Goal: Task Accomplishment & Management: Use online tool/utility

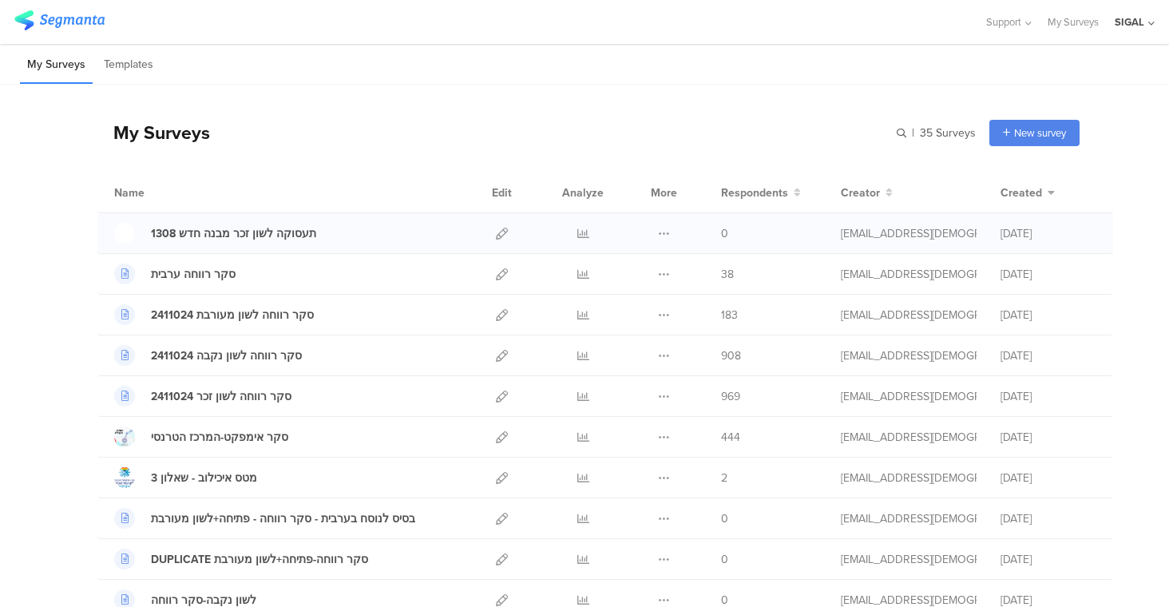
click at [485, 233] on div at bounding box center [502, 233] width 34 height 40
click at [485, 227] on div at bounding box center [502, 233] width 34 height 40
click at [496, 230] on icon at bounding box center [502, 234] width 12 height 12
click at [658, 232] on icon at bounding box center [664, 234] width 12 height 12
click at [628, 272] on button "Duplicate" at bounding box center [632, 273] width 88 height 29
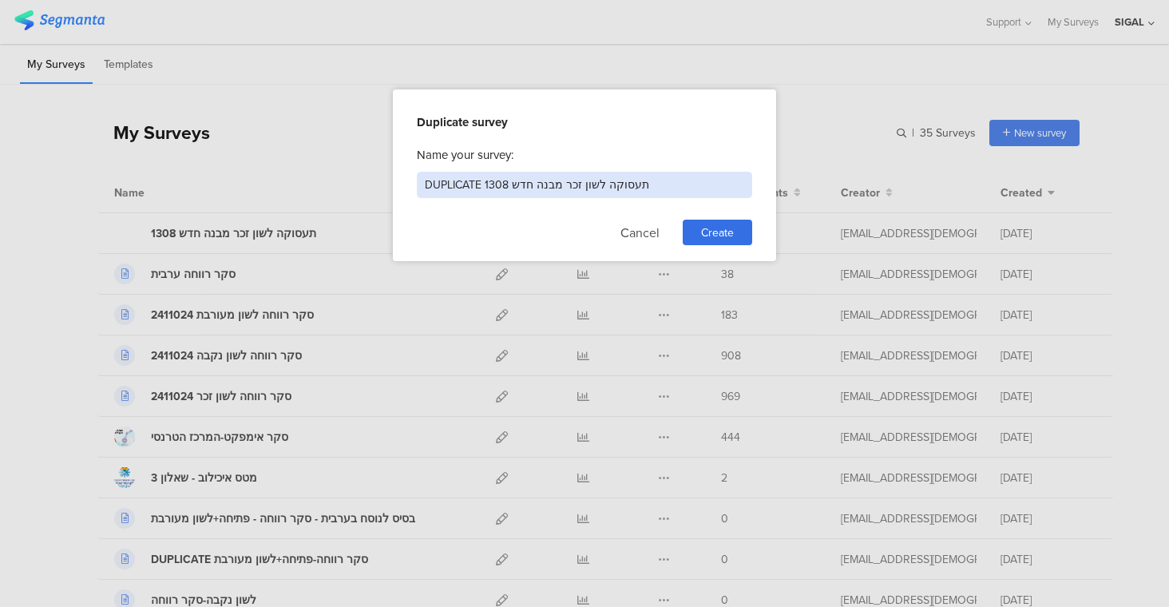
drag, startPoint x: 576, startPoint y: 184, endPoint x: 562, endPoint y: 192, distance: 16.4
click at [562, 192] on input "DUPLICATE תעסוקה לשון זכר מבנה חדש 1308" at bounding box center [584, 185] width 335 height 26
click at [558, 187] on input "DUPLICATE תעסוקה לשון b מבנה חדש 1308" at bounding box center [584, 185] width 335 height 26
drag, startPoint x: 543, startPoint y: 180, endPoint x: 551, endPoint y: 183, distance: 8.6
click at [551, 183] on input "DUPLICATE תעסוקה לשון b מבנה חדש 1308" at bounding box center [584, 185] width 335 height 26
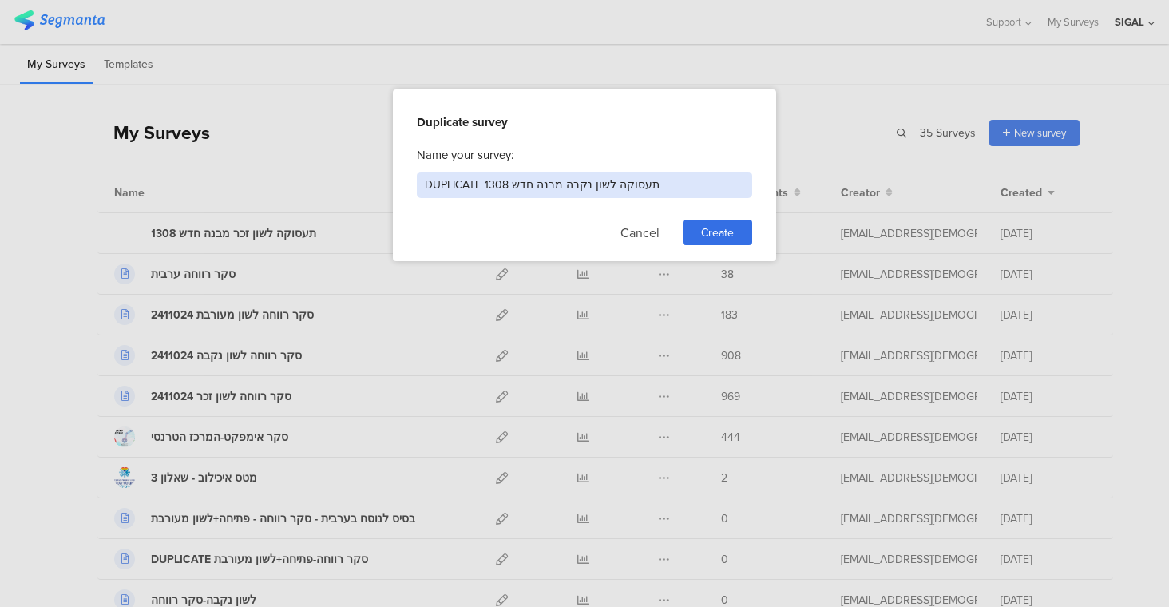
click at [455, 173] on input "DUPLICATE תעסוקה לשון נקבה מבנה חדש 1308" at bounding box center [584, 185] width 335 height 26
type input "תעסוקה לשון נקבה מבנה חדש 1308"
click at [729, 228] on span "Create" at bounding box center [717, 232] width 33 height 17
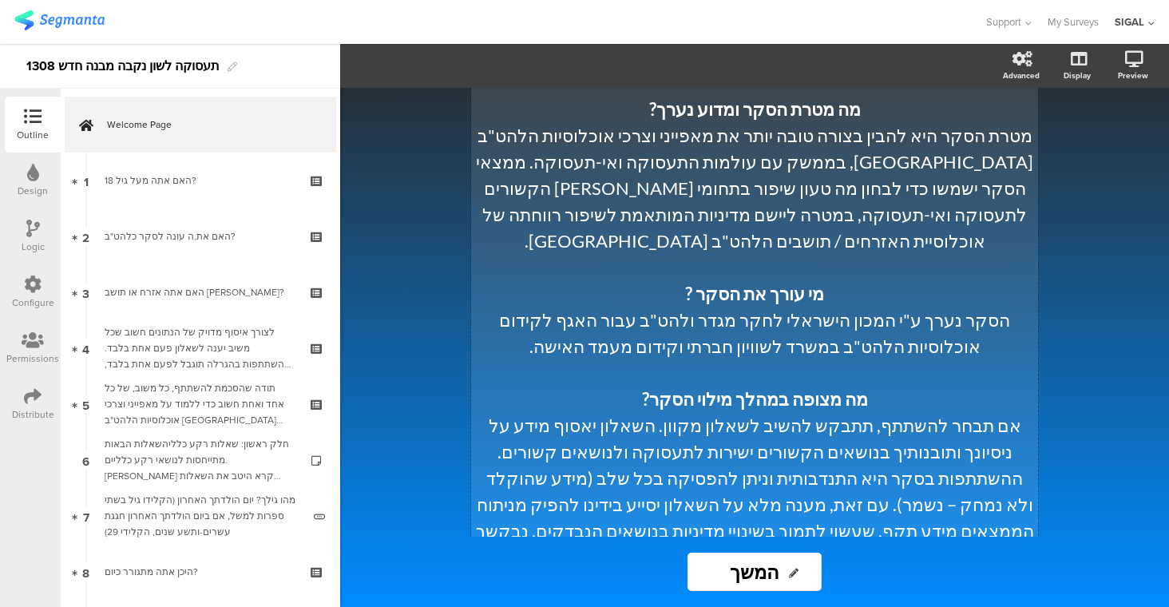
scroll to position [386, 0]
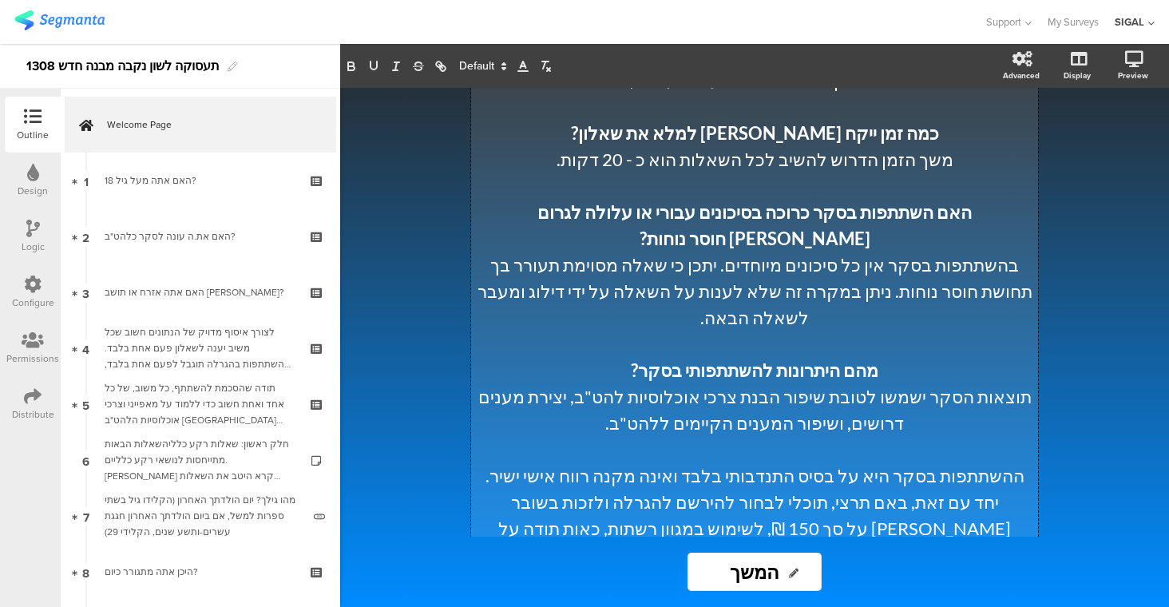
scroll to position [1125, 0]
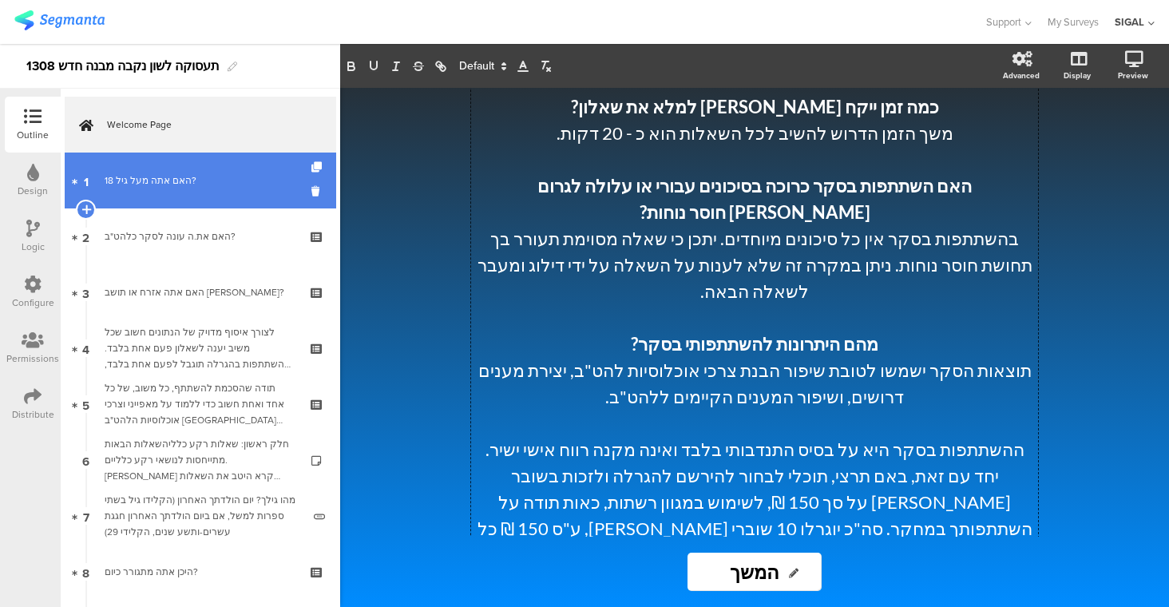
click at [175, 188] on div "האם אתה מעל גיל 18?" at bounding box center [200, 180] width 191 height 16
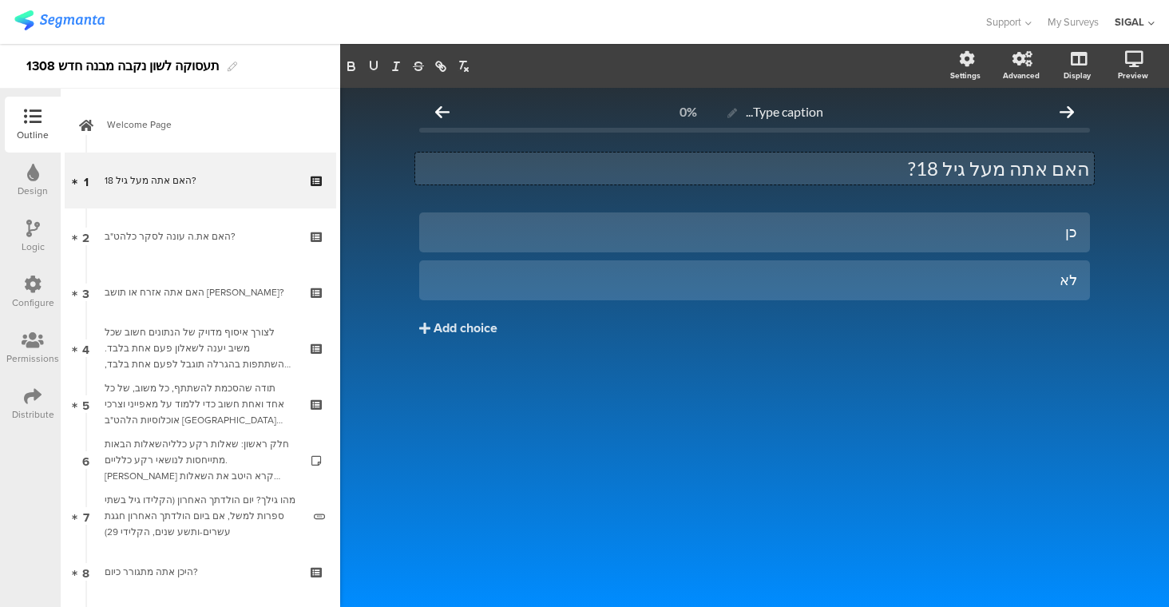
click at [1031, 161] on div "האם אתה מעל גיל 18? האם אתה מעל גיל 18? האם אתה מעל גיל 18?" at bounding box center [754, 168] width 679 height 32
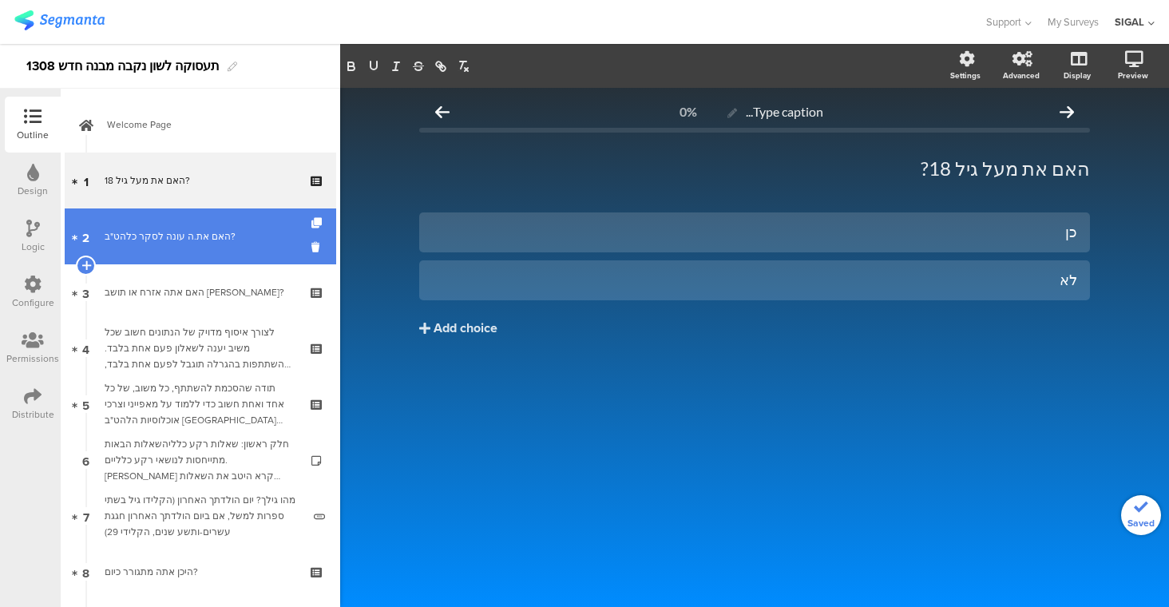
click at [218, 246] on link "2 האם את.ה עונה לסקר כלהט"ב?" at bounding box center [200, 236] width 271 height 56
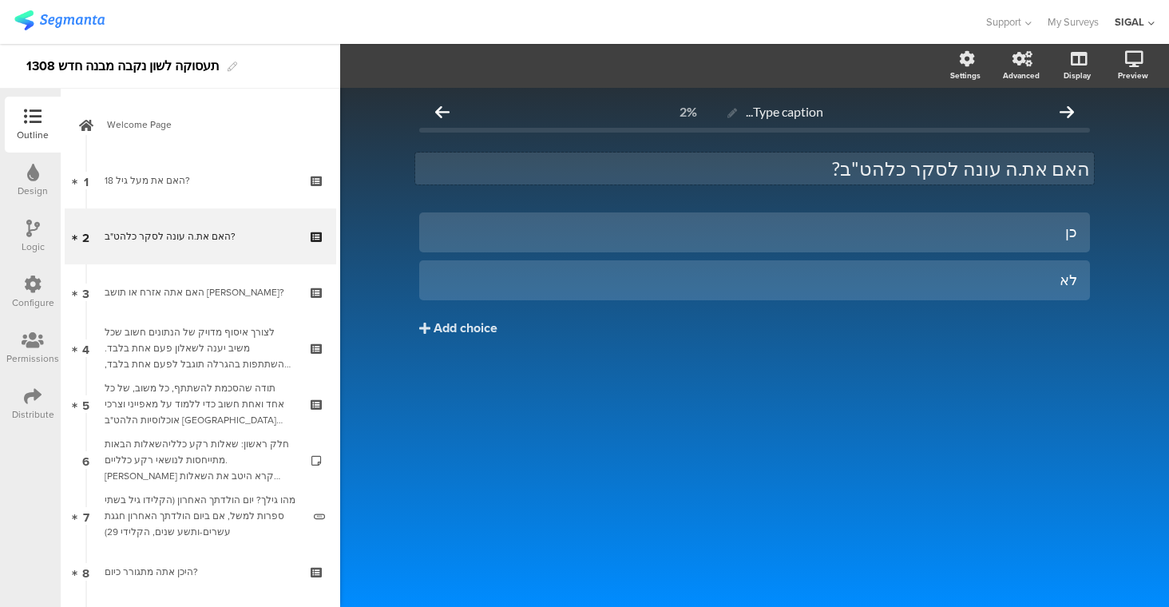
click at [1031, 165] on div "האם את.ה עונה לסקר כלהט"ב? האם את.ה עונה לסקר כלהט"ב?" at bounding box center [754, 168] width 679 height 32
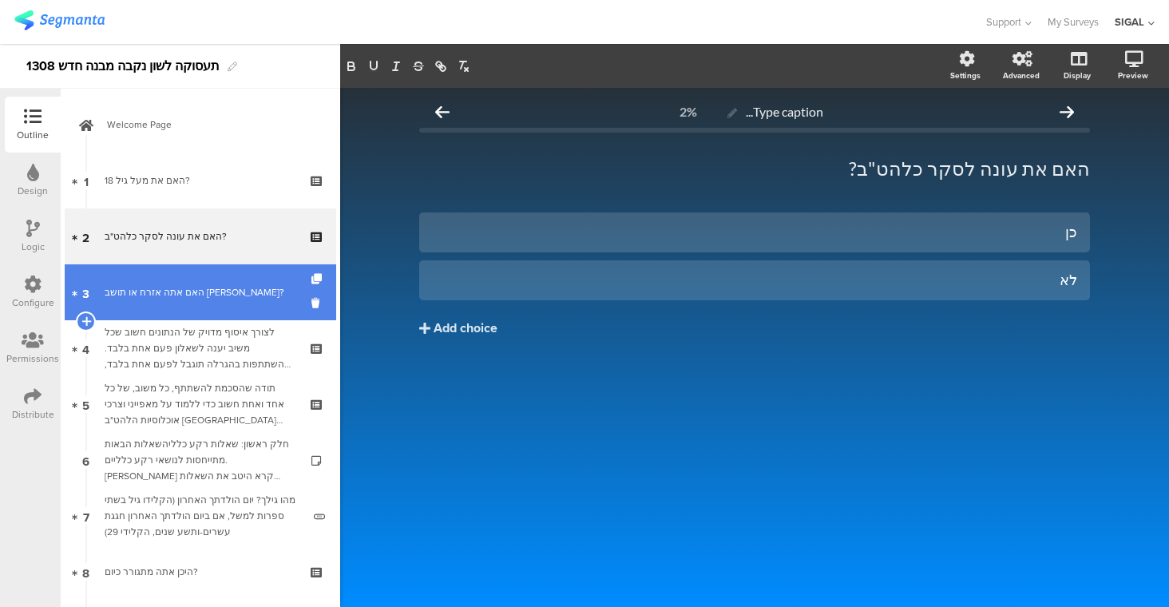
click at [251, 287] on div "האם אתה אזרח או תושב ישראל?" at bounding box center [200, 292] width 191 height 16
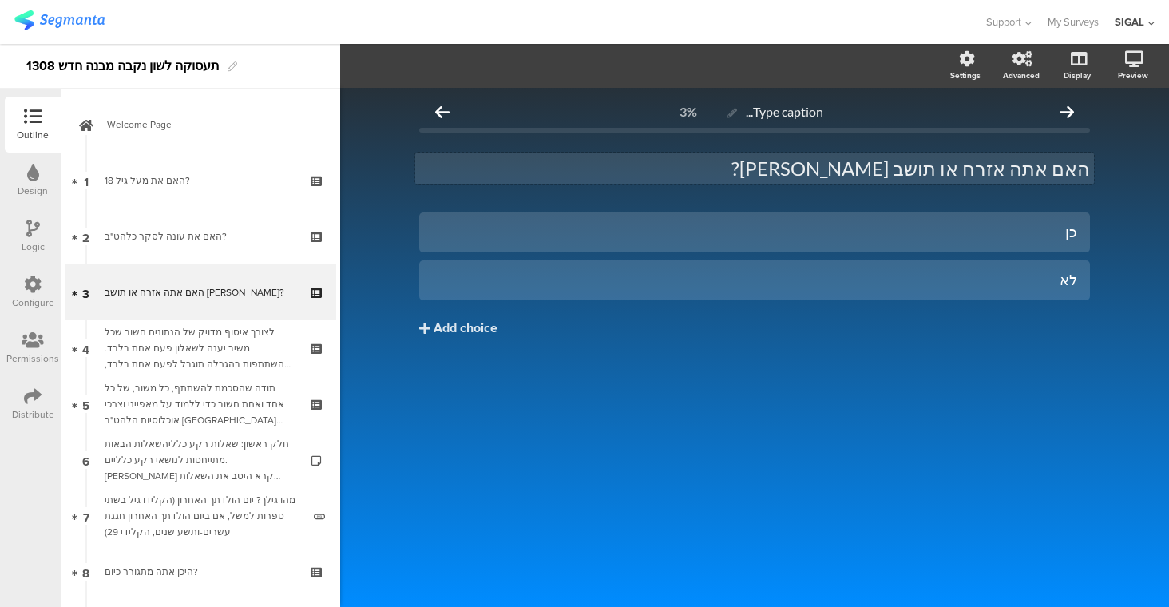
click at [1039, 170] on div "האם אתה אזרח או תושב ישראל? האם אתה אזרח או תושב ישראל?" at bounding box center [754, 168] width 679 height 32
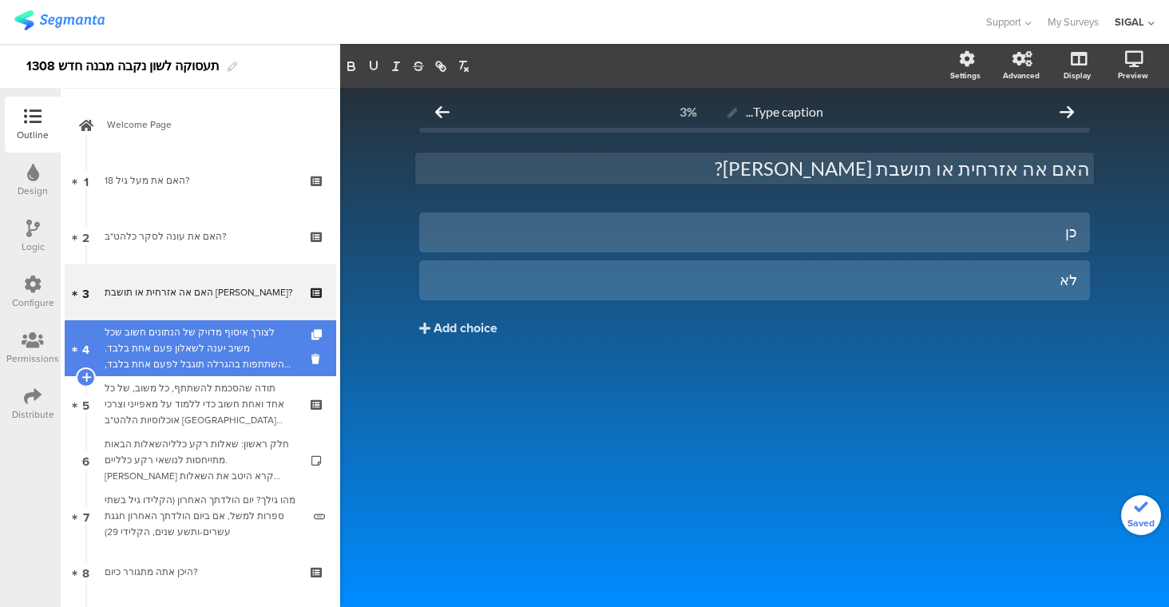
click at [246, 353] on div "לצורך איסוף מדויק של הנתונים חשוב שכל משיב יענה לשאלון פעם אחת בלבד. ההשתתפות ב…" at bounding box center [200, 348] width 191 height 48
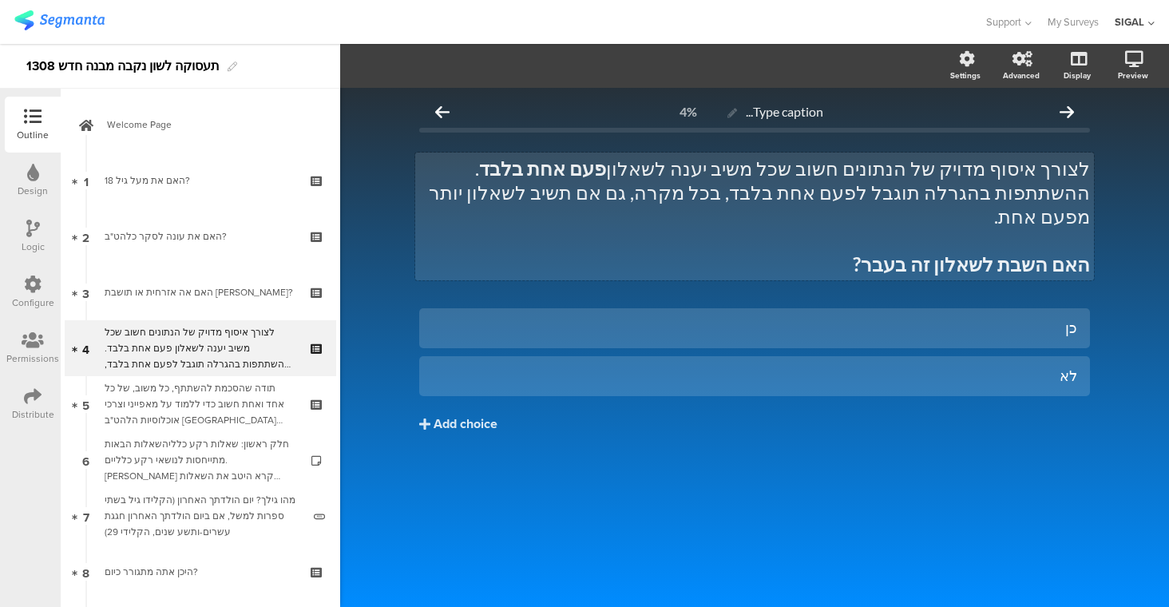
click at [780, 192] on p "לצורך איסוף מדויק של הנתונים חשוב שכל משיב יענה לשאלון פעם אחת בלבד . ההשתתפות …" at bounding box center [754, 192] width 671 height 72
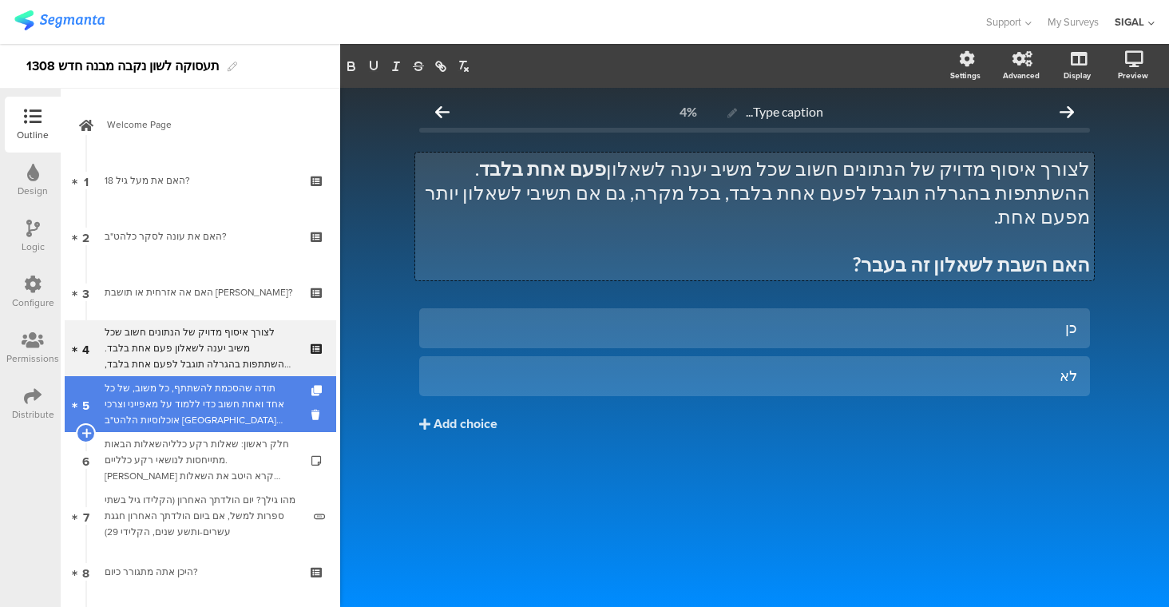
click at [238, 401] on div "תודה שהסכמת להשתתף, כל משוב, של כל אחד ואחת חשוב כדי ללמוד על מאפייני וצרכי אוכ…" at bounding box center [200, 404] width 191 height 48
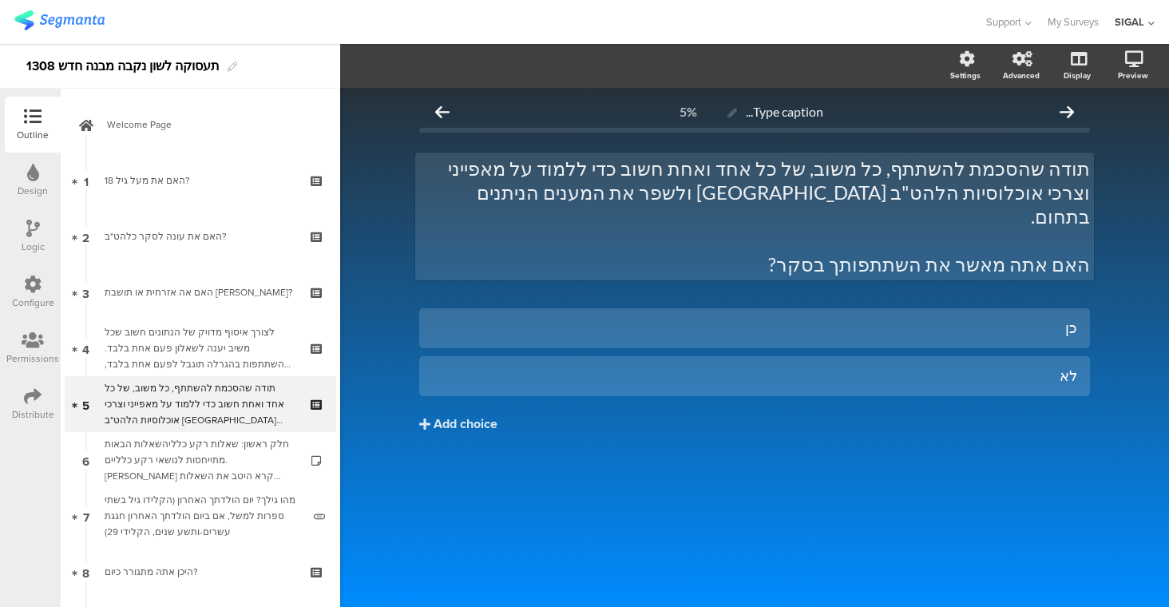
click at [1027, 242] on div "תודה שהסכמת להשתתף, כל משוב, של כל אחד ואחת חשוב כדי ללמוד על מאפייני וצרכי אוכ…" at bounding box center [754, 216] width 679 height 128
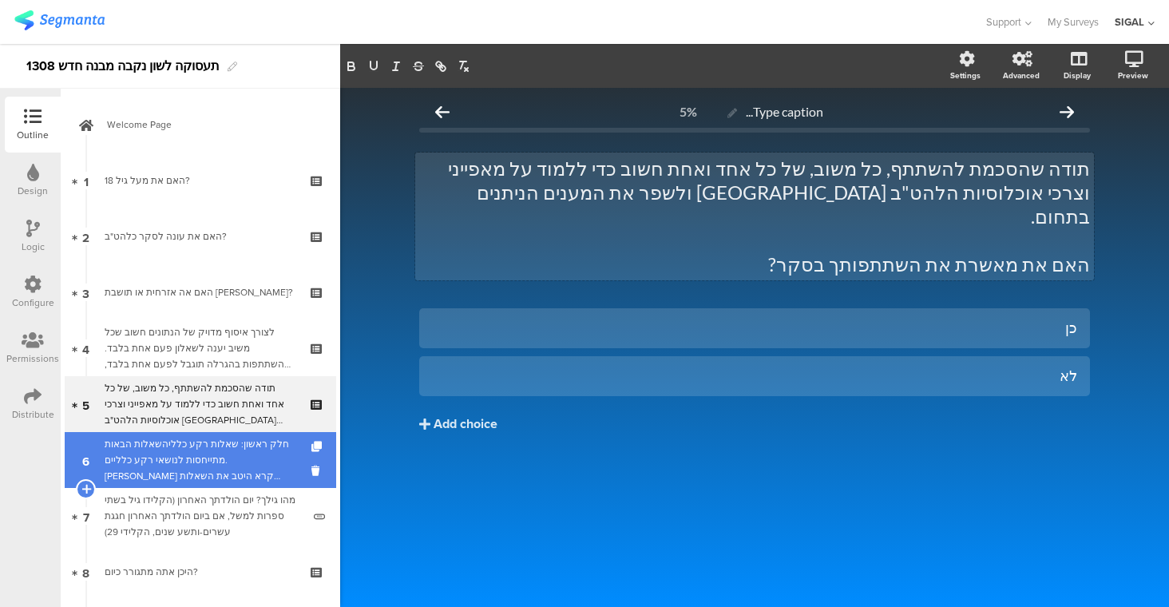
click at [230, 453] on div "חלק ראשון: שאלות רקע כלליהשאלות הבאות מתייחסות לנושאי רקע כלליים. אנא קרא היטב …" at bounding box center [200, 460] width 191 height 48
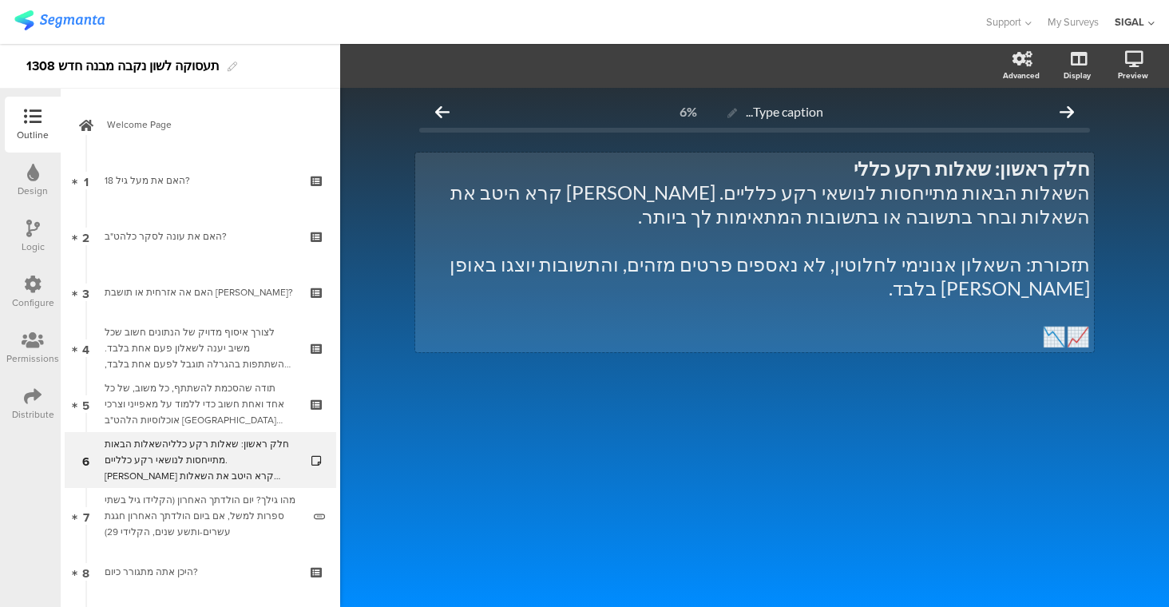
click at [738, 195] on div "חלק ראשון: שאלות רקע כללי השאלות הבאות מתייחסות לנושאי רקע כלליים. אנא קרא היטב…" at bounding box center [754, 252] width 679 height 200
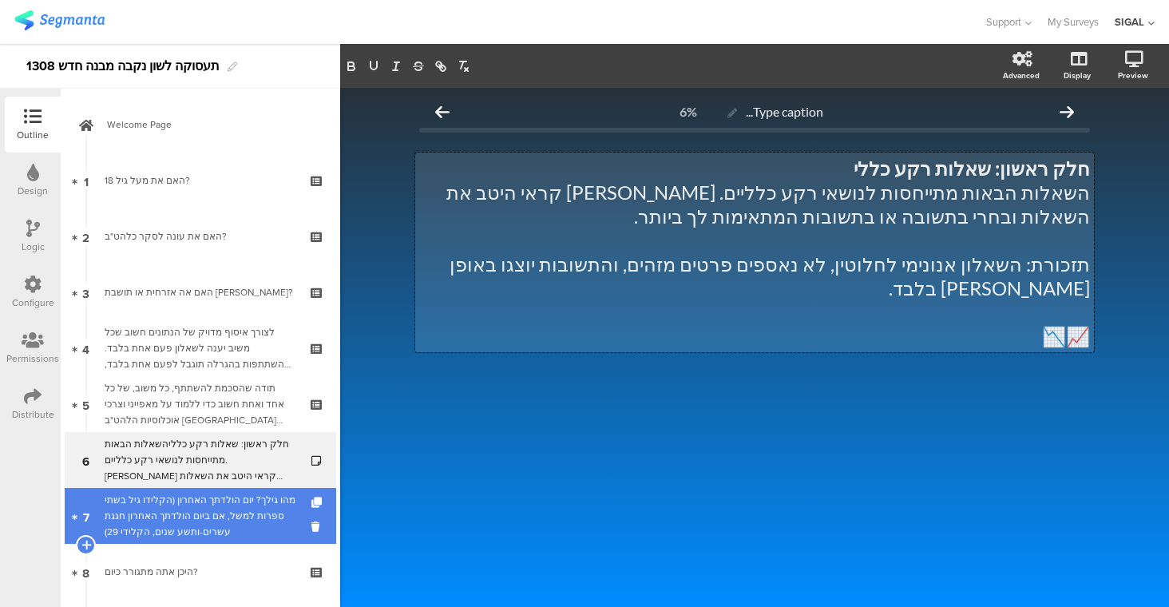
click at [215, 506] on div "מהו גילך? יום הולדתך האחרון (הקלידו גיל בשתי ספרות למשל, אם ביום הולדתך האחרון …" at bounding box center [203, 516] width 197 height 48
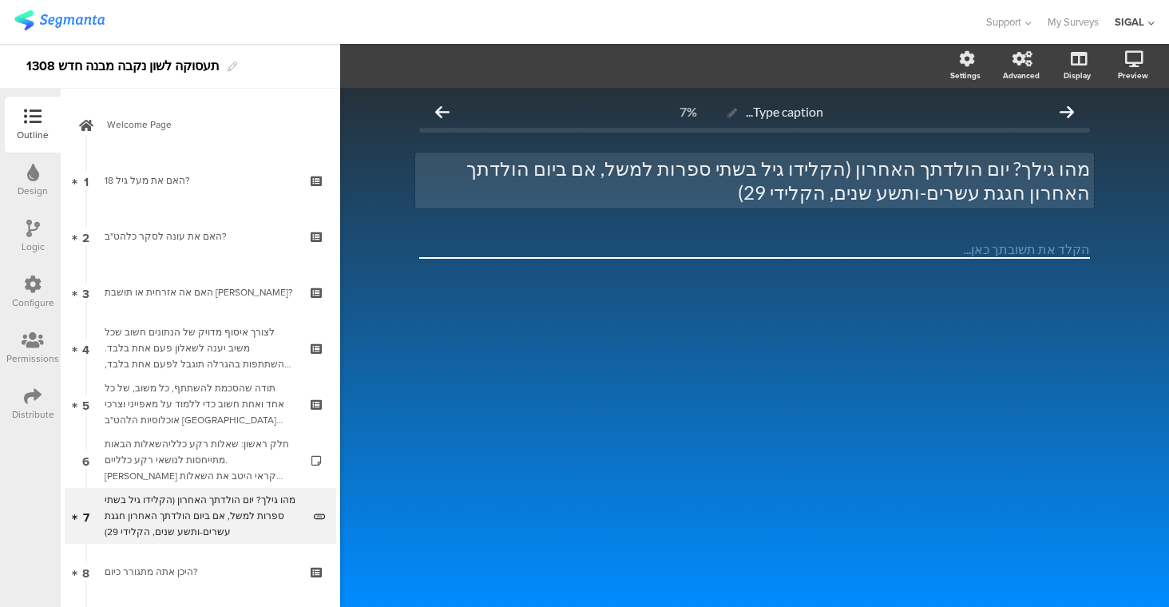
click at [844, 173] on div "מהו גילך? יום הולדתך האחרון (הקלידו גיל בשתי ספרות למשל, אם ביום הולדתך האחרון …" at bounding box center [754, 180] width 679 height 56
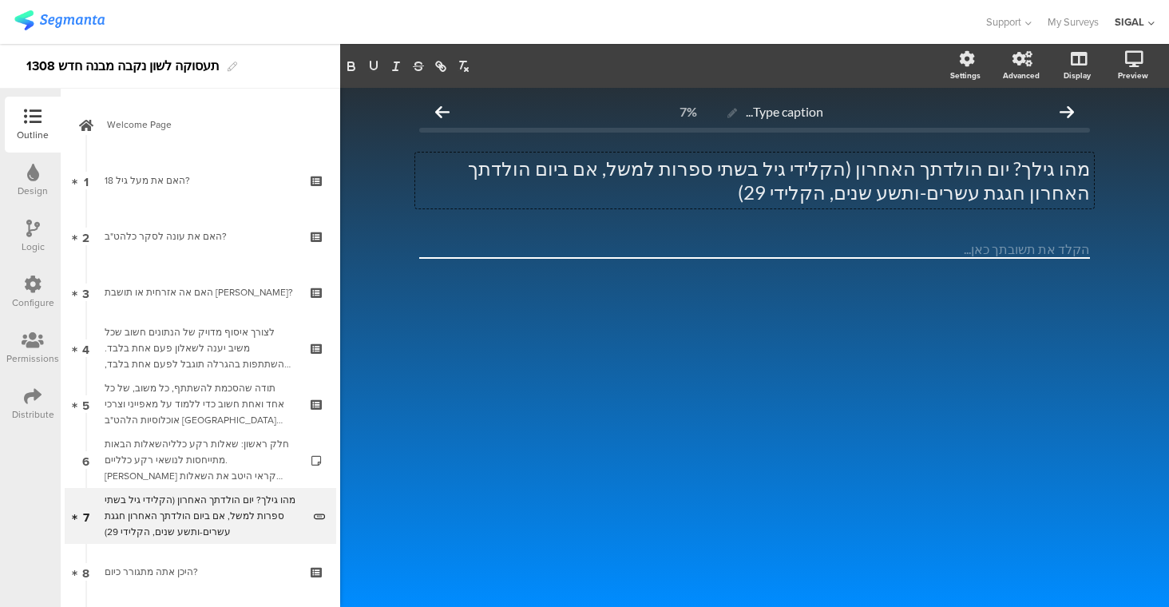
click at [886, 427] on div "Type caption... 7% מהו גילך? יום הולדתך האחרון (הקלידי גיל בשתי ספרות למשל, אם …" at bounding box center [754, 347] width 829 height 519
click at [515, 243] on input "number" at bounding box center [754, 249] width 671 height 18
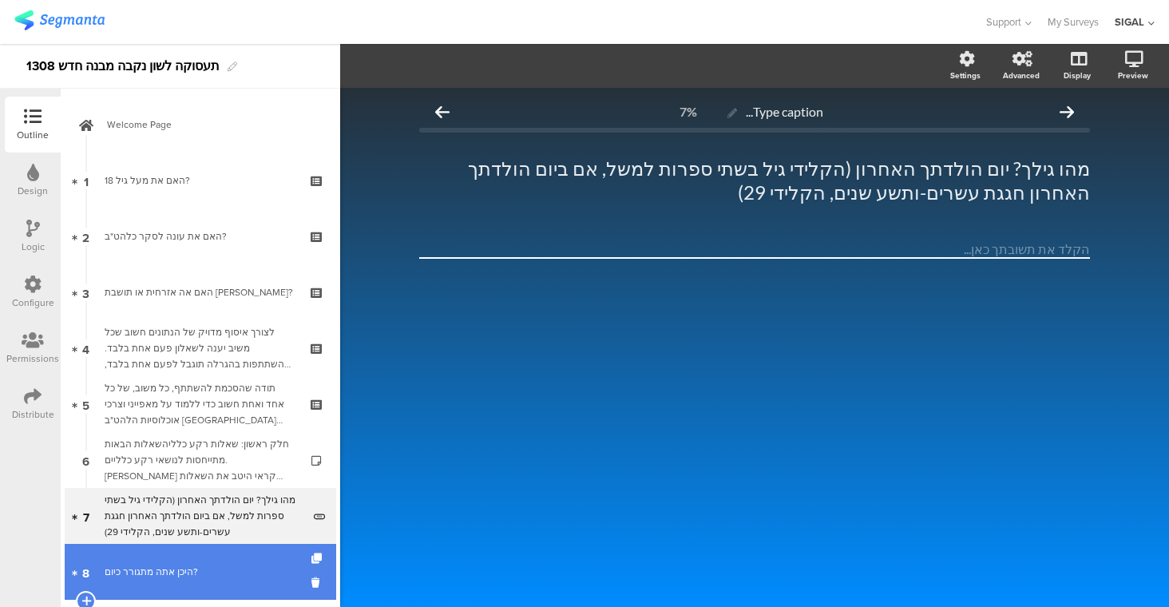
click at [164, 565] on div "היכן אתה מתגורר כיום?" at bounding box center [200, 572] width 191 height 16
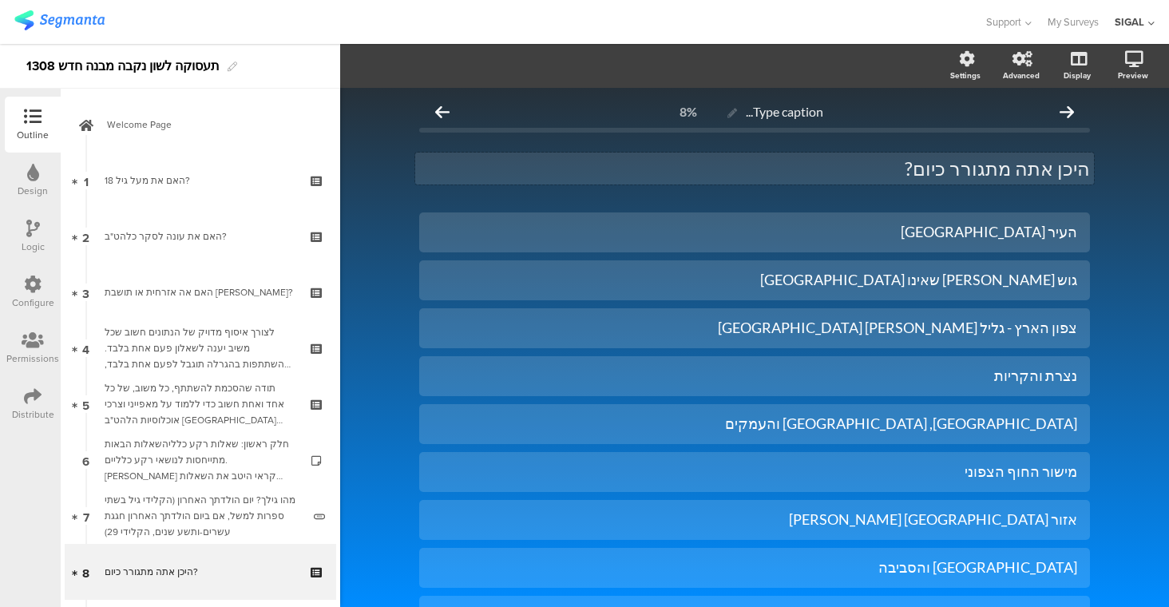
click at [1028, 170] on div "היכן אתה מתגורר כיום? היכן אתה מתגורר כיום?" at bounding box center [754, 168] width 679 height 32
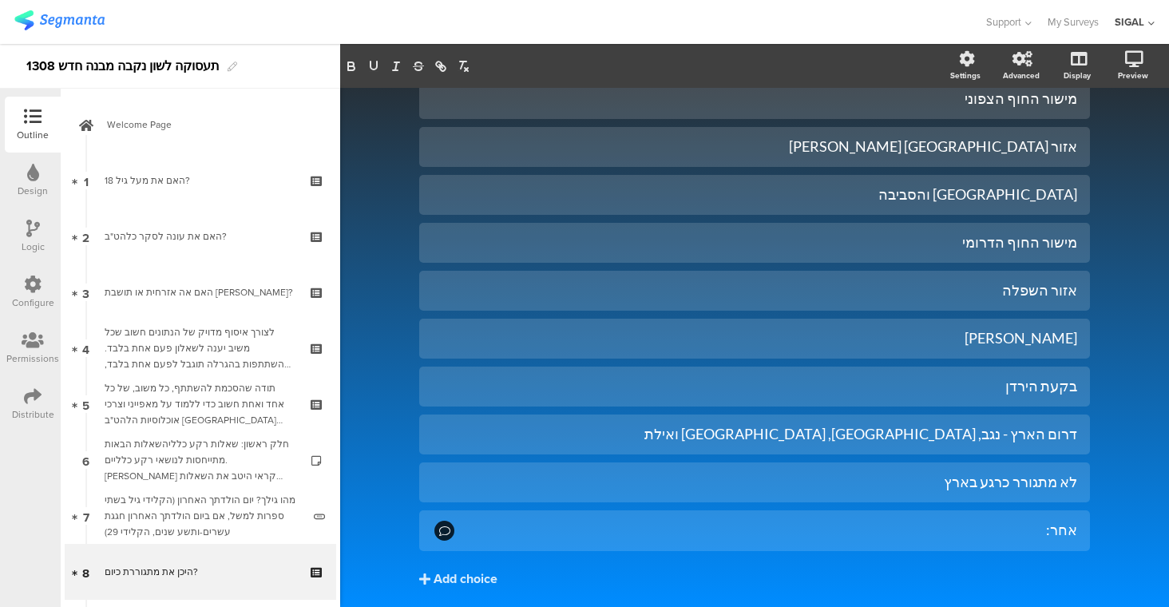
scroll to position [395, 0]
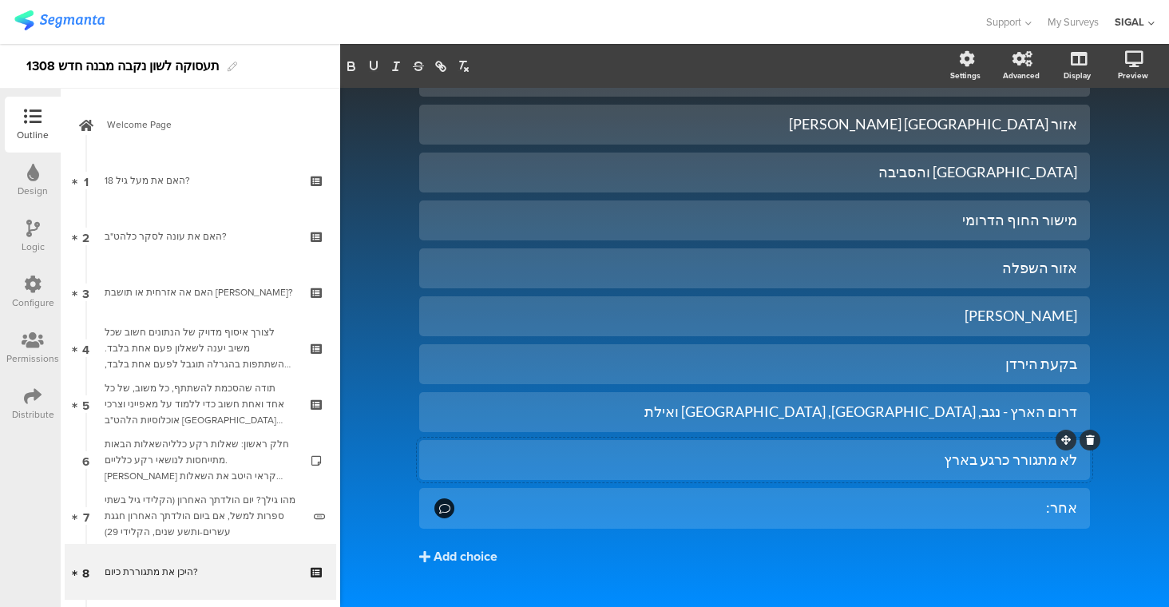
click at [1023, 468] on div "לא מתגורר כרגע בארץ" at bounding box center [754, 459] width 645 height 18
click at [1052, 493] on div at bounding box center [1076, 487] width 48 height 21
click at [1030, 517] on div "אחר:" at bounding box center [754, 508] width 645 height 20
click at [473, 62] on span "Choice options" at bounding box center [438, 66] width 105 height 18
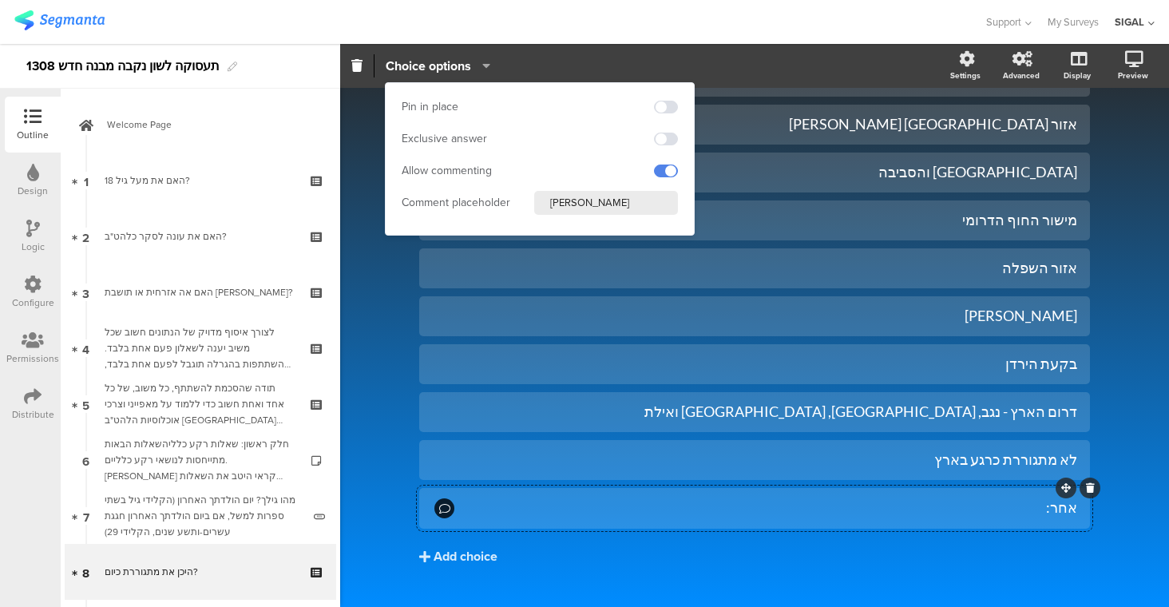
click at [550, 200] on input "אנא פרט" at bounding box center [606, 203] width 144 height 24
type input "אנא פרטי"
click at [576, 220] on div "Pin in place Exclusive answer Allow commenting Comment placeholder אנא פרטי" at bounding box center [540, 159] width 308 height 152
click at [561, 202] on input "אנא פרטי" at bounding box center [606, 203] width 144 height 24
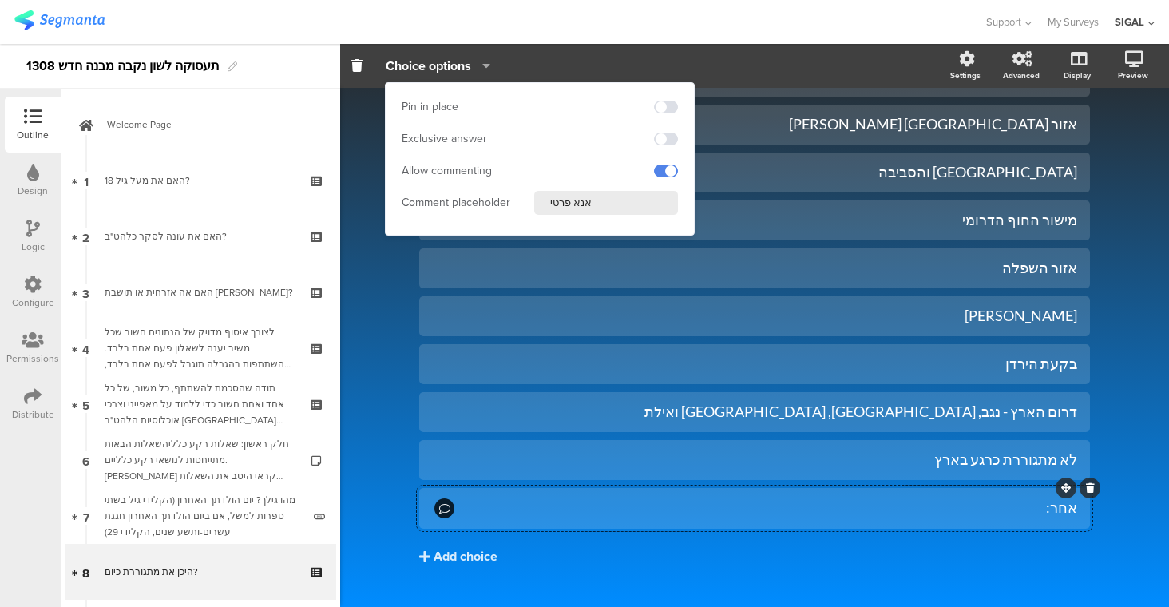
click at [561, 202] on input "אנא פרטי" at bounding box center [606, 203] width 144 height 24
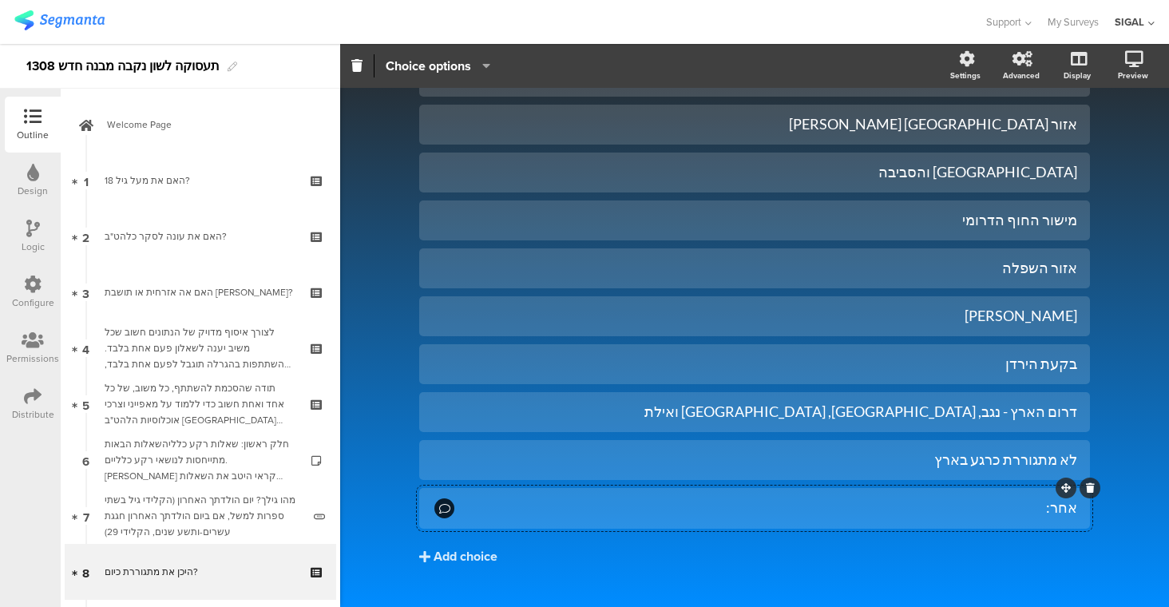
click at [582, 26] on div at bounding box center [491, 22] width 955 height 26
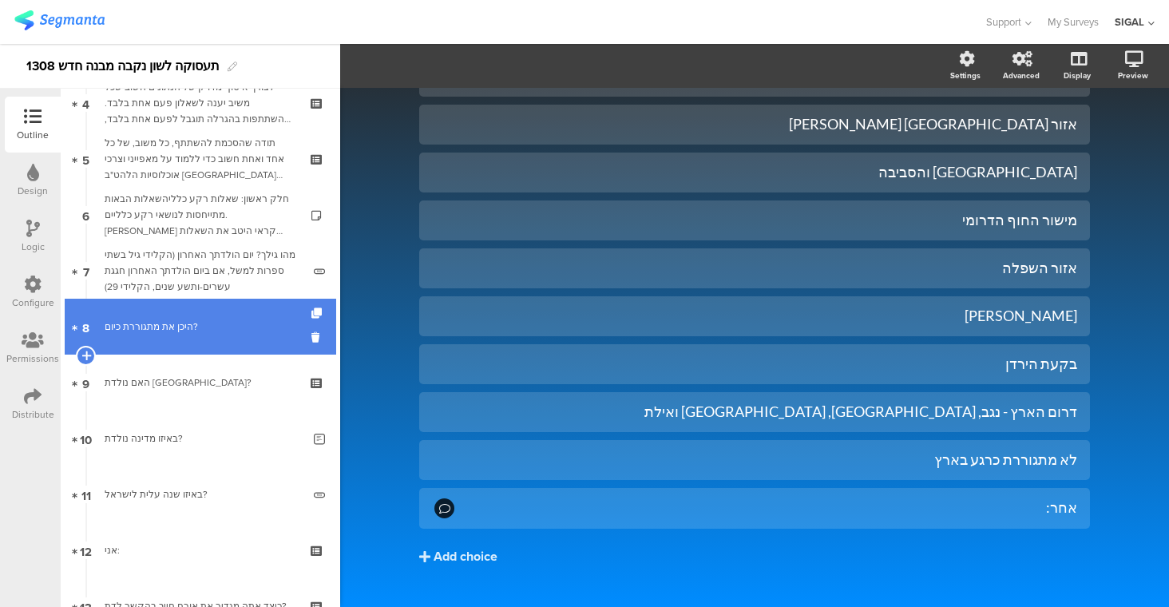
scroll to position [263, 0]
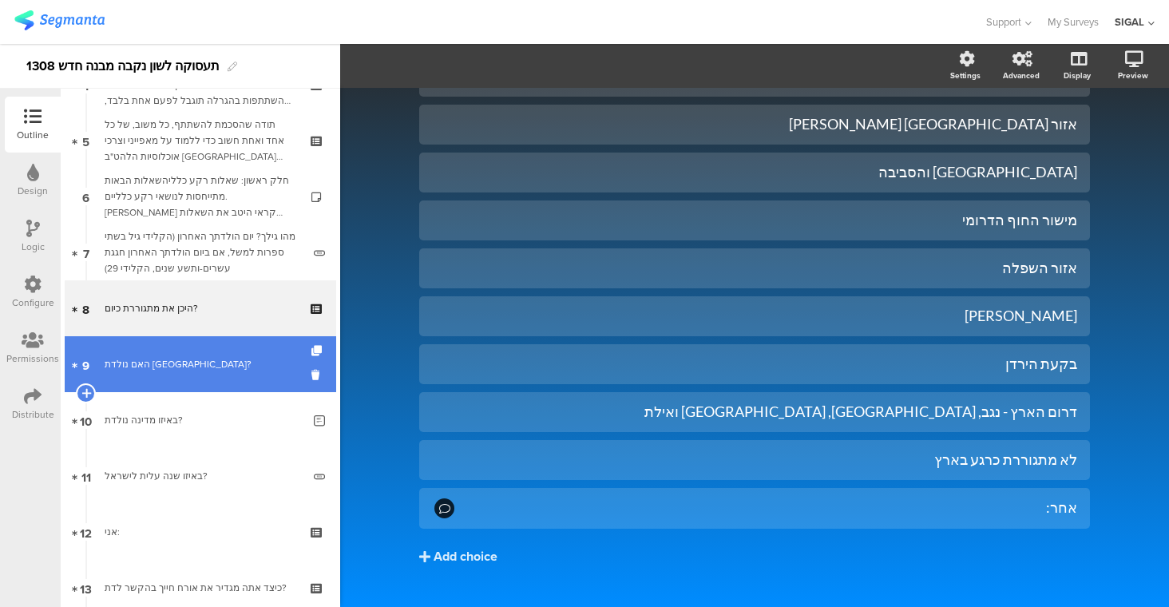
click at [183, 376] on link "9 האם נולדת בישראל?" at bounding box center [200, 364] width 271 height 56
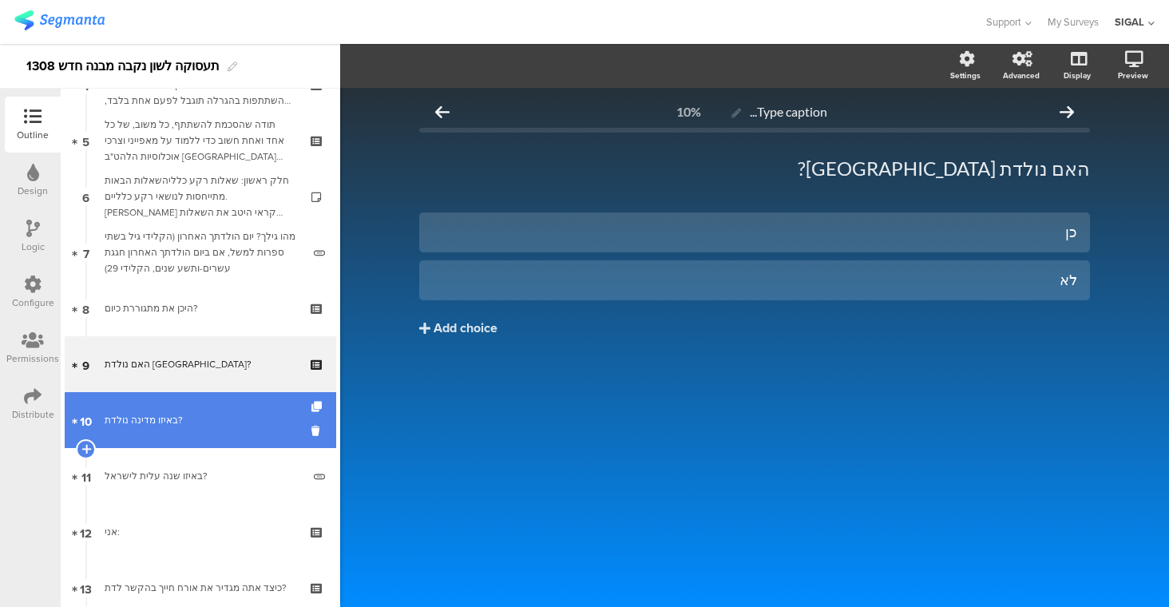
click at [186, 419] on div "באיזו מדינה נולדת?" at bounding box center [203, 420] width 197 height 16
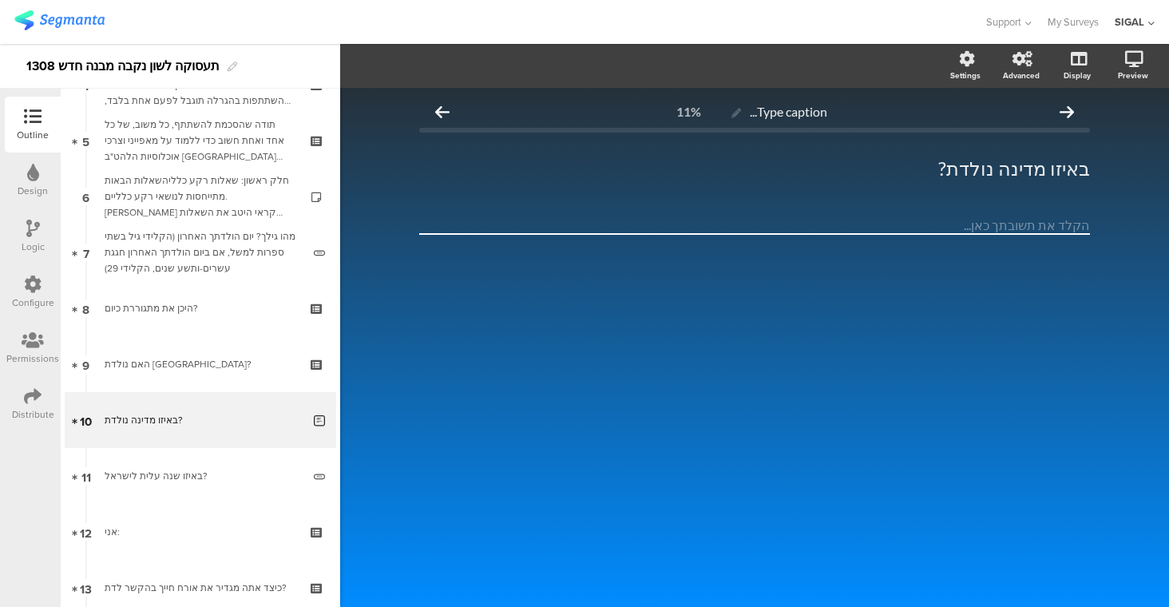
click at [511, 228] on textarea at bounding box center [754, 225] width 671 height 18
click at [494, 216] on textarea at bounding box center [754, 225] width 671 height 18
click at [1033, 217] on textarea at bounding box center [754, 225] width 671 height 18
click at [1033, 218] on textarea at bounding box center [754, 225] width 671 height 18
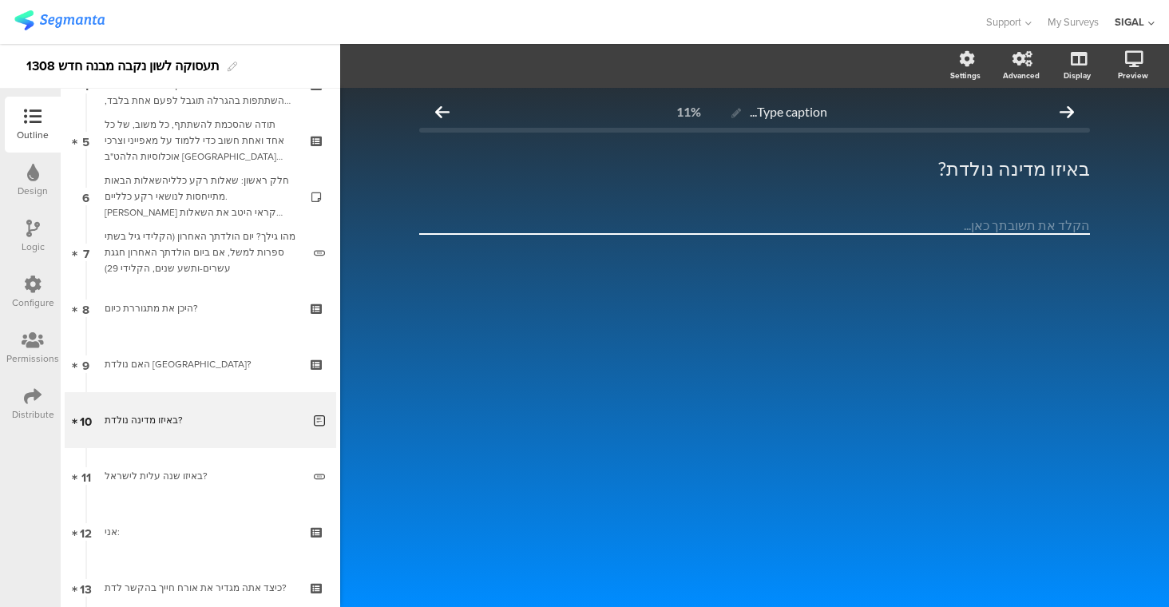
click at [1033, 218] on textarea at bounding box center [754, 225] width 671 height 18
click at [427, 211] on div "Type caption... 11% באיזו מדינה נולדת? באיזו מדינה נולדת?" at bounding box center [754, 193] width 671 height 195
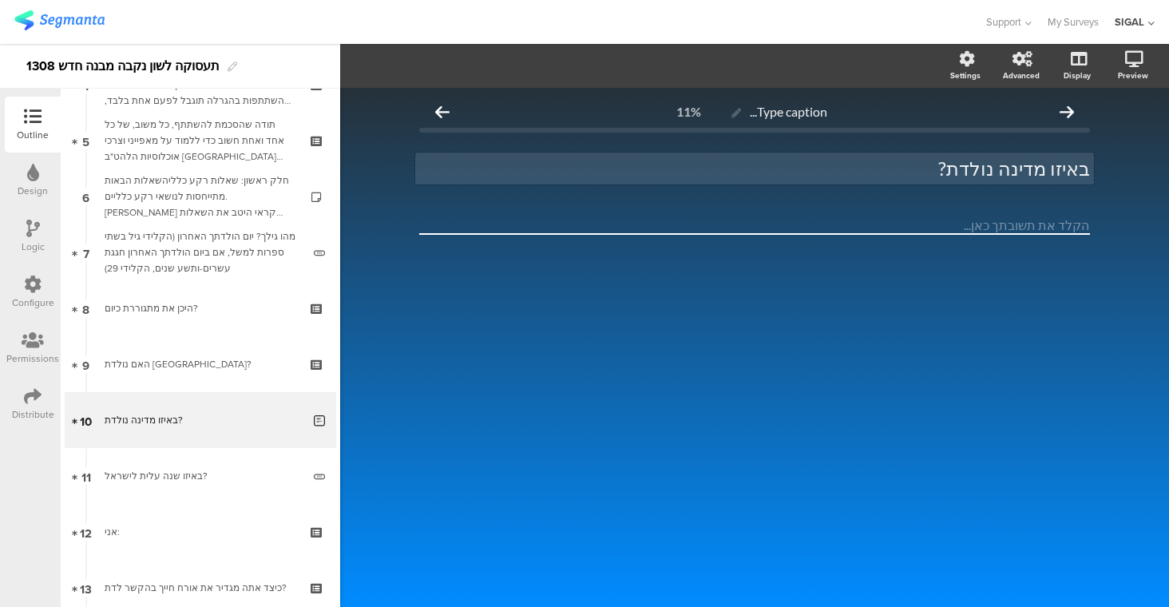
click at [1060, 168] on p "באיזו מדינה נולדת?" at bounding box center [754, 168] width 671 height 24
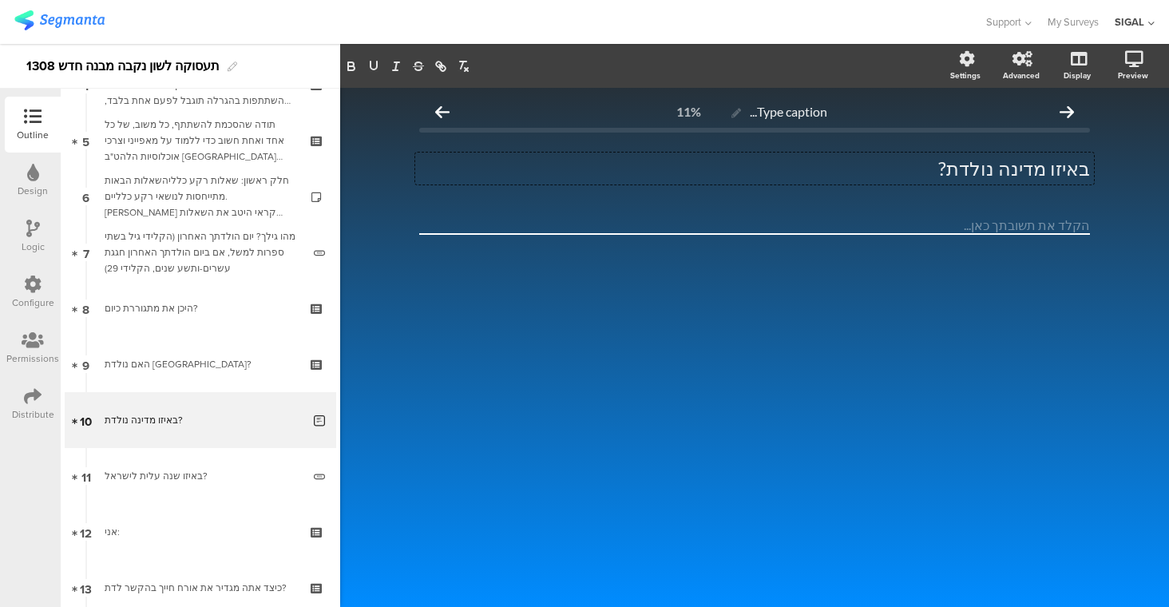
click at [1063, 232] on textarea at bounding box center [754, 225] width 671 height 18
click at [1043, 225] on textarea at bounding box center [754, 225] width 671 height 18
drag, startPoint x: 1021, startPoint y: 224, endPoint x: 724, endPoint y: 225, distance: 297.0
click at [724, 225] on textarea at bounding box center [754, 225] width 671 height 18
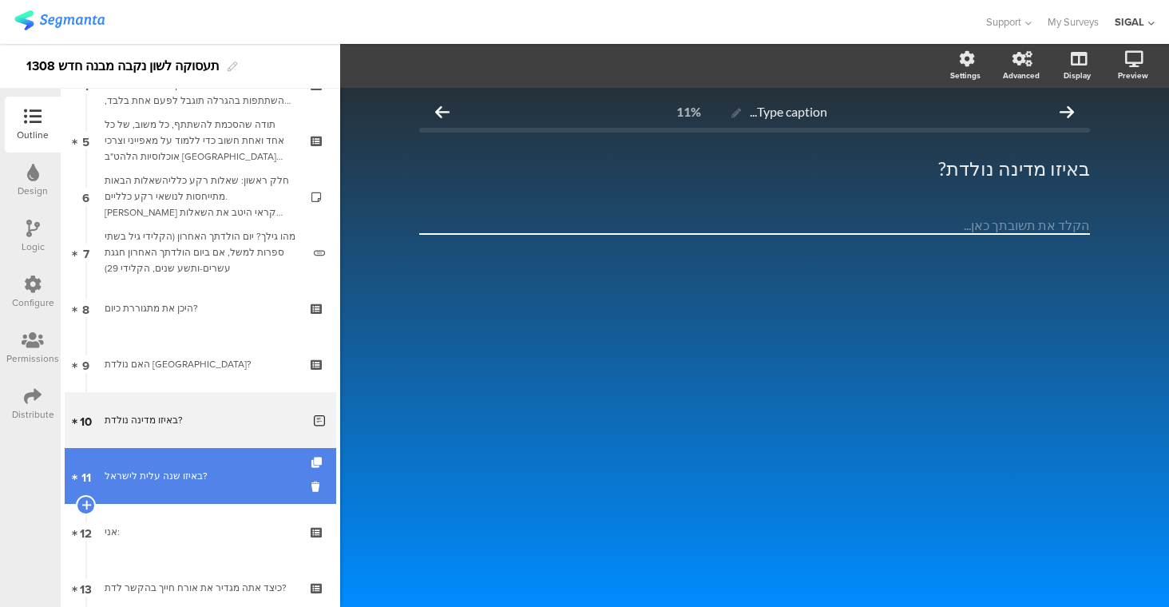
click at [220, 479] on div "באיזו שנה עלית לישראל?" at bounding box center [203, 476] width 197 height 16
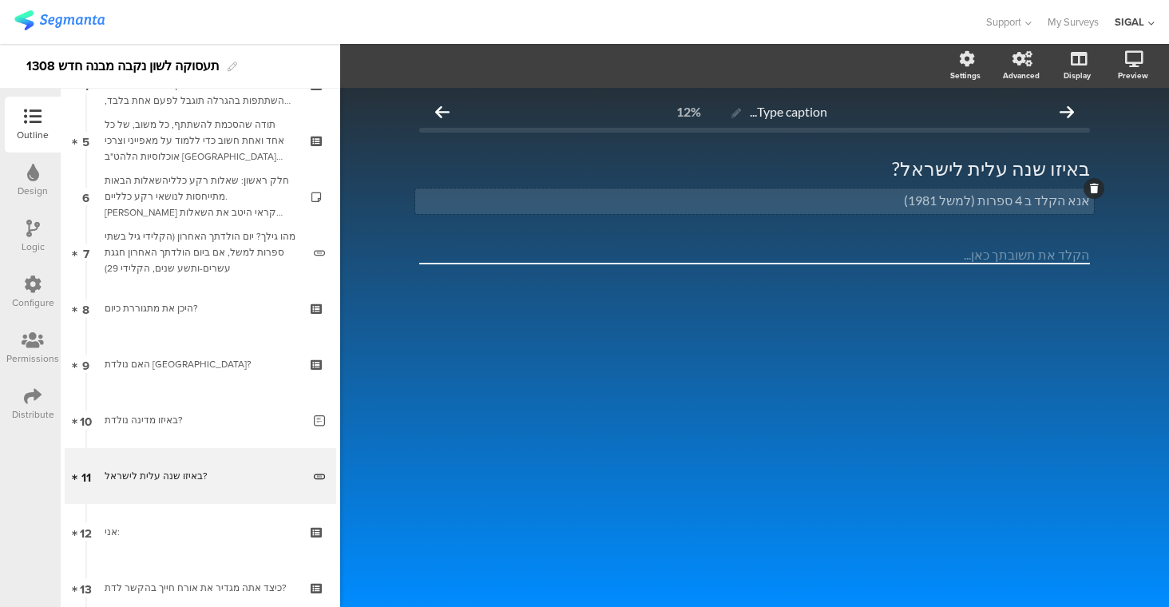
click at [1048, 199] on div "אנא הקלד ב 4 ספרות (למשל 1981) אנא הקלד ב 4 ספרות (למשל 1981)" at bounding box center [754, 201] width 679 height 26
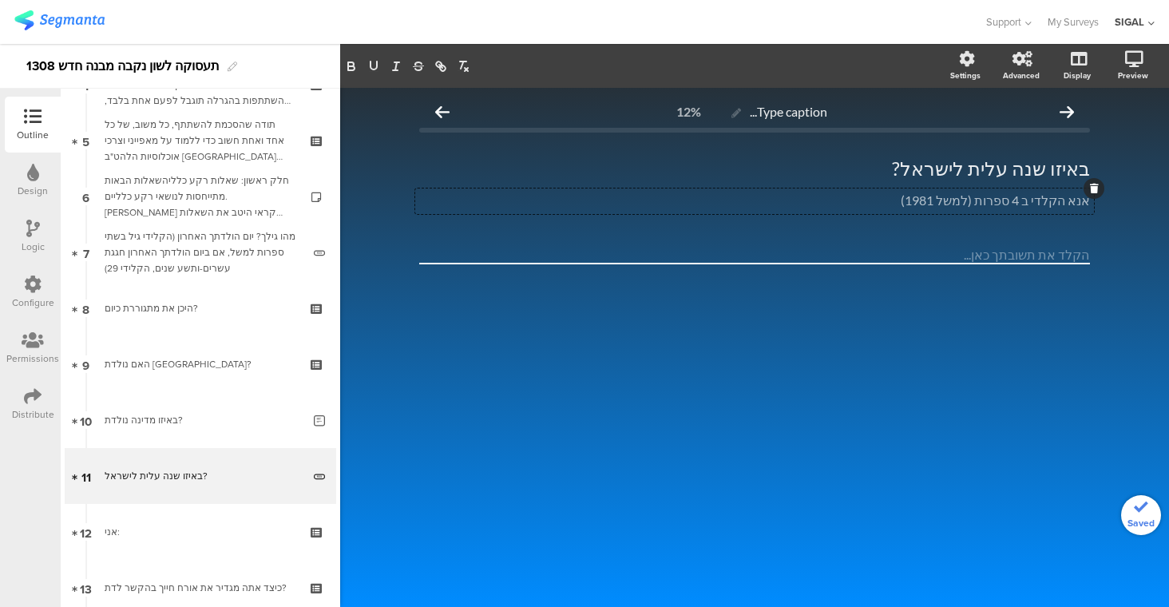
click at [1023, 317] on div at bounding box center [754, 283] width 671 height 74
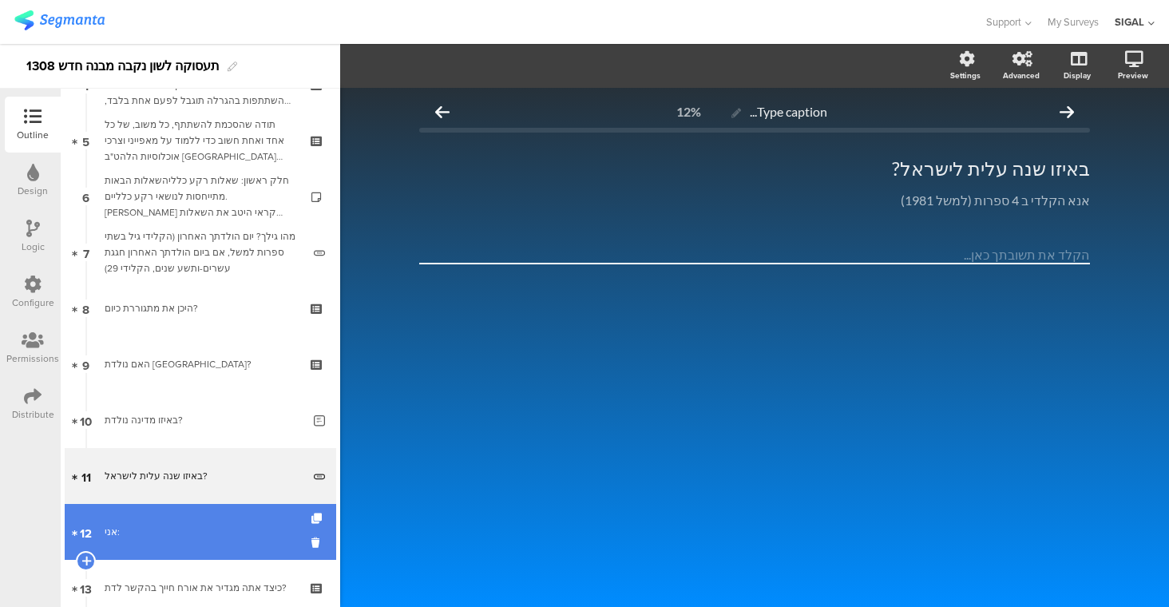
click at [160, 536] on div "אני:" at bounding box center [200, 532] width 191 height 16
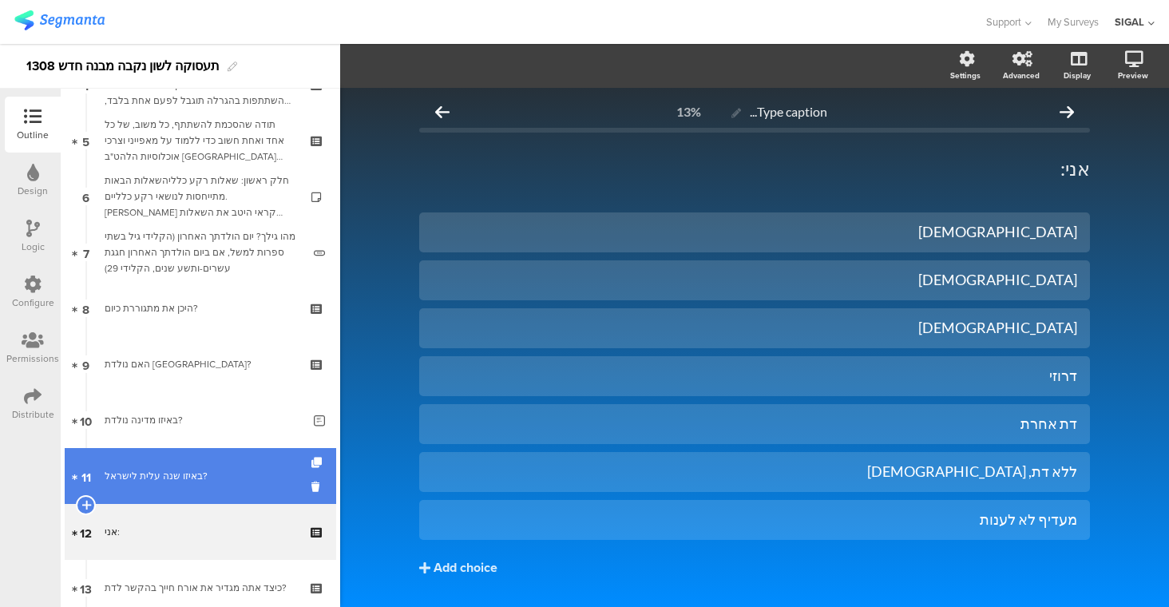
drag, startPoint x: 160, startPoint y: 537, endPoint x: 232, endPoint y: 478, distance: 93.6
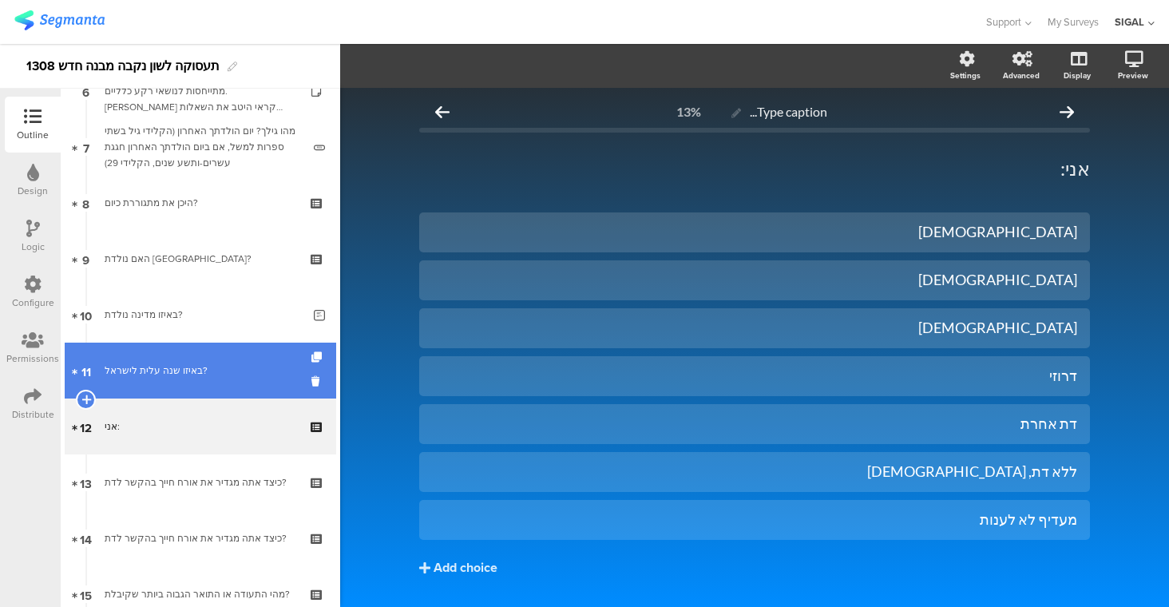
scroll to position [376, 0]
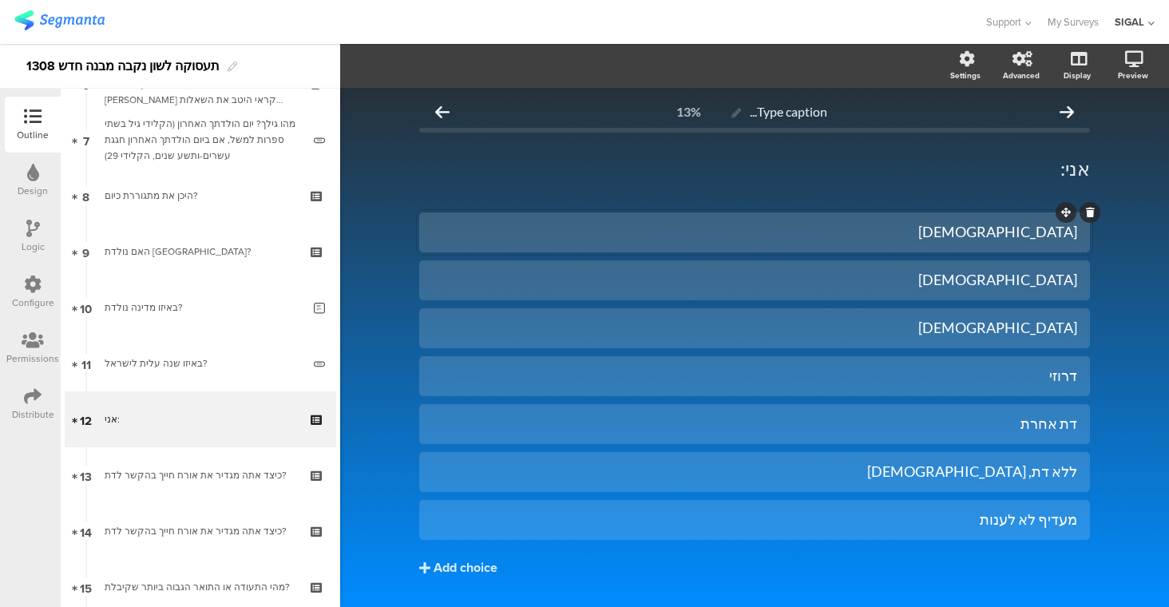
click at [1040, 235] on div "יהודי" at bounding box center [754, 232] width 645 height 18
click at [982, 307] on div "יהודיה מוסלמי נוצרי דרוזי" at bounding box center [754, 375] width 671 height 327
click at [984, 271] on div "מוסלמי" at bounding box center [754, 280] width 645 height 18
click at [1031, 331] on div "נוצרי" at bounding box center [754, 328] width 645 height 18
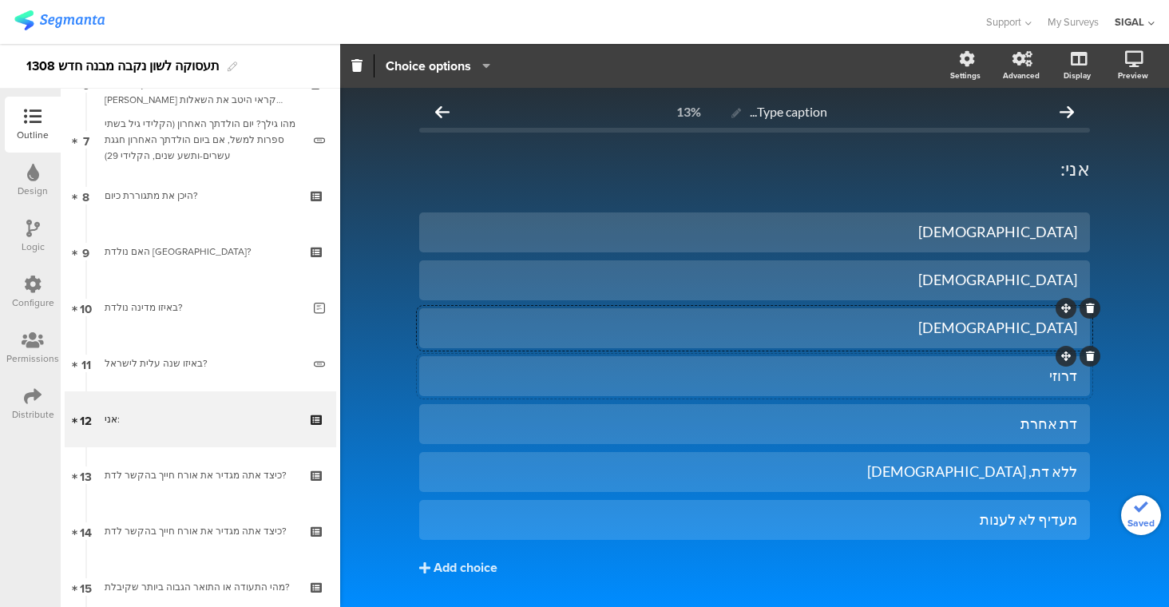
click at [1028, 377] on div "דרוזי" at bounding box center [754, 375] width 645 height 18
click at [959, 478] on div "ללא דת, אתאיסט" at bounding box center [754, 471] width 645 height 18
click at [1047, 520] on div "מעדיף לא לענות" at bounding box center [754, 519] width 645 height 18
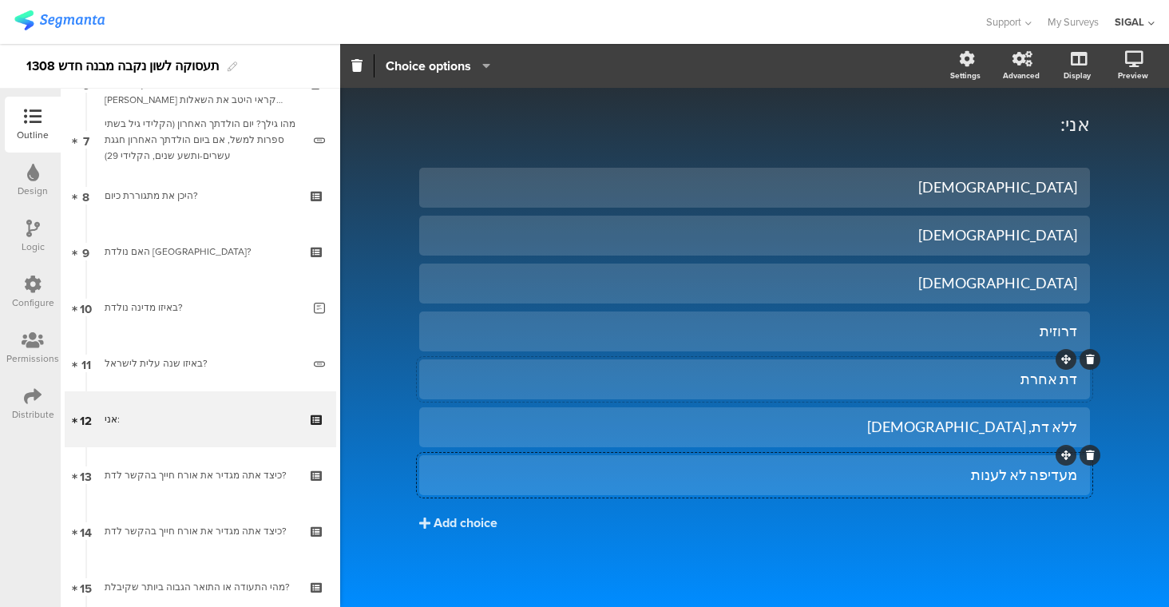
click at [738, 380] on div "דת אחרת" at bounding box center [754, 379] width 645 height 18
click at [473, 67] on span "Choice options" at bounding box center [438, 66] width 105 height 18
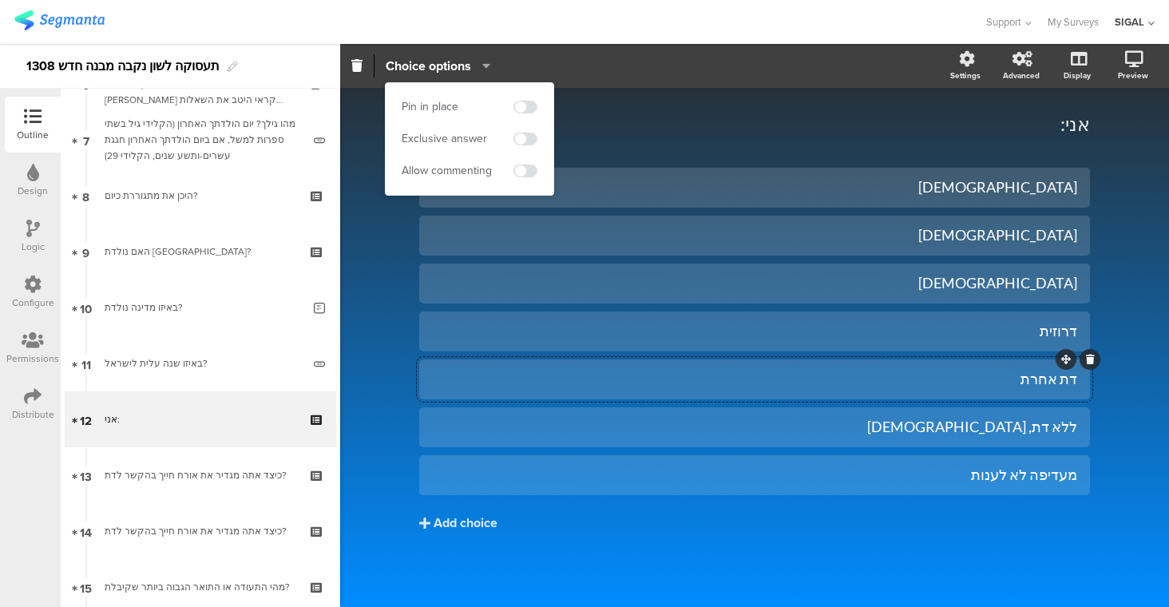
click at [472, 67] on span "Choice options" at bounding box center [438, 66] width 105 height 18
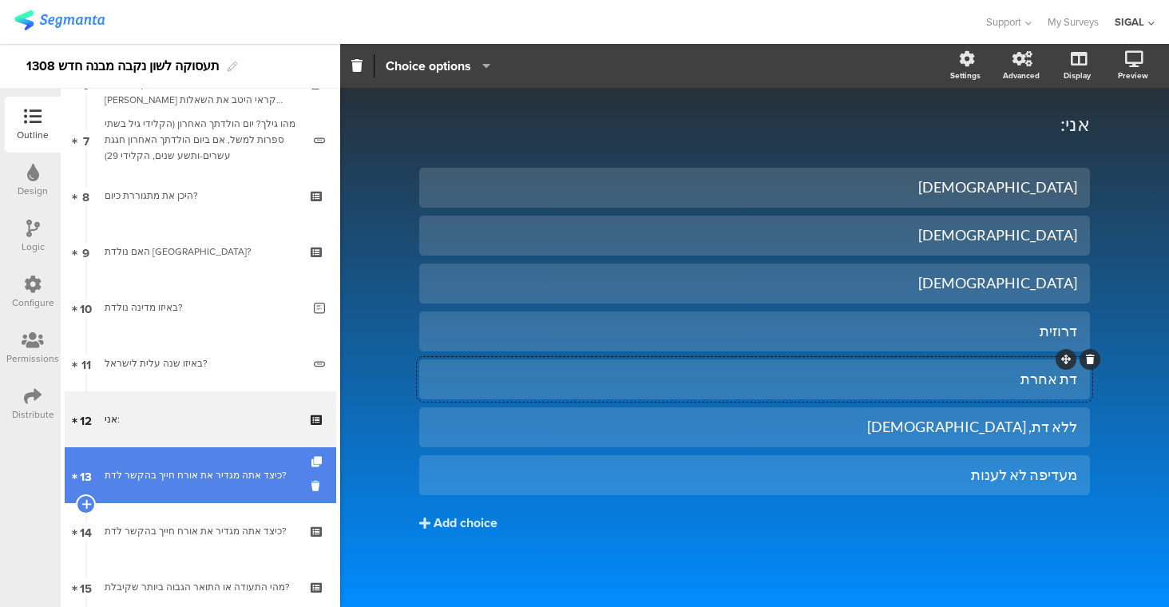
click at [215, 467] on div "כיצד אתה מגדיר את אורח חייך בהקשר לדת?" at bounding box center [200, 475] width 191 height 16
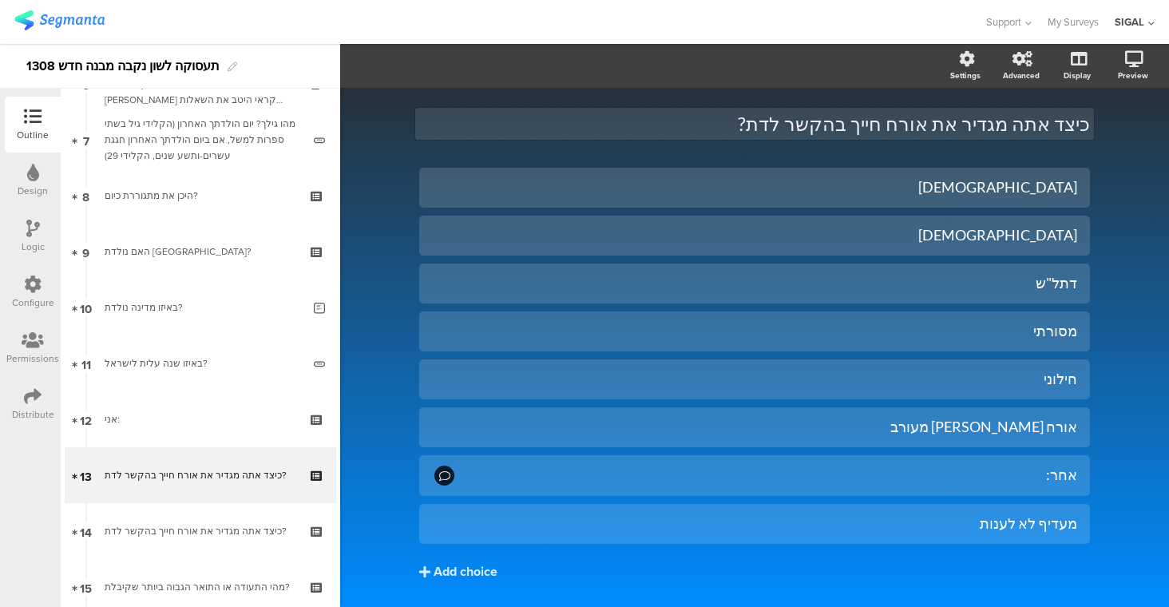
click at [1031, 129] on div "כיצד אתה מגדיר את אורח חייך בהקשר לדת? כיצד אתה מגדיר את אורח חייך בהקשר לדת?" at bounding box center [754, 124] width 671 height 56
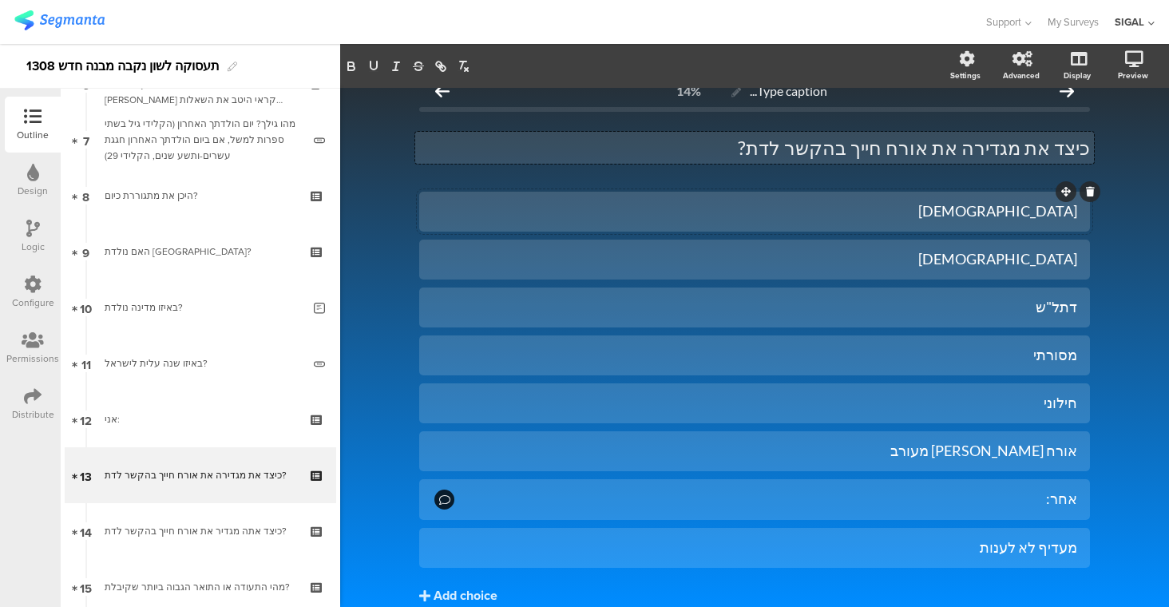
click at [1027, 208] on div "חרדי" at bounding box center [754, 211] width 645 height 18
click at [1031, 246] on div "דתי" at bounding box center [754, 259] width 645 height 26
click at [1024, 303] on div "דתל"ש" at bounding box center [754, 307] width 645 height 18
click at [1019, 359] on div "מסורתי" at bounding box center [754, 355] width 645 height 18
click at [1019, 406] on div "חילוני" at bounding box center [754, 403] width 645 height 18
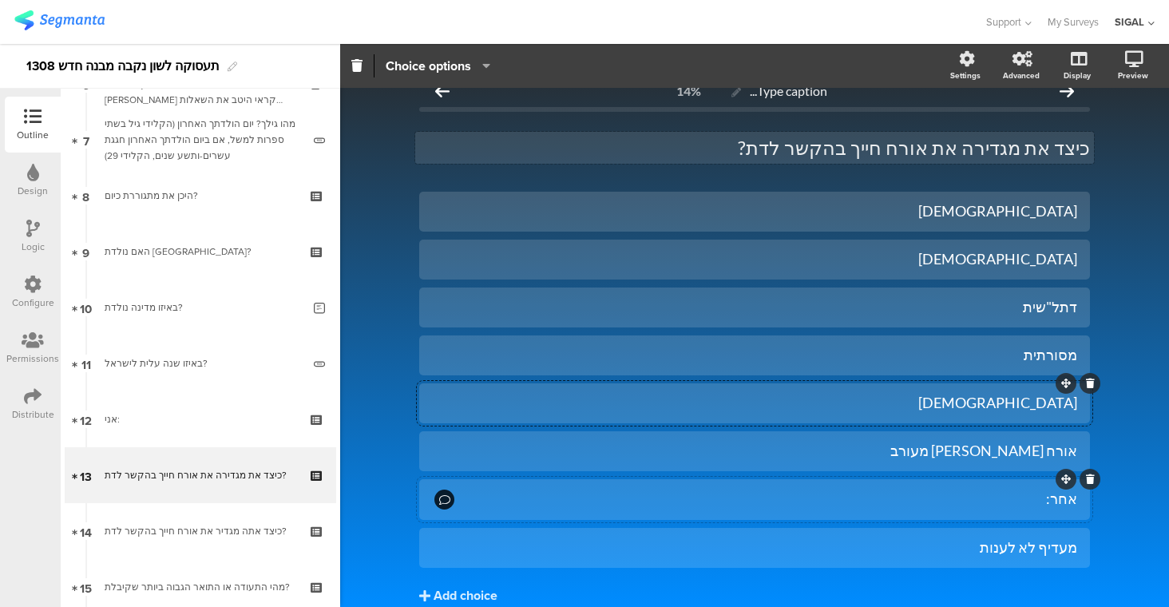
click at [1010, 501] on div "אחר:" at bounding box center [767, 498] width 620 height 18
click at [421, 65] on span "Choice options" at bounding box center [428, 66] width 85 height 18
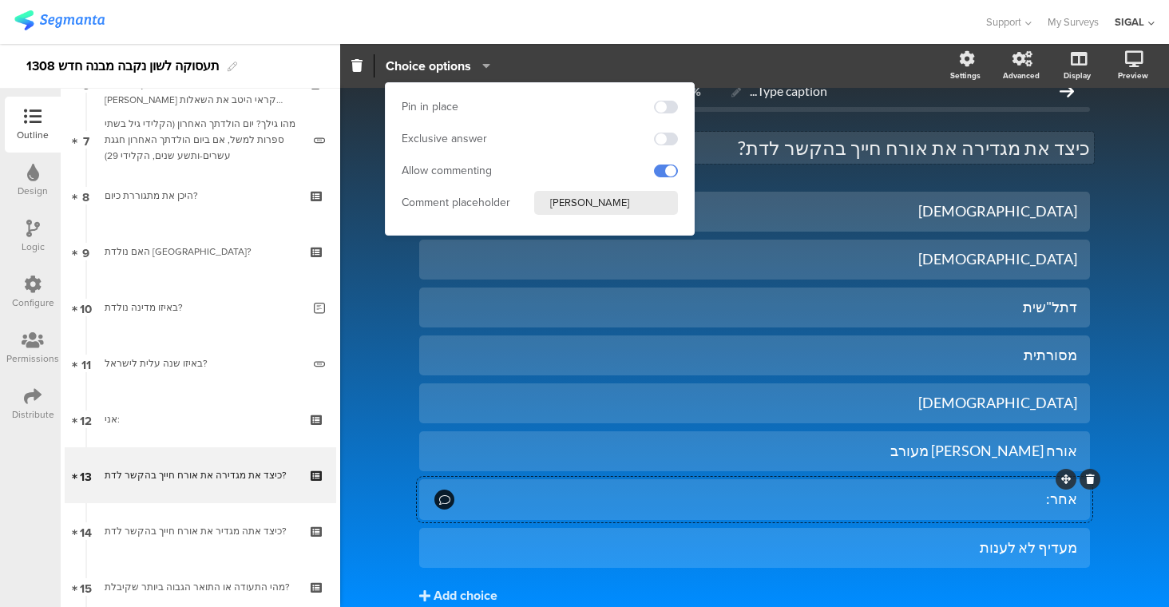
click at [579, 201] on input "אנא פרט" at bounding box center [606, 203] width 144 height 24
paste input "י"
type input "אנא פרטי"
click at [1136, 393] on div "Type caption... 14% כיצד את מגדירה את אורח חייך בהקשר לדת? כיצד את מגדירה את או…" at bounding box center [754, 373] width 829 height 612
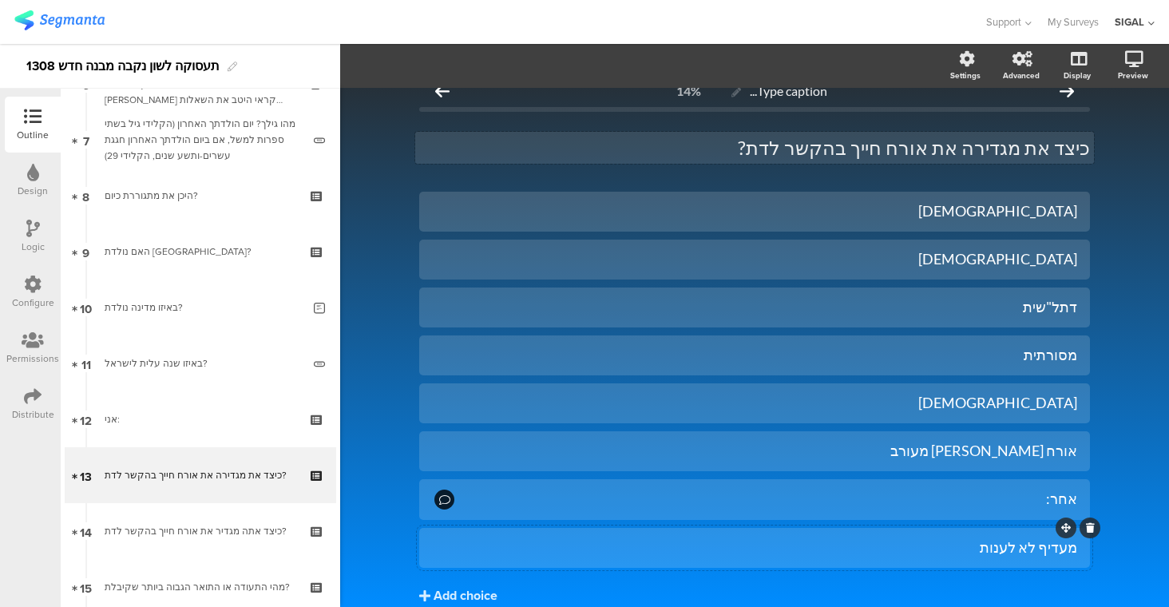
click at [1039, 547] on div "מעדיף לא לענות" at bounding box center [754, 547] width 645 height 18
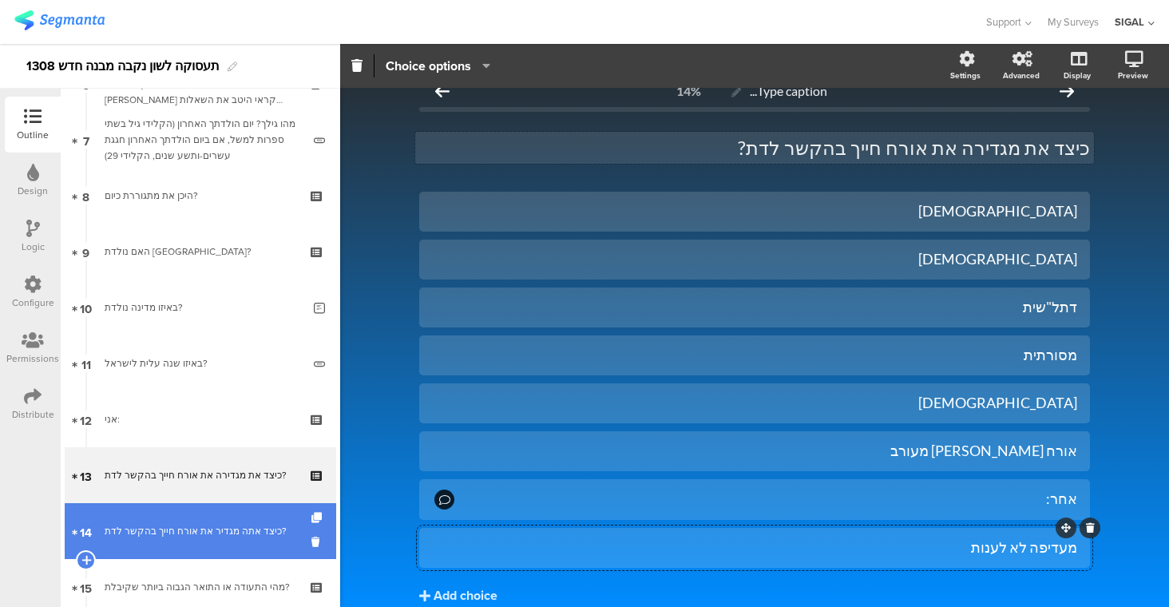
click at [204, 517] on link "14 כיצד אתה מגדיר את אורח חייך בהקשר לדת?" at bounding box center [200, 531] width 271 height 56
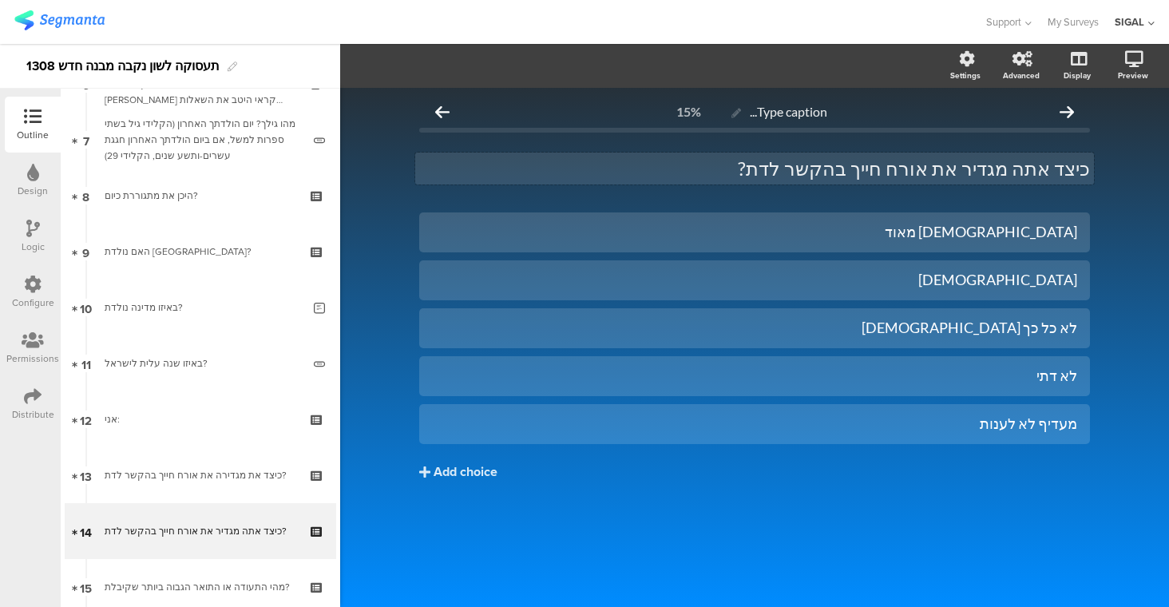
click at [1027, 166] on div "כיצד אתה מגדיר את אורח חייך בהקשר לדת? כיצד אתה מגדיר את אורח חייך בהקשר לדת?" at bounding box center [754, 168] width 679 height 32
click at [1063, 234] on div "דתי מאוד" at bounding box center [754, 232] width 645 height 18
click at [1014, 284] on div "דתי" at bounding box center [754, 280] width 645 height 18
click at [987, 328] on div "לא כל כך דתי" at bounding box center [754, 328] width 645 height 18
click at [1030, 386] on div "לא דתי" at bounding box center [754, 375] width 645 height 26
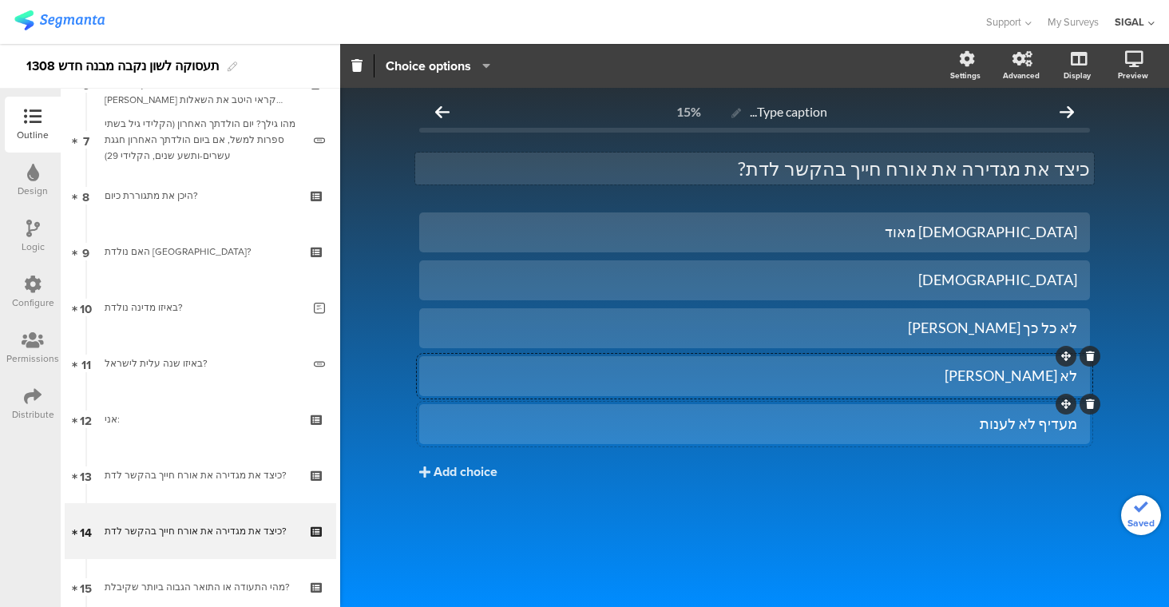
click at [1047, 424] on div "מעדיף לא לענות" at bounding box center [754, 423] width 645 height 18
click at [364, 257] on div "Type caption... 15% כיצד את מגדירה את אורח חייך בהקשר לדת? כיצד את מגדירה את או…" at bounding box center [754, 347] width 829 height 519
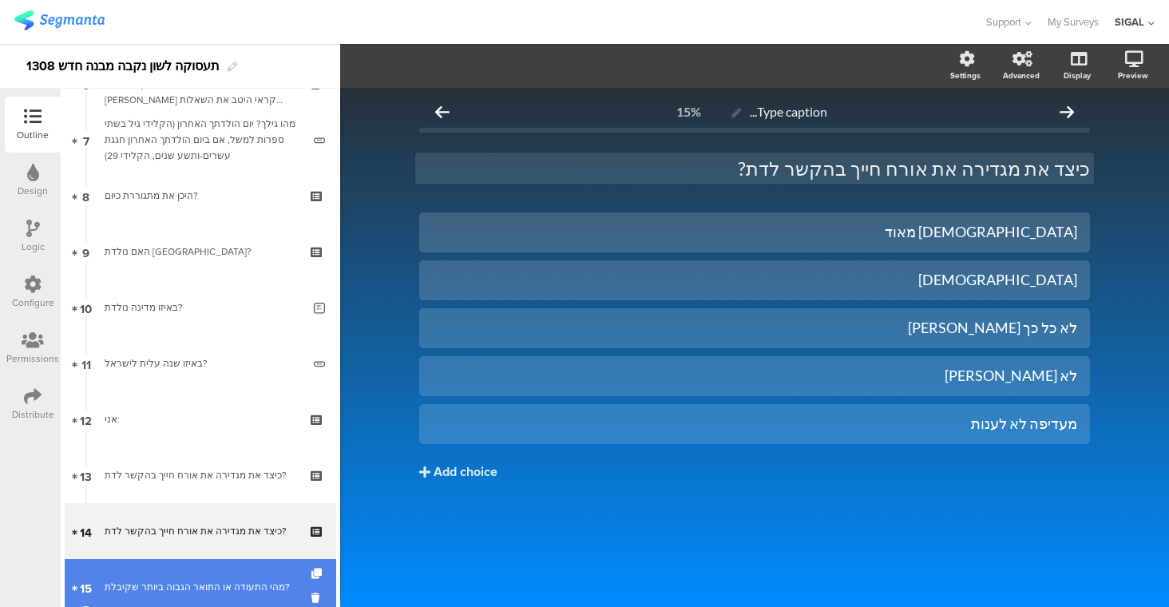
click at [227, 575] on link "15 מהי התעודה או התואר הגבוה ביותר שקיבלת?" at bounding box center [200, 587] width 271 height 56
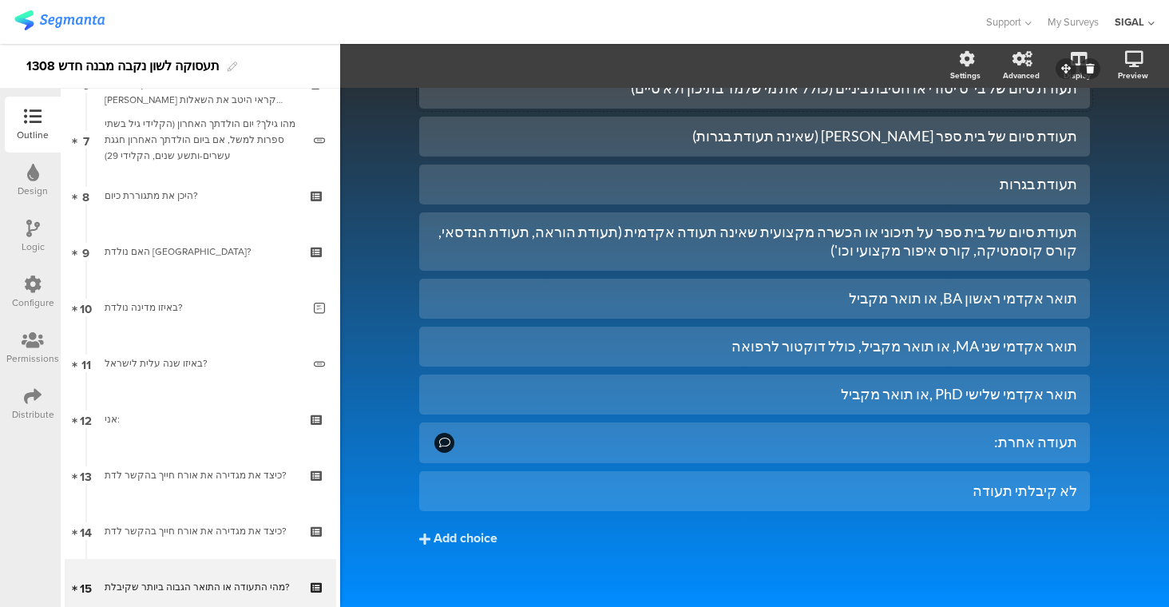
scroll to position [160, 0]
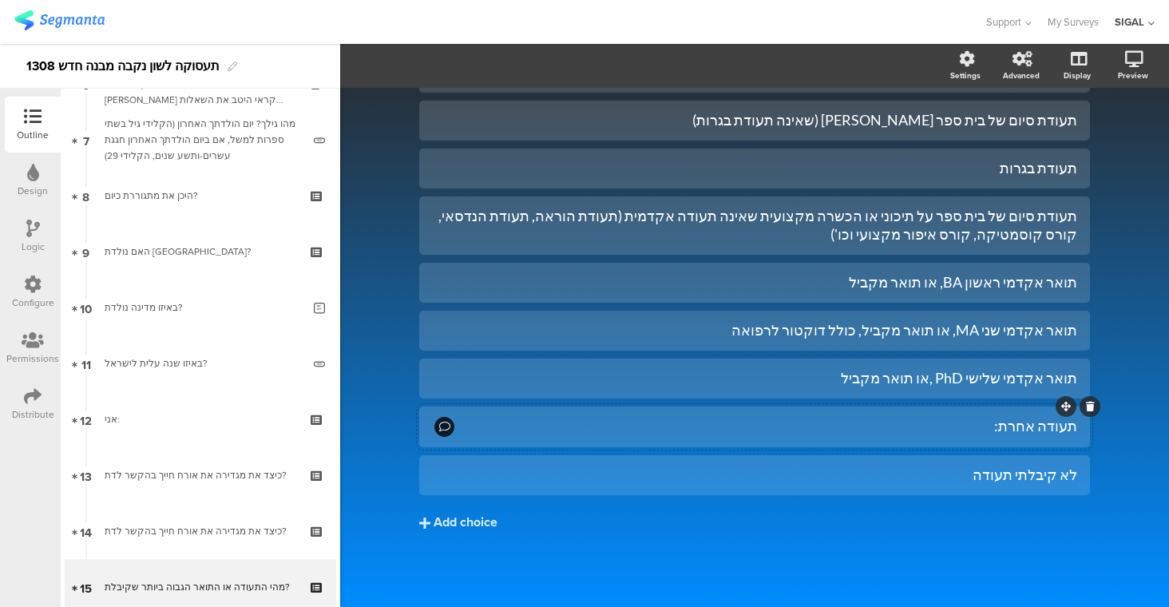
click at [952, 433] on div "תעודה אחרת:" at bounding box center [767, 426] width 620 height 18
click at [449, 70] on span "Choice options" at bounding box center [428, 66] width 85 height 18
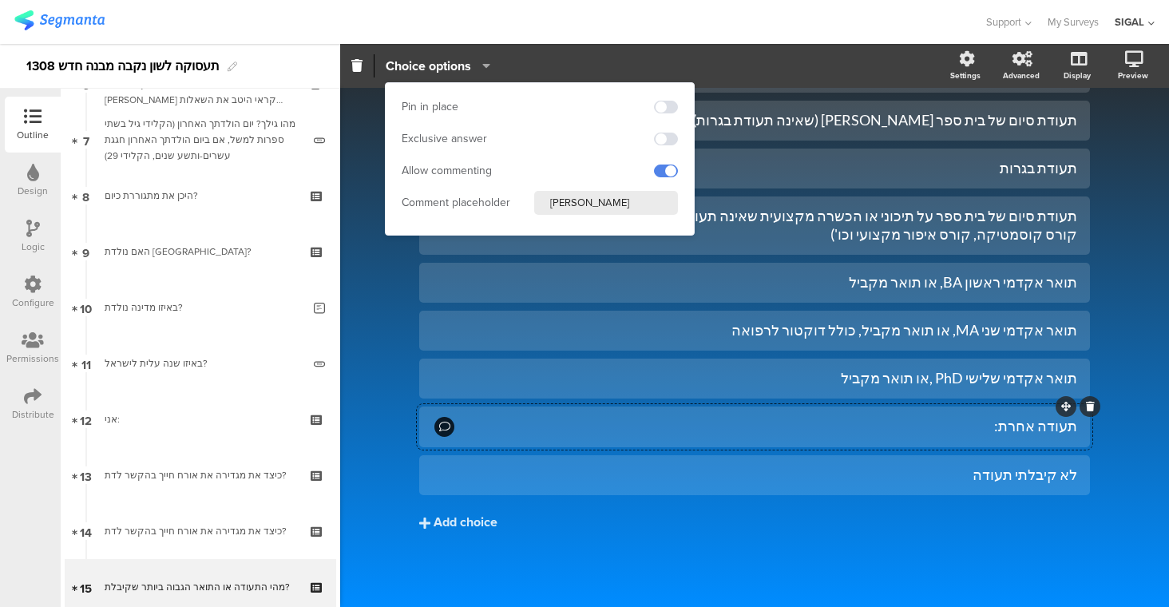
click at [589, 197] on input "אנא פרט" at bounding box center [606, 203] width 144 height 24
paste input "י"
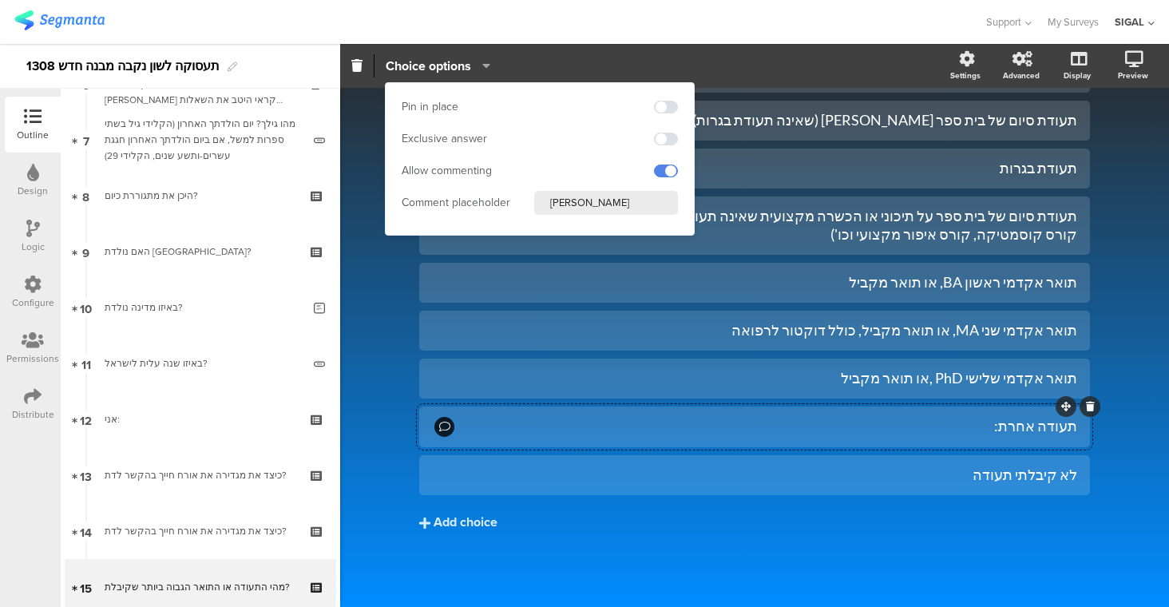
type input "אנא פרטי"
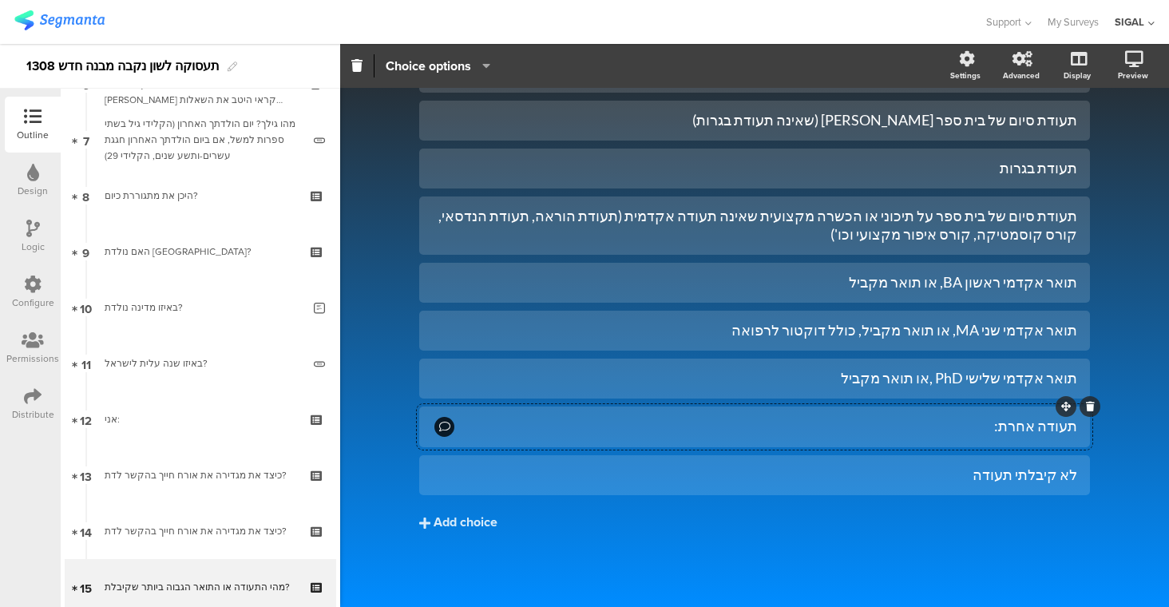
click at [556, 545] on div "תעודת סיום של בי"ס יסודי או חטיבת ביניים (כולל את מי שלמד בתיכון ולא סיים) תעוד…" at bounding box center [754, 326] width 671 height 546
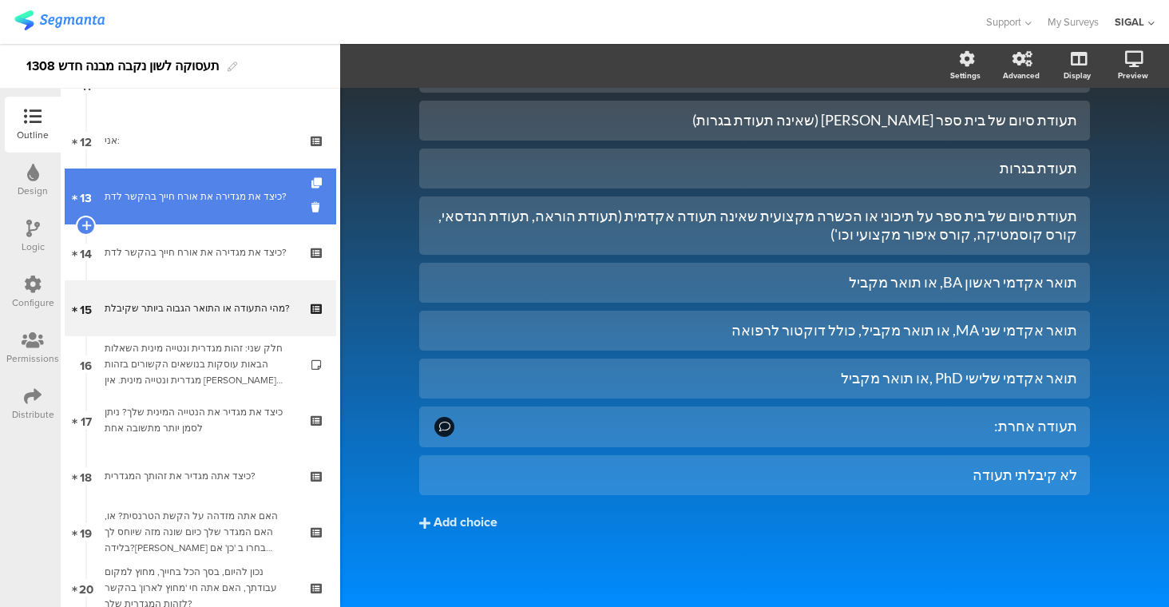
scroll to position [655, 0]
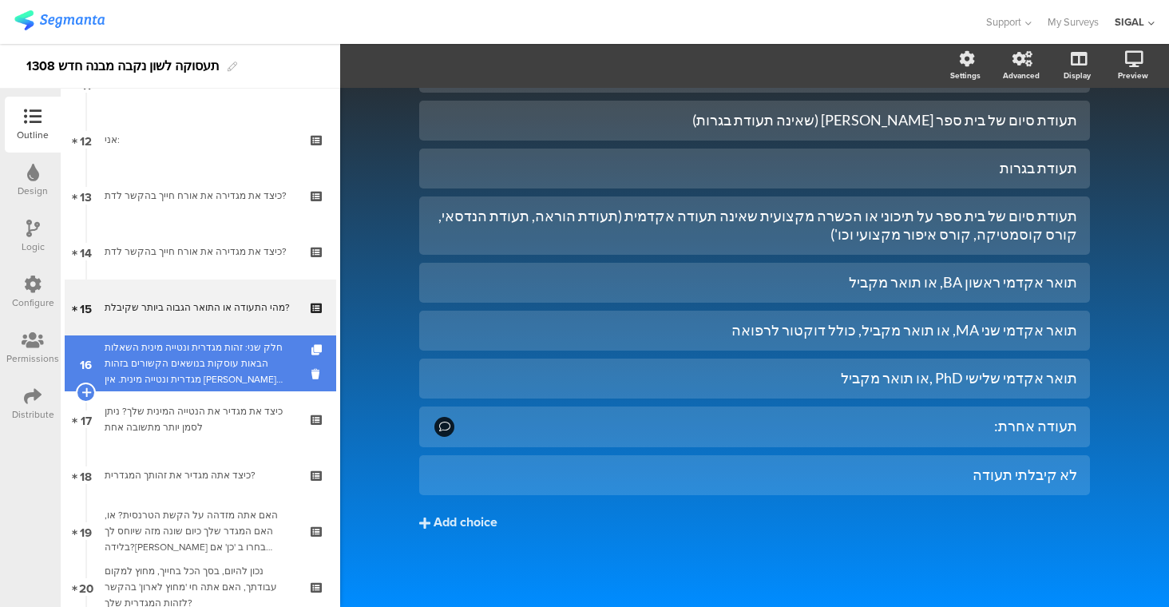
click at [221, 346] on div "חלק שני: זהות מגדרית ונטייה מינית השאלות הבאות עוסקות בנושאים הקשורים בזהות מגד…" at bounding box center [200, 363] width 191 height 48
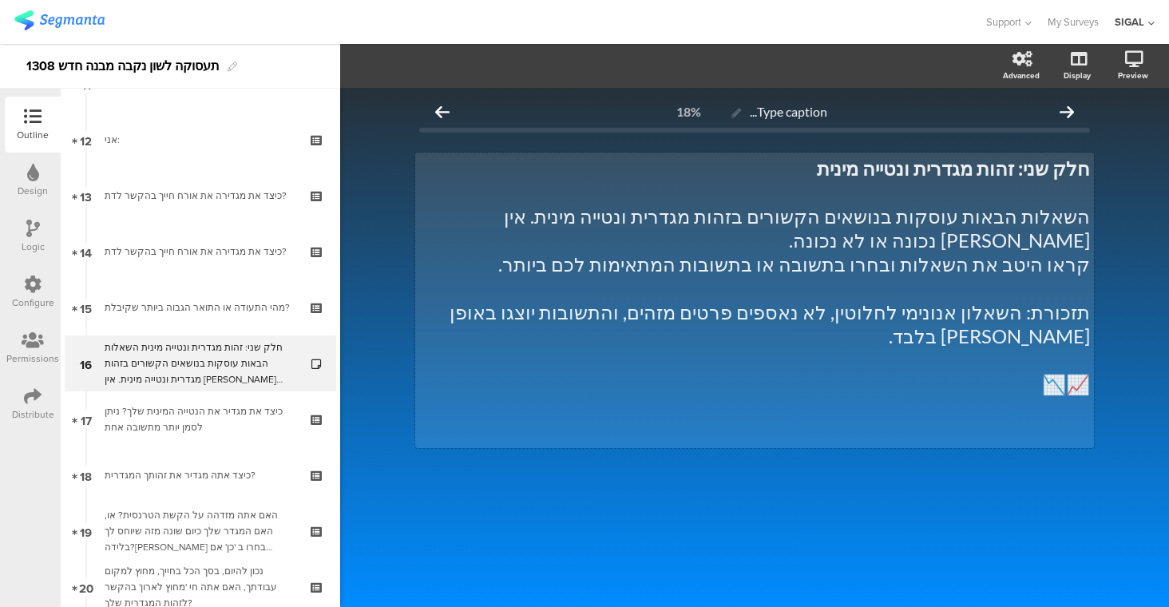
click at [1052, 242] on div "חלק שני: זהות מגדרית ונטייה מינית השאלות הבאות עוסקות בנושאים הקשורים בזהות מגד…" at bounding box center [754, 299] width 679 height 295
click at [663, 252] on p "קראו היטב את השאלות ובחרו בתשובה או בתשובות המתאימות לכם ביותר." at bounding box center [754, 264] width 671 height 24
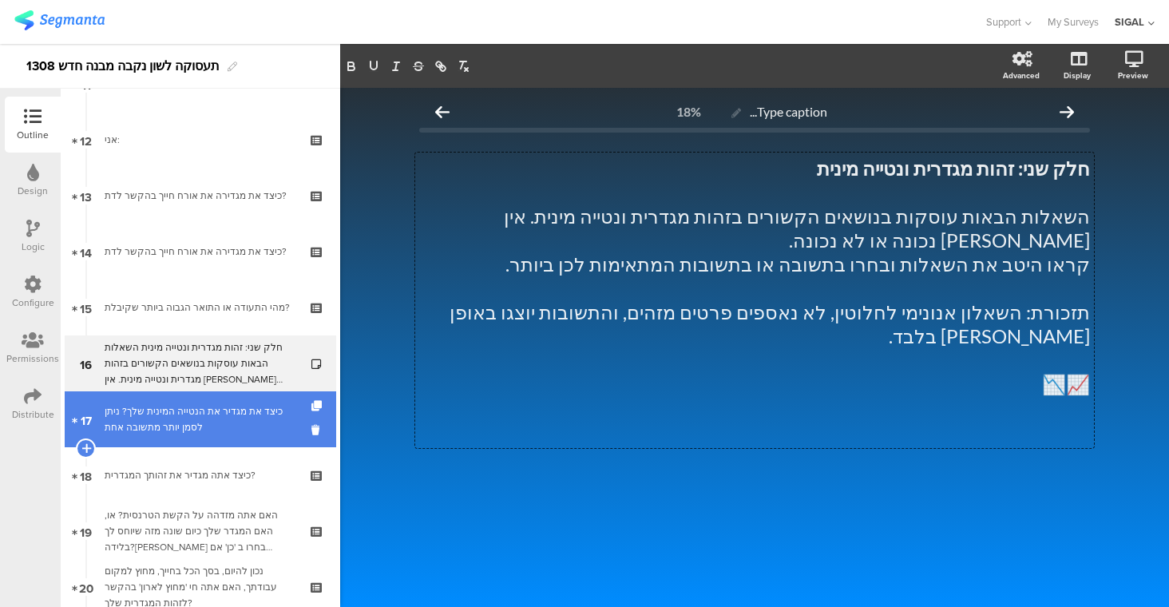
click at [255, 411] on div "כיצד את מגדיר את הנטייה המינית שלך? ניתן לסמן יותר מתשובה אחת" at bounding box center [200, 419] width 191 height 32
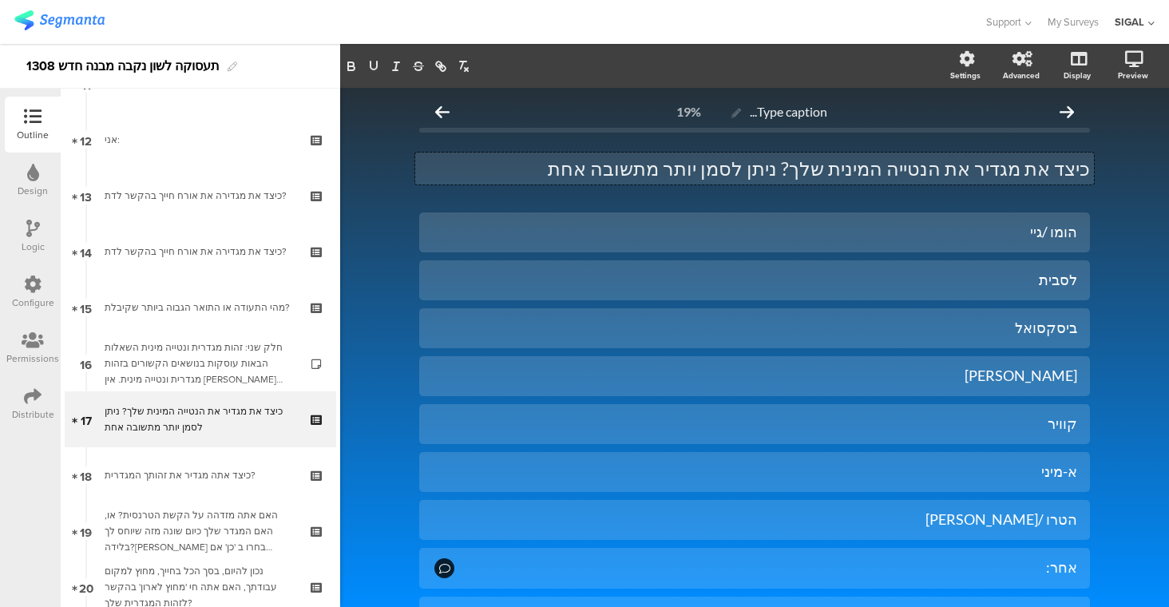
click at [985, 171] on div "כיצד את מגדיר את הנטייה המינית שלך? ניתן לסמן יותר מתשובה אחת כיצד את מגדיר את …" at bounding box center [754, 168] width 679 height 32
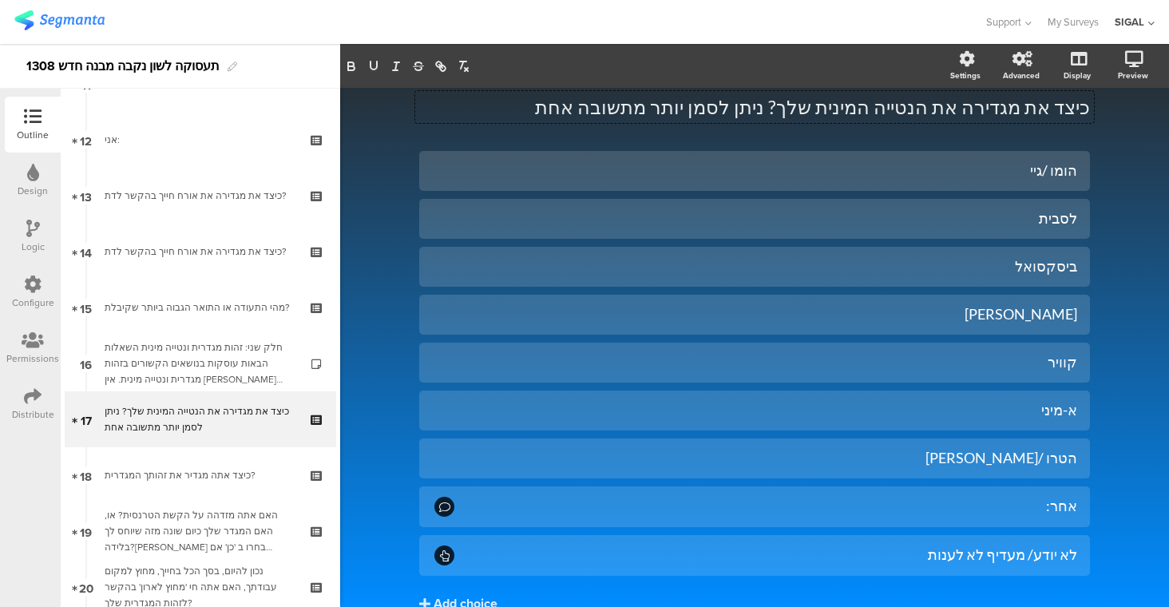
scroll to position [64, 0]
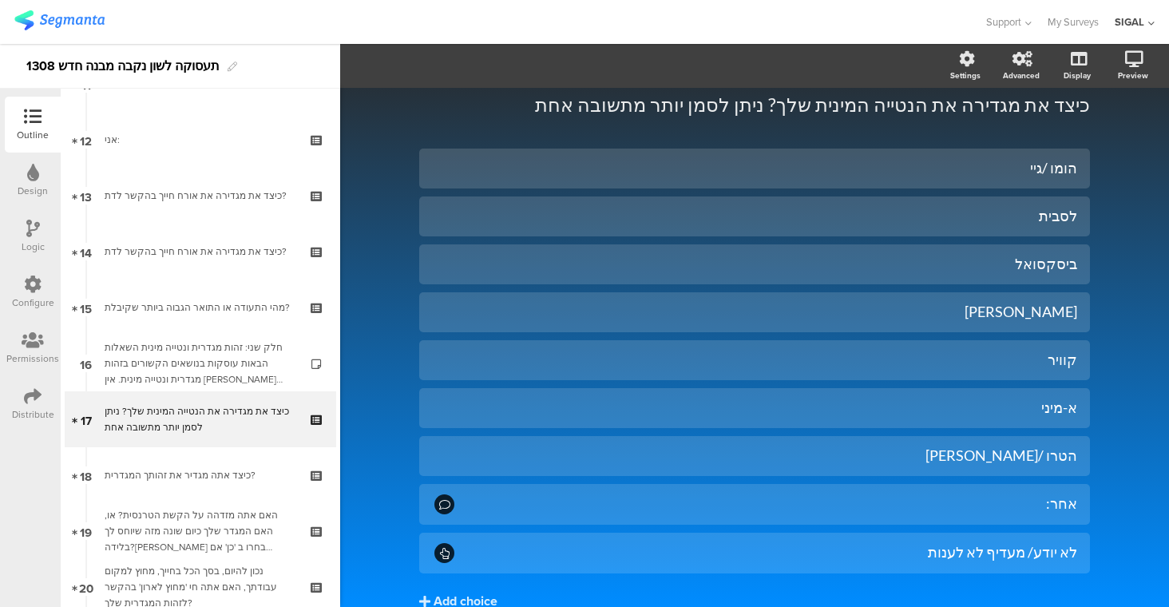
drag, startPoint x: 1092, startPoint y: 242, endPoint x: 1137, endPoint y: 258, distance: 47.5
click at [1137, 258] on div "Type caption... 19% כיצד את מגדירה את הנטייה המינית שלך? ניתן לסמן יותר מתשובה …" at bounding box center [754, 354] width 829 height 661
click at [1003, 271] on div "ביסקסואל" at bounding box center [754, 264] width 645 height 18
click at [998, 311] on div "פאן סקסואלי" at bounding box center [754, 312] width 645 height 18
click at [1006, 354] on div "קוויר" at bounding box center [754, 359] width 645 height 18
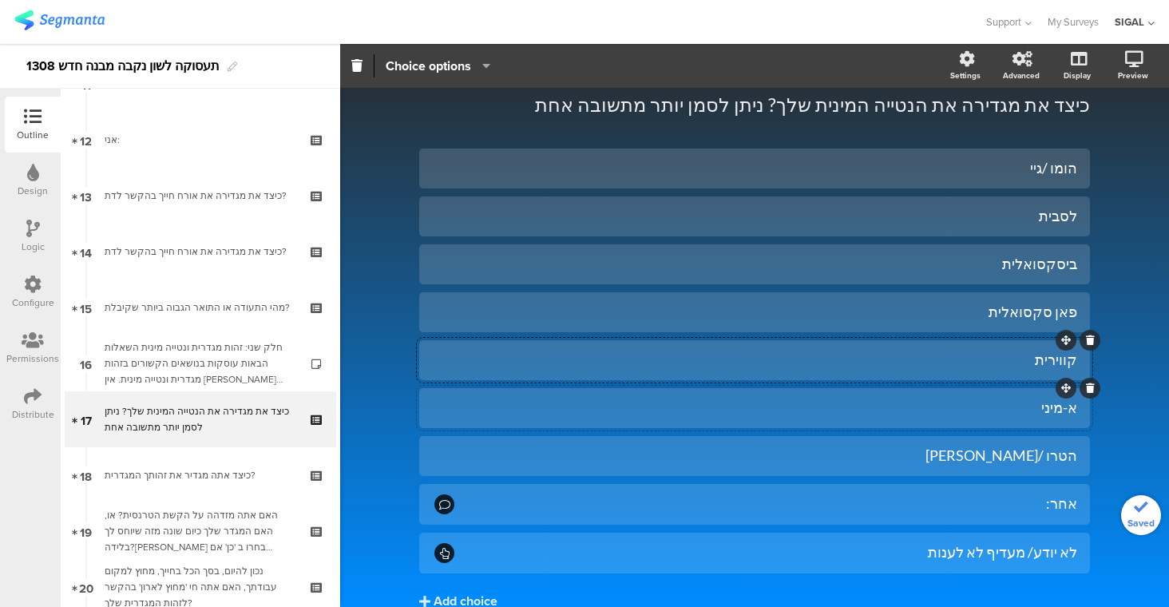
click at [1016, 401] on div "א-מיני" at bounding box center [754, 407] width 645 height 18
click at [980, 454] on div "הטרו /סטרייט" at bounding box center [754, 455] width 645 height 18
click at [1006, 508] on div "אחר:" at bounding box center [767, 503] width 620 height 18
click at [433, 69] on span "Choice options" at bounding box center [428, 66] width 85 height 18
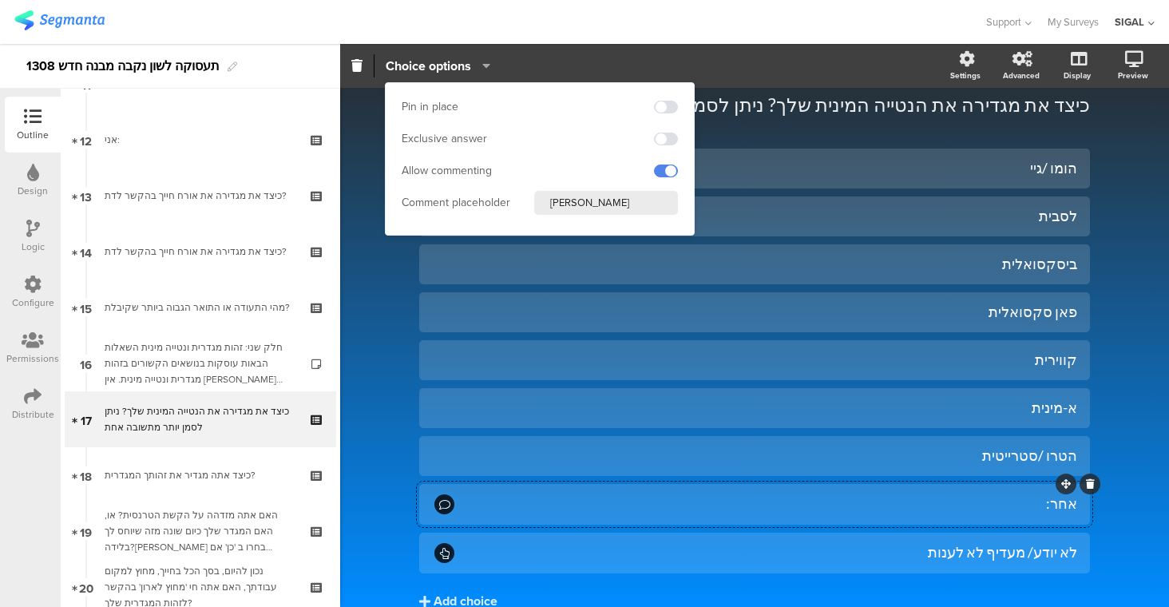
click at [598, 207] on input "אנא פרט" at bounding box center [606, 203] width 144 height 24
paste input "י"
type input "אנא פרטי"
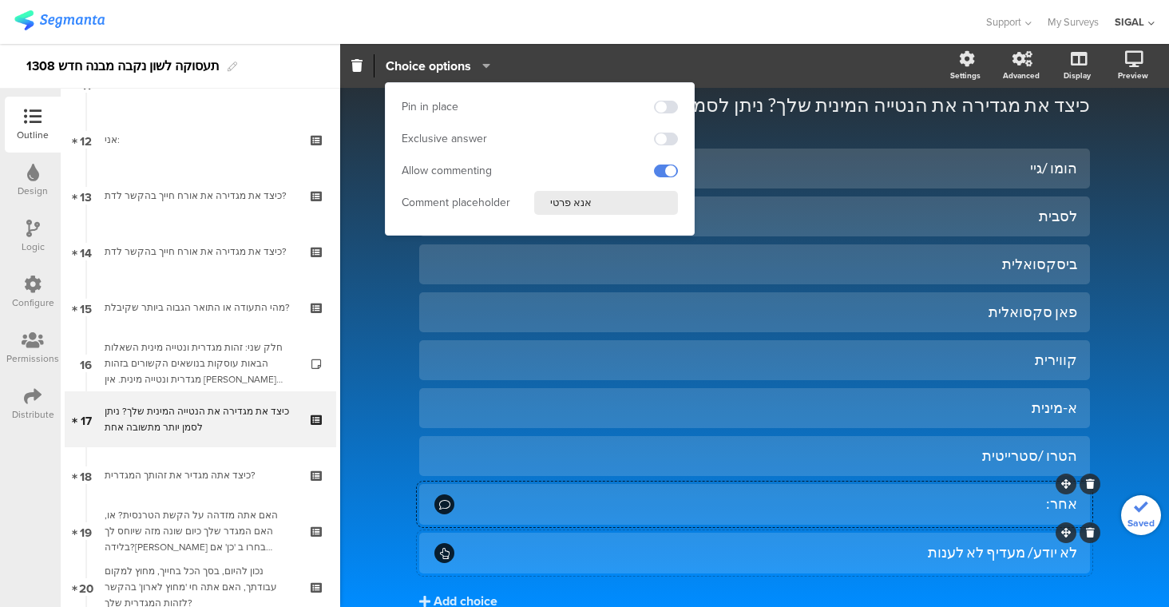
click at [1043, 548] on div "לא יודע/ מעדיף לא לענות" at bounding box center [767, 552] width 620 height 18
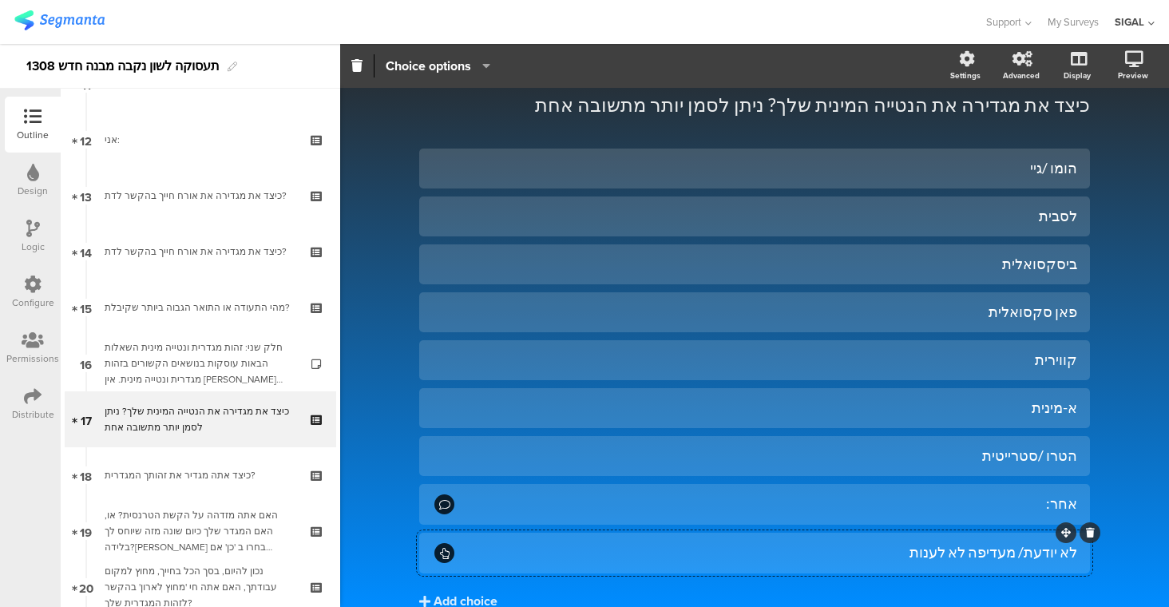
scroll to position [142, 0]
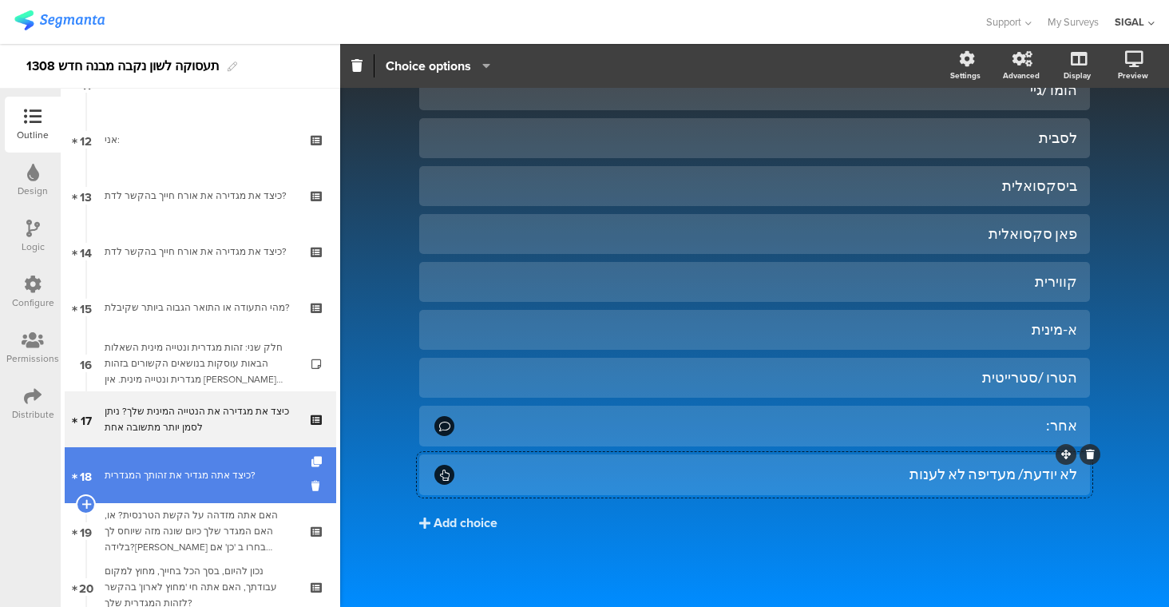
click at [184, 472] on div "כיצד אתה מגדיר את זהותך המגדרית?" at bounding box center [200, 475] width 191 height 16
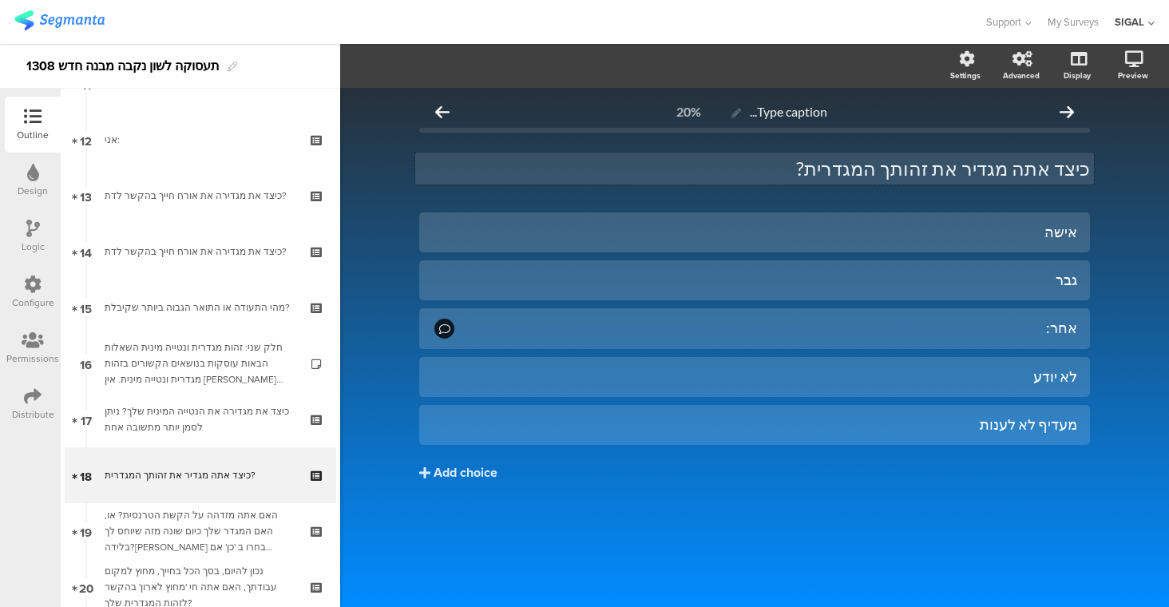
click at [1026, 164] on p "כיצד אתה מגדיר את זהותך המגדרית?" at bounding box center [754, 168] width 671 height 24
click at [1019, 374] on div "לא יודע" at bounding box center [754, 376] width 645 height 18
click at [1047, 422] on div "מעדיף לא לענות" at bounding box center [754, 424] width 645 height 18
click at [986, 493] on div "אישה גבר אחר:" at bounding box center [754, 380] width 671 height 336
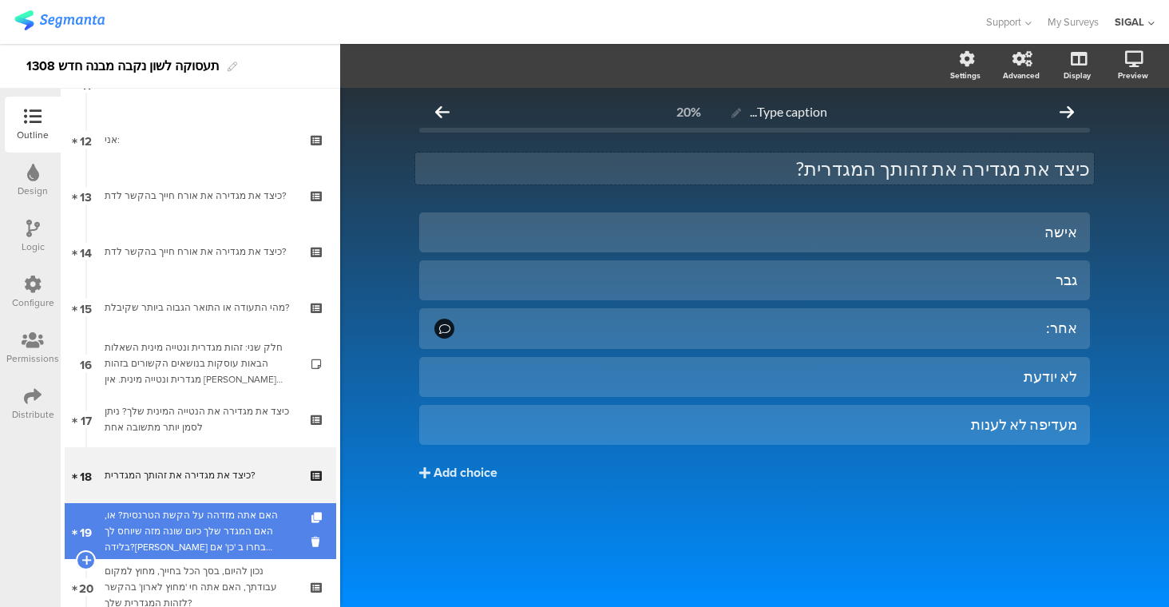
click at [233, 528] on div "האם אתה מזדהה על הקשת הטרנסית? או, האם המגדר שלך כיום שונה מזה שיוחס לך בלידה?א…" at bounding box center [200, 531] width 191 height 48
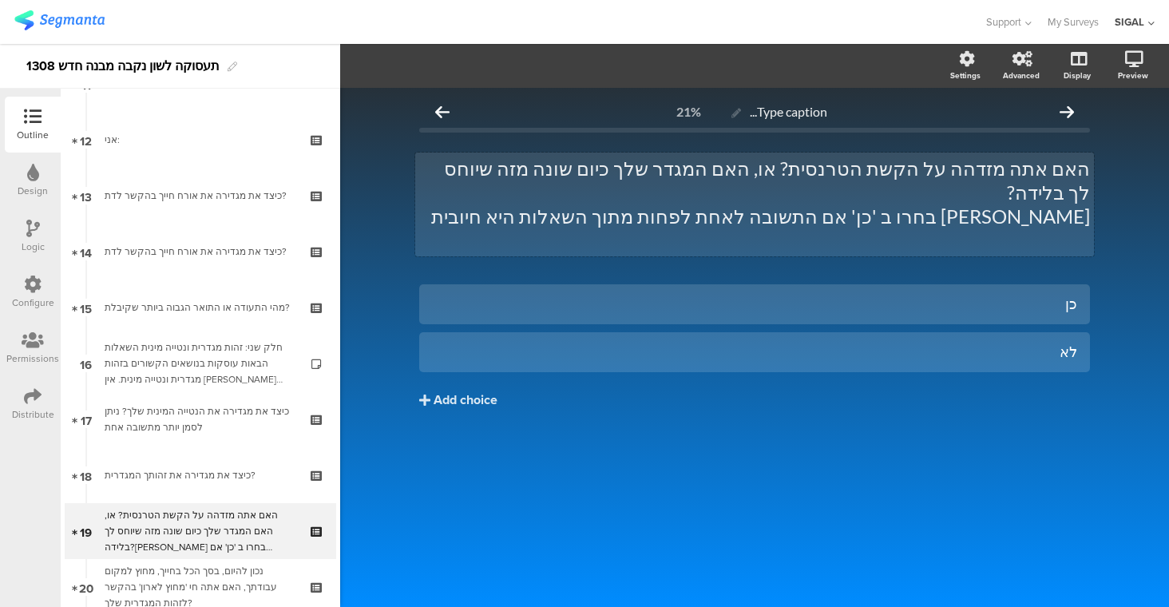
click at [1031, 169] on div "האם אתה מזדהה על הקשת הטרנסית? או, האם המגדר שלך כיום שונה מזה שיוחס לך בלידה? …" at bounding box center [754, 204] width 679 height 104
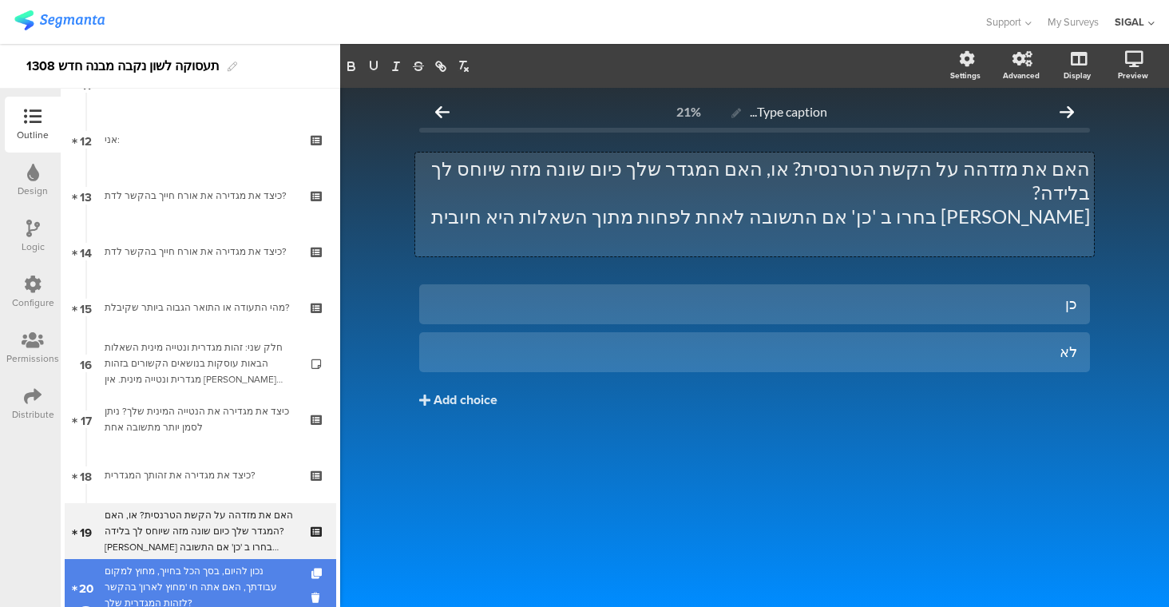
click at [235, 567] on div "נכון להיום, בסך הכל בחייך, מחוץ למקום עבודתך, האם אתה חי 'מחוץ לארון' בהקשר לזה…" at bounding box center [200, 587] width 191 height 48
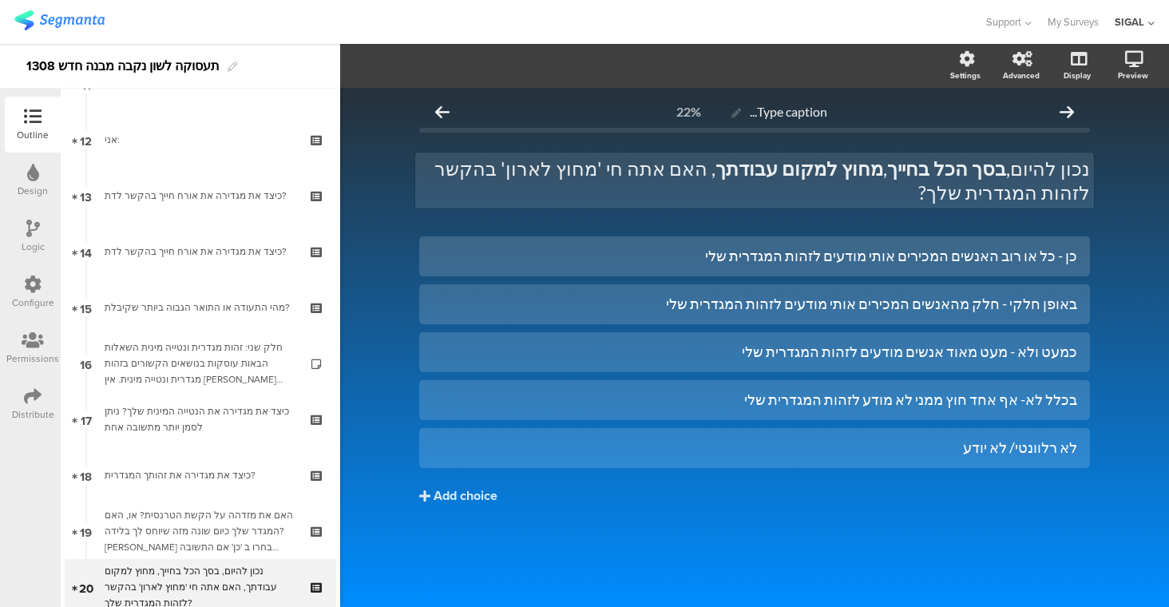
click at [704, 171] on p "נכון להיום, בסך הכל בחייך , מחוץ למקום עבודתך , האם אתה חי 'מחוץ לארון' בהקשר ל…" at bounding box center [754, 180] width 671 height 48
click at [885, 445] on div "לא רלוונטי/ לא יודע" at bounding box center [754, 447] width 645 height 18
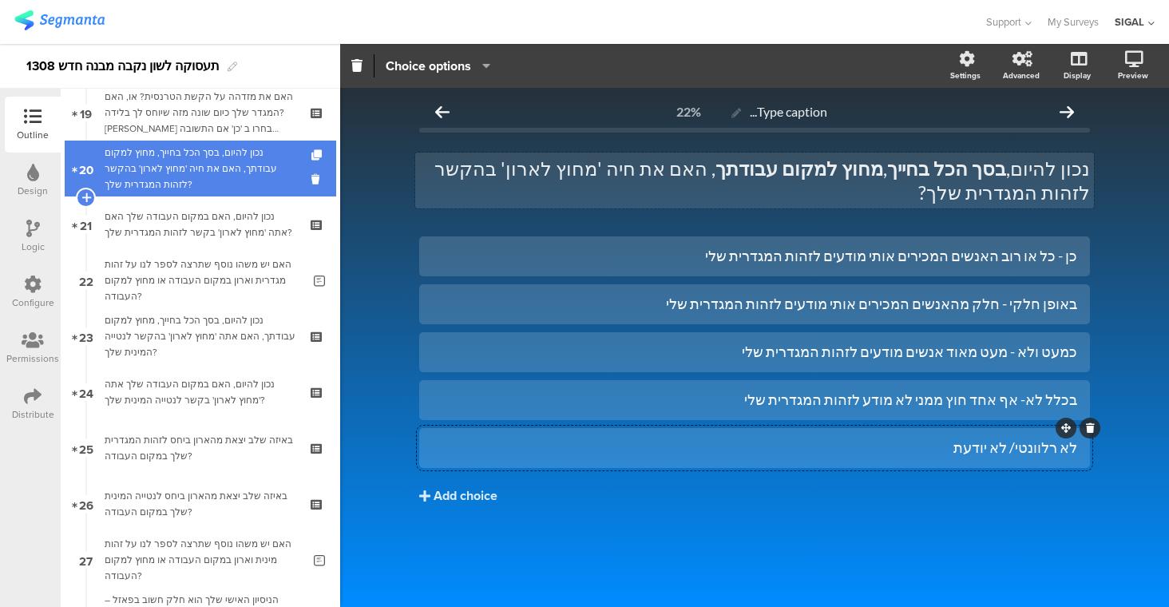
scroll to position [1075, 0]
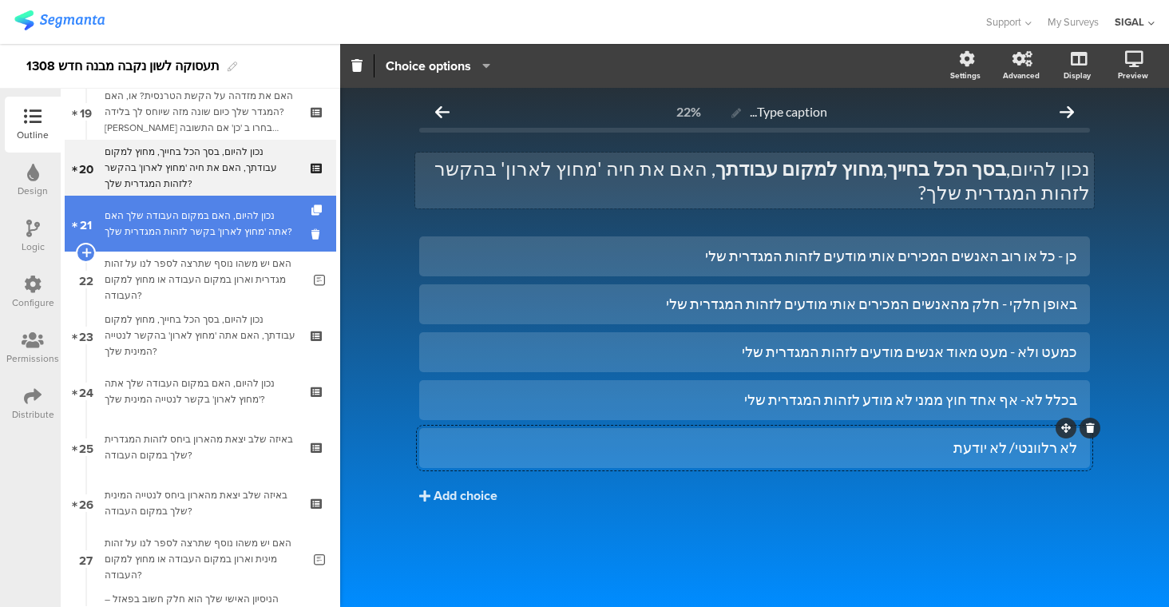
click at [238, 224] on div "נכון להיום, האם במקום העבודה שלך האם אתה 'מחוץ לארון' בקשר לזהות המגדרית שלך?" at bounding box center [200, 224] width 191 height 32
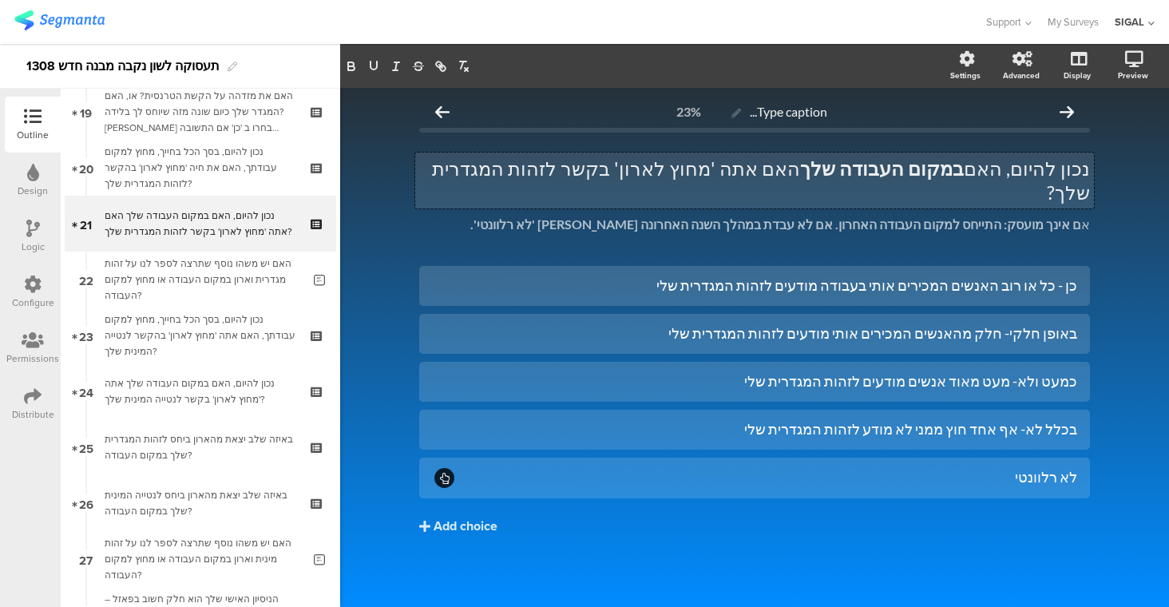
click at [836, 173] on div "נכון להיום, האם במקום העבודה שלך האם אתה 'מחוץ לארון' בקשר לזהות המגדרית שלך? נ…" at bounding box center [754, 180] width 679 height 56
click at [836, 173] on p "נכון להיום, האם במקום העבודה שלך האם אתה 'מחוץ לארון' בקשר לזהות המגדרית שלך?" at bounding box center [754, 180] width 671 height 48
click at [1008, 168] on p "נכון להיום, האם במקום העבודה שלך האם אתה 'מחוץ לארון' בקשר לזהות המגדרית שלך?" at bounding box center [754, 180] width 671 height 48
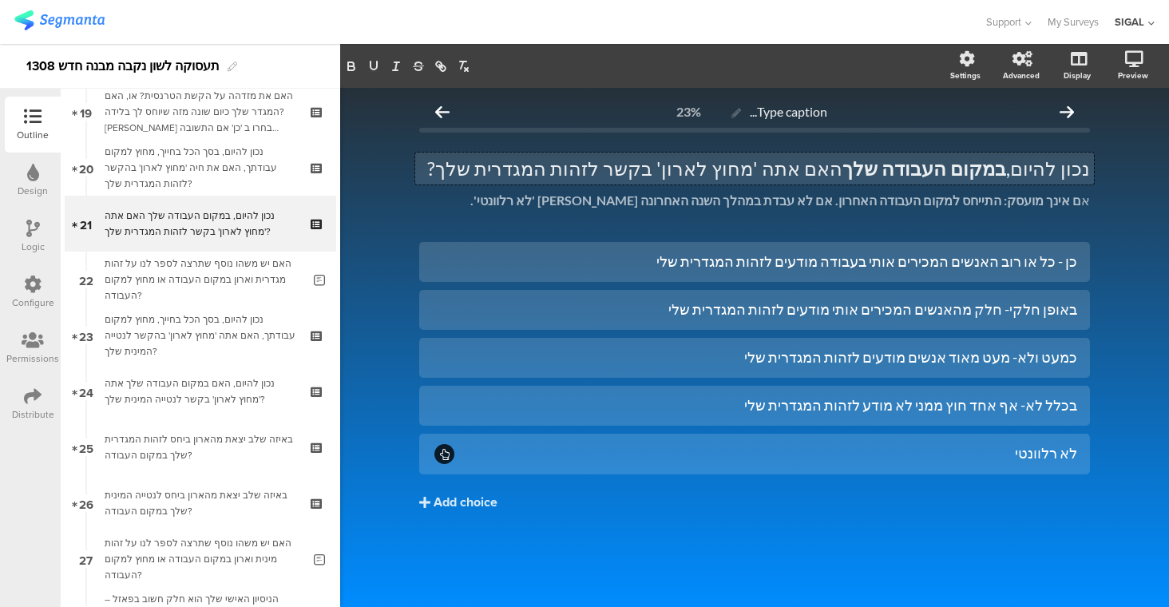
click at [823, 168] on p "נכון להיום, במקום העבודה שלך האם אתה 'מחוץ לארון' בקשר לזהות המגדרית שלך?" at bounding box center [754, 168] width 671 height 24
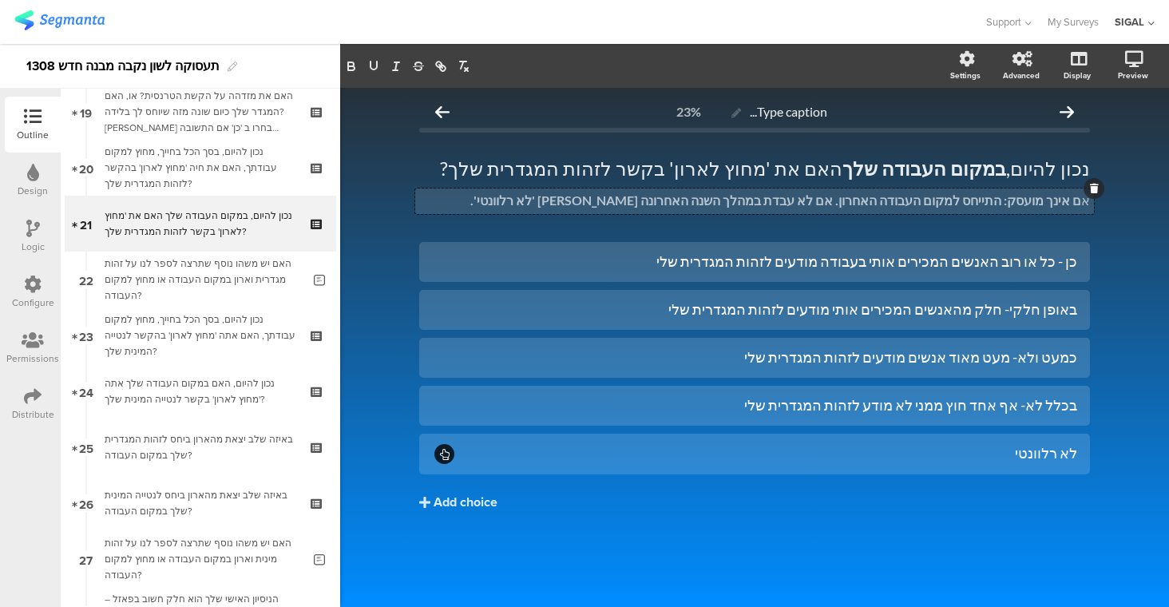
click at [1022, 204] on div "א ם אינך מועסק: התייחס למקום העבודה האחרון. אם לא עבדת במהלך השנה האחרונה סמן '…" at bounding box center [754, 201] width 679 height 26
click at [978, 200] on strong "ם אינך מועסקת: התייחס למקום העבודה האחרון. אם לא עבדת במהלך השנה האחרונה סמן 'ל…" at bounding box center [770, 199] width 619 height 15
click at [687, 198] on strong "ם אינך מועסקת: התייחסי למקום העבודה האחרון. אם לא עבדת במהלך השנה האחרונה סמן '…" at bounding box center [769, 199] width 623 height 15
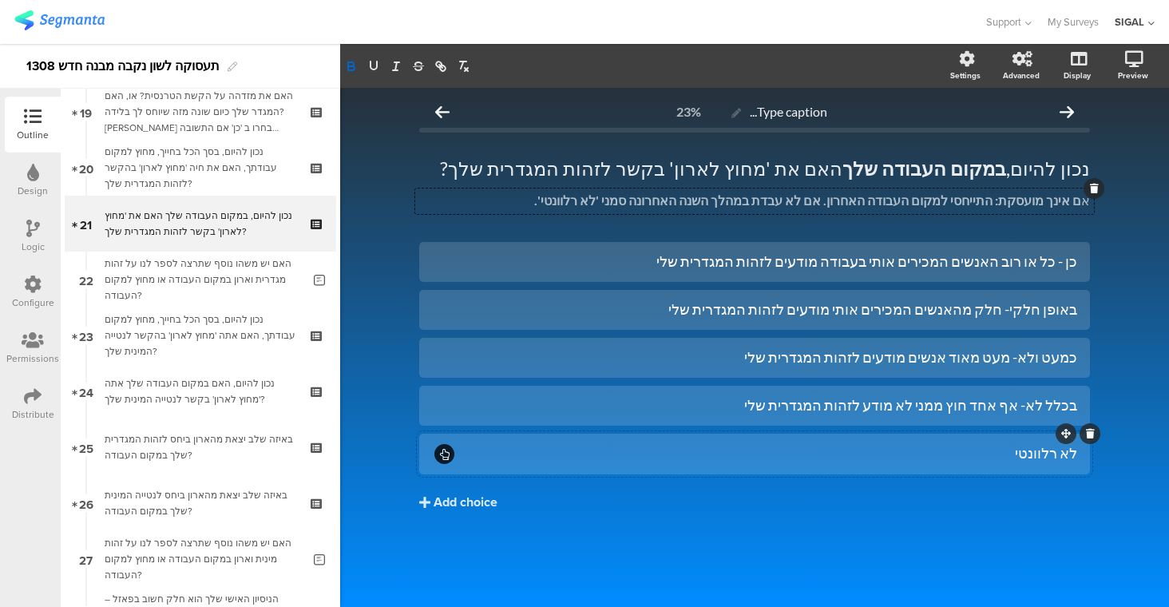
click at [943, 457] on div "לא רלוונטי" at bounding box center [767, 453] width 620 height 18
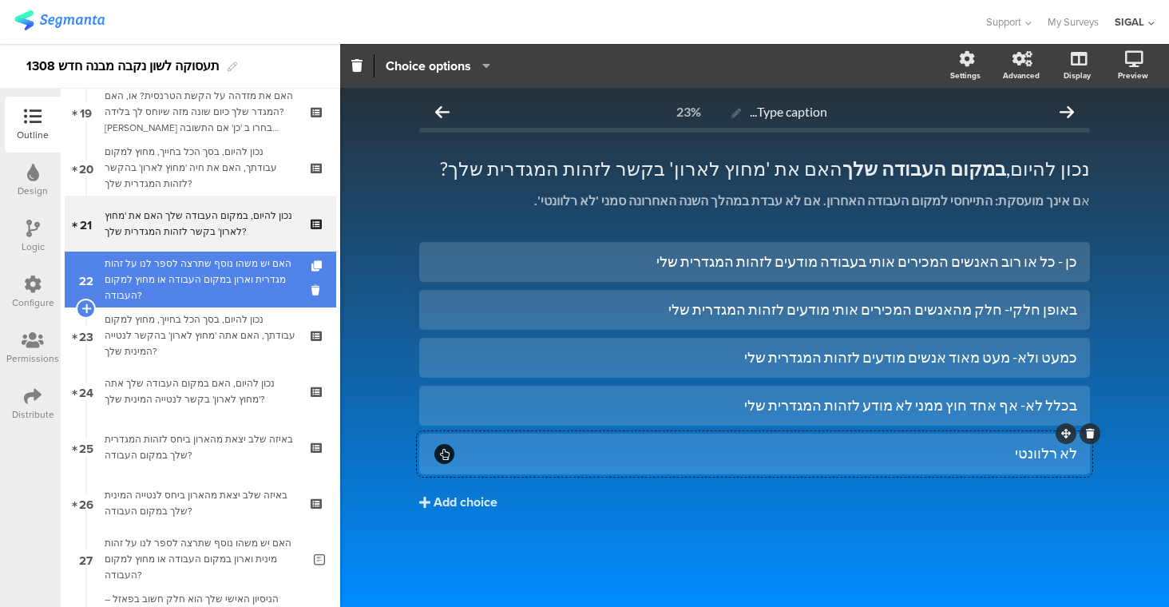
click at [228, 288] on div "האם יש משהו נוסף שתרצה לספר לנו על זהות מגדרית וארון במקום העבודה או מחוץ למקום…" at bounding box center [203, 279] width 197 height 48
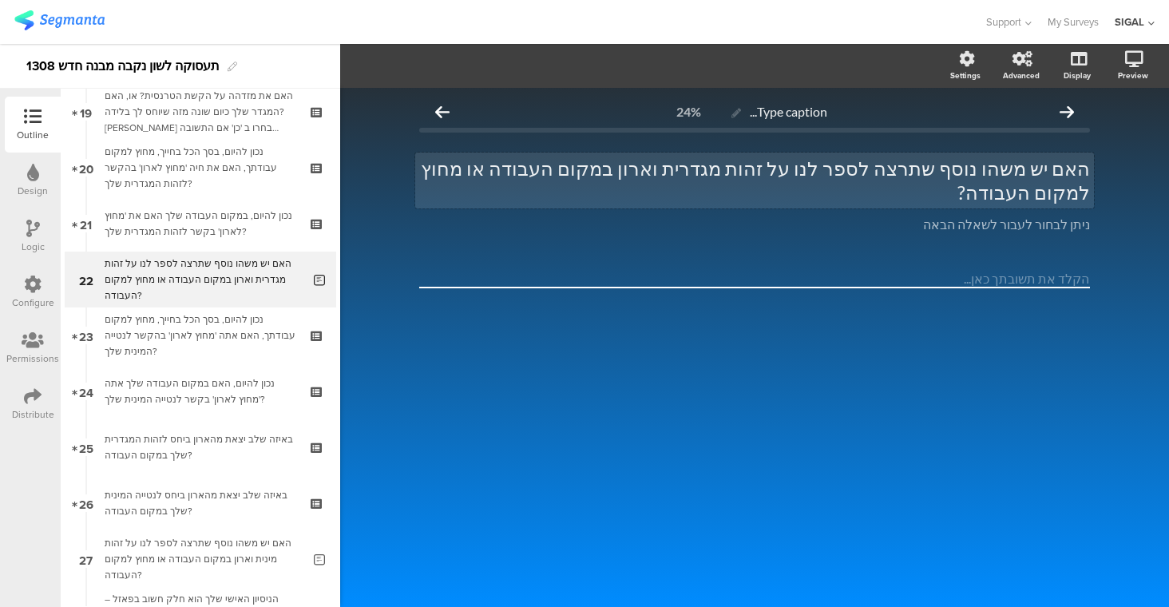
click at [920, 172] on div "האם יש משהו נוסף שתרצה לספר לנו על זהות מגדרית וארון במקום העבודה או מחוץ למקום…" at bounding box center [754, 180] width 679 height 56
click at [950, 270] on textarea at bounding box center [754, 279] width 671 height 18
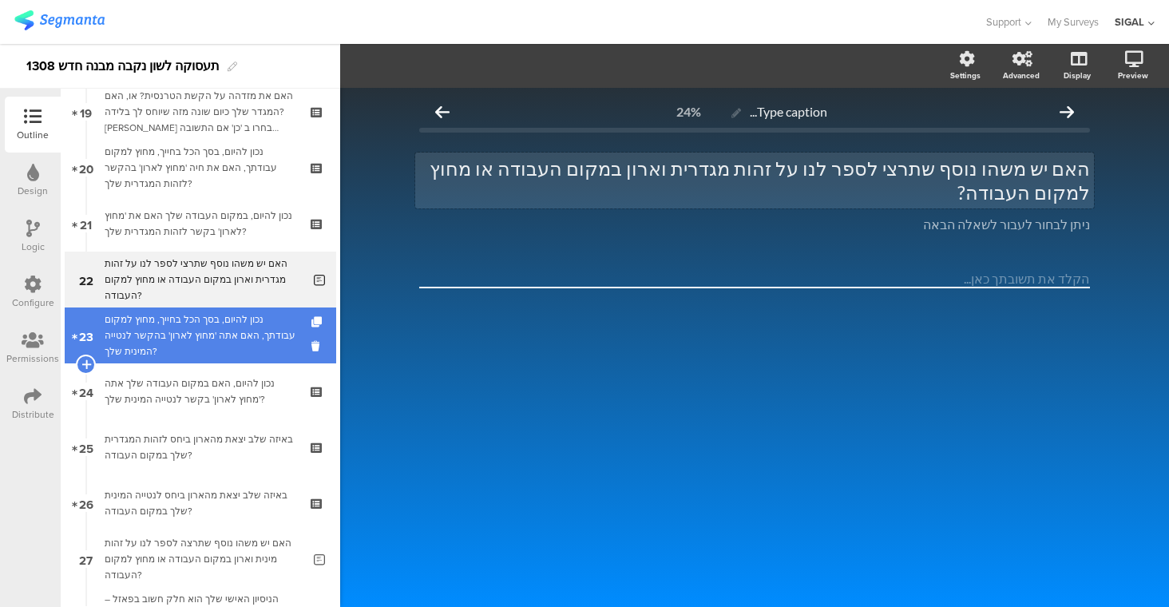
click at [184, 324] on div "נכון להיום, בסך הכל בחייך, מחוץ למקום עבודתך, האם אתה 'מחוץ לארון' בהקשר לנטייה…" at bounding box center [200, 335] width 191 height 48
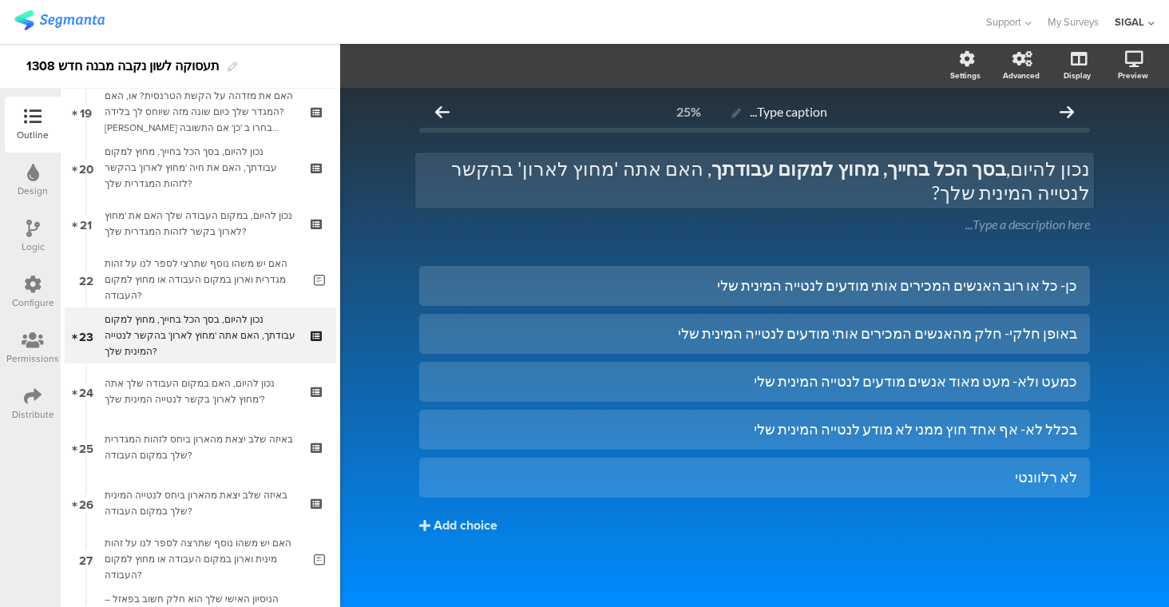
click at [700, 170] on p "נכון להיום, בסך הכל בחייך, מחוץ למקום עבודתך , האם אתה 'מחוץ לארון' בהקשר לנטיי…" at bounding box center [754, 180] width 671 height 48
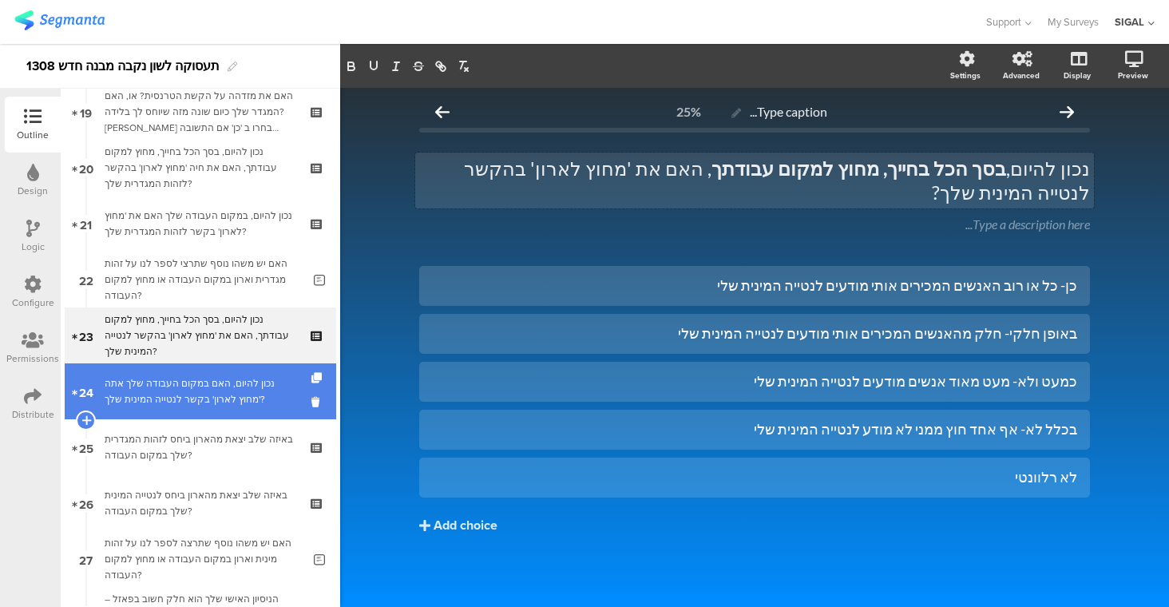
click at [205, 400] on div "נכון להיום, האם במקום העבודה שלך אתה 'מחוץ לארון' בקשר לנטייה המינית שלך?" at bounding box center [200, 391] width 191 height 32
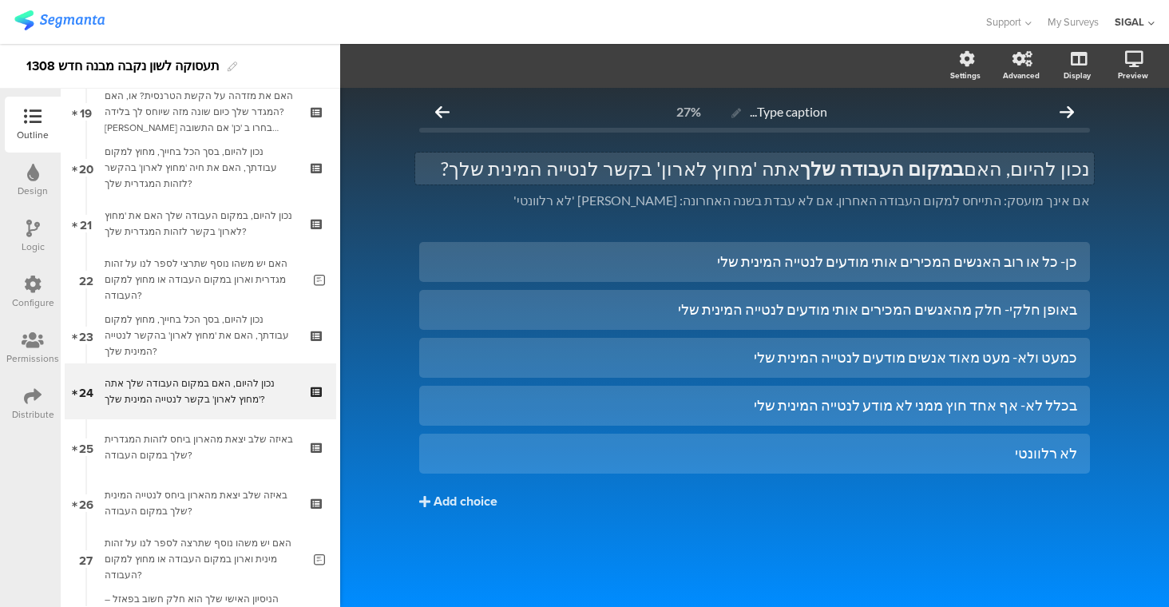
click at [824, 166] on div "נכון להיום, האם במקום העבודה שלך אתה 'מחוץ לארון' בקשר לנטייה המינית שלך? נכון …" at bounding box center [754, 168] width 679 height 32
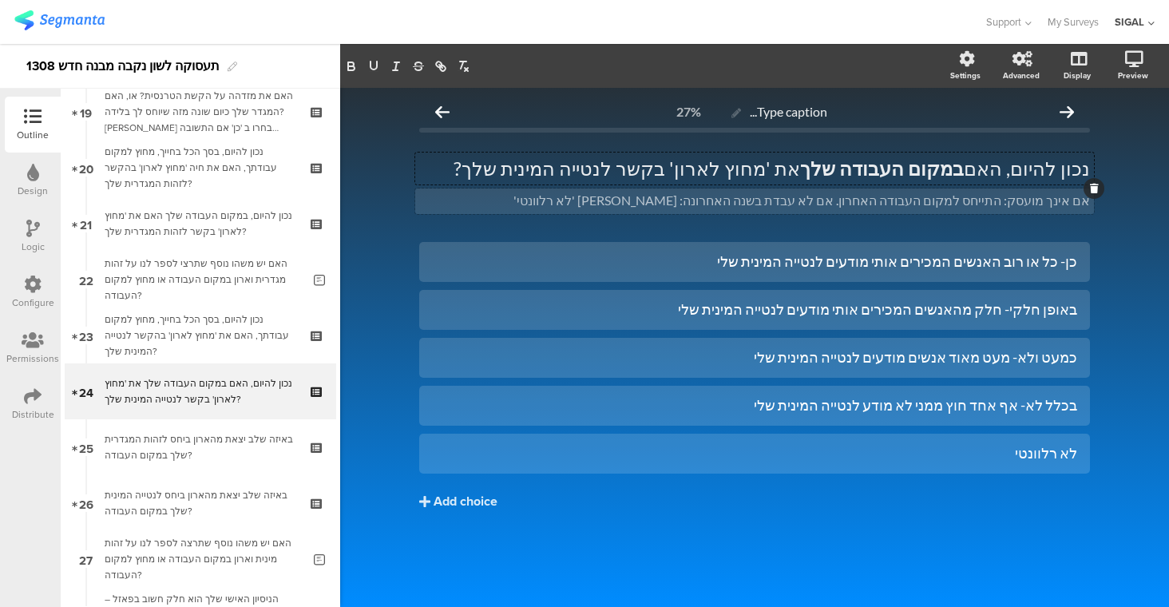
click at [1027, 201] on div "אם אינך מועסק: התייחס למקום העבודה האחרון. אם לא עבדת בשנה האחרונה: סמן 'לא רלו…" at bounding box center [754, 201] width 679 height 26
click at [732, 197] on p "אם אינך מועסקת: התייחסי למקום העבודה האחרון. אם לא עבדת בשנה האחרונה: סמן 'לא ר…" at bounding box center [754, 200] width 671 height 16
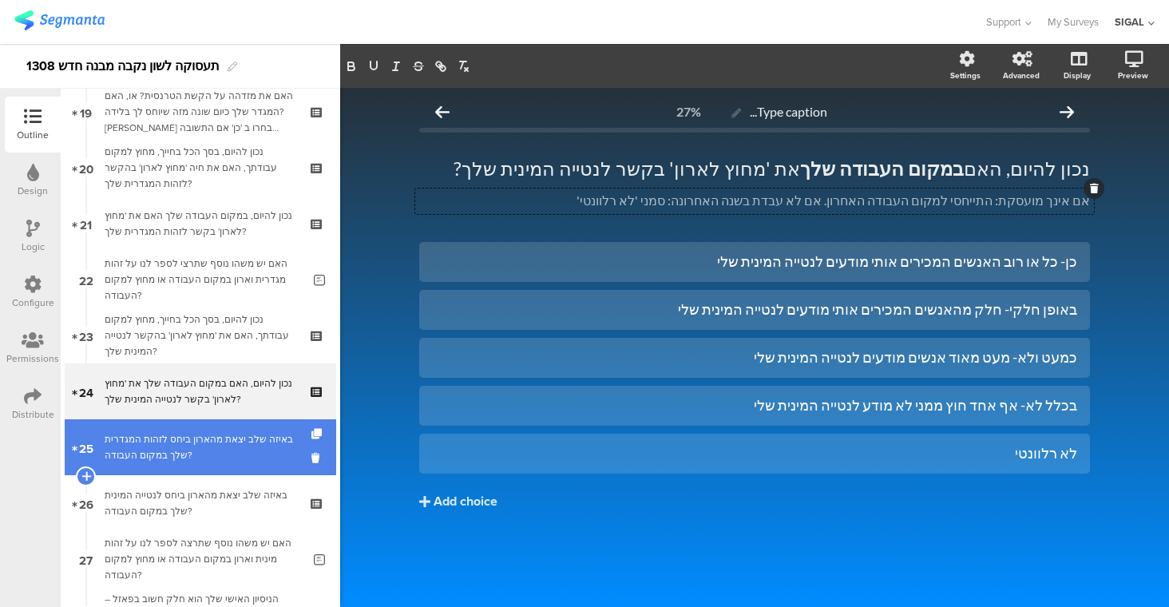
click at [224, 451] on div "באיזה שלב יצאת מהארון ביחס לזהות המגדרית שלך במקום העבודה?" at bounding box center [200, 447] width 191 height 32
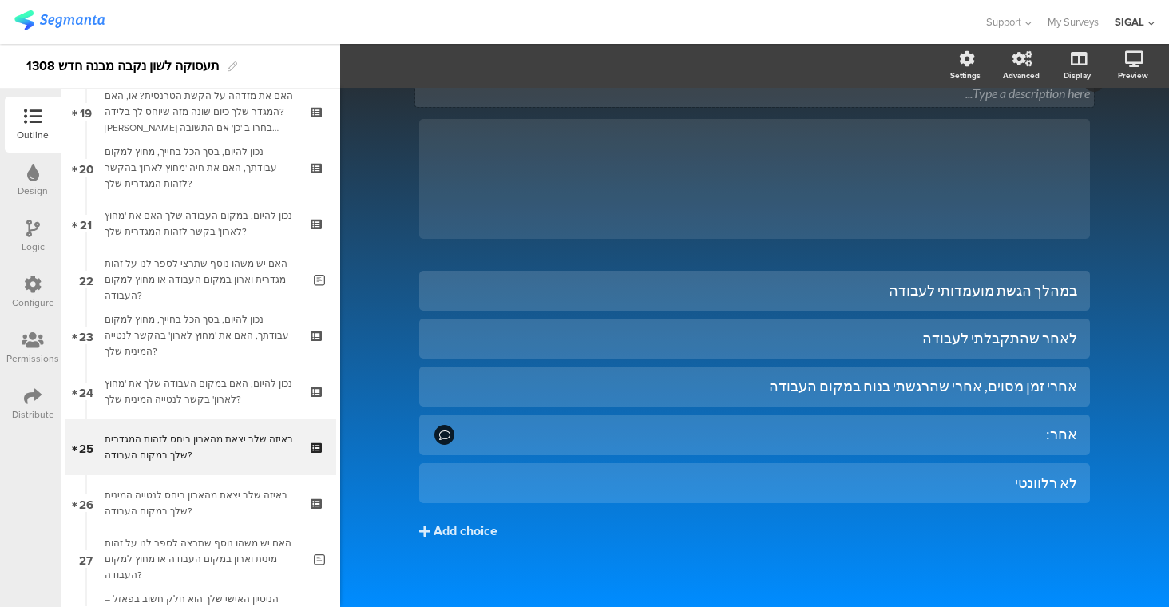
scroll to position [115, 0]
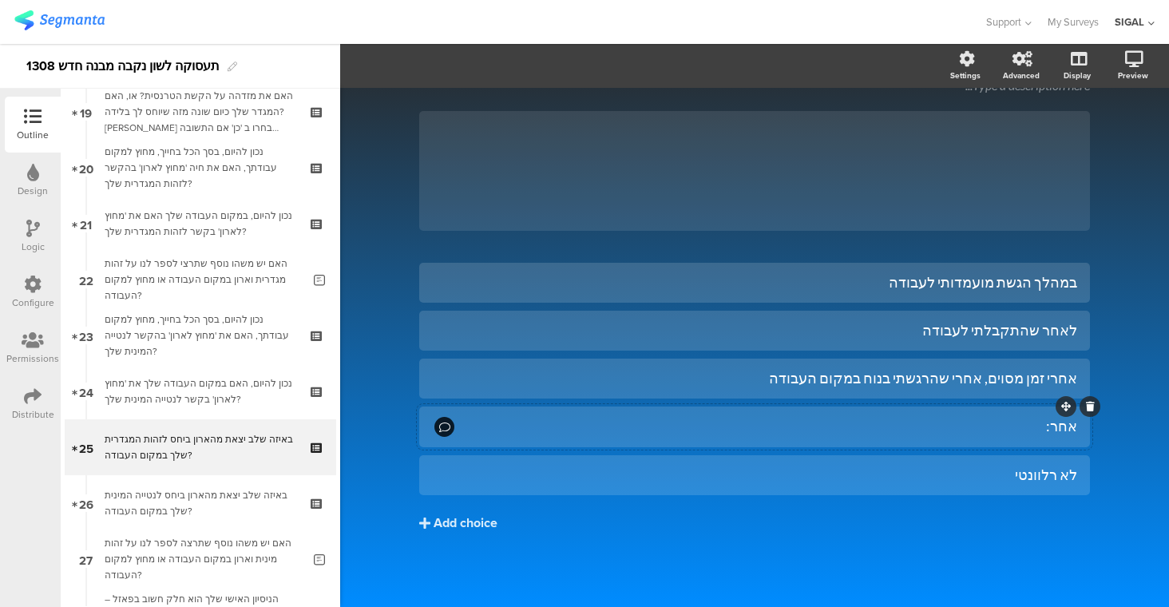
click at [1027, 417] on div "אחר:" at bounding box center [767, 426] width 620 height 18
click at [454, 76] on button "Choice options" at bounding box center [438, 66] width 106 height 34
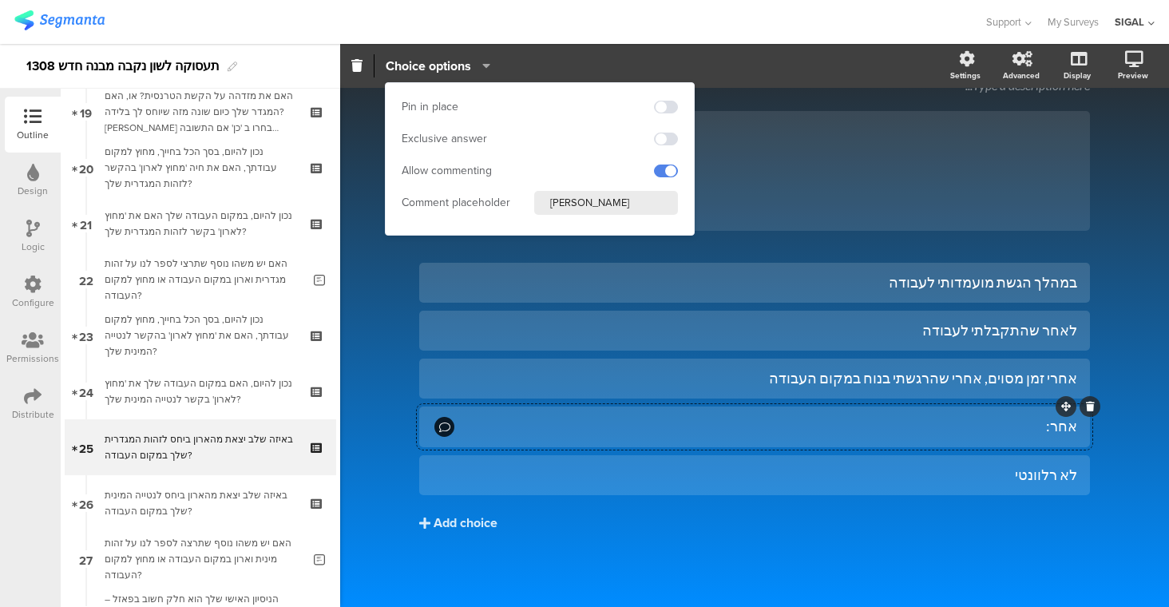
click at [572, 200] on input "אנא פרט" at bounding box center [606, 203] width 144 height 24
paste input "י"
type input "אנא פרטי"
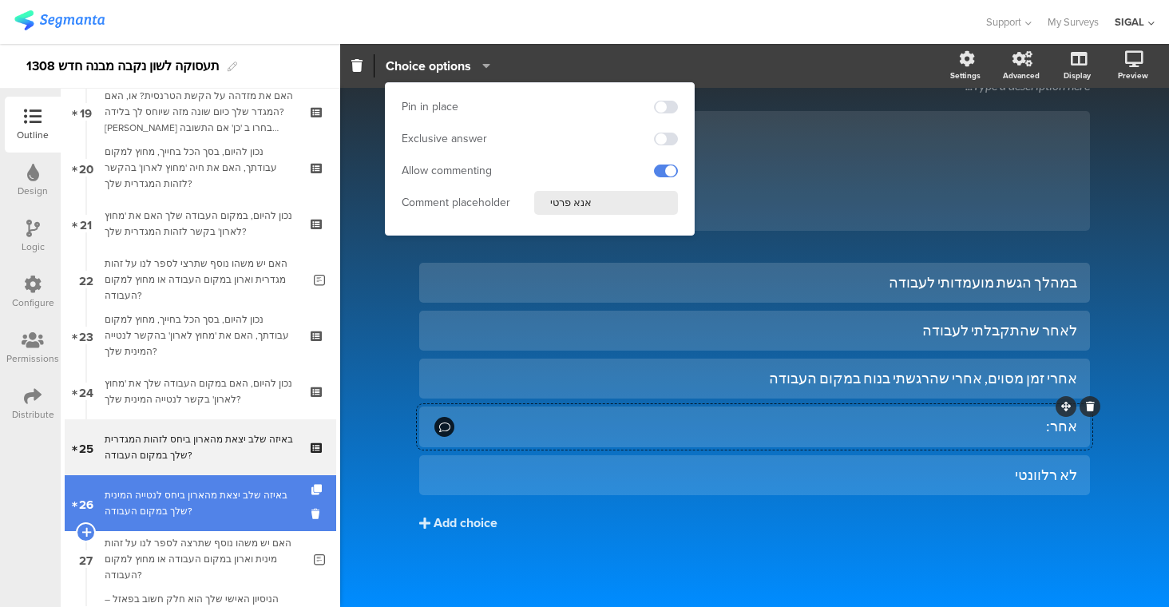
click at [235, 501] on div "באיזה שלב יצאת מהארון ביחס לנטייה המינית שלך במקום העבודה?" at bounding box center [200, 503] width 191 height 32
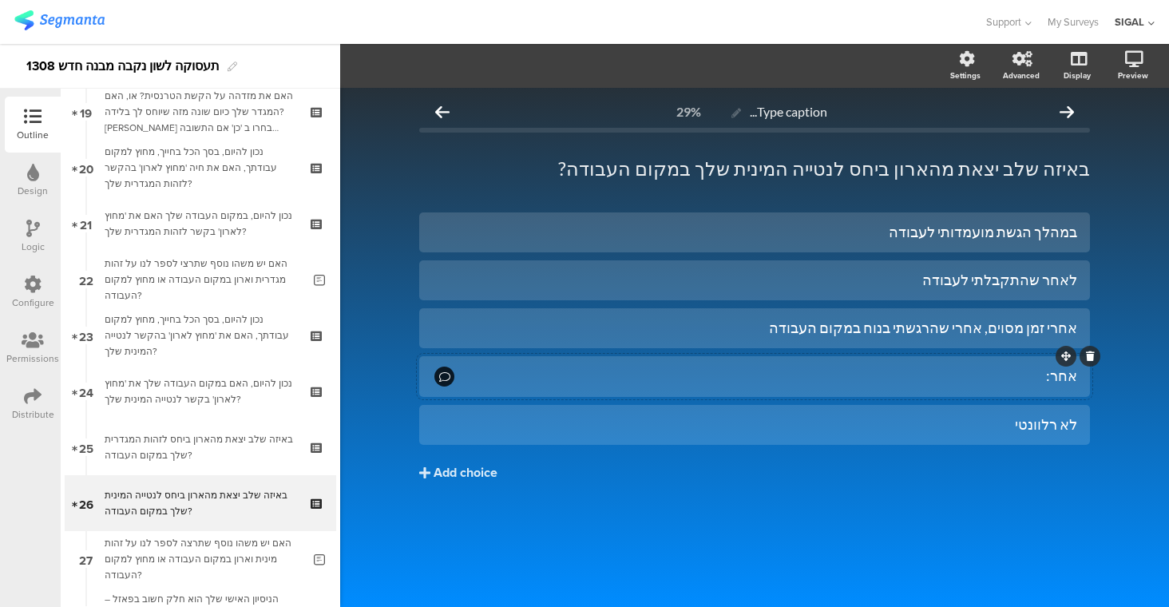
click at [881, 371] on div "אחר:" at bounding box center [767, 375] width 620 height 18
click at [434, 58] on span "Choice options" at bounding box center [428, 66] width 85 height 18
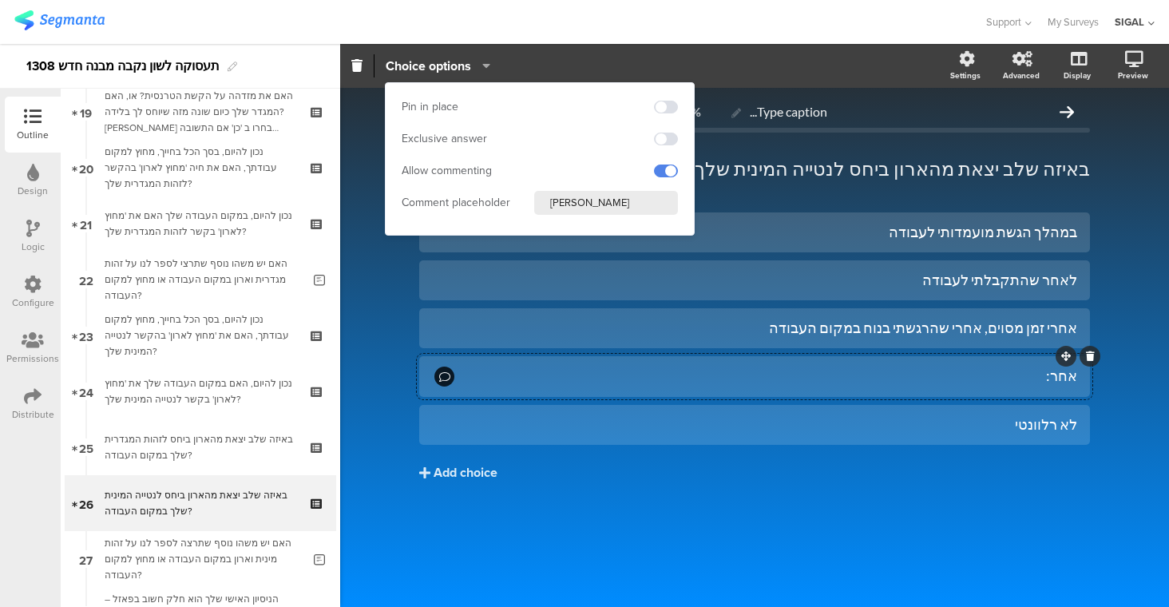
click at [582, 208] on input "אנא פרט" at bounding box center [606, 203] width 144 height 24
paste input "י"
type input "אנא פרטי"
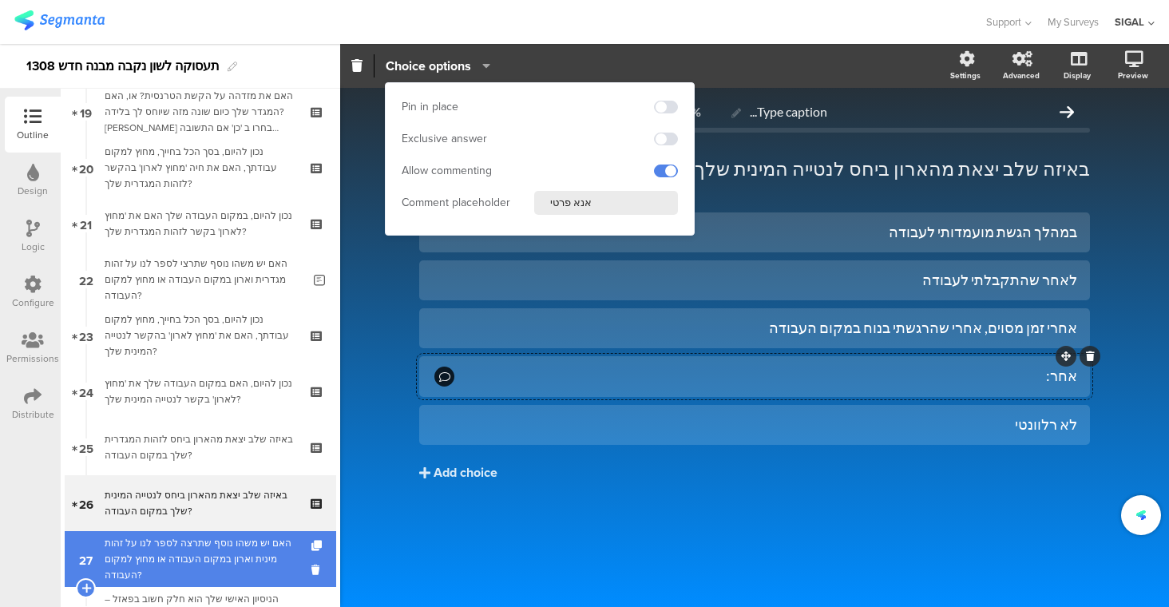
click at [204, 558] on div "האם יש משהו נוסף שתרצה לספר לנו על זהות מינית וארון במקום העבודה או מחוץ למקום …" at bounding box center [203, 559] width 197 height 48
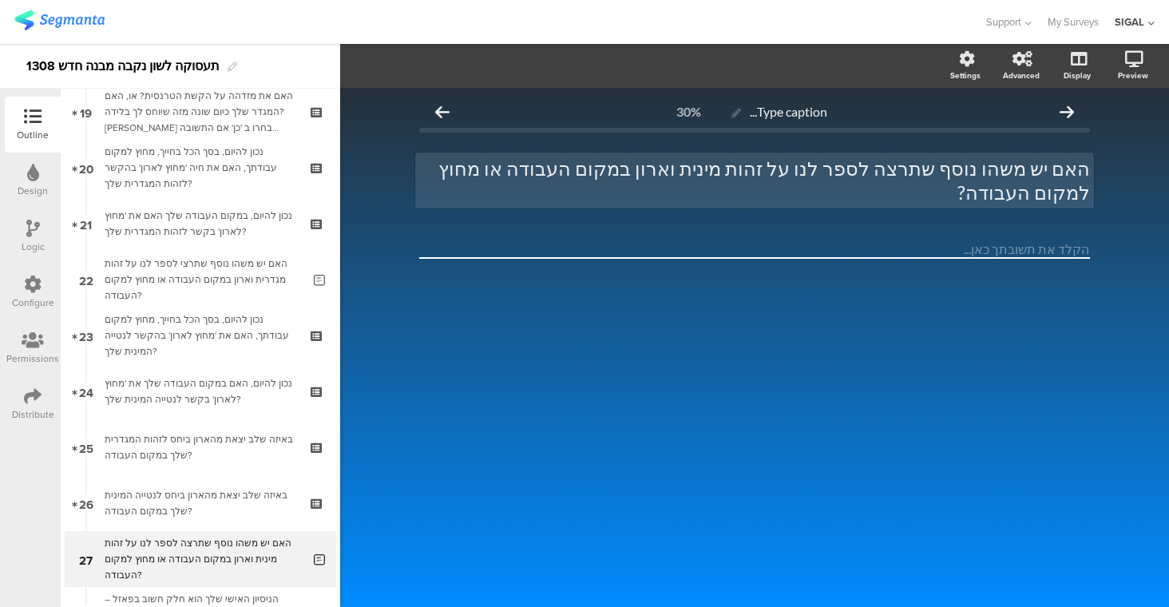
click at [917, 165] on div "האם יש משהו נוסף שתרצה לספר לנו על זהות מינית וארון במקום העבודה או מחוץ למקום …" at bounding box center [754, 180] width 679 height 56
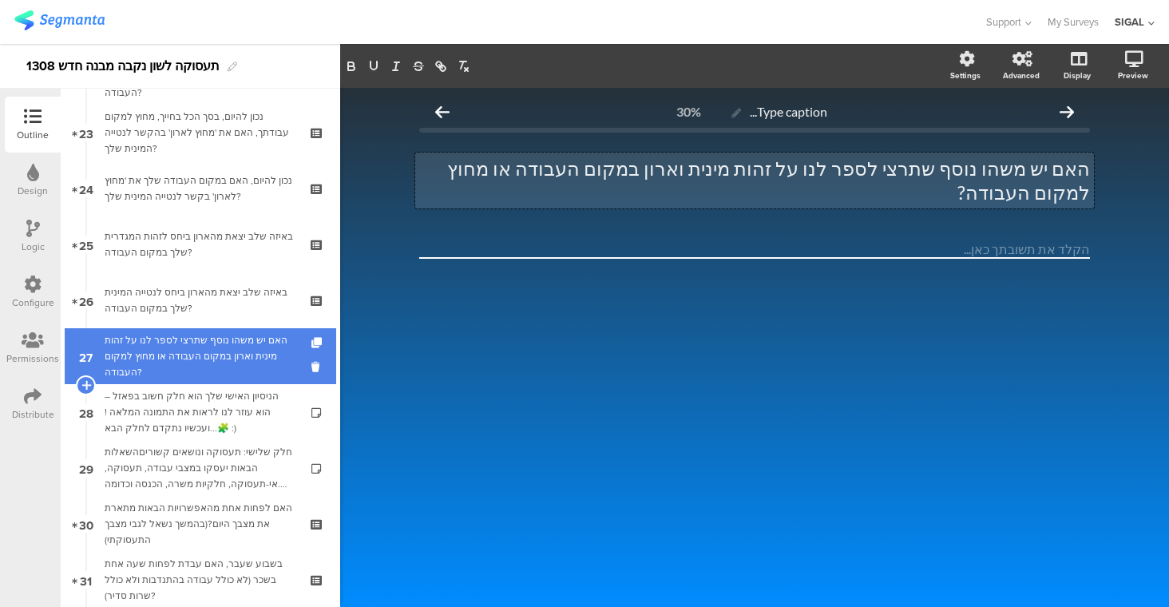
scroll to position [1279, 0]
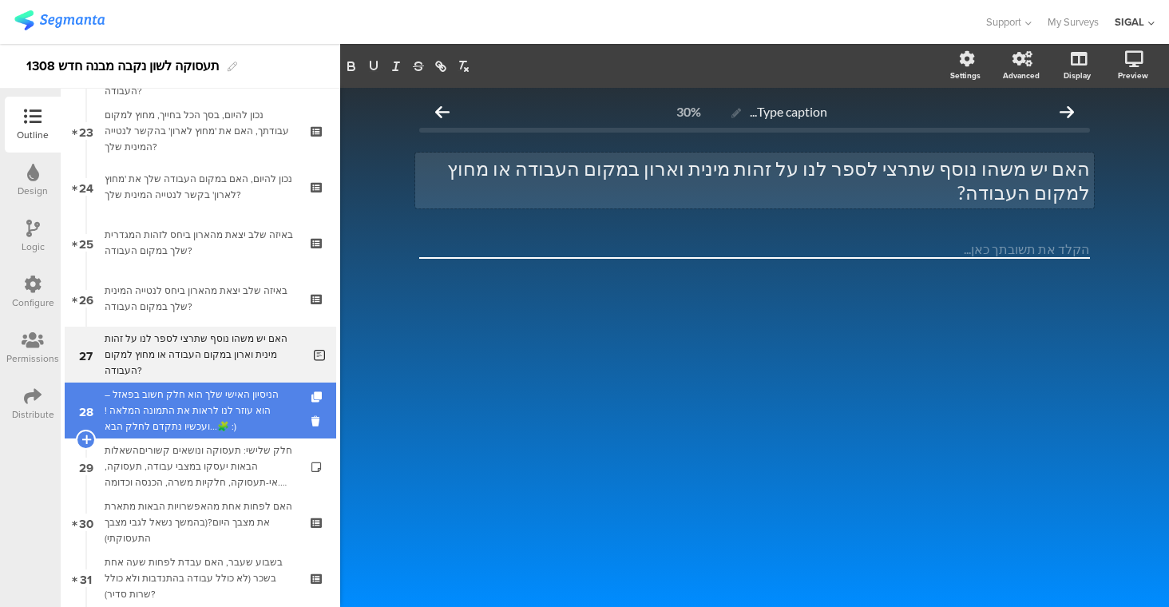
click at [227, 386] on div "הניסיון האישי שלך הוא חלק חשוב בפאזל – הוא עוזר לנו לראות את התמונה המלאה ! 🧩..…" at bounding box center [200, 410] width 191 height 48
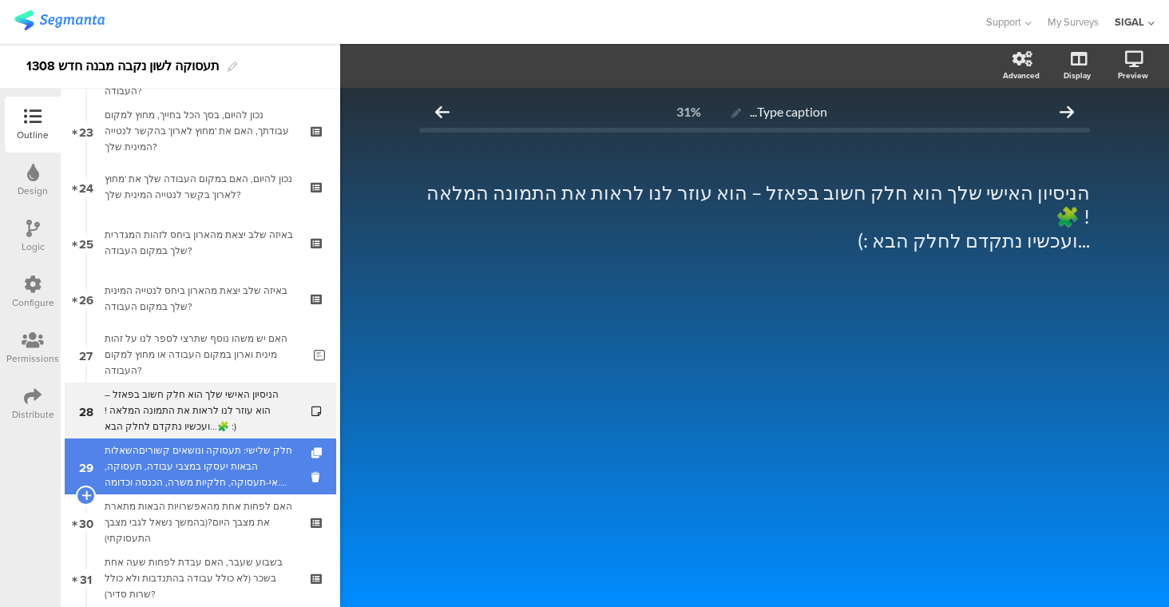
click at [181, 456] on div "חלק שלישי: תעסוקה ונושאים קשוריםהשאלות הבאות יעסקו במצבי עבודה, תעסוקה, אי-תעסו…" at bounding box center [200, 466] width 191 height 48
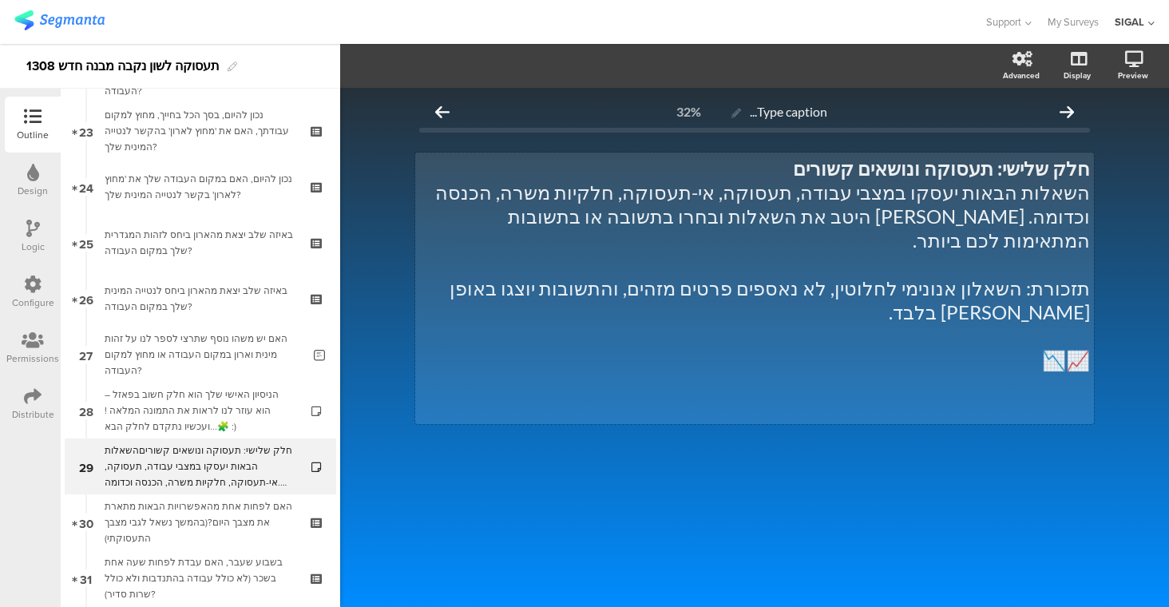
click at [757, 220] on div "חלק שלישי: תעסוקה ונושאים קשורים השאלות הבאות יעסקו במצבי עבודה, תעסוקה, אי-תעס…" at bounding box center [754, 287] width 679 height 271
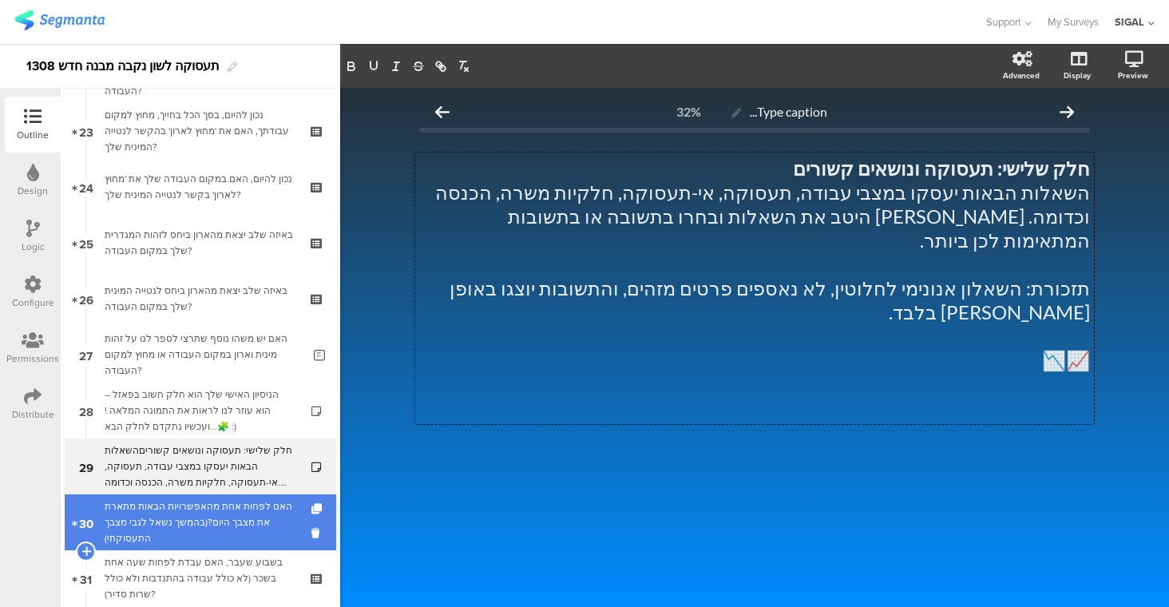
click at [225, 505] on div "האם לפחות אחת מהאפשרויות הבאות מתארת את מצבך היום?(בהמשך נשאל לגבי מצבך התעסוקת…" at bounding box center [200, 522] width 191 height 48
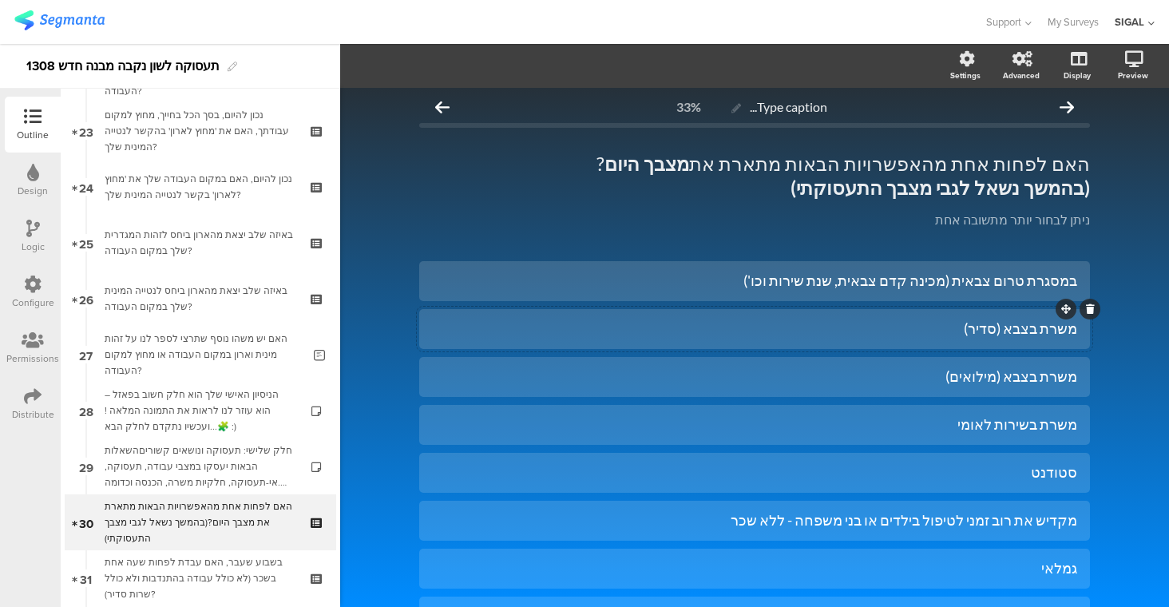
scroll to position [7, 0]
click at [1042, 327] on div "משרת בצבא (סדיר)" at bounding box center [754, 326] width 645 height 18
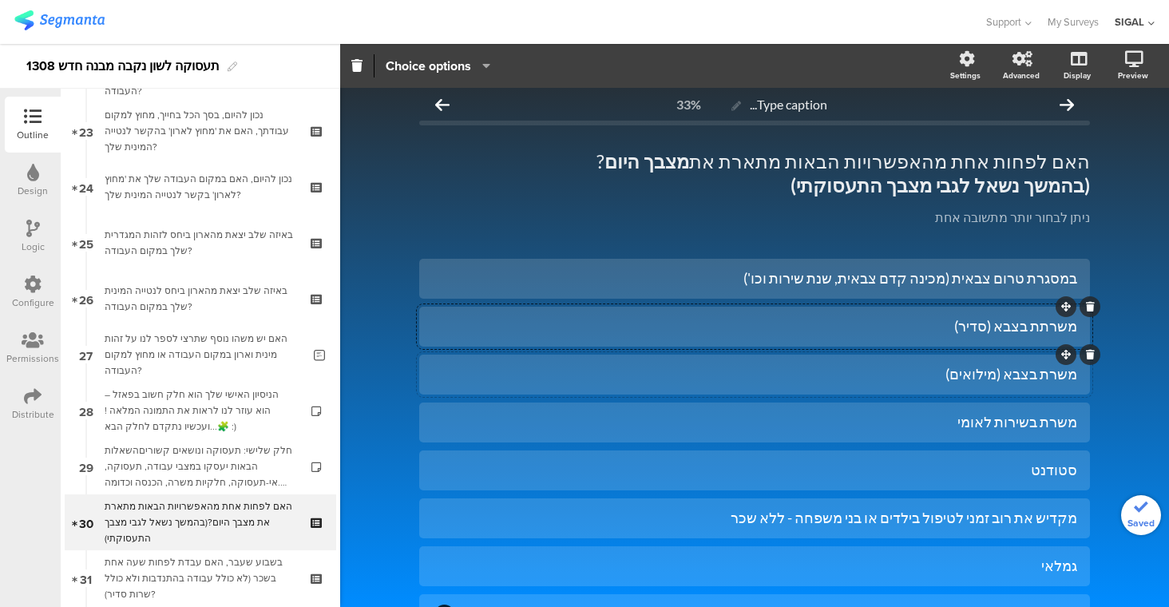
click at [1043, 376] on div "משרת בצבא (מילואים)" at bounding box center [754, 374] width 645 height 18
click at [1050, 418] on div "משרת בשירות לאומי" at bounding box center [754, 422] width 645 height 18
click at [1021, 464] on div "סטודנט" at bounding box center [754, 470] width 645 height 18
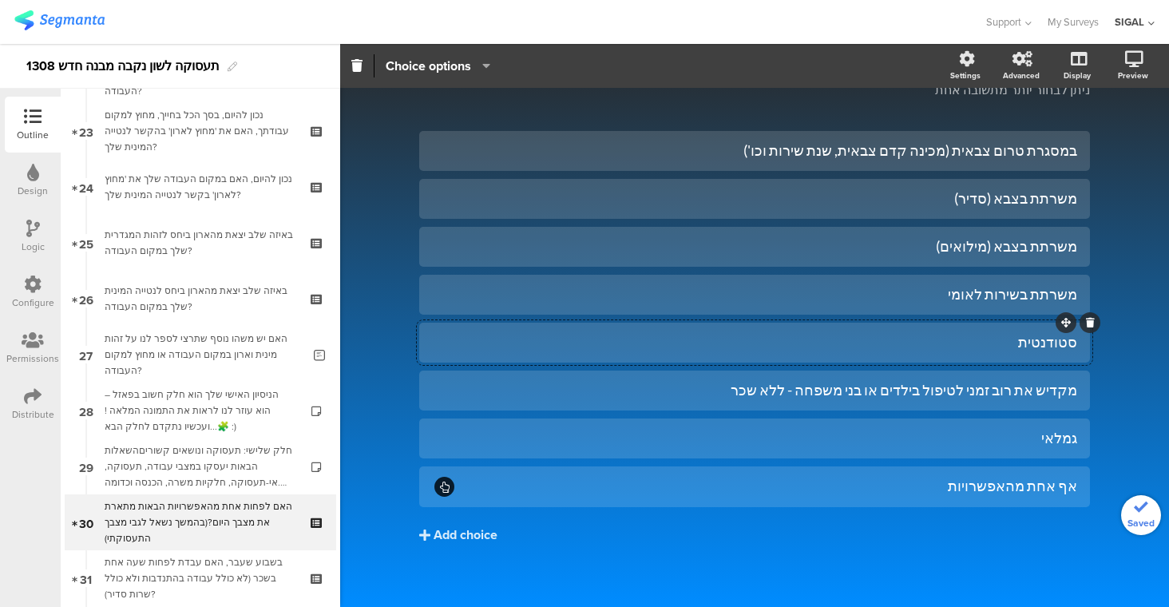
scroll to position [147, 0]
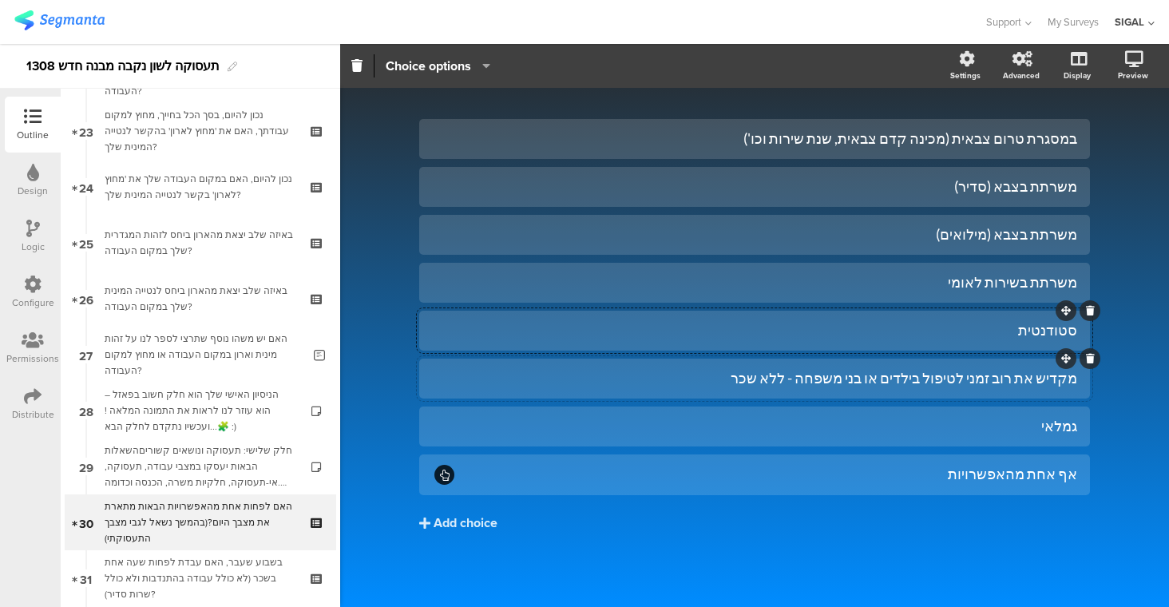
click at [1039, 376] on div "מקדיש את רוב זמני לטיפול בילדים או בני משפחה - ללא שכר" at bounding box center [754, 378] width 645 height 18
click at [1033, 426] on div "גמלאי" at bounding box center [754, 426] width 645 height 18
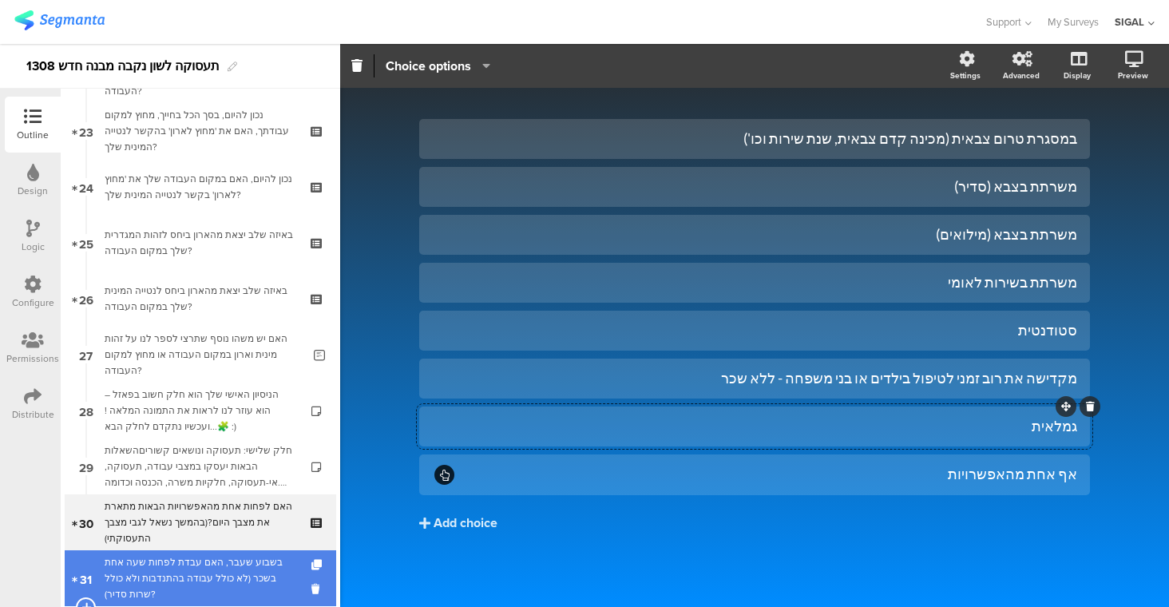
click at [250, 558] on div "בשבוע שעבר, האם עבדת לפחות שעה אחת בשכר (לא כולל עבודה בהתנדבות ולא כולל שרות ס…" at bounding box center [200, 578] width 191 height 48
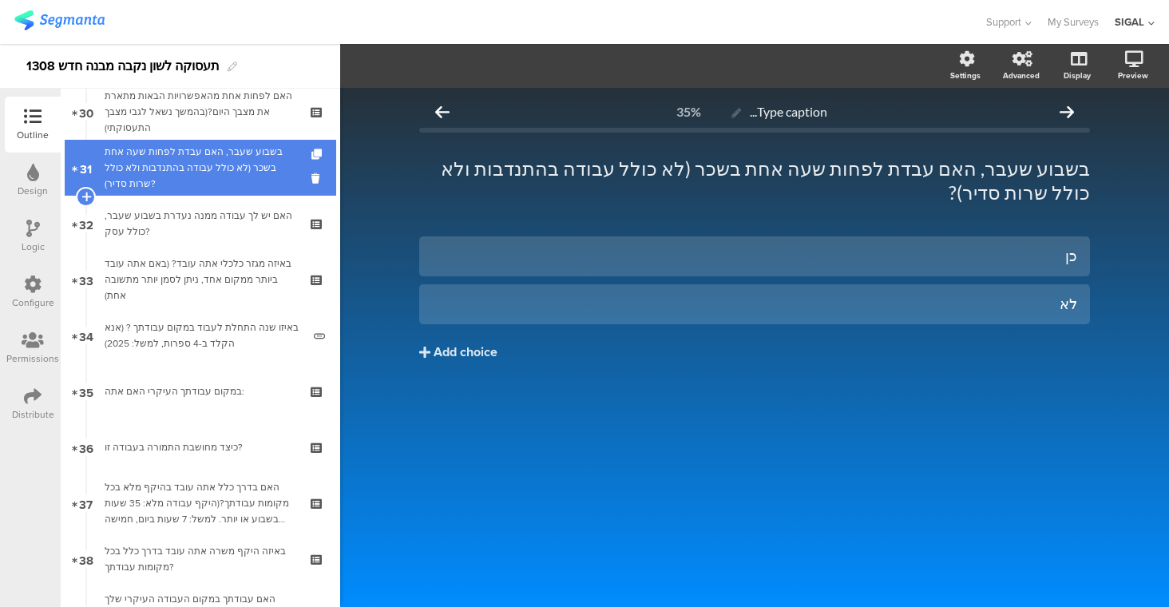
scroll to position [1690, 0]
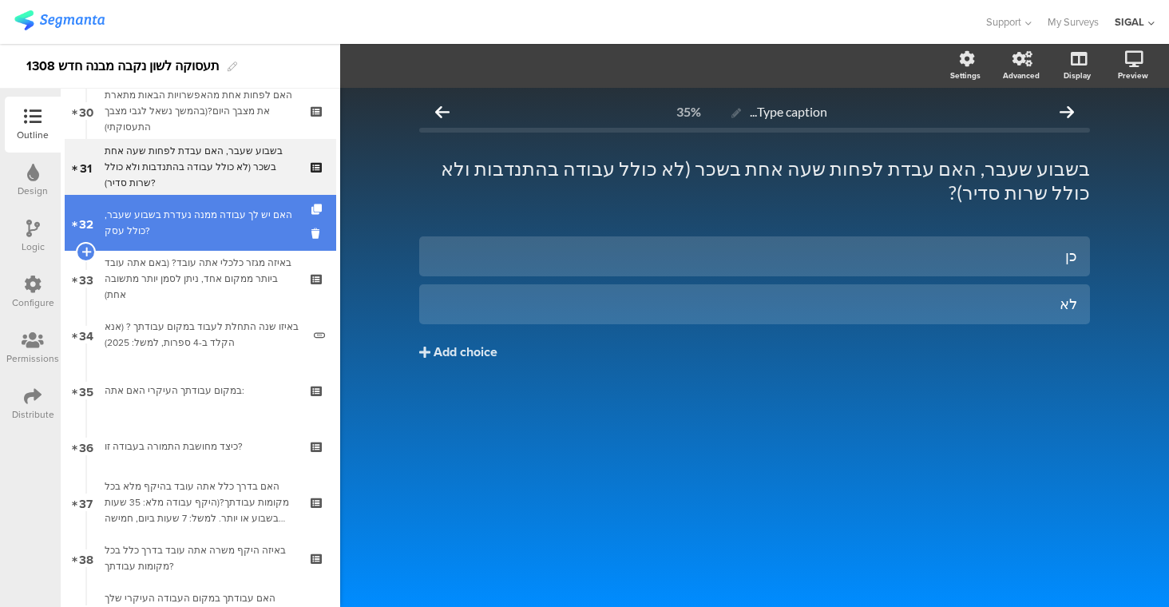
click at [238, 217] on div "האם יש לך עבודה ממנה נעדרת בשבוע שעבר, כולל עסק?" at bounding box center [200, 223] width 191 height 32
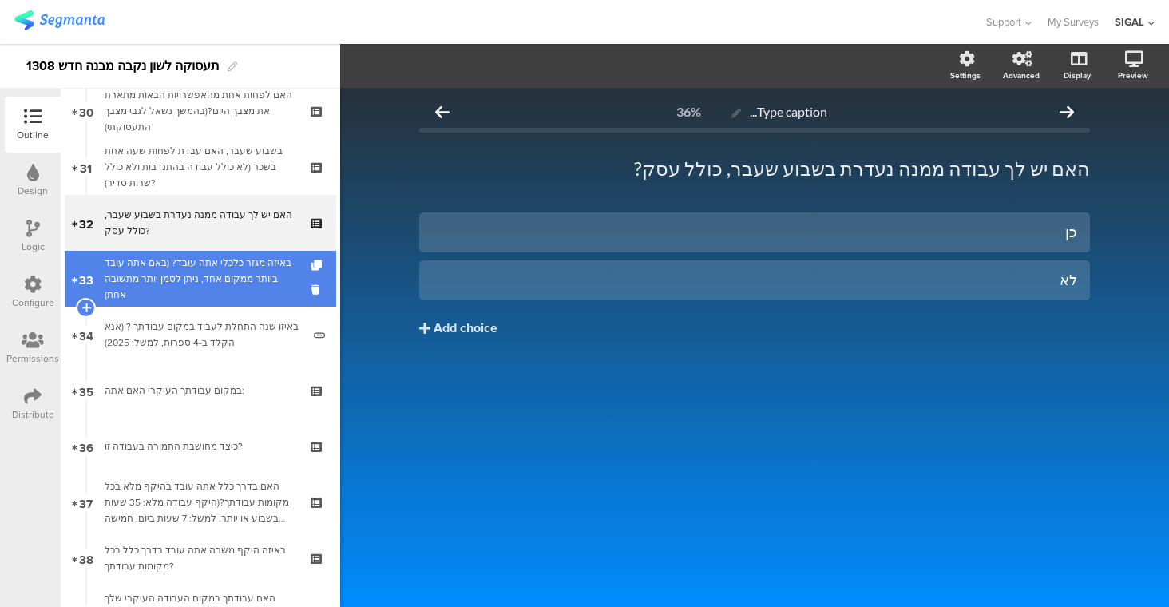
click at [229, 278] on div "באיזה מגזר כלכלי אתה עובד? (באם אתה עובד ביותר ממקום אחד, ניתן לסמן יותר מתשובה…" at bounding box center [200, 279] width 191 height 48
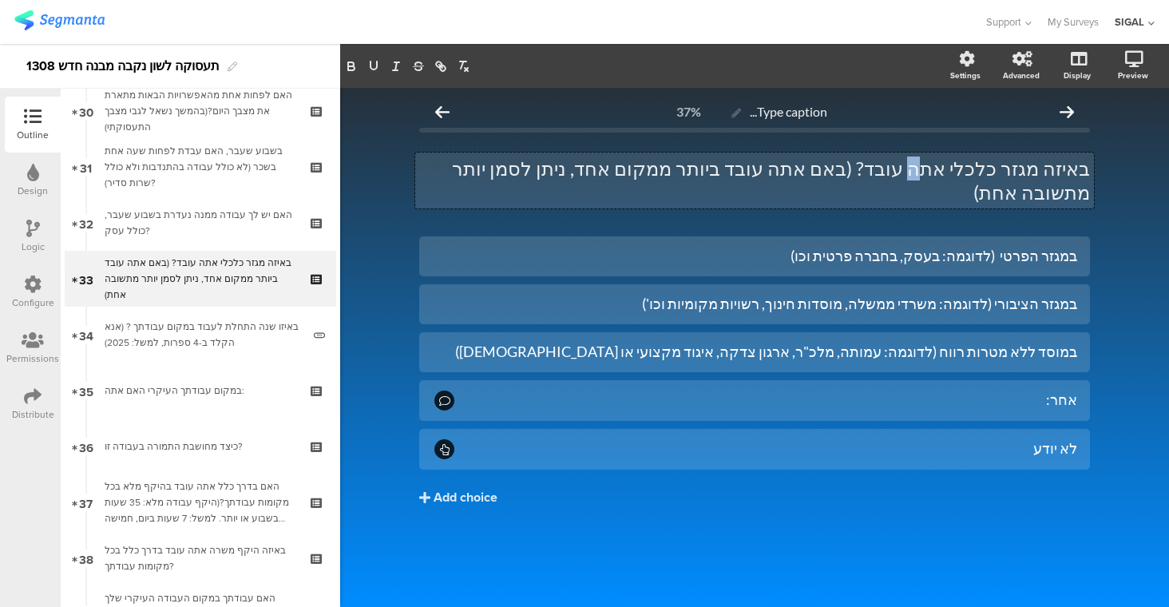
click at [949, 167] on div "באיזה מגזר כלכלי אתה עובד? (באם אתה עובד ביותר ממקום אחד, ניתן לסמן יותר מתשובה…" at bounding box center [754, 180] width 679 height 56
click at [835, 169] on p "באיזה מגזר כלכלי את עובדת? (באם אתה עובד ביותר ממקום אחד, ניתן לסמן יותר מתשובה…" at bounding box center [754, 180] width 671 height 48
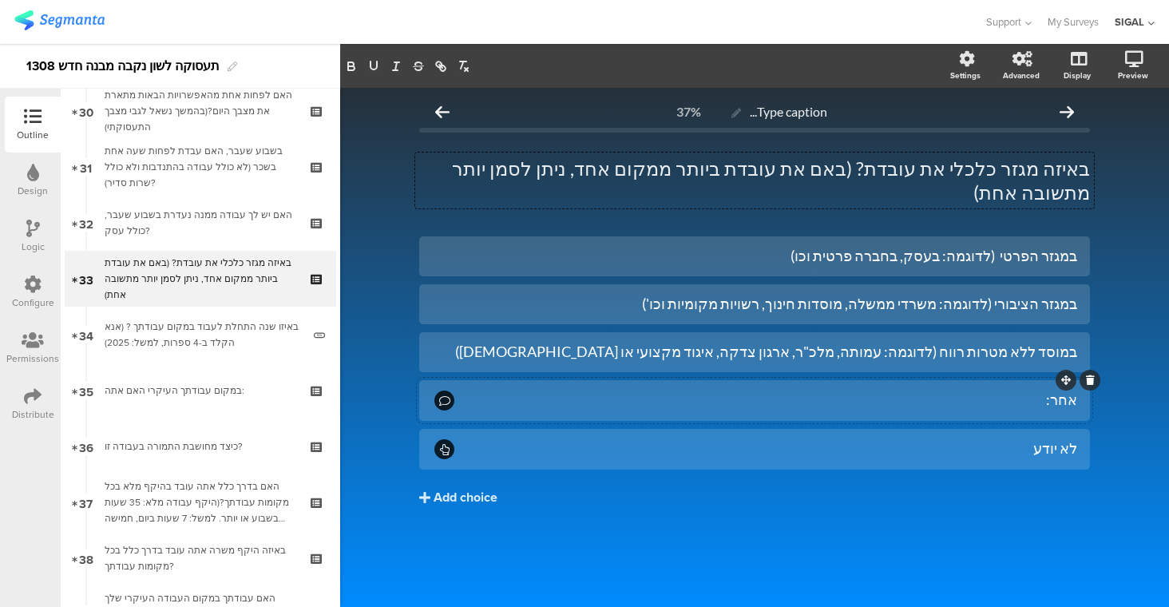
click at [868, 390] on div "אחר:" at bounding box center [767, 399] width 620 height 18
click at [436, 75] on button "Choice options" at bounding box center [438, 66] width 106 height 34
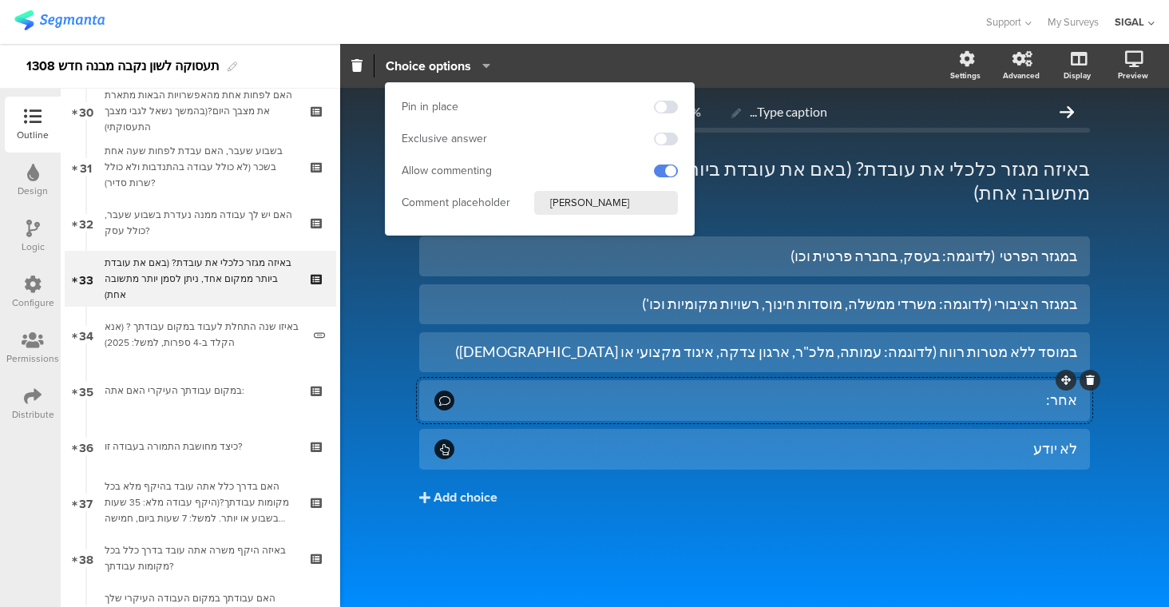
click at [579, 201] on input "אנא פרט" at bounding box center [606, 203] width 144 height 24
paste input "י"
type input "אנא פרטי"
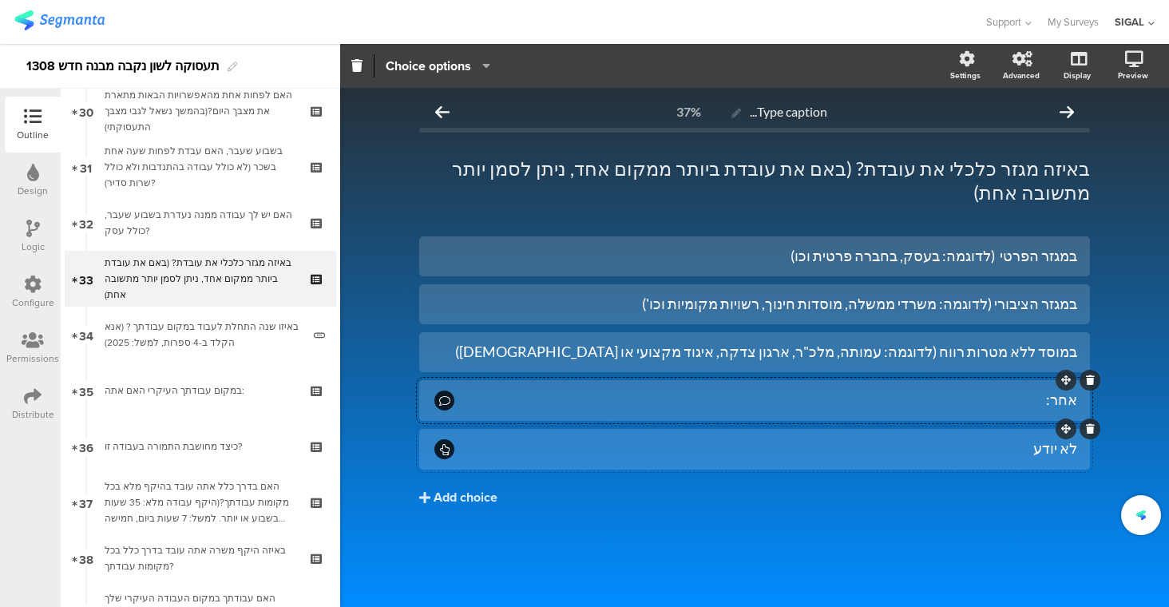
click at [717, 439] on div "לא יודע" at bounding box center [767, 448] width 620 height 18
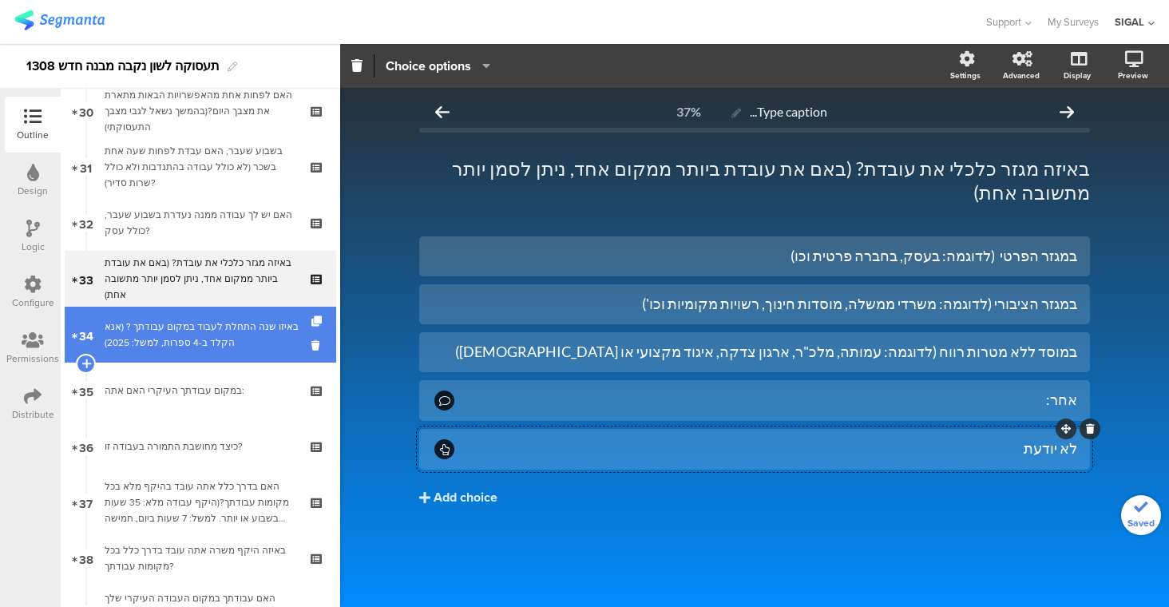
click at [168, 346] on div "באיזו שנה התחלת לעבוד במקום עבודתך ? (אנא הקלד ב-4 ספרות, למשל: 2025)" at bounding box center [203, 335] width 197 height 32
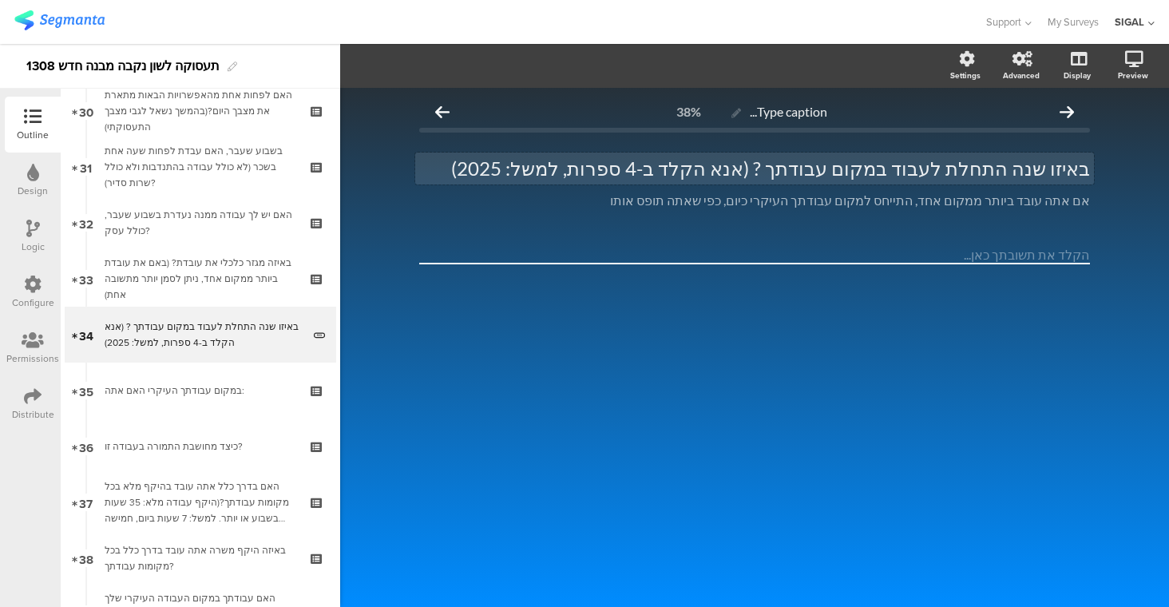
click at [756, 167] on div "באיזו שנה התחלת לעבוד במקום עבודתך ? (אנא הקלד ב-4 ספרות, למשל: 2025) באיזו שנה…" at bounding box center [754, 168] width 679 height 32
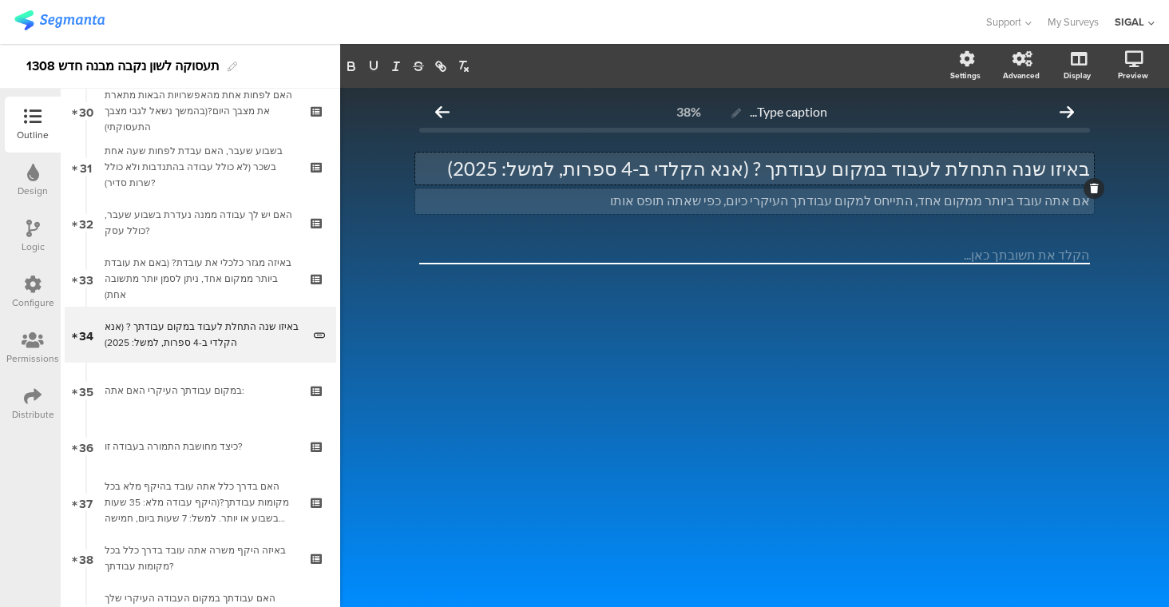
click at [1054, 206] on div "אם אתה עובד ביותר ממקום אחד, התייחס למקום עבודתך העיקרי כיום, כפי שאתה תופס אות…" at bounding box center [754, 201] width 679 height 26
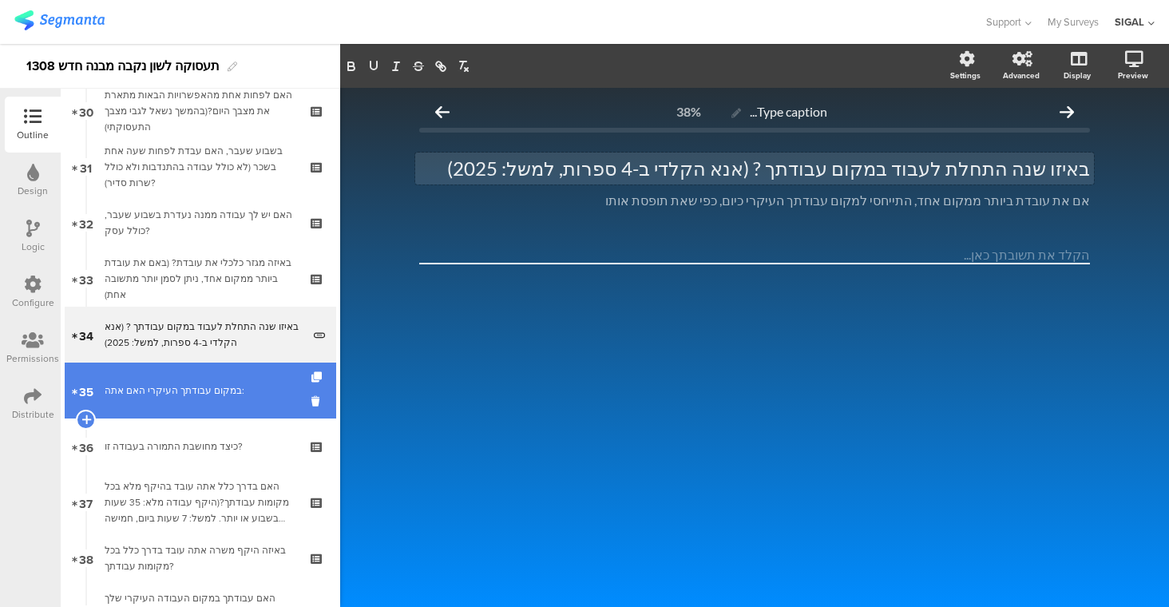
click at [200, 386] on div "במקום עבודתך העיקרי האם אתה:" at bounding box center [200, 390] width 191 height 16
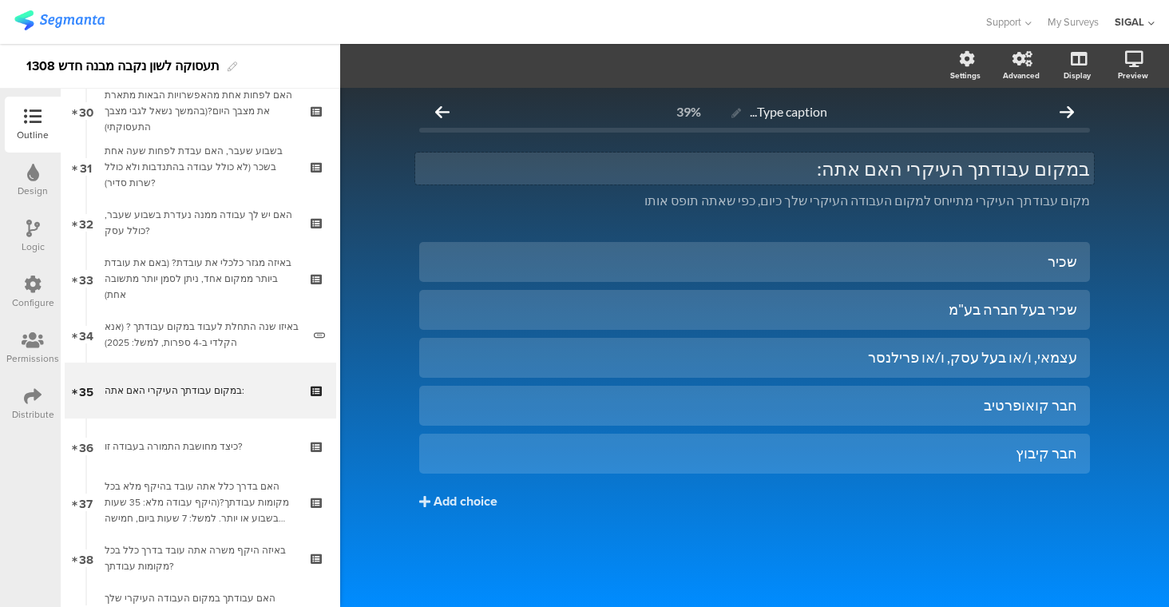
click at [889, 168] on div "במקום עבודתך העיקרי האם אתה: במקום עבודתך העיקרי האם אתה:" at bounding box center [754, 168] width 679 height 32
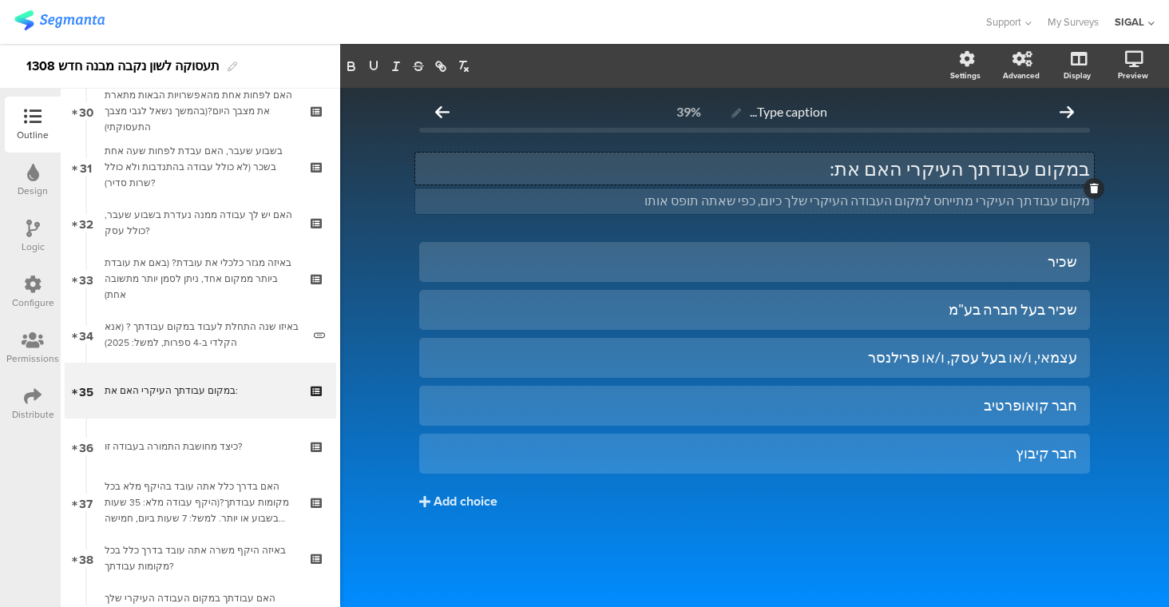
click at [780, 208] on div "מקום עבודתך העיקרי מתייחס למקום העבודה העיקרי שלך כיום, כפי שאתה תופס אותו מקום…" at bounding box center [754, 201] width 679 height 26
click at [924, 274] on div "שכיר" at bounding box center [754, 261] width 645 height 26
click at [1051, 307] on div "שכיר בעל חברה בע"מ" at bounding box center [754, 309] width 645 height 18
click at [1022, 306] on div "שכירה בעל חברה בע"מ" at bounding box center [754, 309] width 645 height 18
click at [1049, 355] on div "עצמאי, ו/או בעל עסק, ו/או פרילנסר" at bounding box center [754, 357] width 645 height 18
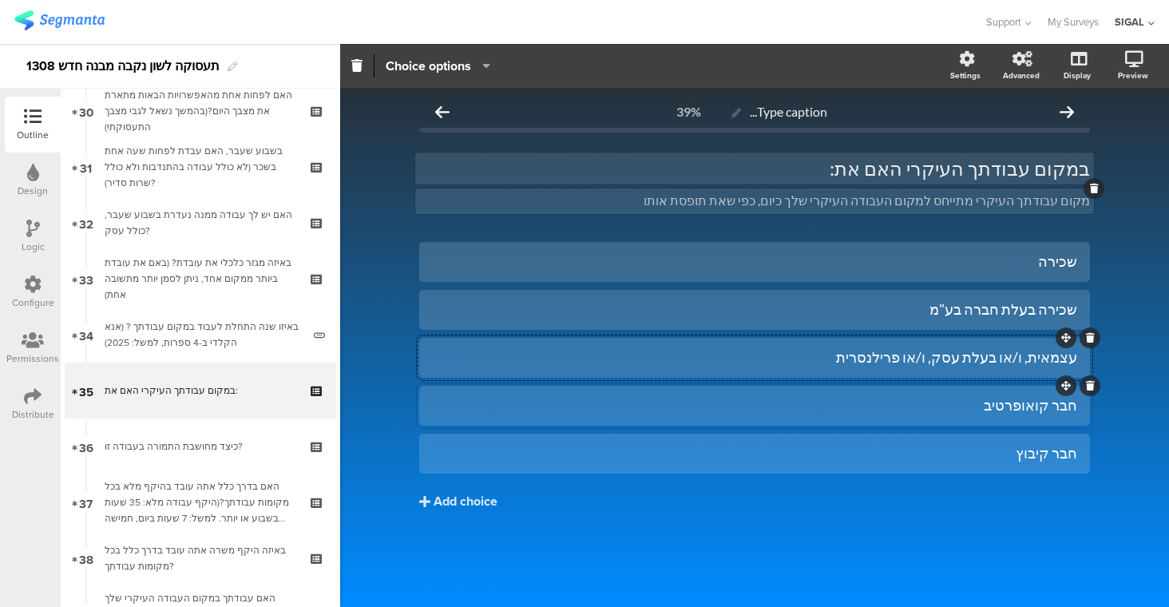
click at [1055, 406] on div "חבר קואופרטיב" at bounding box center [754, 405] width 645 height 18
click at [1060, 453] on div "חבר קיבוץ" at bounding box center [754, 453] width 645 height 18
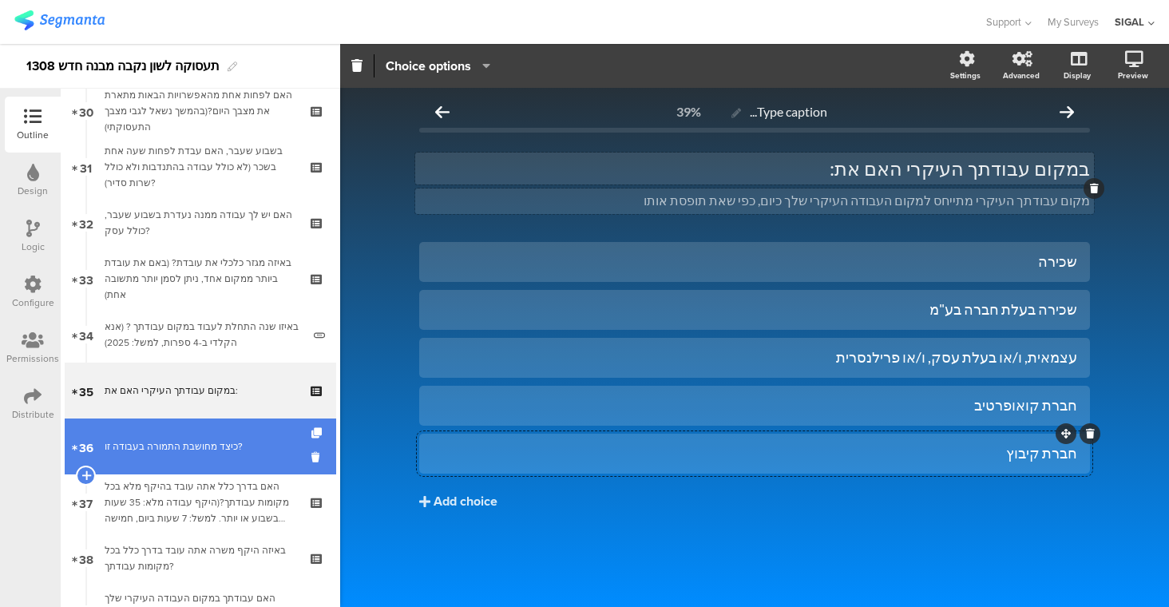
click at [178, 452] on div "כיצד מחושבת התמורה בעבודה זו?" at bounding box center [200, 446] width 191 height 16
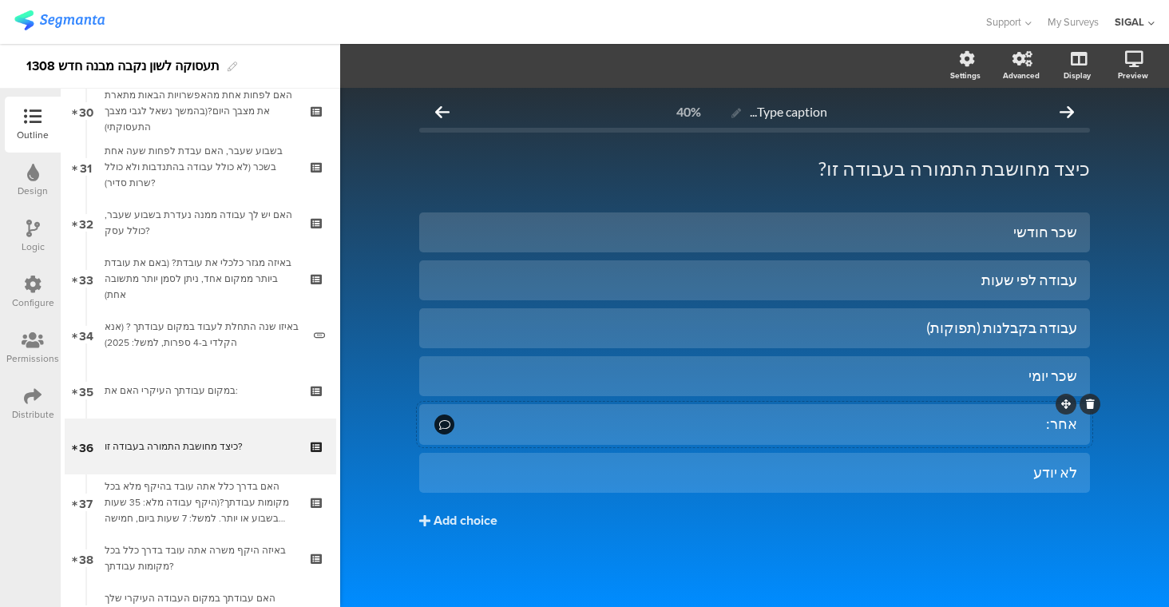
click at [868, 414] on div "אחר:" at bounding box center [767, 423] width 620 height 18
click at [409, 74] on span "Choice options" at bounding box center [428, 66] width 85 height 18
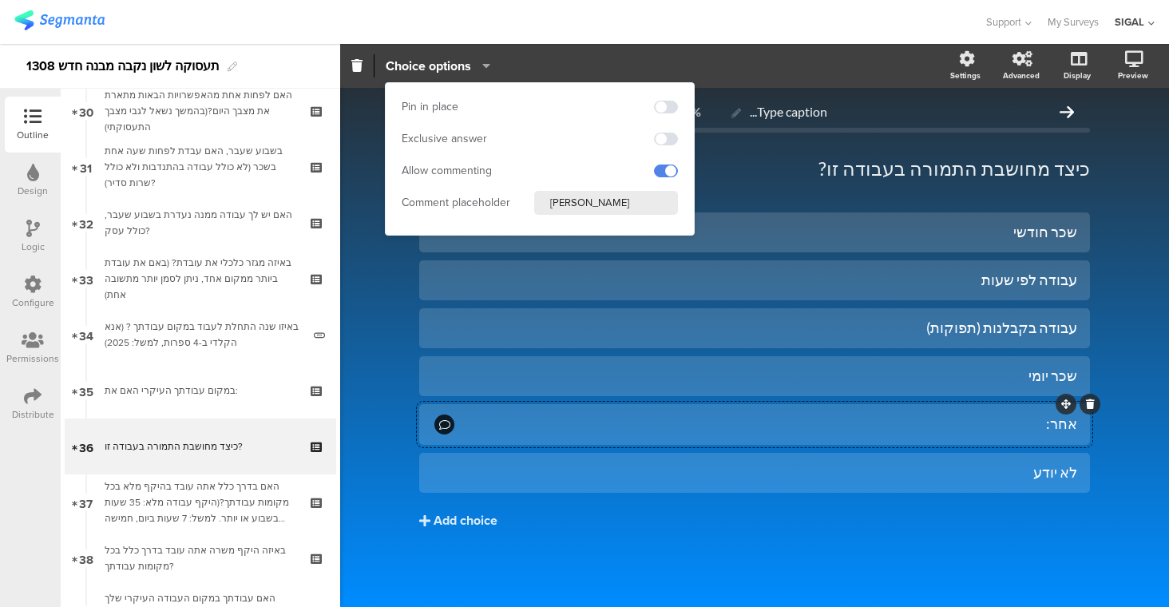
click at [560, 208] on input "אנא פרט" at bounding box center [606, 203] width 144 height 24
paste input "י"
type input "אנא פרטי"
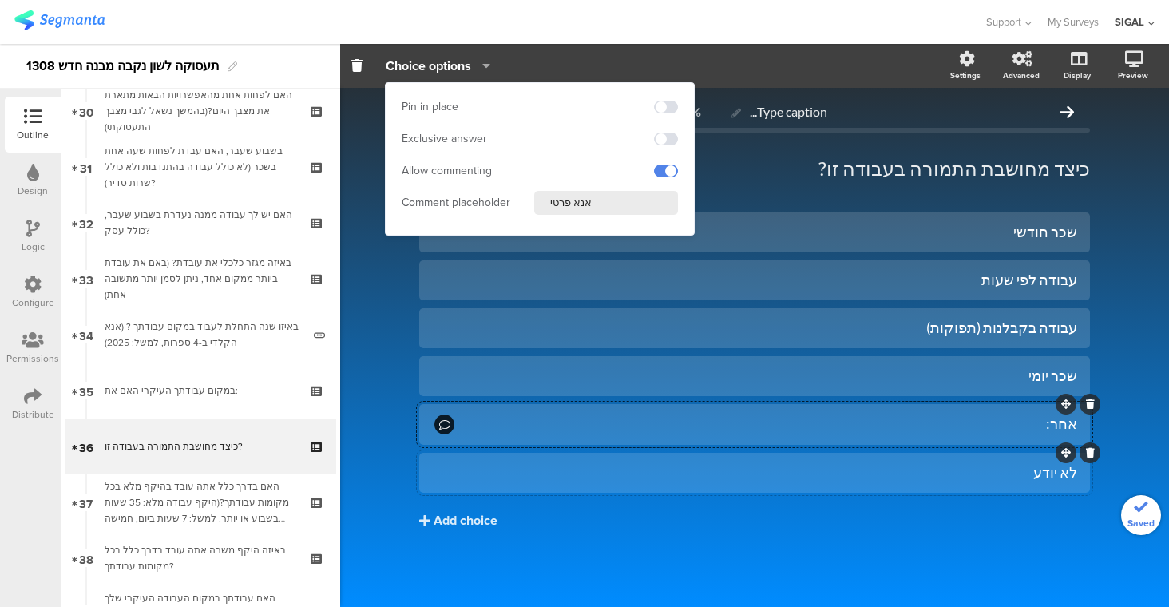
click at [916, 471] on div "לא יודע" at bounding box center [754, 472] width 645 height 18
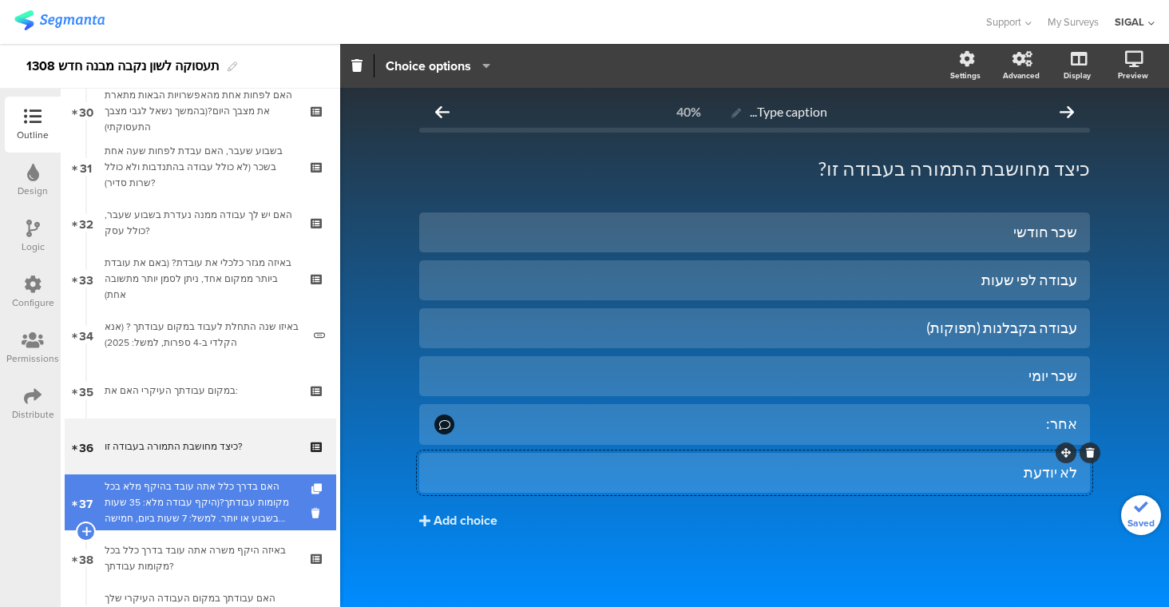
click at [197, 501] on div "האם בדרך כלל אתה עובד בהיקף מלא בכל מקומות עבודתך?(היקף עבודה מלא: 35 שעות בשבו…" at bounding box center [200, 502] width 191 height 48
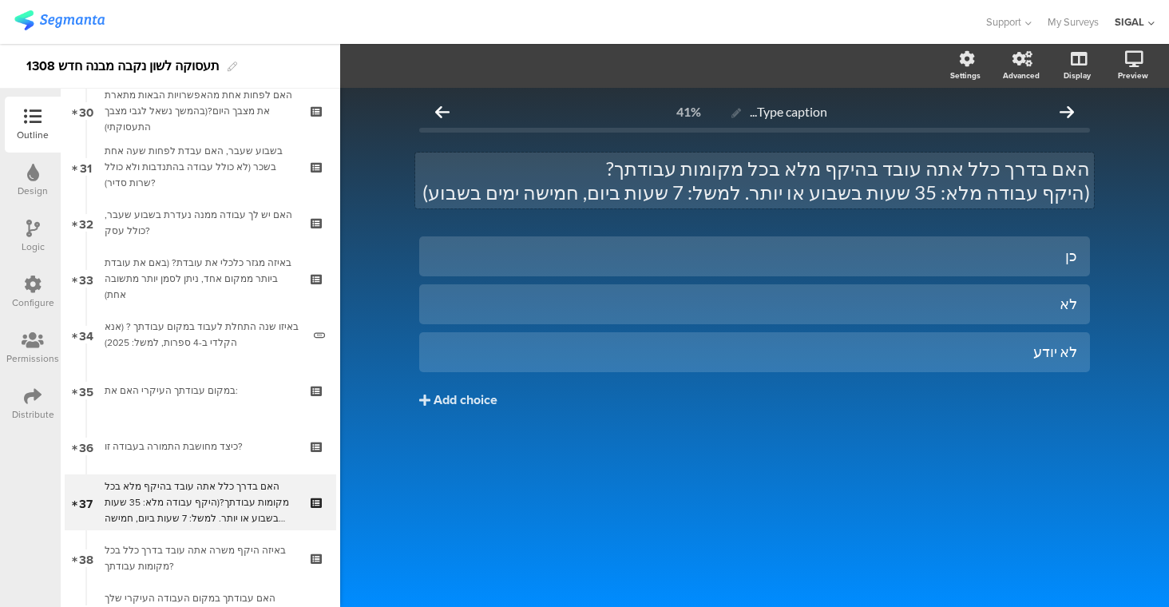
click at [964, 170] on div "האם בדרך כלל אתה עובד בהיקף מלא בכל מקומות עבודתך? (היקף עבודה מלא: 35 שעות בשב…" at bounding box center [754, 180] width 679 height 56
click at [986, 355] on div "לא יודע" at bounding box center [754, 351] width 645 height 18
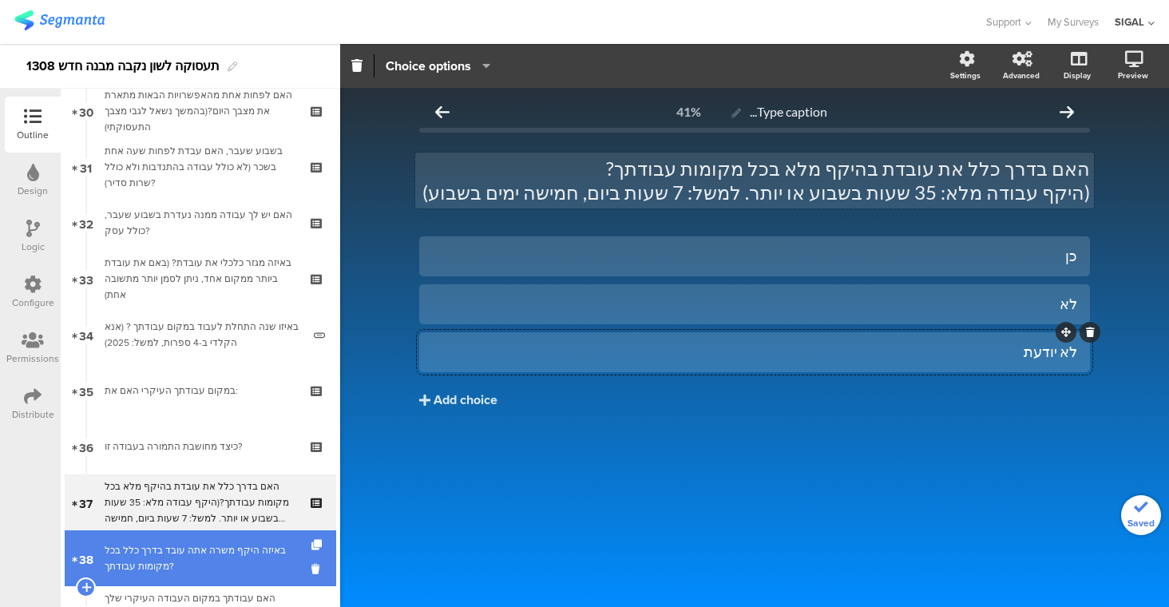
click at [223, 563] on div "באיזה היקף משרה אתה עובד בדרך כלל בכל מקומות עבודתך?" at bounding box center [200, 558] width 191 height 32
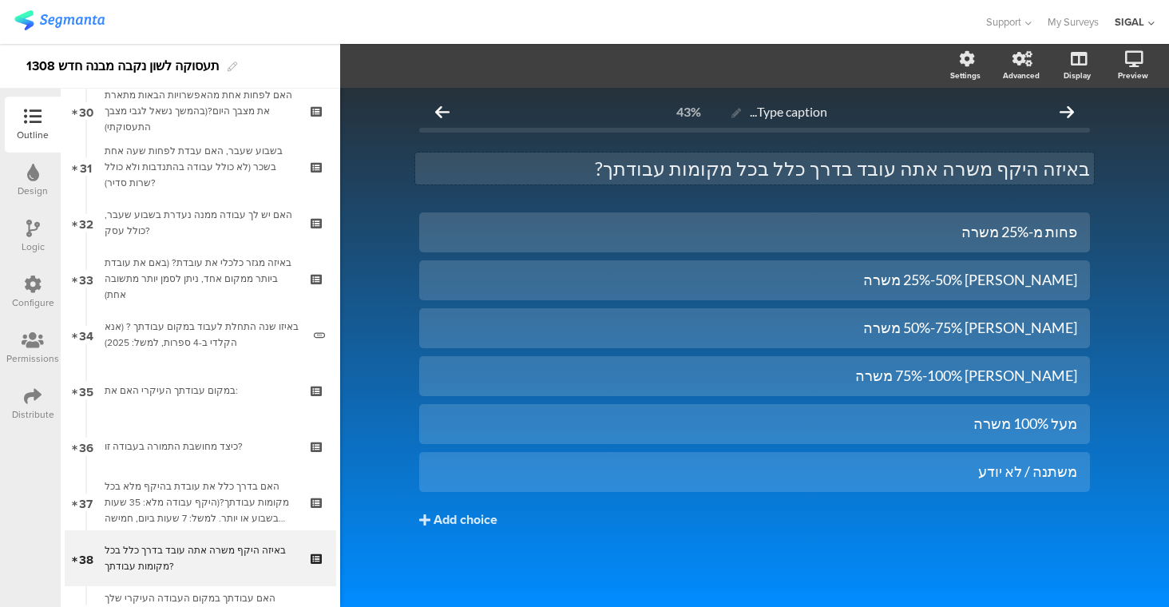
click at [932, 170] on div "באיזה היקף משרה אתה עובד בדרך כלל בכל מקומות עבודתך? באיזה היקף משרה אתה עובד ב…" at bounding box center [754, 168] width 679 height 32
click at [825, 470] on div "משתנה / לא יודע" at bounding box center [754, 471] width 645 height 18
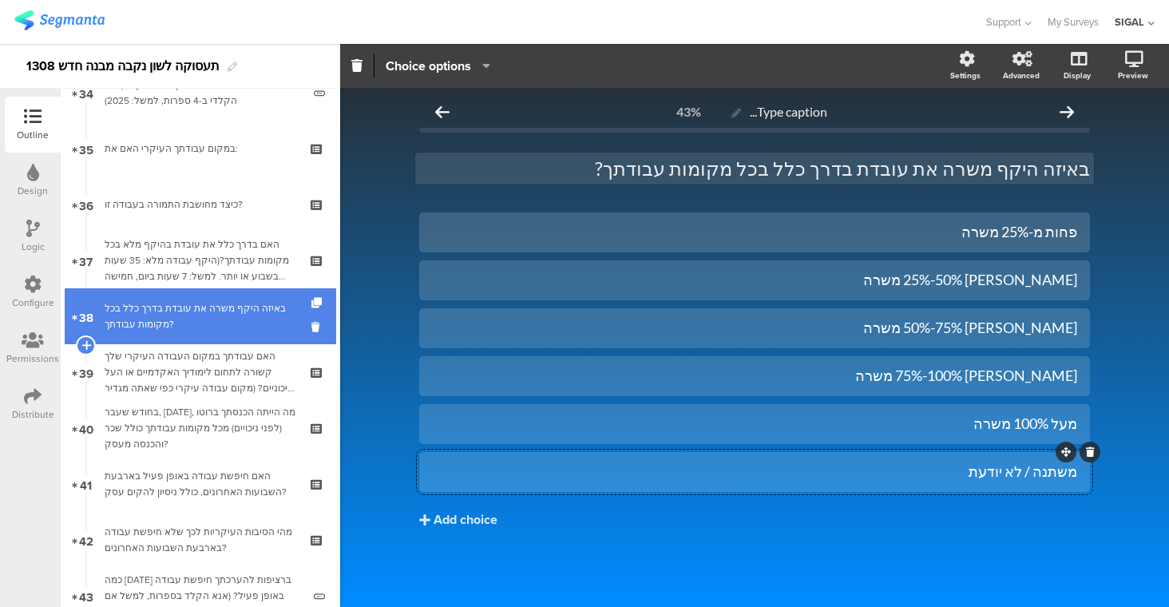
scroll to position [1933, 0]
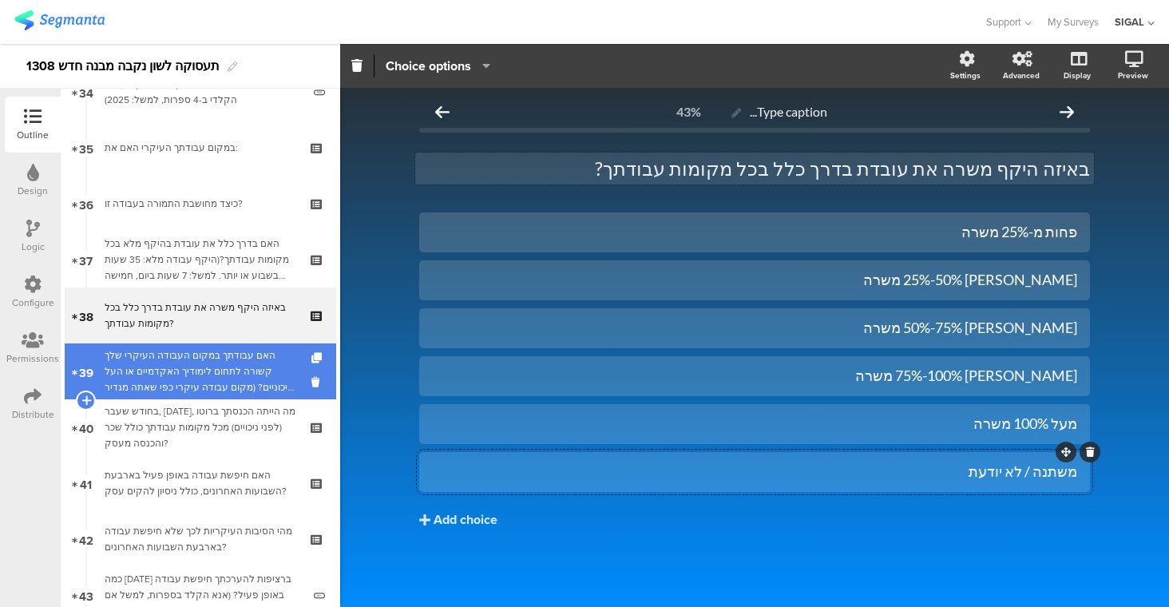
click at [233, 369] on div "האם עבודתך במקום העבודה העיקרי שלך קשורה לתחום לימודיך האקדמיים או העל תיכוניים…" at bounding box center [200, 371] width 191 height 48
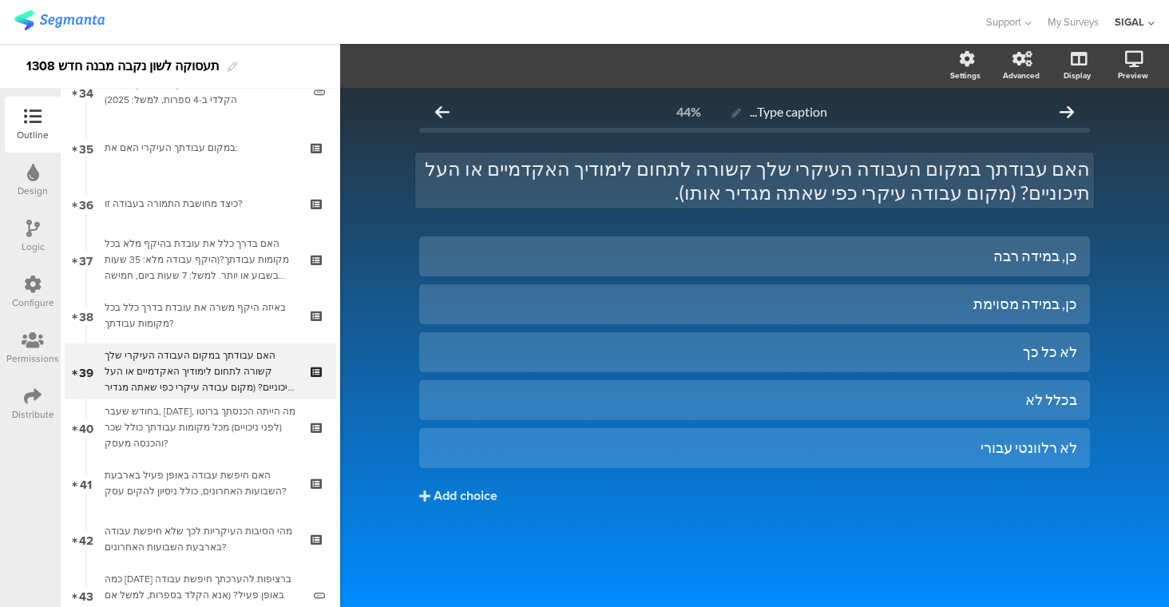
click at [696, 169] on div "האם עבודתך במקום העבודה העיקרי שלך קשורה לתחום לימודיך האקדמיים או העל תיכוניים…" at bounding box center [754, 180] width 679 height 56
click at [945, 190] on p "האם עבודתך במקום העבודה העיקרי שלך קשורה לתחום לימודיך האקדמיים או העל תיכוניים…" at bounding box center [754, 180] width 671 height 48
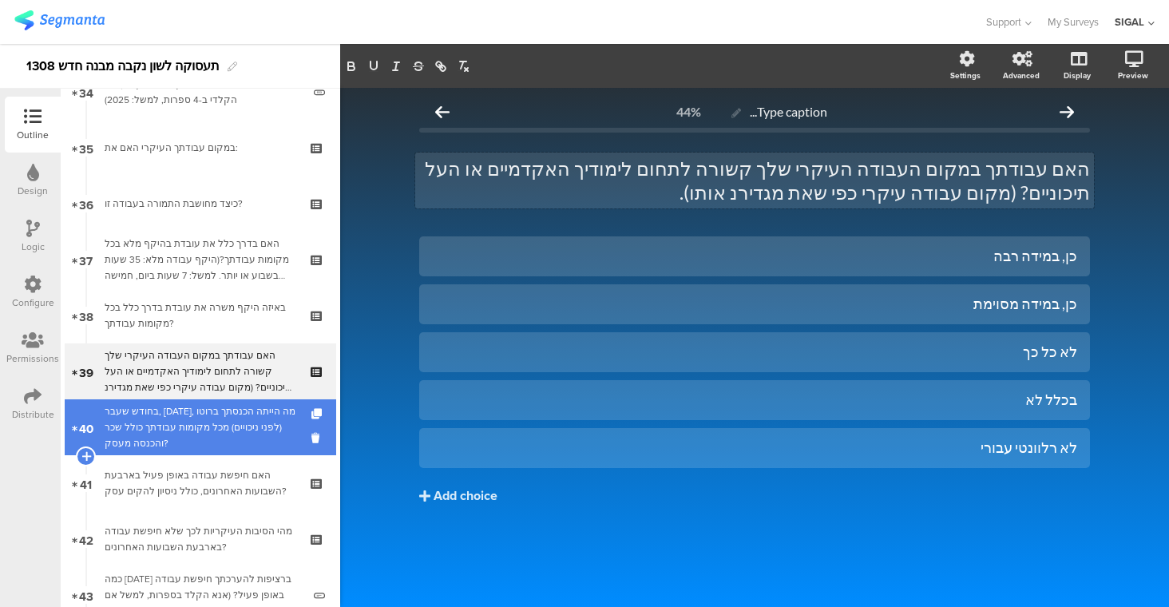
click at [228, 433] on div "בחודש שעבר, [DATE], מה הייתה הכנסתך ברוטו (לפני ניכויים) מכל מקומות עבודתך כולל…" at bounding box center [200, 427] width 191 height 48
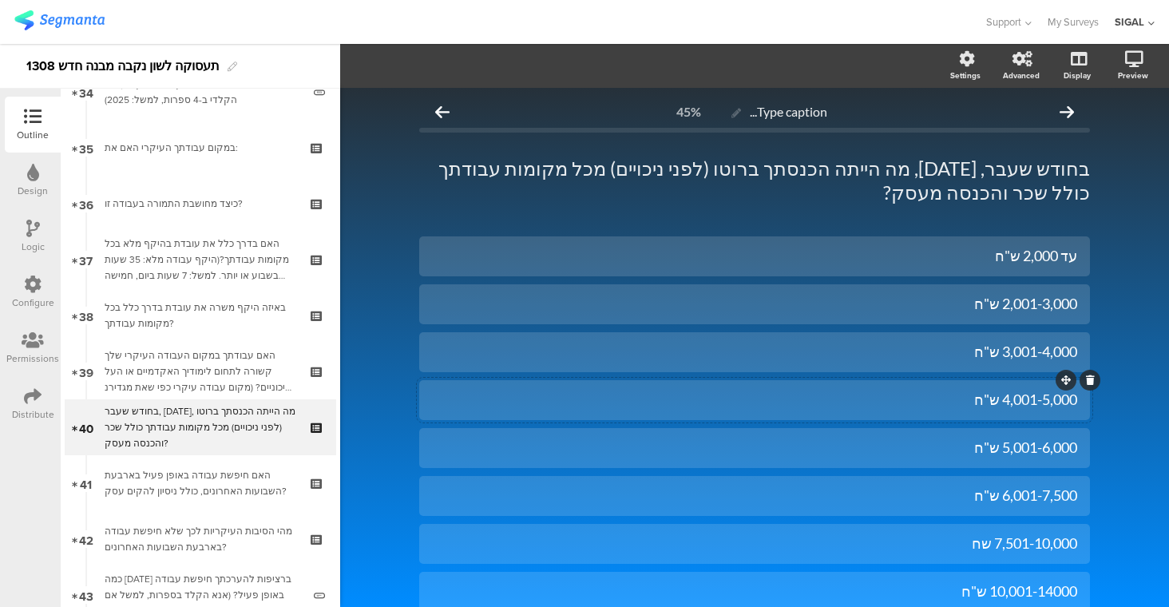
scroll to position [260, 0]
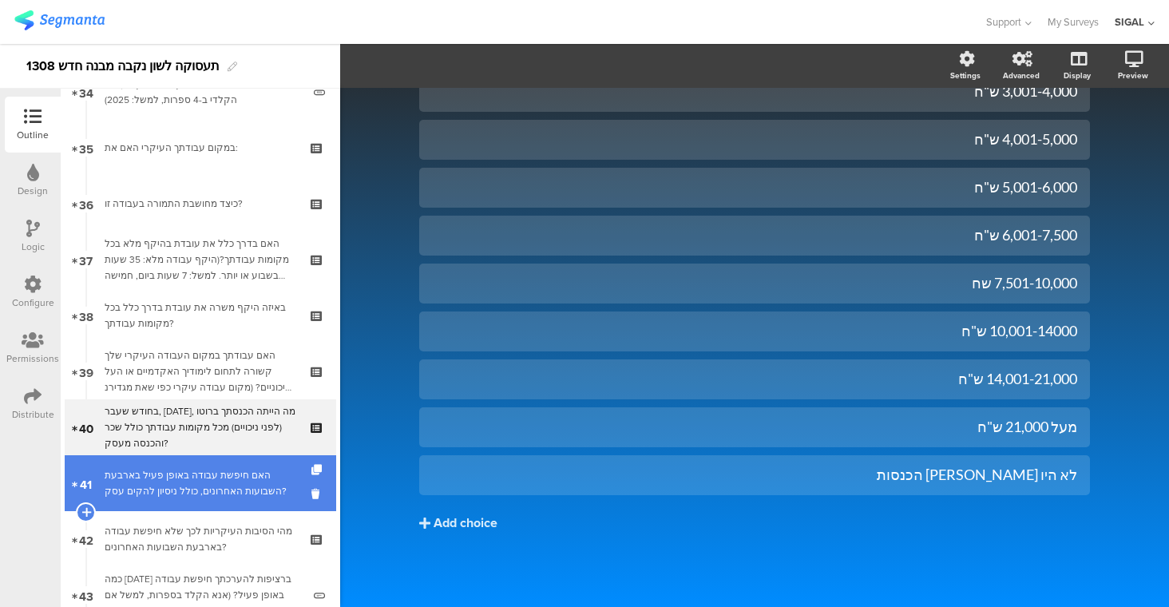
click at [160, 479] on div "האם חיפשת עבודה באופן פעיל בארבעת השבועות האחרונים, כולל ניסיון להקים עסק?" at bounding box center [200, 483] width 191 height 32
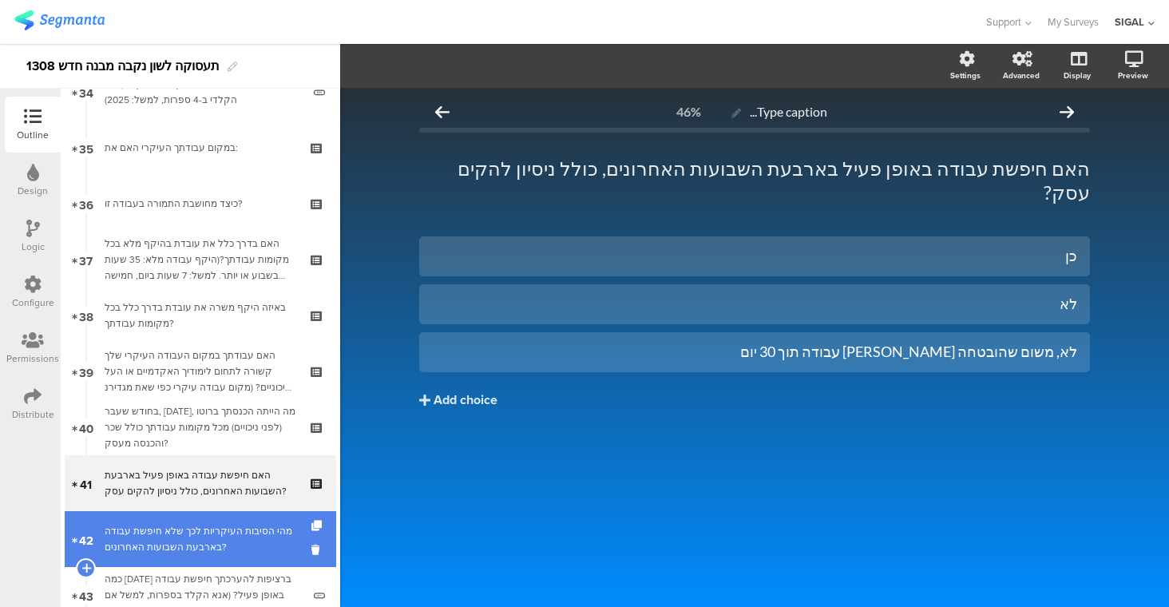
click at [219, 544] on div "מהי הסיבות העיקריות לכך שלא חיפשת עבודה בארבעת השבועות האחרונים?" at bounding box center [200, 539] width 191 height 32
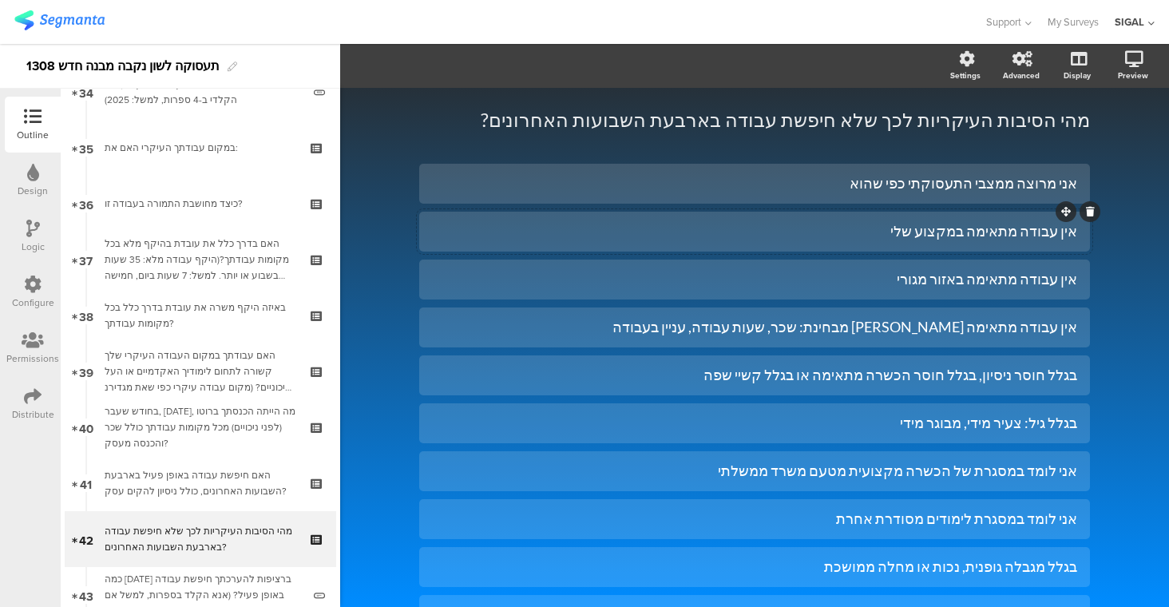
scroll to position [49, 0]
click at [808, 277] on div "אין עבודה מתאימה באזור מגורי" at bounding box center [754, 278] width 645 height 18
click at [1025, 465] on div "אני לומד במסגרת של הכשרה מקצועית מטעם משרד ממשלתי" at bounding box center [754, 470] width 645 height 18
click at [1010, 519] on div "אני לומד במסגרת לימודים מסודרת אחרת" at bounding box center [754, 518] width 645 height 18
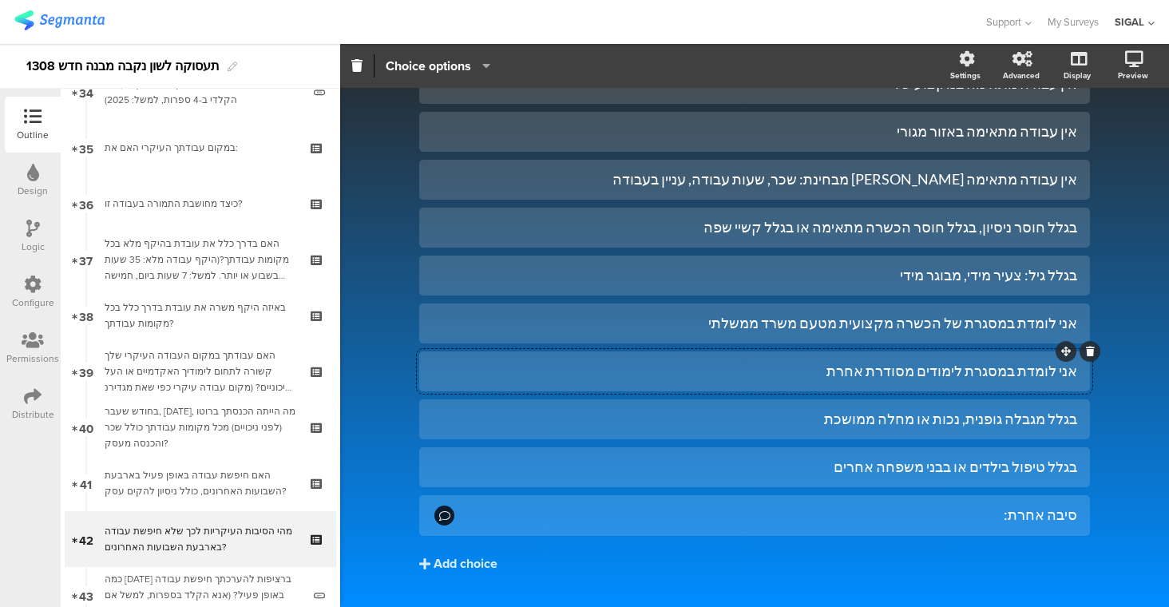
scroll to position [197, 0]
click at [993, 514] on div "סיבה אחרת:" at bounding box center [767, 514] width 620 height 18
click at [445, 61] on span "Choice options" at bounding box center [428, 66] width 85 height 18
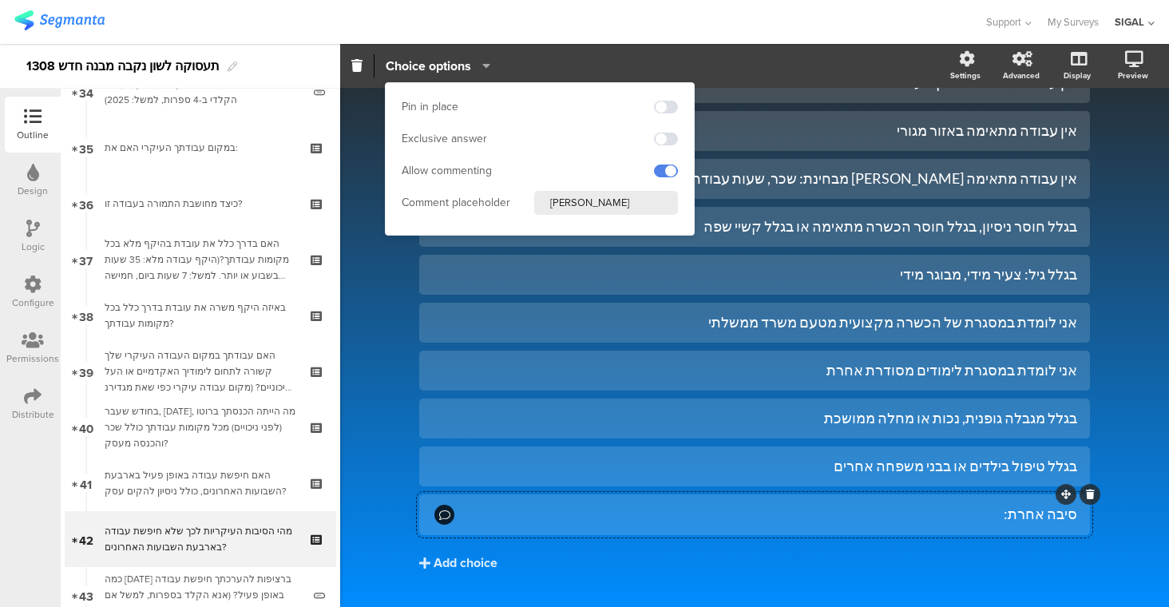
click at [576, 200] on input "אנא פרט" at bounding box center [606, 203] width 144 height 24
paste input "י"
type input "אנא פרטי"
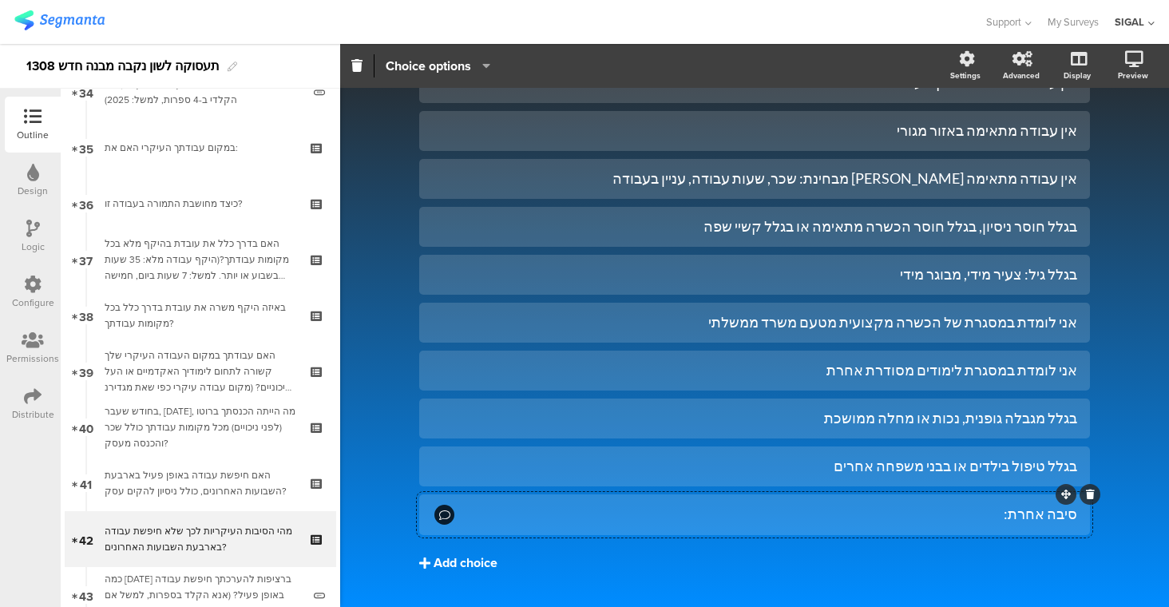
click at [707, 575] on button "Add choice" at bounding box center [754, 563] width 671 height 40
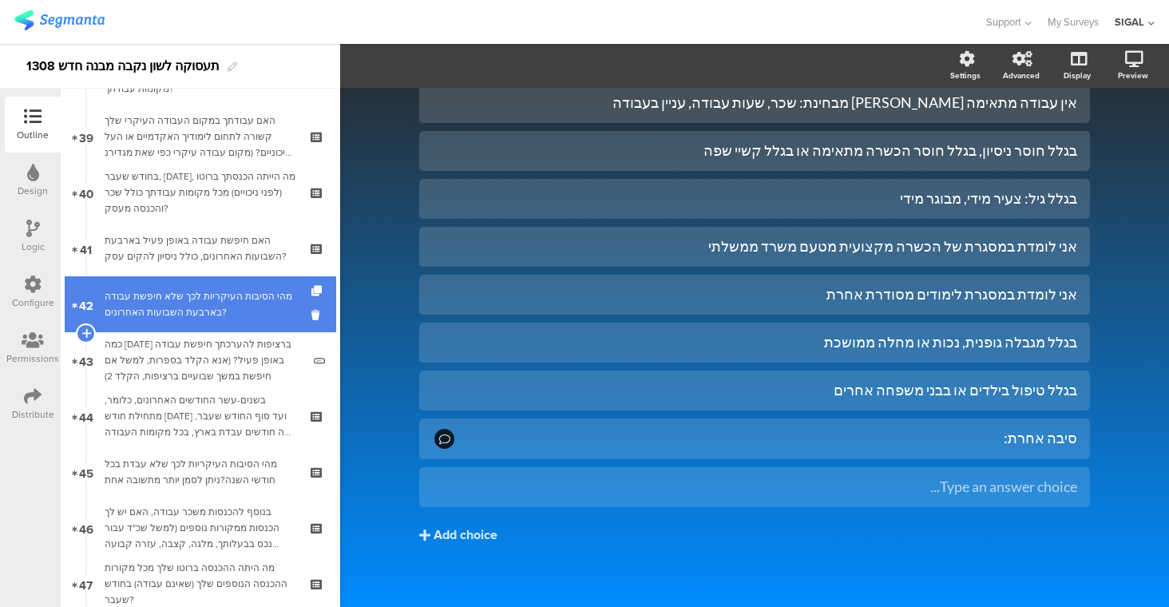
scroll to position [2168, 0]
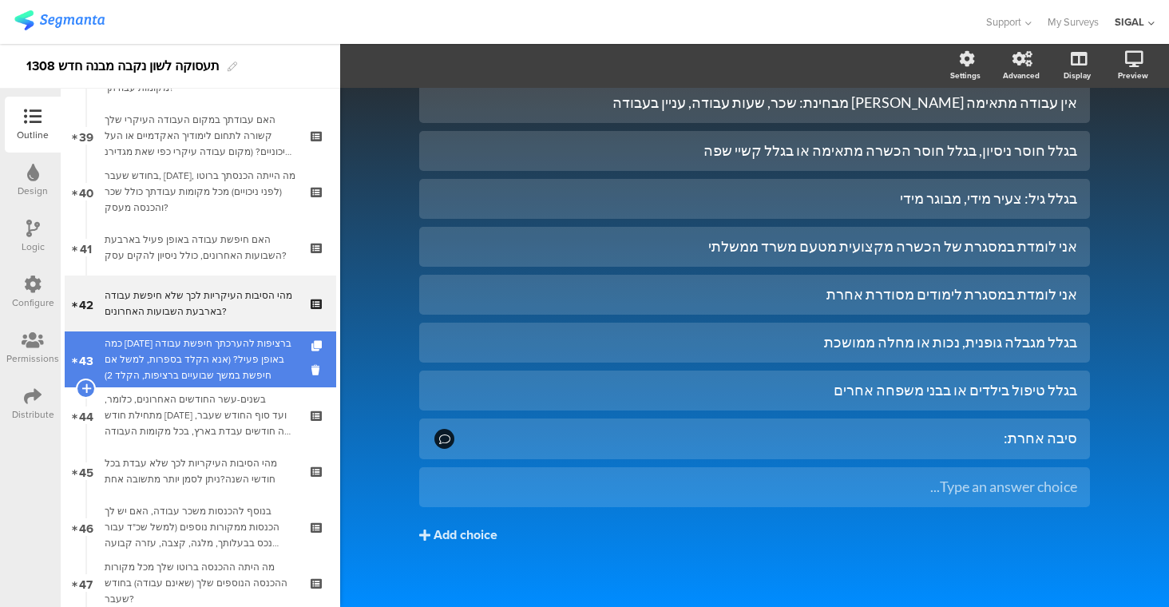
click at [235, 357] on div "כמה שבועות ברציפות להערכתך חיפשת עבודה באופן פעיל? (אנא הקלד בספרות, למשל אם חי…" at bounding box center [203, 359] width 197 height 48
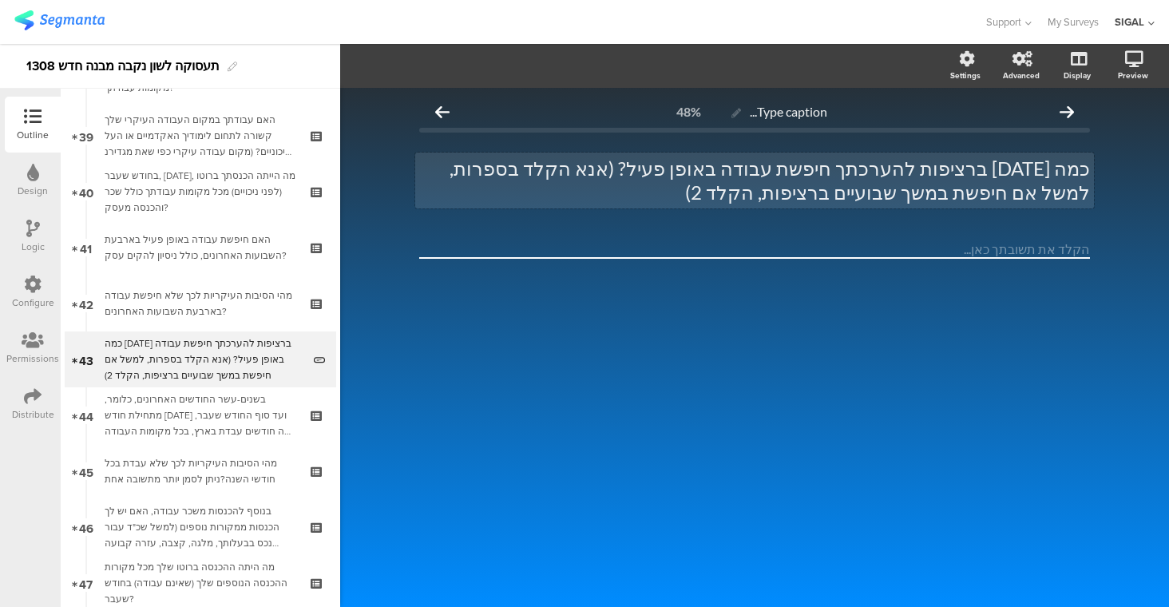
click at [644, 176] on div "כמה שבועות ברציפות להערכתך חיפשת עבודה באופן פעיל? (אנא הקלד בספרות, למשל אם חי…" at bounding box center [754, 180] width 679 height 56
click at [936, 192] on p "כמה שבועות ברציפות להערכתך חיפשת עבודה באופן פעיל? (אנא הקלדי בספרות, למשל אם ח…" at bounding box center [754, 180] width 671 height 48
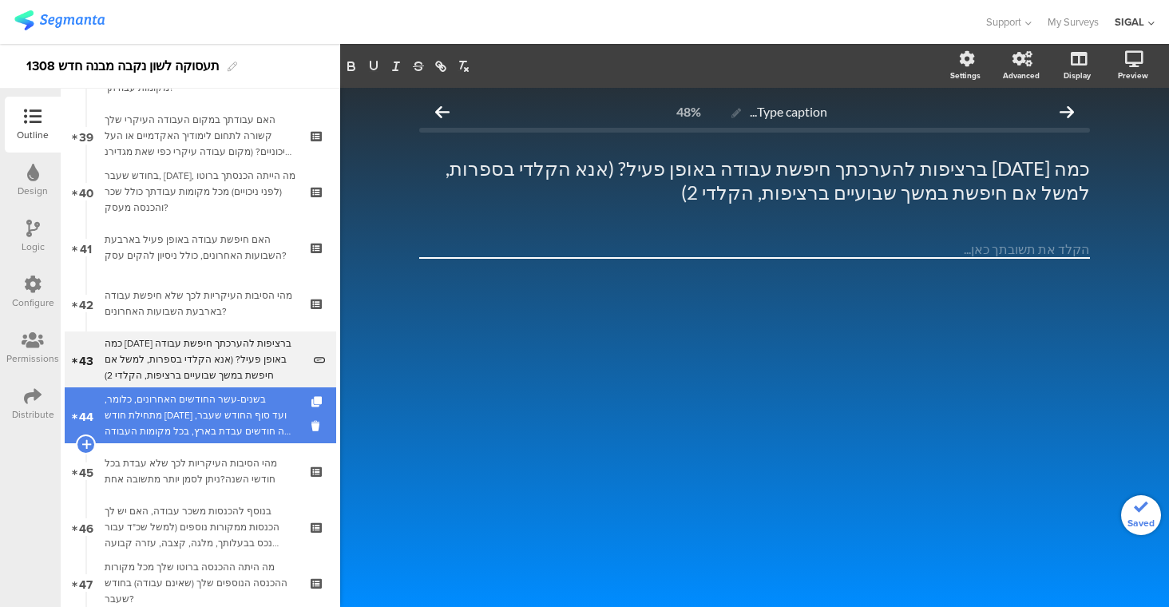
click at [246, 415] on div "בשנים-עשר החודשים האחרונים, כלומר, מתחילת חודש [DATE] ועד סוף החודש שעבר, כמה ח…" at bounding box center [200, 415] width 191 height 48
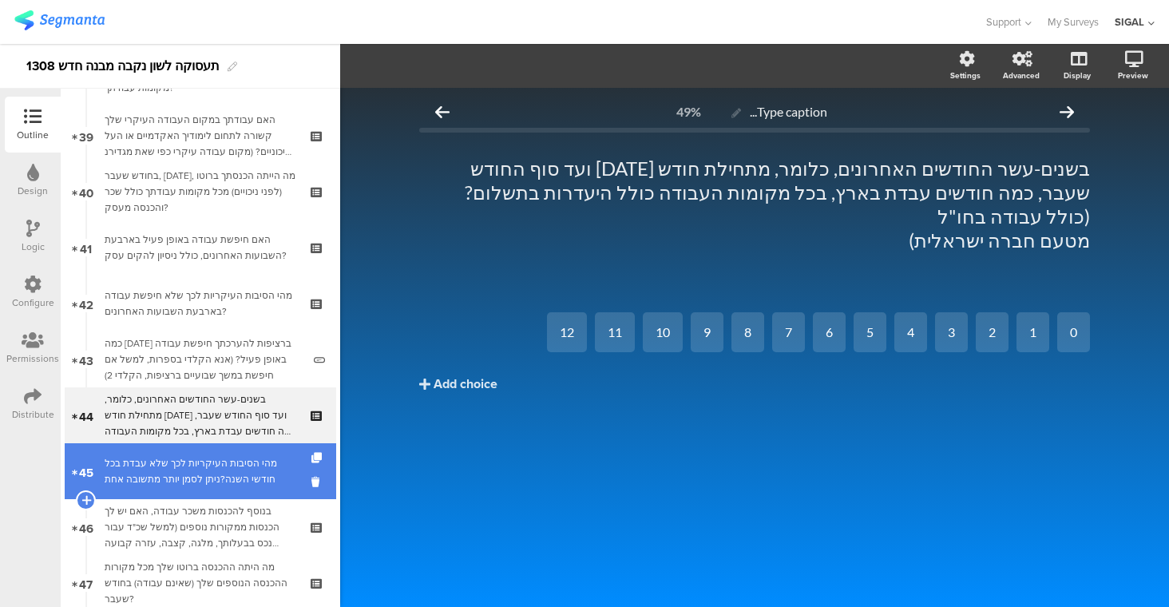
click at [168, 464] on div "מהי הסיבות העיקריות לכך שלא עבדת בכל חודשי השנה?ניתן לסמן יותר מתשובה אחת" at bounding box center [200, 471] width 191 height 32
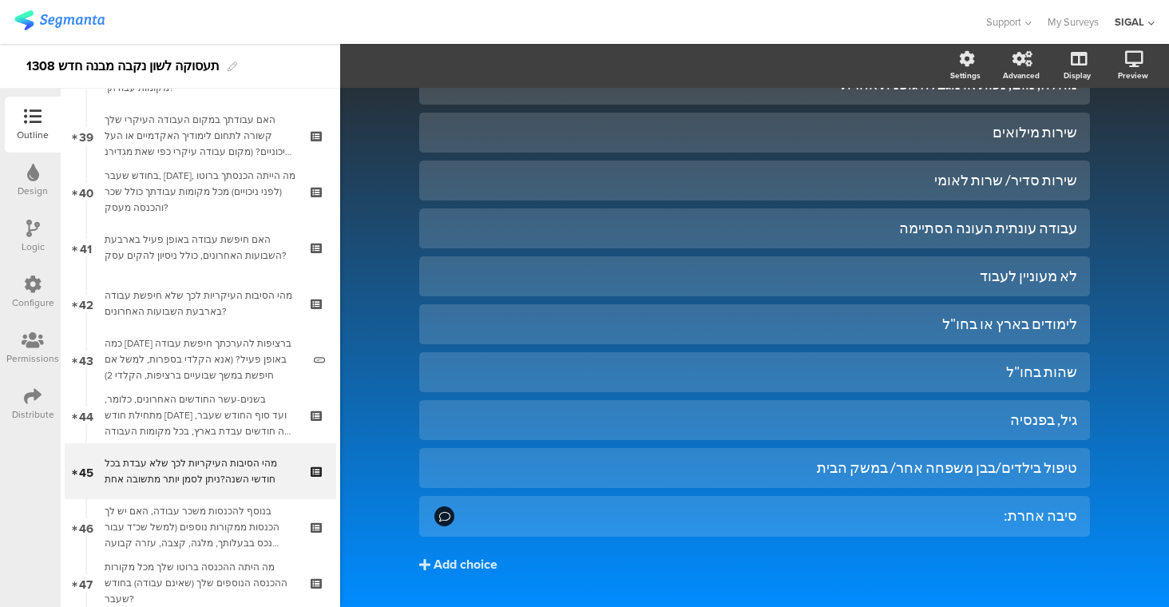
scroll to position [261, 0]
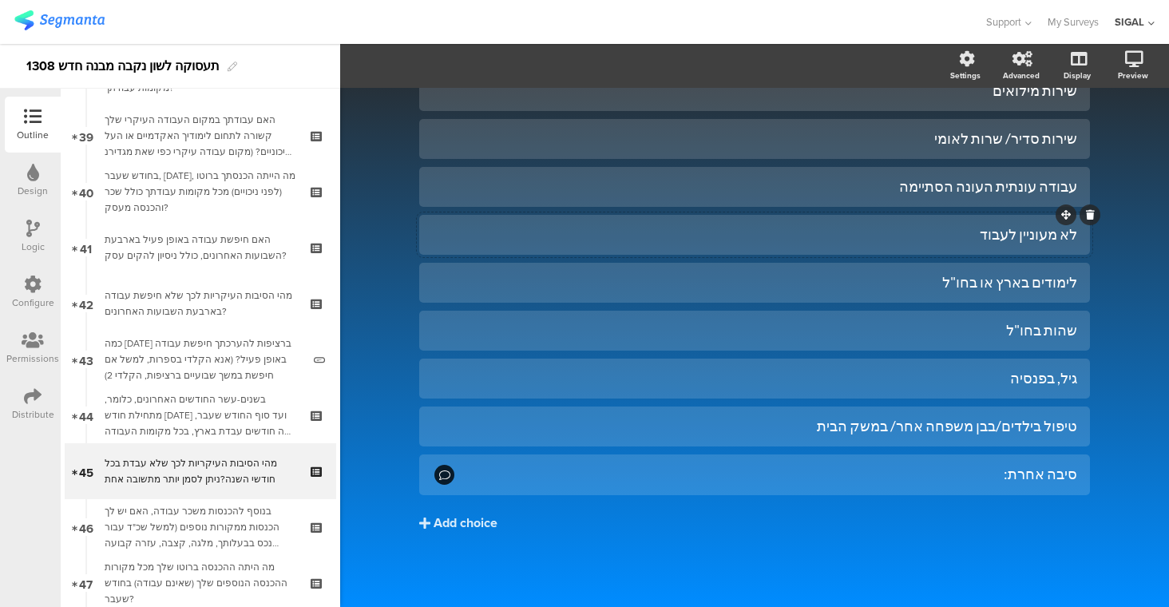
click at [1023, 232] on div "לא מעוניין לעבוד" at bounding box center [754, 234] width 645 height 18
click at [1021, 481] on div "סיבה אחרת:" at bounding box center [767, 474] width 620 height 18
click at [437, 74] on span "Choice options" at bounding box center [428, 66] width 85 height 18
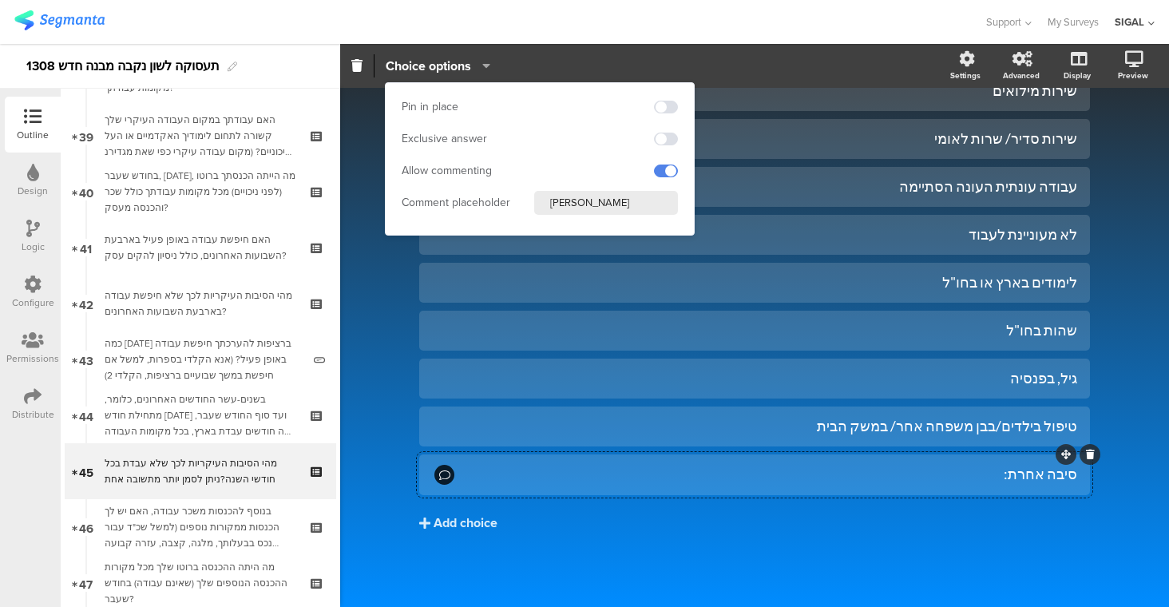
click at [584, 196] on input "אנא פרט" at bounding box center [606, 203] width 144 height 24
paste input "י"
type input "אנא פרטי"
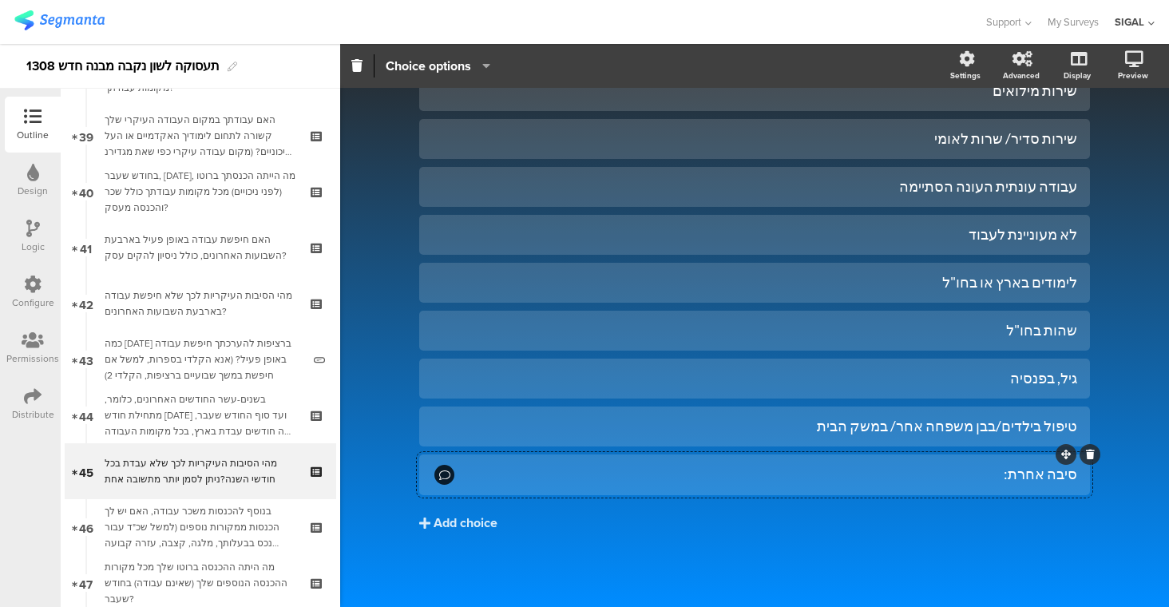
click at [696, 584] on div "חיפשתי עבודה באופן פעיל אך לא מצאתי מחלה, מום, נכות או מגבלה גופנית אחרת שירות …" at bounding box center [754, 286] width 671 height 623
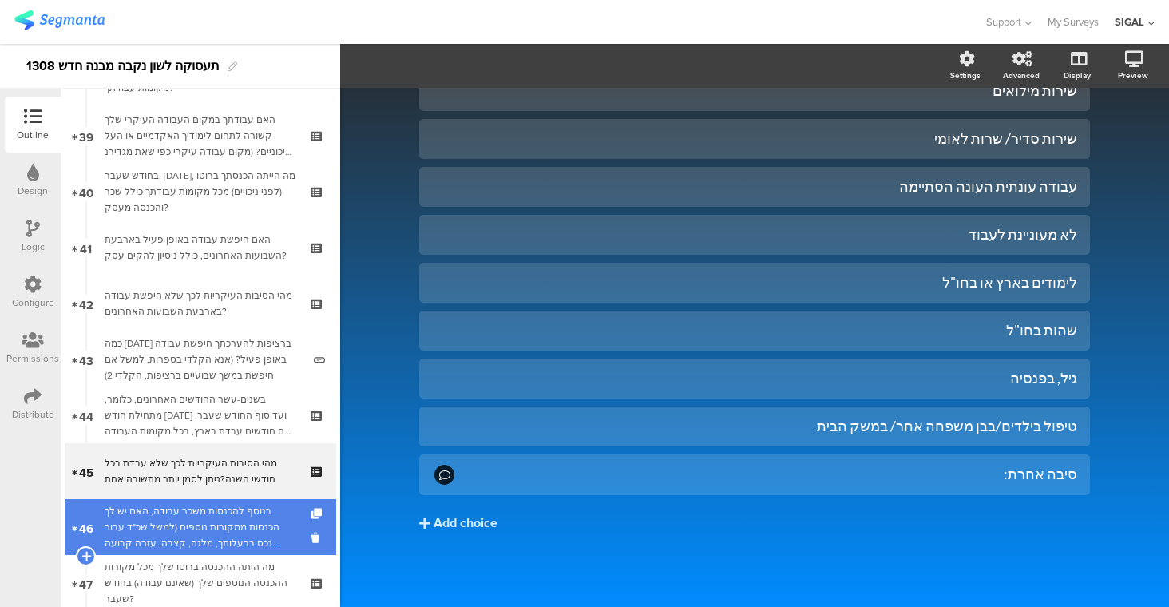
click at [243, 520] on div "בנוסף להכנסות משכר עבודה, האם יש לך הכנסות ממקורות נוספים (למשל שכ"ד עבור נכס ב…" at bounding box center [200, 527] width 191 height 48
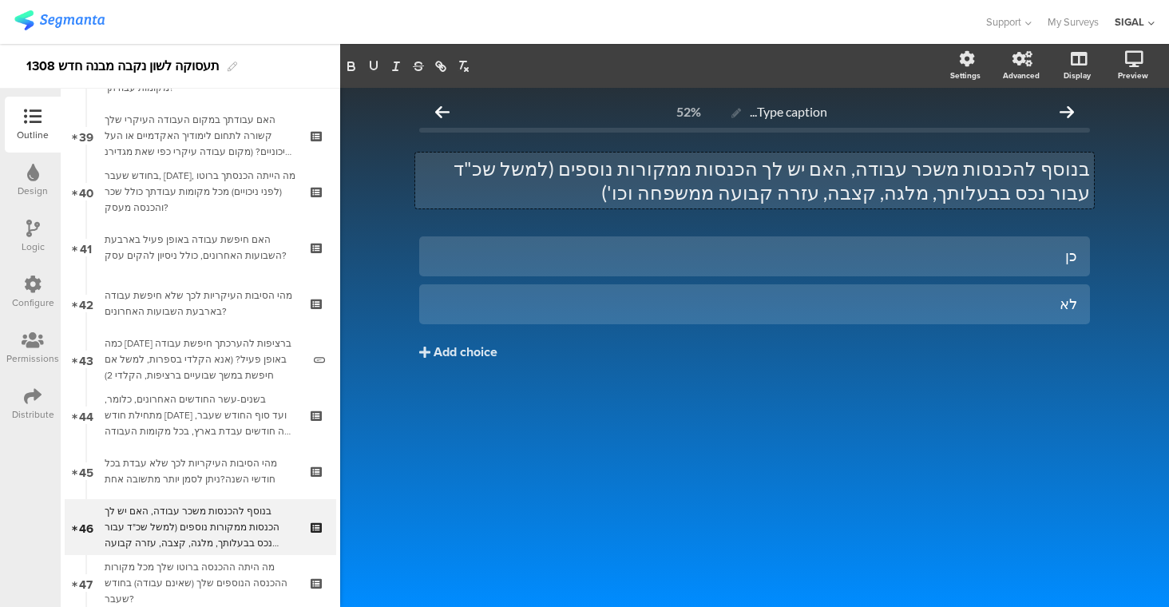
click at [781, 180] on div "בנוסף להכנסות משכר עבודה, האם יש לך הכנסות ממקורות נוספים (למשל שכ"ד עבור נכס ב…" at bounding box center [754, 180] width 679 height 56
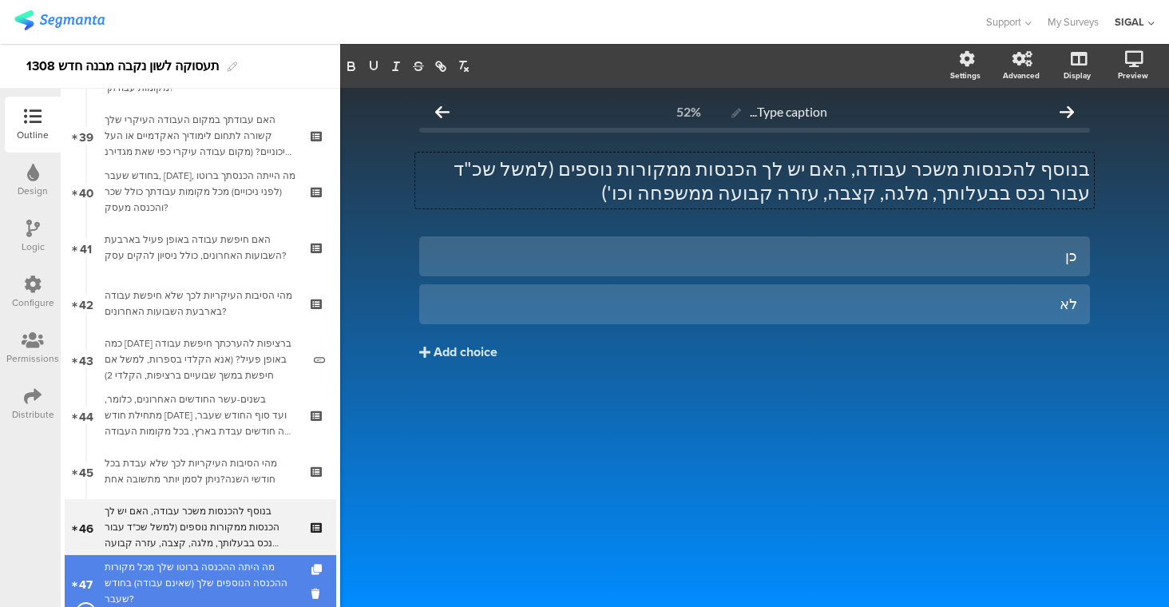
click at [213, 580] on div "מה היתה ההכנסה ברוטו שלך מכל מקורות ההכנסה הנוספים שלך (שאינם עבודה) בחודש שעבר?" at bounding box center [200, 583] width 191 height 48
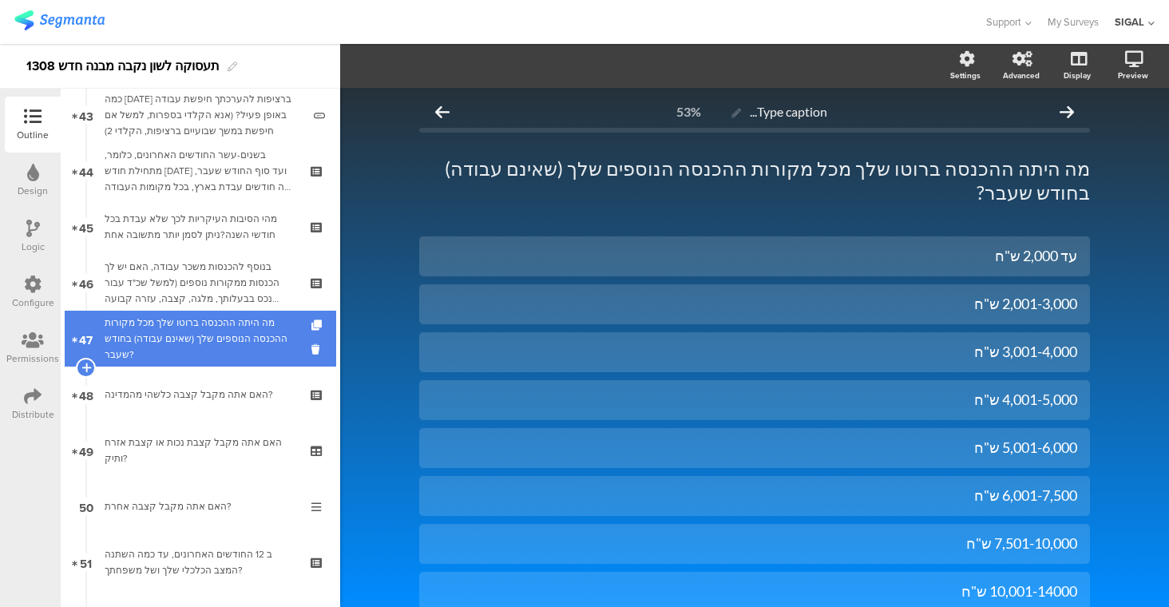
scroll to position [2414, 0]
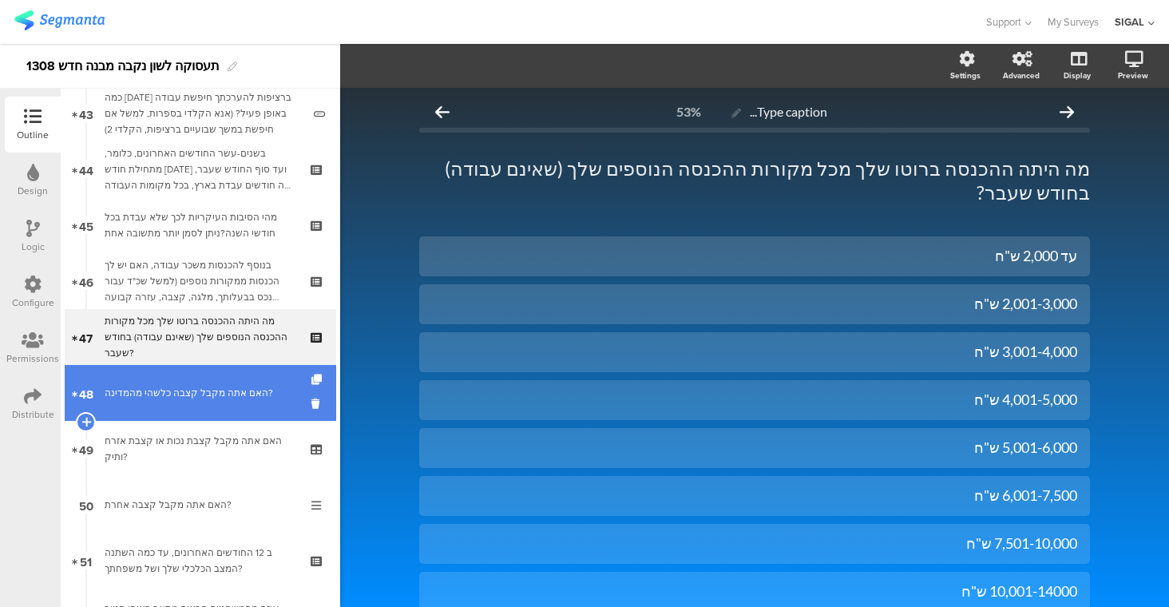
click at [244, 394] on div "האם אתה מקבל קצבה כלשהי מהמדינה?" at bounding box center [200, 393] width 191 height 16
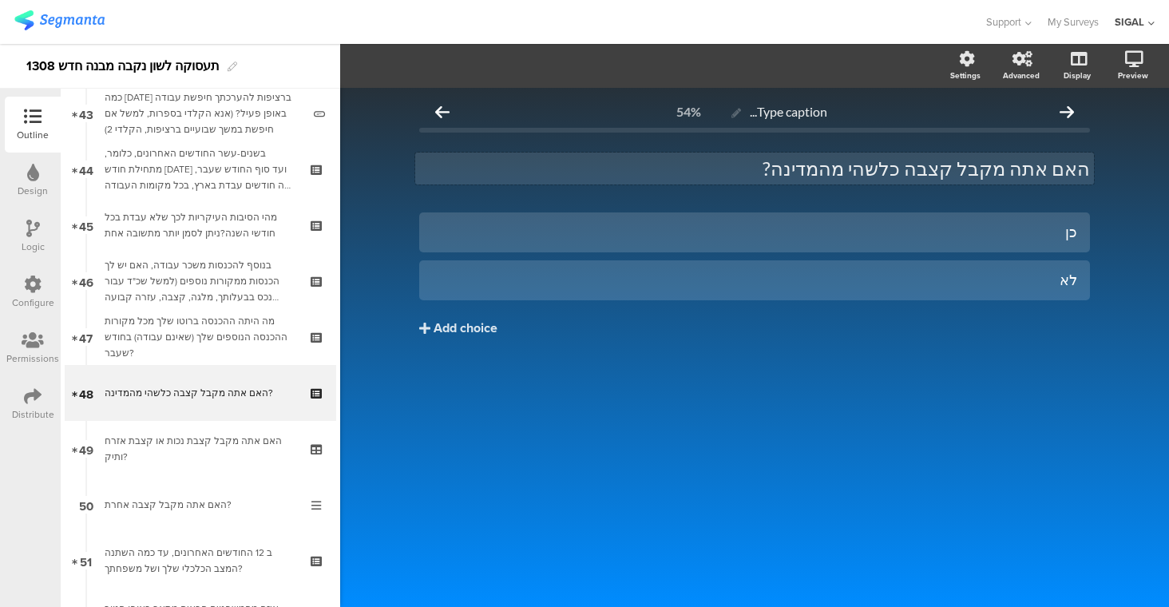
click at [1034, 169] on div "האם אתה מקבל קצבה כלשהי מהמדינה? האם אתה מקבל קצבה כלשהי מהמדינה?" at bounding box center [754, 168] width 679 height 32
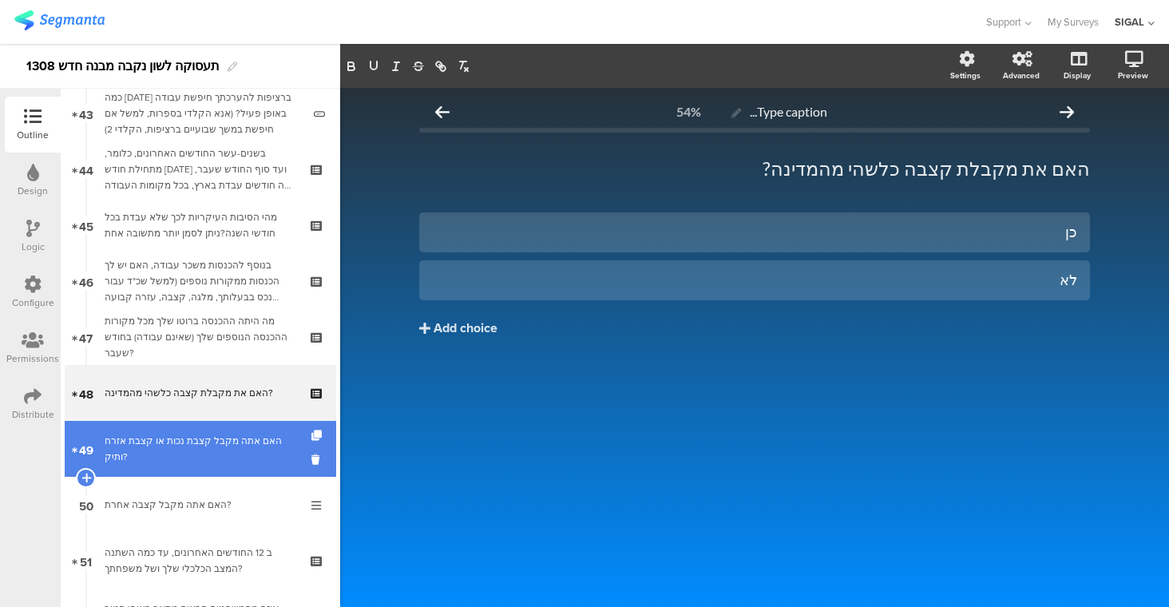
click at [214, 459] on div "האם אתה מקבל קצבת נכות או קצבת אזרח ותיק?" at bounding box center [200, 449] width 191 height 32
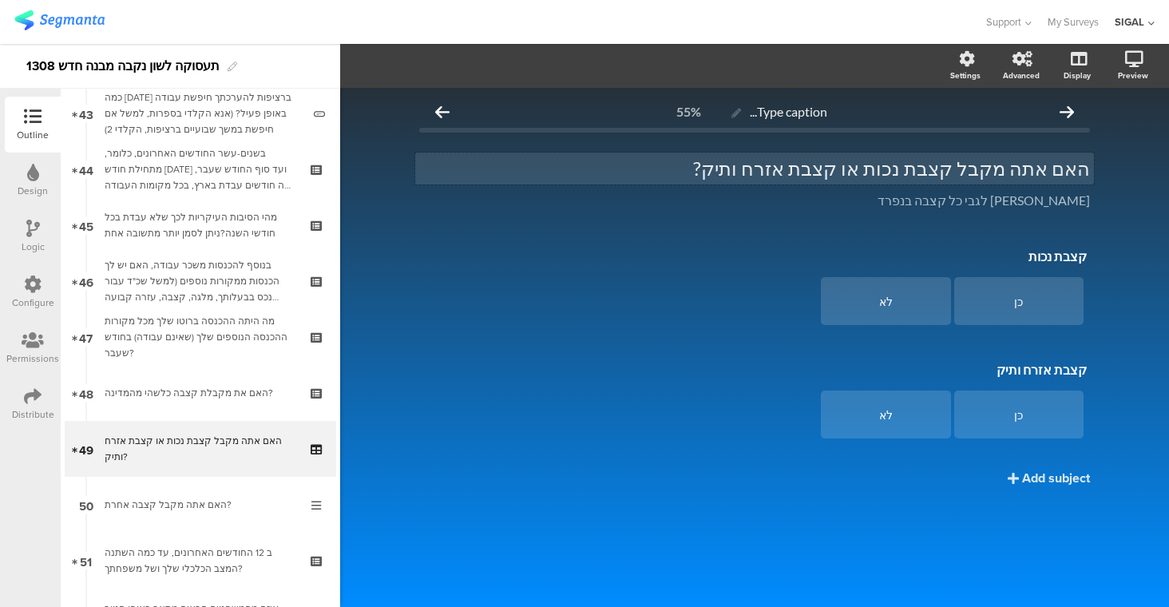
click at [1030, 169] on div "האם אתה מקבל קצבת נכות או קצבת אזרח ותיק? האם אתה מקבל קצבת נכות או קצבת אזרח ו…" at bounding box center [754, 168] width 679 height 32
click at [816, 167] on p "האם את מקבלת קצבת נכות או קצבת אזרח ותיק?" at bounding box center [754, 168] width 671 height 24
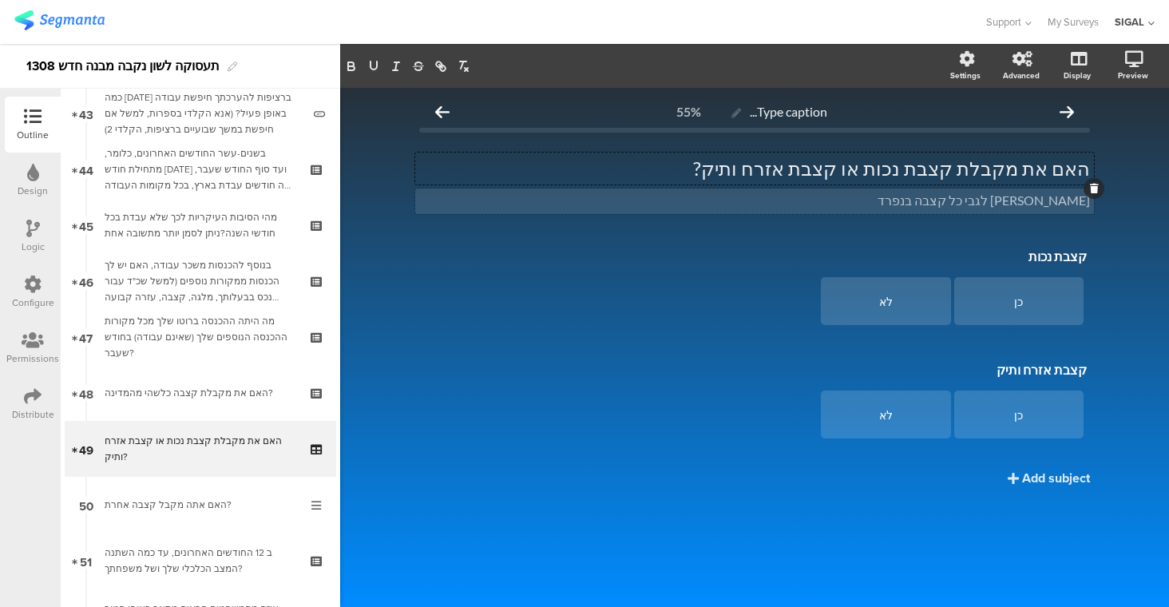
click at [1050, 202] on div "אנא סמן לגבי כל קצבה בנפרד אנא סמן לגבי כל קצבה בנפרד" at bounding box center [754, 201] width 679 height 26
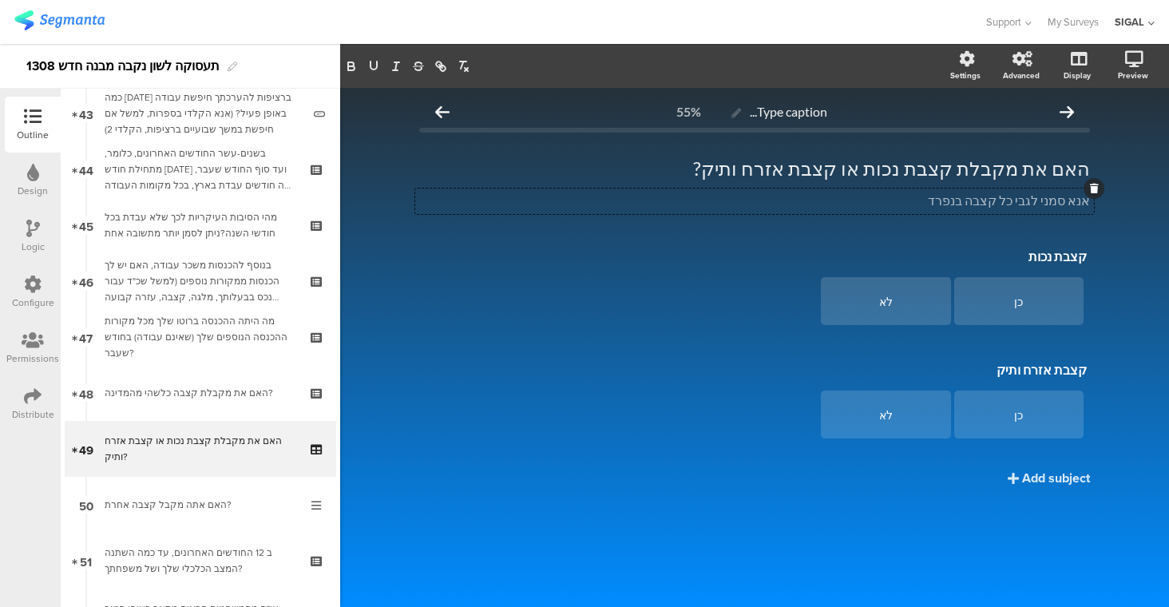
click at [1042, 168] on div "האם את מקבלת קצבת נכות או קצבת אזרח ותיק? האם את מקבלת קצבת נכות או קצבת אזרח ו…" at bounding box center [754, 168] width 679 height 32
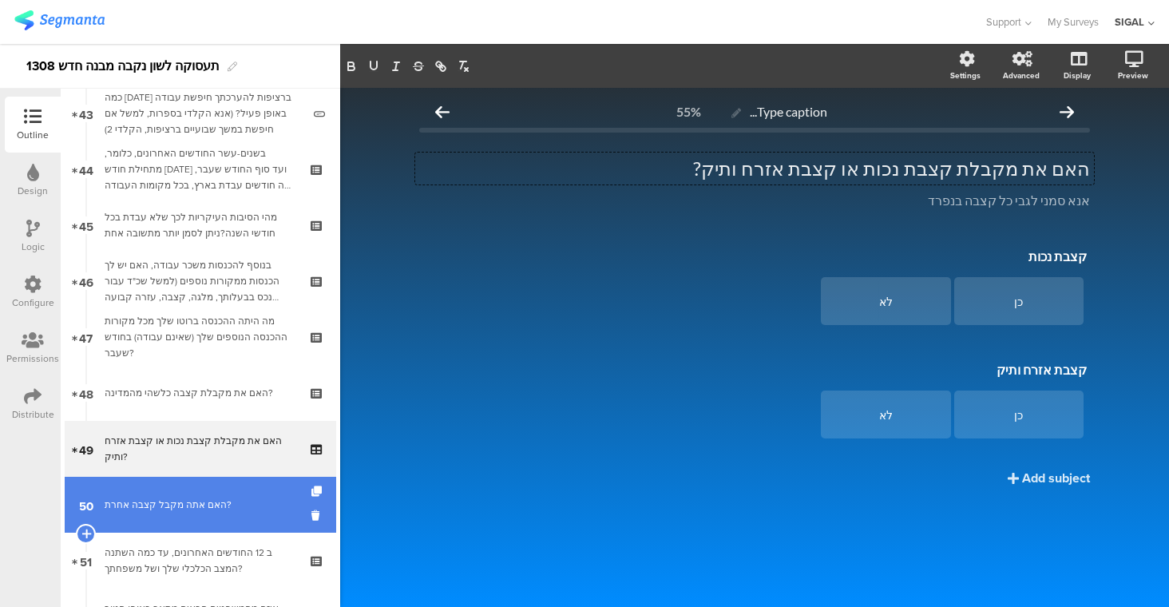
click at [255, 504] on div "האם אתה מקבל קצבה אחרת?" at bounding box center [200, 505] width 191 height 16
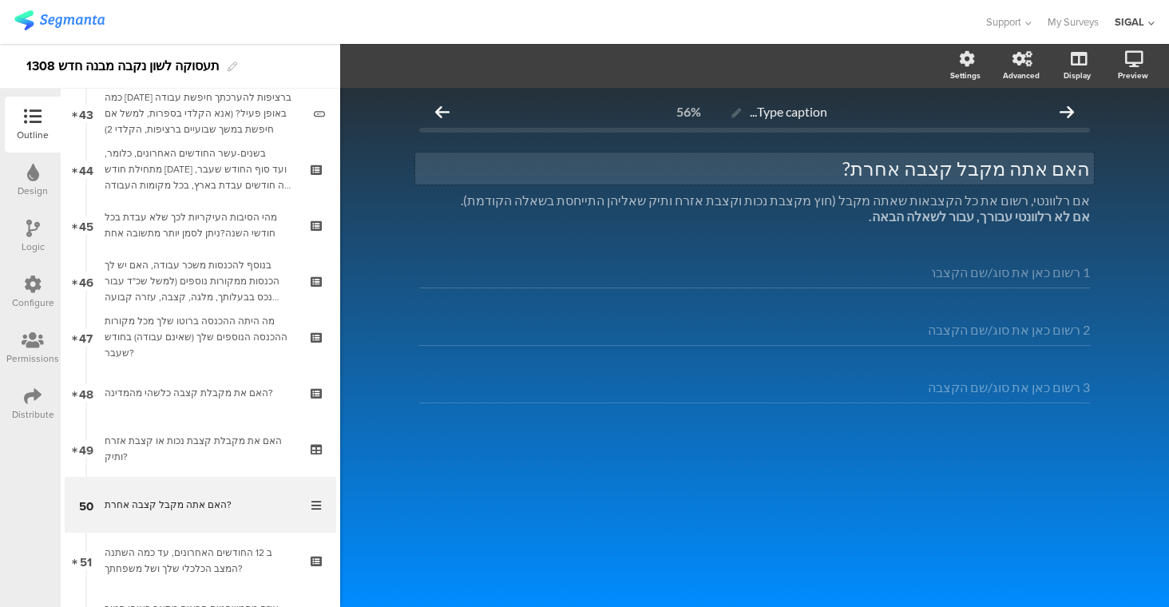
click at [1035, 164] on p "האם אתה מקבל קצבה אחרת?" at bounding box center [754, 168] width 671 height 24
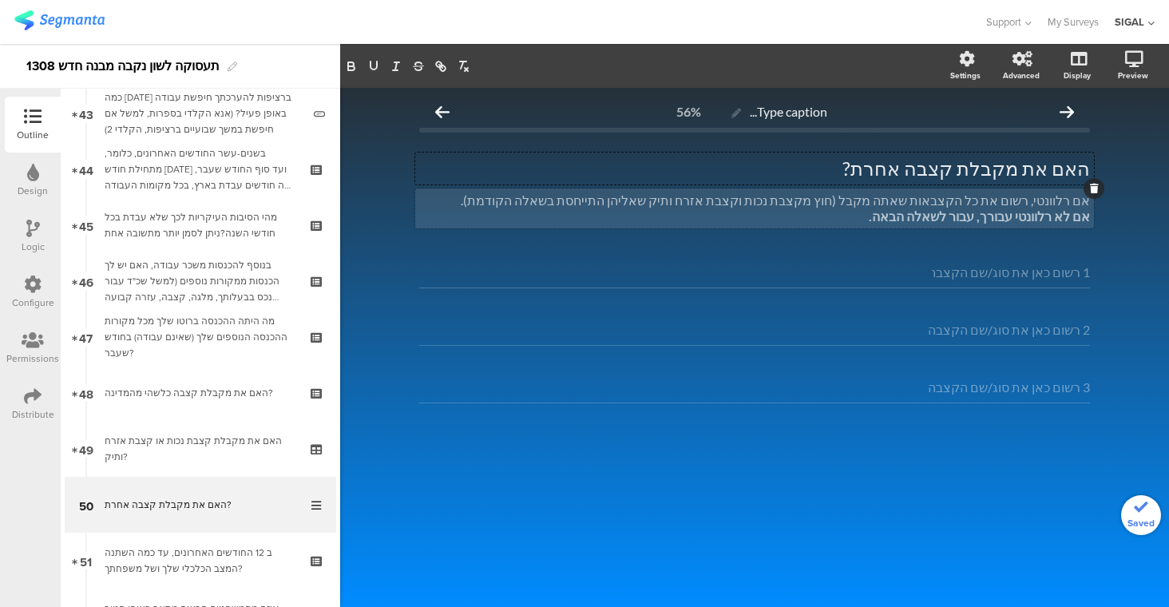
click at [1011, 200] on div "אם רלוונטי, רשום את כל הקצבאות שאתה מקבל (חוץ מקצבת נכות וקצבת אזרח ותיק שאליהן…" at bounding box center [754, 208] width 679 height 40
click at [916, 197] on p "אם רלוונטי, רשמי את כל הקצבאות שאתה מקבל (חוץ מקצבת נכות וקצבת אזרח ותיק שאליהן…" at bounding box center [754, 200] width 671 height 16
click at [968, 218] on strong "אם לא רלוונטי עבורך, עבור לשאלה הבאה." at bounding box center [979, 215] width 221 height 15
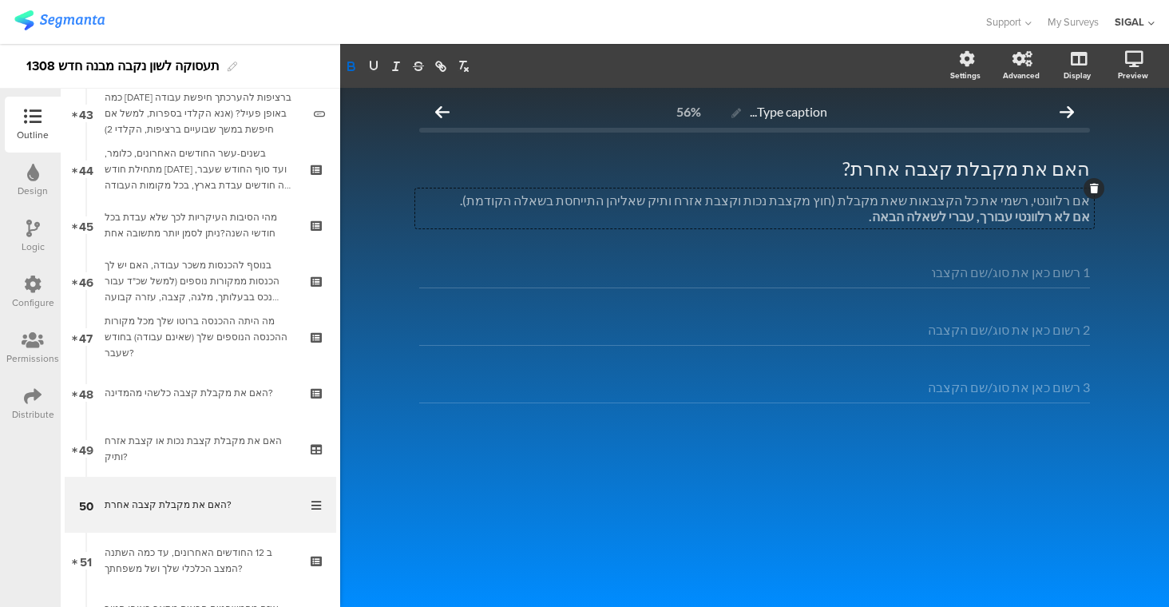
click at [1019, 275] on input "1 רשום כאן את סוג/שם הקצבה*" at bounding box center [1011, 271] width 158 height 15
click at [962, 282] on div "1 רשום כאן את סוג/שם הקצבה*" at bounding box center [754, 272] width 671 height 32
drag, startPoint x: 954, startPoint y: 269, endPoint x: 1027, endPoint y: 258, distance: 73.5
click at [1027, 258] on div "1 רשום כאן את סוג/שם הקצבה*" at bounding box center [754, 272] width 671 height 32
click at [1055, 266] on input "1 רשום כאן את סוג/שם הקצבה*" at bounding box center [1011, 271] width 158 height 15
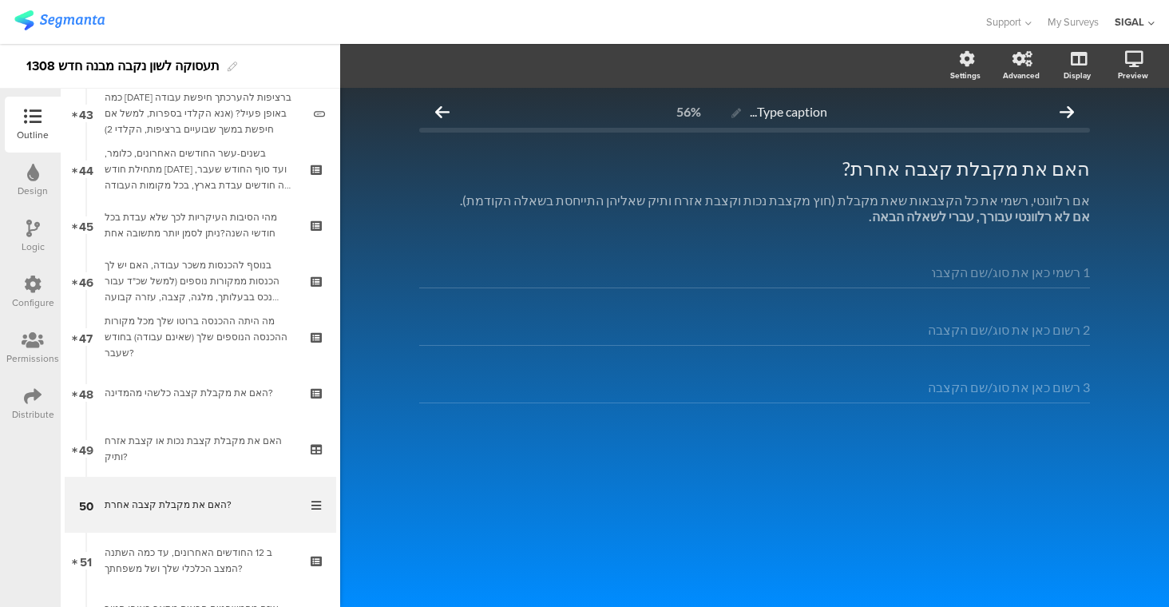
type input "1 רשמי כאן את סוג/שם הקצבה*"
click at [1062, 327] on input "2 רשום כאן את סוג/שם הקצבה*" at bounding box center [1008, 329] width 161 height 15
click at [1082, 322] on input "2 רשמי כאן את סוג/שם הקצבה*" at bounding box center [1008, 329] width 161 height 15
type input "2 רשמי כאן את סוג/שם הקצבה*"
click at [1055, 388] on input "3 רשום כאן את סוג/שם הקצבה*" at bounding box center [1008, 386] width 161 height 15
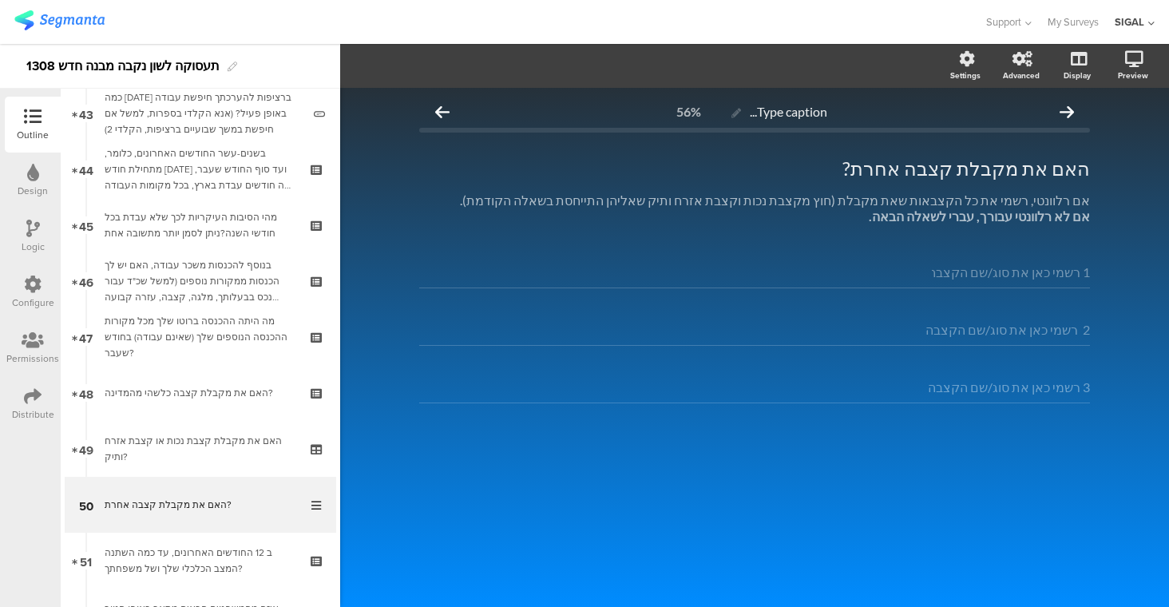
type input "3 רשמי כאן את סוג/שם הקצבה*"
click at [901, 433] on div "1 רשמי כאן את סוג/שם הקצבה* 2 רשמי כאן את סוג/שם הקצבה* 3 רשמי כאן את סוג/שם הק…" at bounding box center [754, 370] width 671 height 228
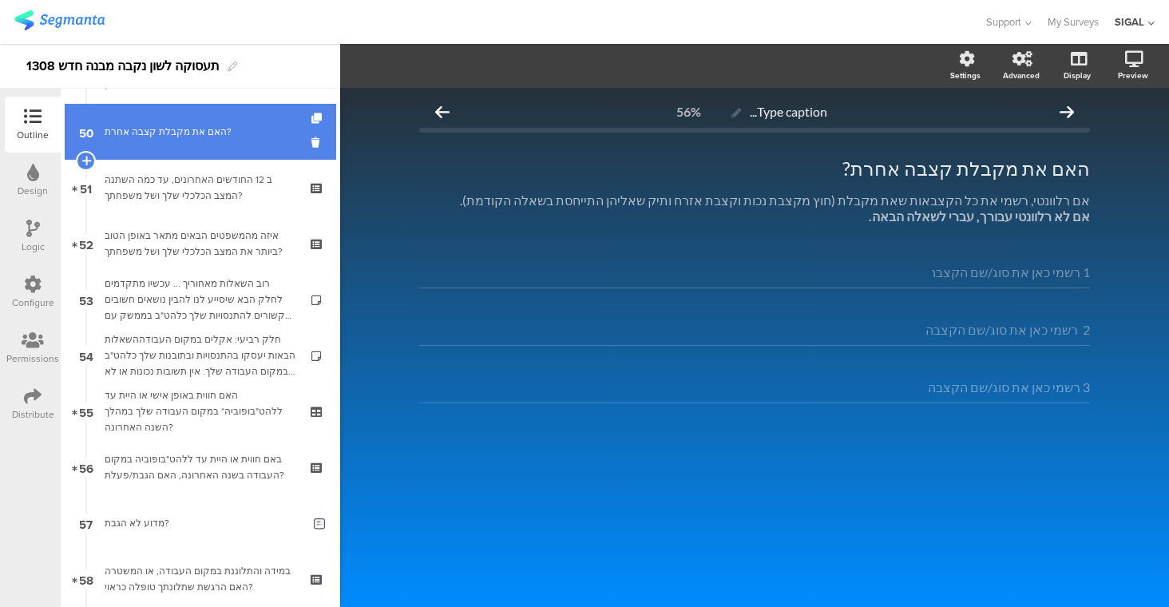
scroll to position [2788, 0]
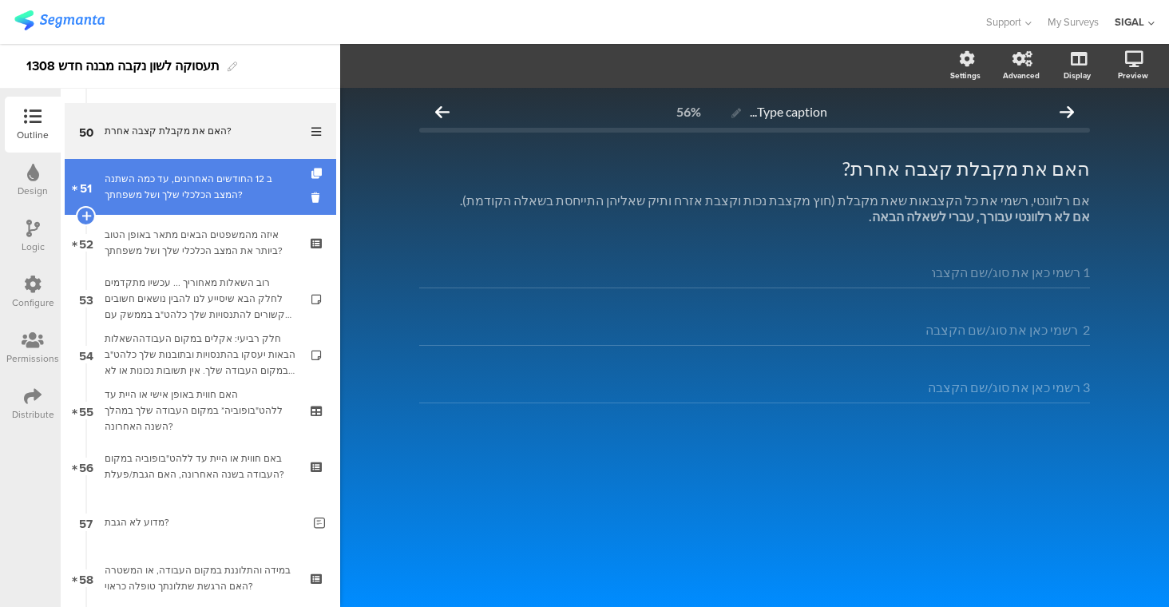
click at [241, 194] on div "ב 12 החודשים האחרונים, עד כמה השתנה המצב הכלכלי שלך ושל משפחתך?" at bounding box center [200, 187] width 191 height 32
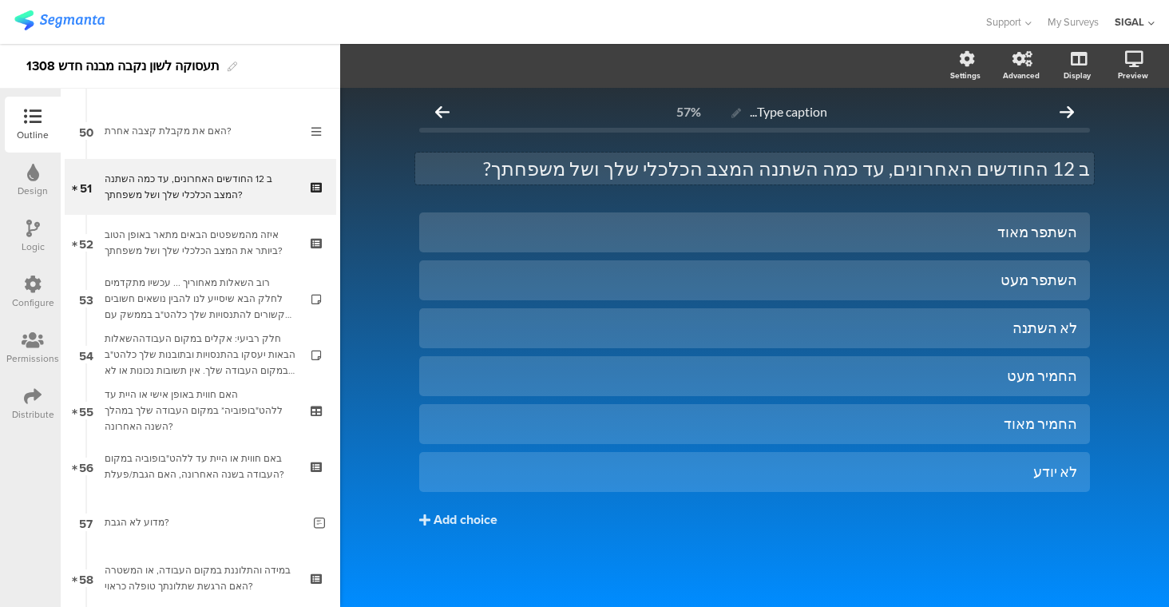
click at [1072, 169] on div "ב 12 החודשים האחרונים, עד כמה השתנה המצב הכלכלי שלך ושל משפחתך? ב 12 החודשים הא…" at bounding box center [754, 168] width 679 height 32
click at [916, 478] on div "לא יודע" at bounding box center [754, 471] width 645 height 18
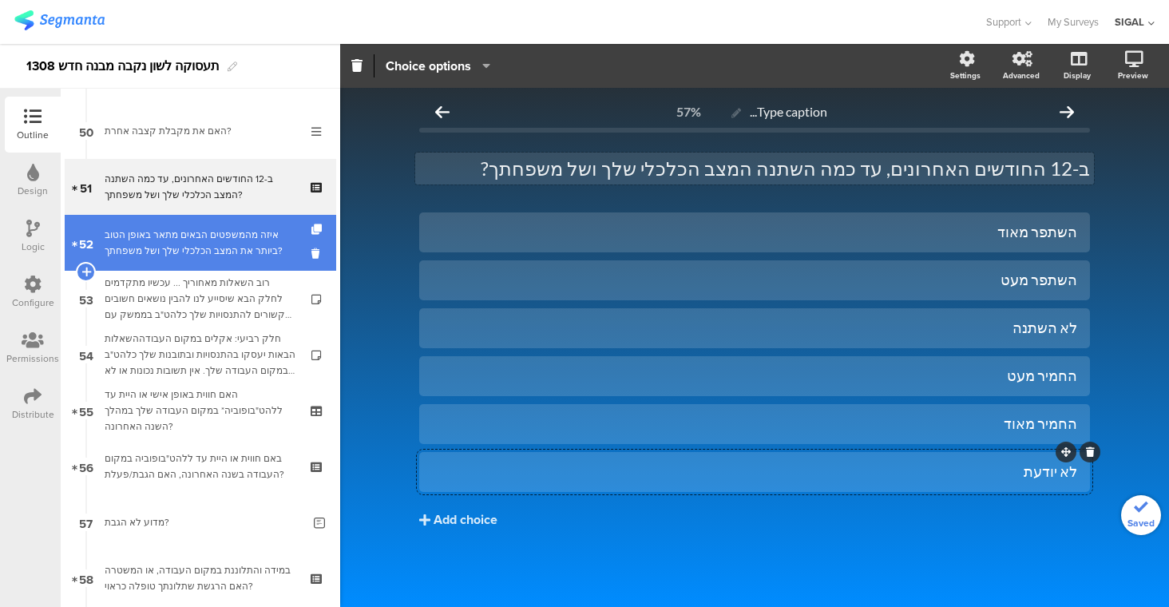
click at [235, 239] on div "איזה מהמשפטים הבאים מתאר באופן הטוב ביותר את המצב הכלכלי שלך ושל משפחתך?" at bounding box center [200, 243] width 191 height 32
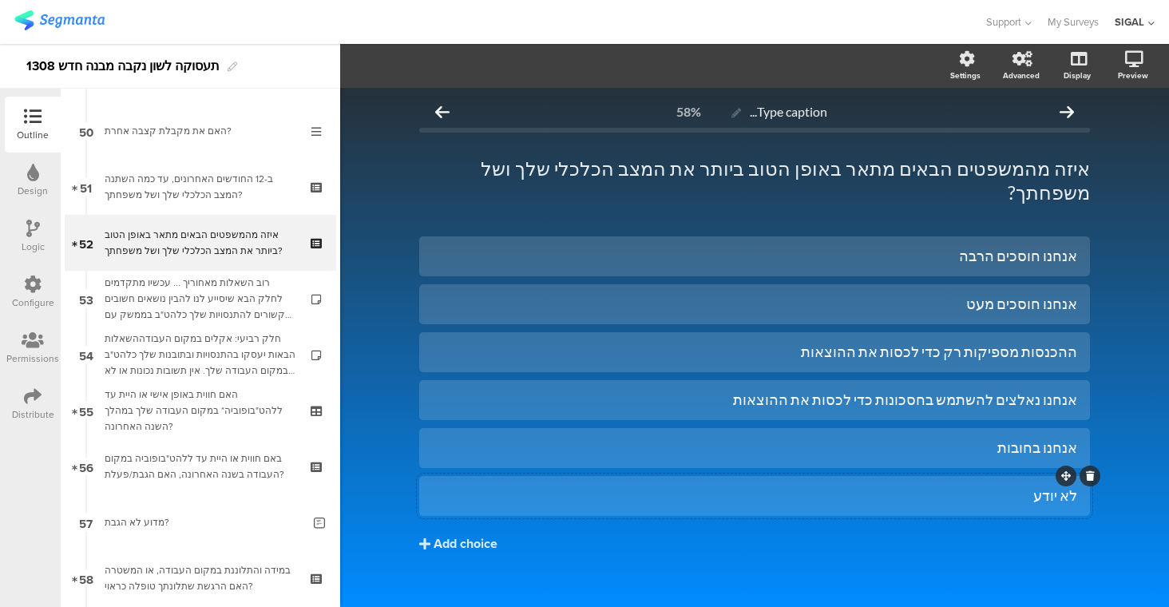
click at [968, 486] on div "לא יודע" at bounding box center [754, 495] width 645 height 18
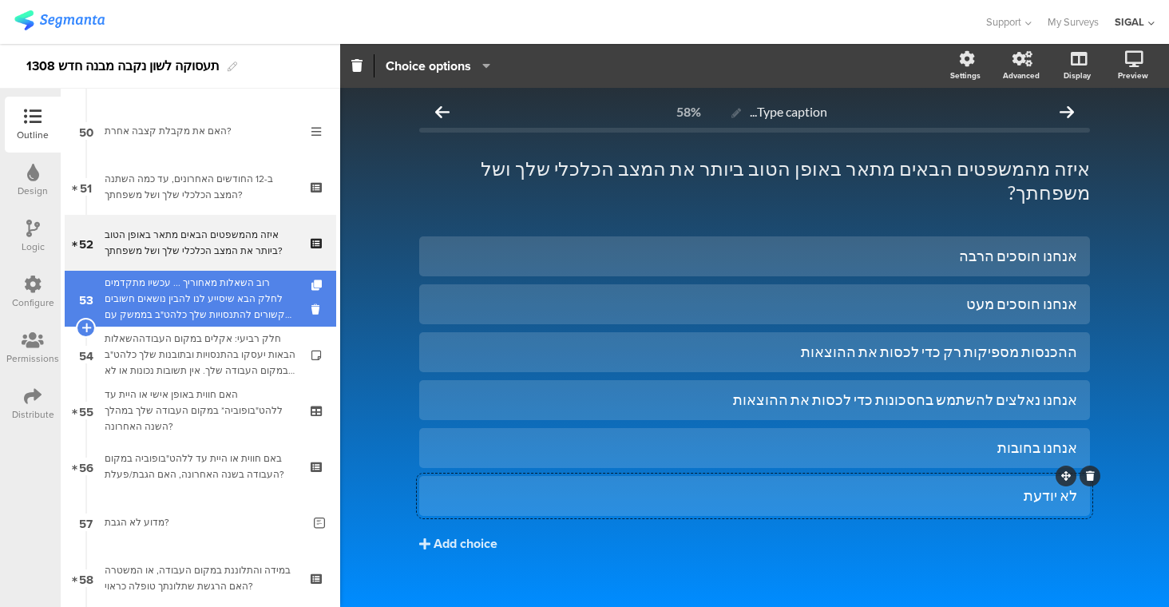
click at [213, 300] on div "רוב השאלות מאחוריך ... עכשיו מתקדמים לחלק הבא שיסייע לנו להבין נושאים חשובים הק…" at bounding box center [200, 299] width 191 height 48
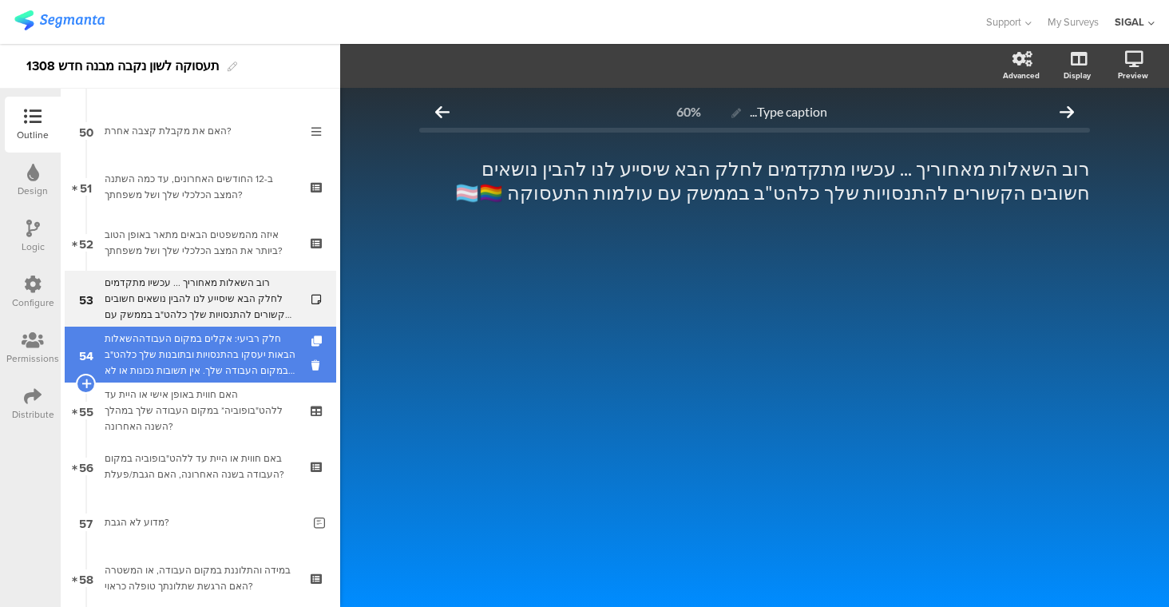
click at [216, 338] on div "חלק רביעי: אקלים במקום העבודההשאלות הבאות יעסקו בהתנסויות ובתובנות שלך כלהט"ב ב…" at bounding box center [200, 354] width 191 height 48
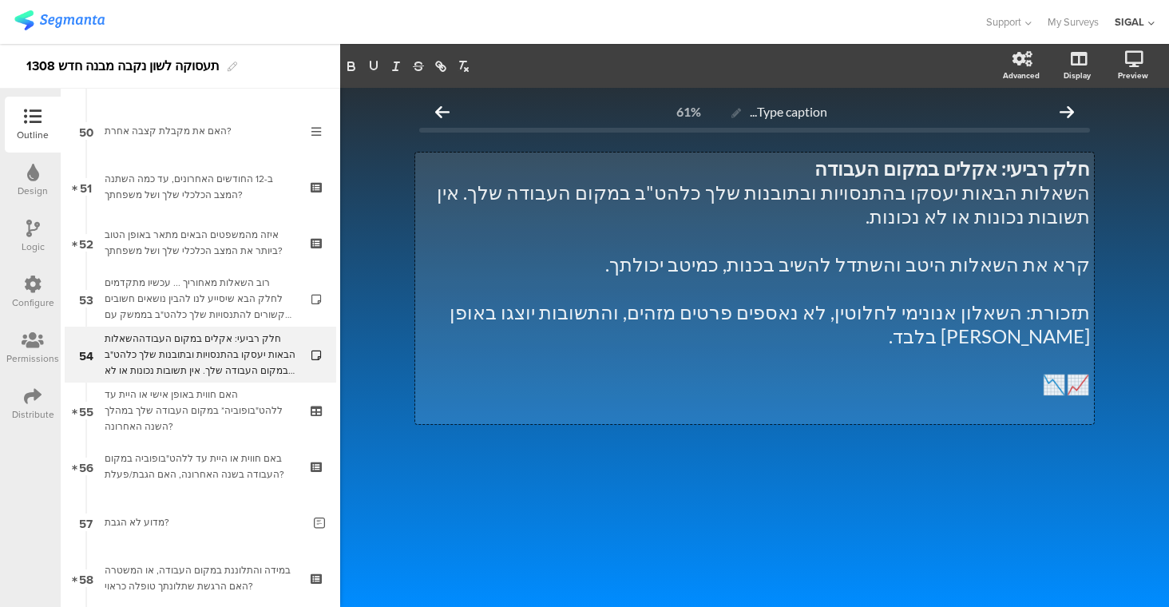
click at [871, 237] on div "חלק רביעי: אקלים במקום העבודה השאלות הבאות יעסקו בהתנסויות ובתובנות שלך כלהט"ב …" at bounding box center [754, 287] width 679 height 271
click at [1060, 263] on p "קרא את השאלות היטב והשתדל להשיב בכנות, כמיטב יכולתך." at bounding box center [754, 264] width 671 height 24
click at [877, 261] on p "קראי את השאלות היטב והשתדל להשיב בכנות, כמיטב יכולתך." at bounding box center [754, 264] width 671 height 24
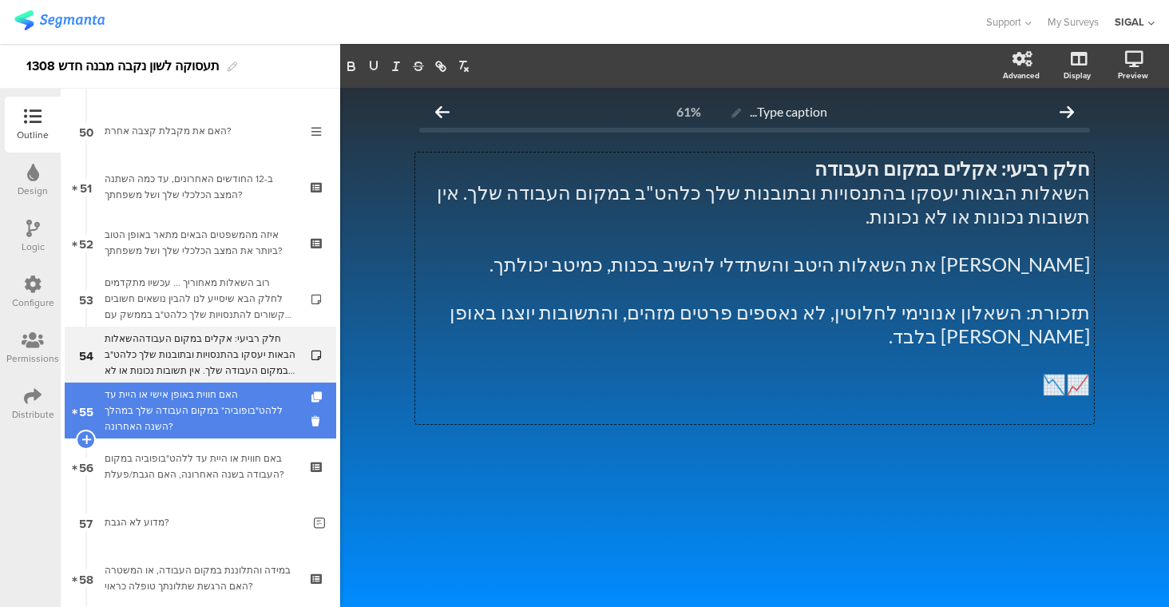
click at [226, 414] on div "האם חווית באופן אישי או היית עד ללהט"בופוביה* במקום העבודה שלך במהלך השנה האחרו…" at bounding box center [200, 410] width 191 height 48
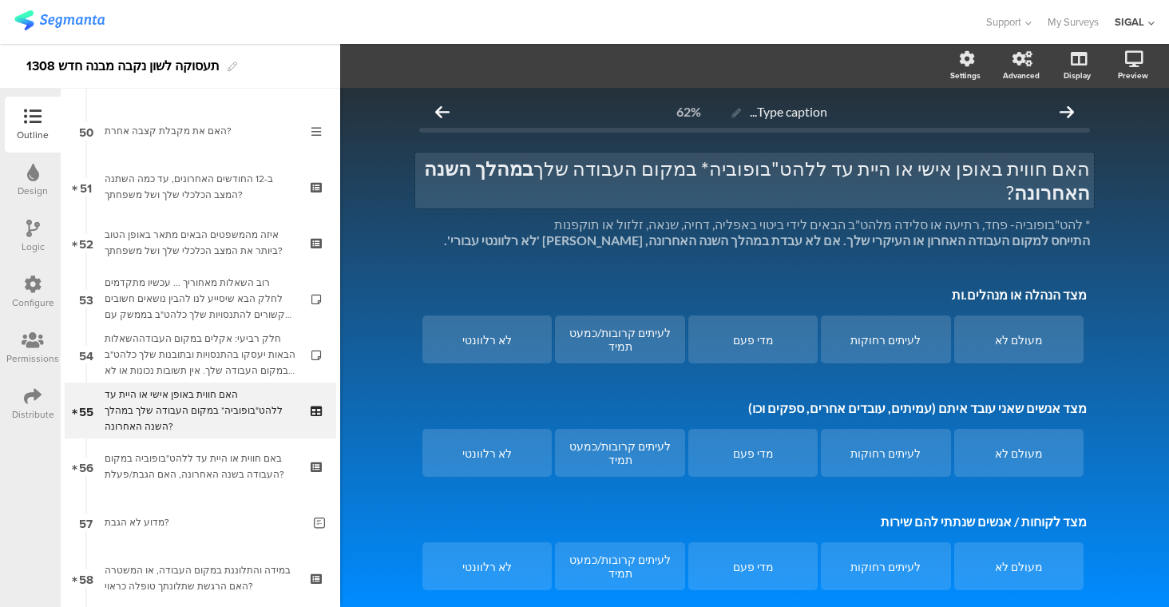
click at [881, 170] on div "האם חווית באופן אישי או היית עד ללהט"בופוביה* במקום העבודה שלך במהלך השנה האחרו…" at bounding box center [754, 180] width 679 height 56
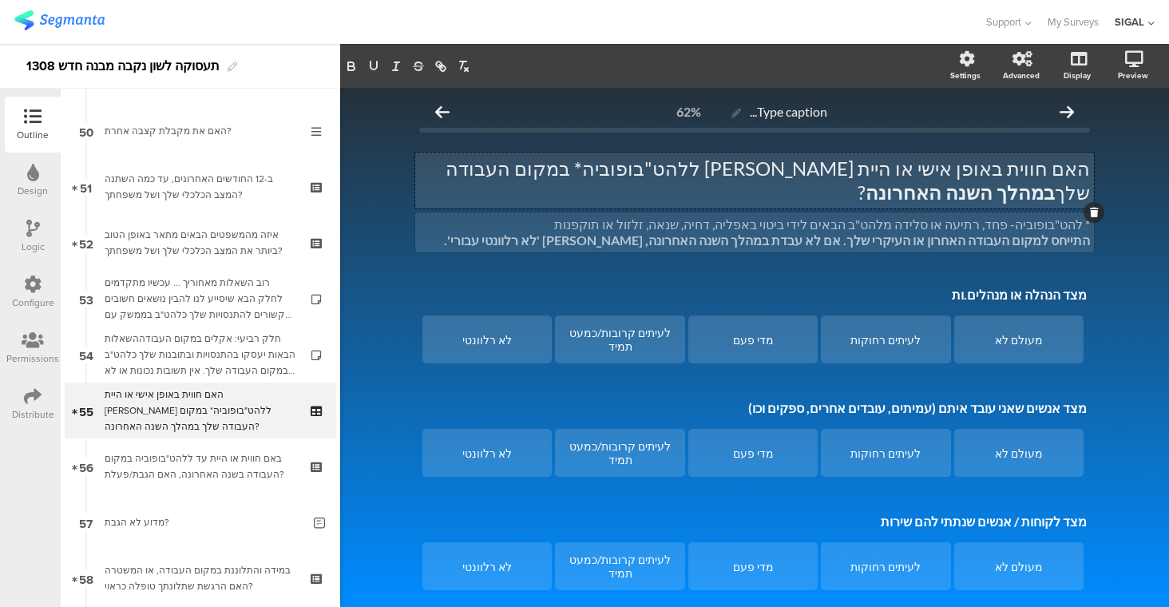
click at [1051, 219] on div "* להט"בופוביה- פחד, רתיעה או סלידה מלהט"ב הבאים לידי ביטוי באפליה, דחיה, שנאה, …" at bounding box center [754, 232] width 679 height 40
click at [666, 232] on strong "התייחסי למקום העבודה האחרון או העיקרי שלך. אם לא עבדת במהלך השנה האחרונה, אנא ס…" at bounding box center [765, 239] width 649 height 15
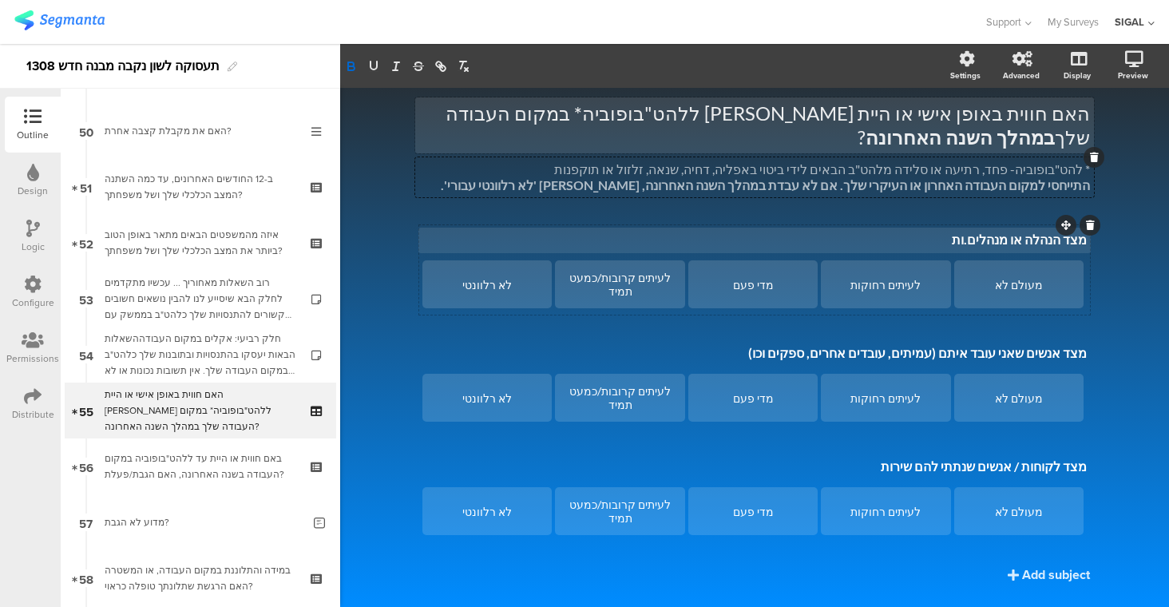
scroll to position [57, 0]
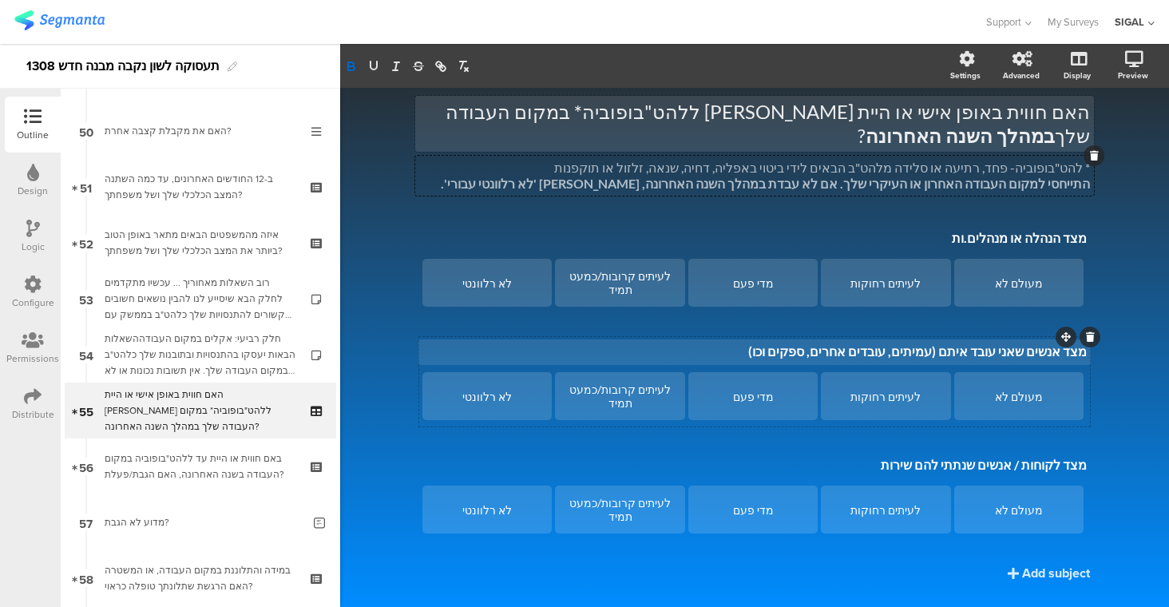
click at [982, 339] on div "מצד אנשים שאני עובד איתם (עמיתים, עובדים אחרים, ספקים וכו) מצד אנשים שאני עובד …" at bounding box center [754, 352] width 672 height 26
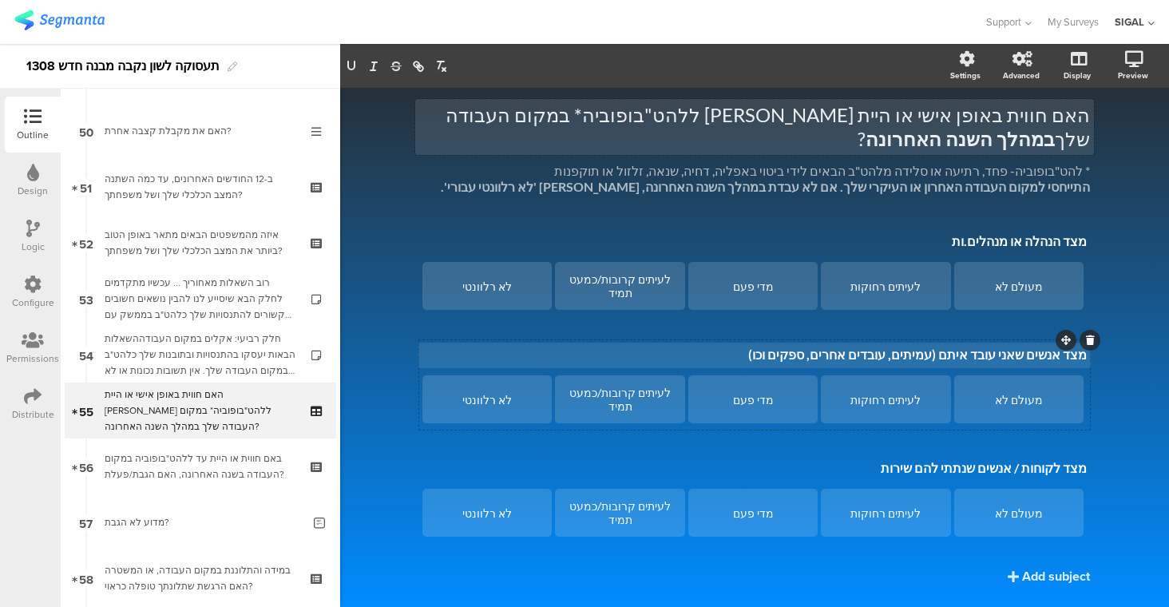
click at [984, 346] on p "מצד אנשים שאני עובד איתם (עמיתים, עובדים אחרים, ספקים וכו)" at bounding box center [754, 354] width 664 height 16
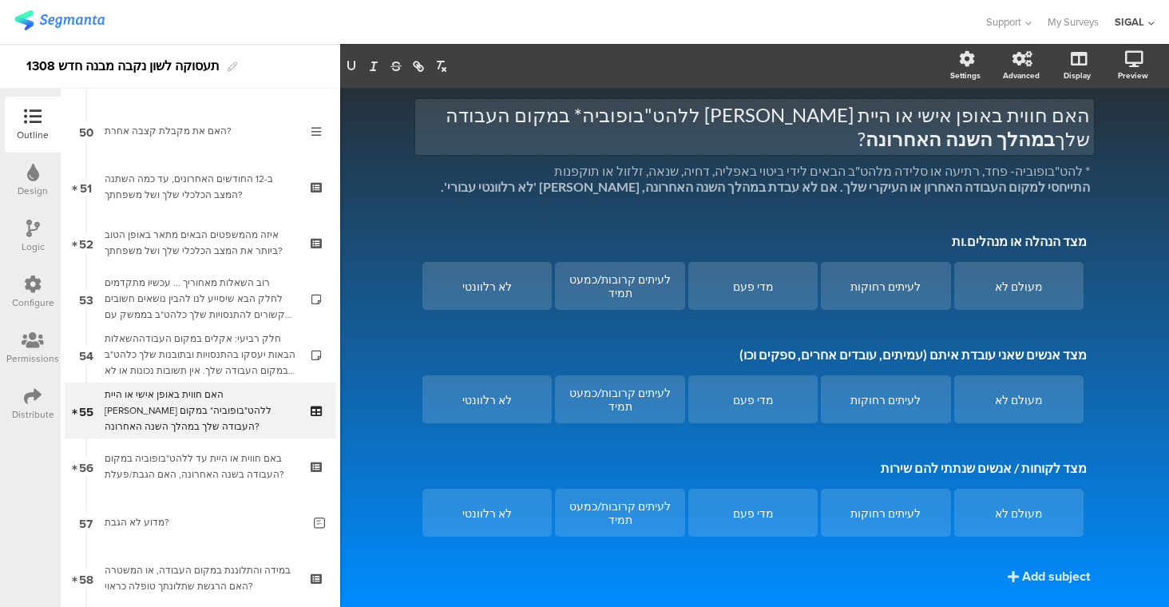
scroll to position [72, 0]
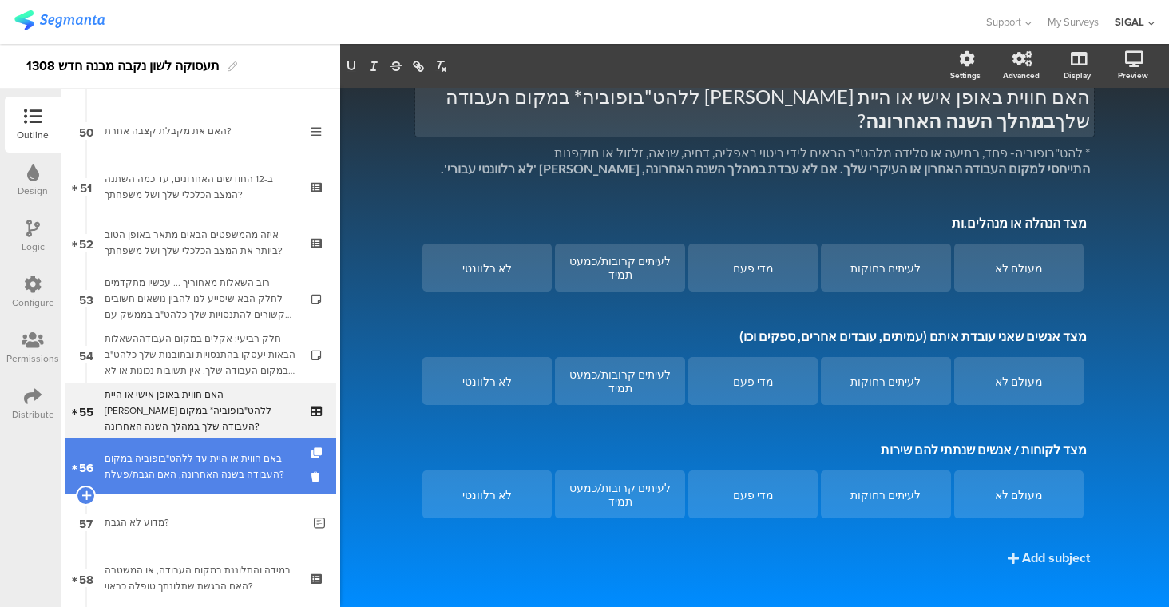
click at [212, 462] on div "באם חווית או היית עד ללהט"בופוביה במקום העבודה בשנה האחרונה, האם הגבת/פעלת?" at bounding box center [200, 466] width 191 height 32
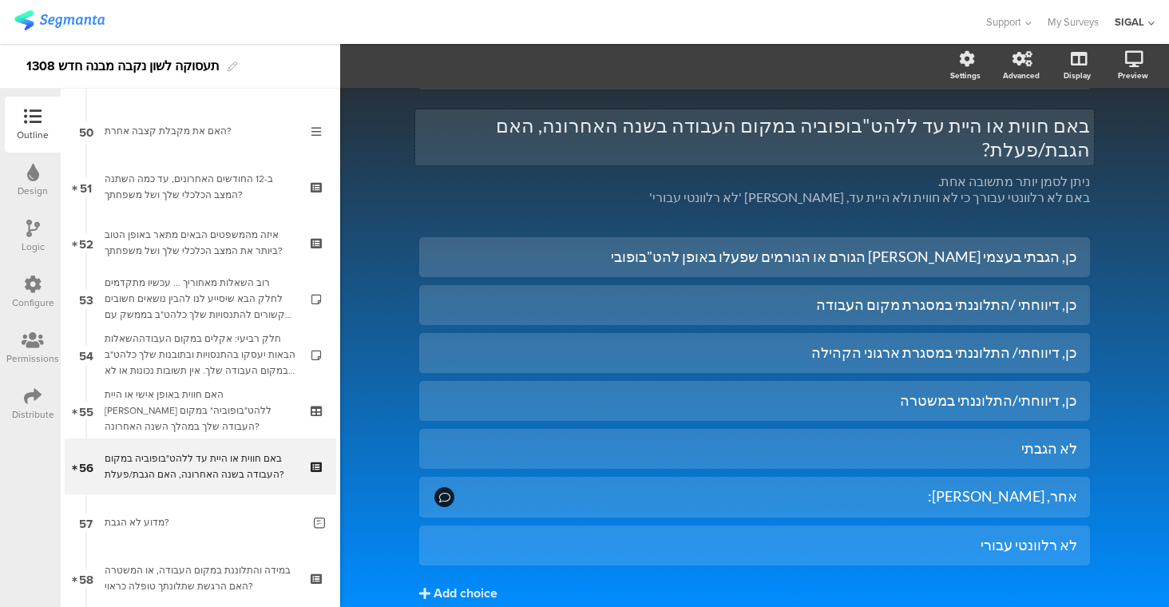
scroll to position [14, 0]
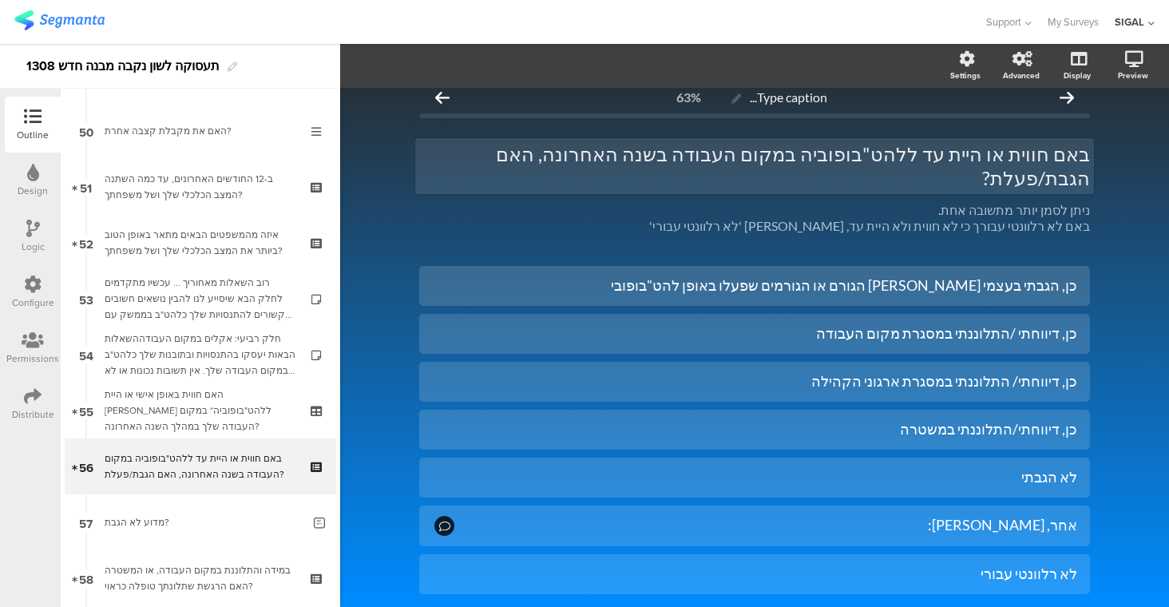
click at [951, 160] on div "באם חווית או היית עד ללהט"בופוביה במקום העבודה בשנה האחרונה, האם הגבת/פעלת? באם…" at bounding box center [754, 166] width 679 height 56
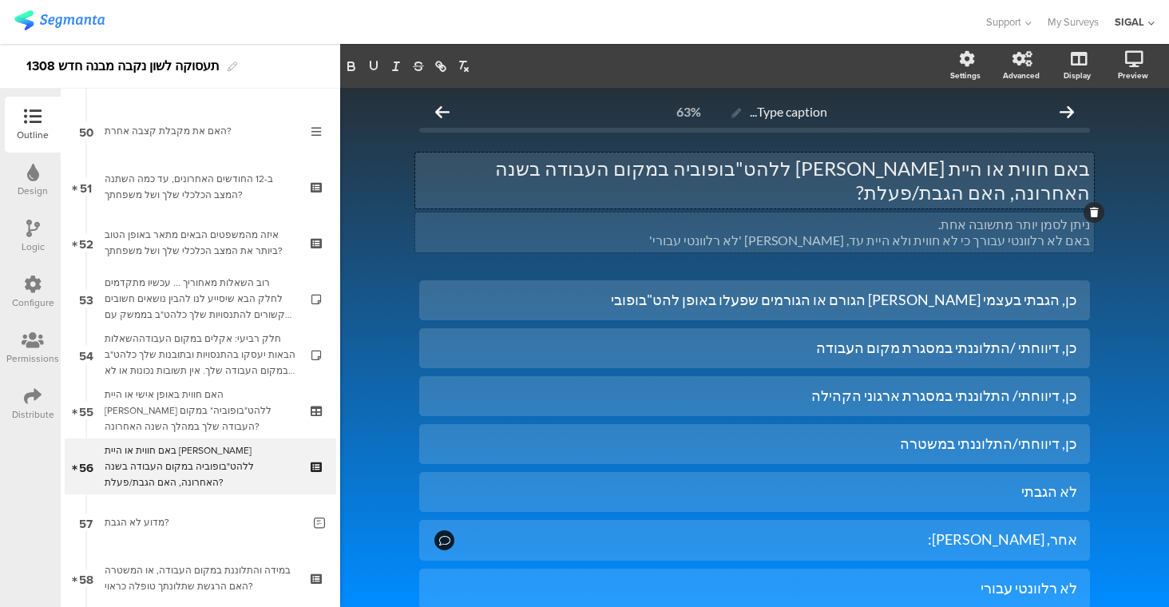
click at [885, 217] on div "ניתן לסמן יותר מתשובה אחת. באם לא רלוונטי עבורך כי לא חווית ולא היית עד, סמן 'ל…" at bounding box center [754, 232] width 679 height 40
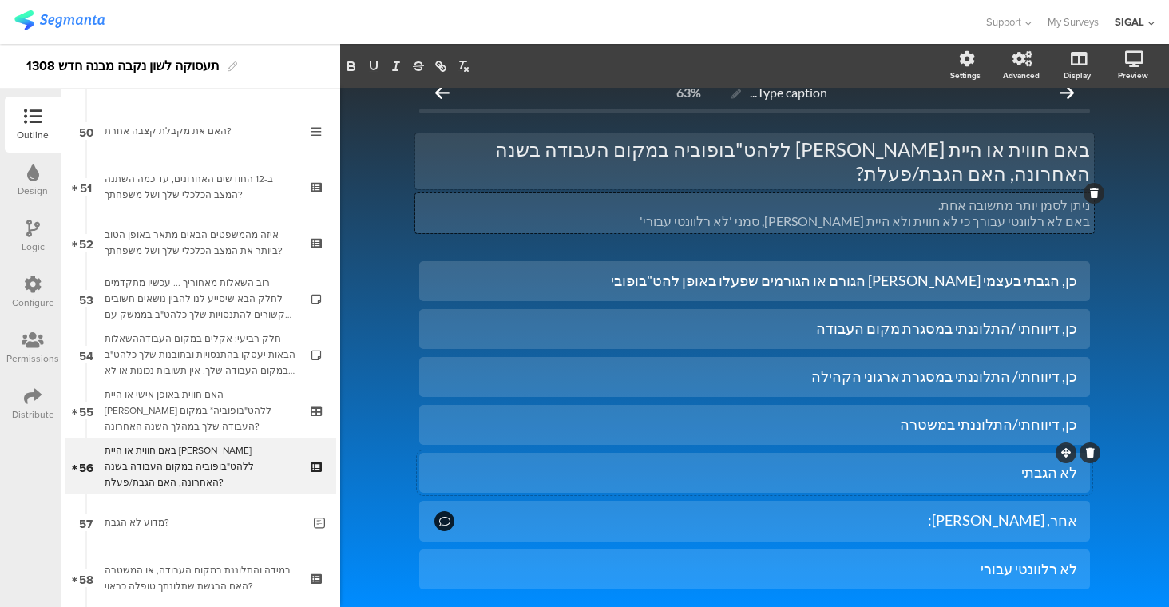
scroll to position [28, 0]
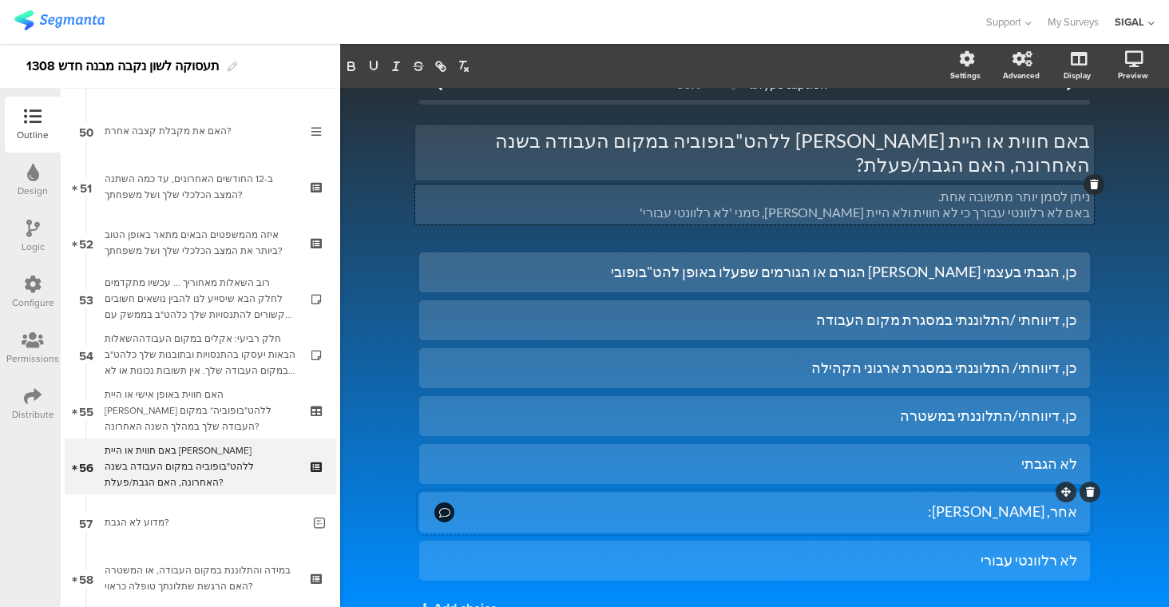
click at [885, 502] on div "אחר, אנא פרטו:" at bounding box center [767, 511] width 620 height 18
click at [424, 68] on span "Choice options" at bounding box center [428, 66] width 85 height 18
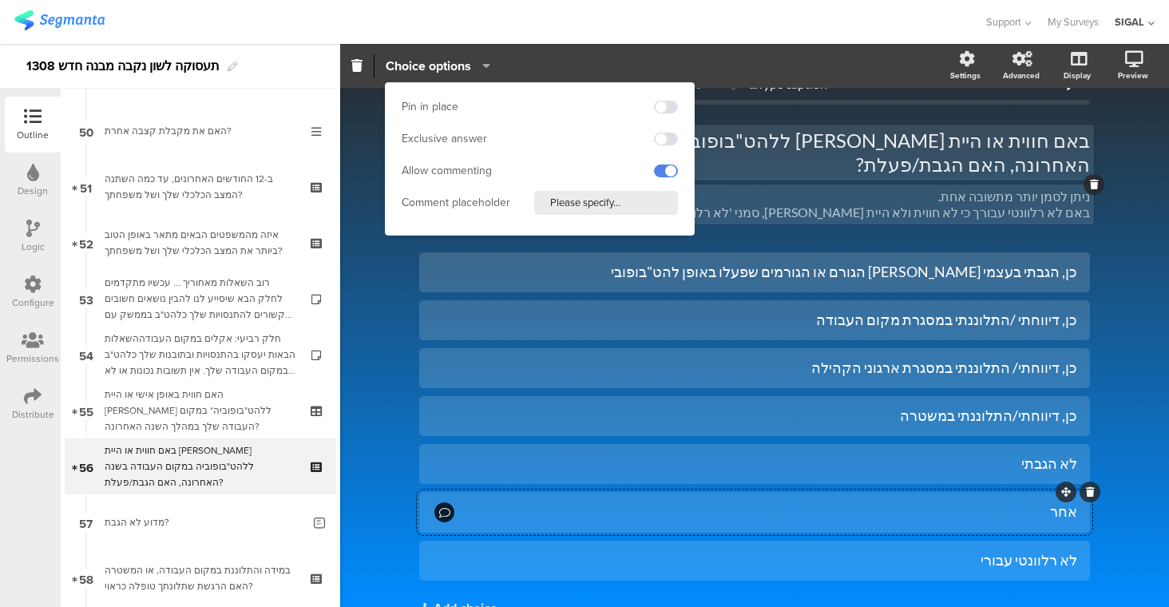
click at [634, 214] on input "Please specify..." at bounding box center [606, 203] width 144 height 24
paste input "אנא פרטי"
paste input "text"
type input "אנא פרטי"
click at [821, 551] on div "לא רלוונטי עבורי" at bounding box center [754, 560] width 645 height 18
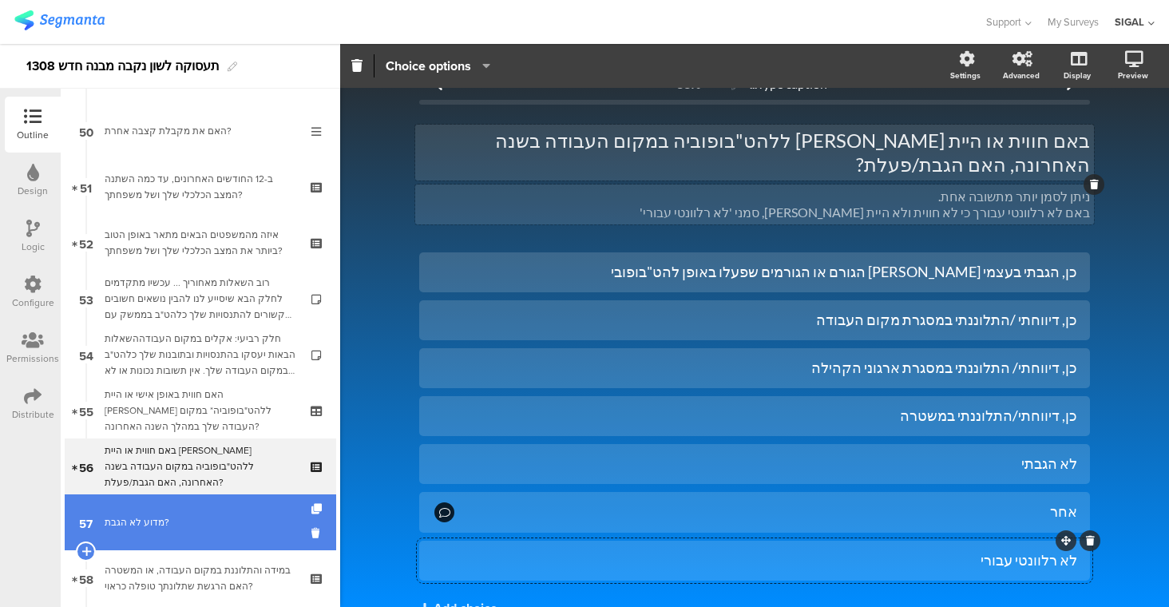
click at [190, 516] on div "מדוע לא הגבת?" at bounding box center [203, 522] width 197 height 16
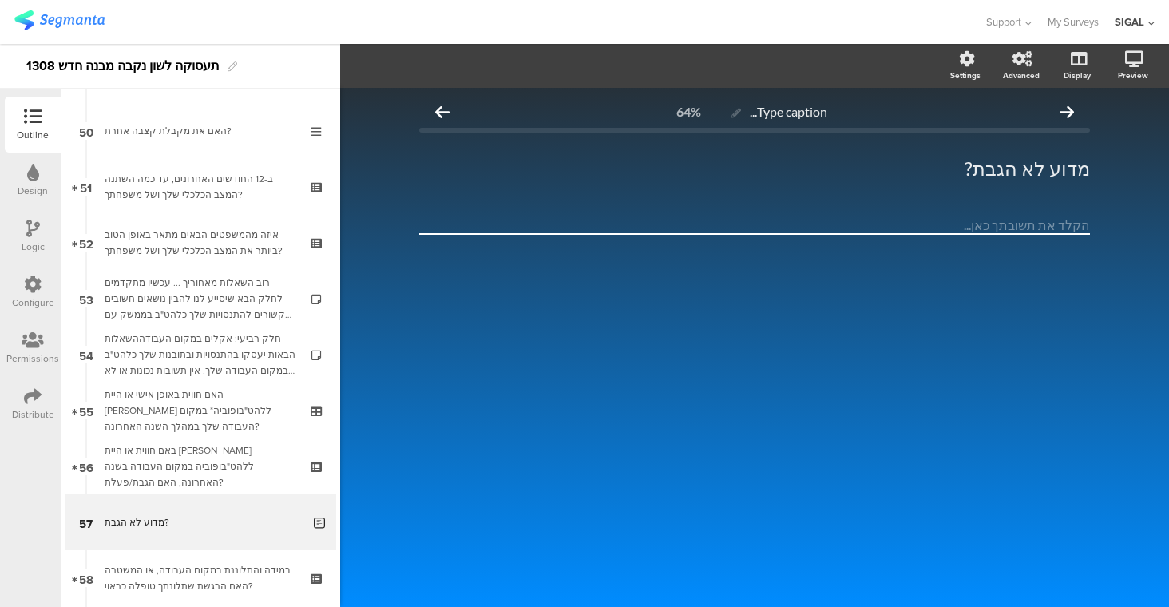
click at [898, 216] on textarea at bounding box center [754, 225] width 671 height 18
click at [1005, 222] on textarea at bounding box center [754, 225] width 671 height 18
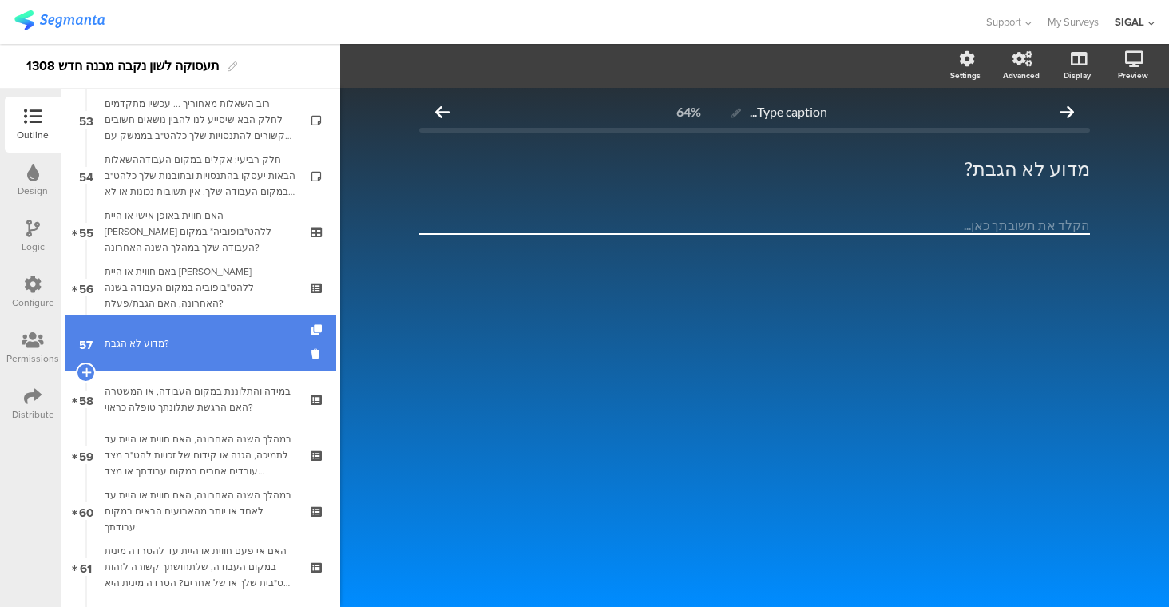
scroll to position [2967, 0]
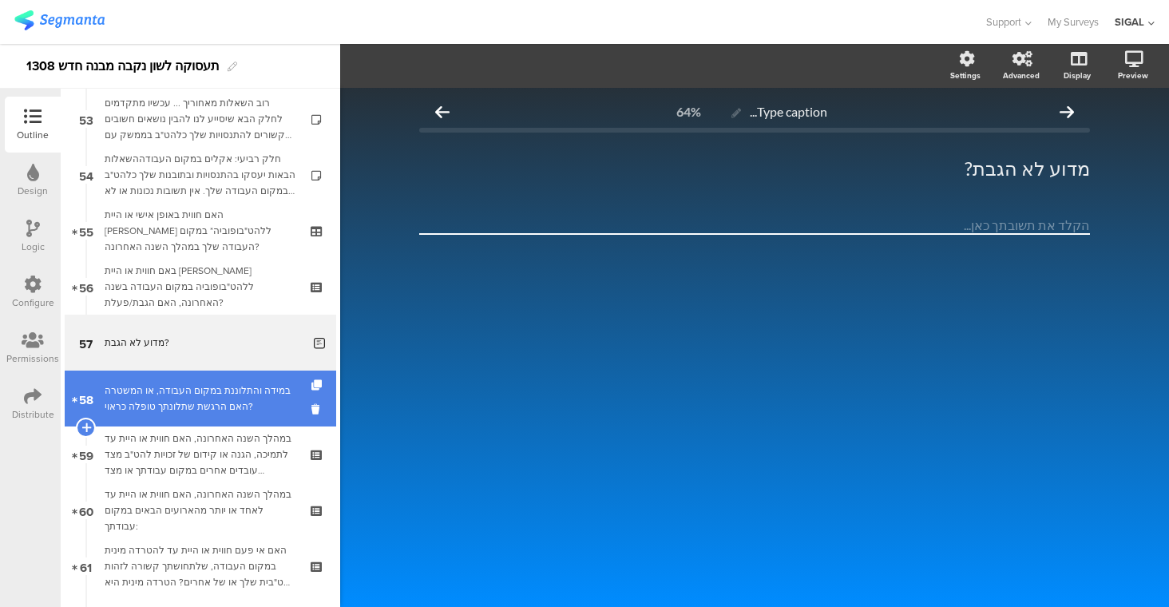
click at [232, 394] on div "במידה והתלוננת במקום העבודה, או המשטרה האם הרגשת שתלונתך טופלה כראוי?" at bounding box center [200, 398] width 191 height 32
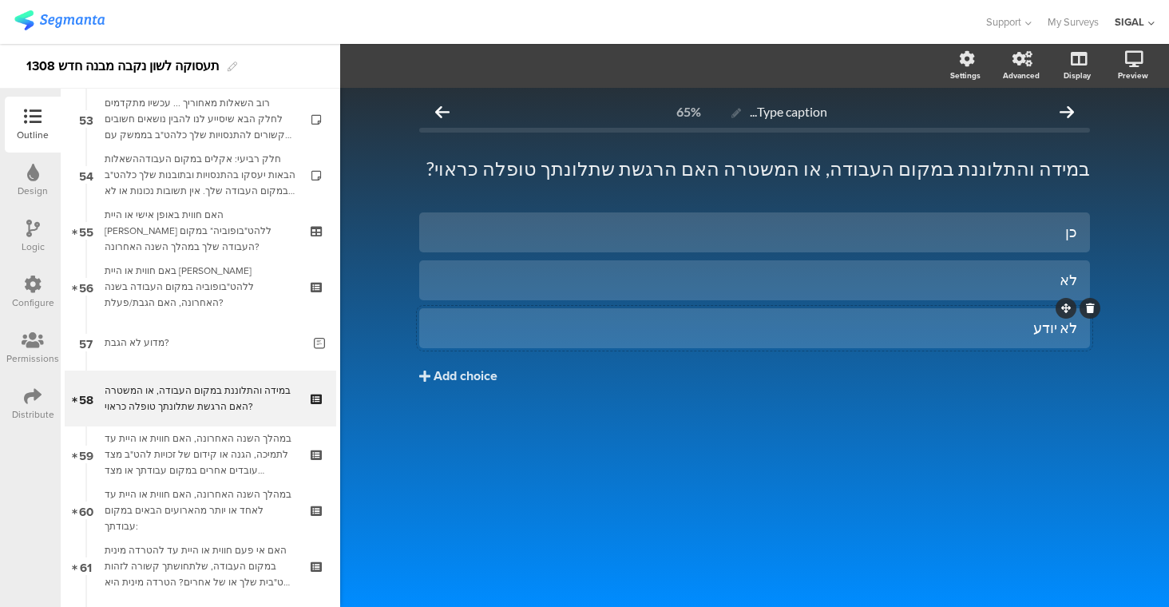
click at [940, 331] on div "לא יודע" at bounding box center [754, 328] width 645 height 18
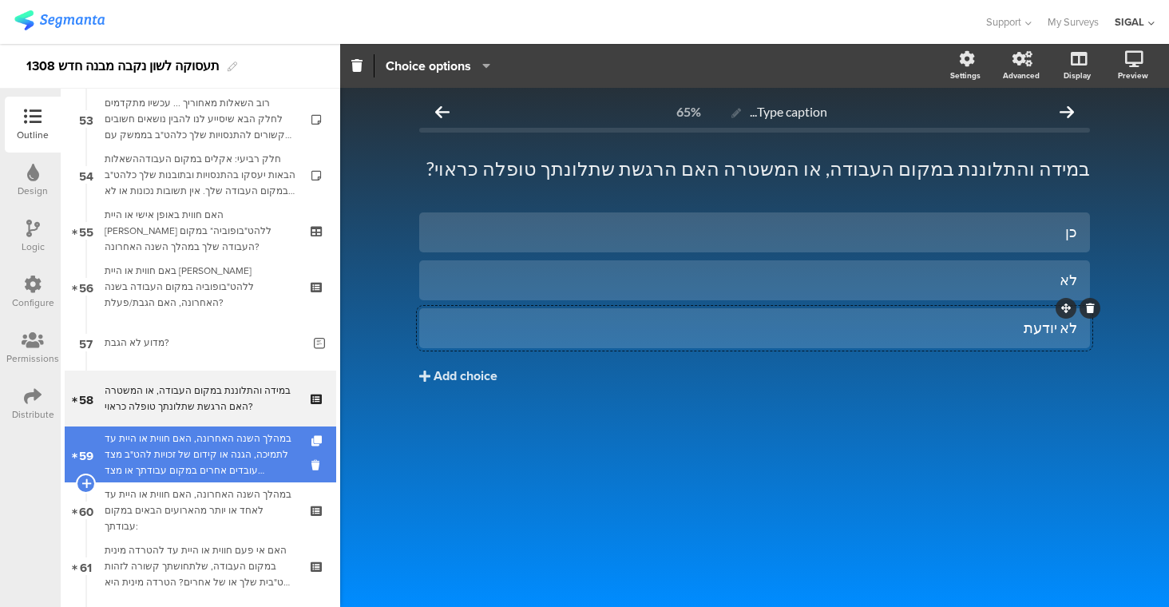
click at [247, 449] on div "במהלך השנה האחרונה, האם חווית או היית עד לתמיכה, הגנה או קידום של זכויות להט"ב …" at bounding box center [200, 454] width 191 height 48
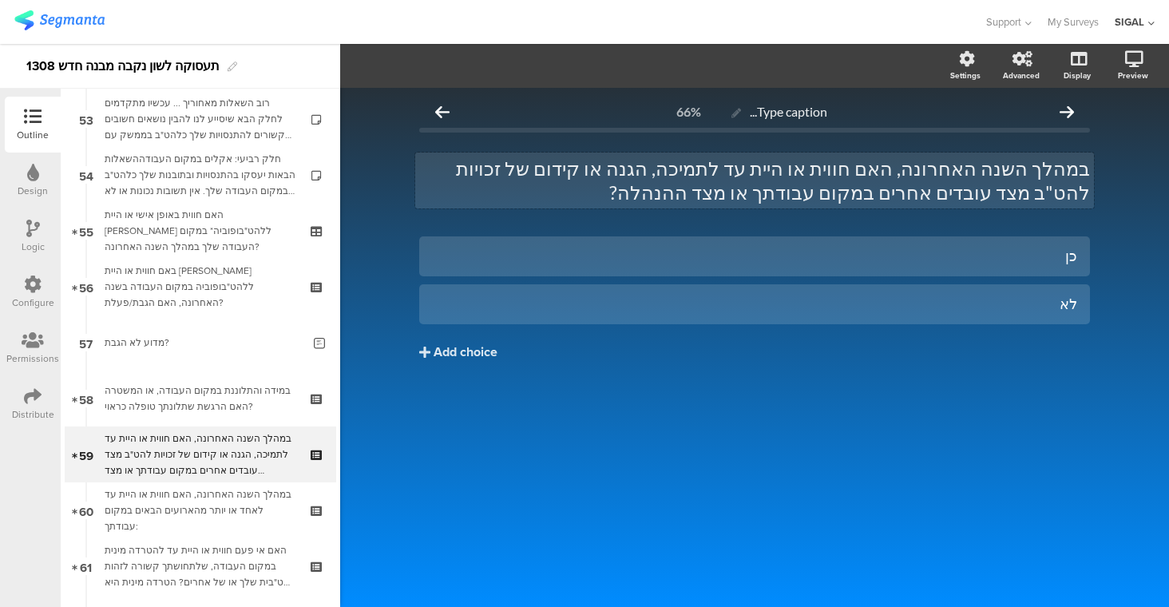
click at [790, 167] on div "במהלך השנה האחרונה, האם חווית או היית עד לתמיכה, הגנה או קידום של זכויות להט"ב …" at bounding box center [754, 180] width 679 height 56
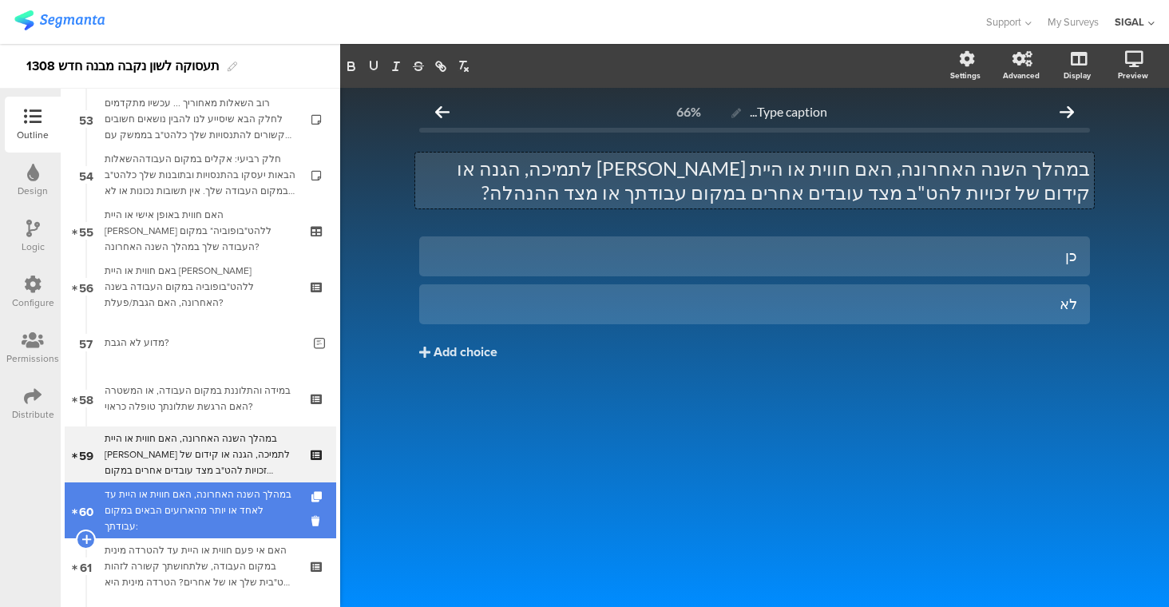
click at [234, 507] on div "במהלך השנה האחרונה, האם חווית או היית עד לאחד או יותר מהארועים הבאים במקום עבוד…" at bounding box center [200, 510] width 191 height 48
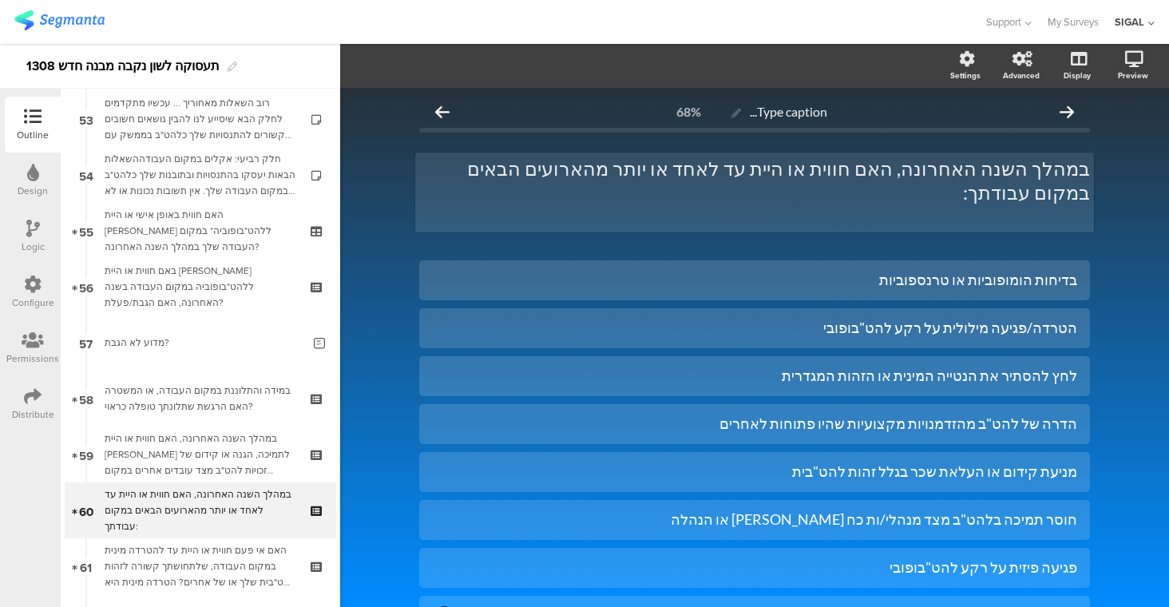
click at [794, 172] on p "במהלך השנה האחרונה, האם חווית או היית עד לאחד או יותר מהארועים הבאים במקום עבוד…" at bounding box center [754, 180] width 671 height 48
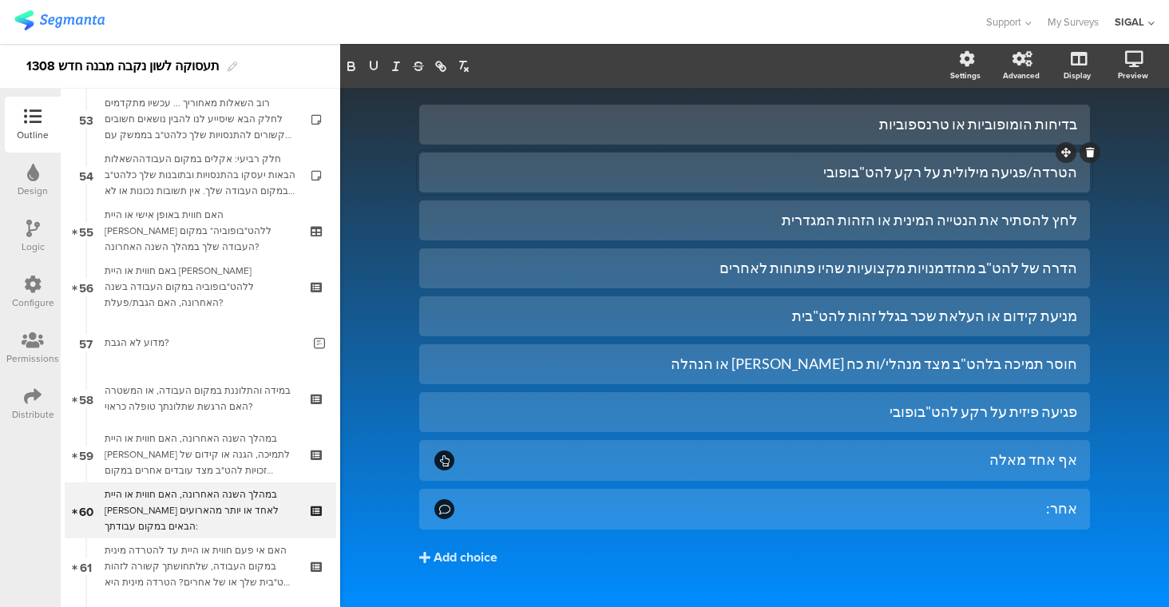
scroll to position [166, 0]
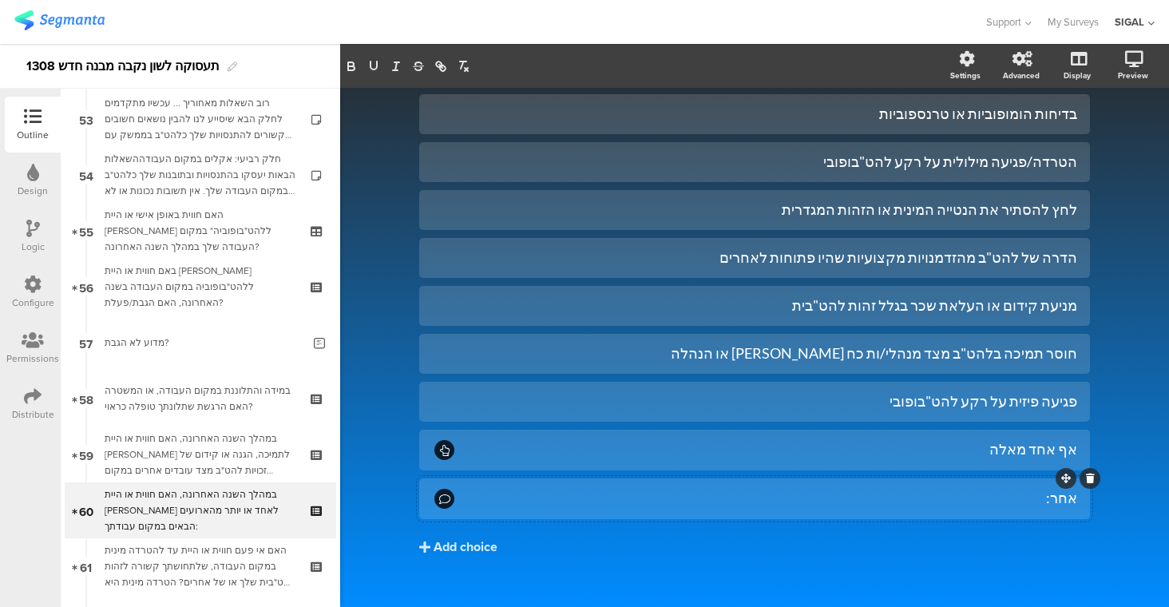
click at [940, 489] on div "אחר:" at bounding box center [767, 498] width 620 height 18
click at [430, 64] on span "Choice options" at bounding box center [428, 66] width 85 height 18
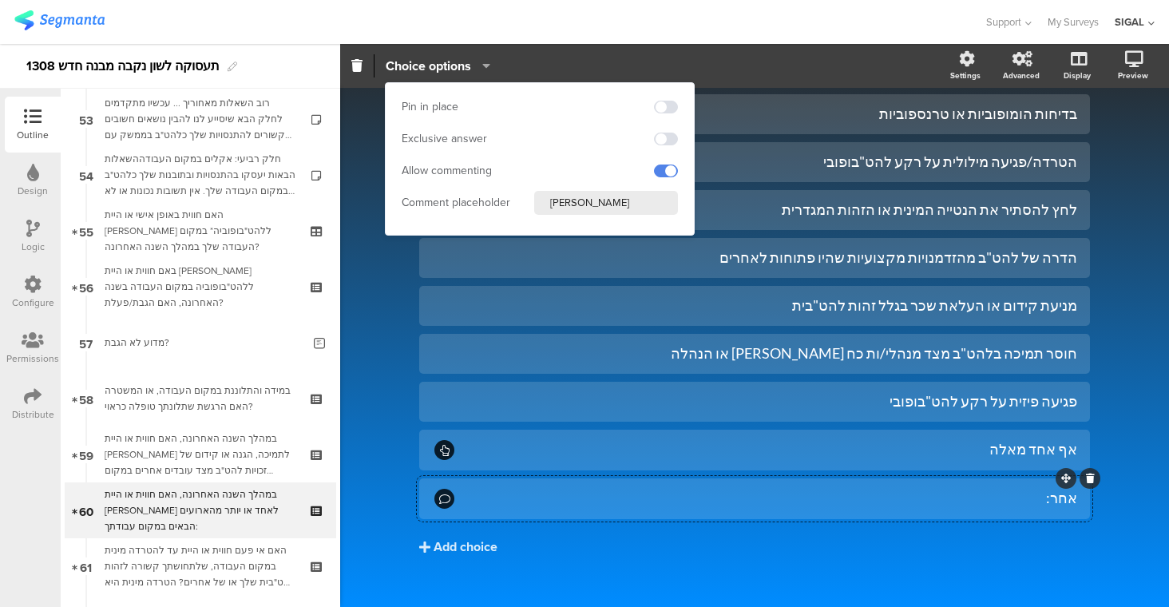
click at [614, 207] on input "אנא פרט" at bounding box center [606, 203] width 144 height 24
click at [618, 212] on input "אנא פרט" at bounding box center [606, 203] width 144 height 24
click at [618, 208] on input "אנא פרט" at bounding box center [606, 203] width 144 height 24
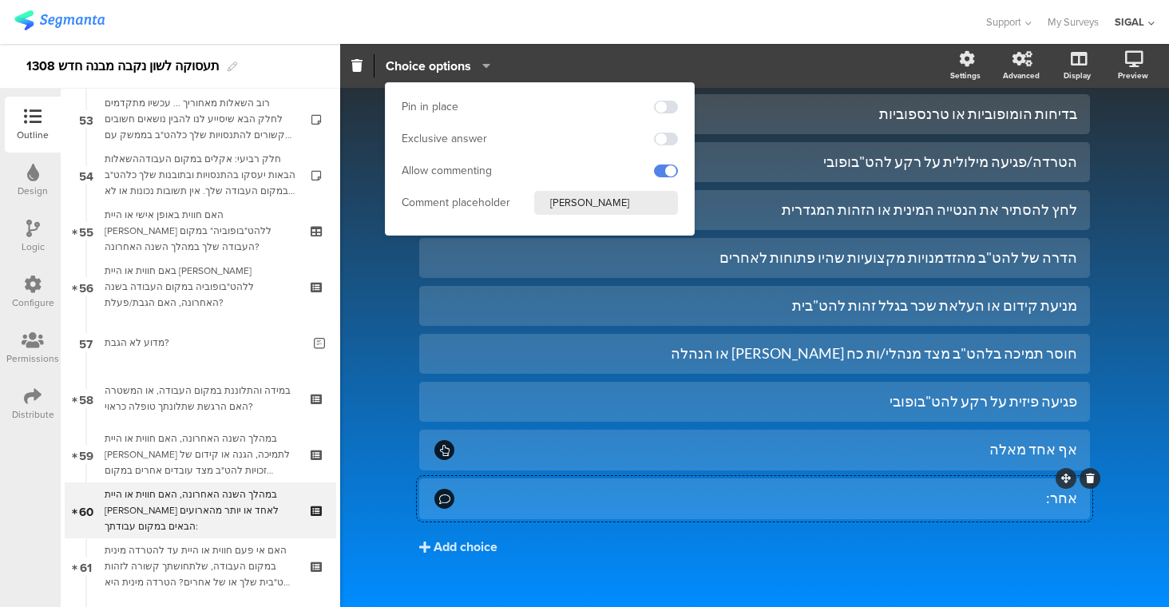
click at [618, 208] on input "אנא פרט" at bounding box center [606, 203] width 144 height 24
paste input "י"
type input "אנא פרטי"
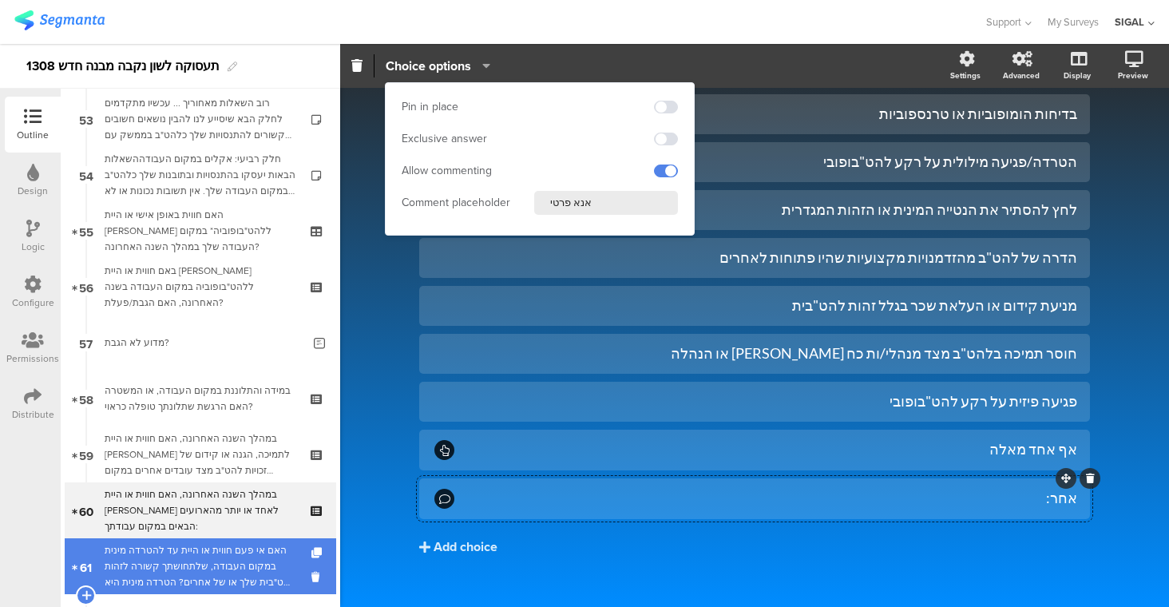
click at [227, 557] on div "האם אי פעם חווית או היית עד להטרדה מינית במקום העבודה, שלתחושתך קשורה לזהות להט…" at bounding box center [200, 566] width 191 height 48
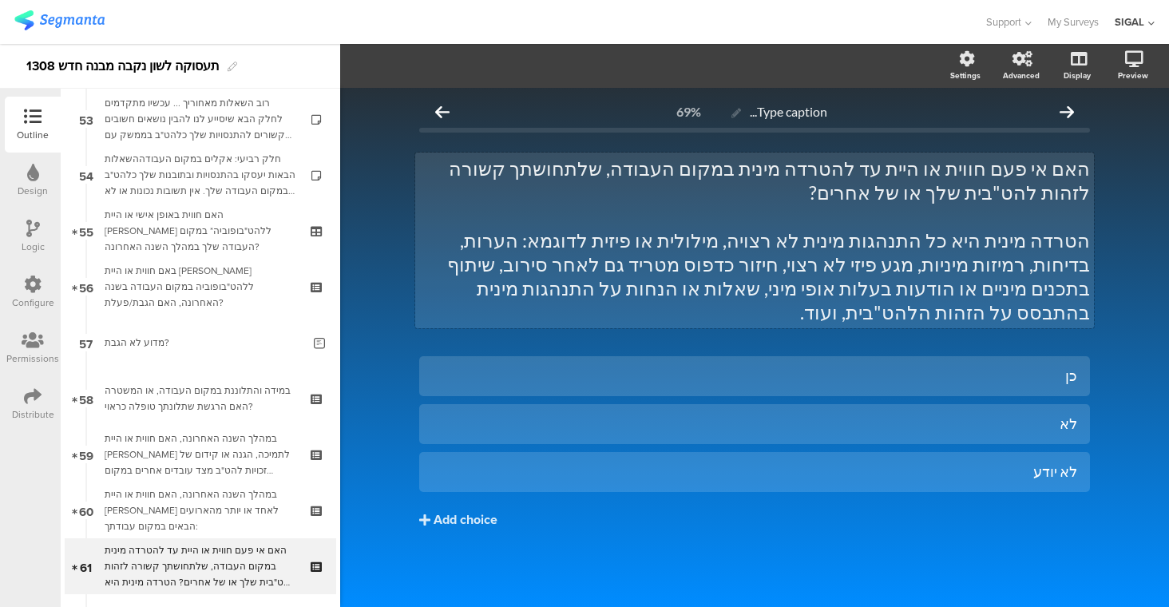
click at [906, 168] on div "האם אי פעם חווית או היית עד להטרדה מינית במקום העבודה, שלתחושתך קשורה לזהות להט…" at bounding box center [754, 240] width 679 height 176
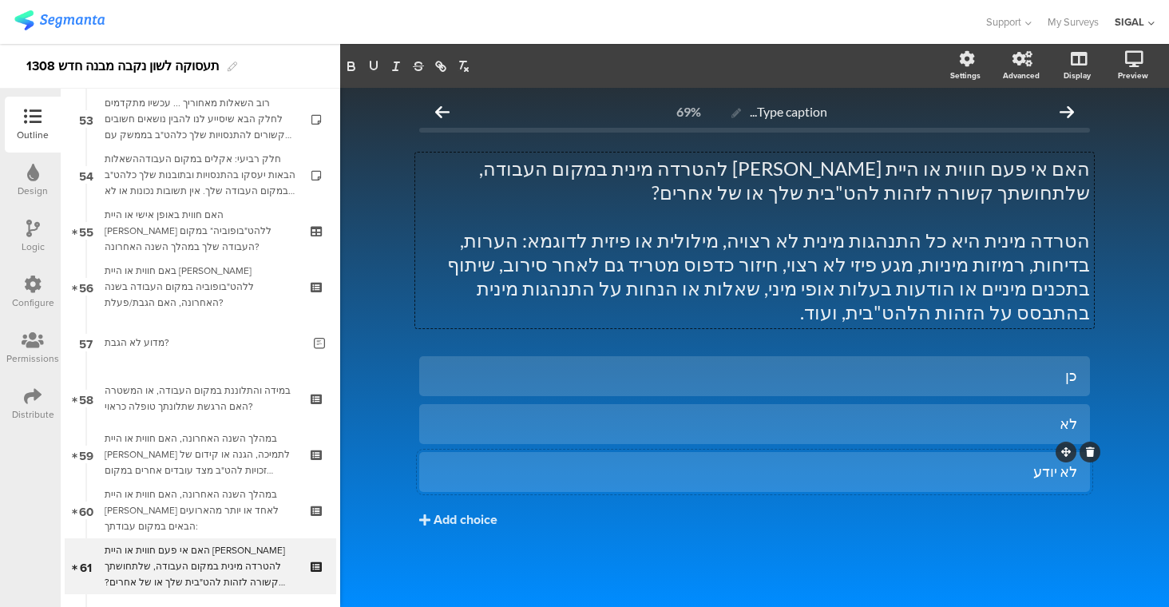
click at [961, 462] on div "לא יודע" at bounding box center [754, 471] width 645 height 18
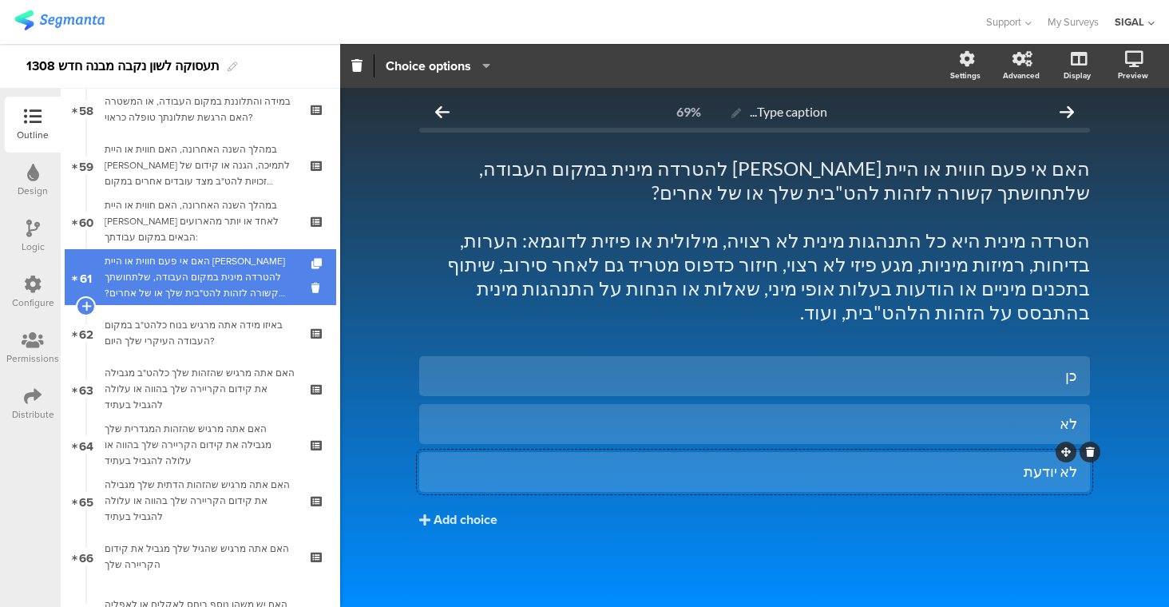
scroll to position [3338, 0]
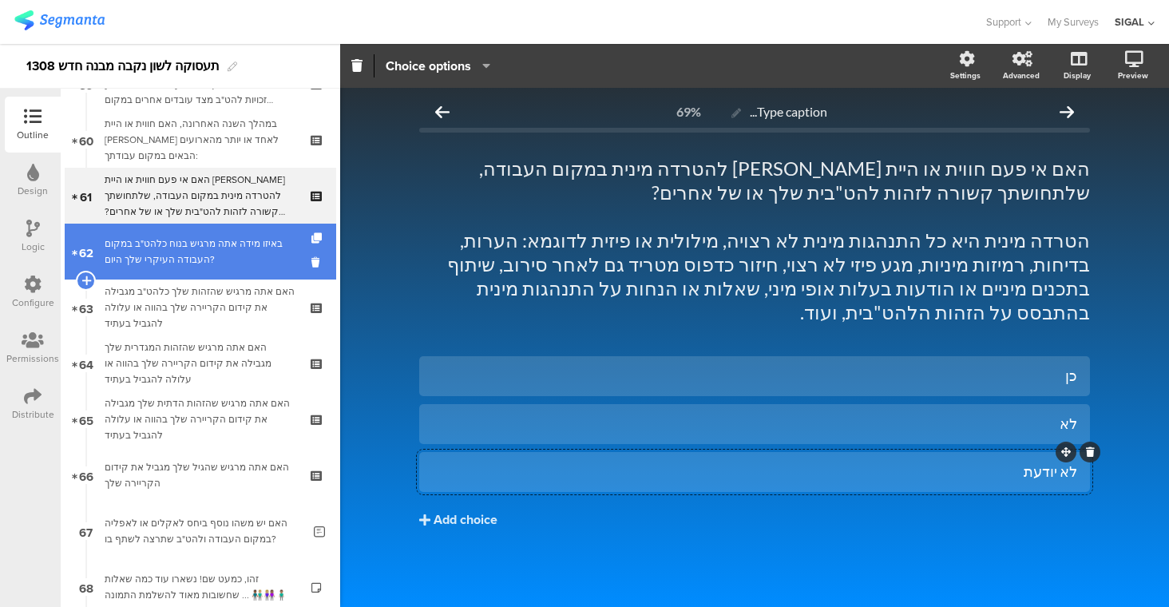
click at [209, 261] on div "באיזו מידה אתה מרגיש בנוח כלהט"ב במקום העבודה העיקרי שלך היום?" at bounding box center [200, 251] width 191 height 32
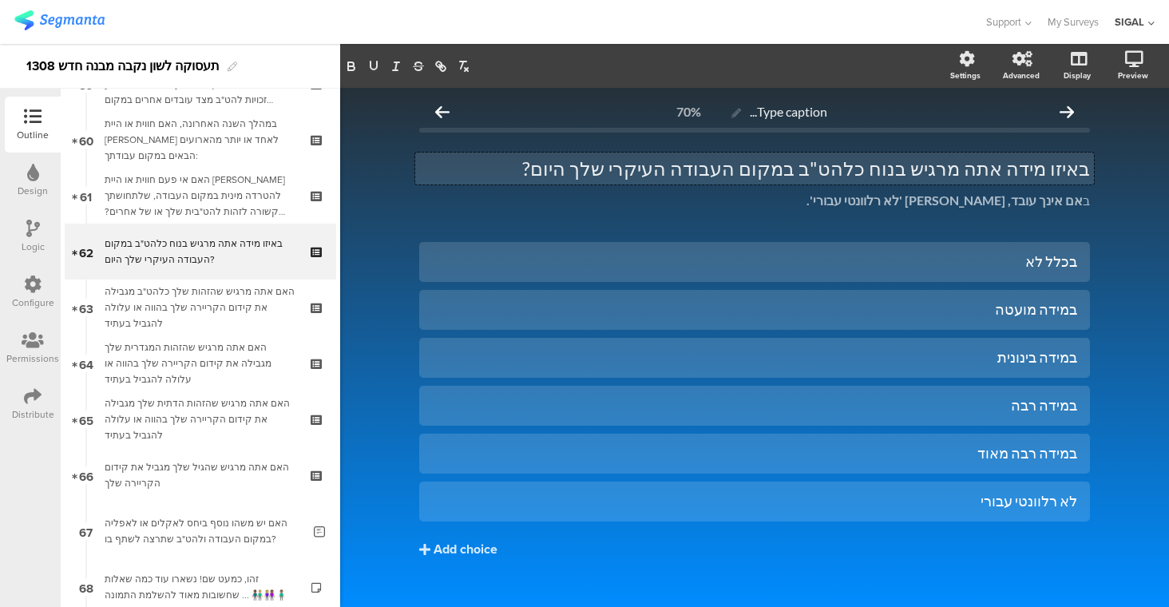
click at [973, 172] on div "באיזו מידה אתה מרגיש בנוח כלהט"ב במקום העבודה העיקרי שלך היום? באיזו מידה אתה מ…" at bounding box center [754, 168] width 679 height 32
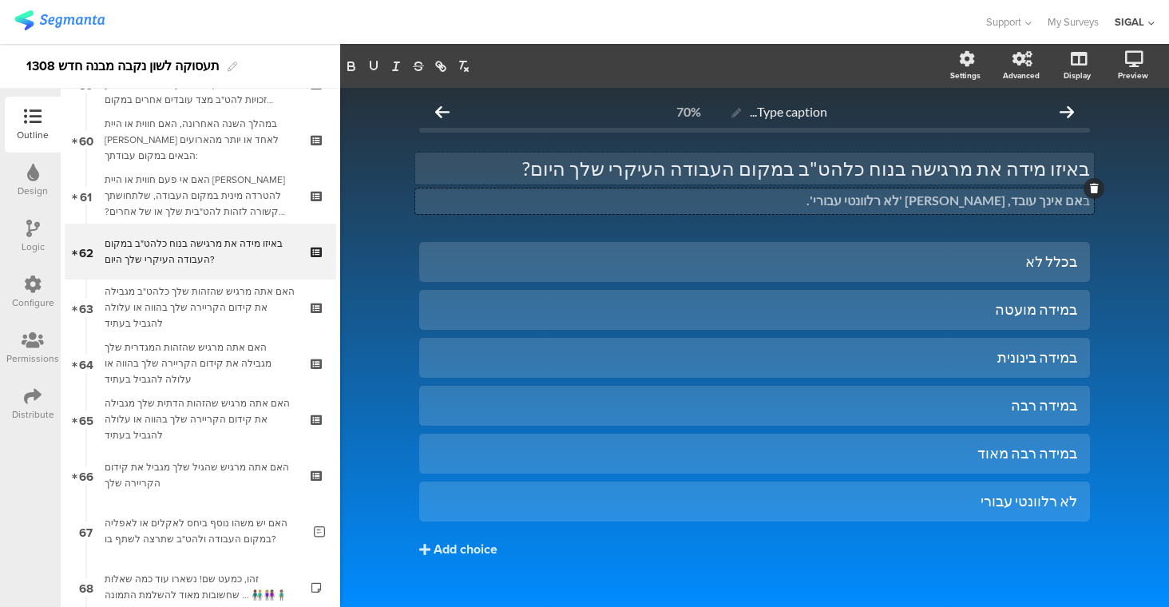
click at [1019, 202] on div "ב אם אינך עובד, אנא סמן 'לא רלוונטי עבורי'. ב אם אינך עובד, אנא סמן 'לא רלוונטי…" at bounding box center [754, 201] width 679 height 26
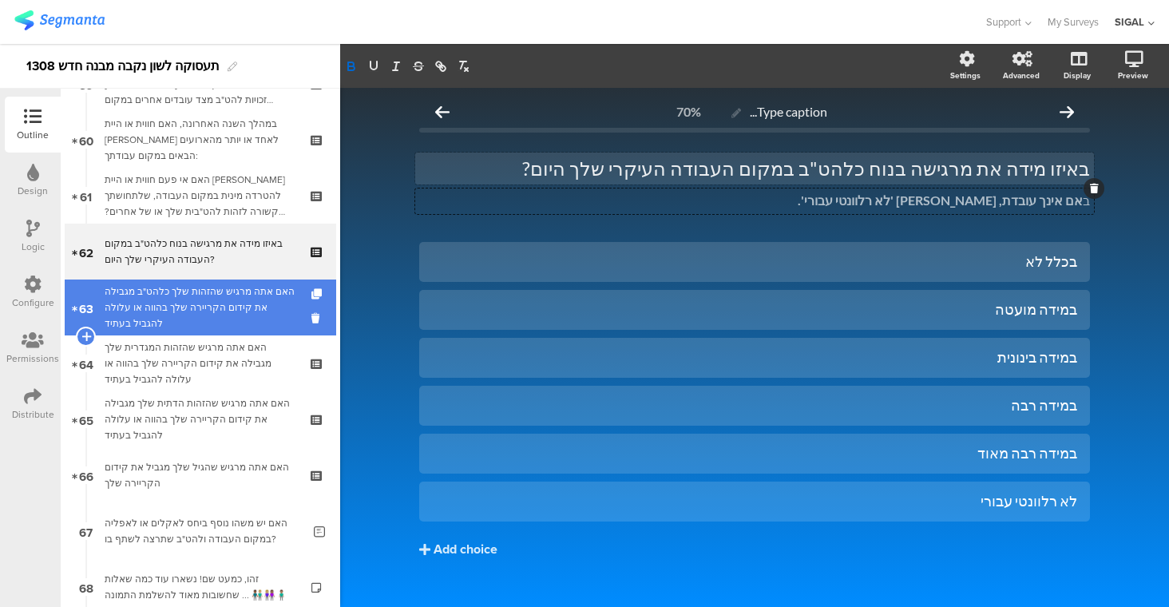
click at [183, 294] on div "האם אתה מרגיש שהזהות שלך כלהט"ב מגבילה את קידום הקריירה שלך בהווה או עלולה להגב…" at bounding box center [200, 307] width 191 height 48
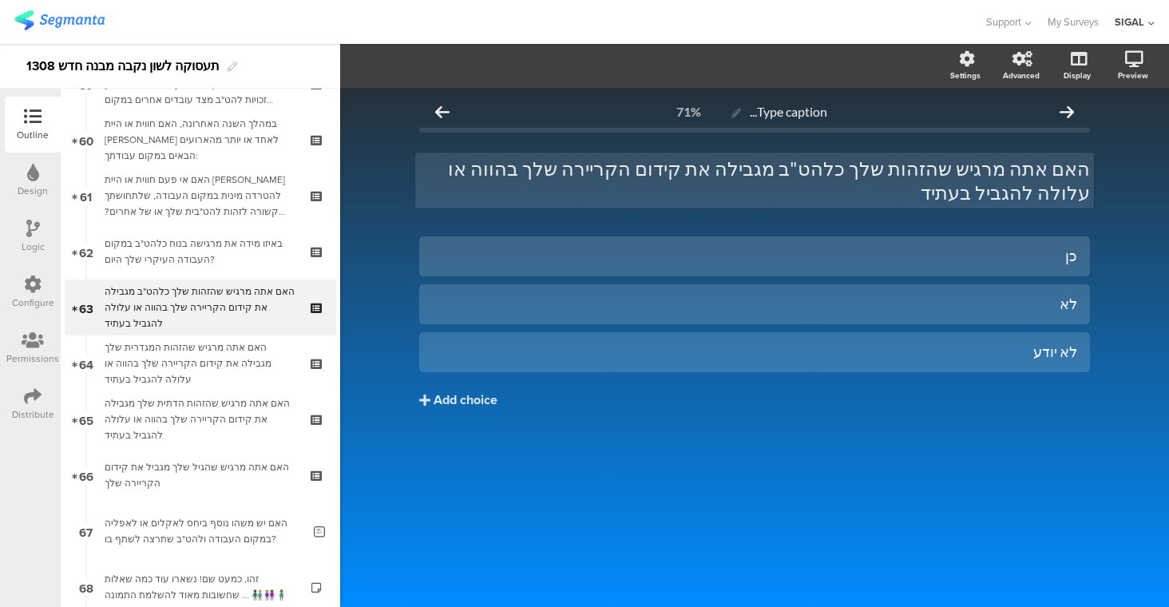
click at [1041, 172] on p "האם אתה מרגיש שהזהות שלך כלהט"ב מגבילה את קידום הקריירה שלך בהווה או עלולה להגב…" at bounding box center [754, 180] width 671 height 48
click at [1011, 342] on div "לא יודע" at bounding box center [754, 351] width 645 height 18
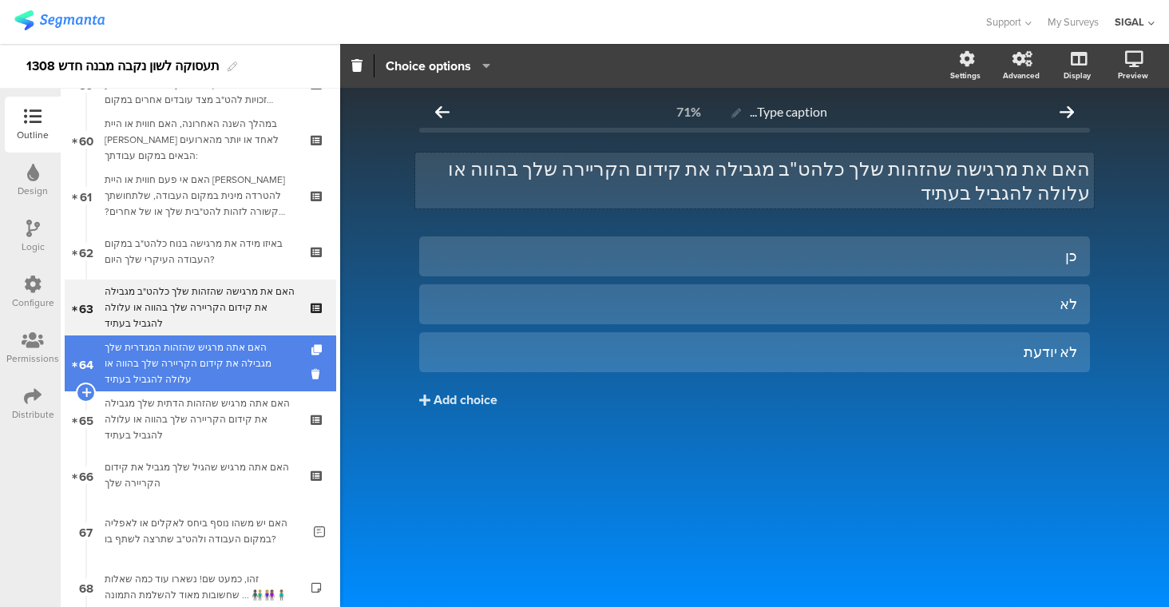
click at [201, 362] on div "האם אתה מרגיש שהזהות המגדרית שלך מגבילה את קידום הקריירה שלך בהווה או עלולה להג…" at bounding box center [200, 363] width 191 height 48
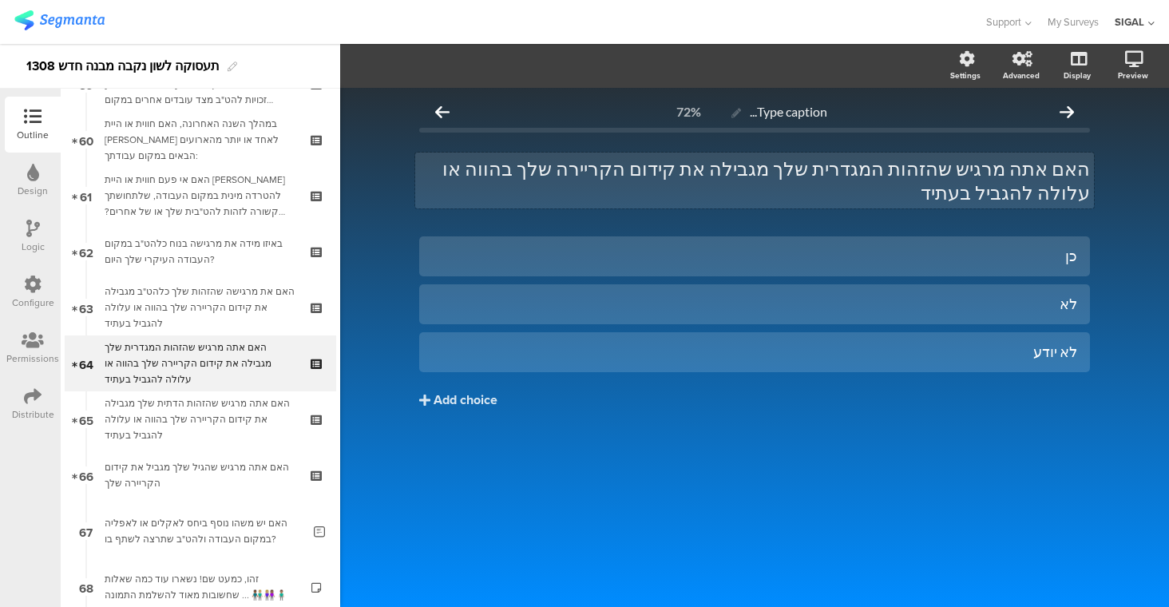
click at [1035, 176] on div "האם אתה מרגיש שהזהות המגדרית שלך מגבילה את קידום הקריירה שלך בהווה או עלולה להג…" at bounding box center [754, 180] width 679 height 56
click at [1001, 165] on p "האם את מרגיש שהזהות המגדרית שלך מגבילה את קידום הקריירה שלך בהווה או עלולה להגב…" at bounding box center [754, 180] width 671 height 48
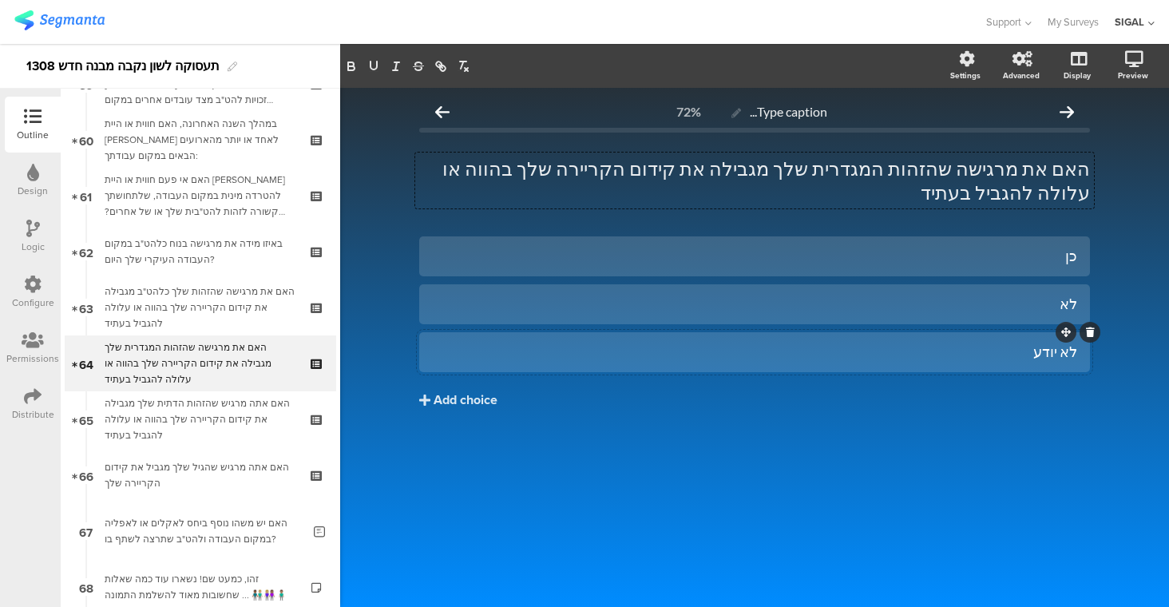
click at [1014, 342] on div "לא יודע" at bounding box center [754, 351] width 645 height 18
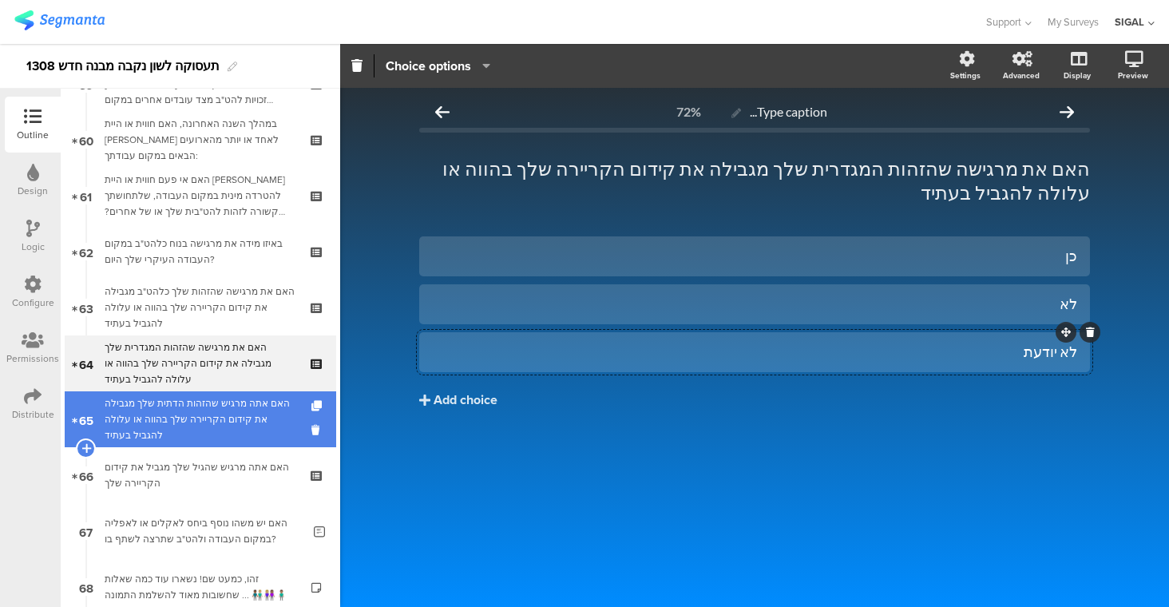
click at [228, 397] on div "האם אתה מרגיש שהזהות הדתית שלך מגבילה את קידום הקריירה שלך בהווה או עלולה להגבי…" at bounding box center [200, 419] width 191 height 48
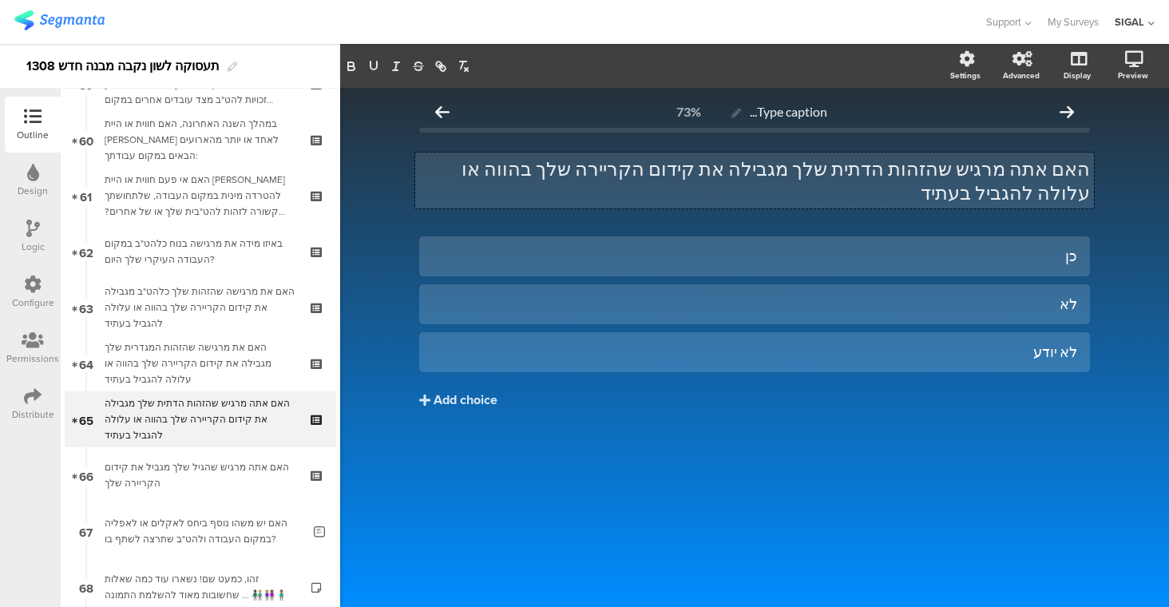
click at [1036, 172] on div "האם אתה מרגיש שהזהות הדתית שלך מגבילה את קידום הקריירה שלך בהווה או עלולה להגבי…" at bounding box center [754, 180] width 679 height 56
click at [1032, 342] on div "לא יודע" at bounding box center [754, 351] width 645 height 18
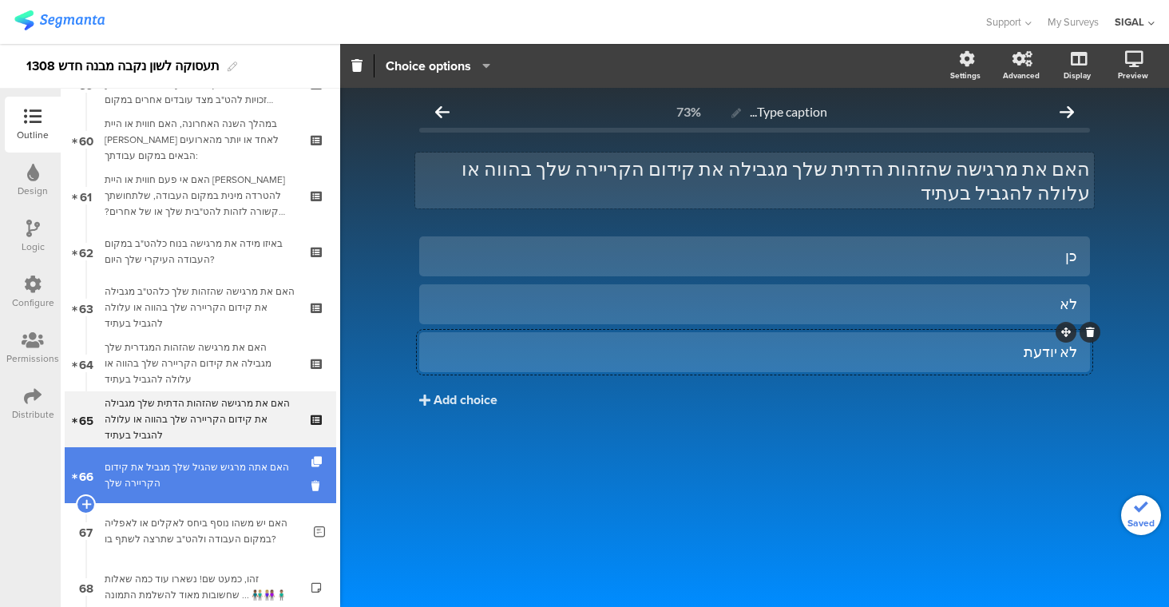
click at [243, 473] on div "האם אתה מרגיש שהגיל שלך מגביל את קידום הקריירה שלך" at bounding box center [200, 475] width 191 height 32
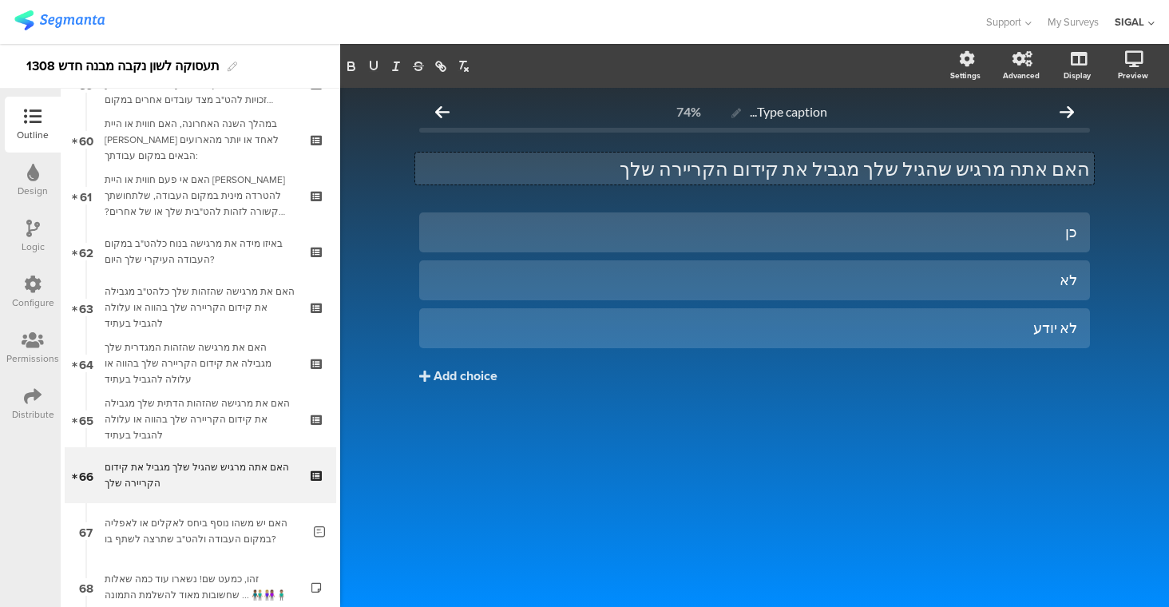
click at [1036, 173] on div "האם אתה מרגיש שהגיל שלך מגביל את קידום הקריירה שלך האם אתה מרגיש שהגיל שלך מגבי…" at bounding box center [754, 168] width 679 height 32
click at [799, 338] on div "לא יודע" at bounding box center [754, 328] width 645 height 26
click at [626, 437] on div "כן לא לא יודעת Add choice" at bounding box center [754, 331] width 671 height 239
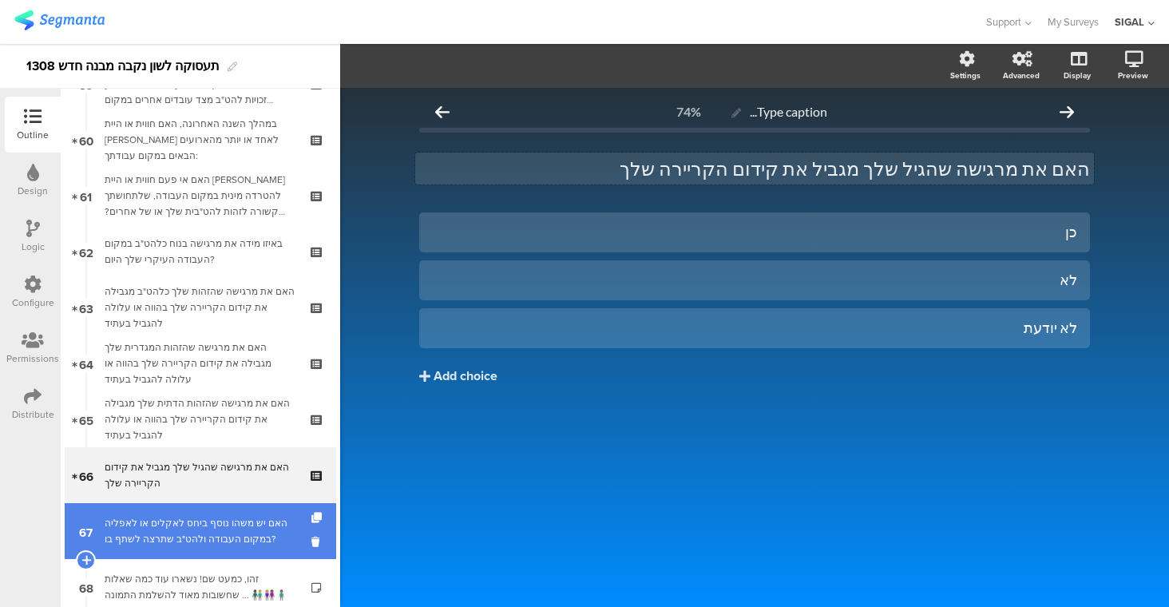
click at [159, 532] on div "האם יש משהו נוסף ביחס לאקלים או לאפליה במקום העבודה ולהט"ב שתרצה לשתף בו?" at bounding box center [203, 531] width 197 height 32
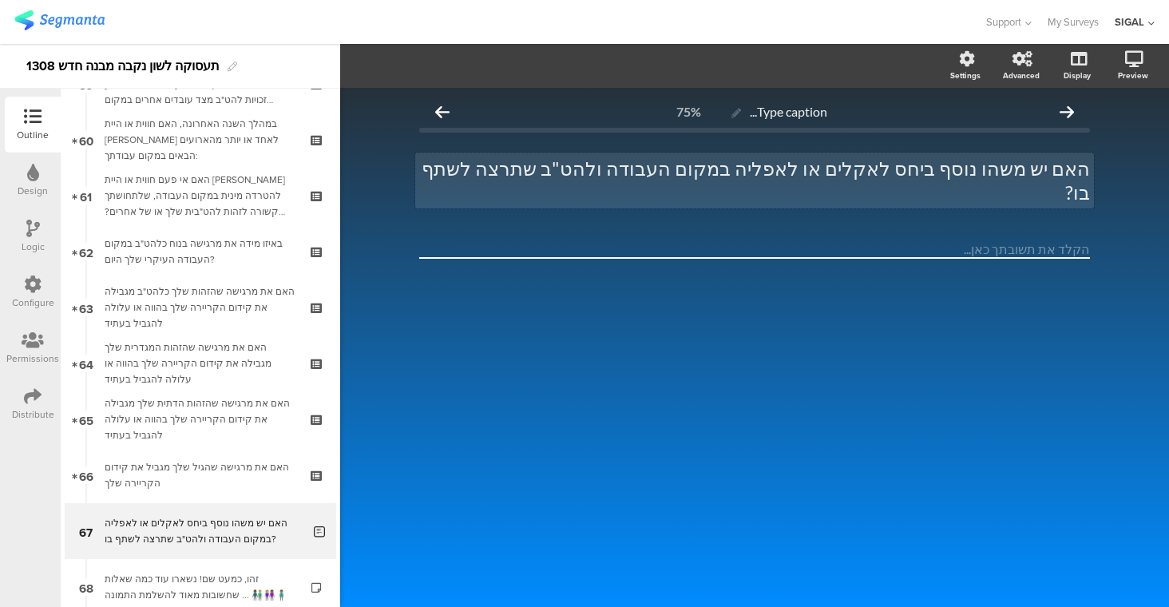
click at [611, 172] on div "האם יש משהו נוסף ביחס לאקלים או לאפליה במקום העבודה ולהט"ב שתרצה לשתף בו? האם י…" at bounding box center [754, 180] width 679 height 56
click at [1034, 240] on textarea at bounding box center [754, 249] width 671 height 18
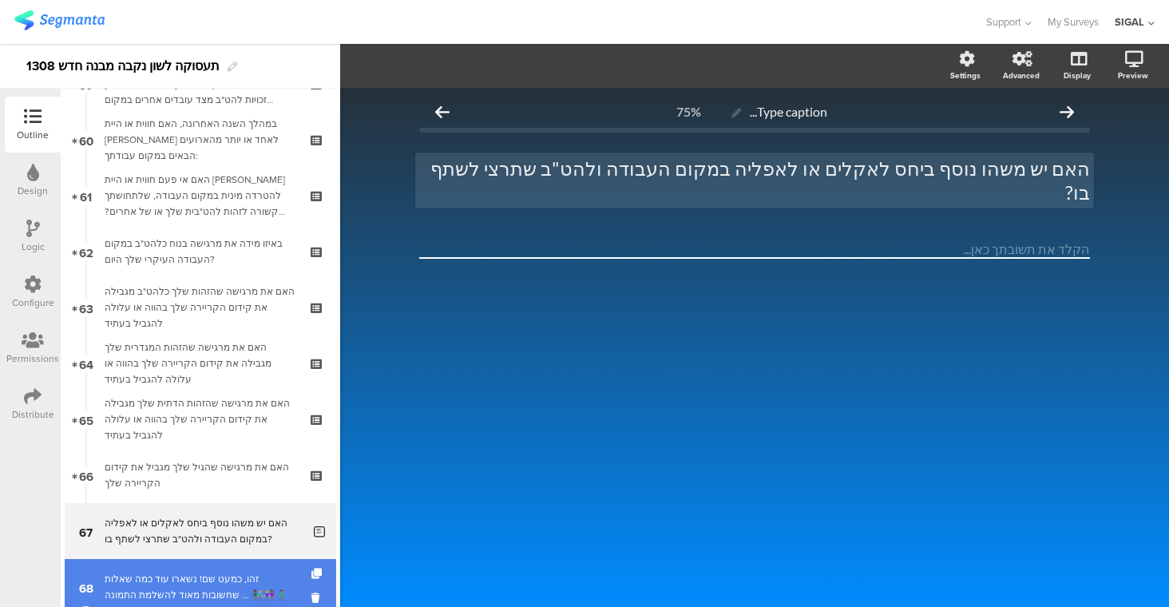
click at [158, 571] on div "זהו, כמעט שם! נשארו עוד כמה שאלות שחשובות מאוד להשלמת התמונה ... 👨🏾‍🤝‍👨🏼👩🏼‍🤝‍👩🏽…" at bounding box center [200, 587] width 191 height 32
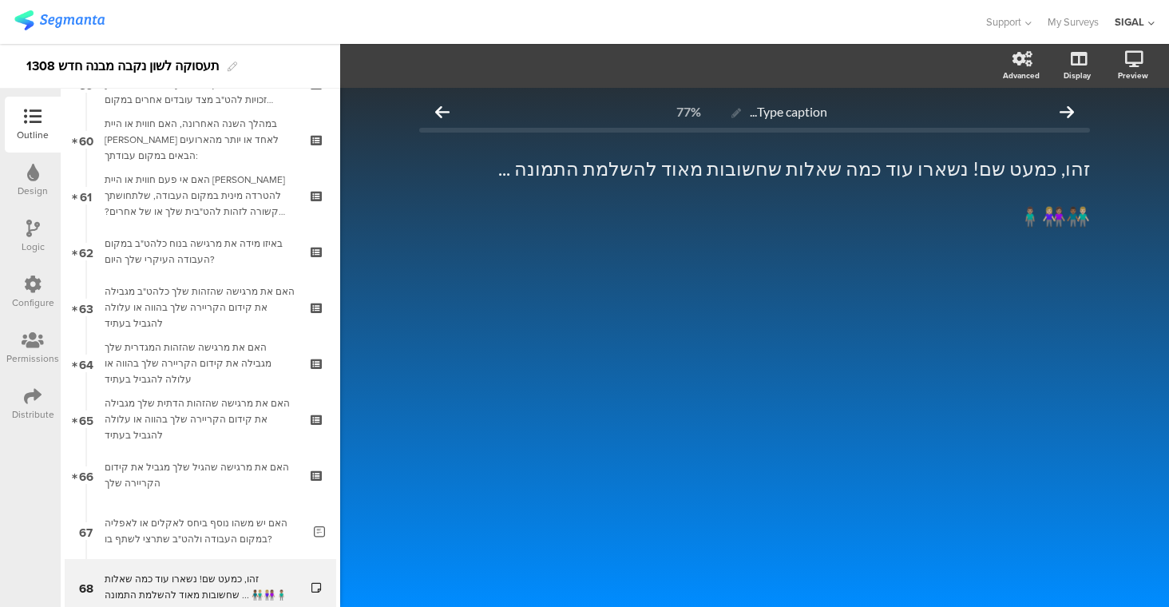
click at [629, 374] on div "Type caption... 77% זהו, כמעט שם! נשארו עוד כמה שאלות שחשובות מאוד להשלמת התמונ…" at bounding box center [754, 347] width 829 height 519
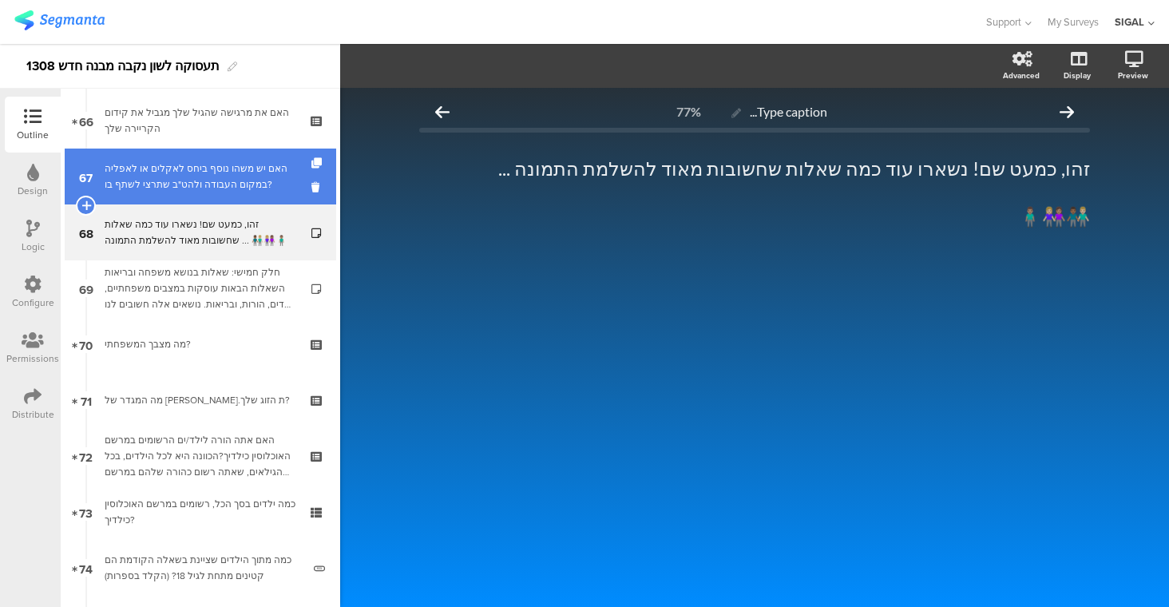
scroll to position [3693, 0]
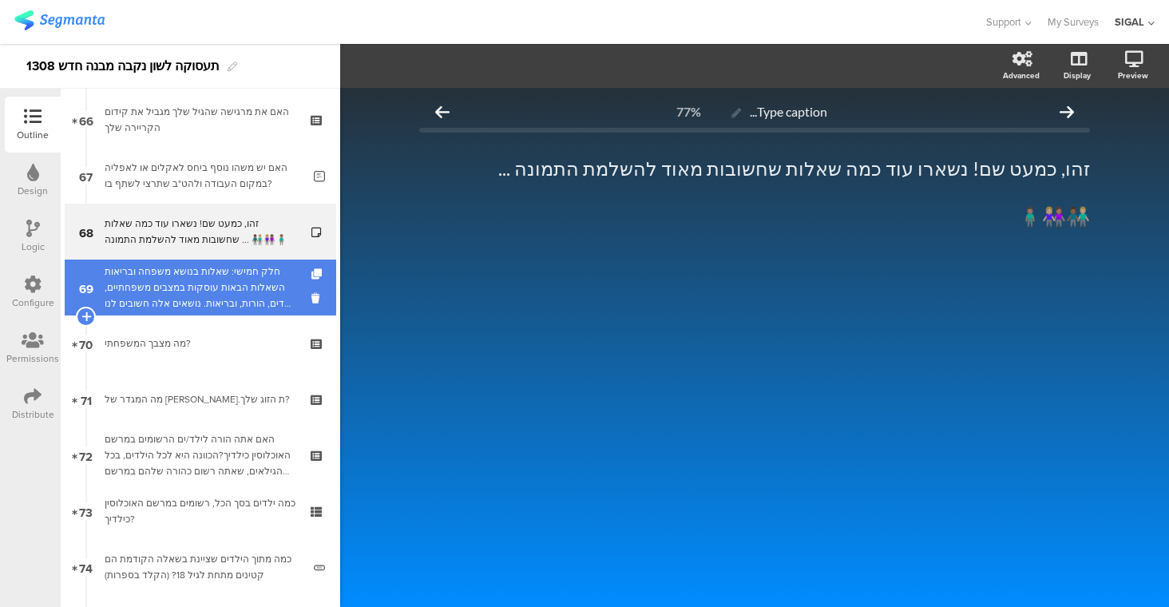
click at [236, 290] on div "חלק חמישי: שאלות בנושא משפחה ובריאות השאלות הבאות עוסקות במצבים משפחתיים, ילדים…" at bounding box center [200, 287] width 191 height 48
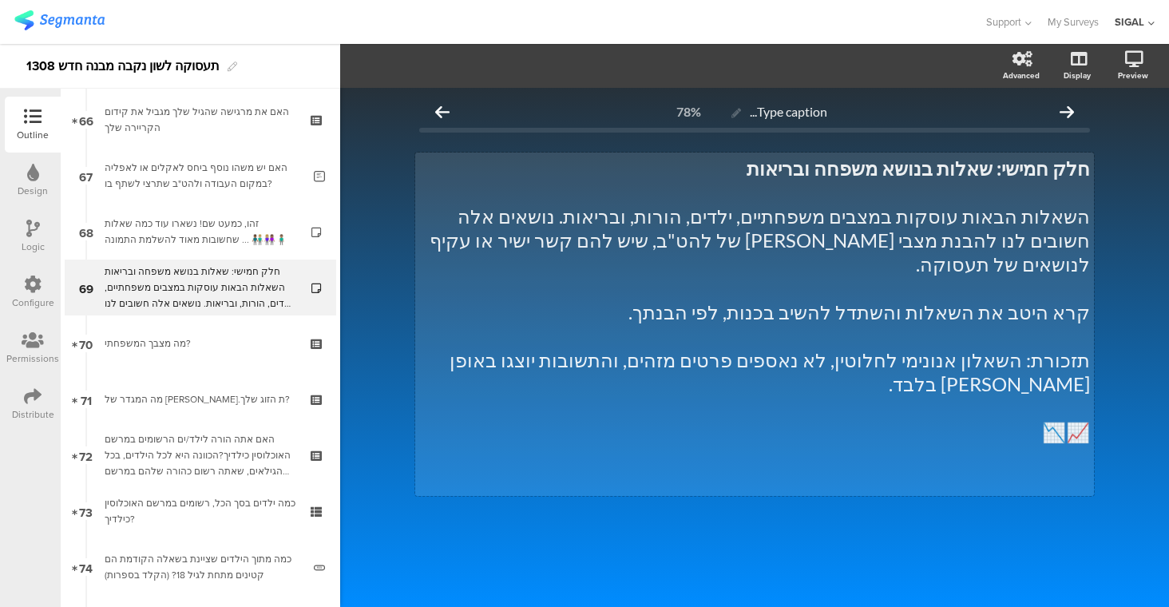
click at [1064, 293] on div "חלק חמישי: שאלות בנושא משפחה ובריאות השאלות הבאות עוסקות במצבים משפחתיים, ילדים…" at bounding box center [754, 323] width 679 height 343
click at [889, 300] on p "קראי היטב את השאלות והשתדל להשיב בכנות, לפי הבנתך." at bounding box center [754, 312] width 671 height 24
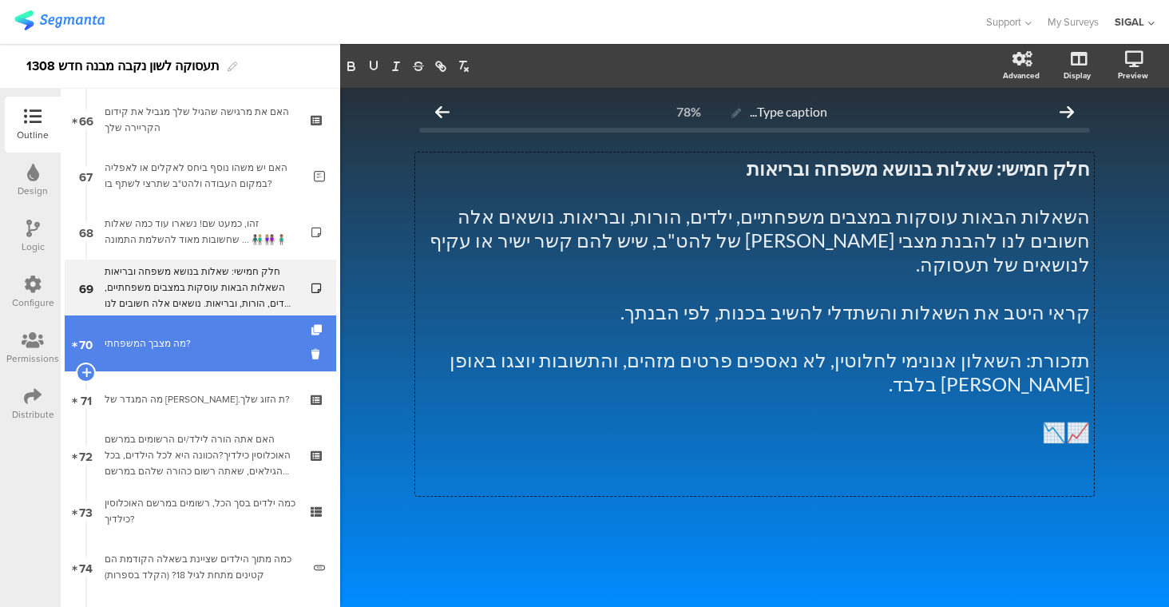
click at [202, 346] on div "מה מצבך המשפחתי?" at bounding box center [200, 343] width 191 height 16
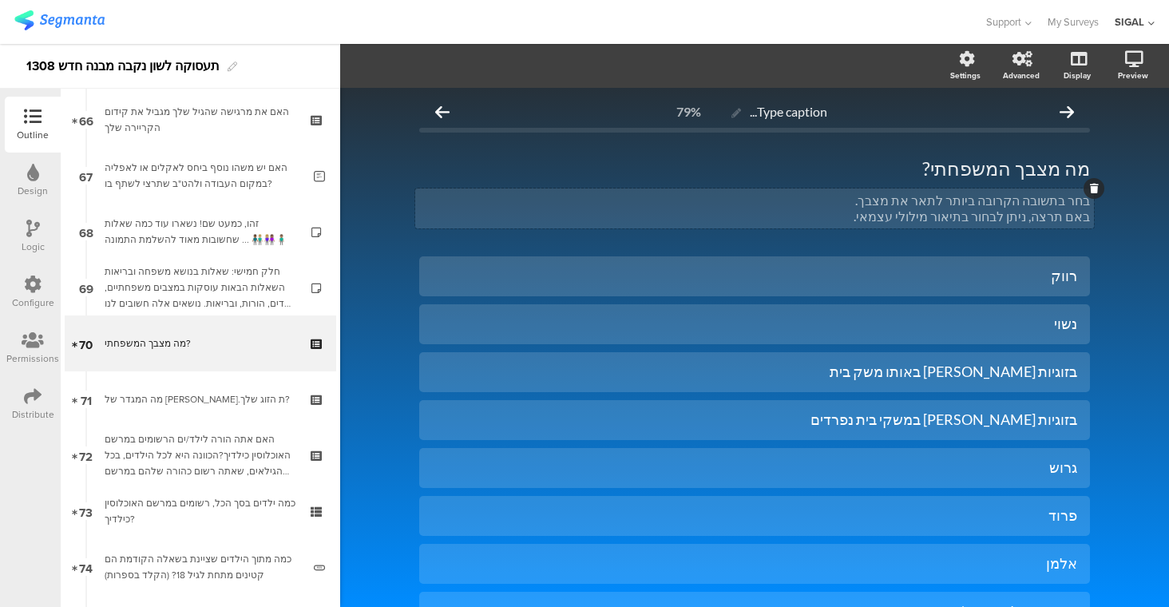
click at [1066, 203] on div "בחר בתשובה הקרובה ביותר לתאר את מצבך. באם תרצה, ניתן לבחור בתיאור מילולי עצמאי.…" at bounding box center [754, 208] width 679 height 40
click at [1038, 215] on p "באם תרצה, ניתן לבחור בתיאור מילולי עצמאי." at bounding box center [754, 216] width 671 height 16
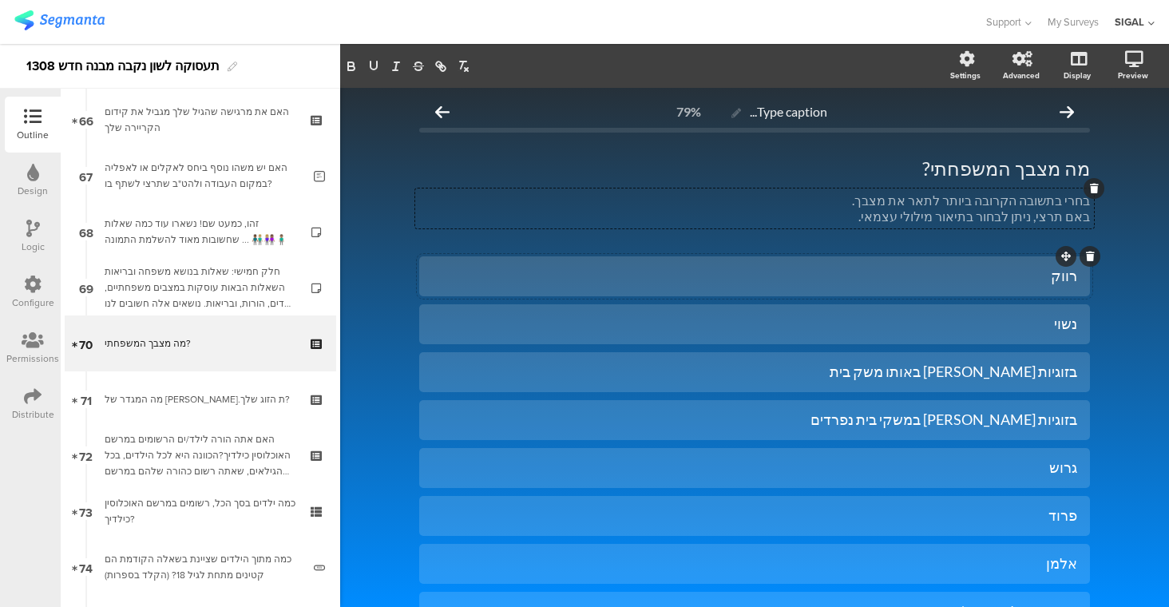
click at [1036, 280] on div "רווק" at bounding box center [754, 276] width 645 height 18
click at [1031, 314] on div "נשוי" at bounding box center [754, 324] width 645 height 26
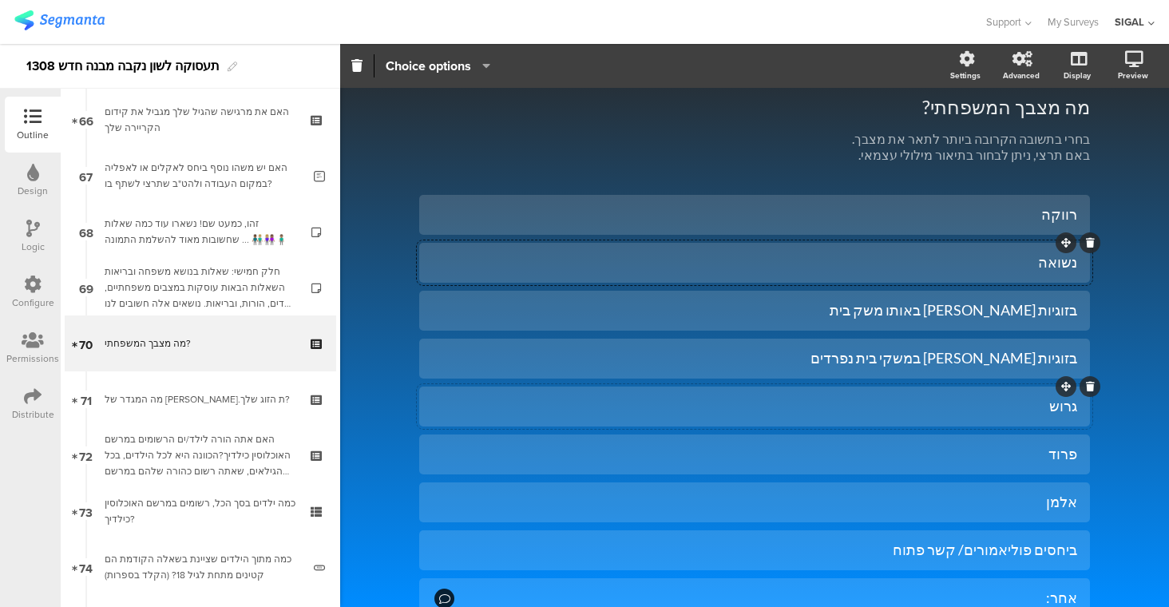
scroll to position [65, 0]
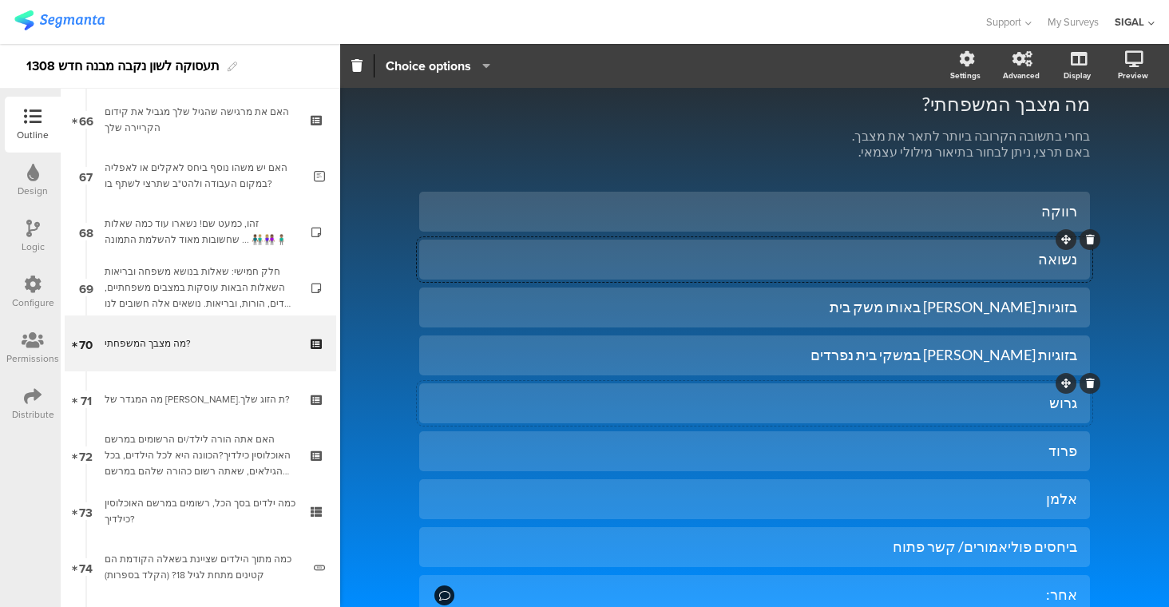
click at [938, 394] on div "גרוש" at bounding box center [754, 403] width 645 height 18
click at [948, 449] on div "פרוד" at bounding box center [754, 450] width 645 height 18
click at [960, 497] on div "אלמן" at bounding box center [754, 498] width 645 height 18
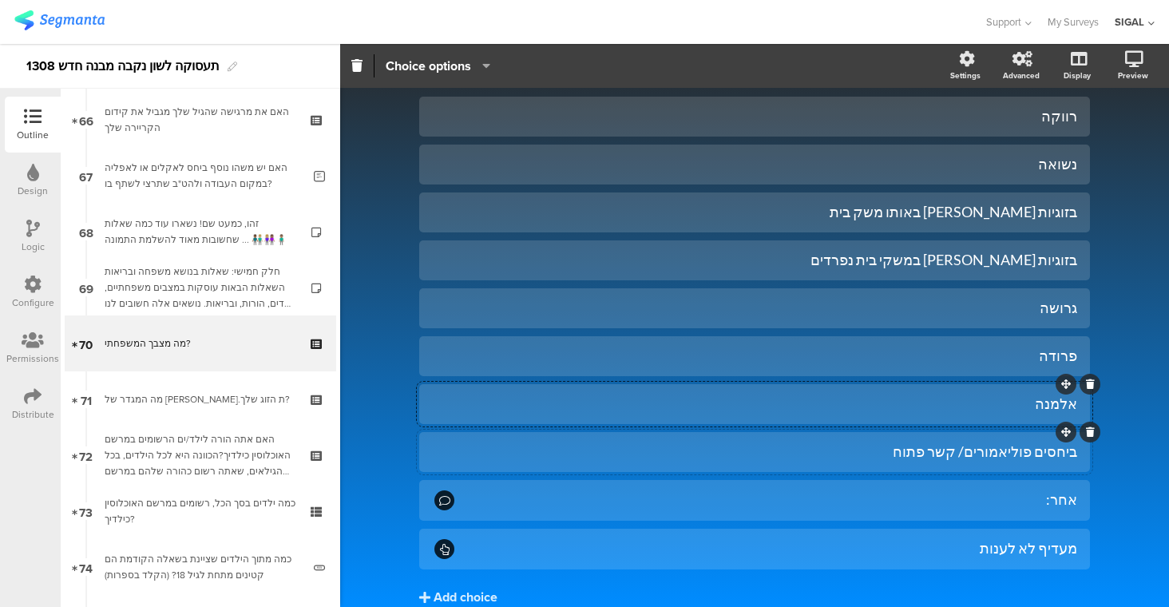
scroll to position [171, 0]
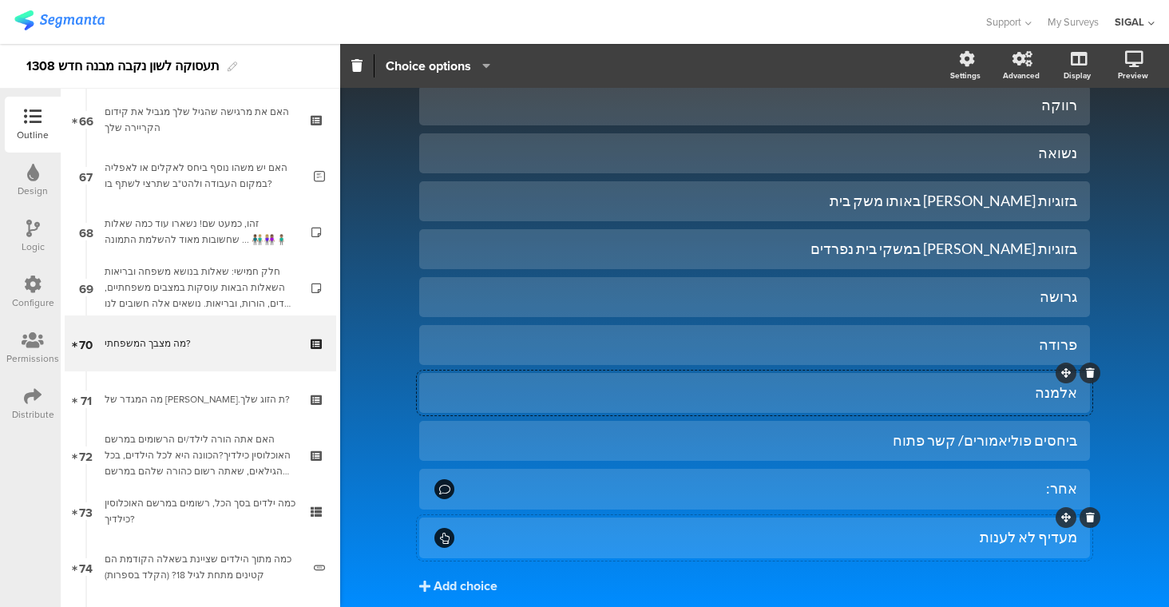
click at [1039, 538] on div "מעדיף לא לענות" at bounding box center [767, 537] width 620 height 18
click at [1007, 493] on div "אחר:" at bounding box center [767, 488] width 620 height 18
click at [451, 70] on span "Choice options" at bounding box center [428, 66] width 85 height 18
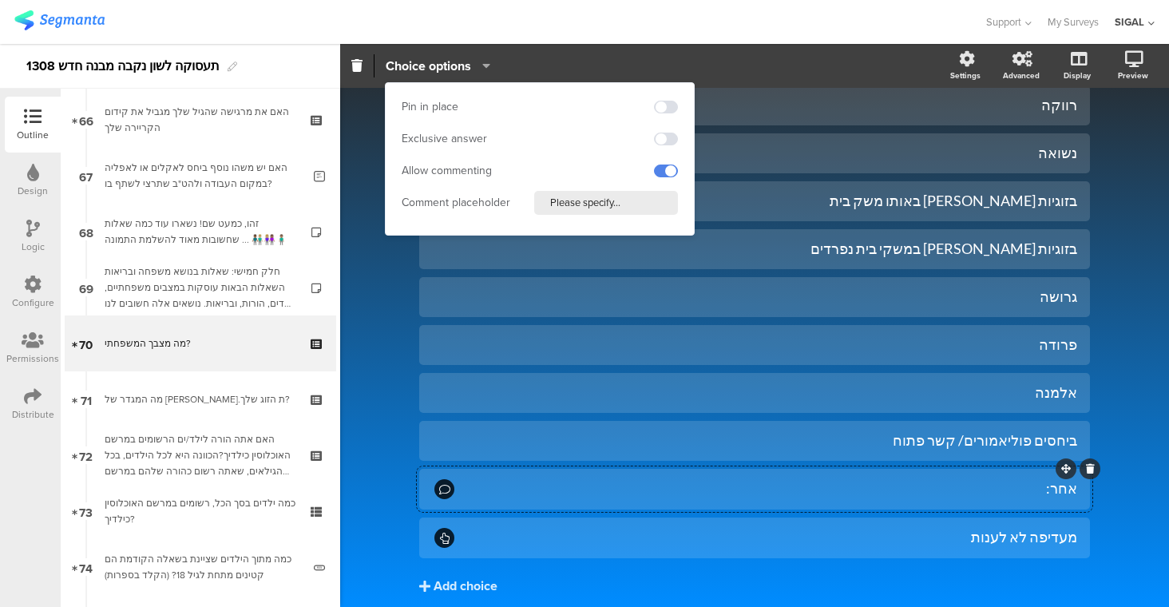
click at [592, 213] on input "Please specify..." at bounding box center [606, 203] width 144 height 24
paste input "אנא פרטי"
type input "אנא פרטי"
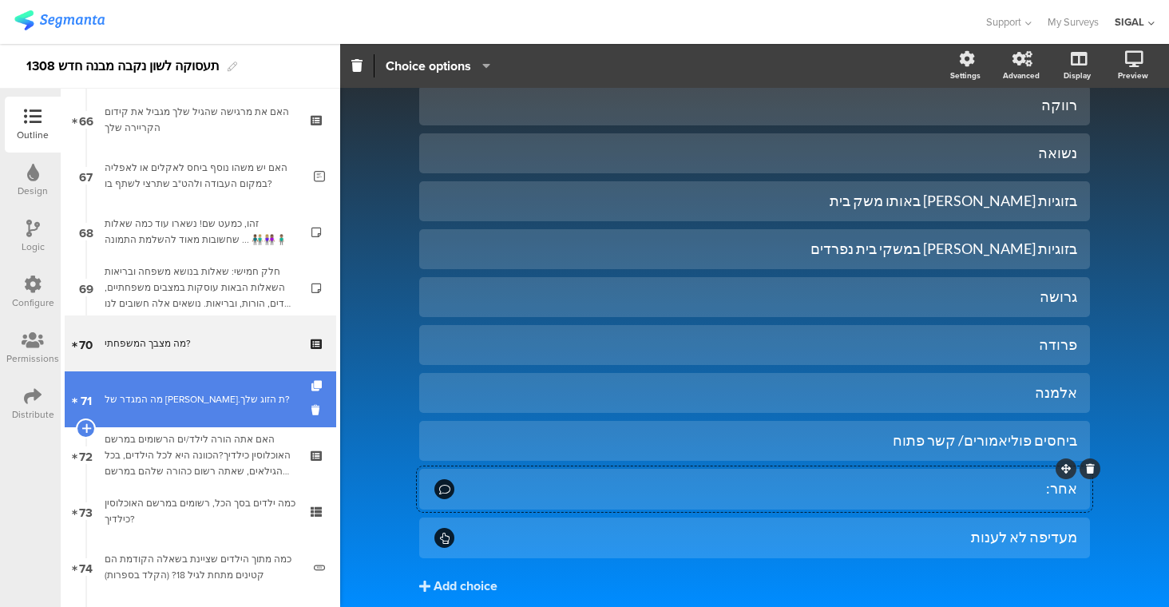
click at [225, 397] on div "מה המגדר של [PERSON_NAME].ת הזוג שלך?" at bounding box center [200, 399] width 191 height 16
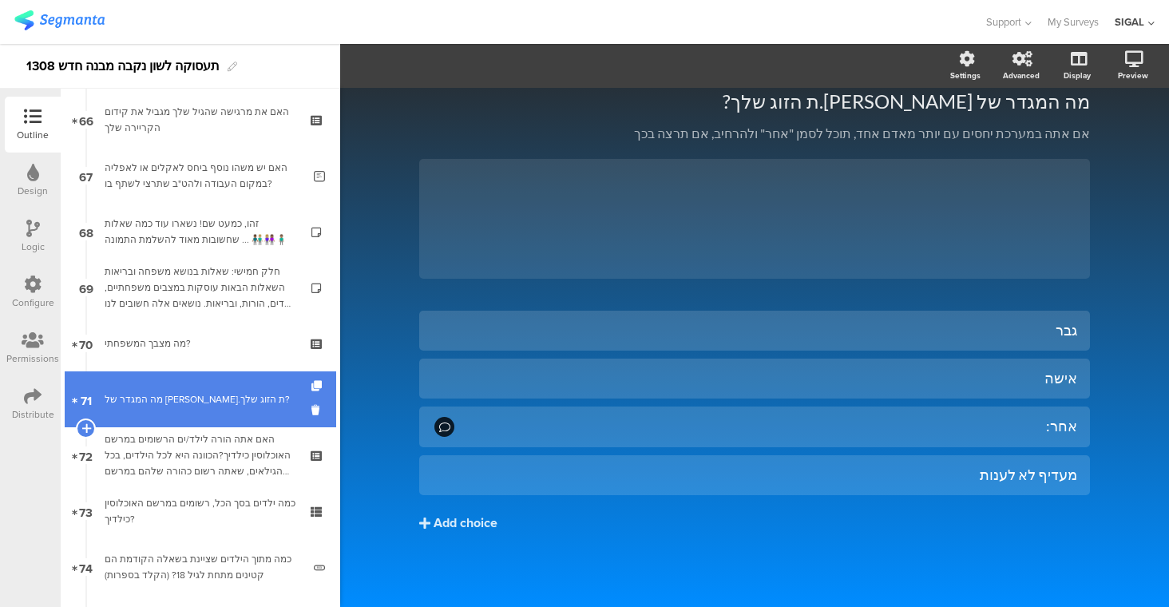
scroll to position [67, 0]
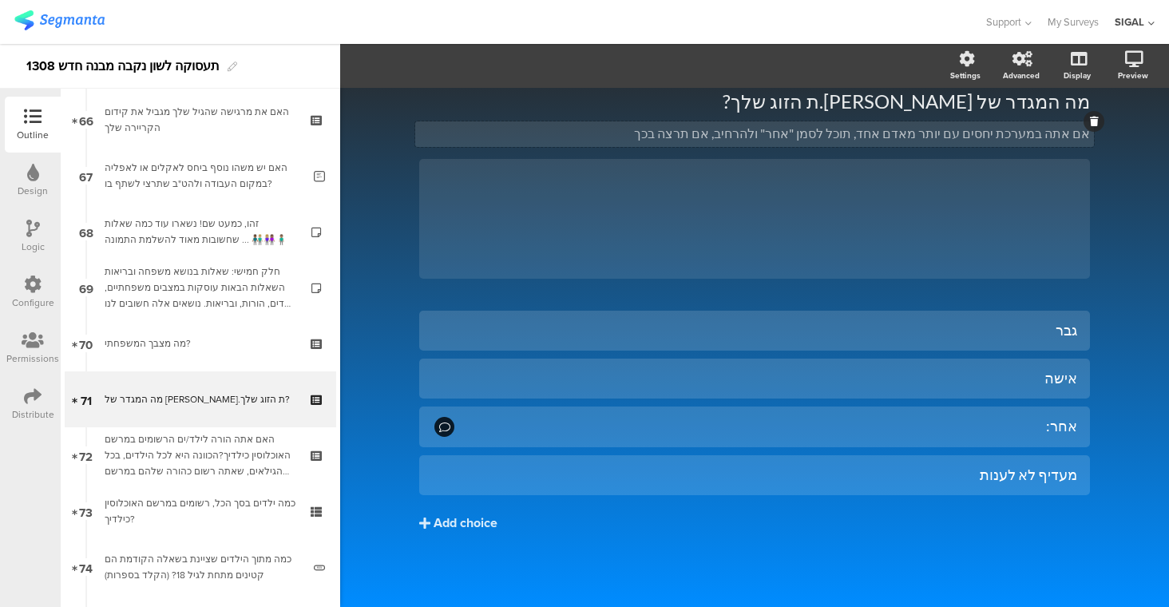
click at [1051, 137] on div "אם אתה במערכת יחסים עם יותר מאדם אחד, תוכל לסמן "אחר" ולהרחיב, אם תרצה בכך אם א…" at bounding box center [754, 134] width 679 height 26
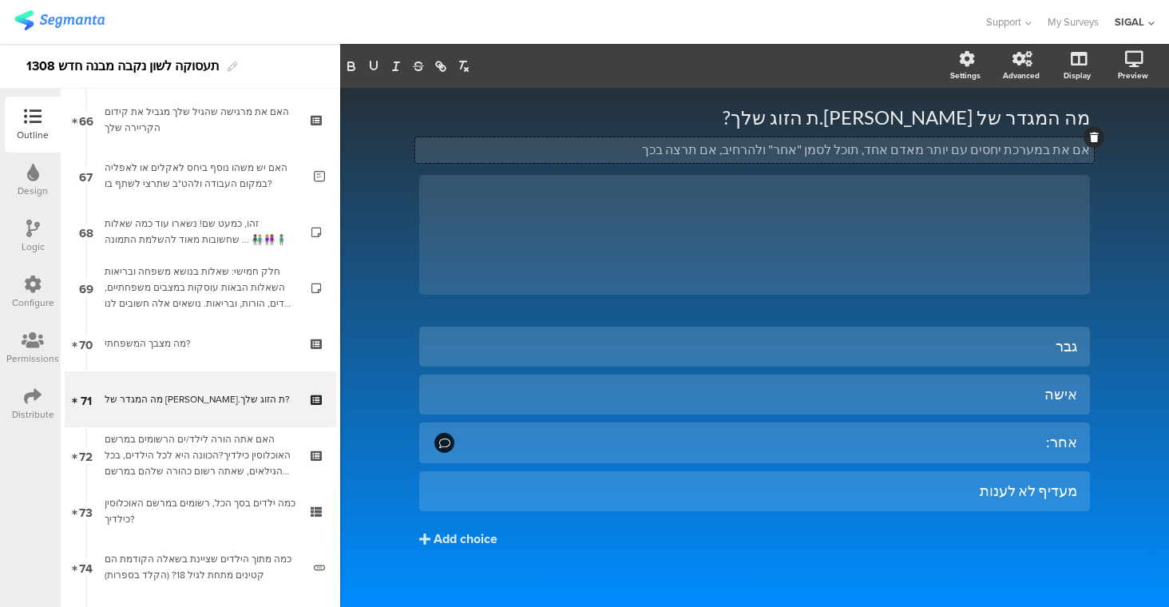
click at [883, 150] on p "אם את במערכת יחסים עם יותר מאדם אחד, תוכל לסמן "אחר" ולהרחיב, אם תרצה בכך" at bounding box center [754, 149] width 671 height 16
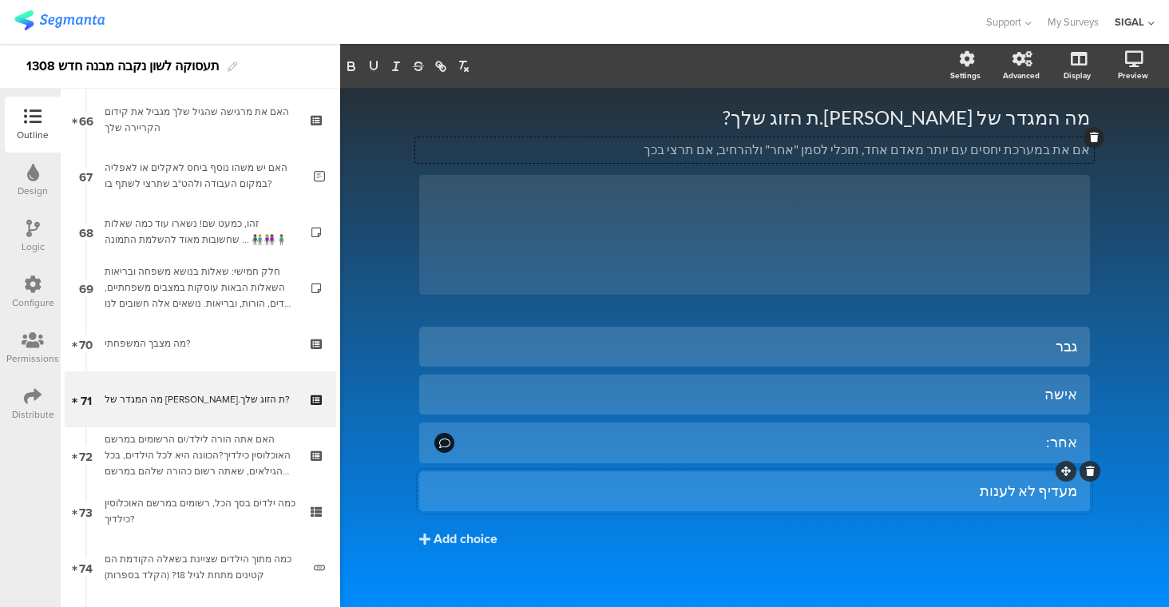
click at [1043, 492] on div "מעדיף לא לענות" at bounding box center [754, 490] width 645 height 18
click at [457, 57] on span "Choice options" at bounding box center [428, 66] width 85 height 18
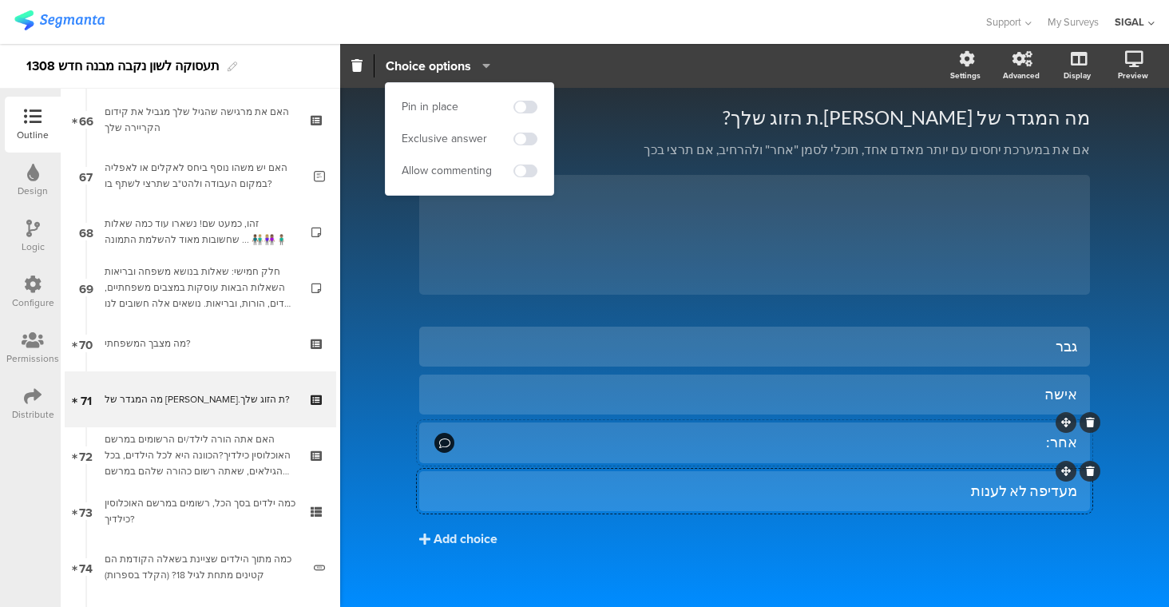
click at [513, 444] on div "אחר:" at bounding box center [767, 442] width 620 height 18
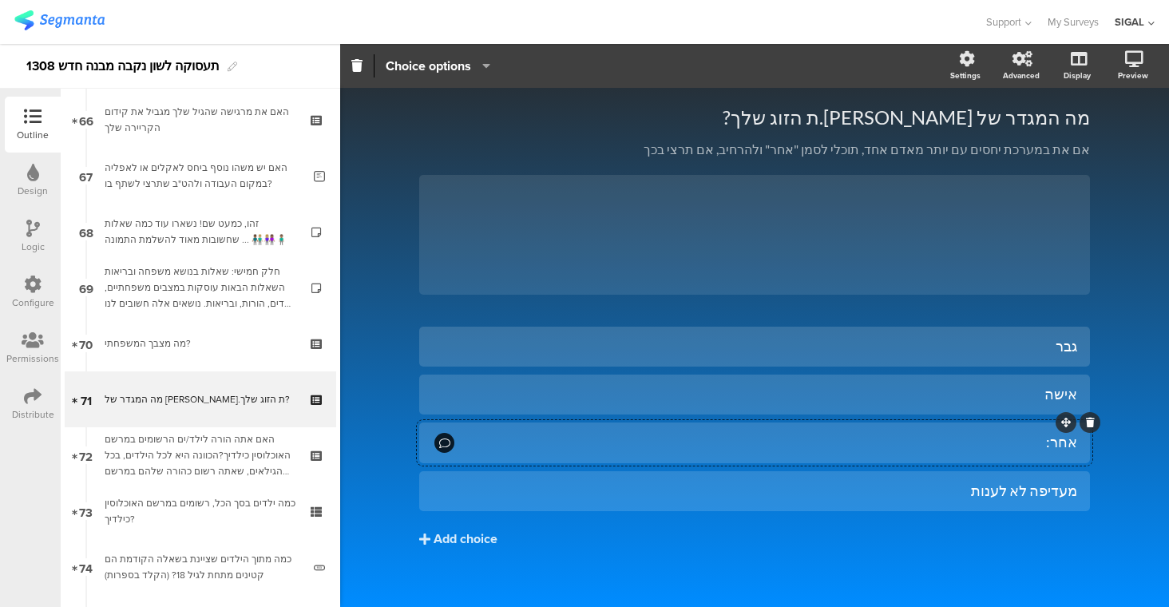
click at [513, 444] on div "אחר:" at bounding box center [767, 442] width 620 height 18
click at [513, 437] on div "אחר:" at bounding box center [767, 442] width 620 height 18
click at [423, 66] on span "Choice options" at bounding box center [428, 66] width 85 height 18
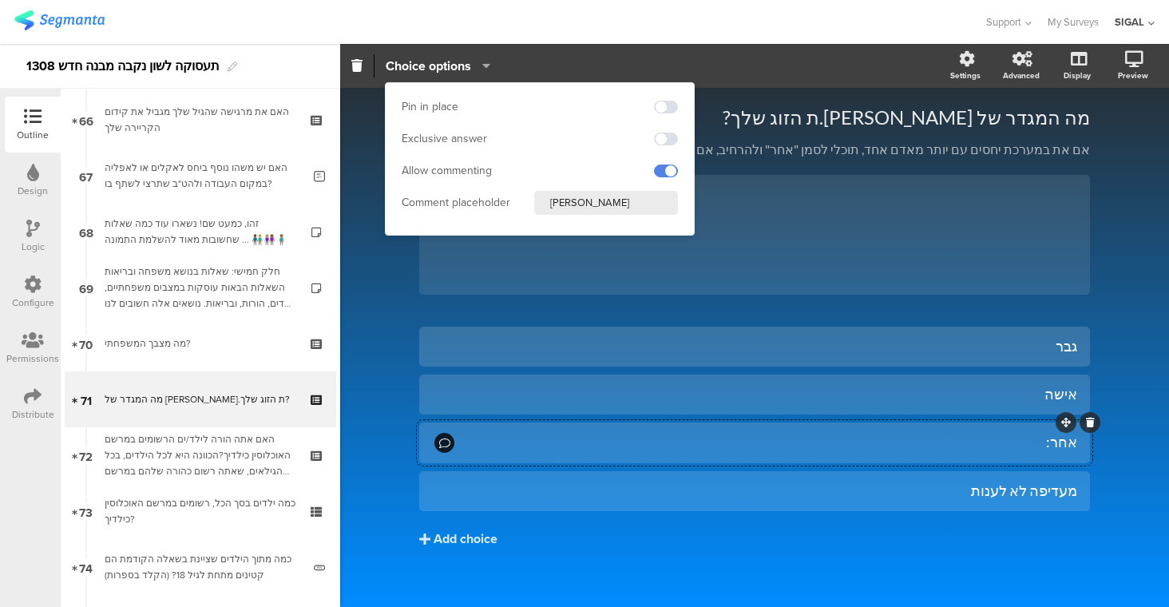
click at [586, 195] on input "אנא פרט" at bounding box center [606, 203] width 144 height 24
paste input "י"
type input "אנא פרטי"
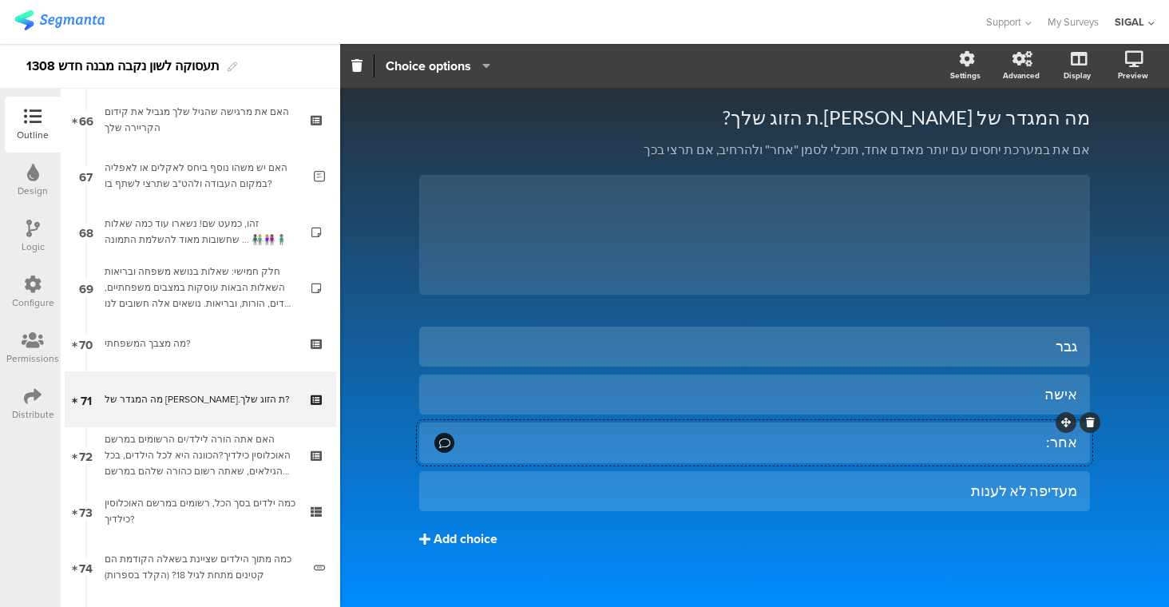
click at [980, 555] on button "Add choice" at bounding box center [754, 539] width 671 height 40
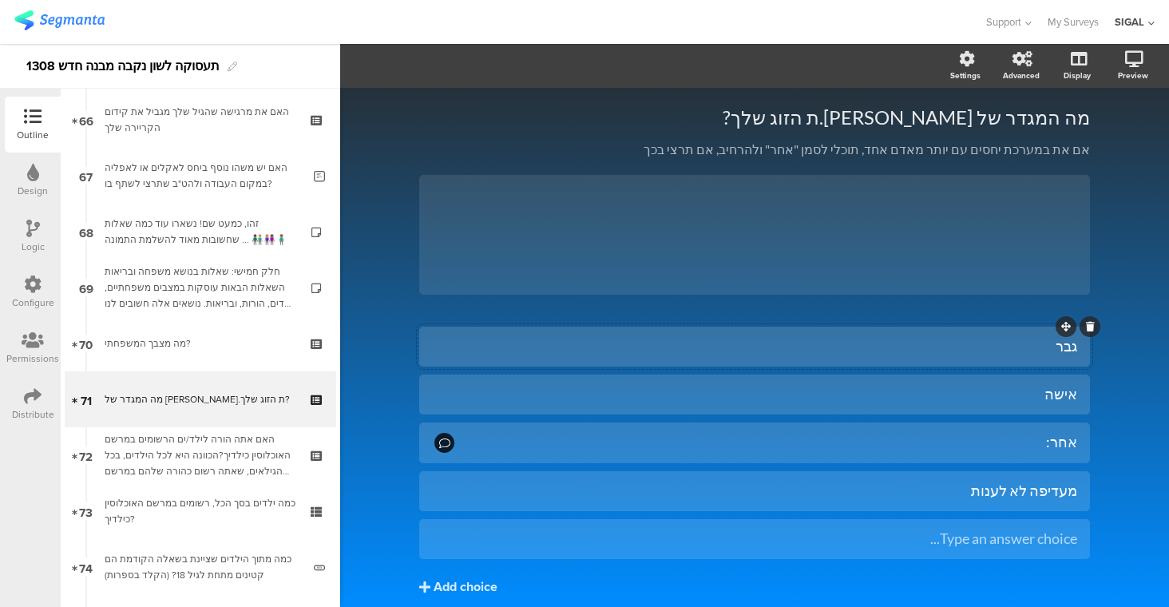
click at [548, 360] on div at bounding box center [754, 347] width 671 height 40
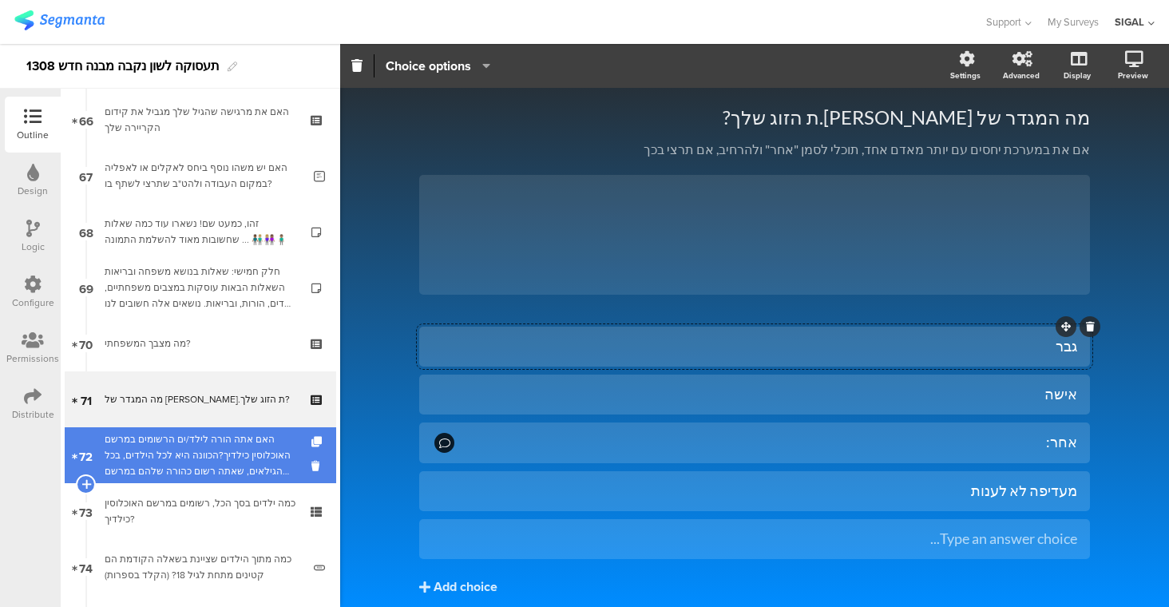
click at [235, 453] on div "האם אתה הורה לילד/ים הרשומים במרשם האוכלוסין כילדיך?הכוונה היא לכל הילדים, בכל …" at bounding box center [200, 455] width 191 height 48
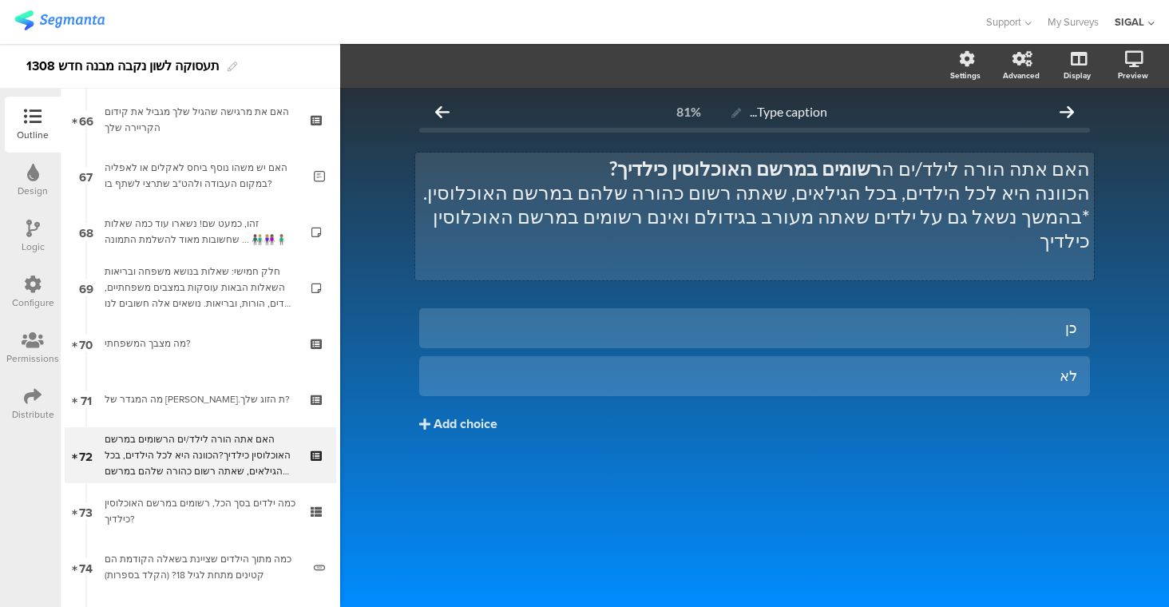
click at [1039, 167] on div "האם אתה הורה לילד/ים ה רשומים במרשם האוכלוסין כילדיך? הכוונה היא לכל הילדים, בכ…" at bounding box center [754, 216] width 679 height 128
click at [805, 190] on p "הכוונה היא לכל הילדים, בכל הגילאים, שאתה רשום כהורה שלהם במרשם האוכלוסין." at bounding box center [754, 192] width 671 height 24
click at [868, 216] on p "*בהמשך נשאל גם על ילדים שאתה מעורב בגידולם ואינם רשומים במרשם האוכלוסין כילדיך" at bounding box center [754, 228] width 671 height 48
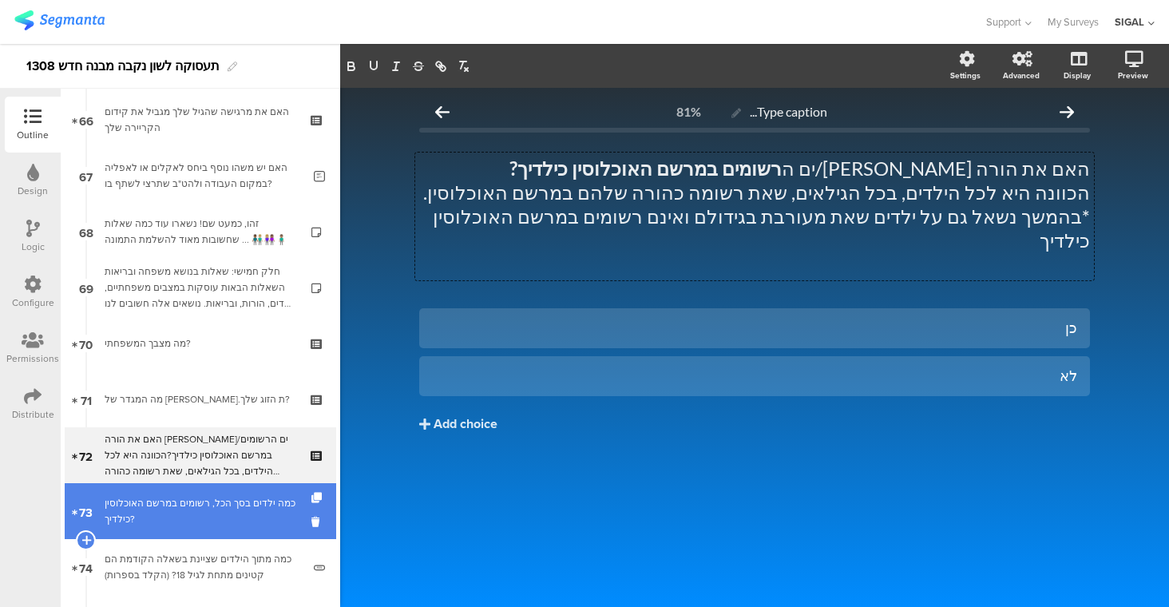
click at [250, 511] on div "כמה ילדים בסך הכל, רשומים במרשם האוכלוסין כילדיך?" at bounding box center [200, 511] width 191 height 32
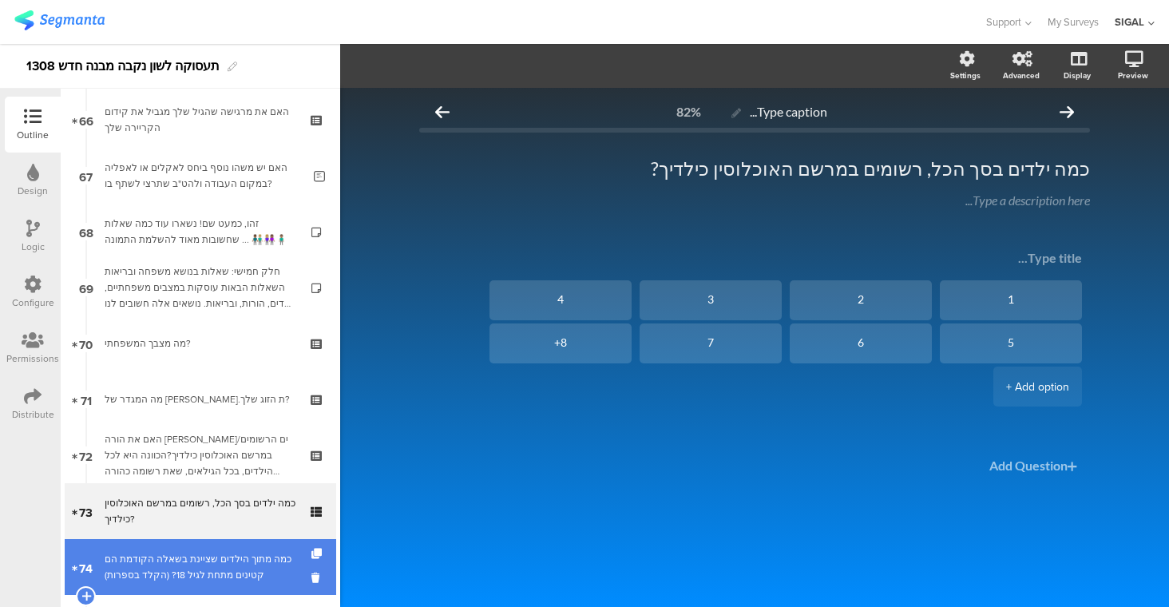
click at [251, 564] on div "כמה מתוך הילדים שציינת בשאלה הקודמת הם קטינים מתחת לגיל 18? (הקלד בספרות)" at bounding box center [203, 567] width 197 height 32
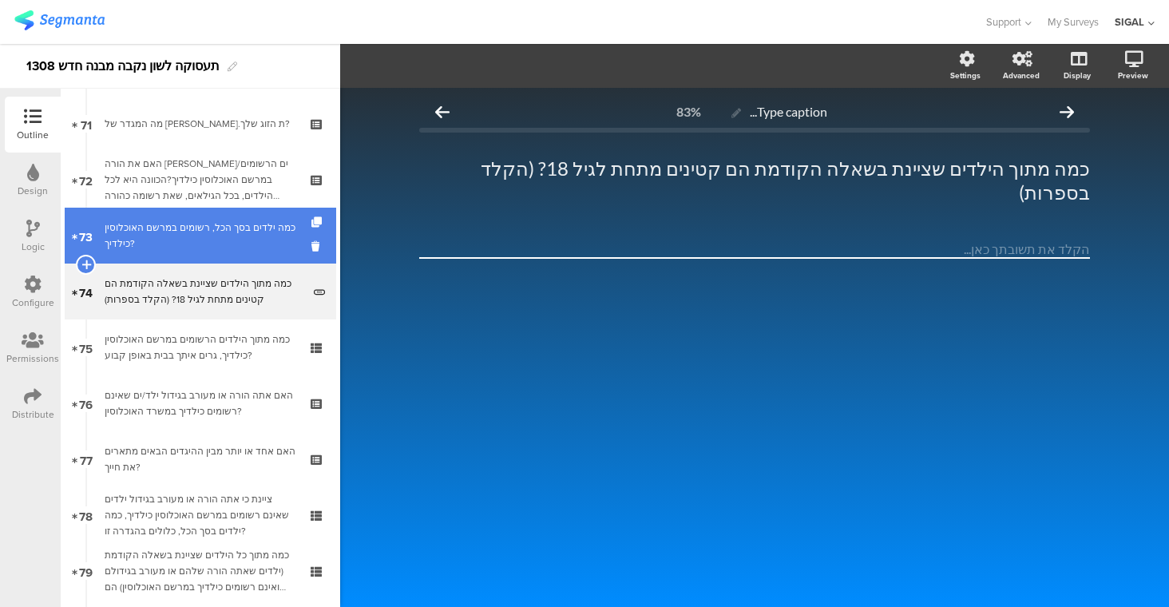
scroll to position [3977, 0]
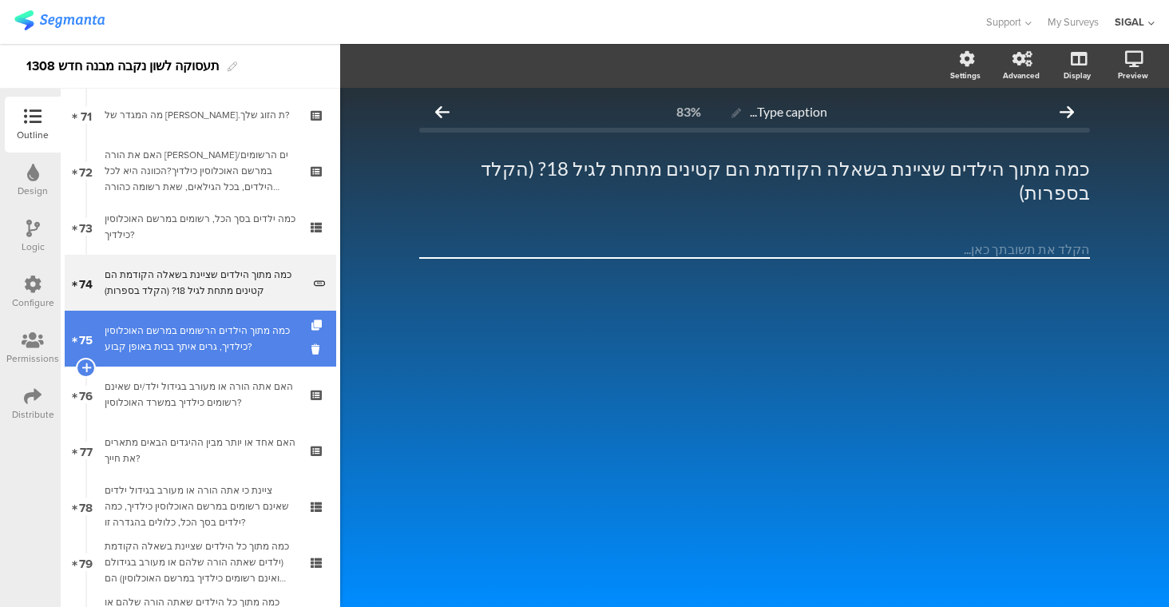
click at [232, 345] on div "כמה מתוך הילדים הרשומים במרשם האוכלוסין כילדיך, גרים איתך בבית באופן קבוע?" at bounding box center [200, 339] width 191 height 32
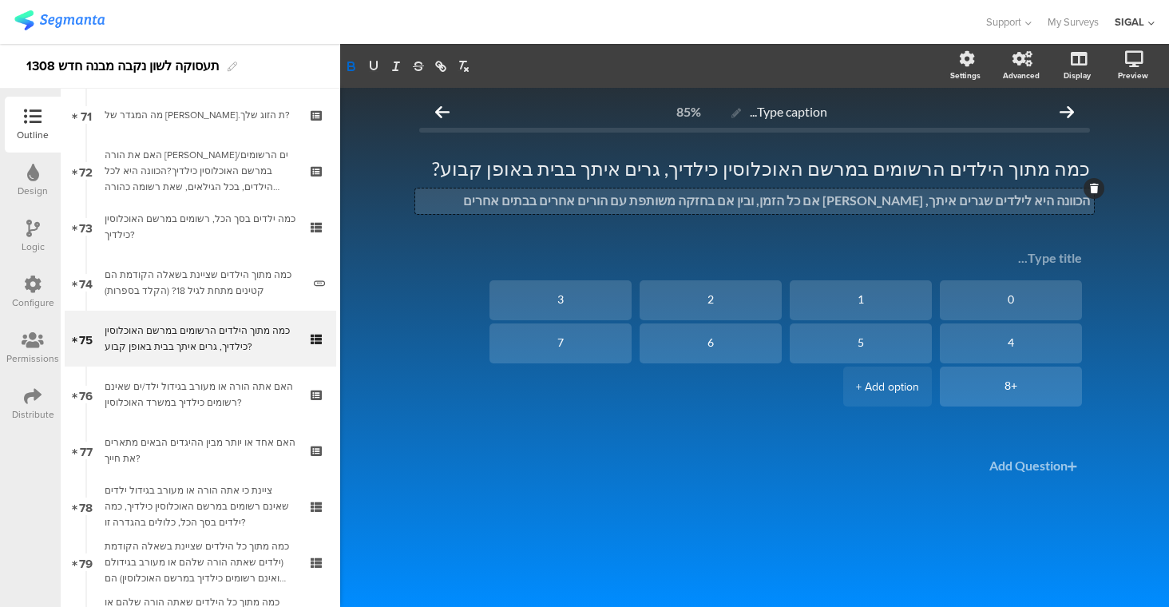
click at [756, 208] on div "הכוונה היא לילדים שגרים איתך, בין אם כל הזמן, ובין אם בחזקה משותפת עם הורים אחר…" at bounding box center [754, 201] width 679 height 26
click at [608, 206] on p "הכוונה היא לילדים שגרים איתך, [PERSON_NAME] אם כל הזמן, ובין אם בחזקה משותפת עם…" at bounding box center [754, 200] width 671 height 16
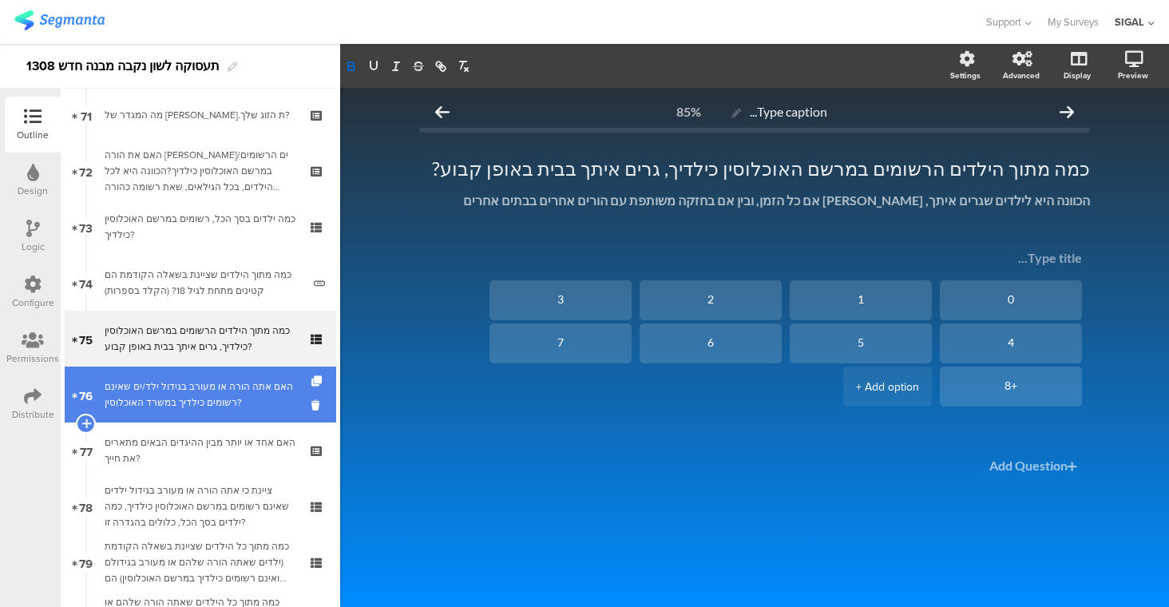
click at [235, 394] on div "האם אתה הורה או מעורב בגידול ילד/ים שאינם רשומים כילדיך במשרד האוכלוסין?" at bounding box center [200, 394] width 191 height 32
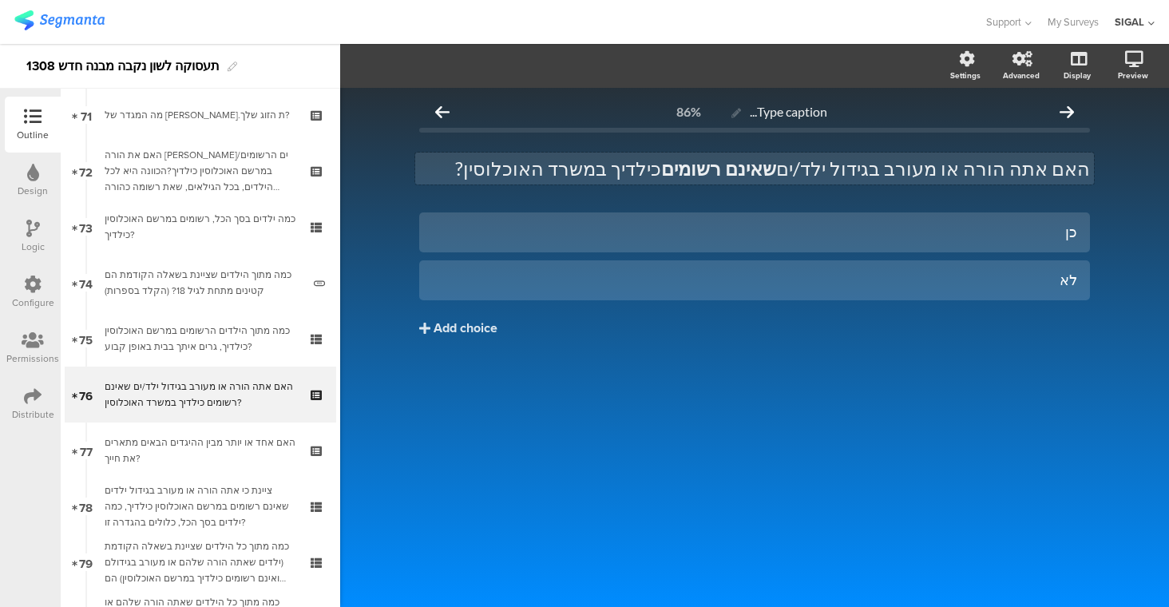
click at [1034, 168] on p "האם אתה הורה או מעורב בגידול ילד/ים שאינם רשומים כילדיך במשרד האוכלוסין?" at bounding box center [754, 168] width 671 height 24
click at [942, 176] on p "האם את הורה או מעורב בגידול ילד/ים שאינם רשומים כילדיך במשרד האוכלוסין?" at bounding box center [754, 168] width 671 height 24
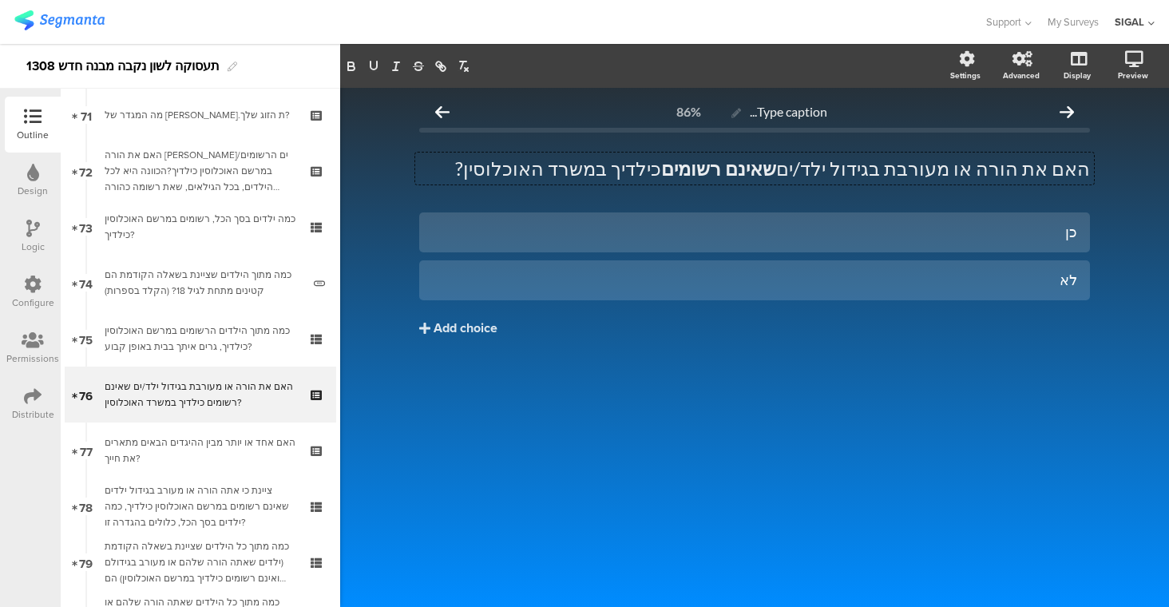
click at [624, 468] on div "Type caption... 86% האם את הורה או מעורבת בגידול ילד/ים שאינם רשומים כילדיך במש…" at bounding box center [754, 347] width 829 height 519
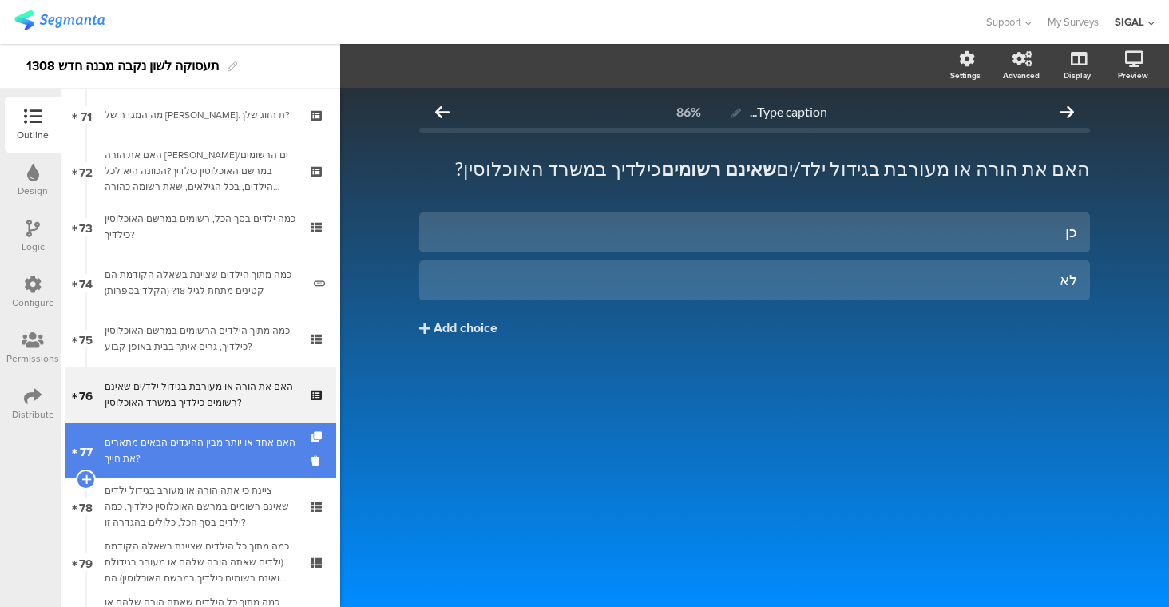
click at [244, 467] on link "77 האם אחד או יותר מבין ההיגדים הבאים מתארים את חייך?" at bounding box center [200, 450] width 271 height 56
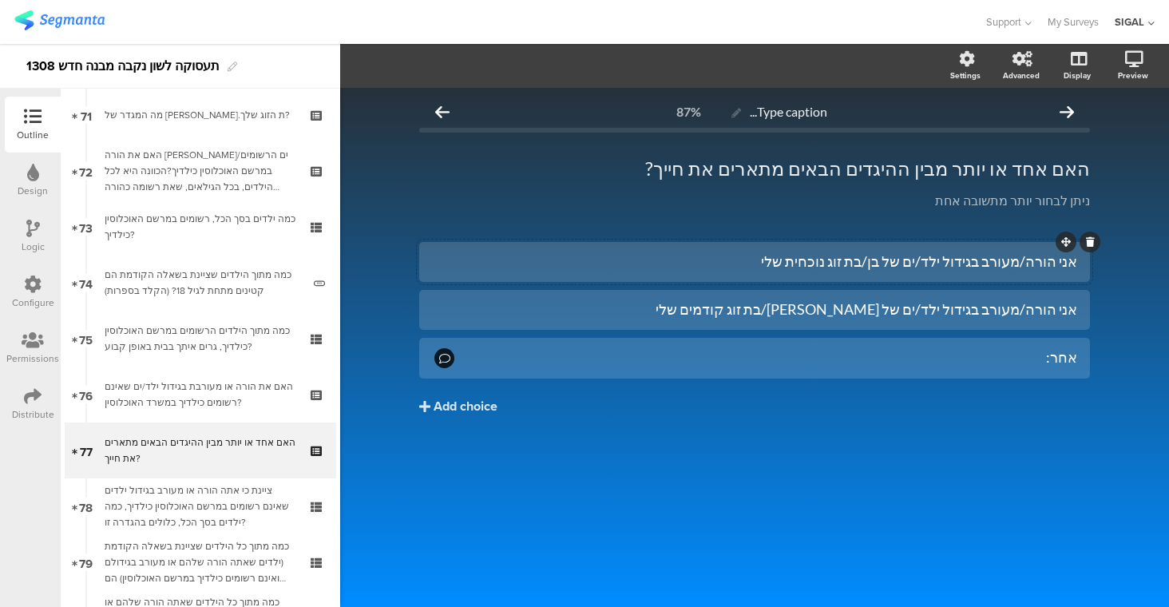
click at [1000, 265] on div "אני הורה/מעורב בגידול ילד/ים של בן/בת זוג נוכחית שלי" at bounding box center [754, 261] width 645 height 18
click at [996, 311] on div "אני הורה/מעורב בגידול ילד/ים של בן/בת זוג קודמים שלי" at bounding box center [754, 309] width 645 height 18
click at [976, 362] on div "אחר:" at bounding box center [767, 357] width 620 height 18
click at [440, 65] on span "Choice options" at bounding box center [428, 66] width 85 height 18
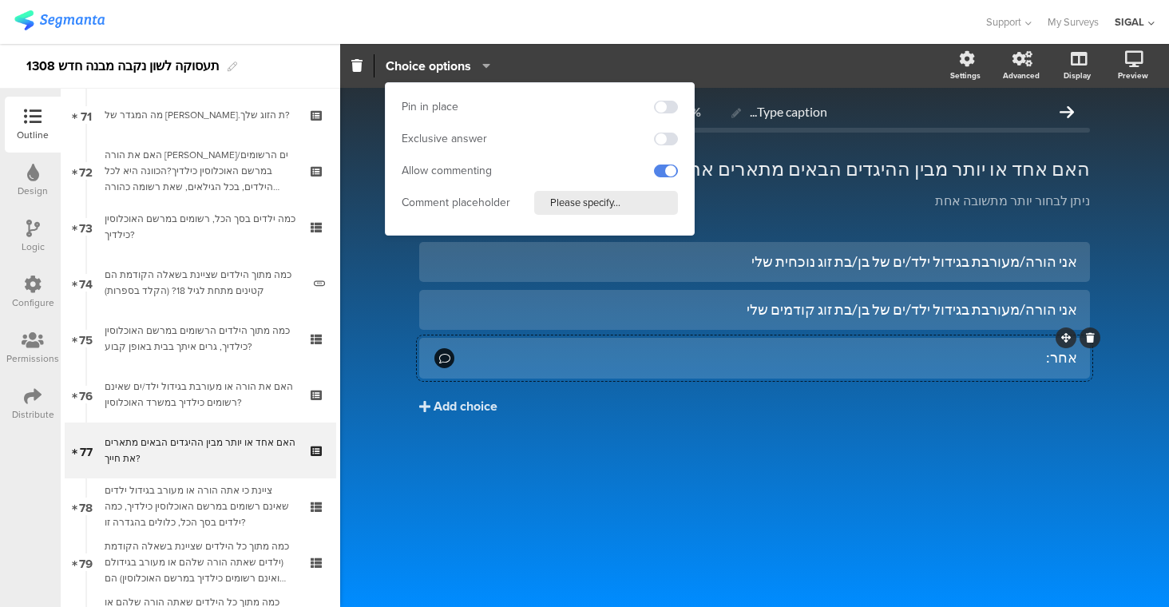
click at [610, 216] on div "Pin in place Exclusive answer Allow commenting Comment placeholder Please speci…" at bounding box center [540, 159] width 308 height 152
click at [593, 203] on input "Please specify..." at bounding box center [606, 203] width 144 height 24
paste input "אנא פרטי"
type input "אנא פרטי"
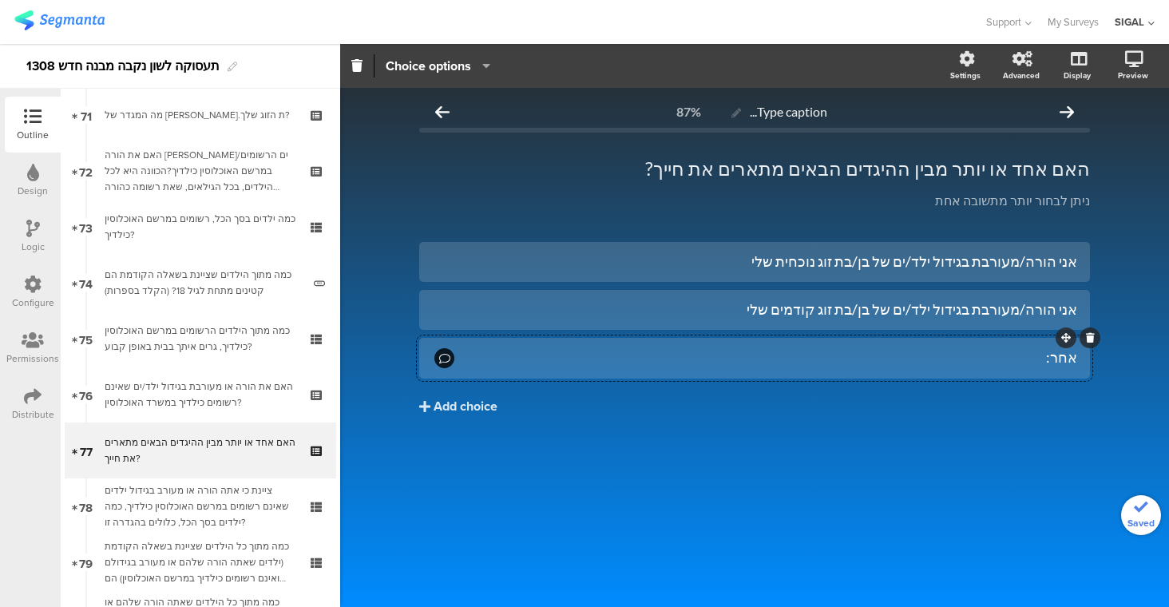
click at [609, 446] on div "אני הורה/מעורבת בגידול ילד/ים של בן/בת זוג נוכחית שלי אני הורה/מעורבת בגידול יל…" at bounding box center [754, 362] width 671 height 240
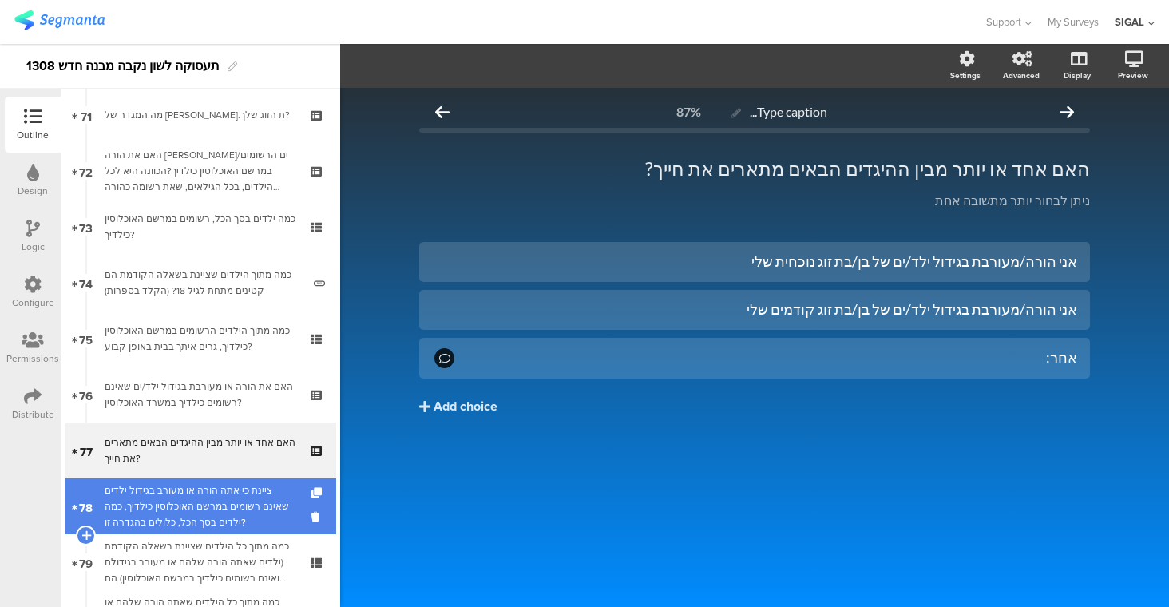
click at [229, 505] on div "ציינת כי אתה הורה או מעורב בגידול ילדים שאינם רשומים במרשם האוכלוסין כילדיך, כמ…" at bounding box center [200, 506] width 191 height 48
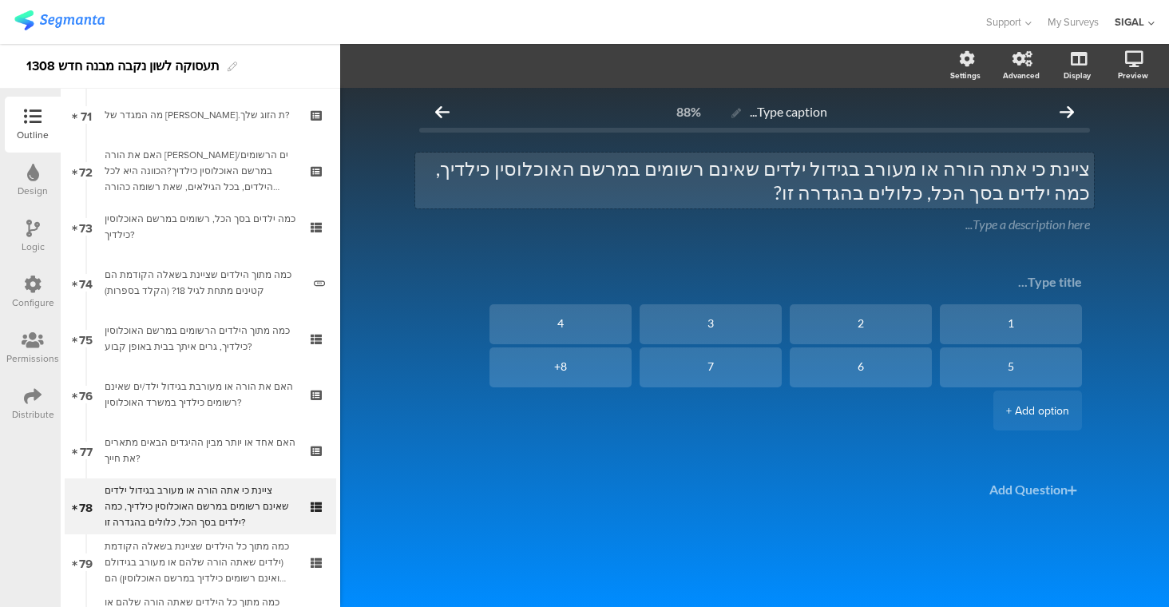
click at [1011, 166] on div "ציינת כי אתה הורה או מעורב בגידול ילדים שאינם רשומים במרשם האוכלוסין כילדיך, כמ…" at bounding box center [754, 180] width 679 height 56
click at [917, 165] on p "ציינת כי את הורה או מעורב בגידול ילדים שאינם רשומים במרשם האוכלוסין כילדיך, כמה…" at bounding box center [754, 180] width 671 height 48
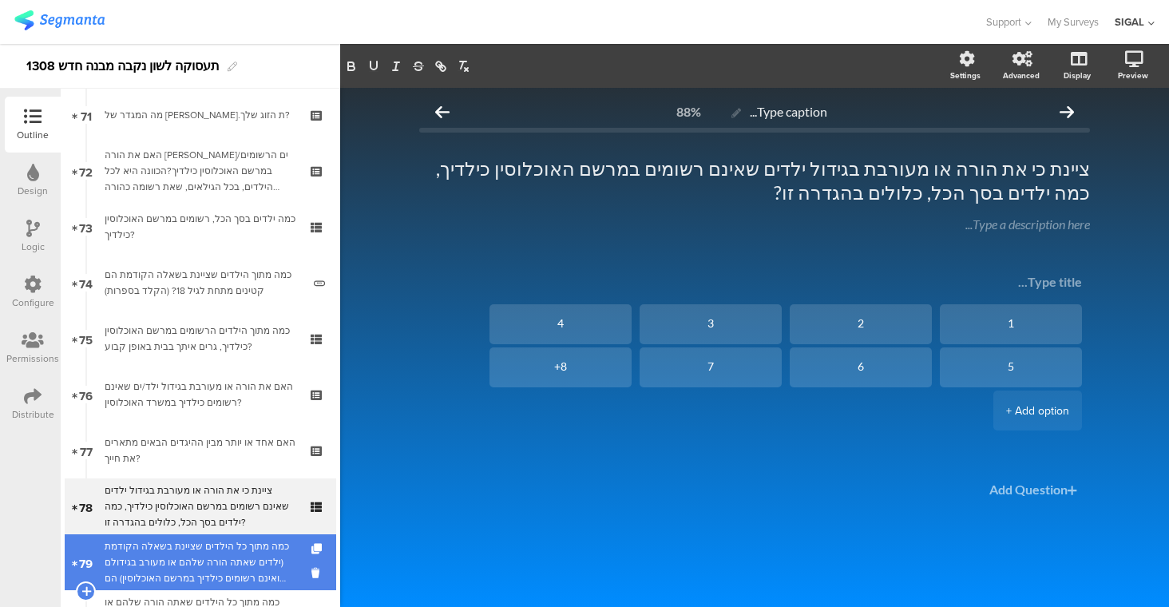
click at [169, 558] on div "כמה מתוך כל הילדים שציינת בשאלה הקודמת (ילדים שאתה הורה שלהם או מעורב בגידולם ו…" at bounding box center [200, 562] width 191 height 48
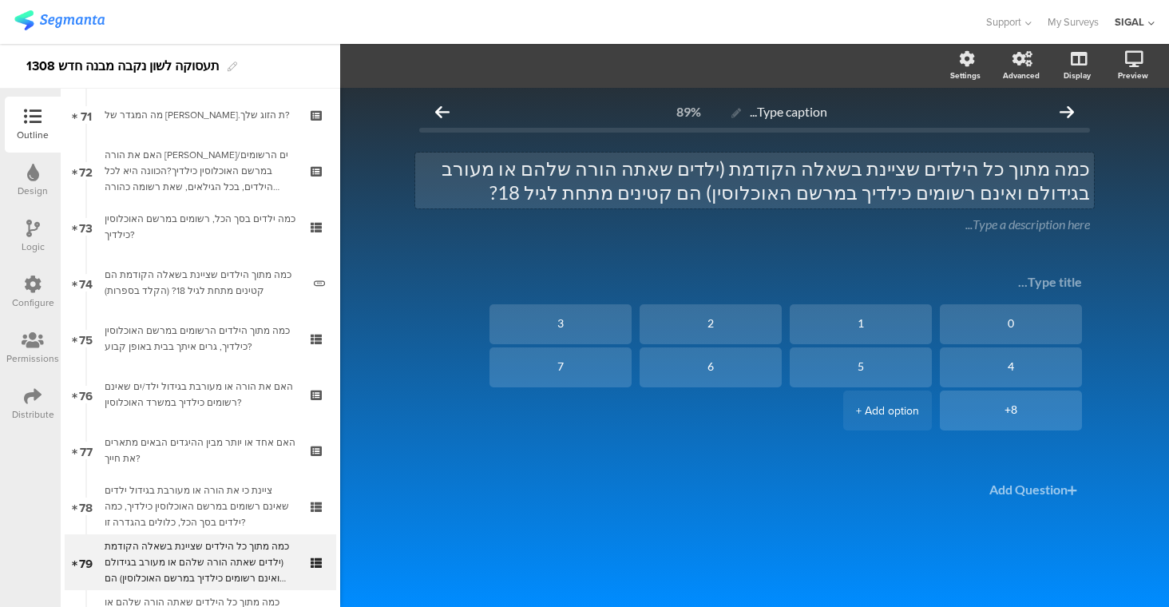
click at [715, 175] on p "כמה מתוך כל הילדים שציינת בשאלה הקודמת (ילדים שאתה הורה שלהם או מעורב בגידולם ו…" at bounding box center [754, 180] width 671 height 48
click at [586, 162] on p "כמה מתוך כל הילדים שציינת בשאלה הקודמת (ילדים שאת הורה שלהם או מעורב בגידולם וא…" at bounding box center [754, 180] width 671 height 48
click at [771, 172] on p "כמה מתוך כל הילדים שציינת בשאלה הקודמת (ילדים שאת הורה שלהם או מעורבת בגידולם ו…" at bounding box center [754, 180] width 671 height 48
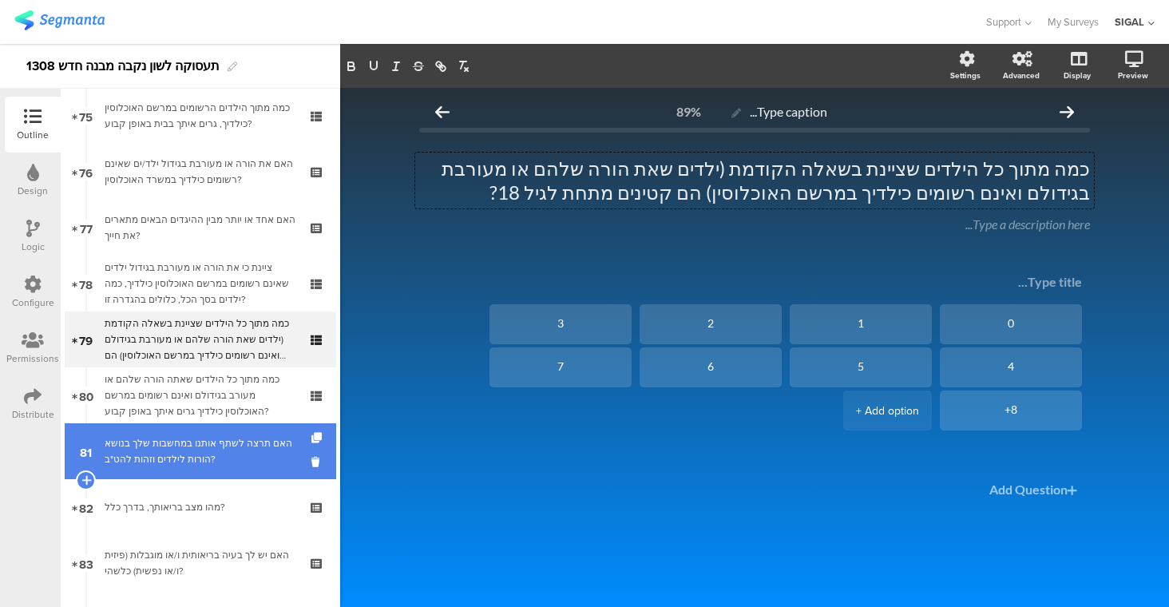
scroll to position [4201, 0]
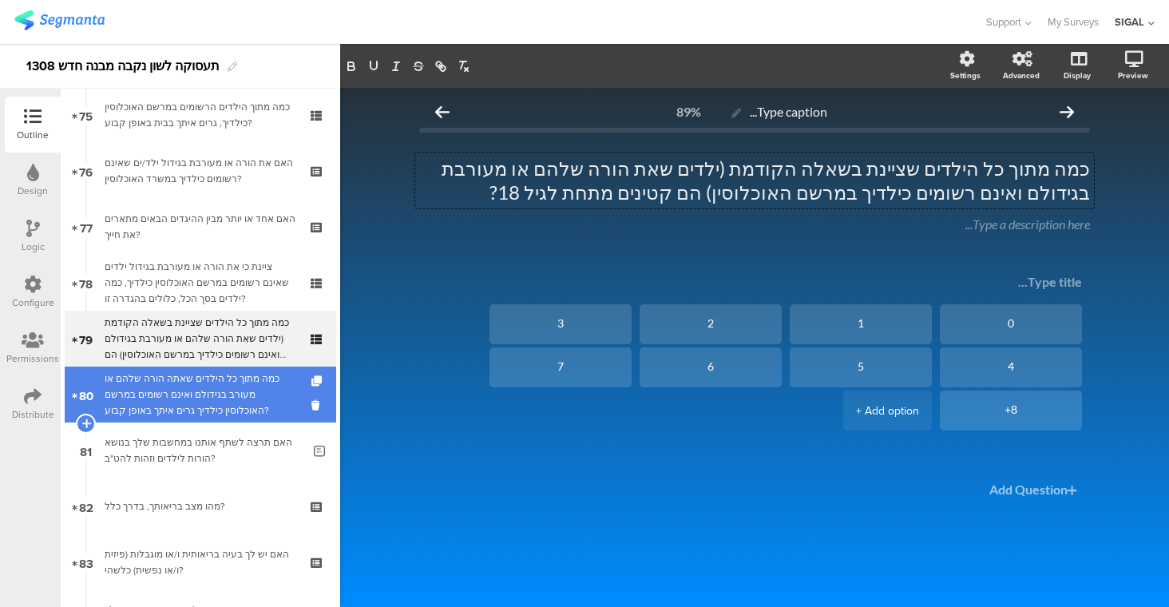
click at [196, 409] on div "כמה מתוך כל הילדים שאתה הורה שלהם או מעורב בגידולם ואינם רשומים במרשם האוכלוסין…" at bounding box center [200, 394] width 191 height 48
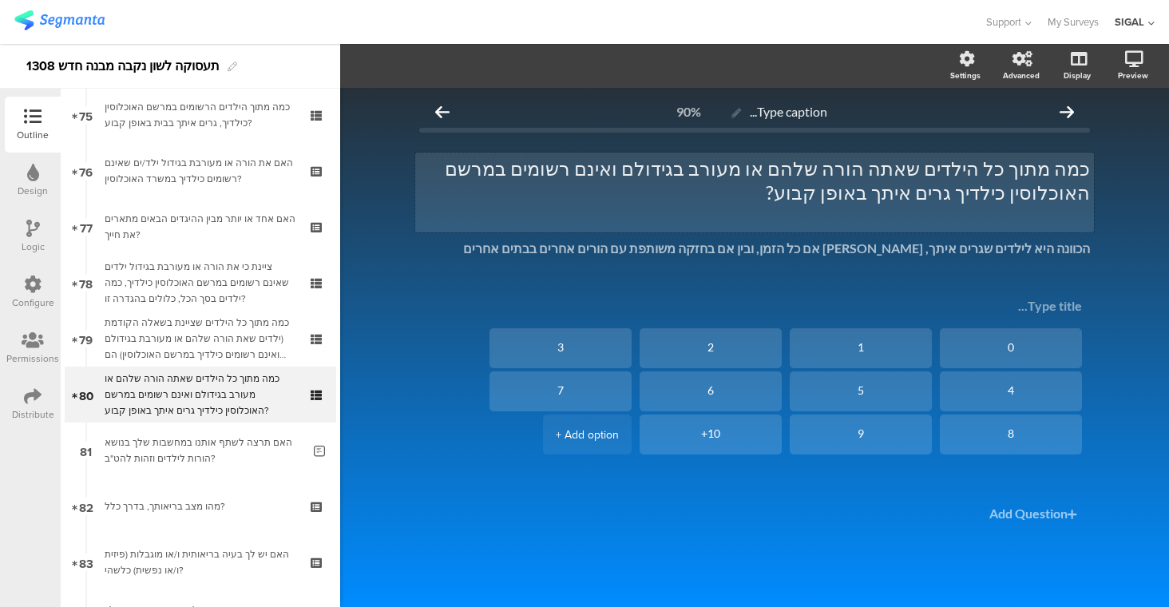
click at [912, 172] on div "כמה מתוך כל הילדים שאתה הורה שלהם או מעורב בגידולם ואינם רשומים במרשם האוכלוסין…" at bounding box center [754, 192] width 679 height 80
click at [788, 166] on p "כמה מתוך כל הילדים שאת הורה שלהם או מעורב בגידולם ואינם רשומים במרשם האוכלוסין …" at bounding box center [754, 180] width 671 height 48
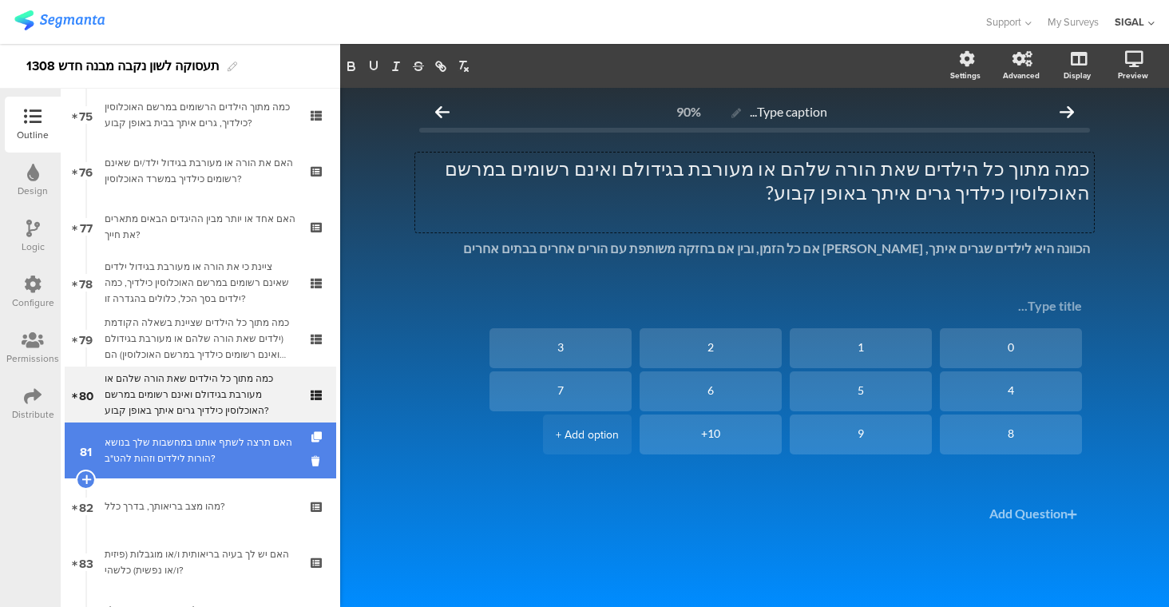
click at [144, 470] on link "81 האם תרצה לשתף אותנו במחשבות שלך בנושא הורות לילדים וזהות להט"ב?" at bounding box center [200, 450] width 271 height 56
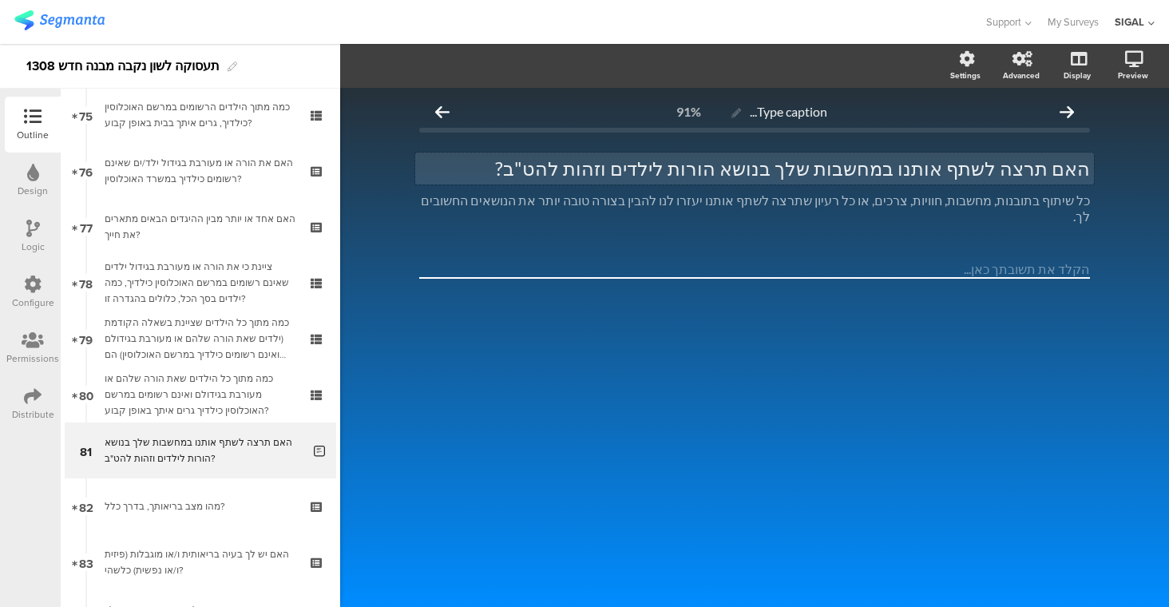
click at [1023, 170] on div "האם תרצה לשתף אותנו במחשבות שלך בנושא הורות לילדים וזהות להט"ב? האם תרצה לשתף א…" at bounding box center [754, 168] width 679 height 32
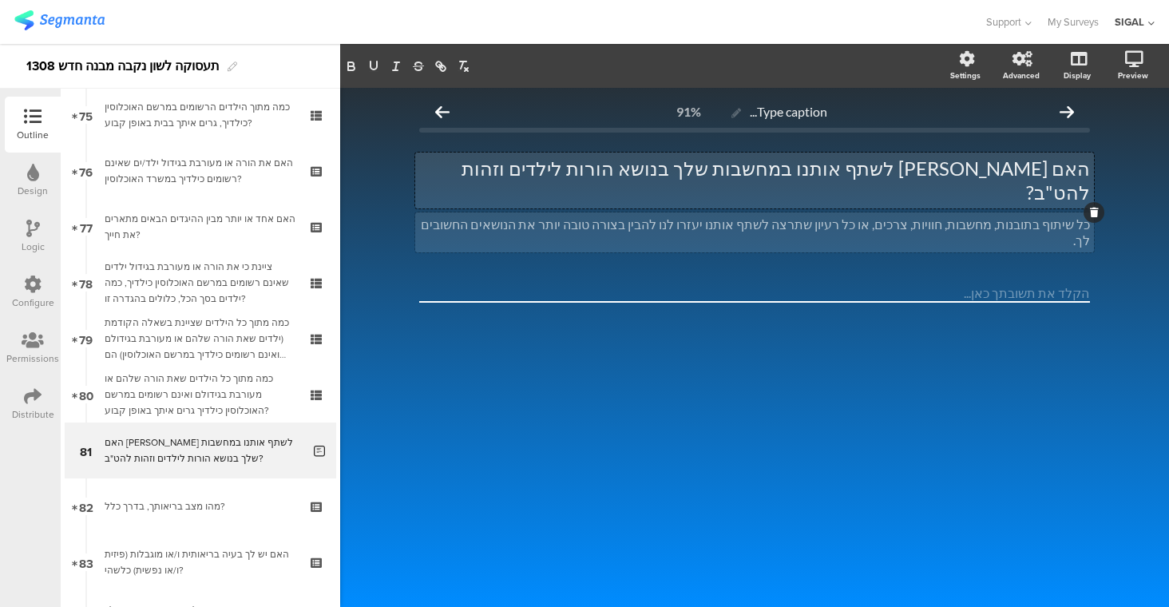
click at [817, 212] on div "כל שיתוף בתובנות, מחשבות, חוויות, צרכים, או כל רעיון שתרצה לשתף אותנו יעזרו לנו…" at bounding box center [754, 232] width 679 height 40
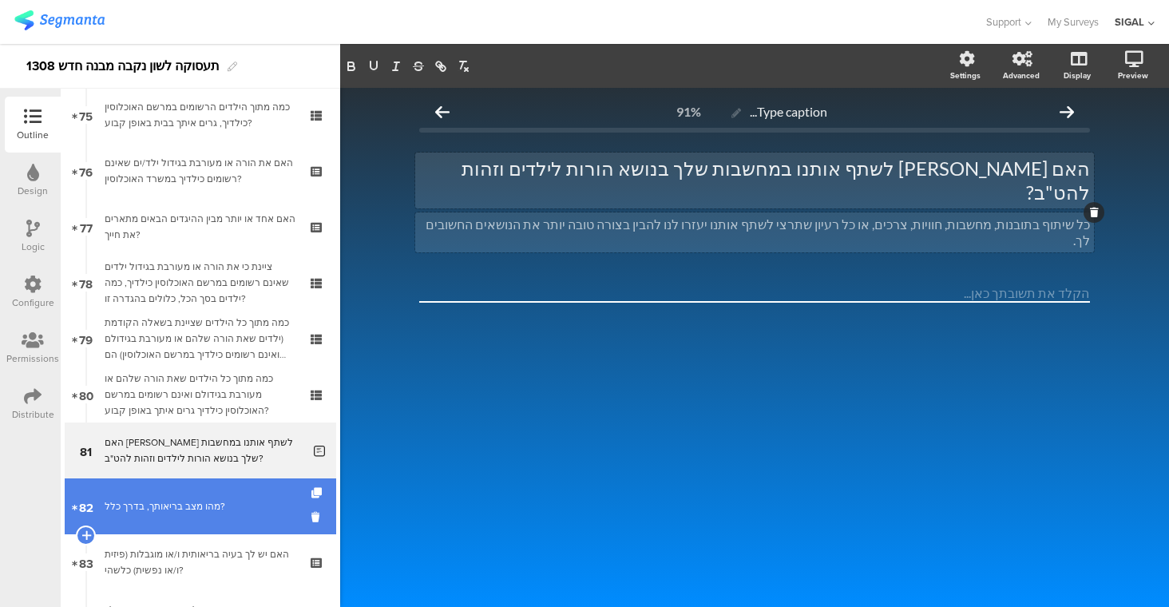
click at [208, 508] on div "מהו מצב בריאותך, בדרך כלל?" at bounding box center [200, 506] width 191 height 16
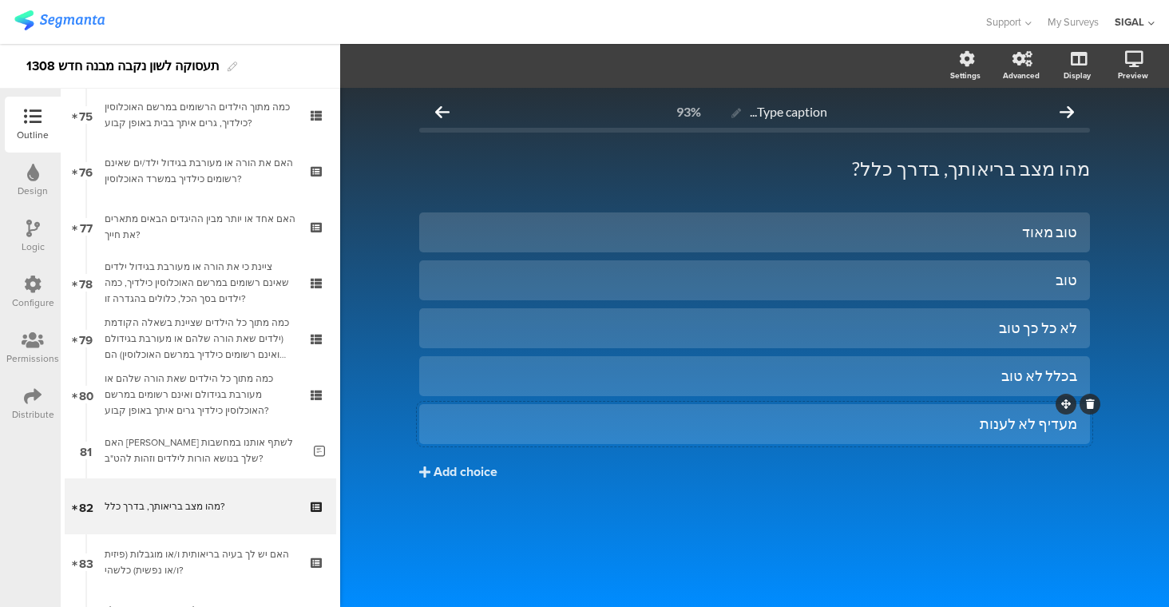
click at [1047, 425] on div "מעדיף לא לענות" at bounding box center [754, 423] width 645 height 18
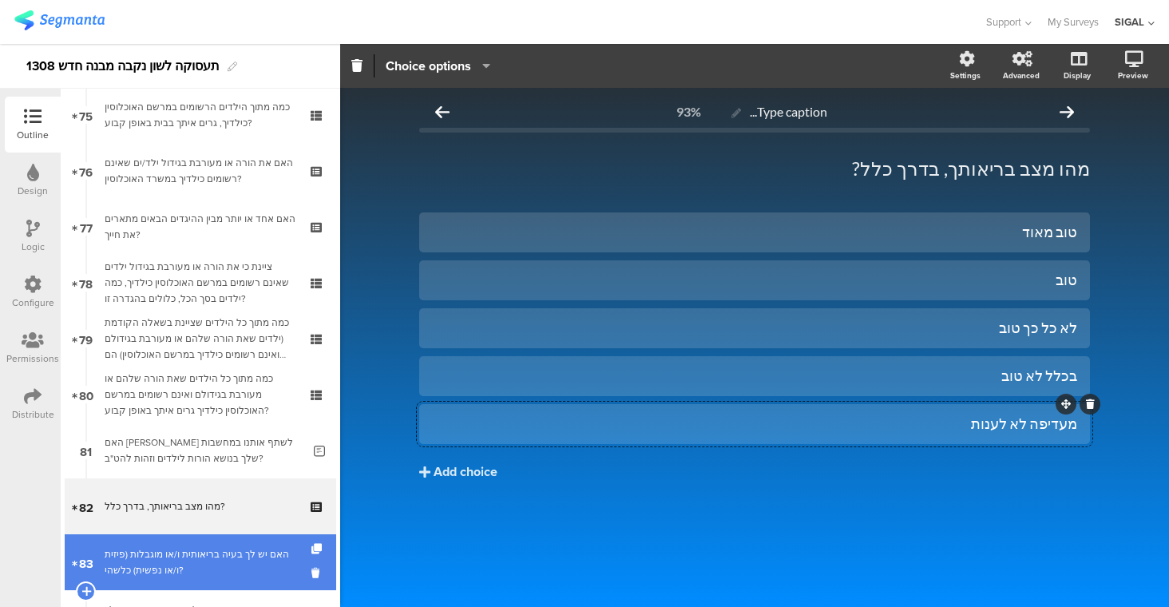
click at [204, 544] on link "83 האם יש לך בעיה בריאותית ו/או מוגבלות (פיזית ו/או נפשית) כלשהי?" at bounding box center [200, 562] width 271 height 56
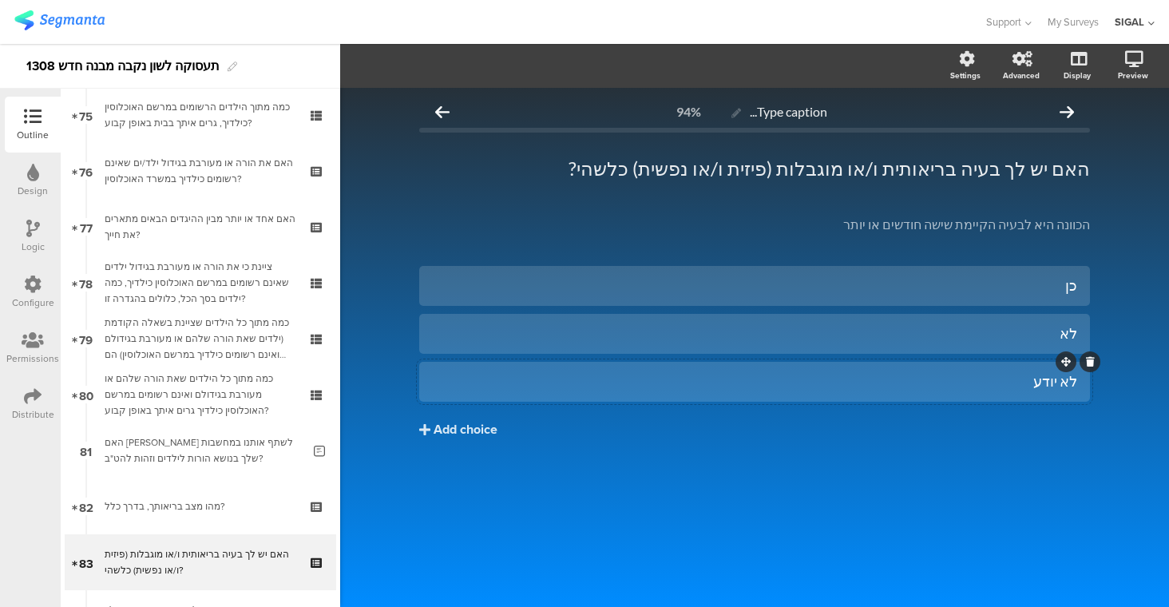
click at [976, 384] on div "לא יודע" at bounding box center [754, 381] width 645 height 18
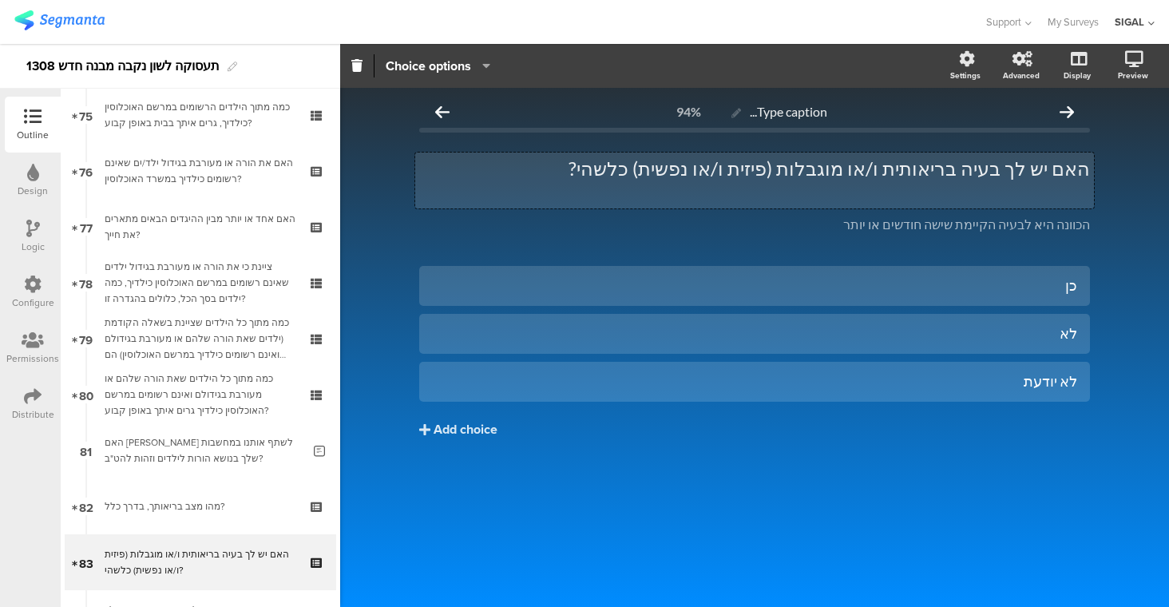
click at [992, 196] on div "האם יש לך בעיה בריאותית ו/או מוגבלות (פיזית ו/או נפשית) כלשהי? האם יש לך בעיה ב…" at bounding box center [754, 180] width 679 height 56
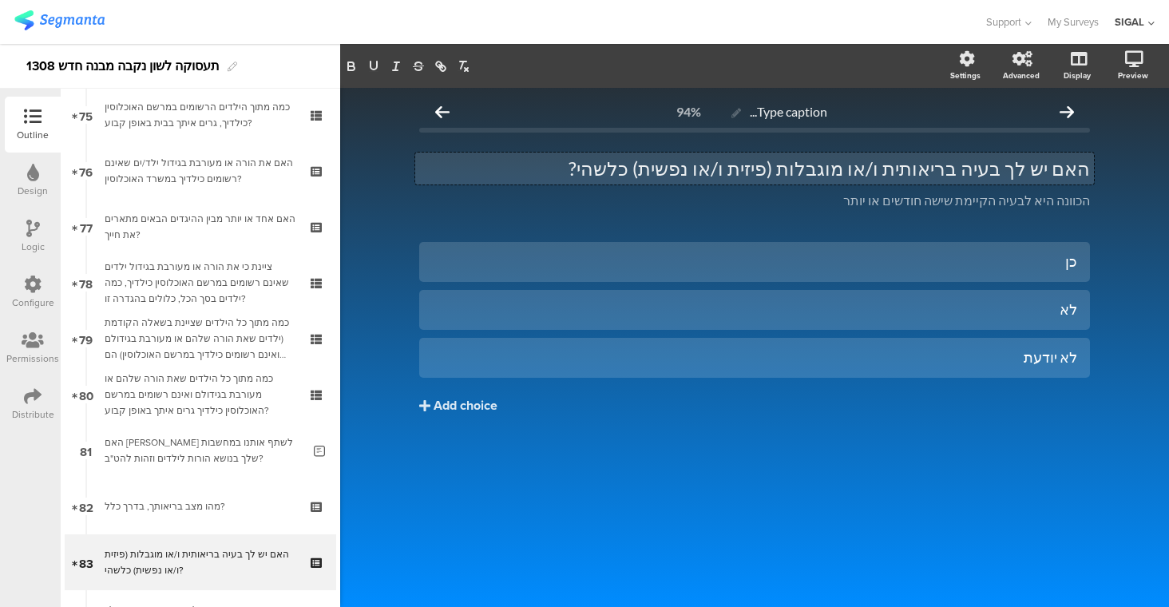
click at [824, 480] on div "כן לא לא יודעת Add choice" at bounding box center [754, 361] width 671 height 239
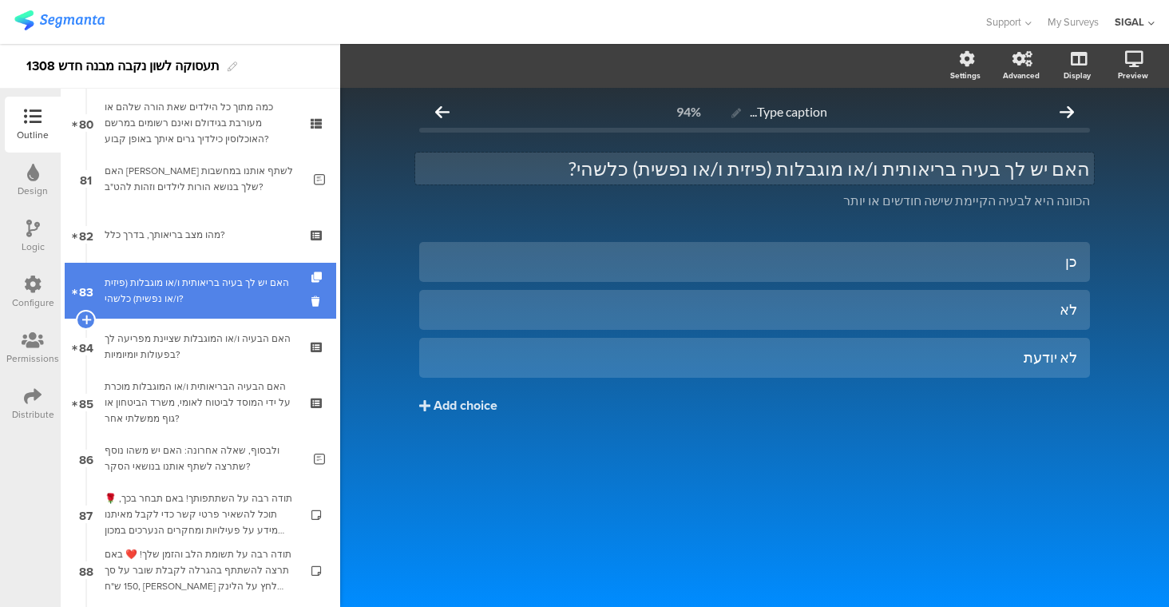
scroll to position [4474, 0]
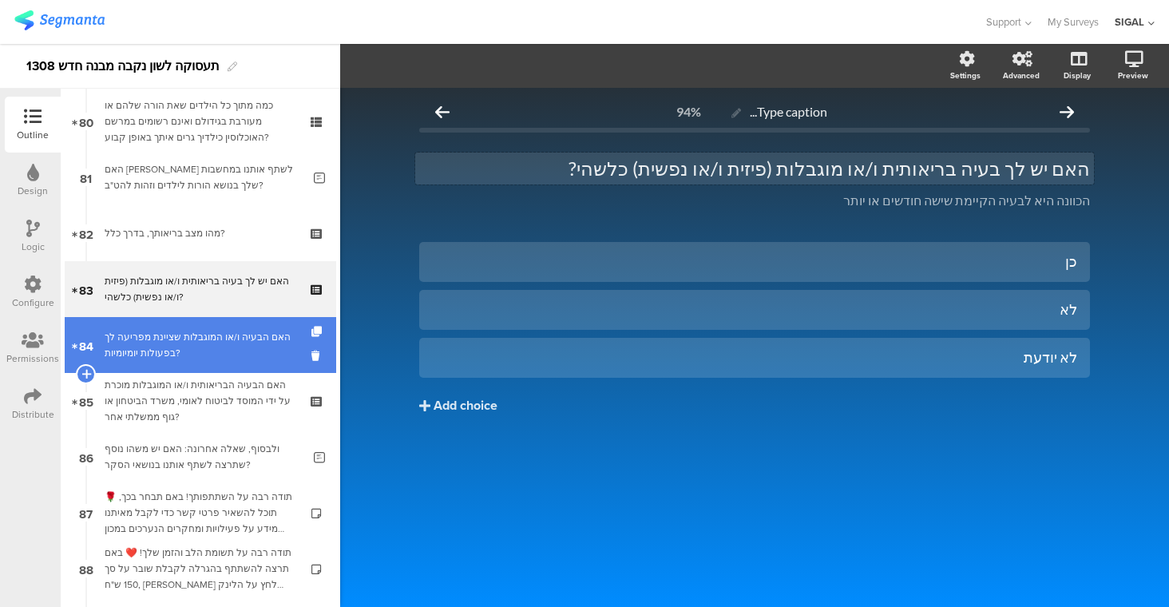
click at [246, 336] on div "האם הבעיה ו/או המוגבלות שציינת מפריעה לך בפעולות יומיומיות?" at bounding box center [200, 345] width 191 height 32
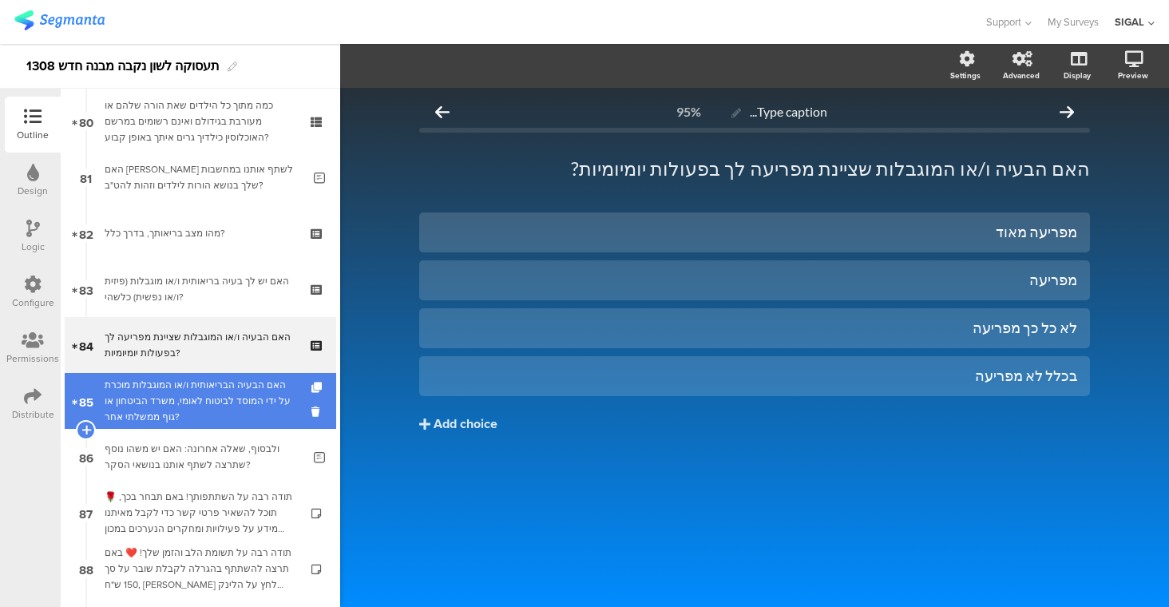
click at [202, 421] on div "האם הבעיה הבריאותית ו/או המוגבלות מוכרת על ידי המוסד לביטוח לאומי, משרד הביטחון…" at bounding box center [200, 401] width 191 height 48
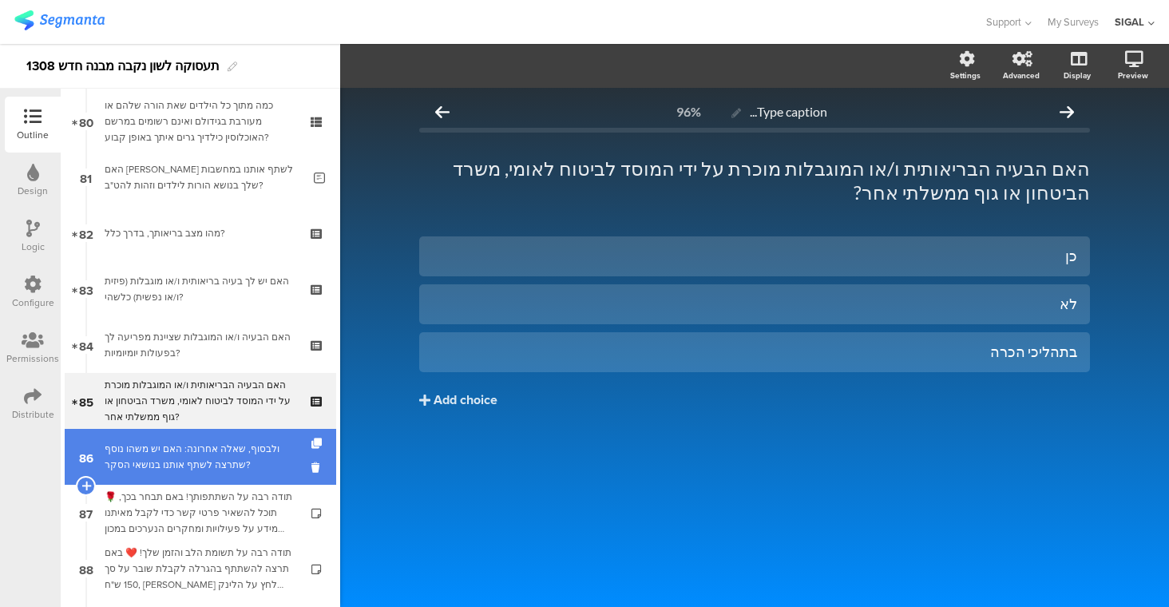
click at [212, 456] on div "ולבסוף, שאלה אחרונה: האם יש משהו נוסף שתרצה לשתף אותנו בנושאי הסקר?" at bounding box center [203, 457] width 197 height 32
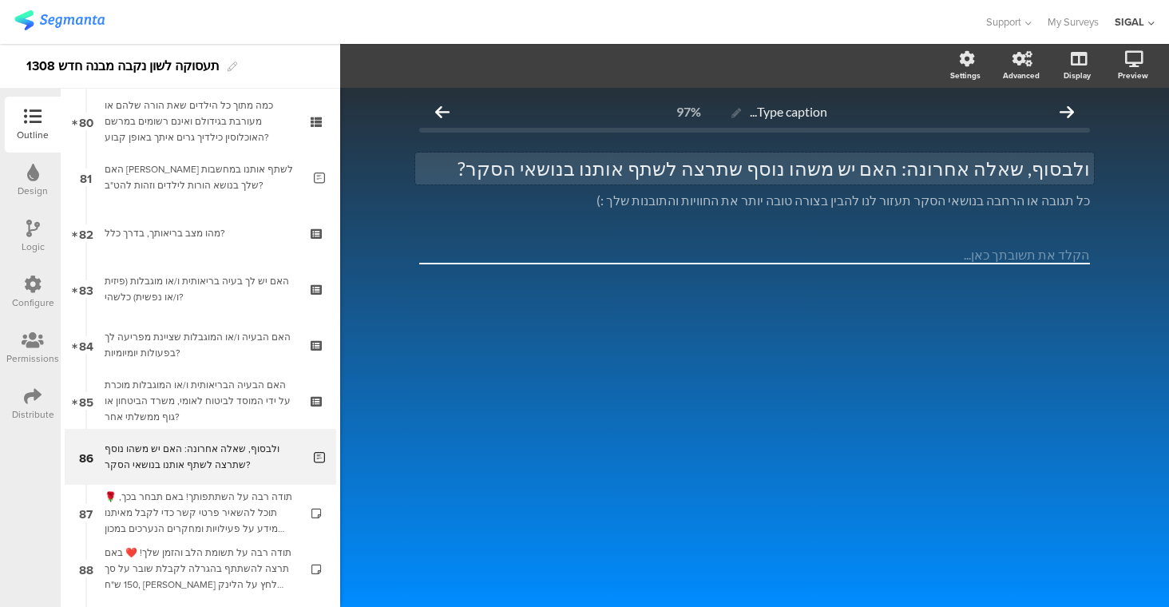
click at [763, 172] on p "ולבסוף, שאלה אחרונה: האם יש משהו נוסף שתרצה לשתף אותנו בנושאי הסקר?" at bounding box center [754, 168] width 671 height 24
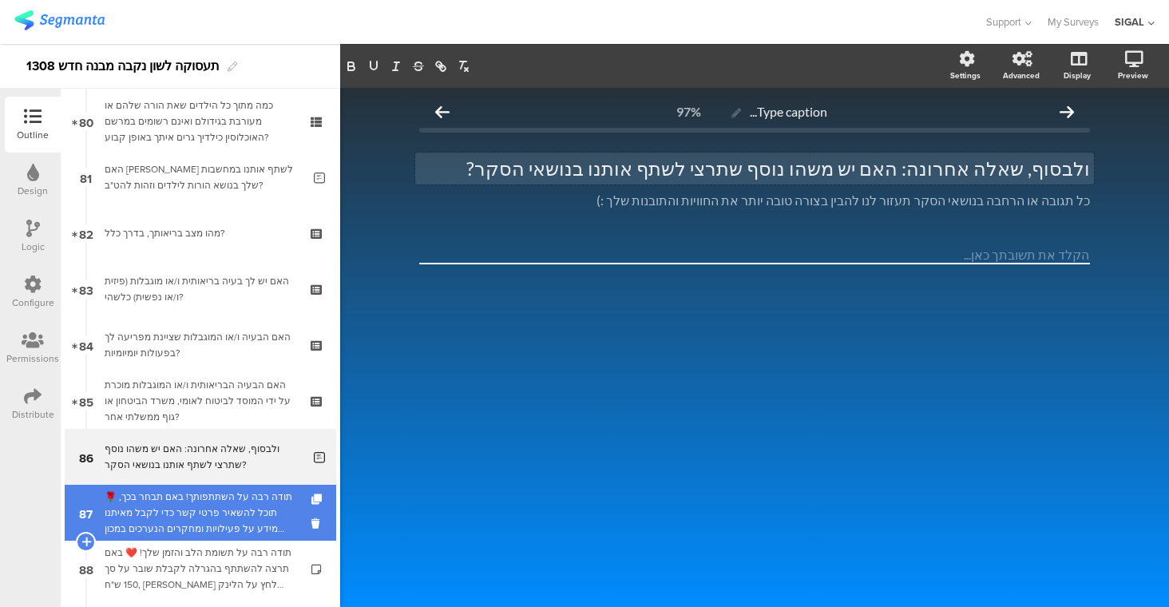
click at [215, 513] on div "🌹 תודה רבה על השתתפותך! באם תבחר בכך, תוכל להשאיר פרטי קשר כדי לקבל מאיתנו מידע…" at bounding box center [200, 513] width 191 height 48
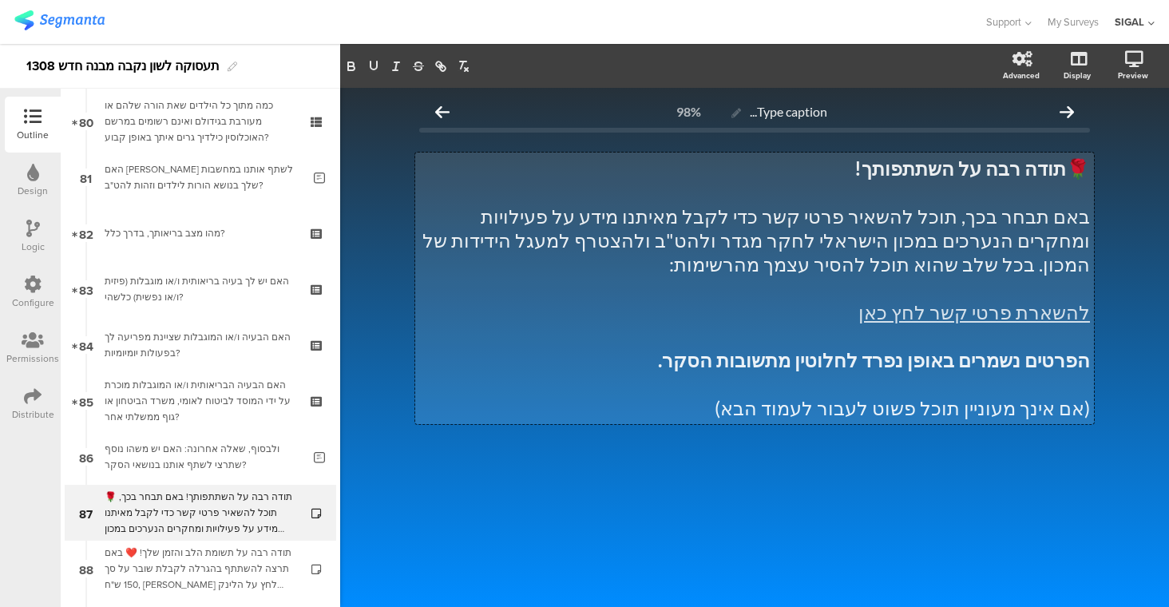
click at [1016, 231] on div "🌹 תודה רבה על השתתפותך! באם תבחר בכך, תוכל להשאיר פרטי קשר כדי לקבל מאיתנו מידע…" at bounding box center [754, 287] width 679 height 271
click at [940, 406] on p "(אם אינך מעוניינת תוכל פשוט לעבור לעמוד הבא)" at bounding box center [754, 408] width 671 height 24
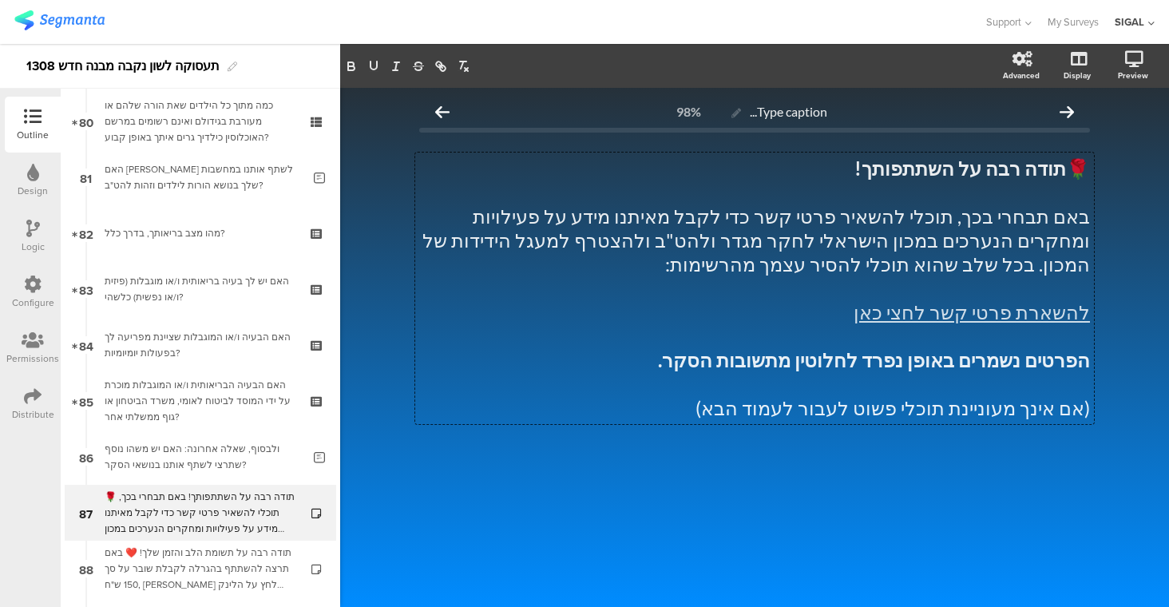
click at [845, 457] on div at bounding box center [754, 480] width 671 height 56
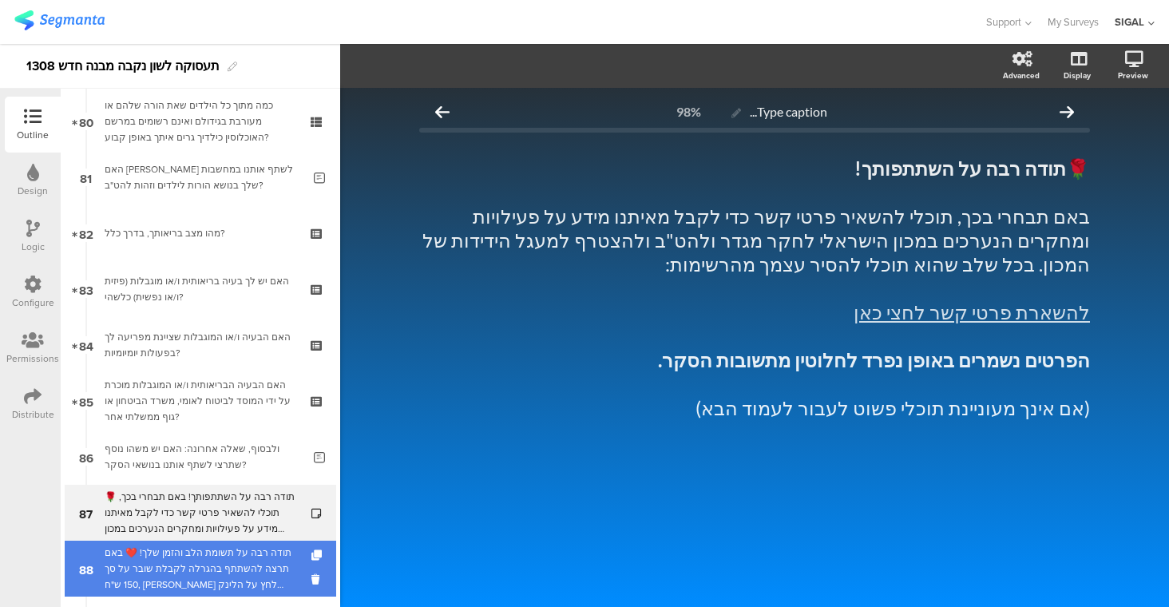
click at [235, 556] on div "תודה רבה על תשומת הלב והזמן שלך! ❤️ באם תרצה להשתתף בהגרלה לקבלת שובר על סך 150…" at bounding box center [200, 568] width 191 height 48
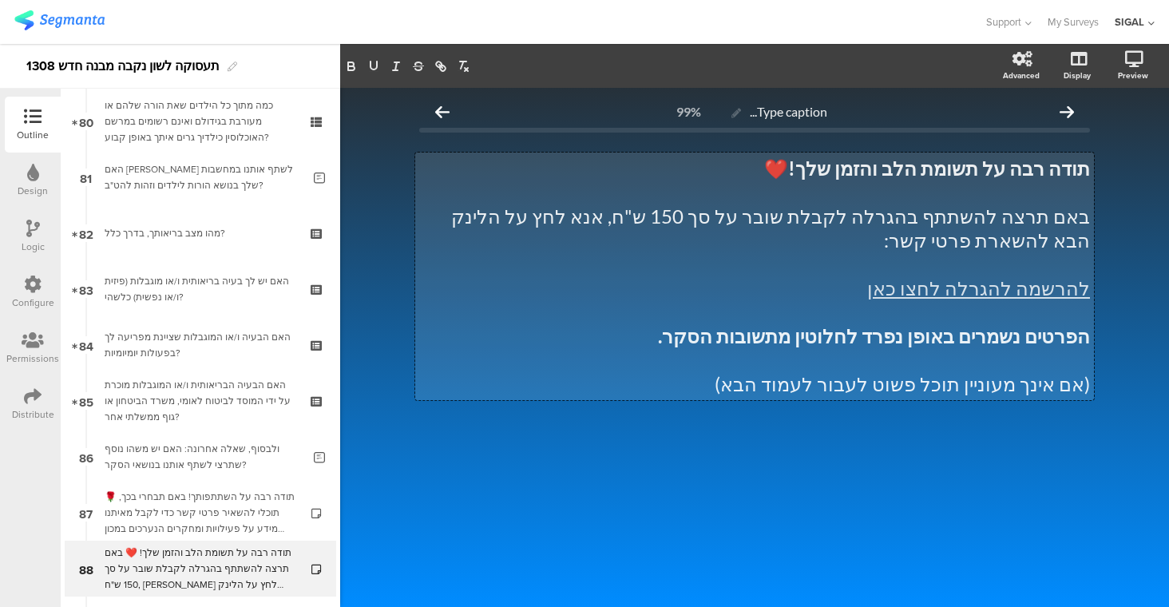
click at [1016, 217] on div "תודה רבה על תשומת הלב והזמן שלך! ❤️ באם תרצה להשתתף בהגרלה לקבלת שובר על סך 150…" at bounding box center [754, 275] width 679 height 247
click at [651, 216] on p "באם תרצי להשתתף בהגרלה לקבלת שובר על סך 150 ש"ח, אנא לחץ על הלינק הבא להשארת פר…" at bounding box center [754, 228] width 671 height 48
click at [890, 300] on p at bounding box center [754, 312] width 671 height 24
click at [976, 372] on p "(אם אינך מעוניין תוכל פשוט לעבור לעמוד הבא)" at bounding box center [754, 384] width 671 height 24
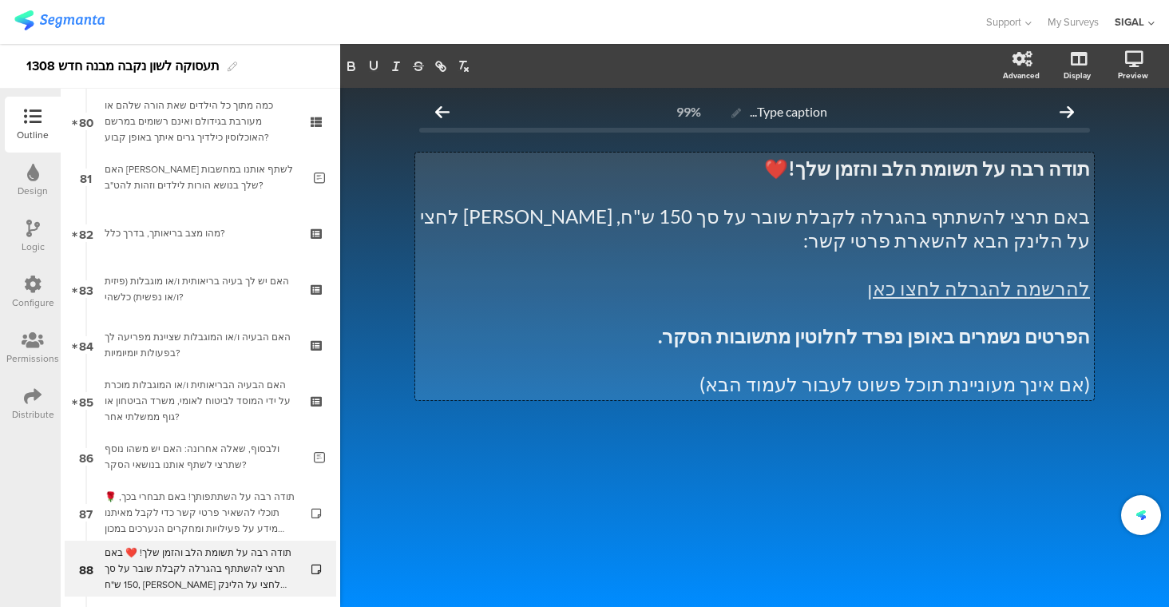
click at [940, 372] on p "(אם אינך מעוניינת תוכל פשוט לעבור לעמוד הבא)" at bounding box center [754, 384] width 671 height 24
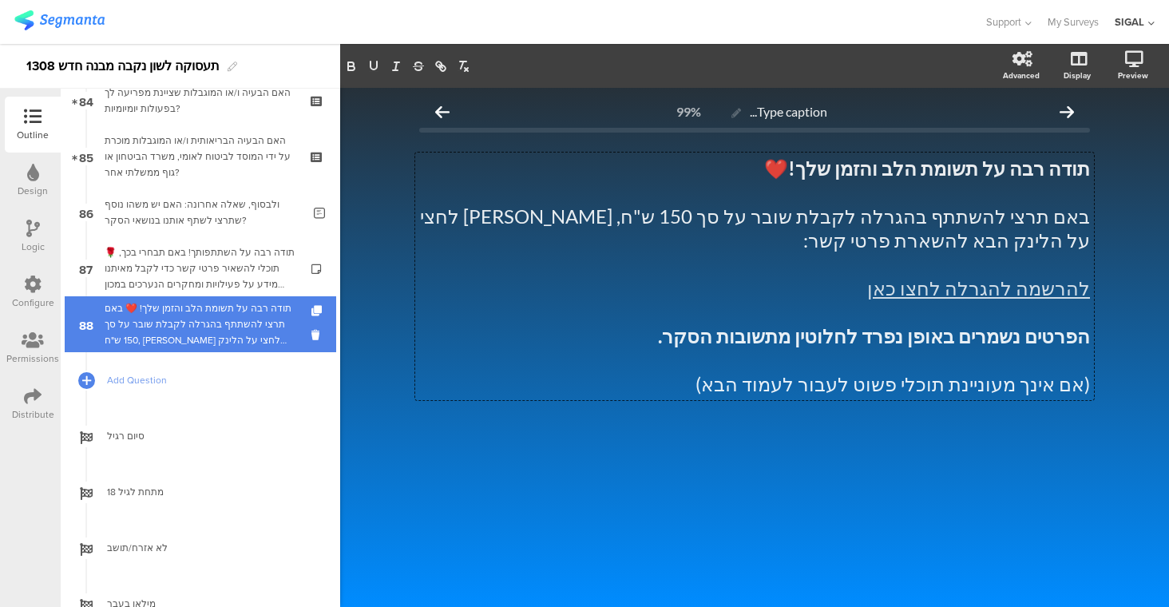
scroll to position [4719, 0]
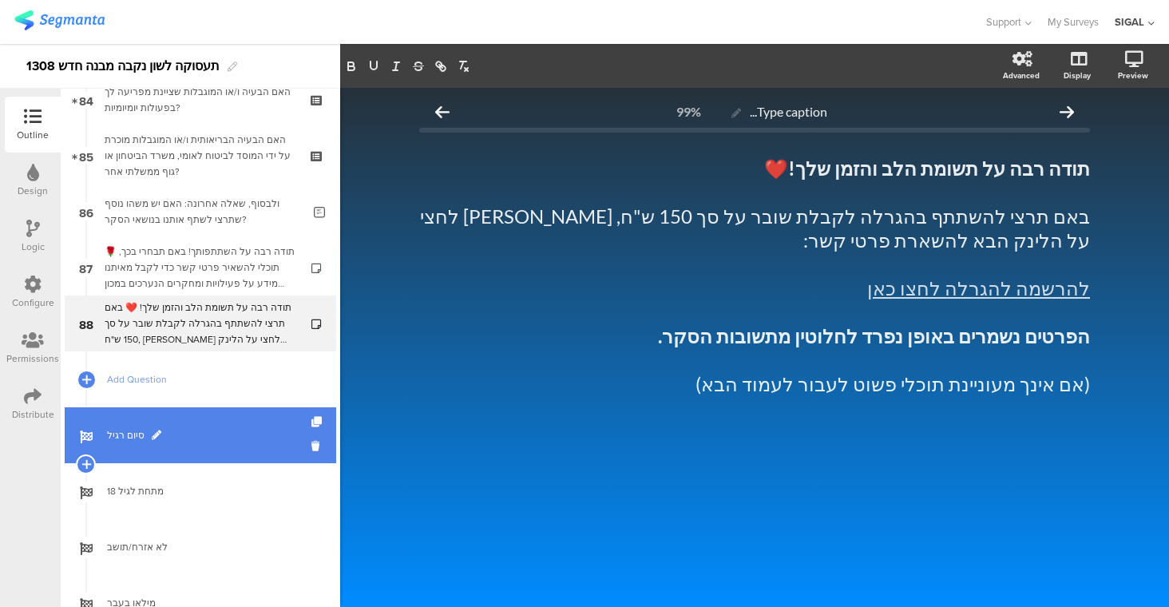
click at [233, 440] on span "סיום רגיל" at bounding box center [209, 435] width 204 height 16
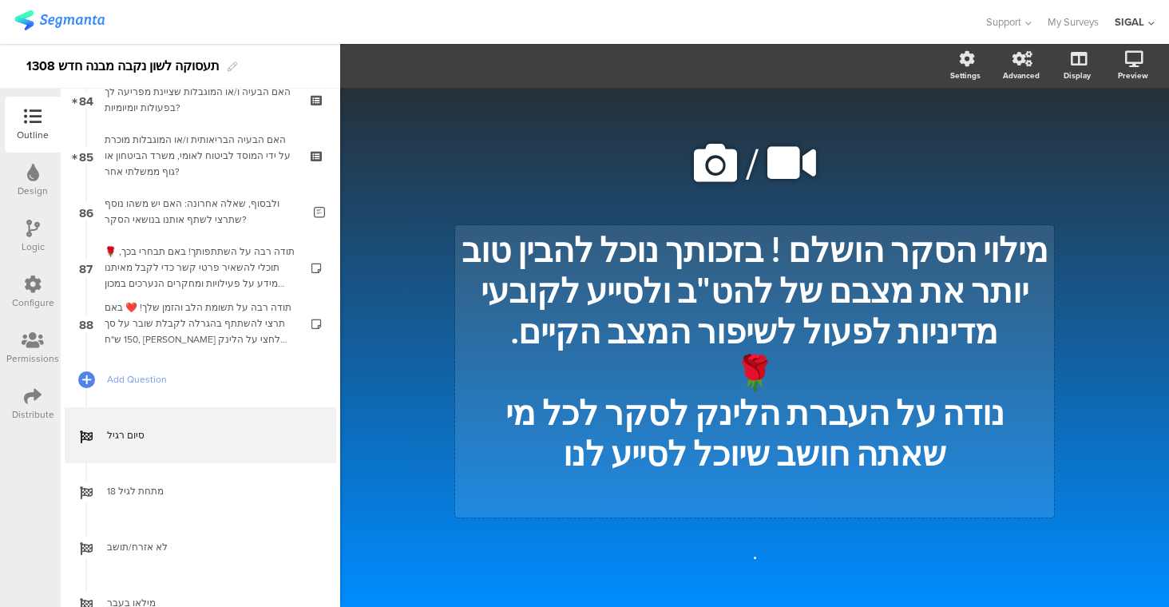
click at [535, 429] on div "מילוי הסקר הושלם ! בזכותך נוכל להבין טוב יותר את מצבם של להט"ב ולסייע לקובעי מד…" at bounding box center [754, 371] width 599 height 292
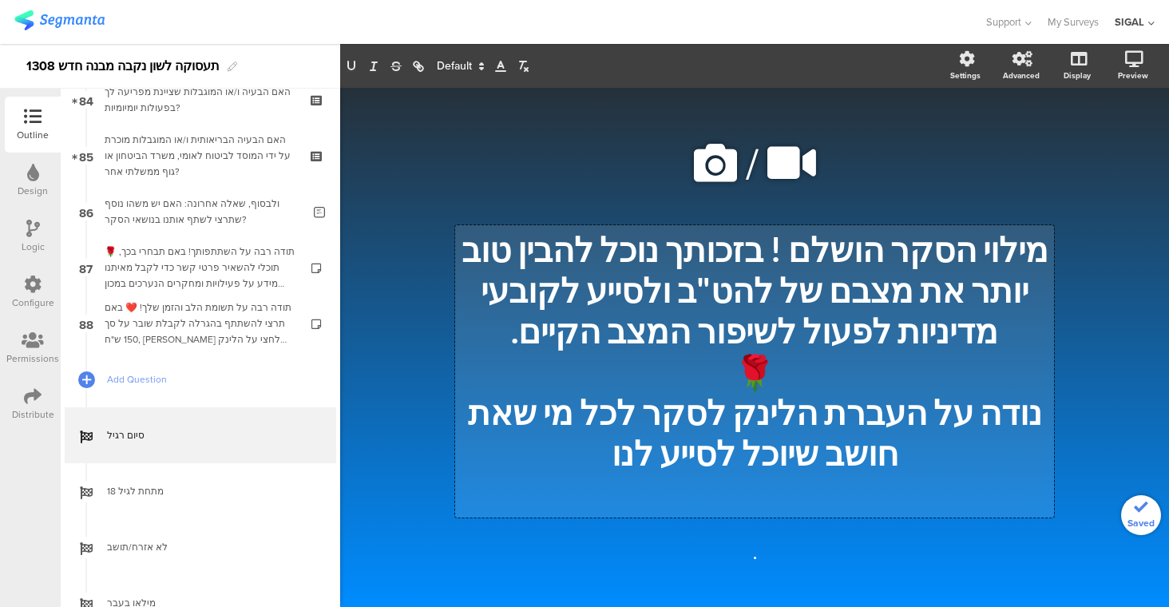
click at [469, 431] on p "נודה על העברת הלינק לסקר לכל מי שאת חושב שיוכל לסייע לנו" at bounding box center [754, 432] width 591 height 81
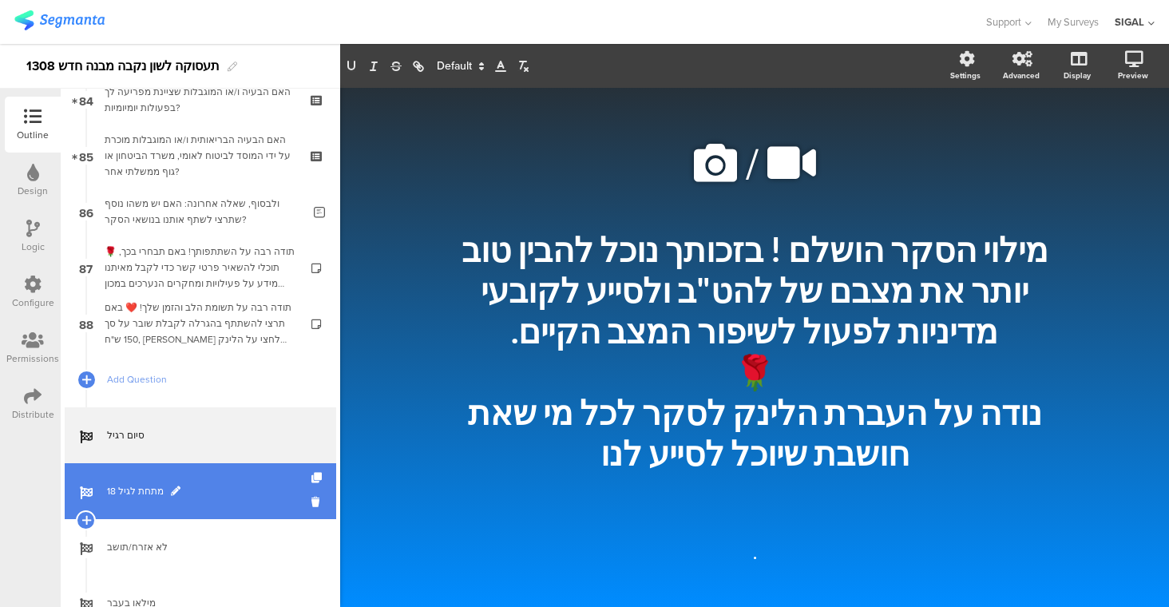
click at [243, 487] on span "מתחת לגיל 18" at bounding box center [209, 491] width 204 height 16
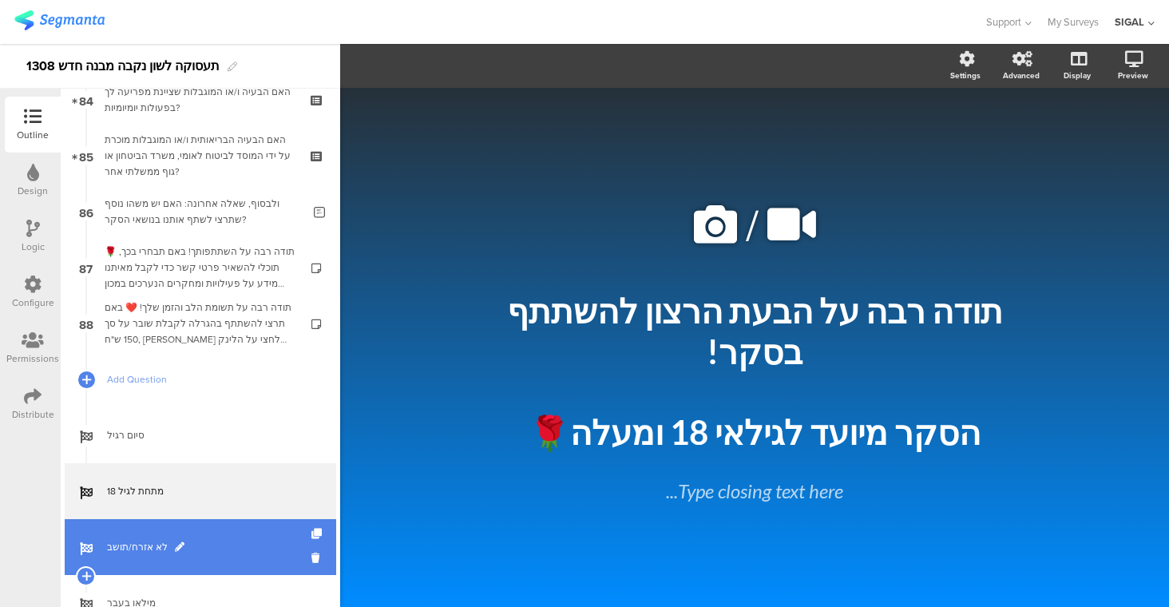
click at [259, 544] on span "לא אזרח/תושב" at bounding box center [209, 547] width 204 height 16
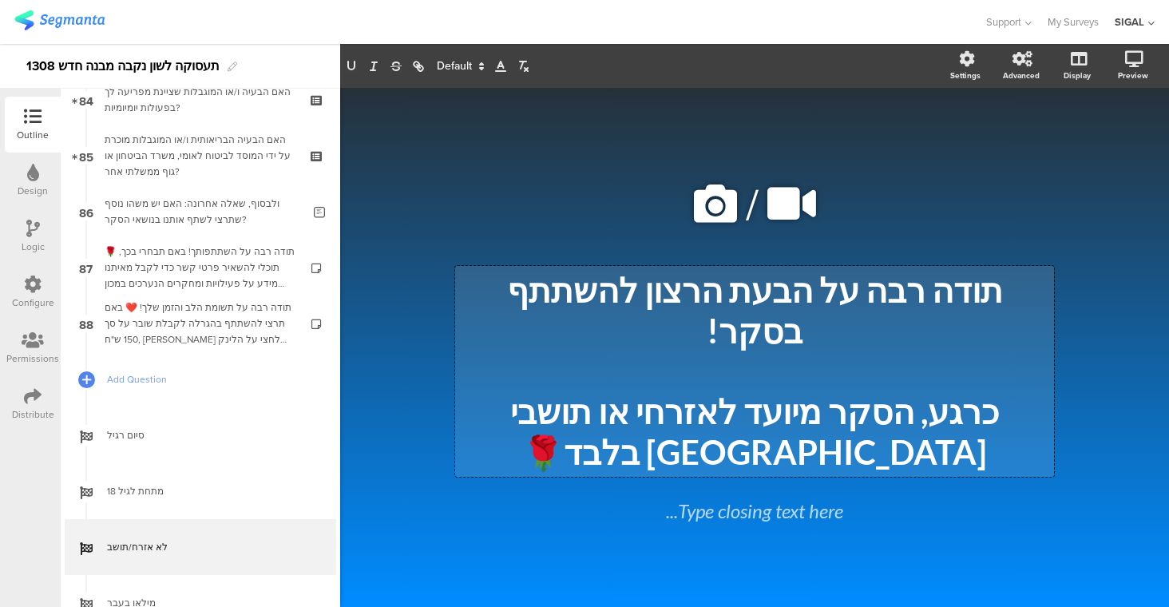
click at [735, 393] on div "תודה רבה על הבעת הרצון להשתתף בסקר! כרגע, הסקר מיועד לאזרחי או תושבי ישראל בלבד…" at bounding box center [754, 371] width 599 height 211
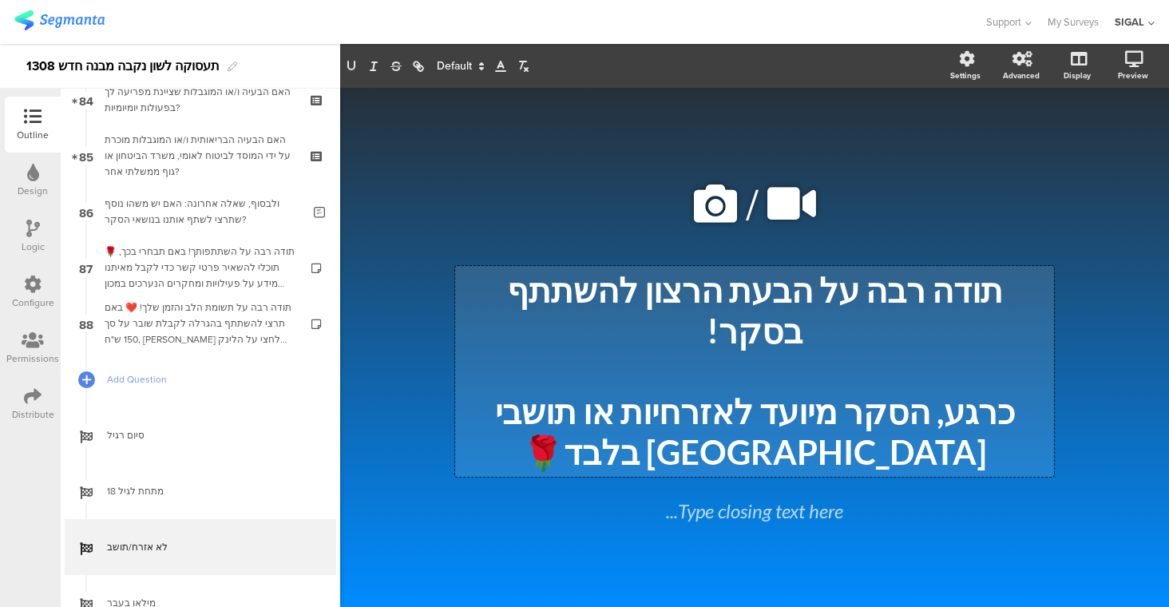
click at [563, 391] on p "כרגע, הסקר מיועד לאזרחיות או תושבי ישראל בלבד🌹" at bounding box center [754, 431] width 591 height 81
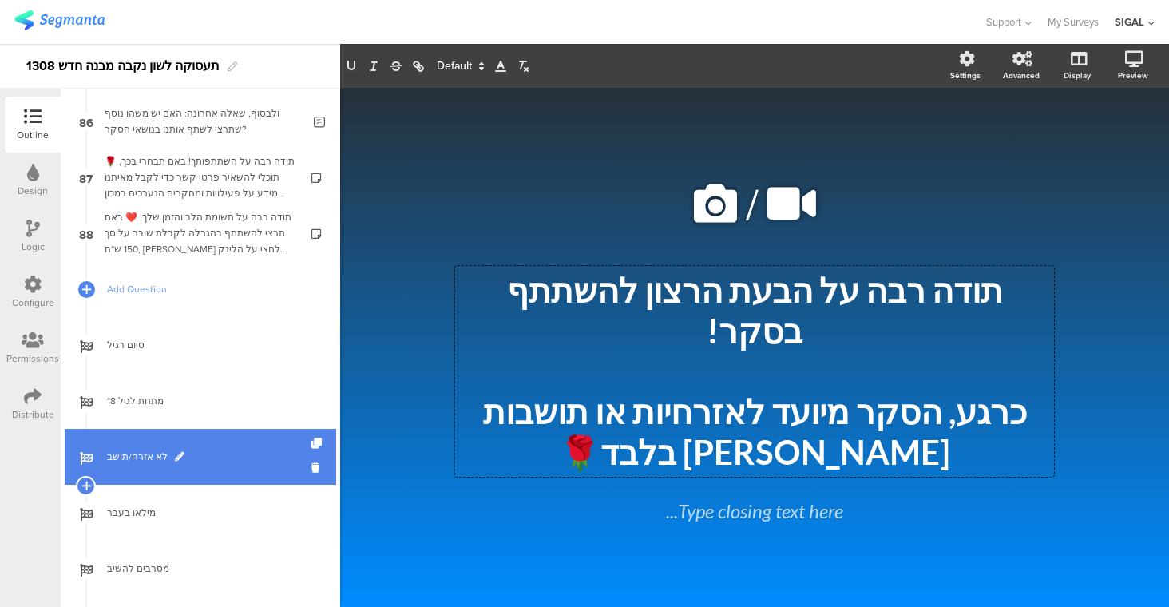
scroll to position [4890, 0]
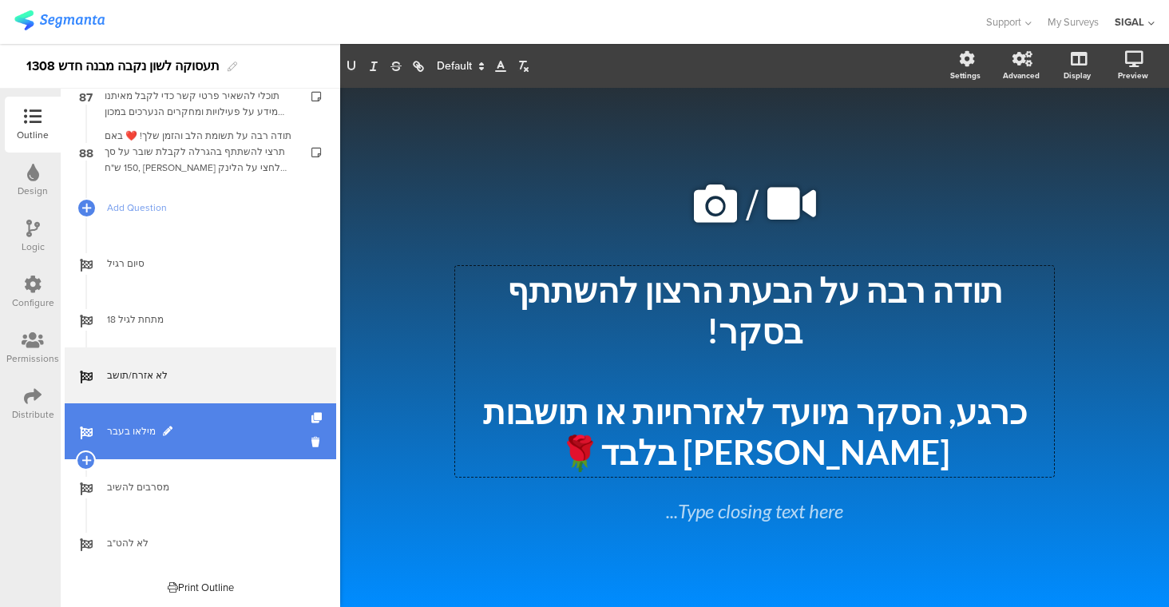
click at [228, 442] on link "מילאו בעבר" at bounding box center [200, 431] width 271 height 56
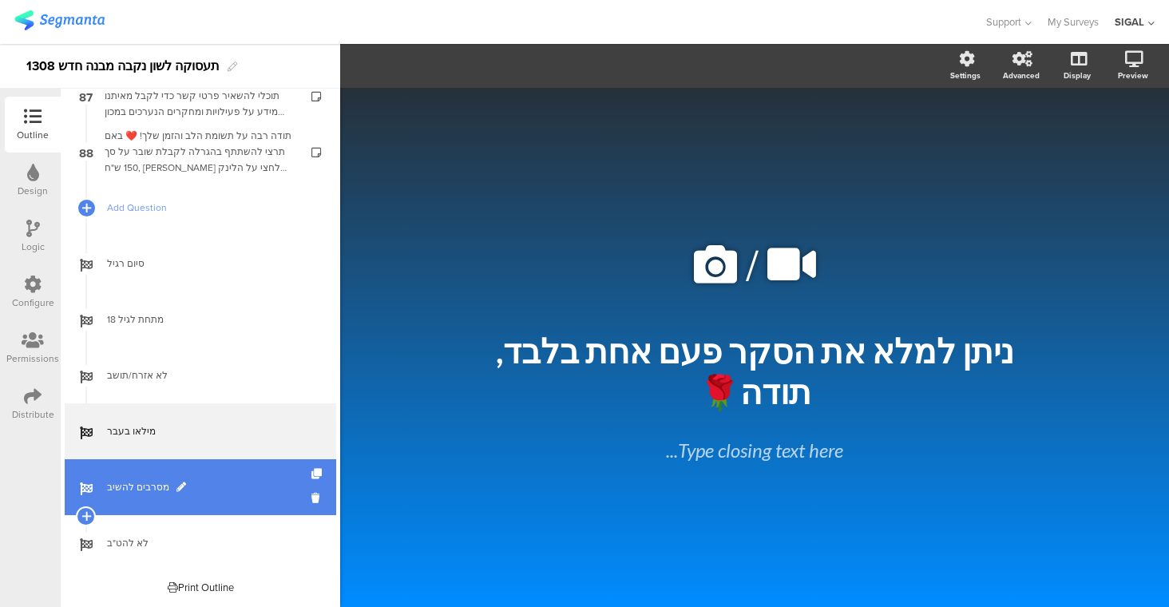
click at [245, 486] on span "מסרבים להשיב" at bounding box center [209, 487] width 204 height 16
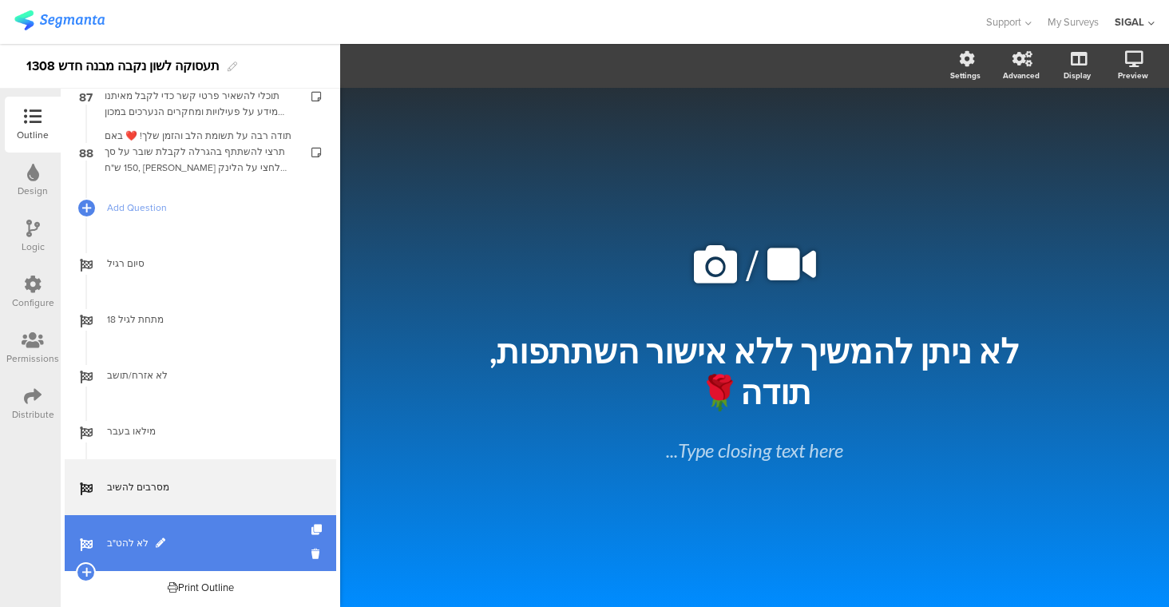
click at [253, 540] on span "לא להט"ב" at bounding box center [209, 543] width 204 height 16
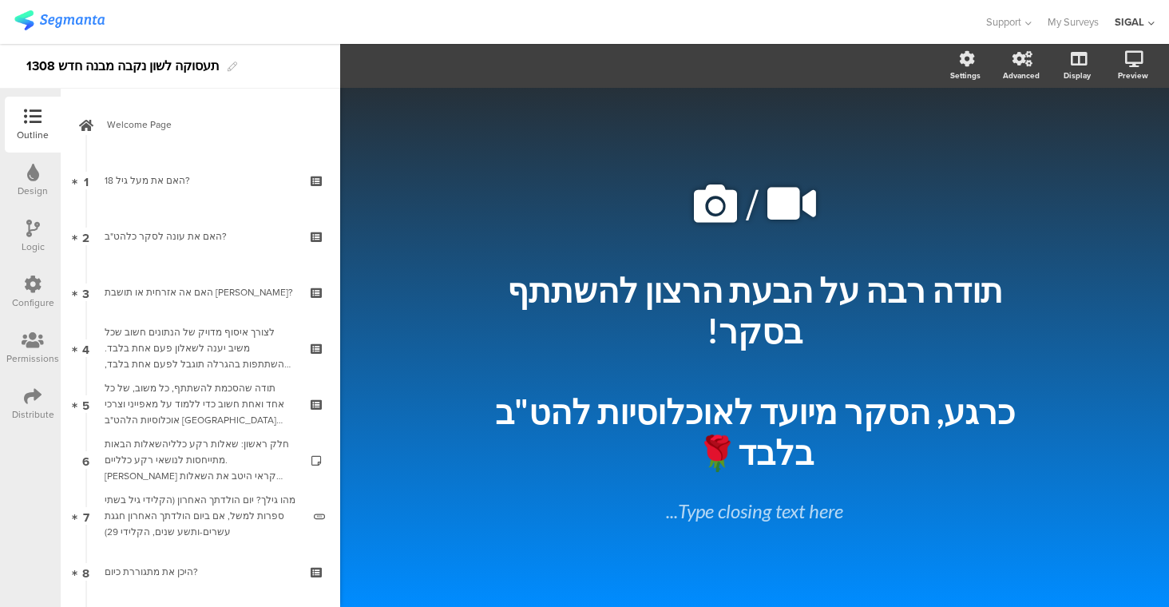
click at [29, 299] on div "Configure" at bounding box center [33, 302] width 42 height 14
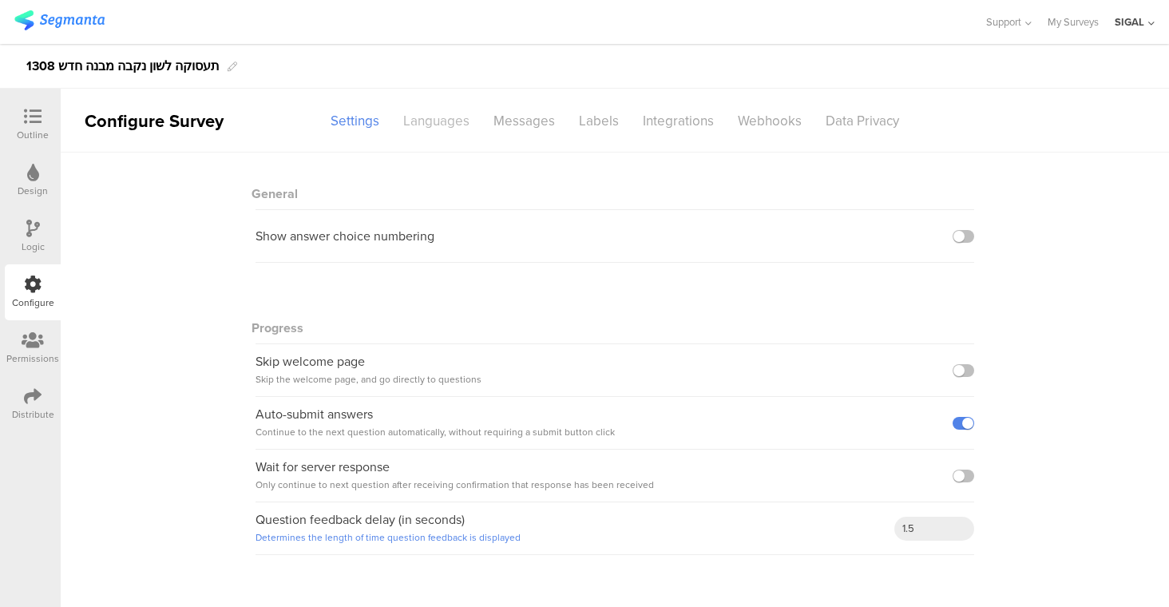
click at [439, 117] on div "Languages" at bounding box center [436, 121] width 90 height 28
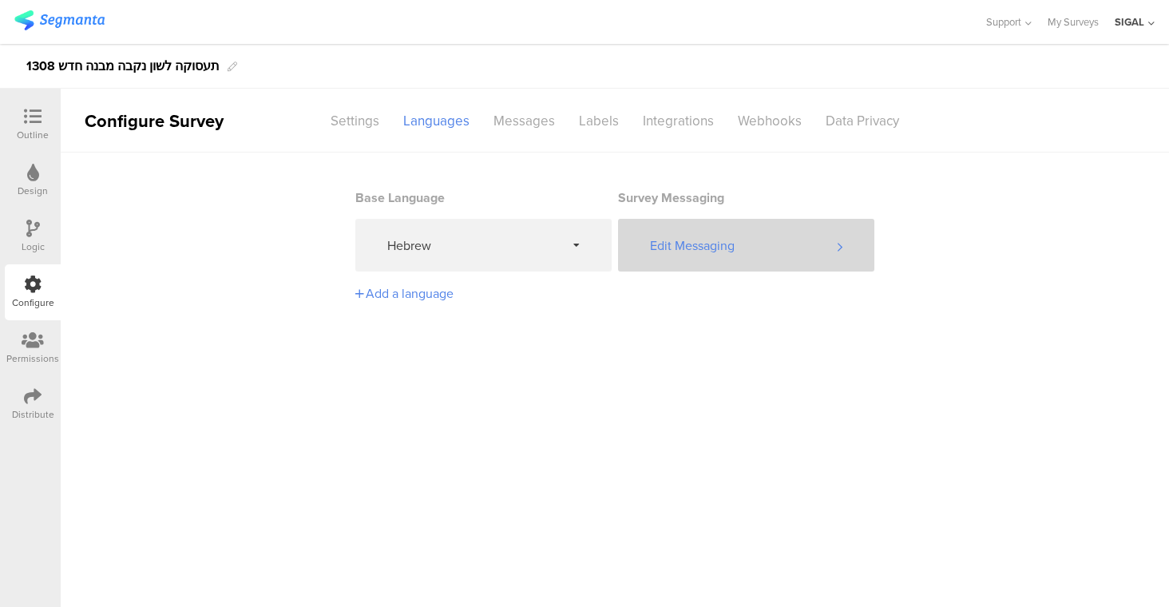
click at [714, 240] on div "Edit Messaging" at bounding box center [746, 245] width 256 height 53
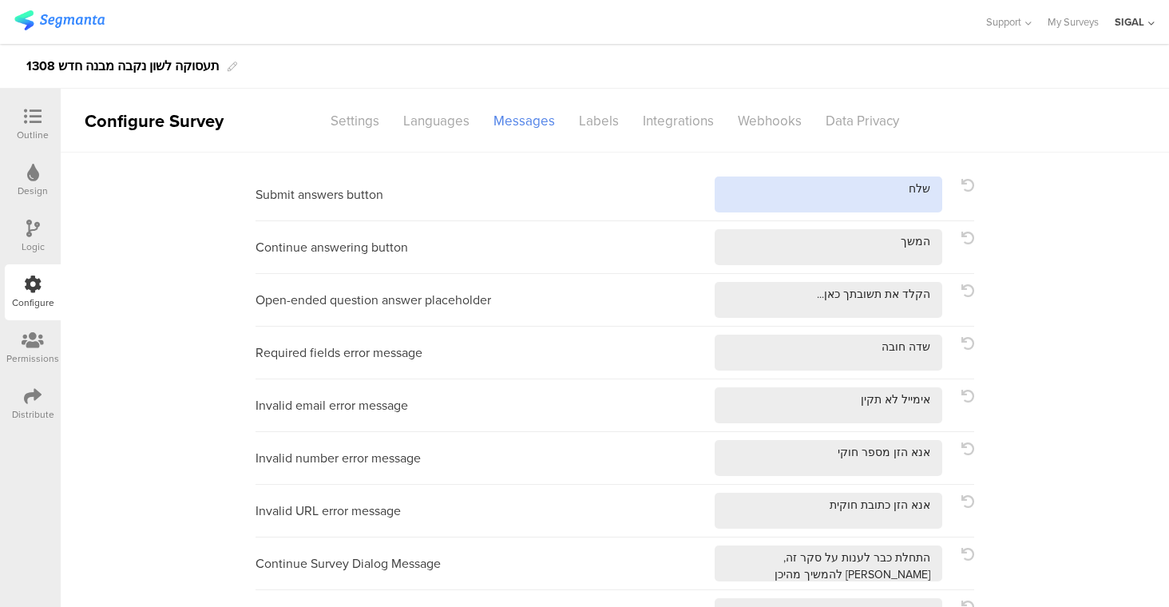
click at [874, 188] on textarea at bounding box center [828, 194] width 228 height 36
type textarea "שלחי"
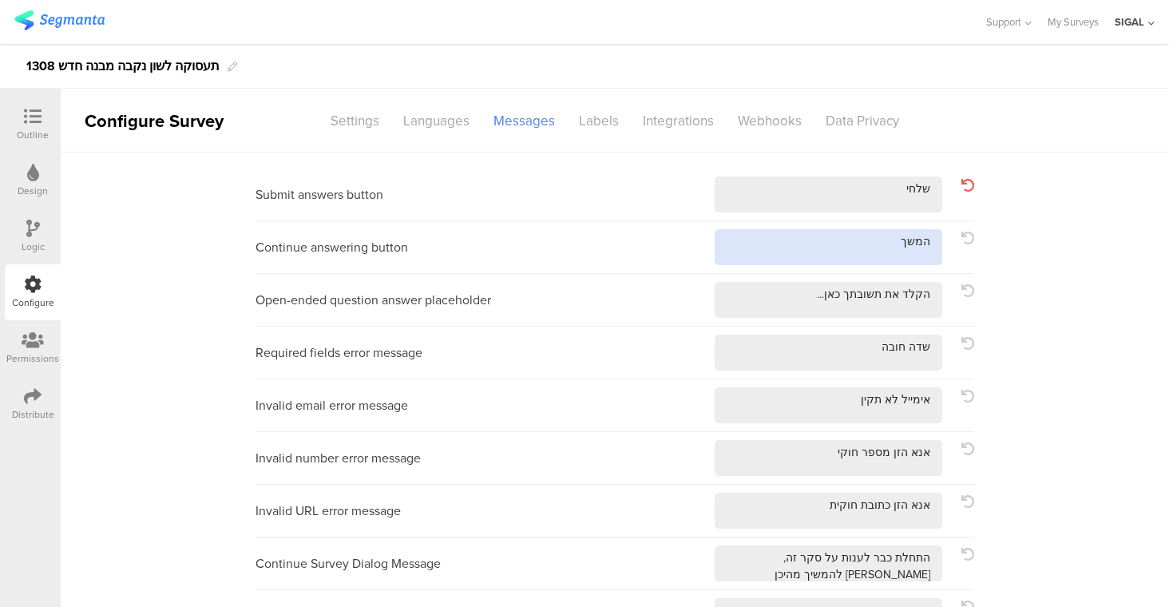
click at [889, 247] on textarea at bounding box center [828, 247] width 228 height 36
type textarea "המשכי"
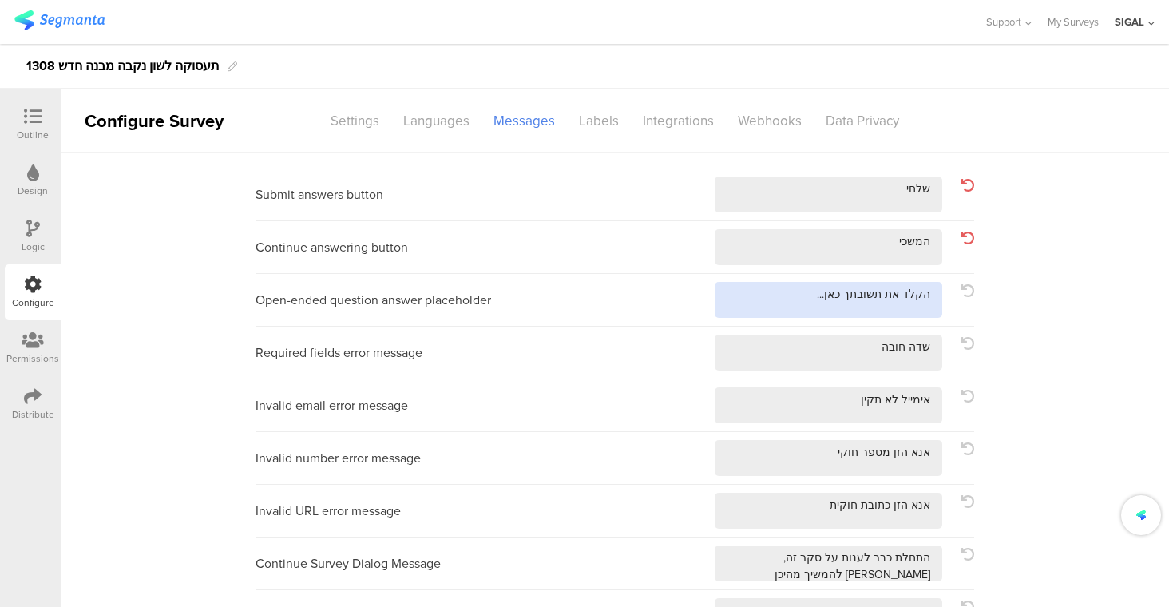
click at [899, 290] on textarea at bounding box center [828, 300] width 228 height 36
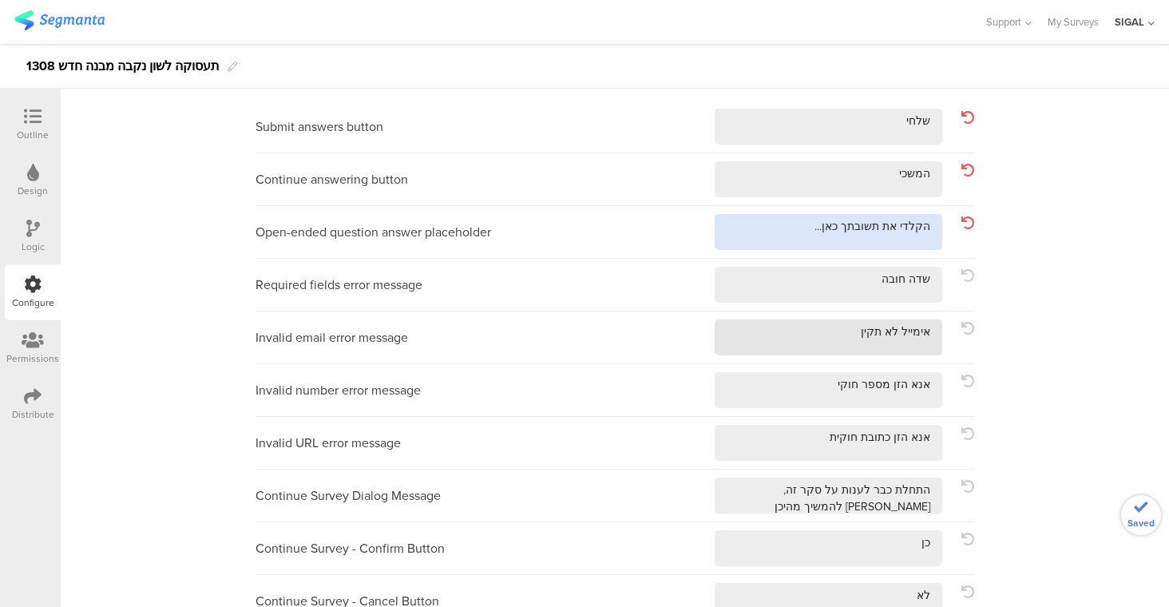
scroll to position [79, 0]
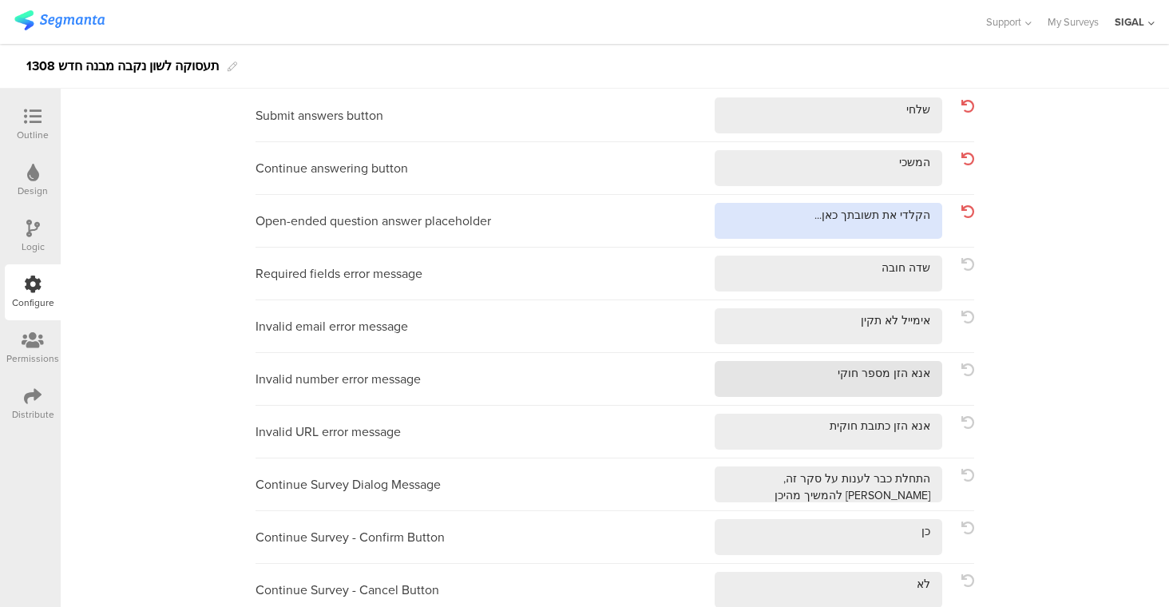
type textarea "הקלדי את תשובתך כאן..."
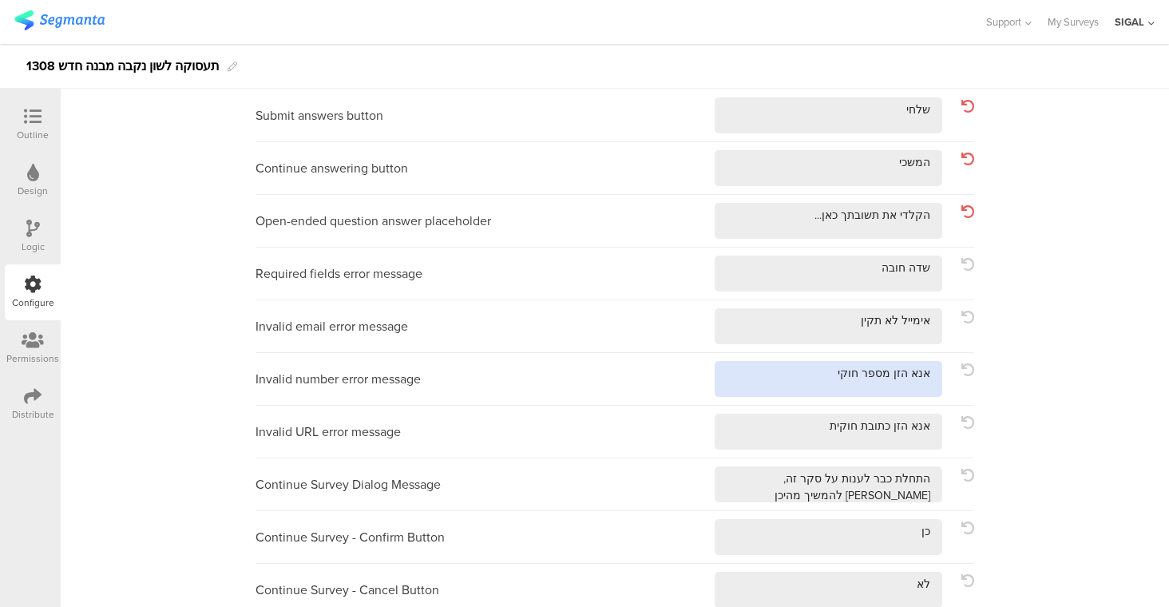
click at [891, 382] on textarea at bounding box center [828, 379] width 228 height 36
type textarea "אנא הזני מספר חוקי"
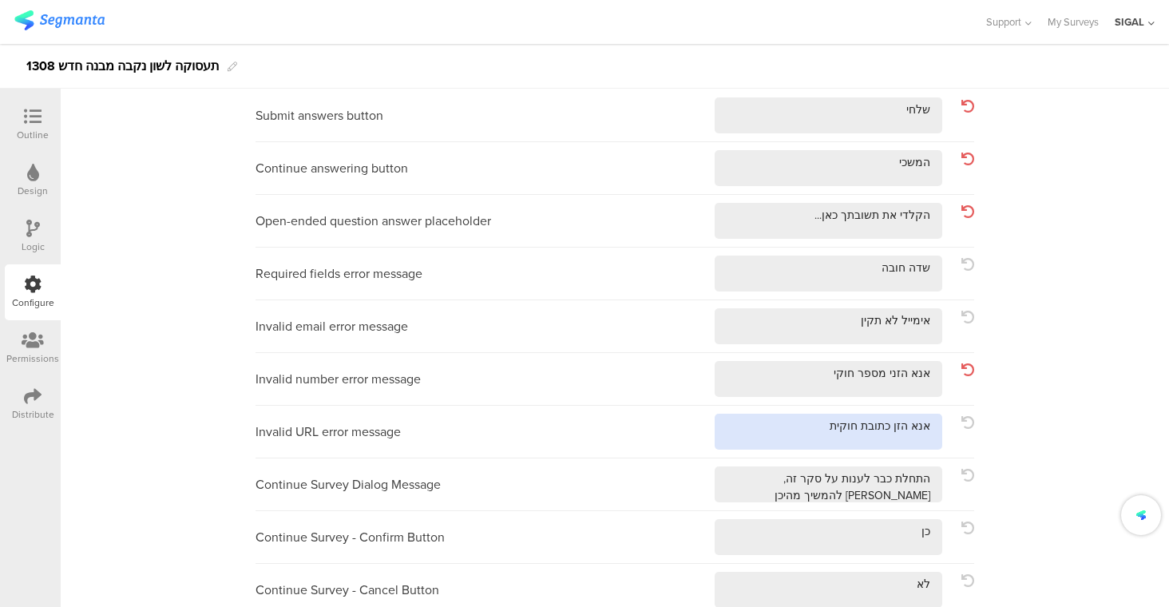
click at [888, 428] on textarea at bounding box center [828, 432] width 228 height 36
type textarea "אנא הזני כתובת חוקית"
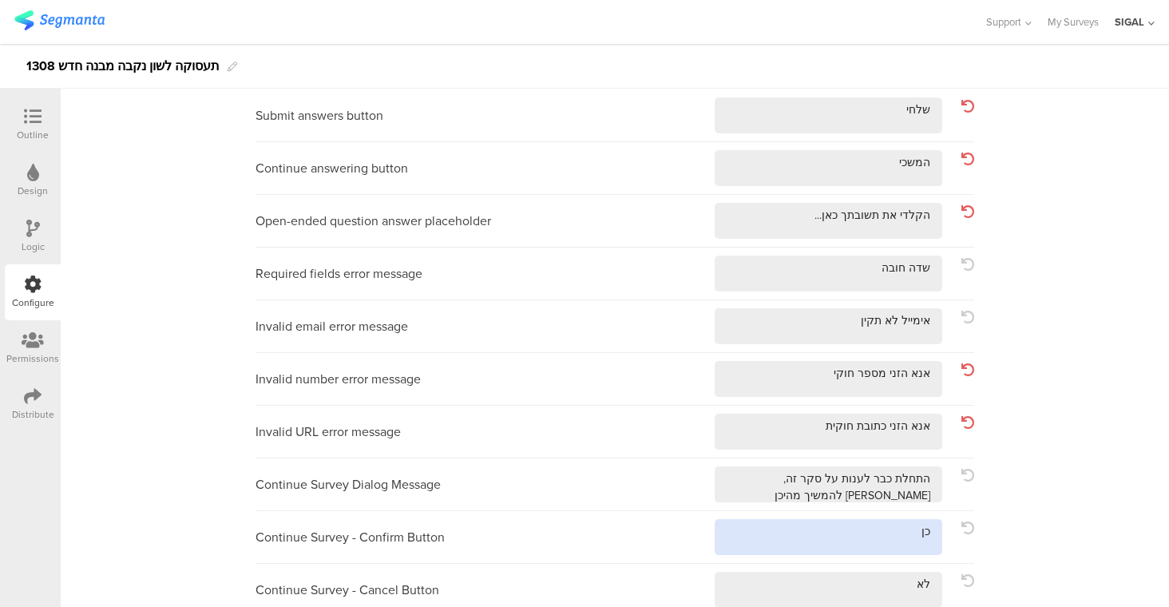
click at [895, 539] on textarea at bounding box center [828, 537] width 228 height 36
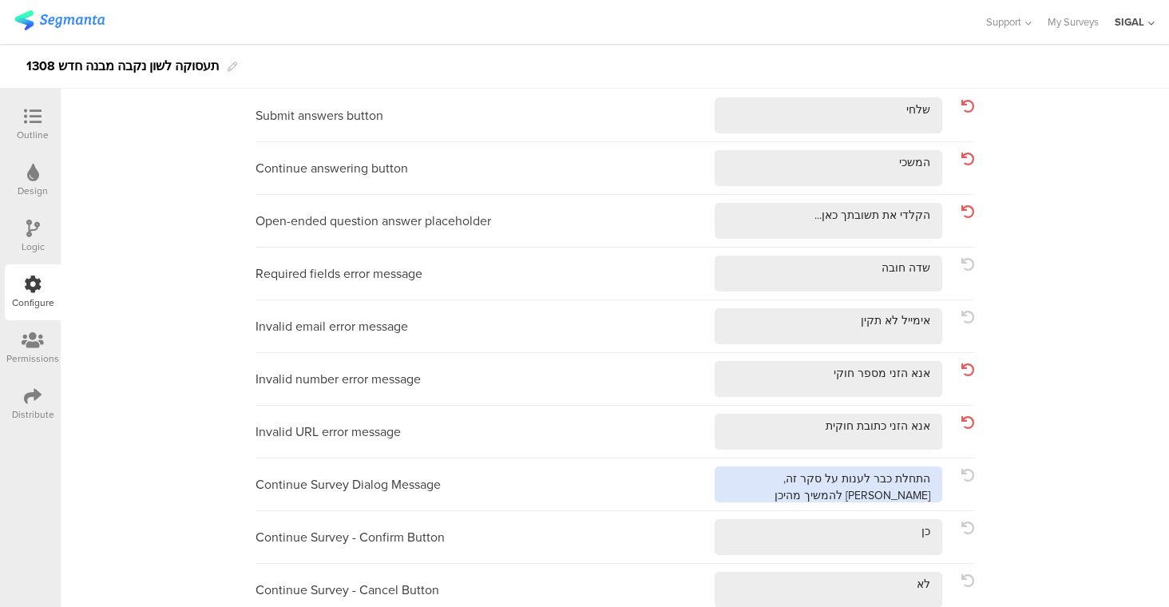
click at [766, 477] on textarea at bounding box center [828, 484] width 228 height 36
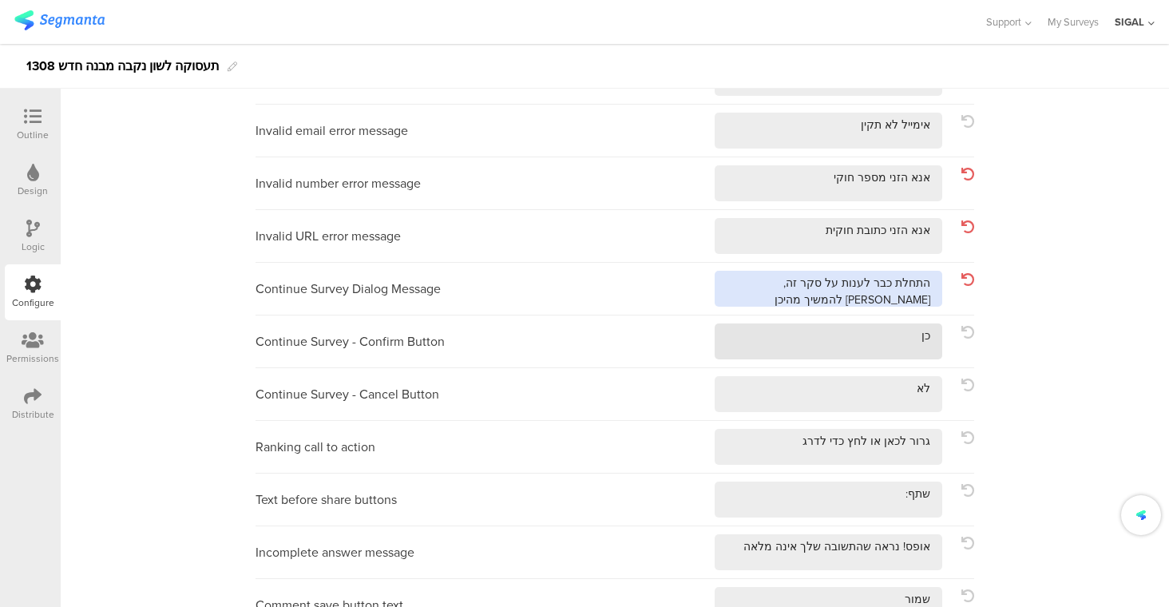
scroll to position [283, 0]
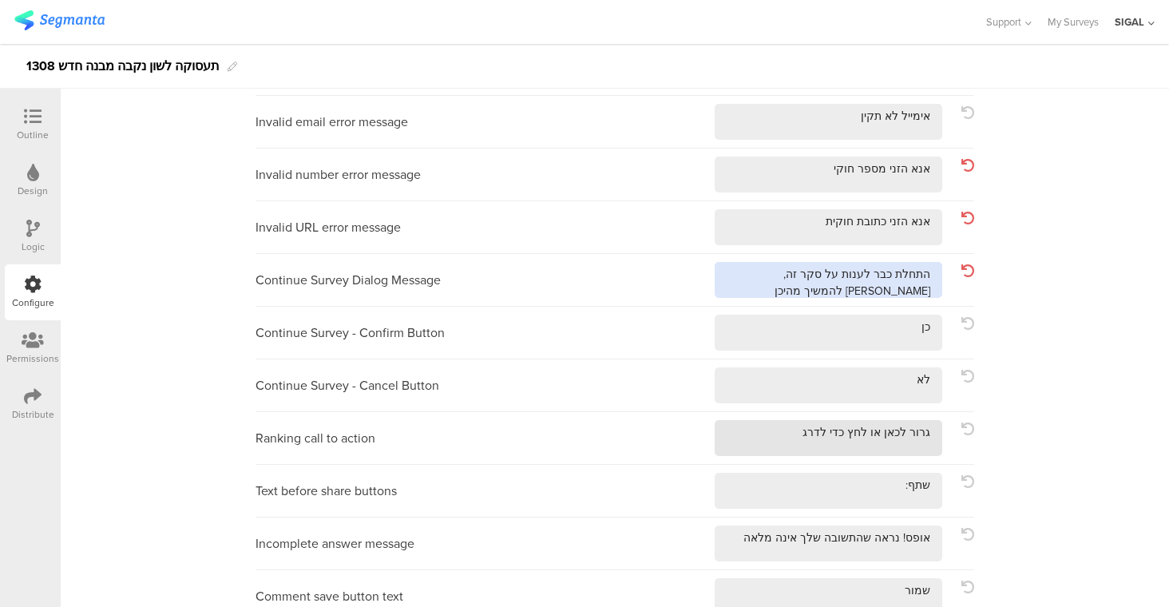
type textarea "התחלת כבר לענות על סקר זה, תרצי להמשיך מהיכן שהפסקת?"
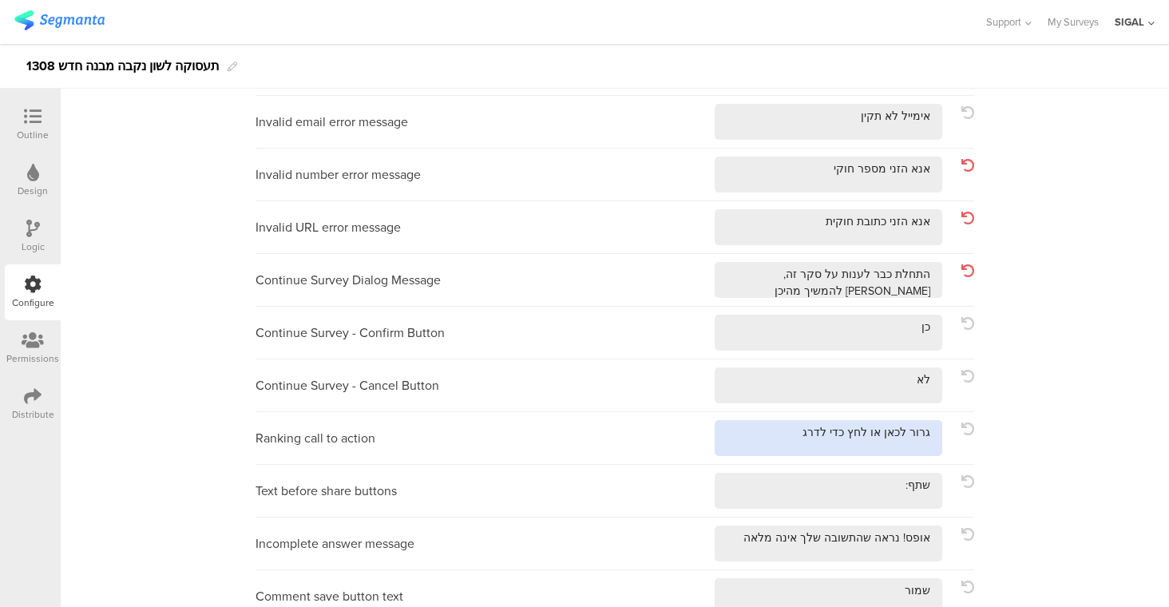
click at [905, 437] on textarea at bounding box center [828, 438] width 228 height 36
click at [850, 440] on textarea at bounding box center [828, 438] width 228 height 36
type textarea "גררי לכאן או לחצי כדי לדרג"
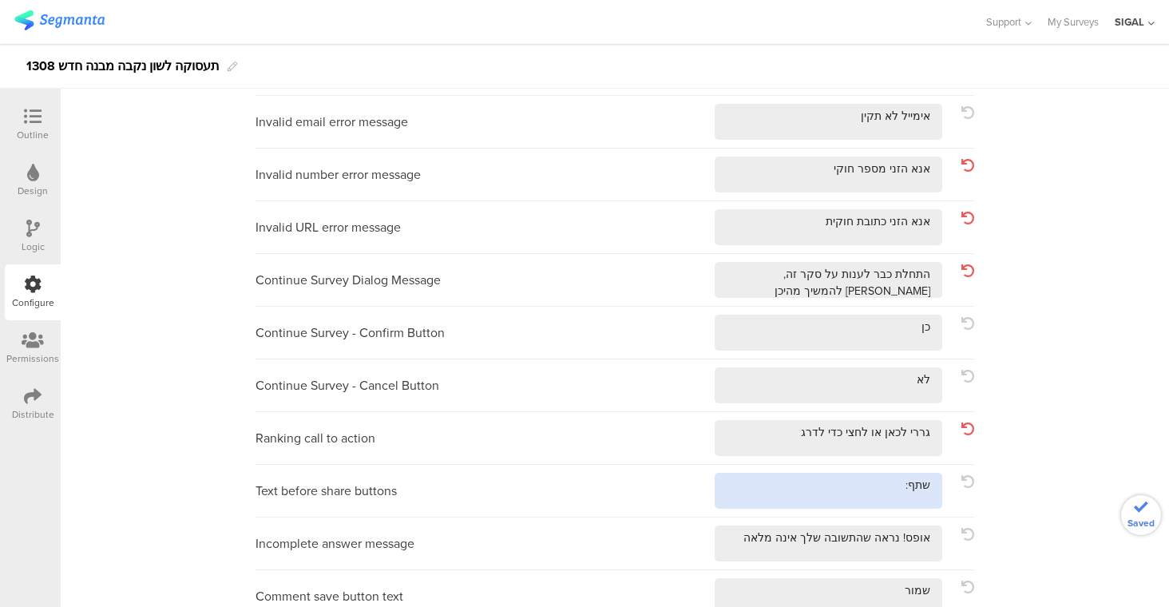
click at [902, 493] on textarea at bounding box center [828, 491] width 228 height 36
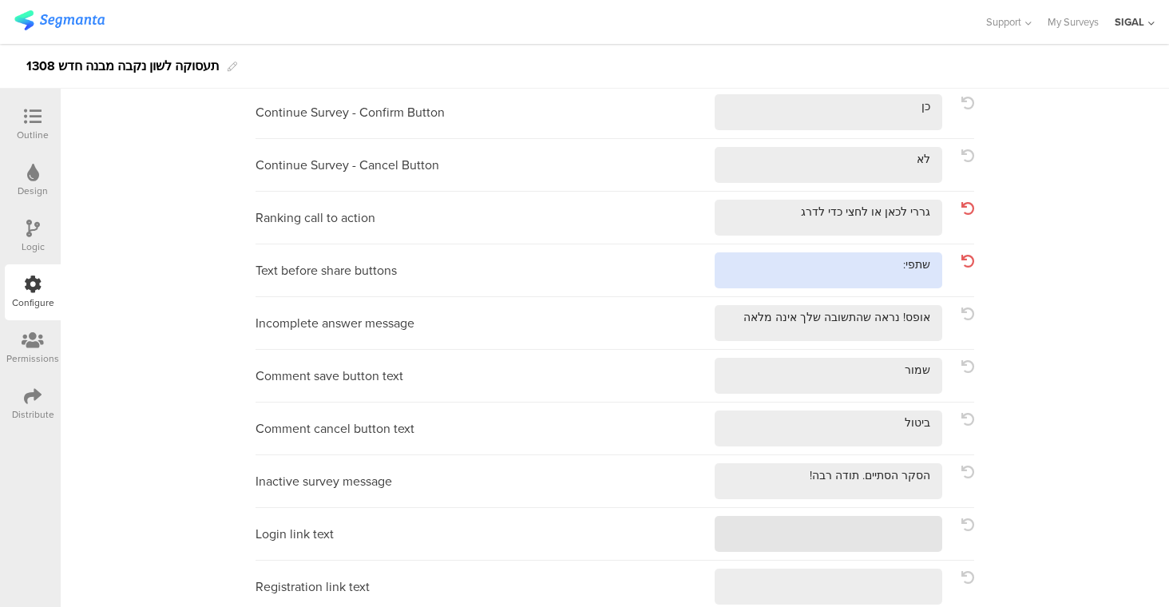
scroll to position [615, 0]
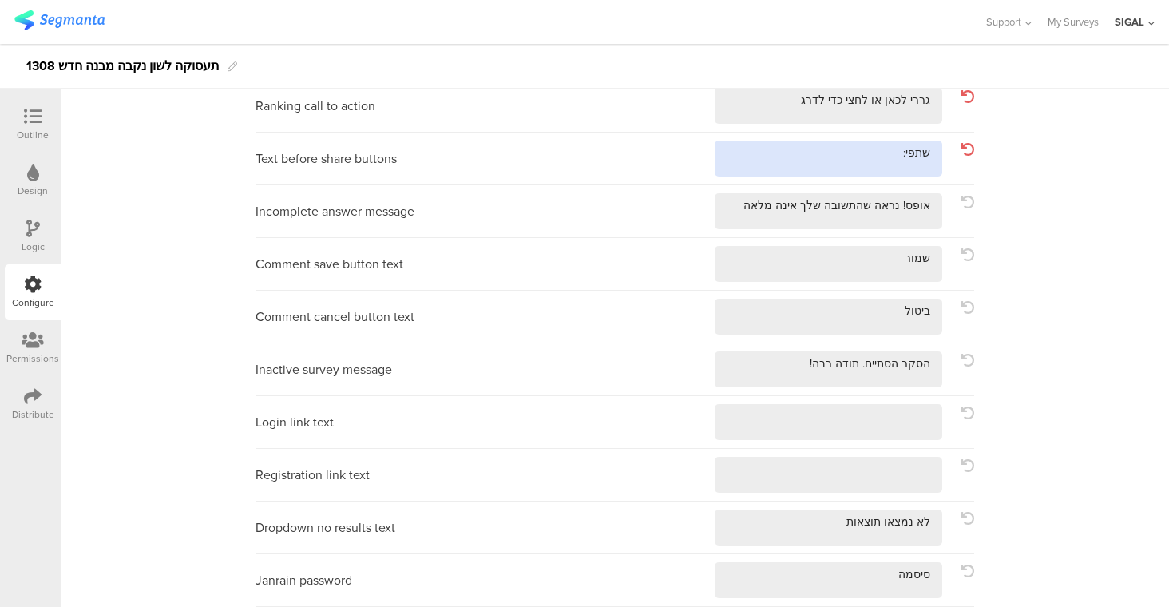
type textarea "שתפי:"
click at [1087, 439] on div "Submit answers button Continue answering button Open-ended question answer plac…" at bounding box center [615, 72] width 1108 height 1070
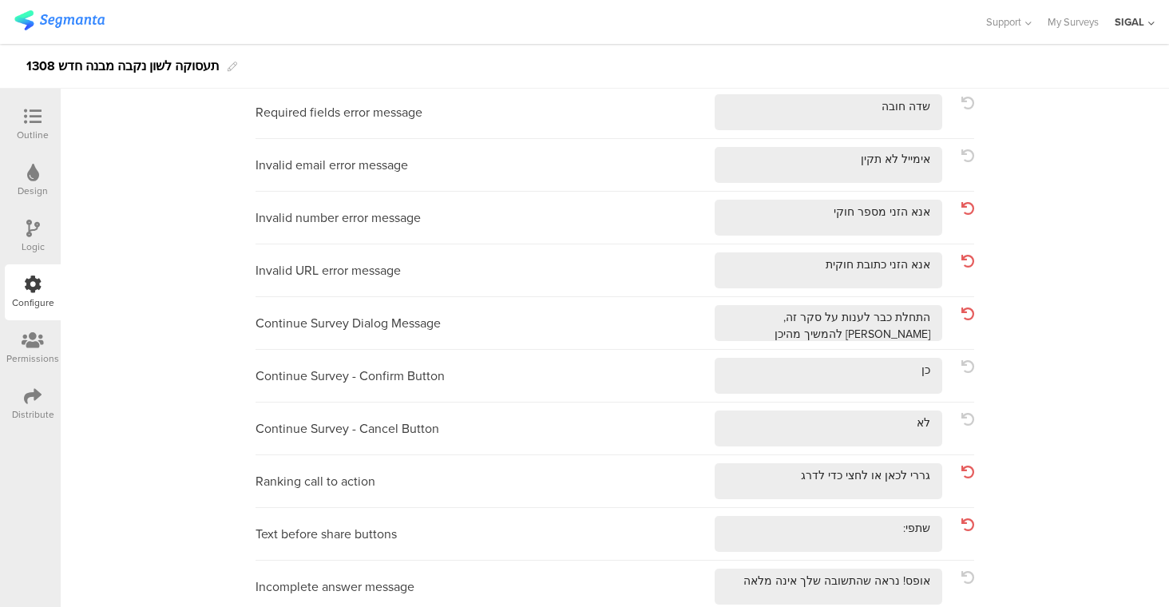
scroll to position [0, 0]
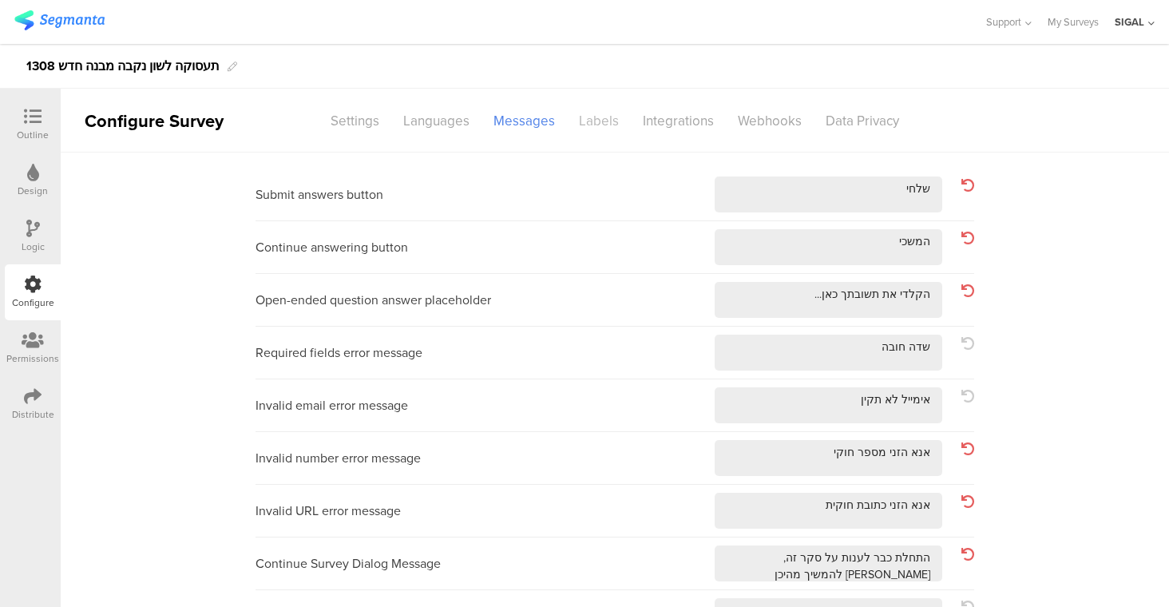
click at [604, 125] on div "Labels" at bounding box center [599, 121] width 64 height 28
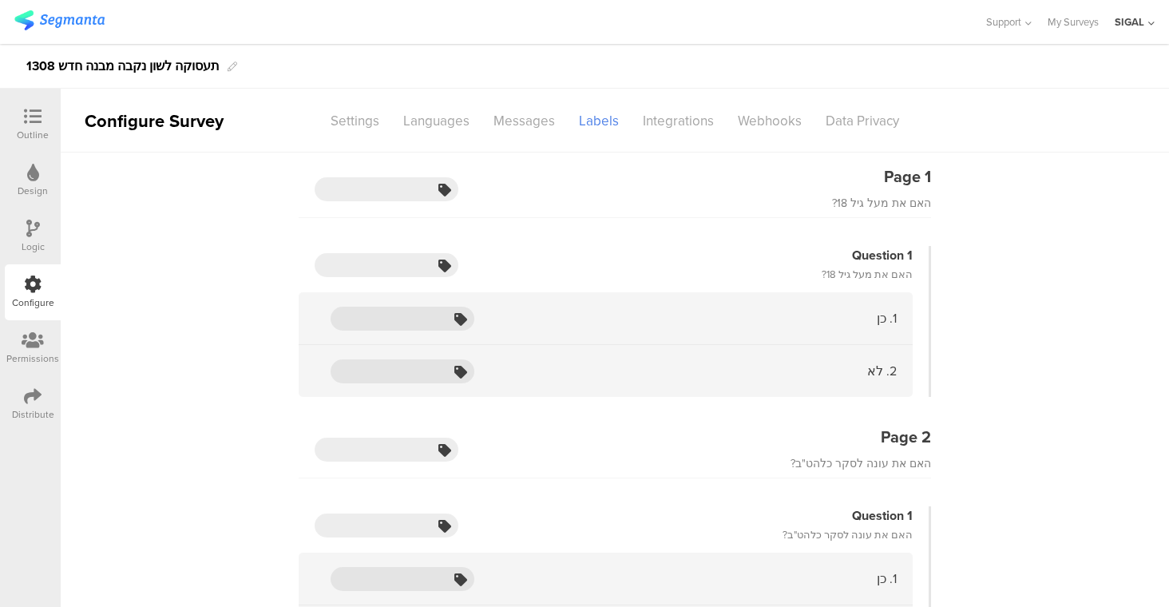
click at [35, 113] on icon at bounding box center [33, 117] width 18 height 18
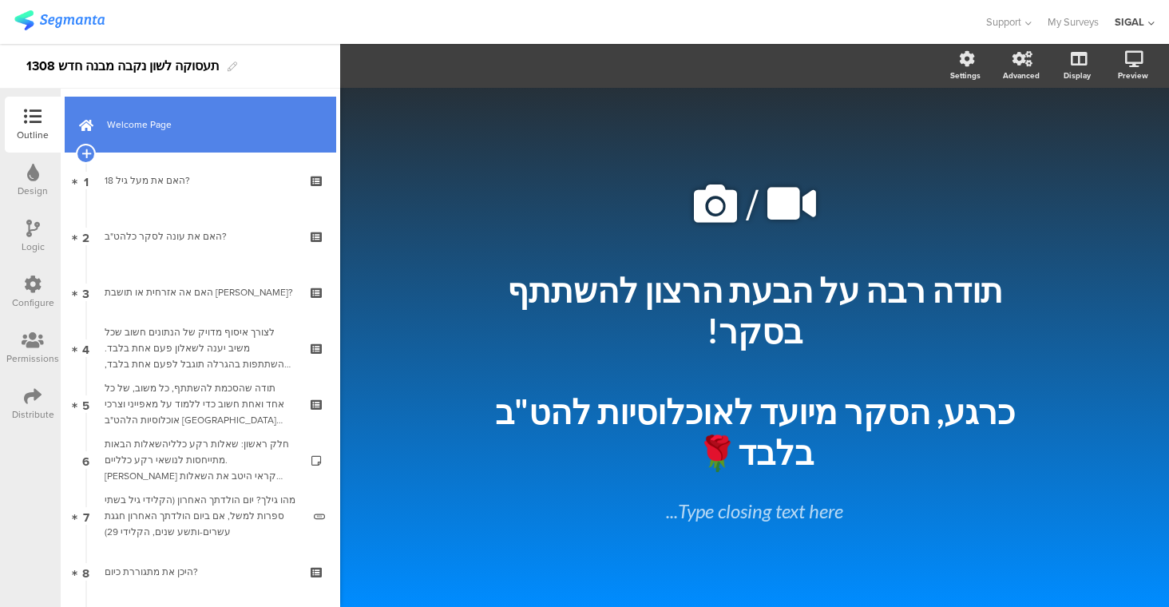
click at [201, 133] on link "Welcome Page" at bounding box center [200, 125] width 271 height 56
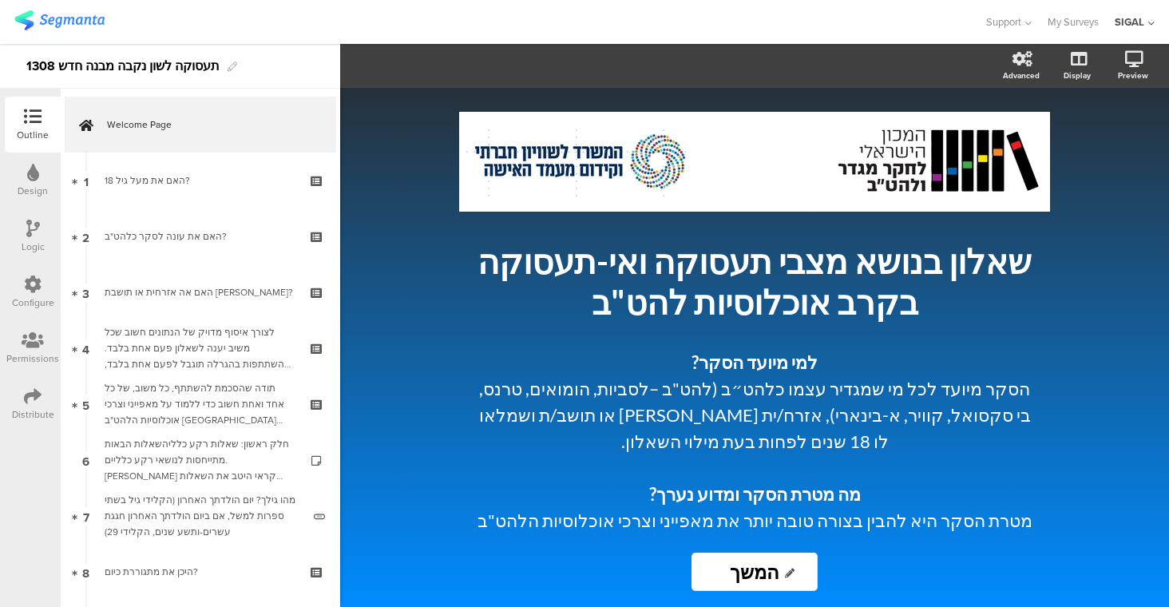
click at [64, 24] on img at bounding box center [59, 20] width 90 height 20
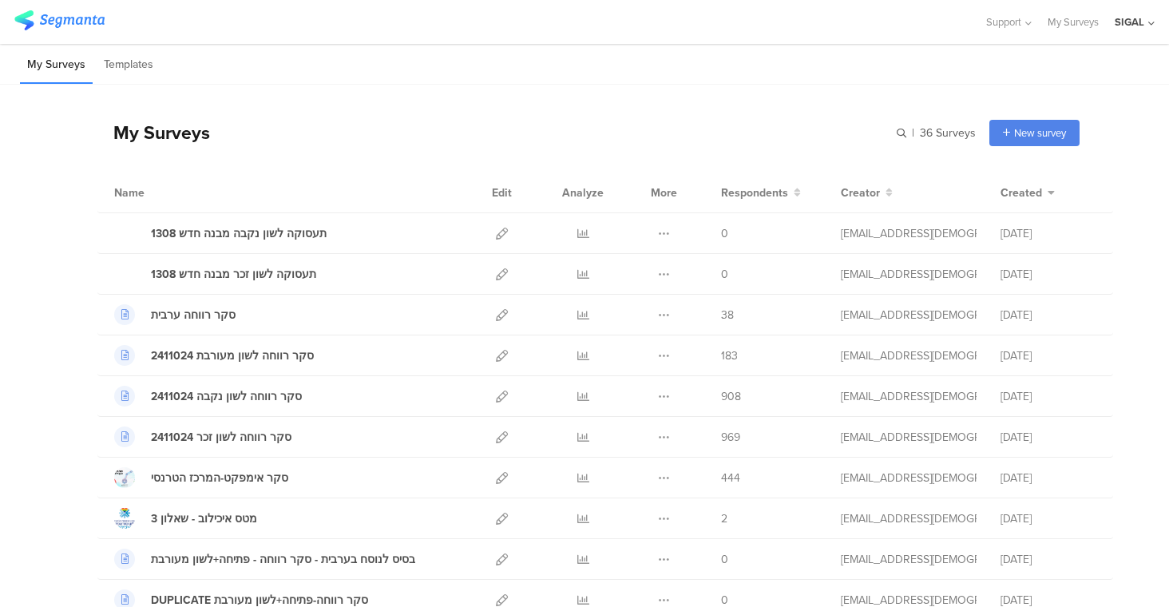
scroll to position [56, 0]
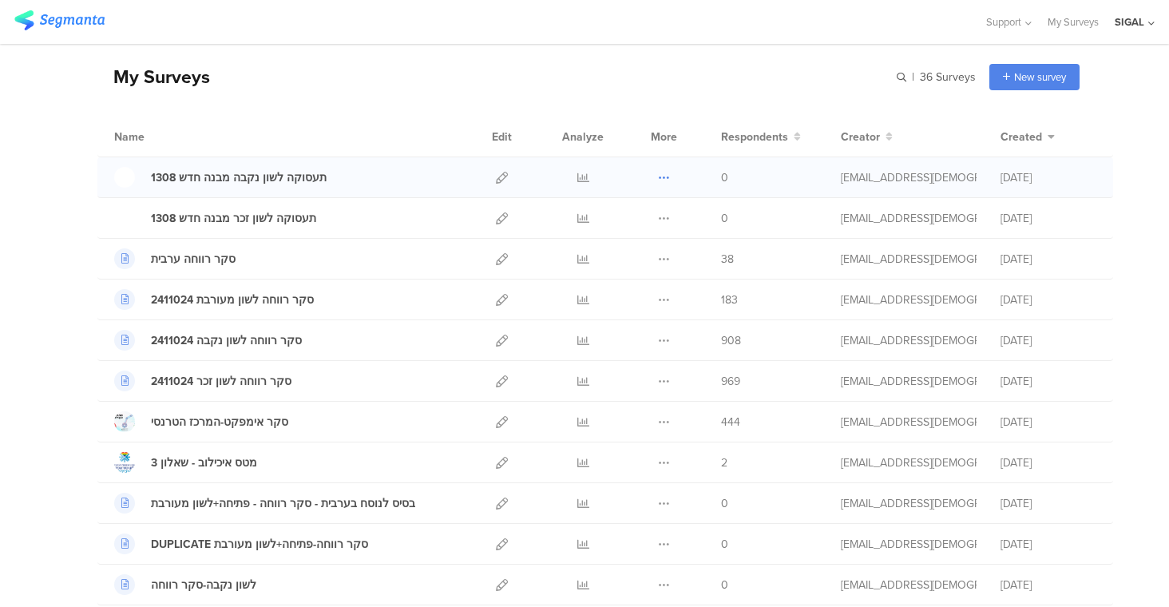
click at [658, 174] on icon at bounding box center [664, 178] width 12 height 12
click at [638, 216] on button "Duplicate" at bounding box center [632, 218] width 88 height 29
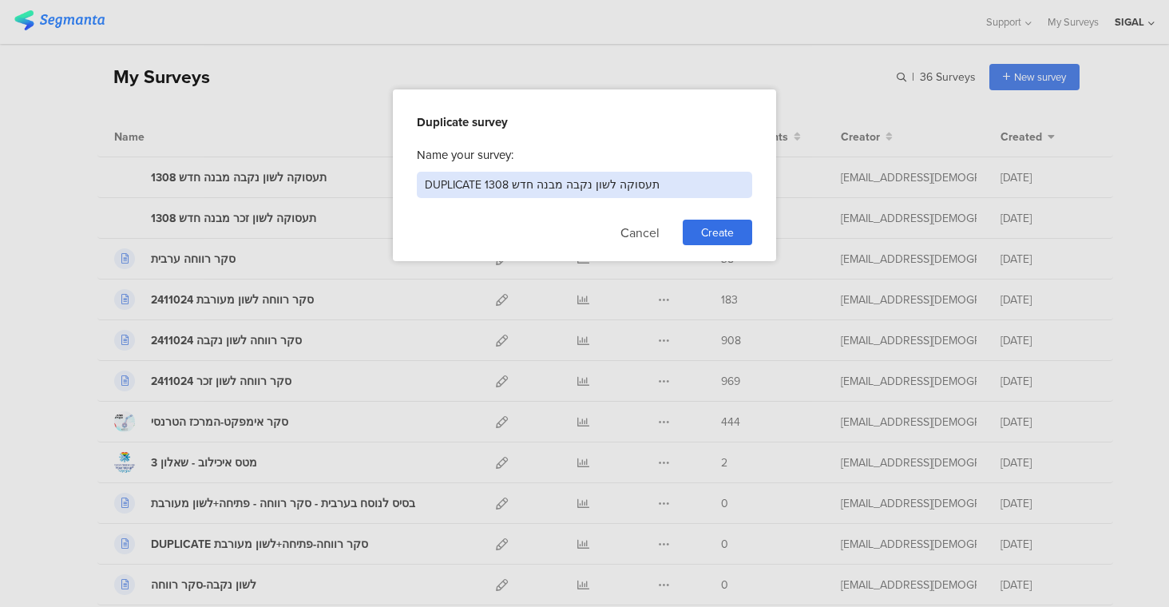
click at [574, 183] on input "DUPLICATE תעסוקה לשון נקבה מבנה חדש 1308" at bounding box center [584, 185] width 335 height 26
drag, startPoint x: 486, startPoint y: 178, endPoint x: 362, endPoint y: 194, distance: 125.6
click at [362, 194] on div "Duplicate survey Name your survey: DUPLICATE תעסוקה לשון מעורבת מבנה חדש 1308 C…" at bounding box center [584, 303] width 1169 height 607
click at [453, 180] on input "DUPLICATE תעסוקה לשון מעורבת מבנה חדש 1308" at bounding box center [584, 185] width 335 height 26
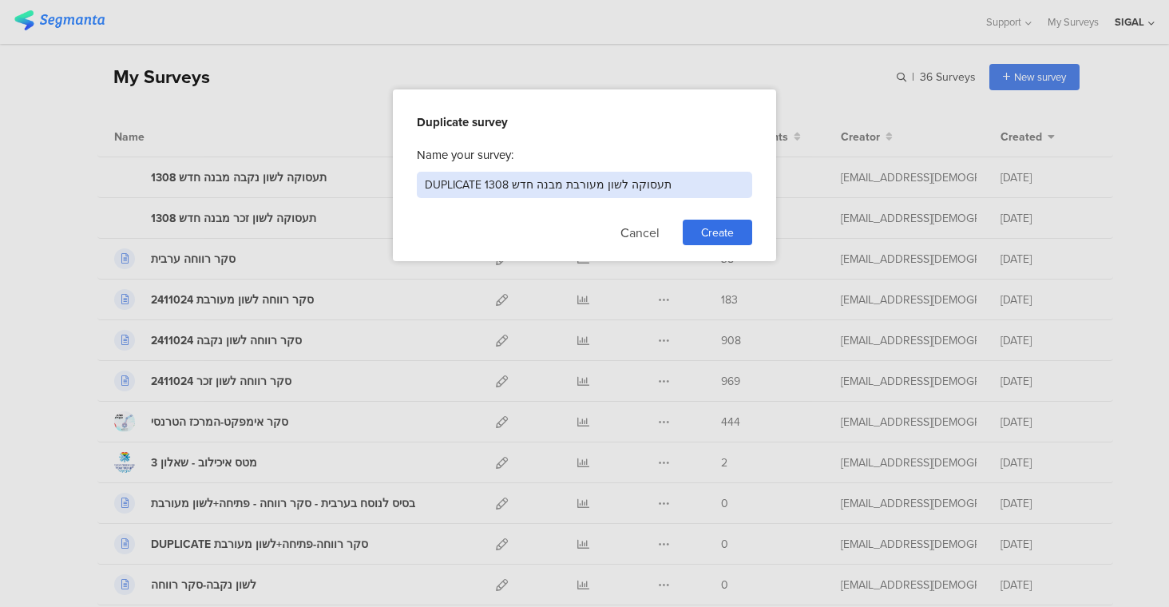
click at [453, 180] on input "DUPLICATE תעסוקה לשון מעורבת מבנה חדש 1308" at bounding box center [584, 185] width 335 height 26
type input "תעסוקה לשון מעורבת מבנה חדש 1308"
click at [732, 237] on span "Create" at bounding box center [717, 232] width 33 height 17
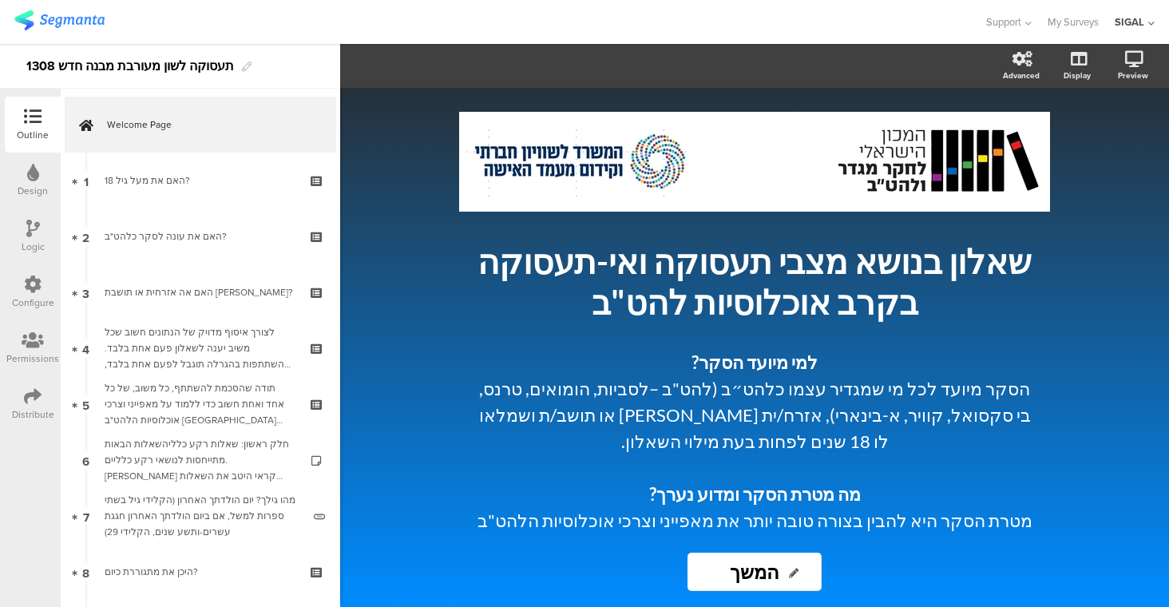
click at [73, 14] on img at bounding box center [59, 20] width 90 height 20
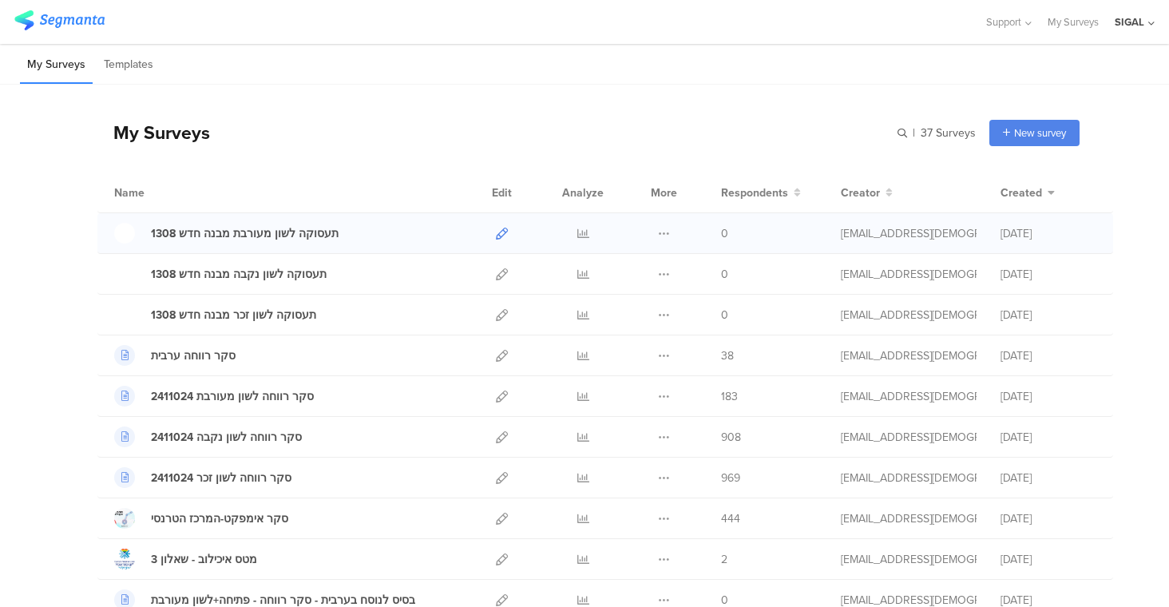
click at [496, 239] on link at bounding box center [502, 233] width 12 height 40
click at [496, 275] on icon at bounding box center [502, 274] width 12 height 12
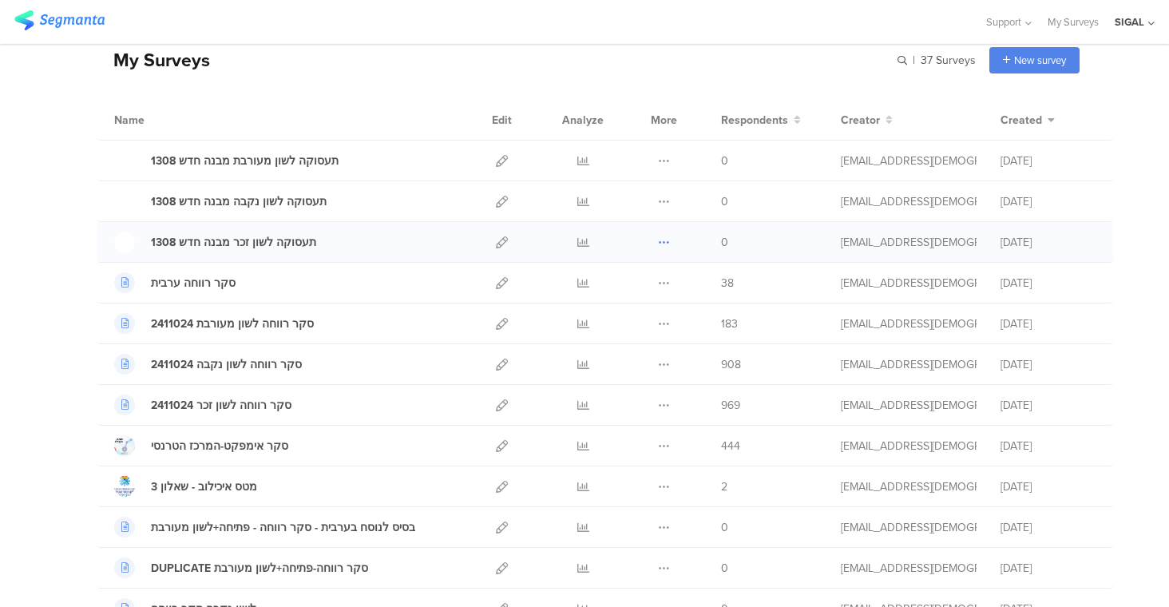
click at [658, 243] on icon at bounding box center [664, 242] width 12 height 12
click at [267, 246] on div "תעסוקה לשון זכר מבנה חדש 1308" at bounding box center [233, 242] width 165 height 17
click at [496, 240] on icon at bounding box center [502, 242] width 12 height 12
click at [496, 192] on link at bounding box center [502, 201] width 12 height 40
click at [496, 167] on link at bounding box center [502, 161] width 12 height 40
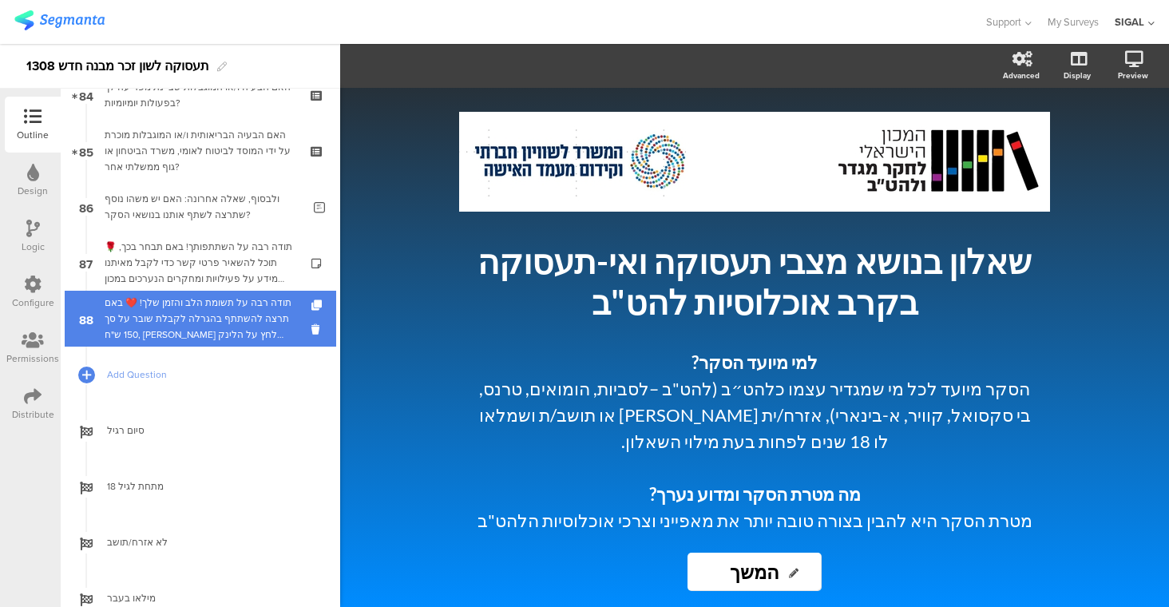
scroll to position [4712, 0]
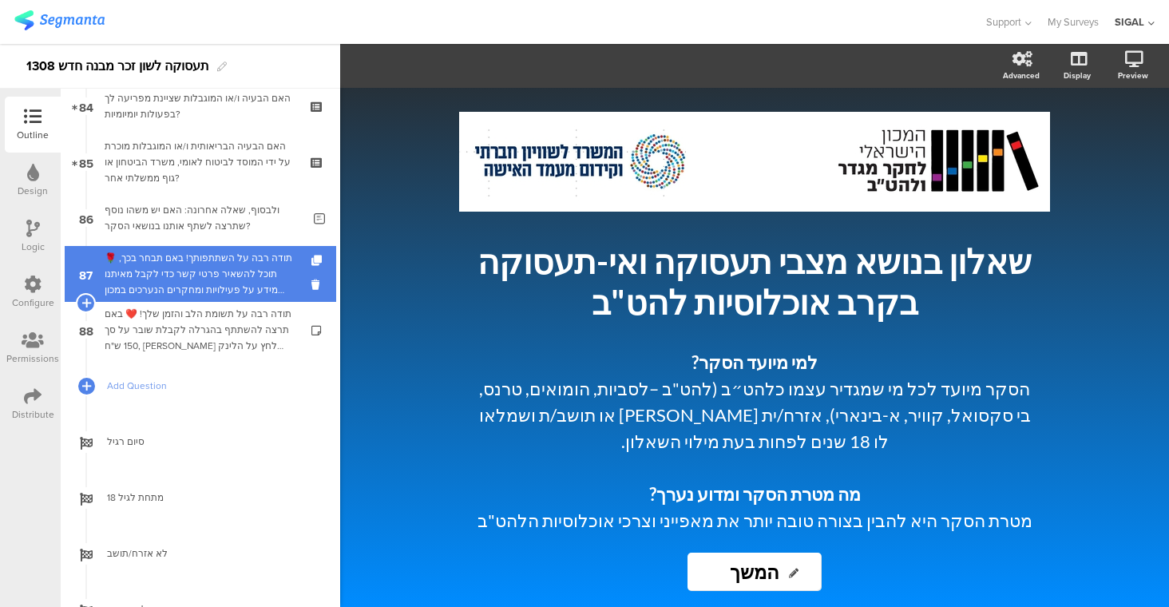
click at [222, 280] on div "🌹 תודה רבה על השתתפותך! באם תבחר בכך, תוכל להשאיר פרטי קשר כדי לקבל מאיתנו מידע…" at bounding box center [200, 274] width 191 height 48
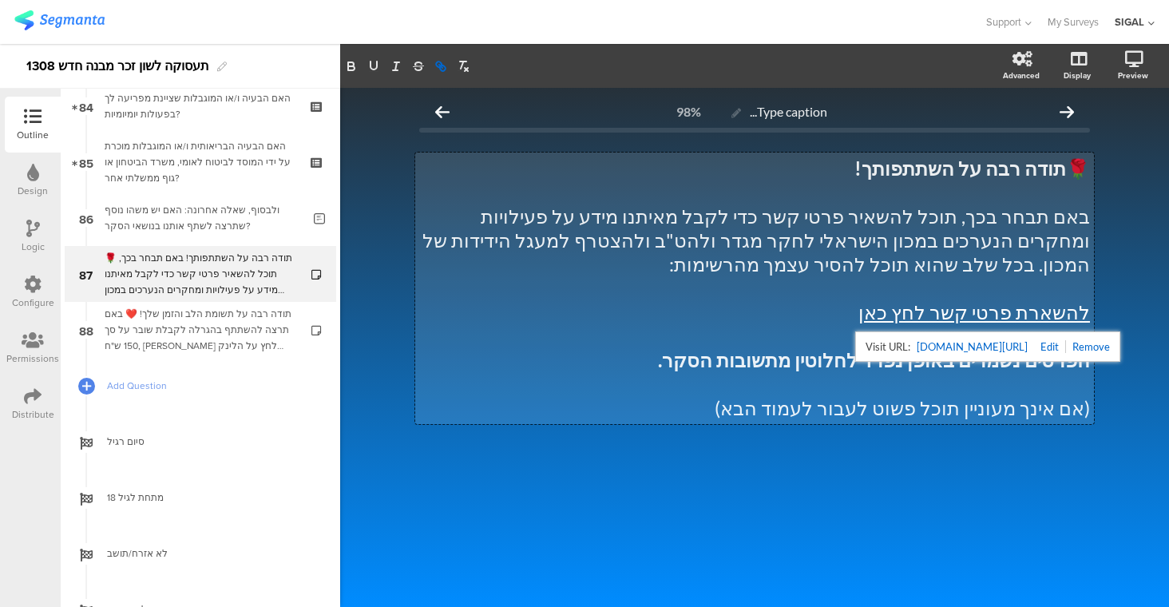
drag, startPoint x: 897, startPoint y: 315, endPoint x: 1072, endPoint y: 307, distance: 175.0
click at [1072, 307] on div "🌹 תודה רבה על השתתפותך! באם תבחר בכך, תוכל להשאיר פרטי קשר כדי לקבל מאיתנו מידע…" at bounding box center [754, 287] width 679 height 271
click at [1023, 309] on link "להשארת פרטי קשר לחץ כאן" at bounding box center [974, 311] width 232 height 23
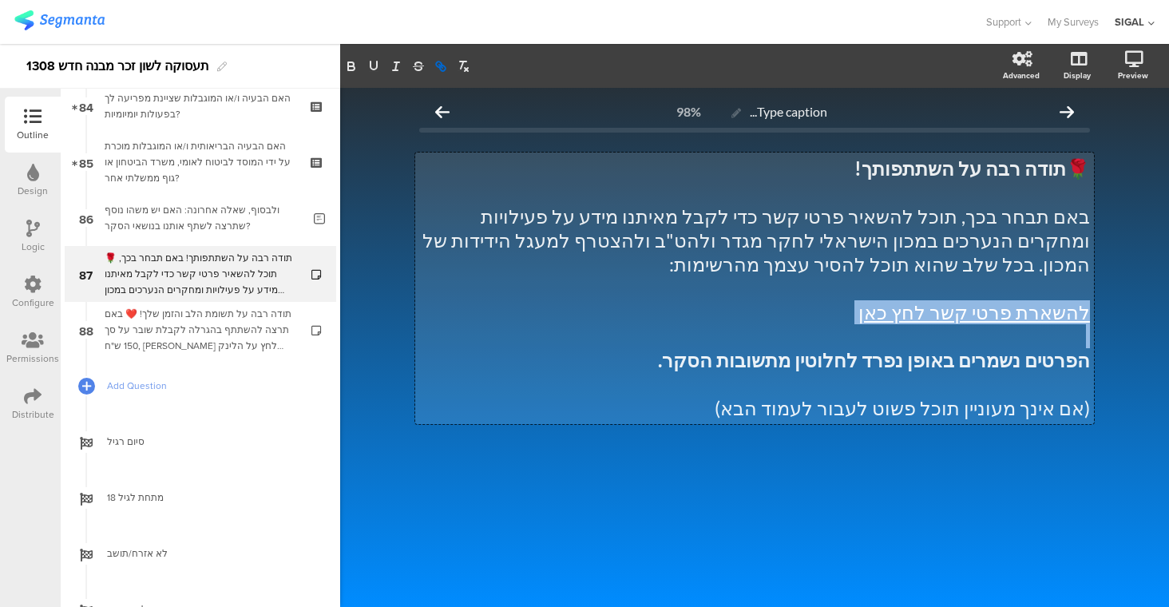
click at [1023, 309] on link "להשארת פרטי קשר לחץ כאן" at bounding box center [974, 311] width 232 height 23
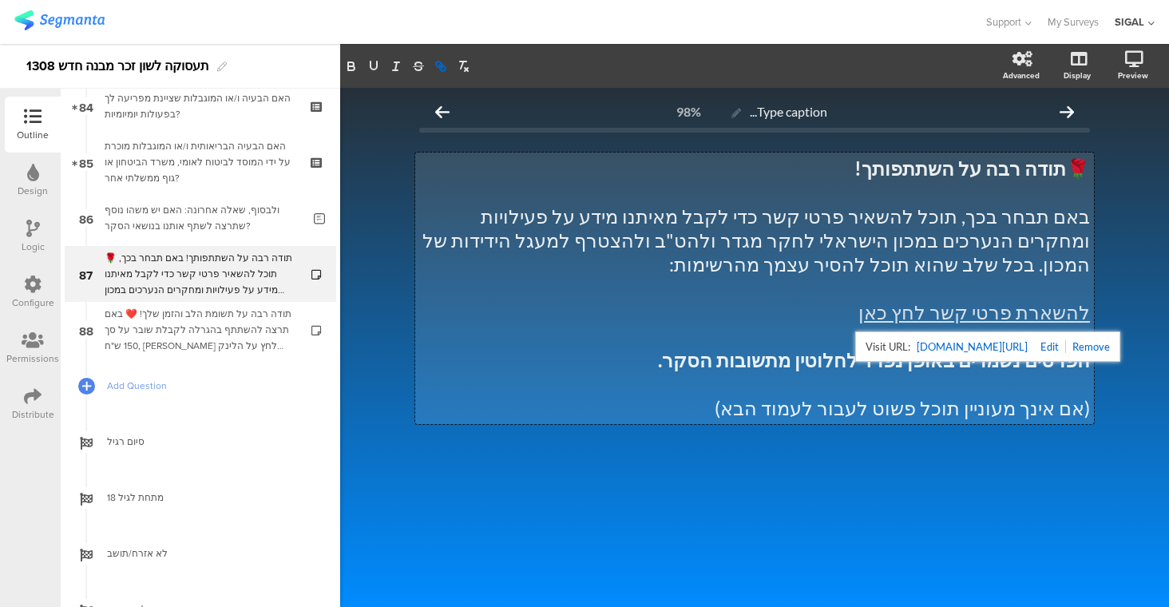
click at [1066, 342] on link at bounding box center [1046, 346] width 38 height 13
type input "[URL][DOMAIN_NAME]"
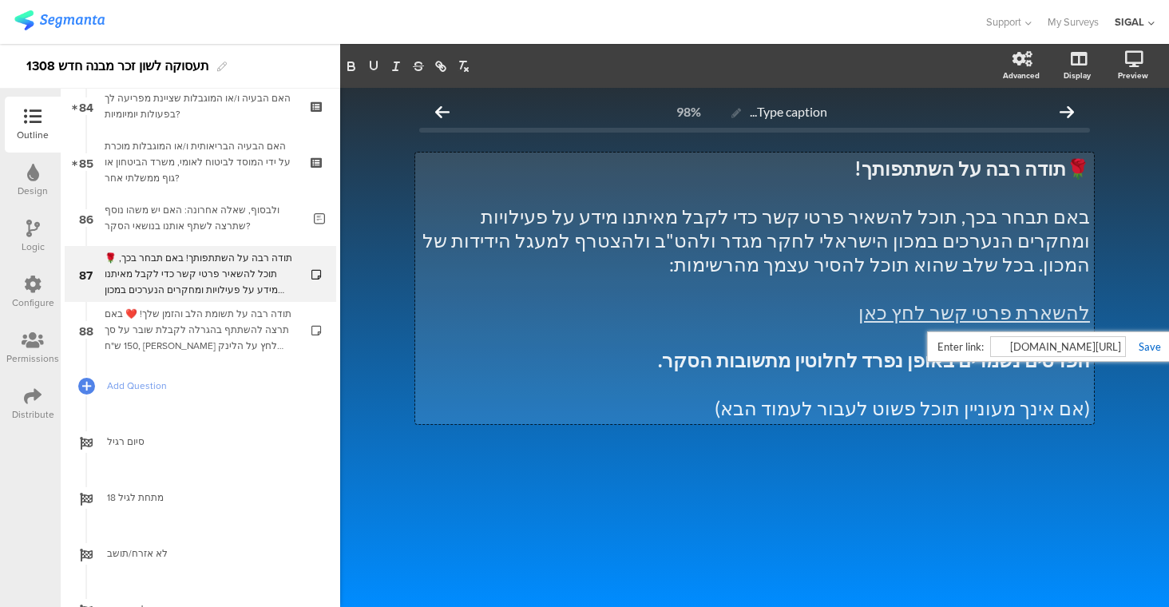
drag, startPoint x: 1034, startPoint y: 341, endPoint x: 1186, endPoint y: 344, distance: 152.5
click at [1168, 344] on html "You are using an unsupported version of Internet Explorer. Unsupported browsers…" at bounding box center [584, 303] width 1169 height 607
click at [1157, 343] on link at bounding box center [1143, 346] width 35 height 13
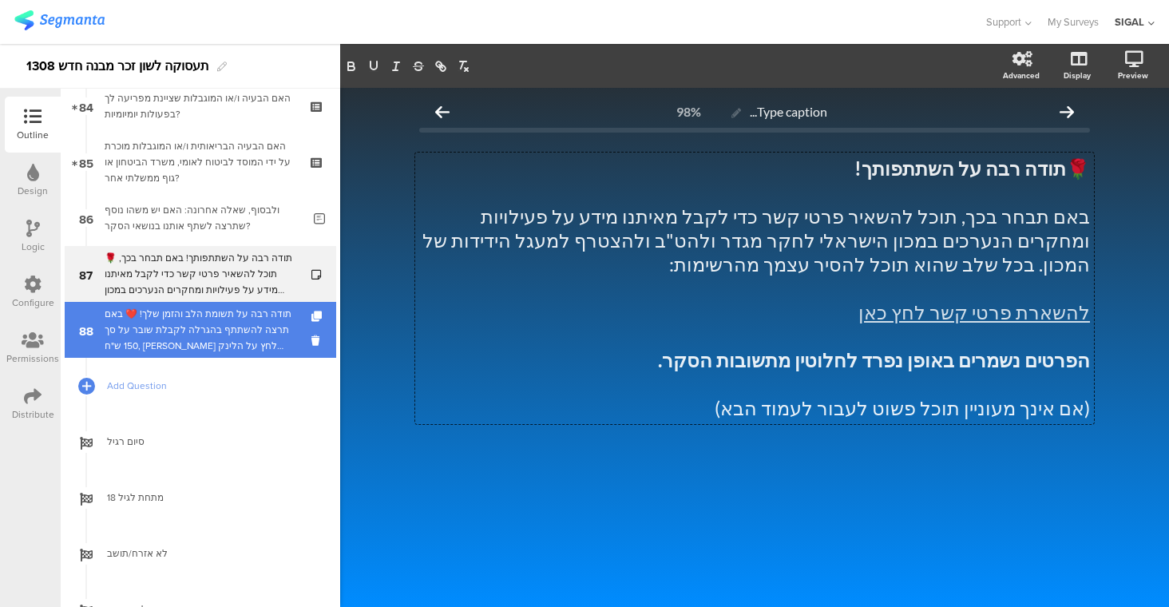
click at [251, 321] on div "תודה רבה על תשומת הלב והזמן שלך! ❤️ באם תרצה להשתתף בהגרלה לקבלת שובר על סך 150…" at bounding box center [200, 330] width 191 height 48
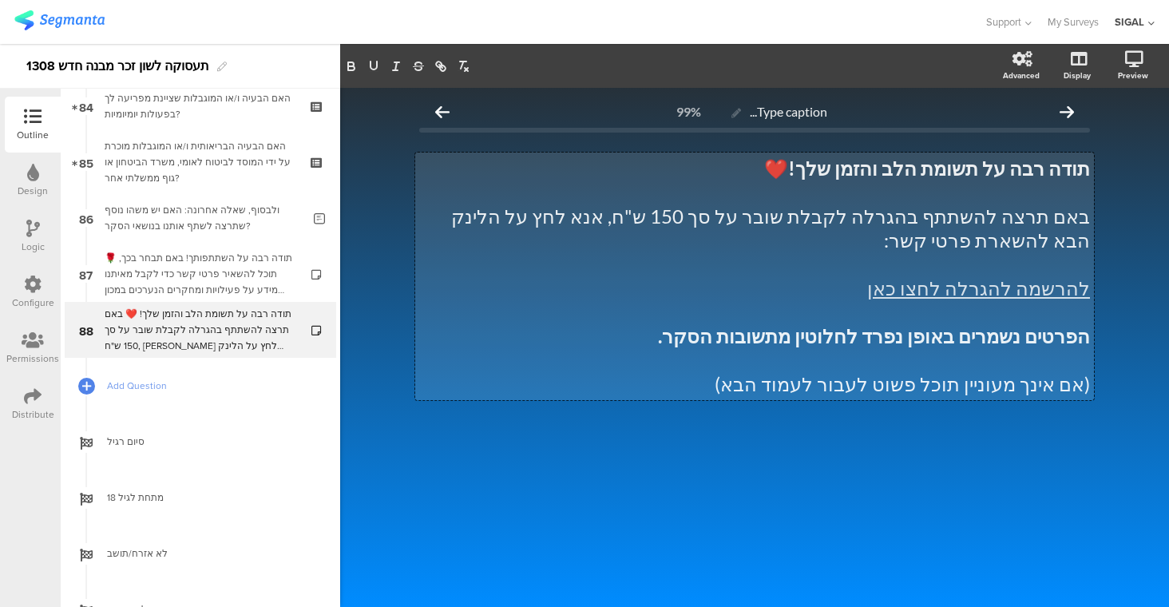
click at [908, 275] on div "תודה רבה על תשומת הלב והזמן שלך! ❤️ באם תרצה להשתתף בהגרלה לקבלת שובר על סך 150…" at bounding box center [754, 275] width 679 height 247
click at [942, 276] on link "להרשמה להגרלה לחצו כאן" at bounding box center [978, 287] width 223 height 23
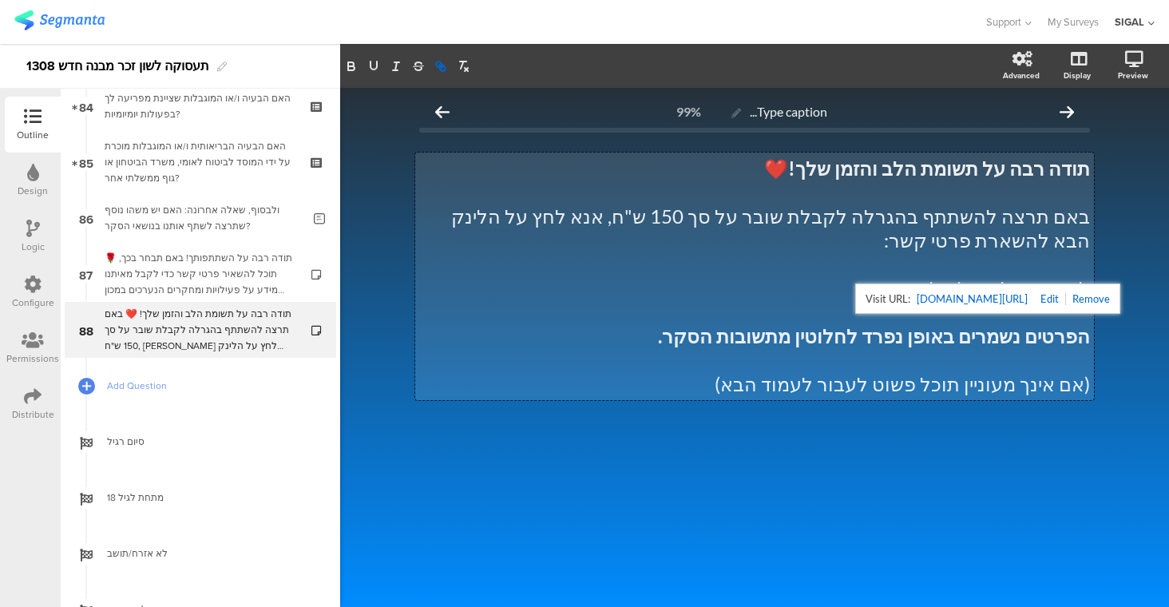
click at [1066, 298] on link at bounding box center [1046, 298] width 38 height 13
paste input "docs.google.com/forms/d/e/1FAIpQLSfrLF-fJ7BTKqTyrFqSiAFAUiUYGX9ygesH-2Ga0_KkwB9…"
type input "[URL][DOMAIN_NAME]"
click at [1094, 299] on link at bounding box center [1092, 298] width 35 height 13
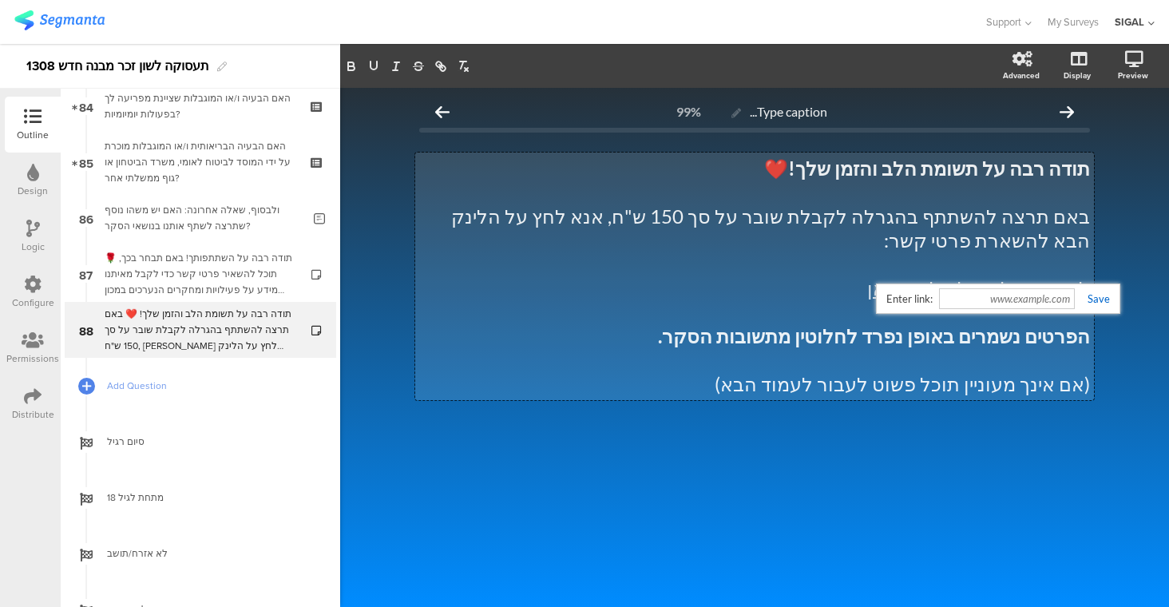
scroll to position [0, 0]
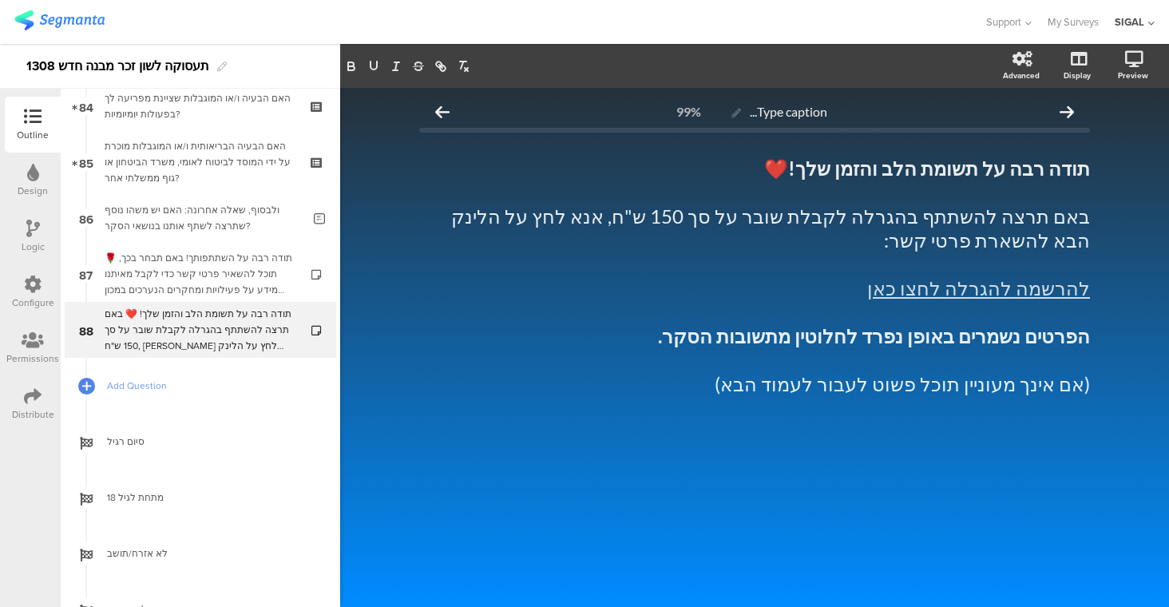
click at [579, 493] on div "Type caption... 99% תודה רבה על תשומת הלב והזמן שלך! ❤️ באם תרצה להשתתף בהגרלה …" at bounding box center [754, 347] width 829 height 519
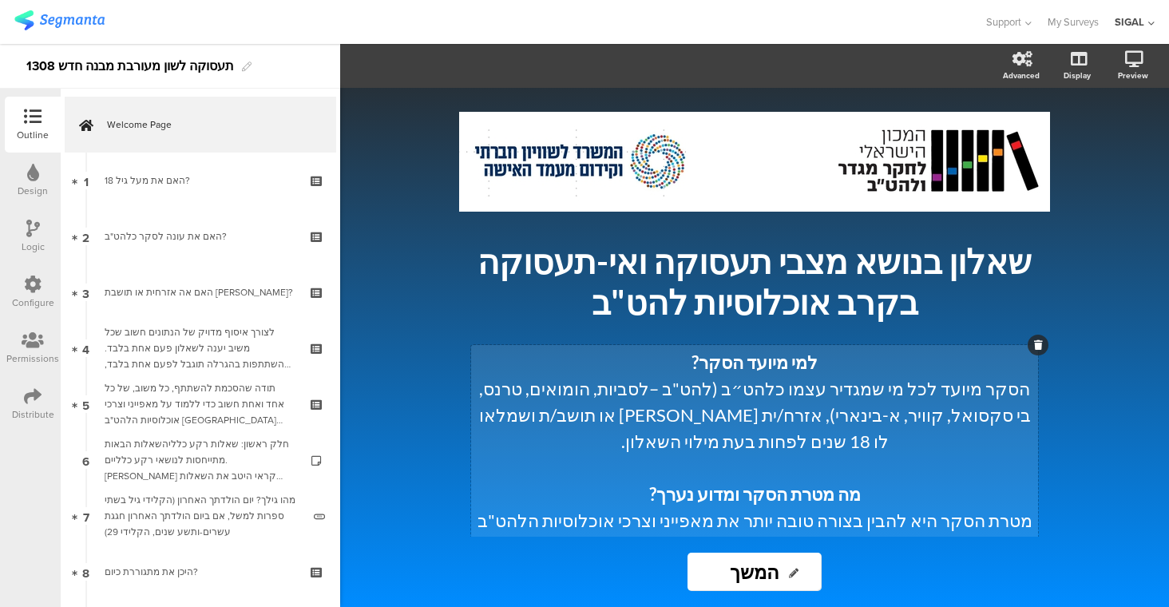
click at [858, 384] on p "הסקר מיועד לכל מי שמגדיר עצמו כלהט״ב (להט"ב –לסביות, הומואים, טרנס, בי סקסואל, …" at bounding box center [754, 414] width 559 height 79
click at [895, 409] on p "הסקר מיועד לכל מי שמגדיר עצמו כלהט״ב (להט"ב –לסביות, הומואים, טרנס, בי סקסואל, …" at bounding box center [754, 414] width 559 height 79
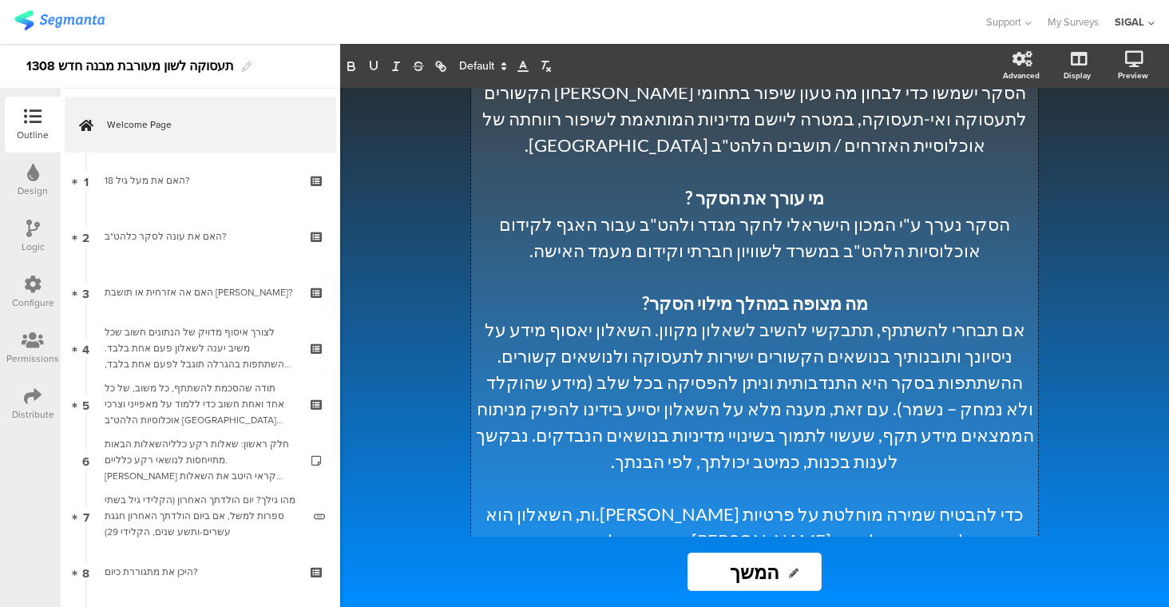
scroll to position [482, 0]
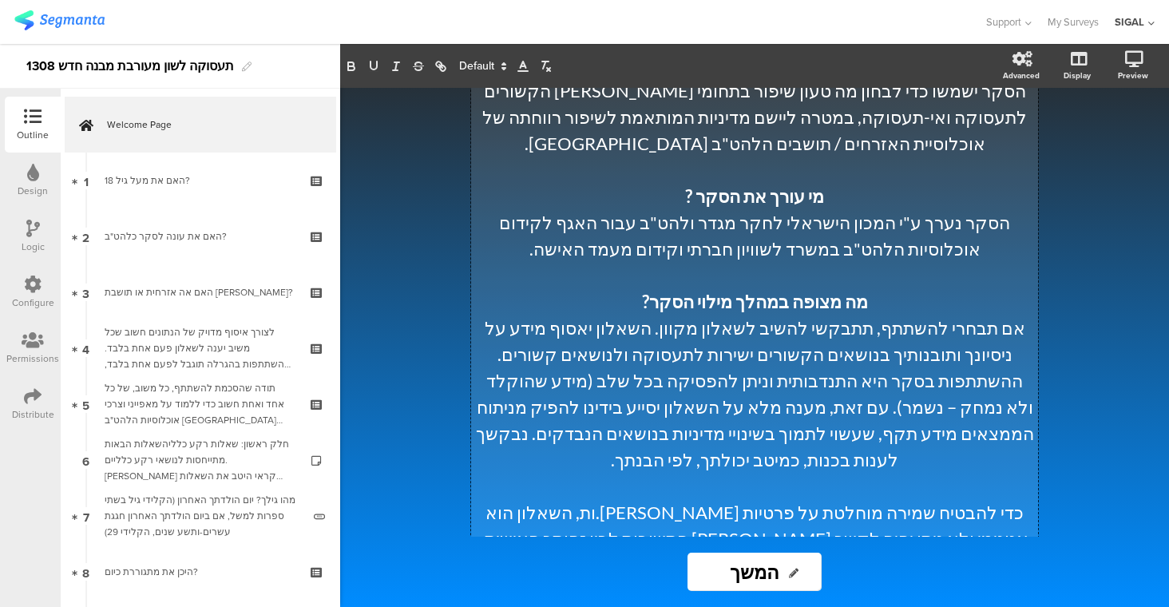
click at [982, 315] on p "אם תבחרי להשתתף, תתבקשי להשיב לשאלון מקוון. השאלון יאסוף מידע על ניסיונך ותובנו…" at bounding box center [754, 394] width 559 height 158
click at [869, 315] on p "אם תבחרי להשתתף, תתבקשי להשיב לשאלון מקוון. השאלון יאסוף מידע על ניסיונך ותובנו…" at bounding box center [754, 394] width 559 height 158
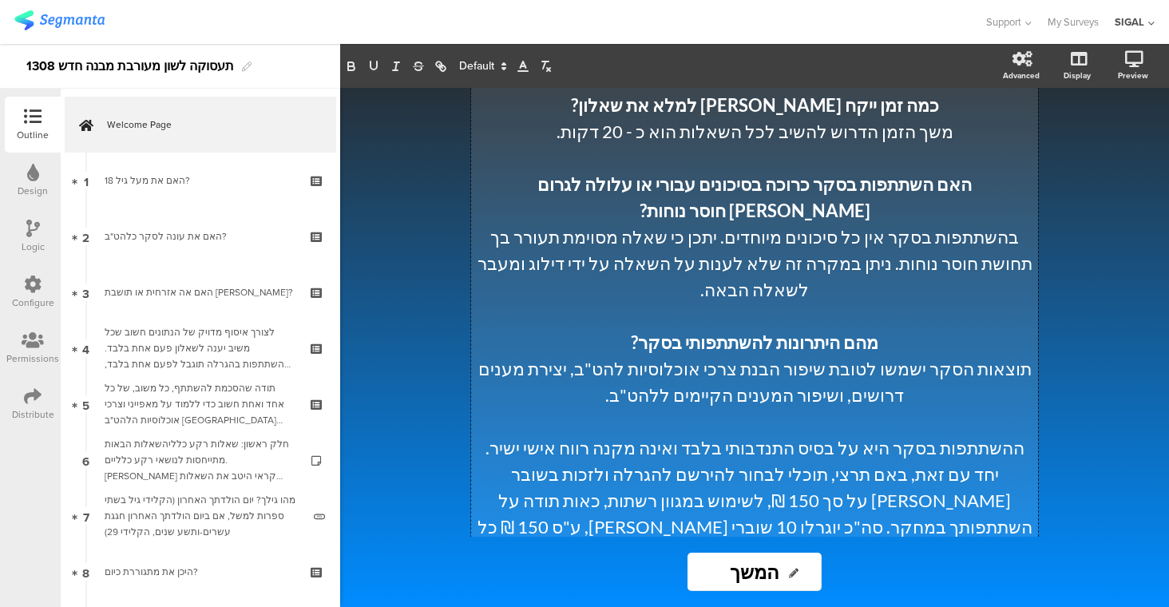
scroll to position [1127, 0]
click at [976, 433] on p "ההשתתפות בסקר היא על בסיס התנדבותי בלבד ואינה מקנה רווח אישי ישיר. יחד עם זאת, …" at bounding box center [754, 551] width 559 height 237
click at [703, 433] on p "ההשתתפות בסקר היא על בסיס התנדבותי בלבד ואינה מקנה רווח אישי ישיר. יחד עם זאת, …" at bounding box center [754, 551] width 559 height 237
click at [716, 433] on p "ההשתתפות בסקר היא על בסיס התנדבותי בלבד ואינה מקנה רווח אישי ישיר. יחד עם זאת, …" at bounding box center [754, 551] width 559 height 237
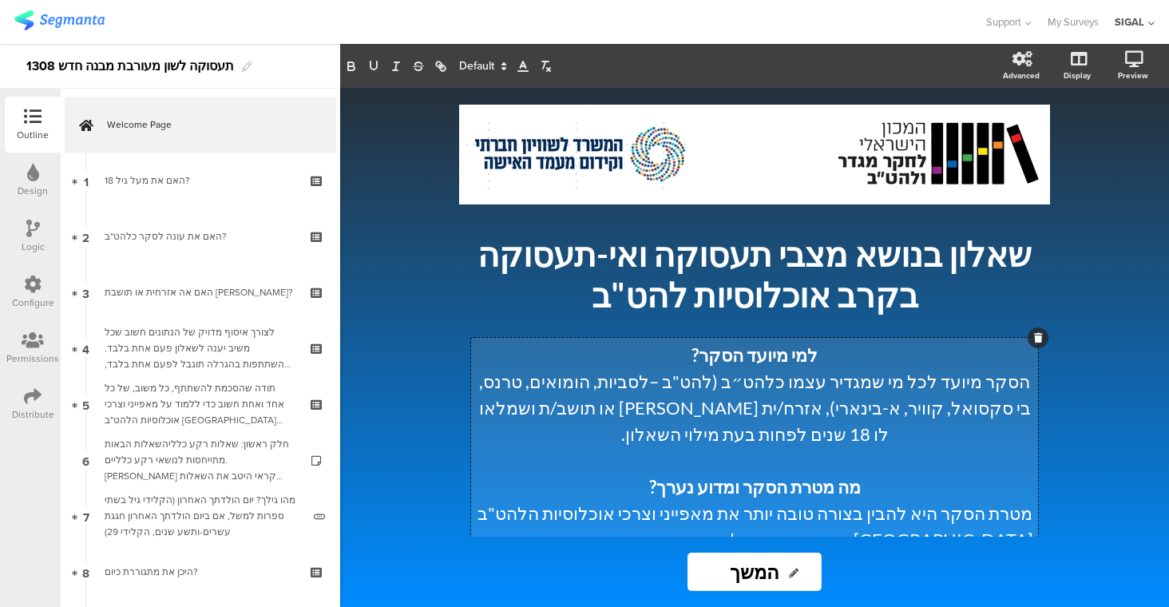
scroll to position [0, 0]
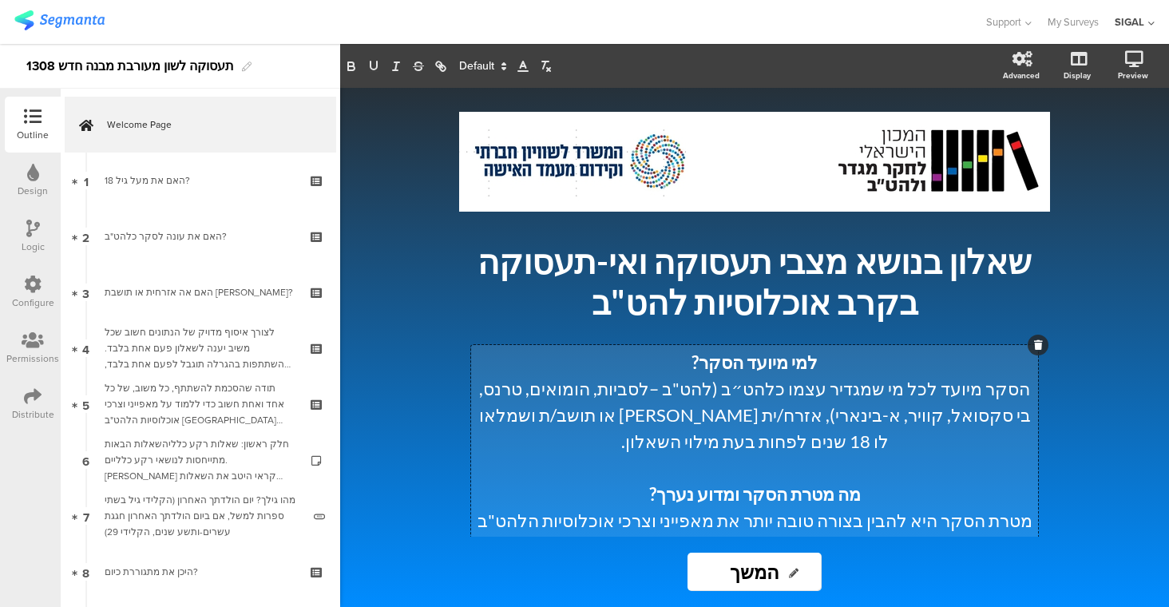
click at [879, 454] on p at bounding box center [754, 467] width 559 height 26
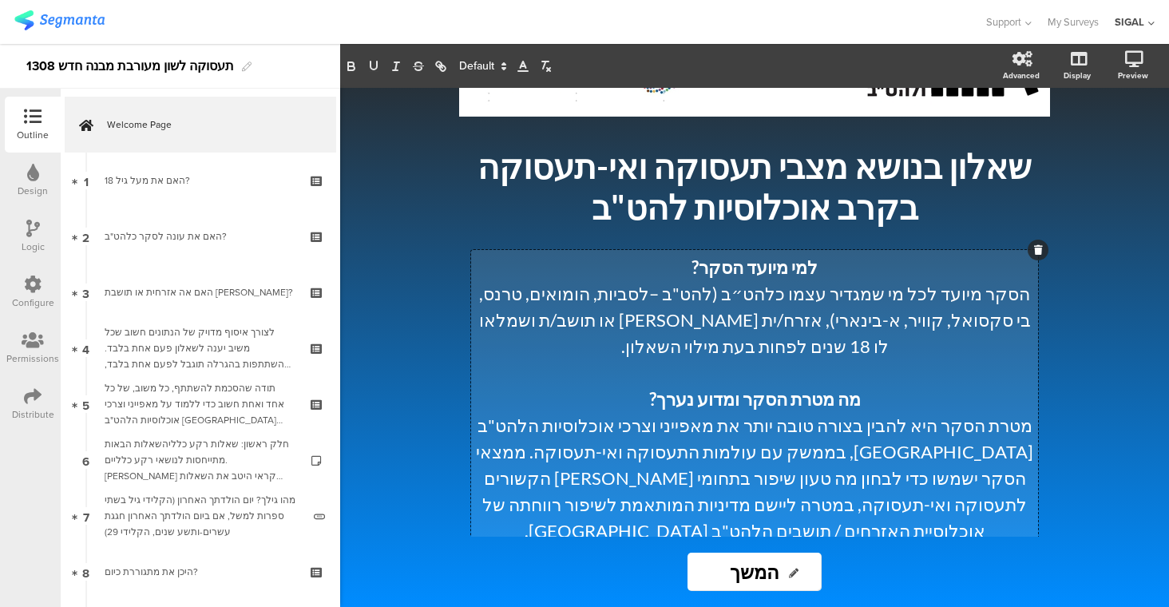
scroll to position [96, 0]
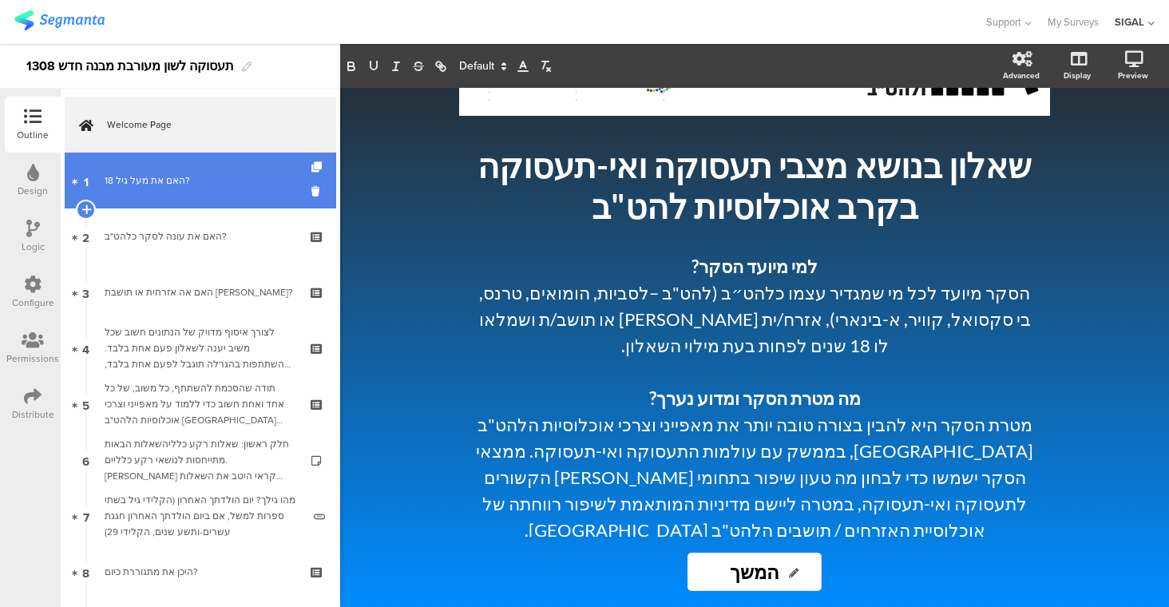
click at [192, 197] on link "1 האם את מעל גיל 18?" at bounding box center [200, 180] width 271 height 56
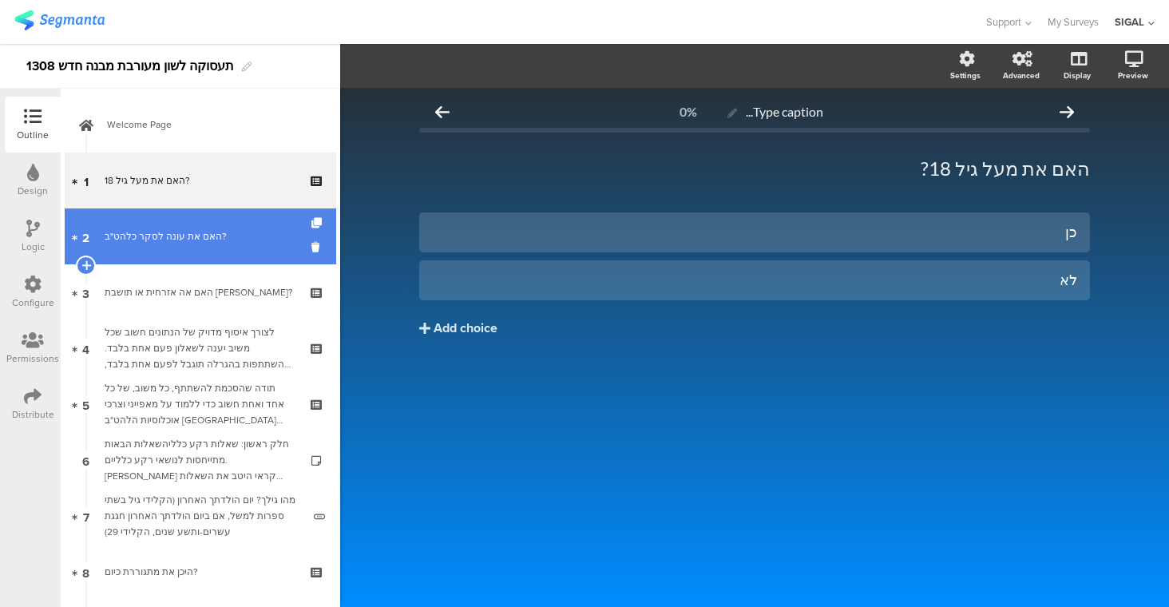
click at [201, 252] on link "2 האם את עונה לסקר כלהט"ב?" at bounding box center [200, 236] width 271 height 56
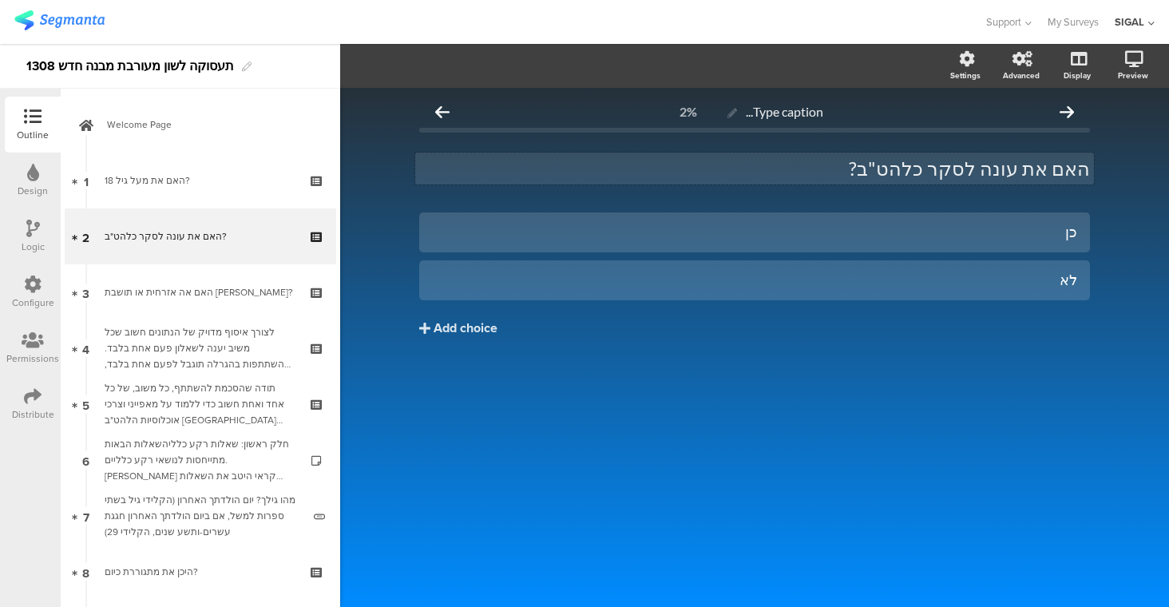
click at [1037, 167] on div "האם את עונה לסקר כלהט"ב? האם את עונה לסקר כלהט"ב?" at bounding box center [754, 168] width 679 height 32
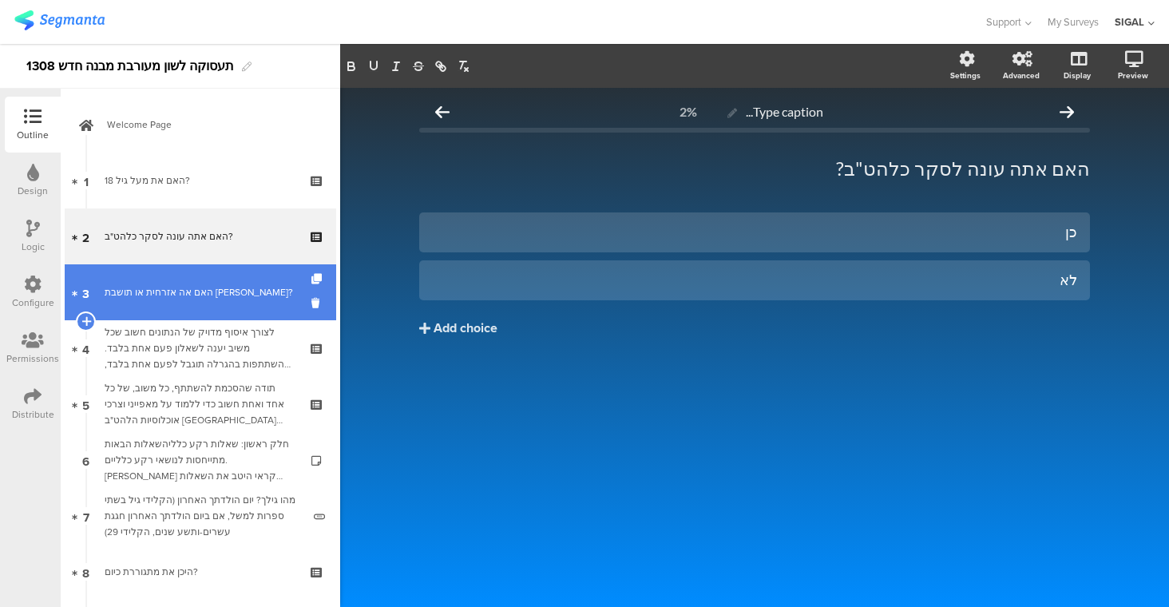
click at [221, 314] on link "3 האם אה אזרחית או תושבת ישראל?" at bounding box center [200, 292] width 271 height 56
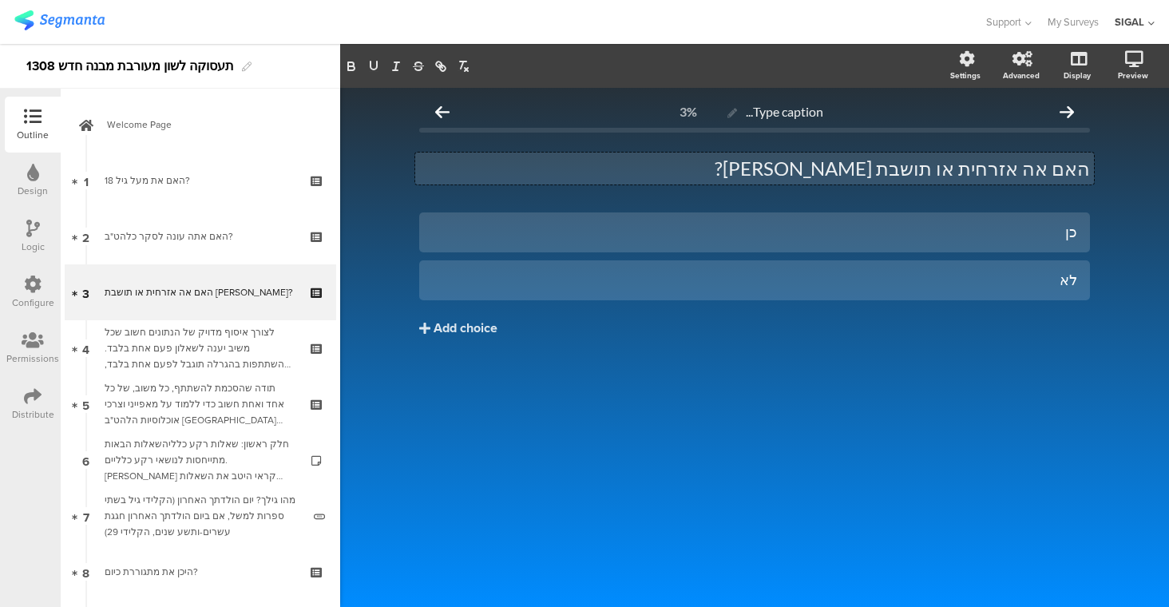
click at [1038, 174] on div "האם אה אזרחית או תושבת ישראל? האם אה אזרחית או תושבת ישראל? האם אה אזרחית או תו…" at bounding box center [754, 168] width 679 height 32
click at [921, 170] on p "האם את אזרחית או תושבת ישראל?" at bounding box center [754, 168] width 671 height 24
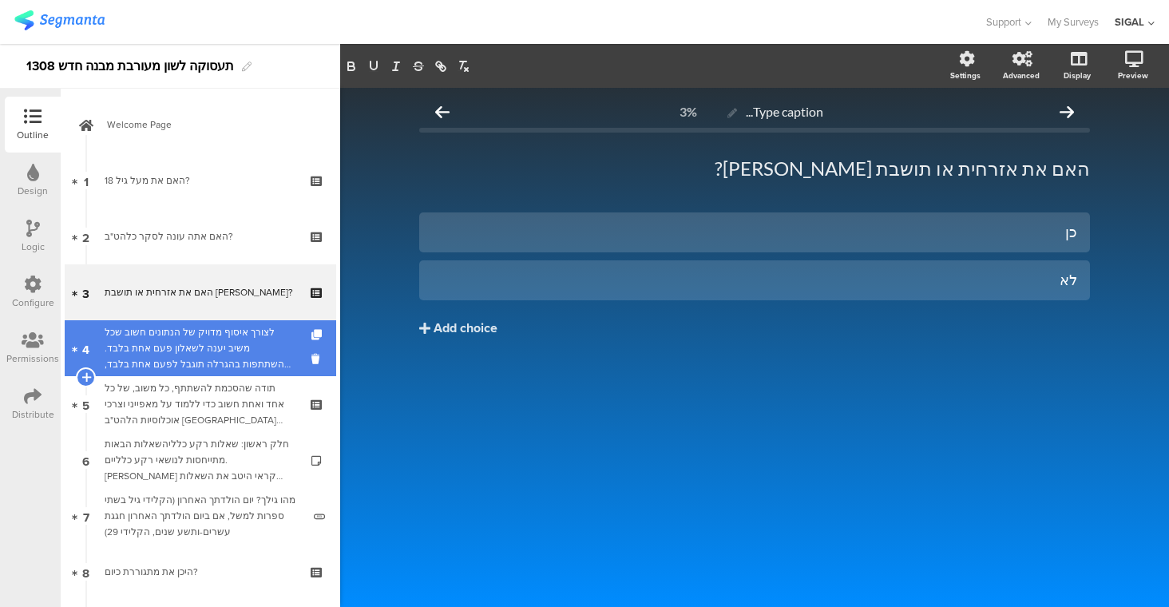
click at [212, 333] on div "לצורך איסוף מדויק של הנתונים חשוב שכל משיב יענה לשאלון פעם אחת בלבד. ההשתתפות ב…" at bounding box center [200, 348] width 191 height 48
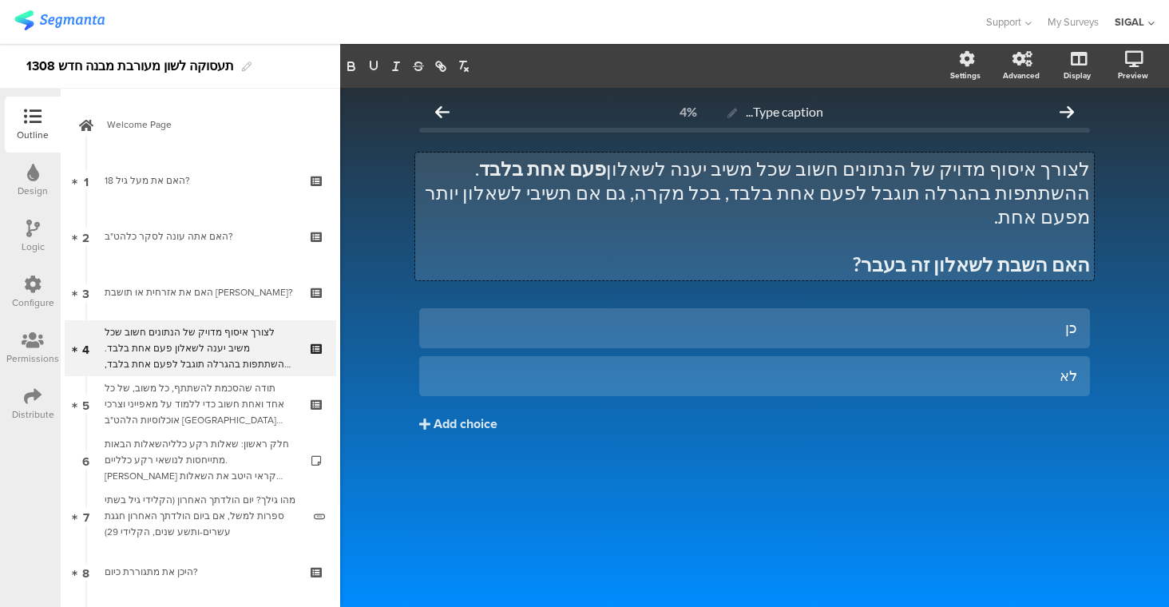
click at [787, 196] on div "לצורך איסוף מדויק של הנתונים חשוב שכל משיב יענה לשאלון פעם אחת בלבד . ההשתתפות …" at bounding box center [754, 216] width 679 height 128
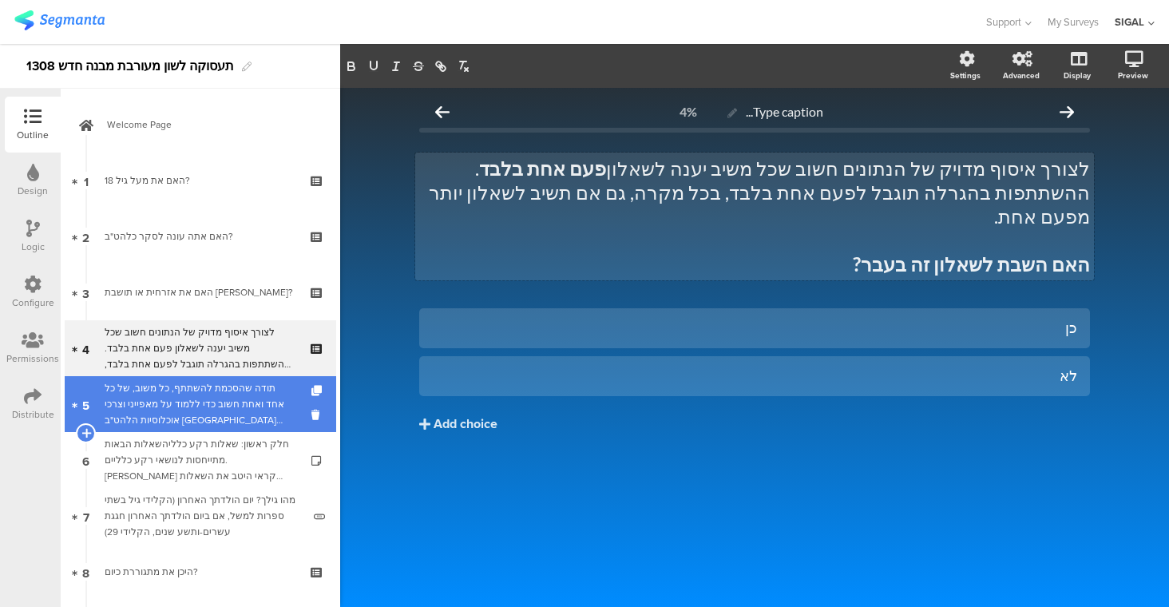
click at [244, 410] on div "תודה שהסכמת להשתתף, כל משוב, של כל אחד ואחת חשוב כדי ללמוד על מאפייני וצרכי אוכ…" at bounding box center [200, 404] width 191 height 48
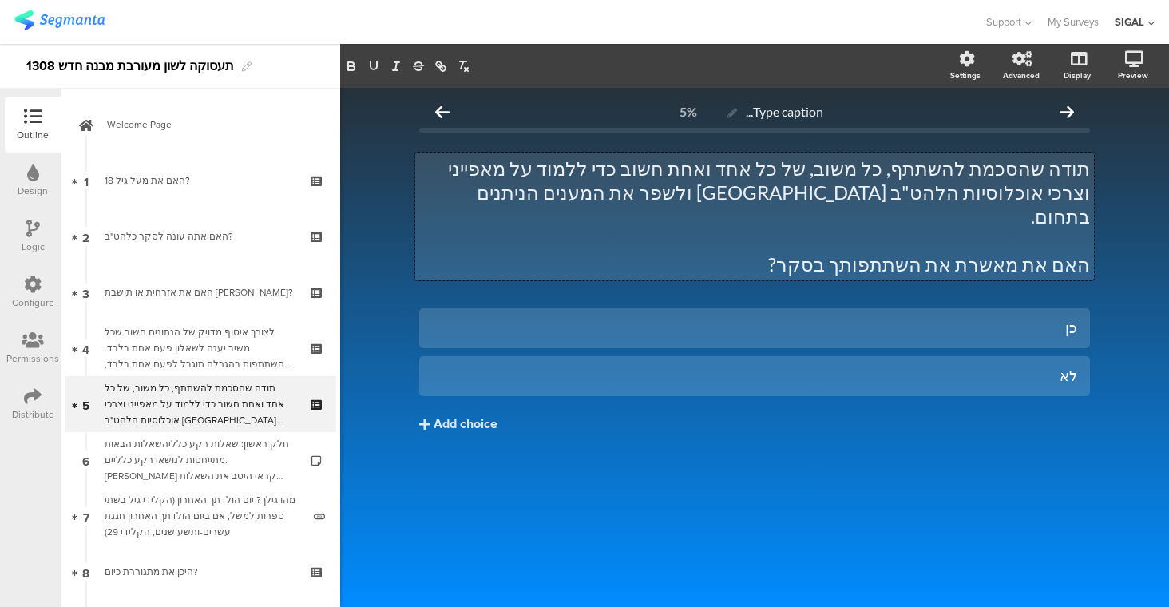
click at [989, 244] on div "תודה שהסכמת להשתתף, כל משוב, של כל אחד ואחת חשוב כדי ללמוד על מאפייני וצרכי אוכ…" at bounding box center [754, 216] width 679 height 128
click at [1033, 252] on p "האם את מאשרת את השתתפותך בסקר?" at bounding box center [754, 264] width 671 height 24
click at [1035, 252] on p "האם אתה מאשר את השתתפותך בסקר?" at bounding box center [754, 264] width 671 height 24
click at [1000, 252] on p "האם את מאשר את השתתפותך בסקר?" at bounding box center [754, 264] width 671 height 24
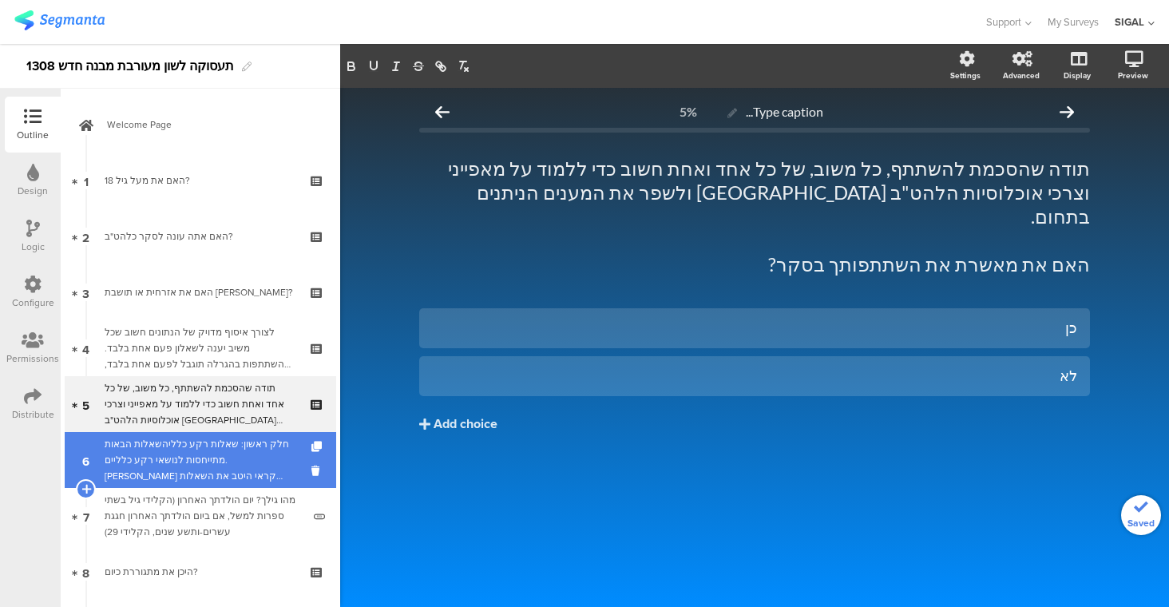
click at [159, 477] on div "חלק ראשון: שאלות רקע כלליהשאלות הבאות מתייחסות לנושאי רקע כלליים. [PERSON_NAME]…" at bounding box center [200, 460] width 191 height 48
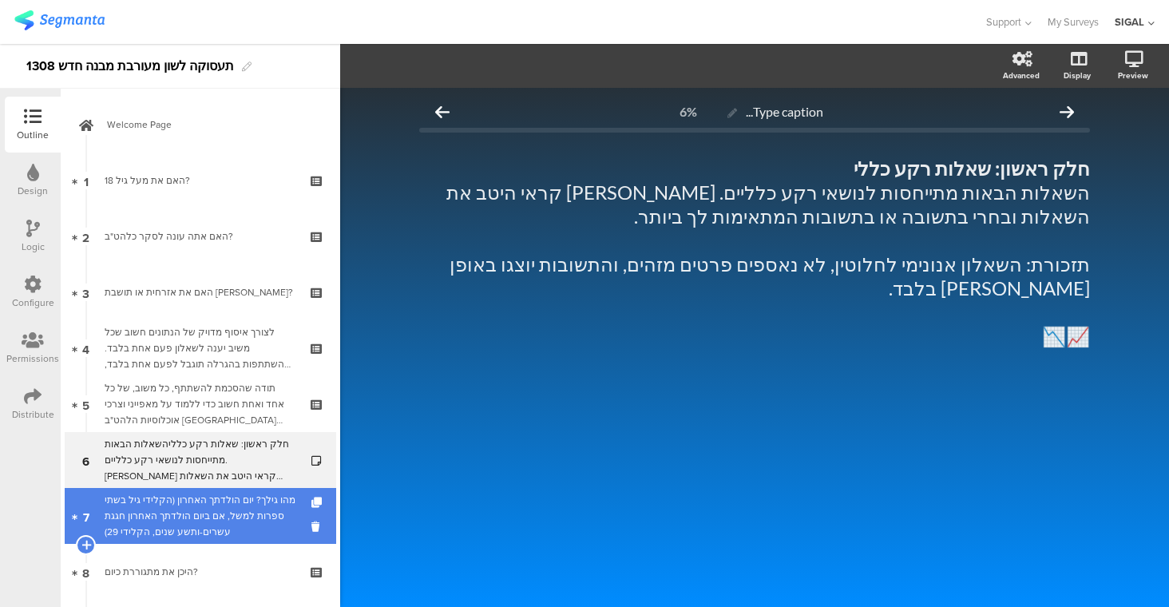
click at [235, 512] on div "מהו גילך? יום הולדתך האחרון (הקלידי גיל בשתי ספרות למשל, אם ביום הולדתך האחרון …" at bounding box center [203, 516] width 197 height 48
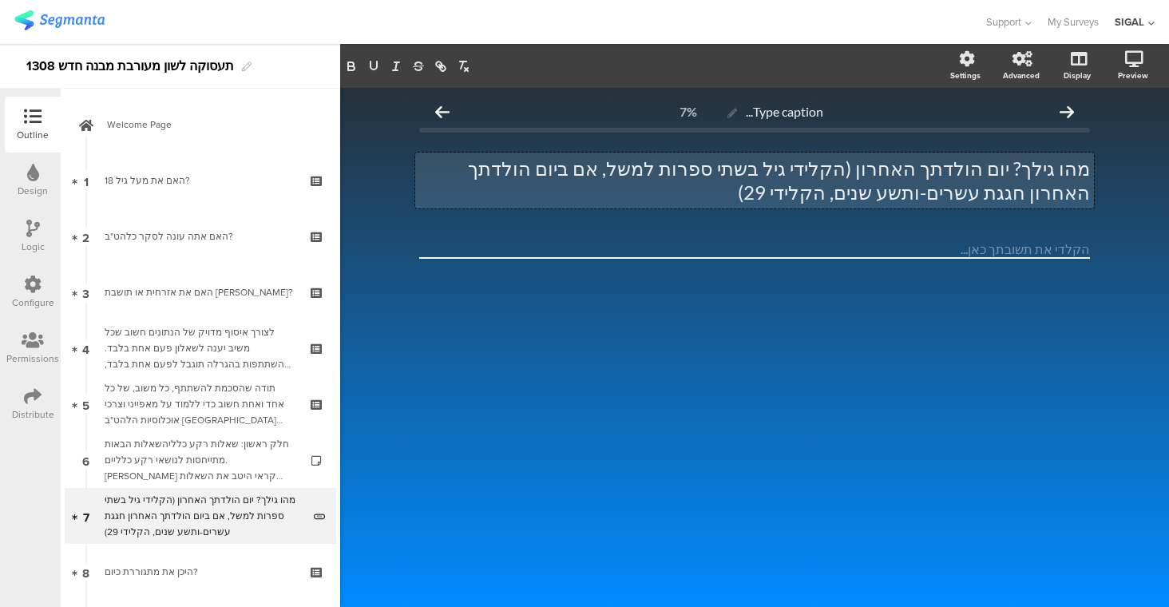
click at [857, 171] on div "מהו גילך? יום הולדתך האחרון (הקלידי גיל בשתי ספרות למשל, אם ביום הולדתך האחרון …" at bounding box center [754, 180] width 679 height 56
click at [989, 240] on input "number" at bounding box center [754, 249] width 671 height 18
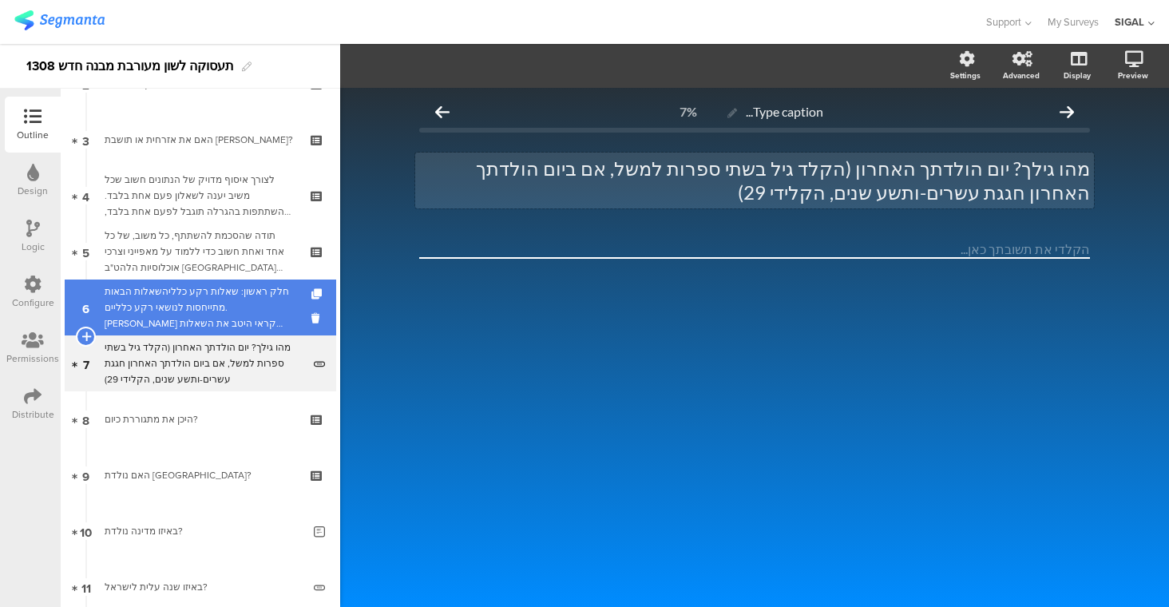
scroll to position [156, 0]
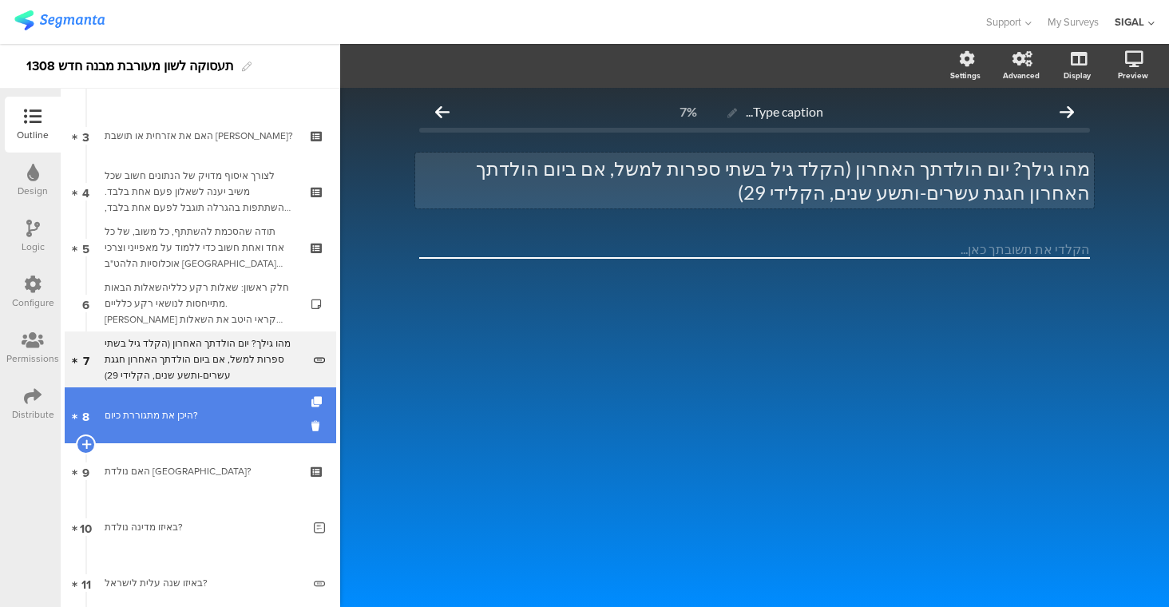
click at [192, 419] on div "היכן את מתגוררת כיום?" at bounding box center [200, 415] width 191 height 16
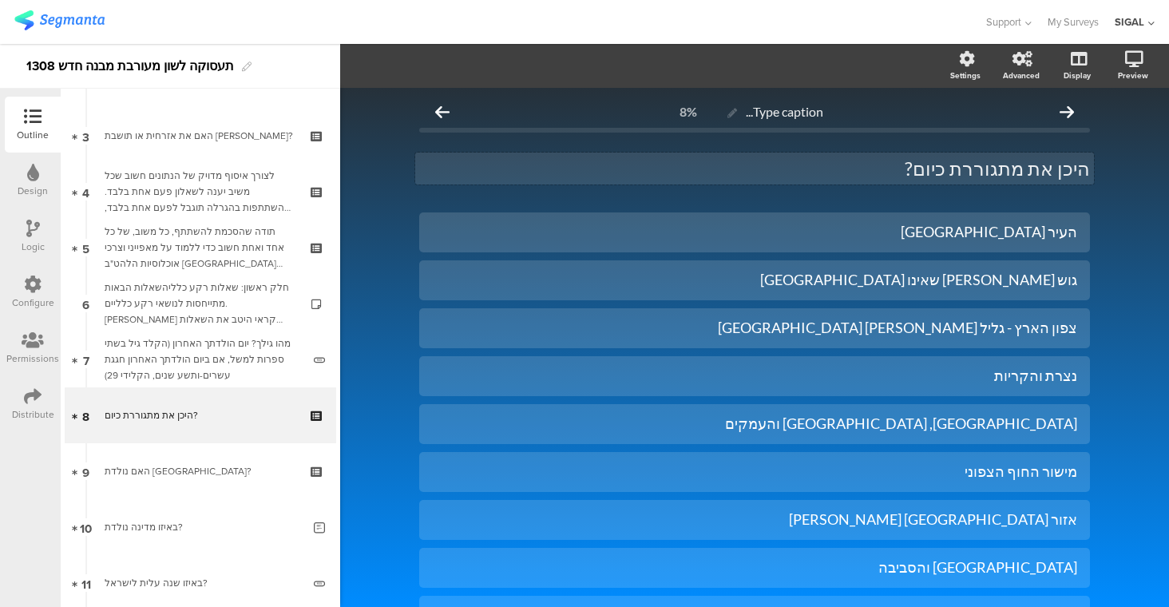
click at [1031, 173] on div "היכן את מתגוררת כיום? היכן את מתגוררת כיום?" at bounding box center [754, 168] width 679 height 32
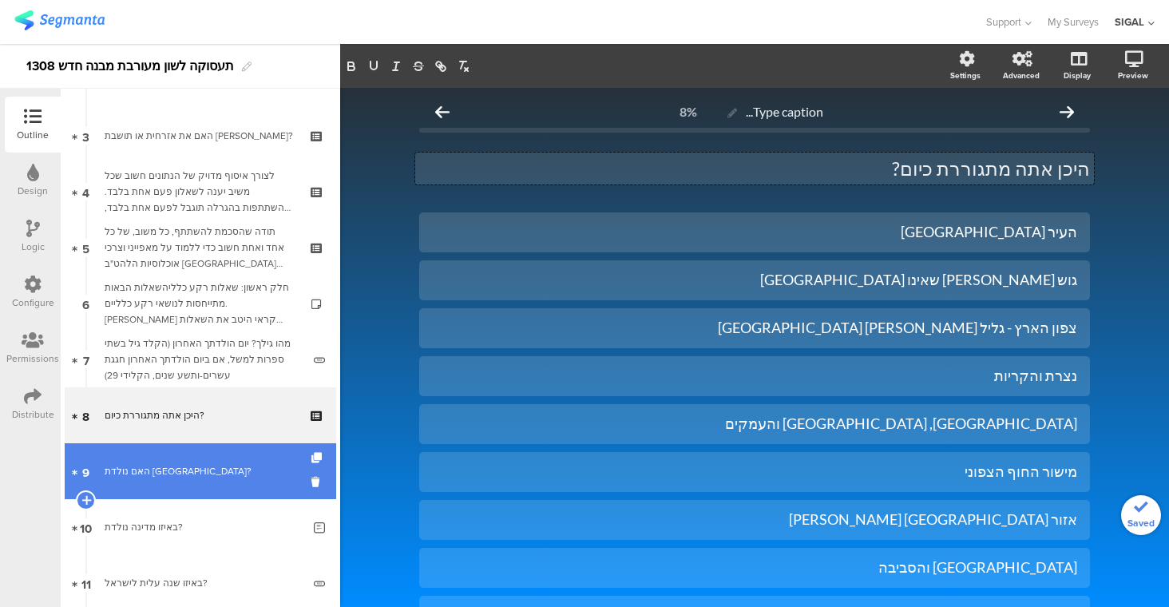
click at [89, 481] on div at bounding box center [86, 471] width 14 height 56
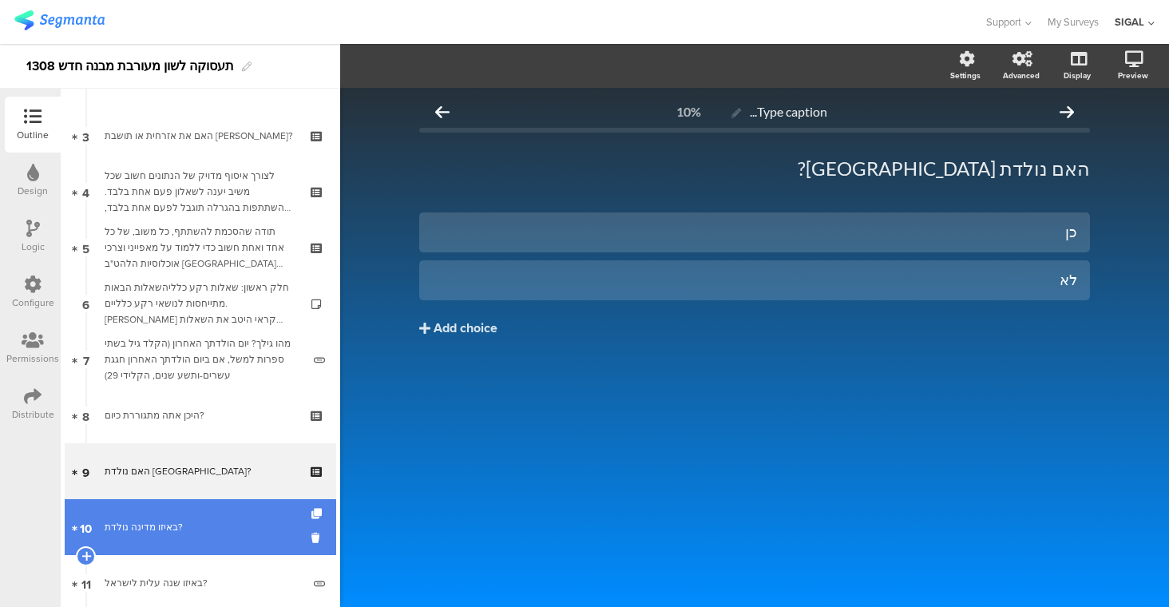
click at [187, 523] on div "באיזו מדינה נולדת?" at bounding box center [203, 527] width 197 height 16
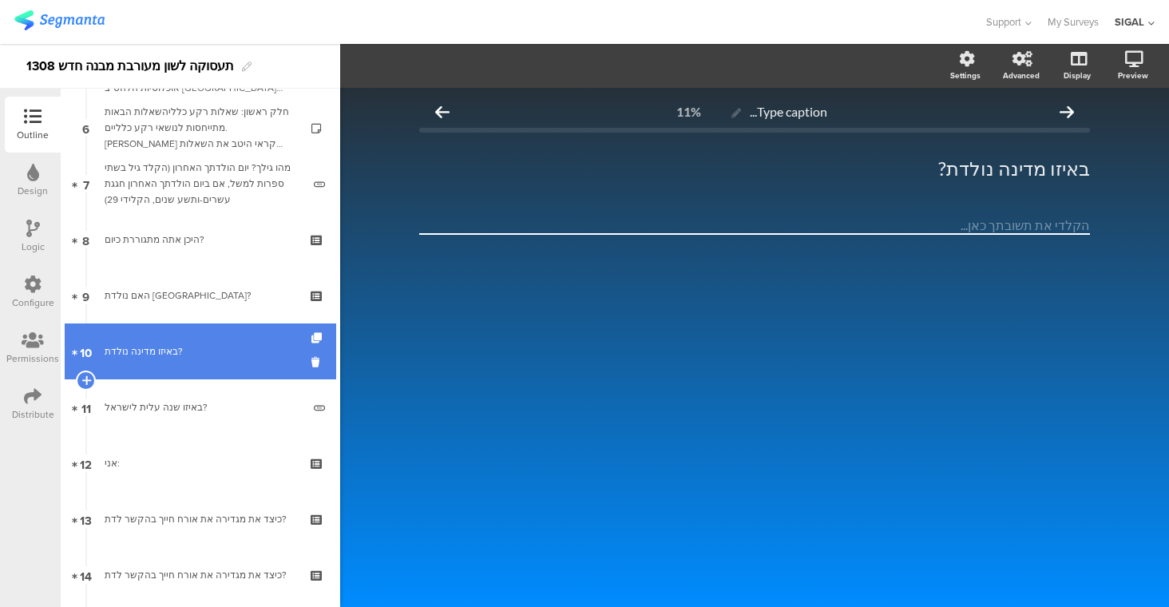
scroll to position [333, 0]
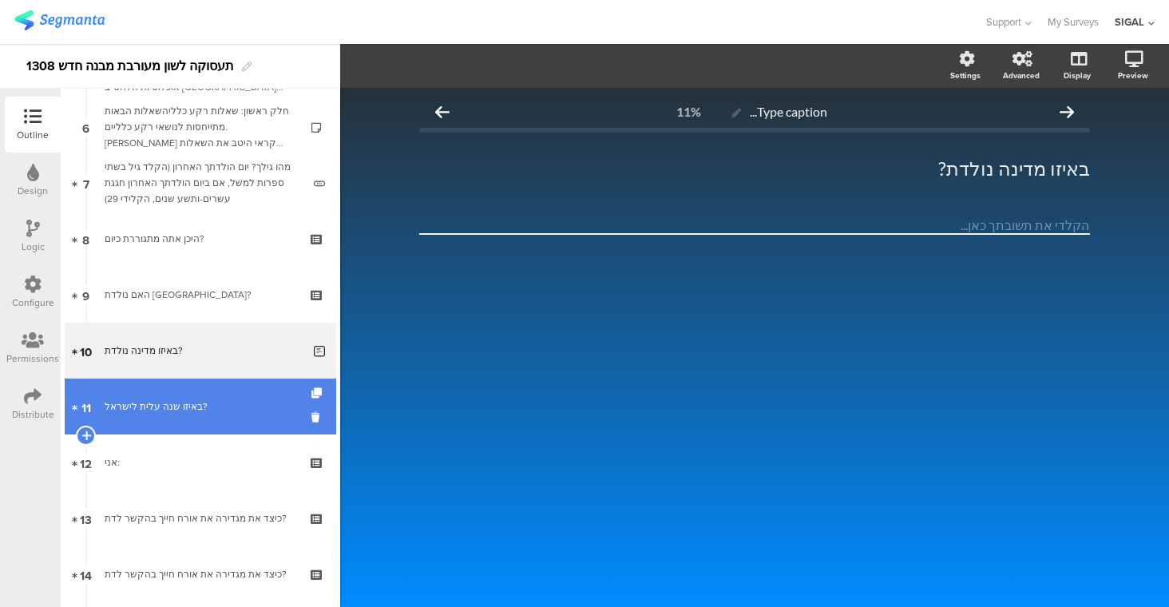
click at [217, 406] on div "באיזו שנה עלית לישראל?" at bounding box center [203, 406] width 197 height 16
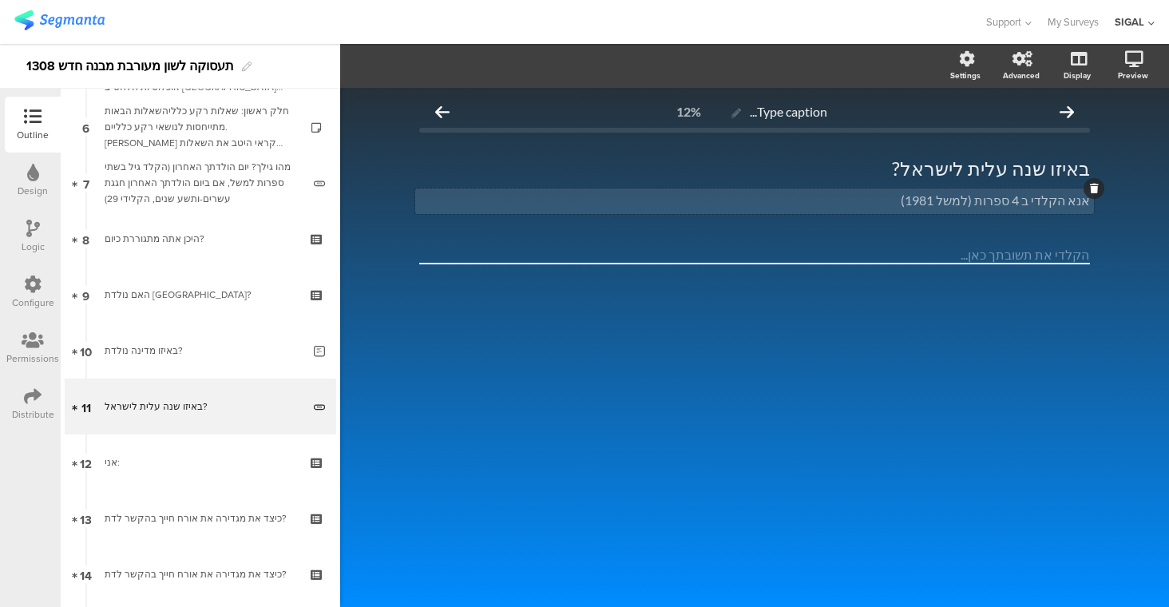
click at [1043, 204] on div "אנא הקלדי ב 4 ספרות (למשל 1981) אנא הקלדי ב 4 ספרות (למשל 1981)" at bounding box center [754, 201] width 679 height 26
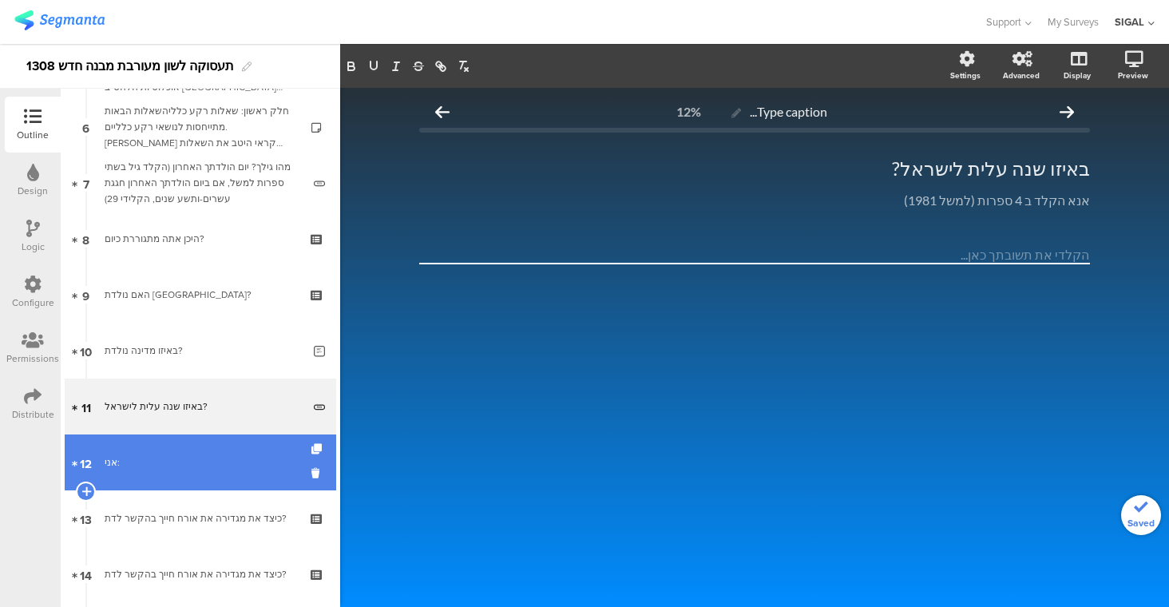
click at [174, 449] on link "12 אני:" at bounding box center [200, 462] width 271 height 56
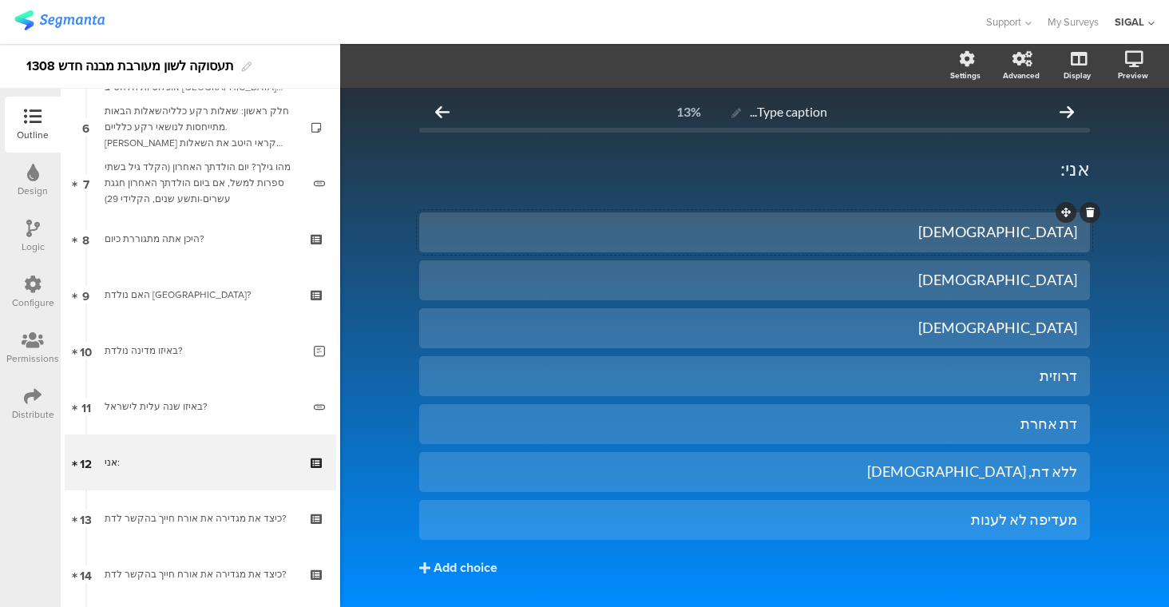
click at [964, 235] on div "[DEMOGRAPHIC_DATA]" at bounding box center [754, 232] width 645 height 18
click at [989, 276] on div "[DEMOGRAPHIC_DATA]" at bounding box center [754, 280] width 645 height 18
click at [1009, 331] on div "[DEMOGRAPHIC_DATA]" at bounding box center [754, 328] width 645 height 18
click at [1025, 379] on div "דרוזית" at bounding box center [754, 375] width 645 height 18
click at [963, 473] on div "ללא דת, [DEMOGRAPHIC_DATA]" at bounding box center [754, 471] width 645 height 18
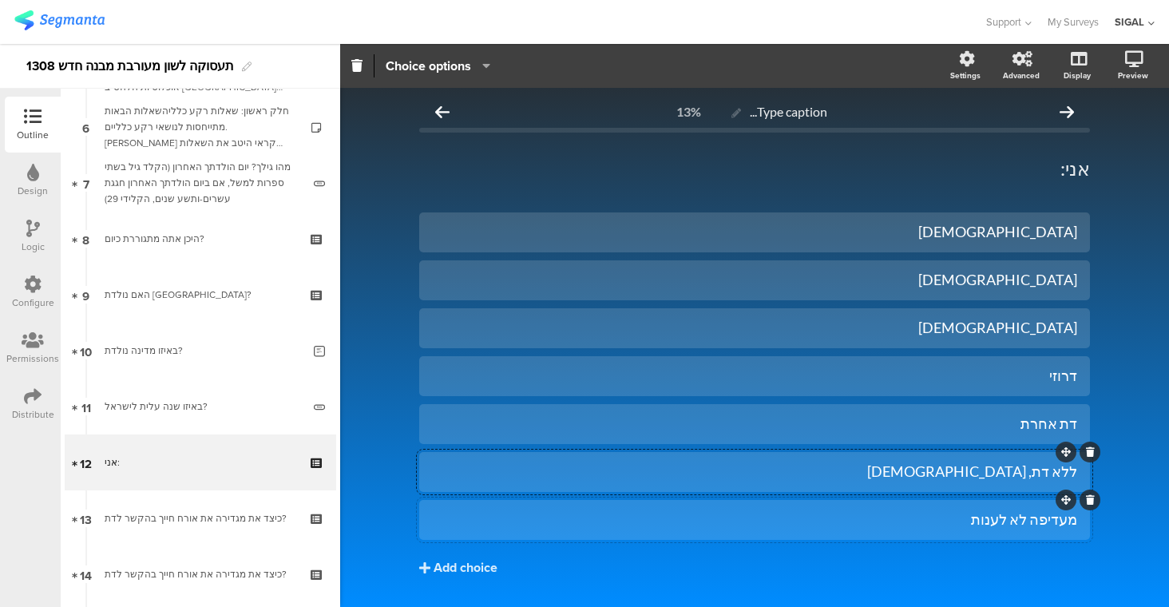
click at [1031, 520] on div "מעדיפה לא לענות" at bounding box center [754, 519] width 645 height 18
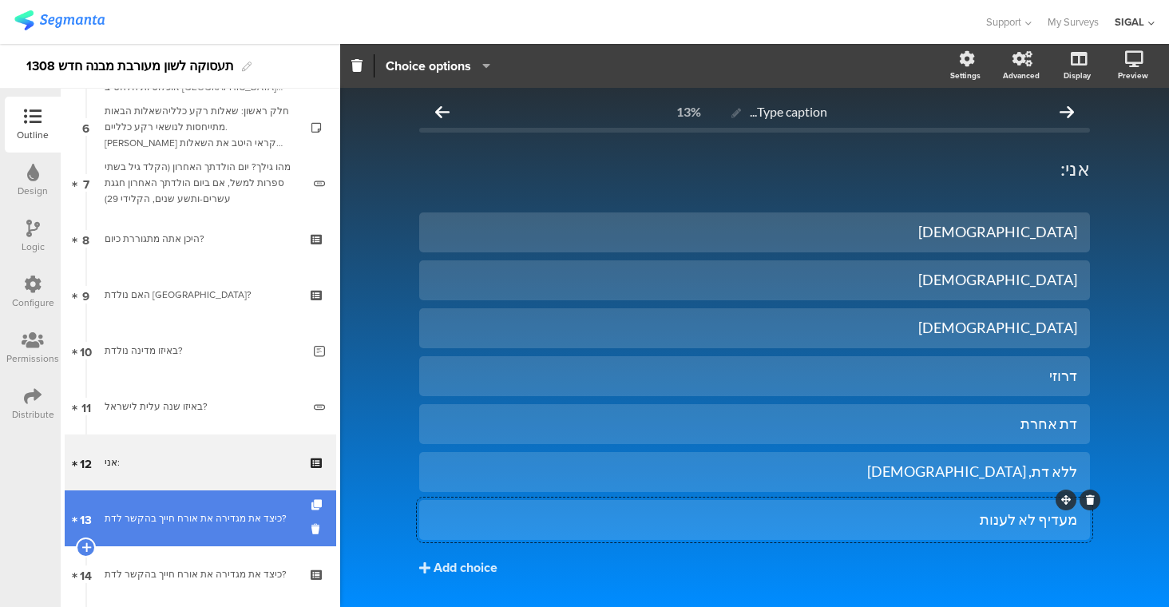
click at [176, 515] on div "כיצד את מגדירה את אורח חייך בהקשר לדת?" at bounding box center [200, 518] width 191 height 16
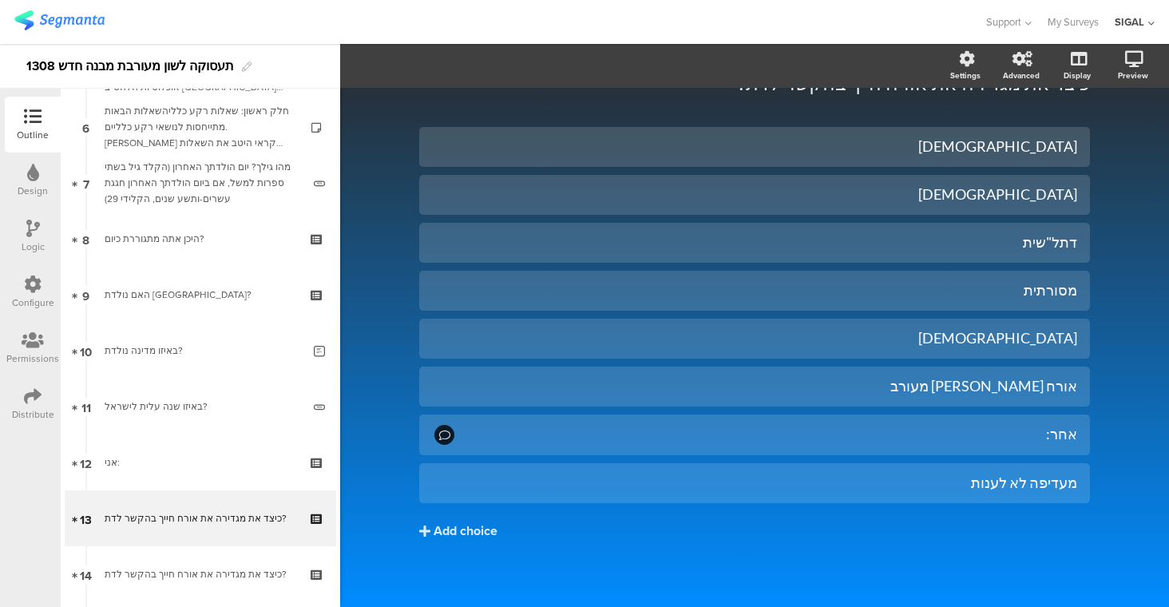
scroll to position [93, 0]
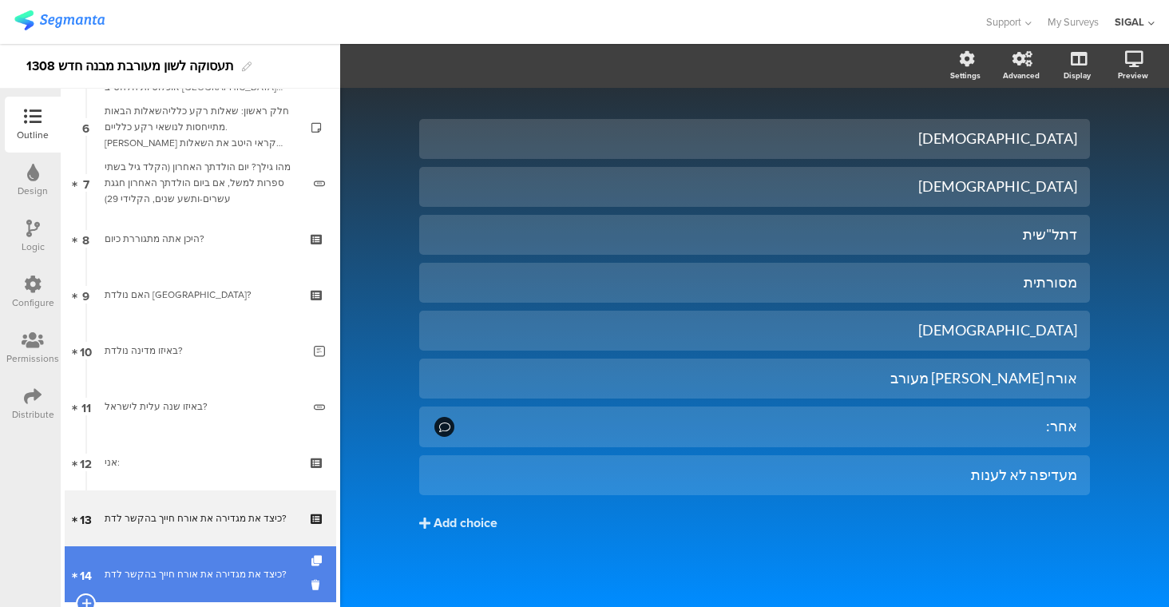
click at [210, 572] on div "כיצד את מגדירה את אורח חייך בהקשר לדת?" at bounding box center [200, 574] width 191 height 16
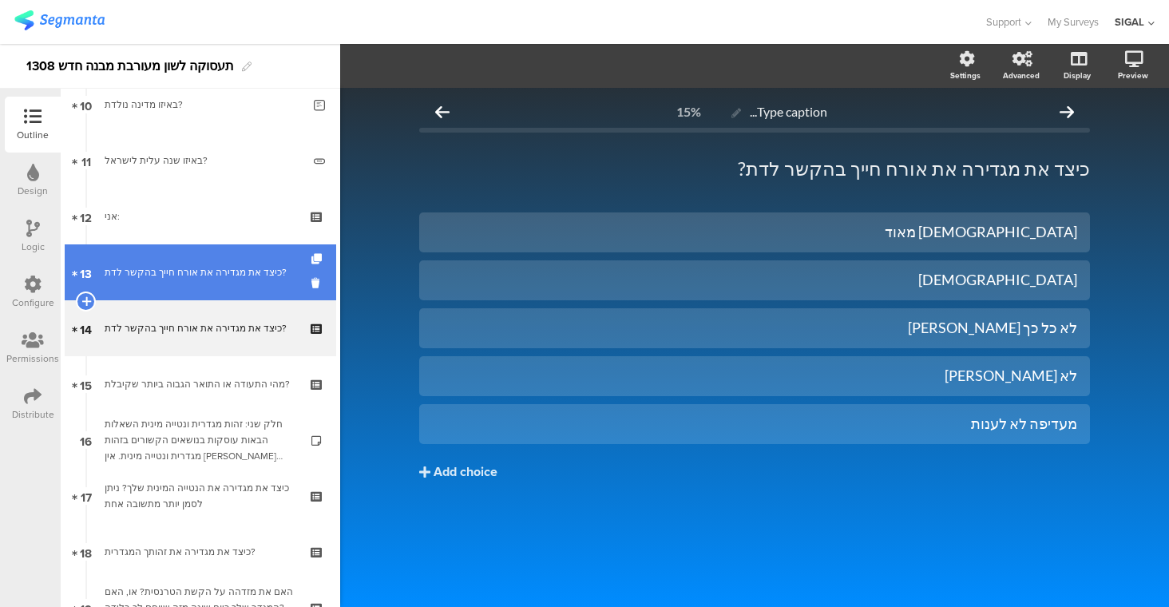
scroll to position [582, 0]
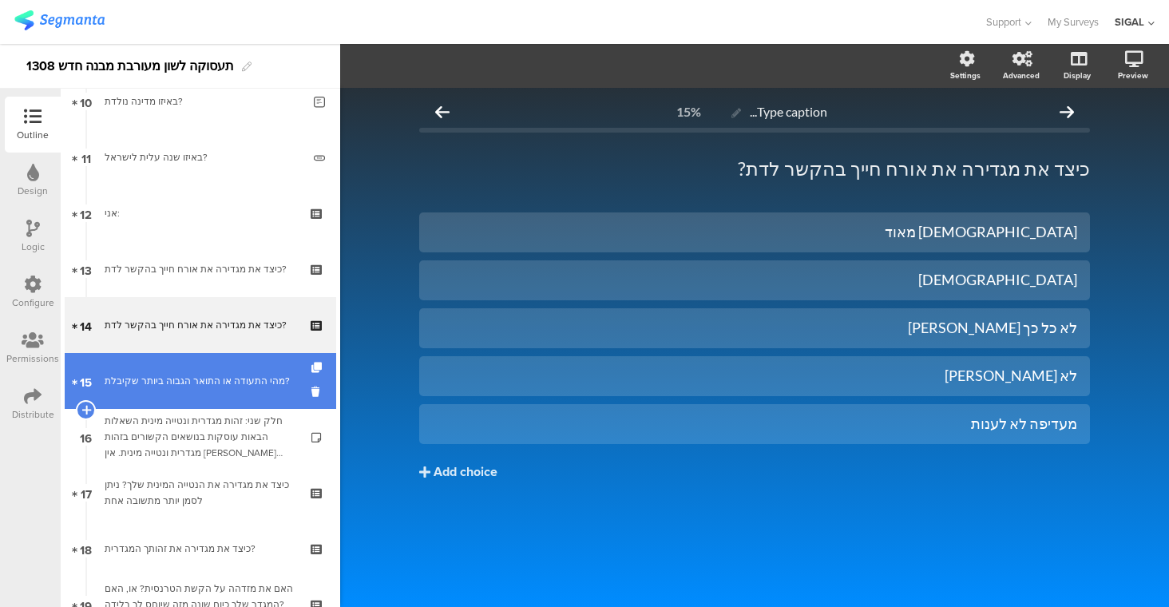
click at [196, 374] on div "מהי התעודה או התואר הגבוה ביותר שקיבלת?" at bounding box center [200, 381] width 191 height 16
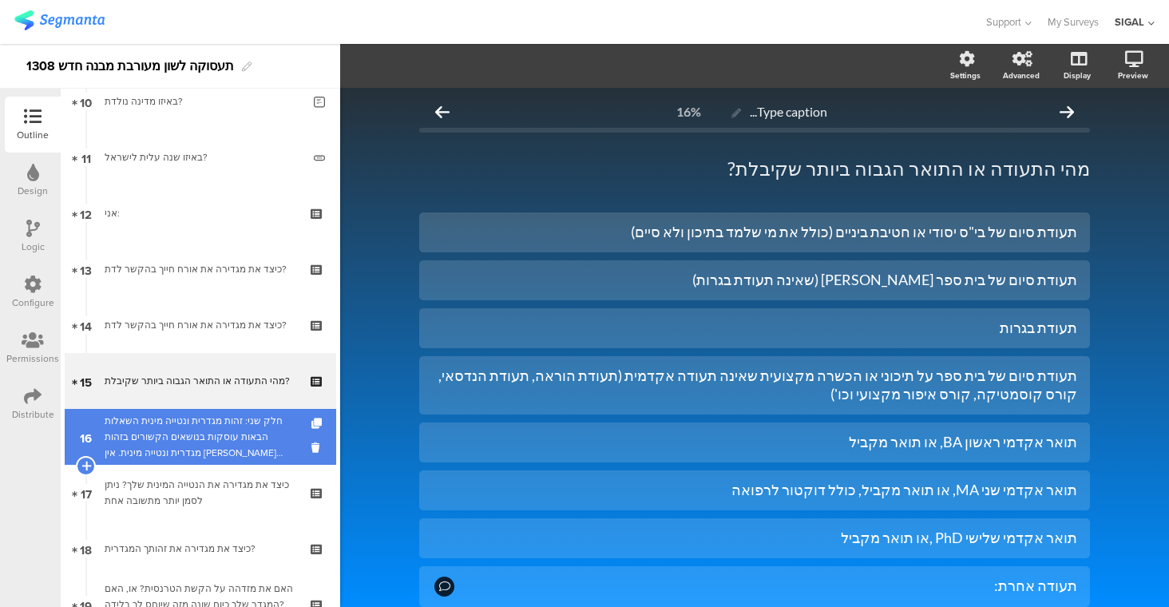
click at [225, 430] on div "חלק שני: זהות מגדרית ונטייה מינית השאלות הבאות עוסקות בנושאים הקשורים בזהות מגד…" at bounding box center [200, 437] width 191 height 48
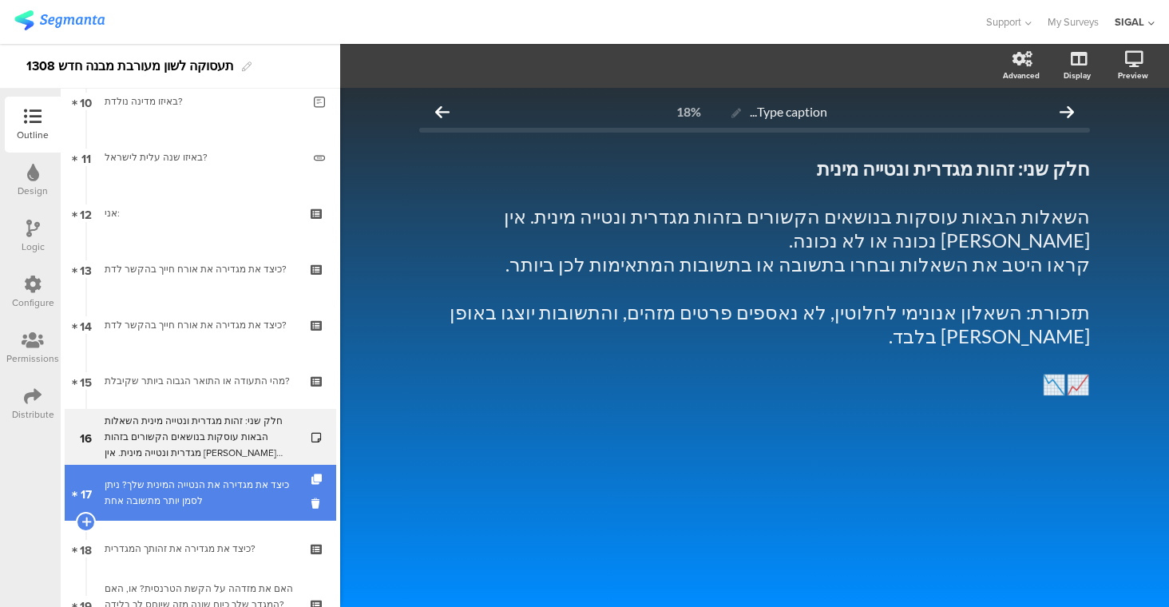
click at [247, 505] on div "כיצד את מגדירה את הנטייה המינית שלך? ניתן לסמן יותר מתשובה אחת" at bounding box center [200, 493] width 191 height 32
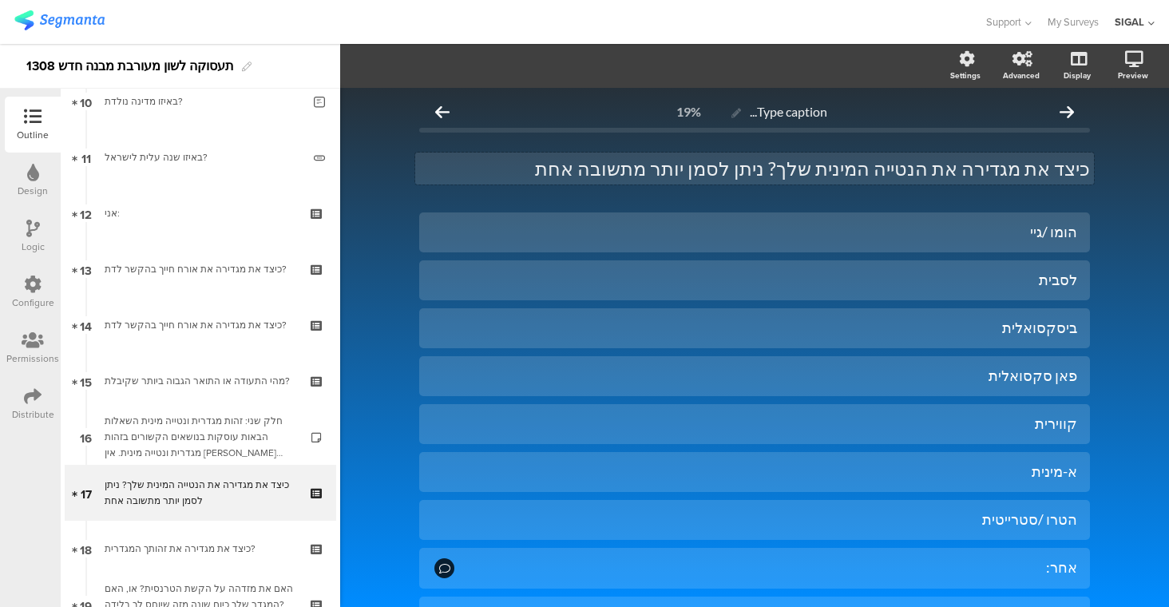
click at [1029, 173] on div "כיצד את מגדירה את הנטייה המינית שלך? ניתן לסמן יותר מתשובה אחת כיצד את מגדירה א…" at bounding box center [754, 168] width 679 height 32
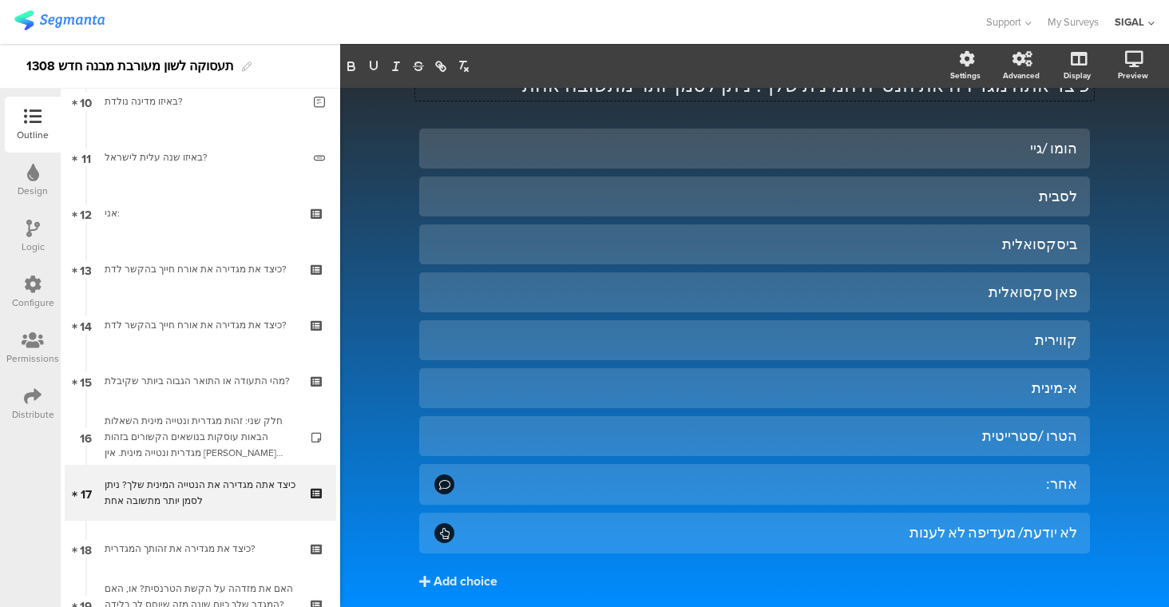
scroll to position [142, 0]
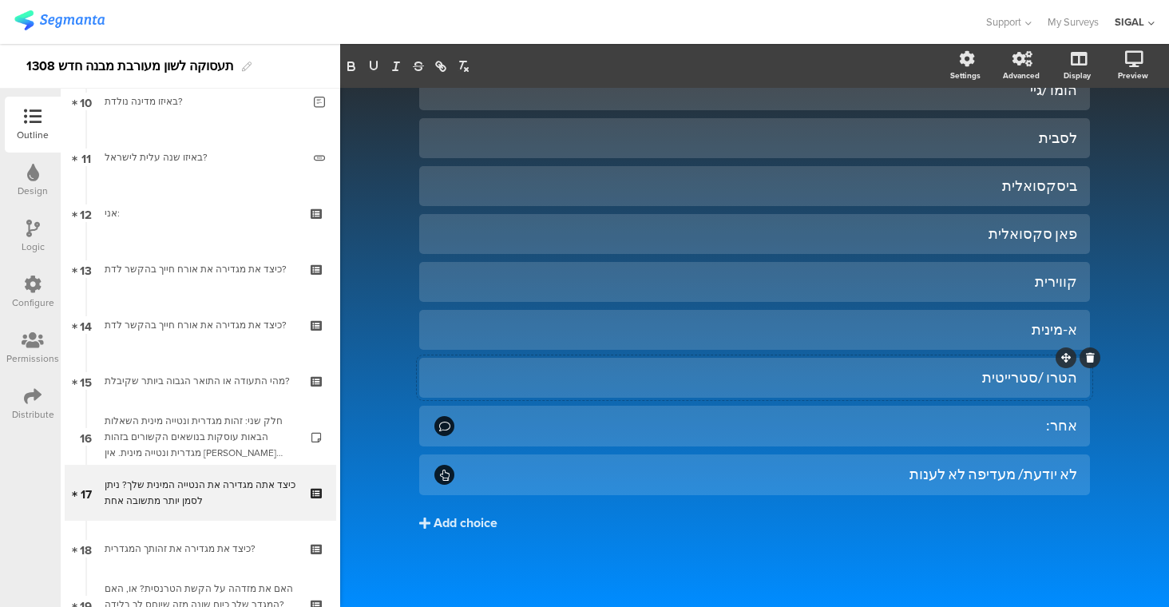
click at [971, 367] on div "הטרו /סטרייטית" at bounding box center [754, 377] width 645 height 26
click at [975, 234] on div "פאן סקסואלית" at bounding box center [754, 233] width 645 height 18
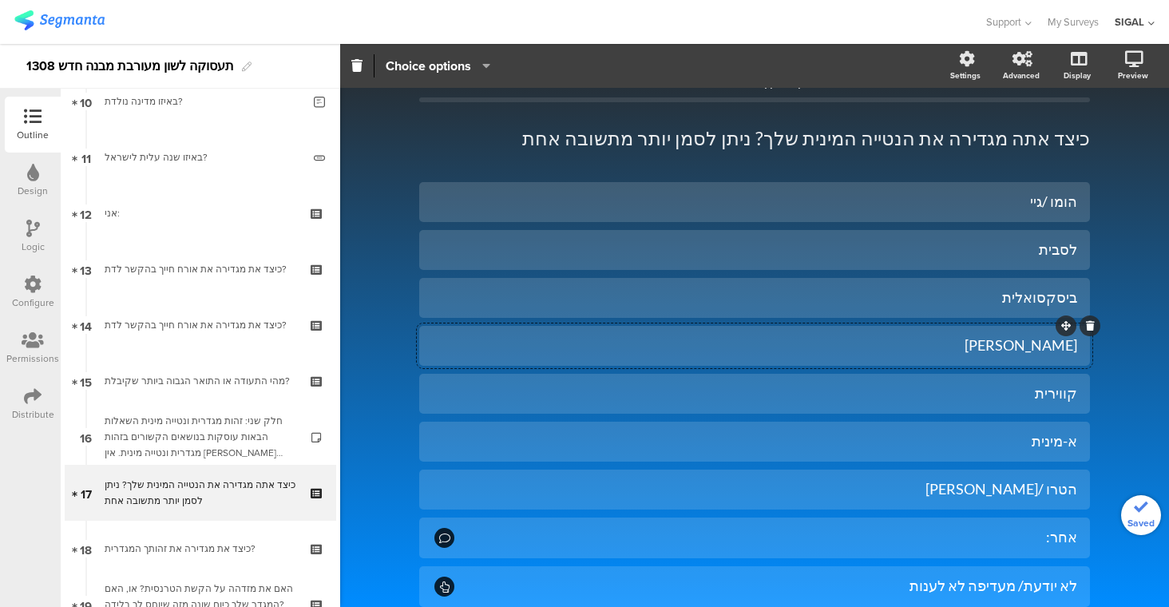
scroll to position [0, 0]
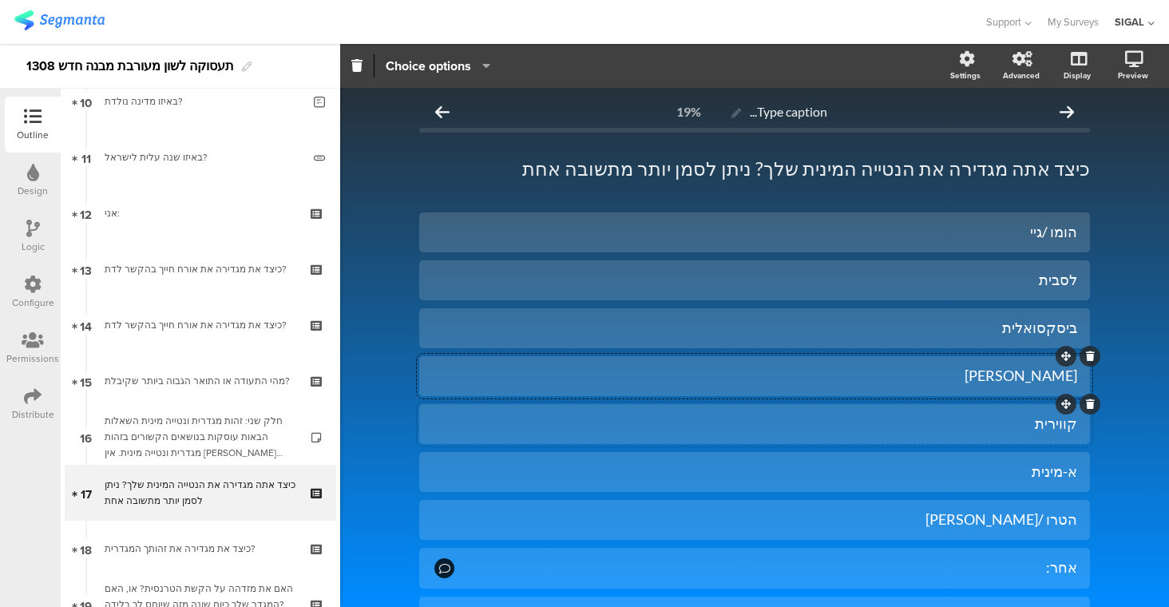
click at [1032, 429] on div "קווירית" at bounding box center [754, 423] width 645 height 18
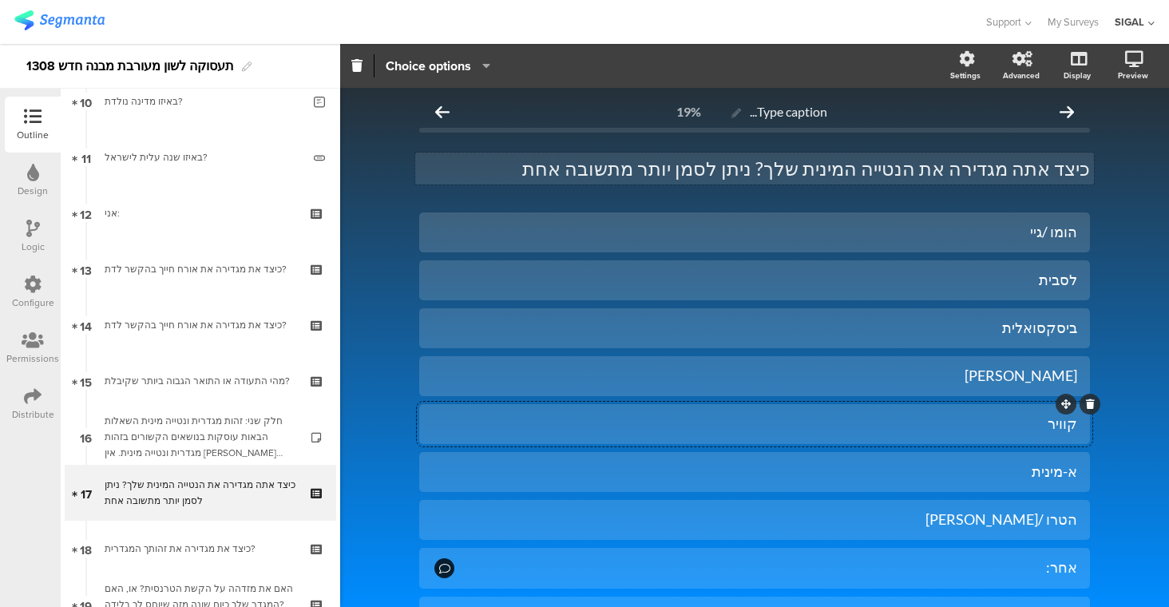
click at [971, 172] on div "כיצד אתה מגדירה את הנטייה המינית שלך? ניתן לסמן יותר מתשובה אחת כיצד אתה מגדירה…" at bounding box center [754, 168] width 679 height 32
click at [1018, 292] on div "לסבית" at bounding box center [754, 280] width 645 height 26
click at [1011, 328] on div "ביסקסואלית" at bounding box center [754, 328] width 645 height 18
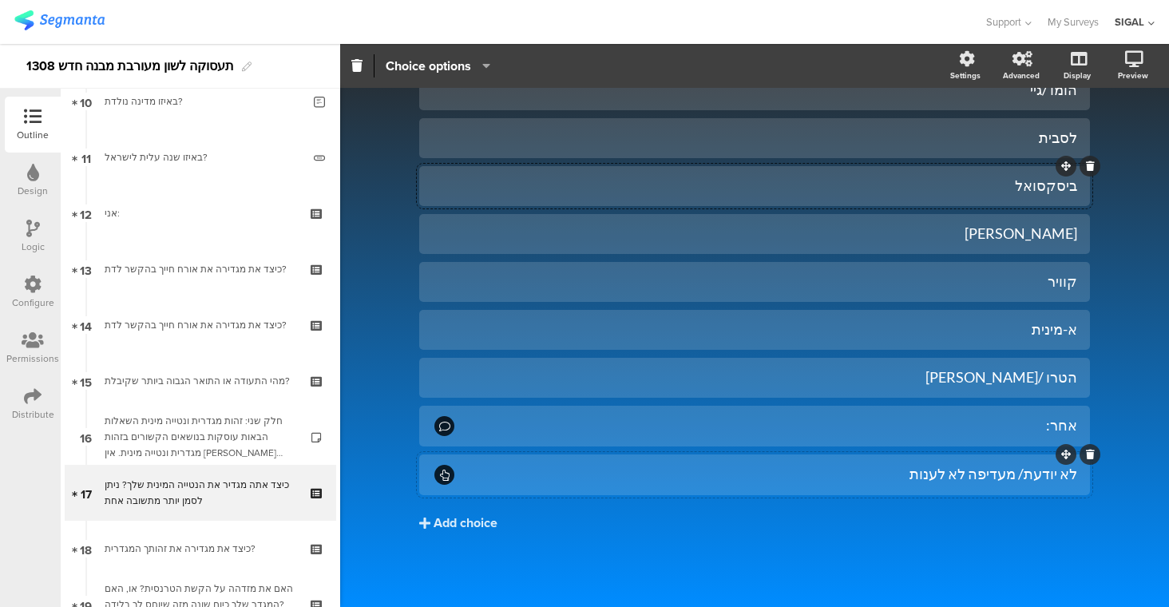
click at [1025, 477] on div "לא יודעת/ מעדיפה לא לענות" at bounding box center [767, 474] width 620 height 18
drag, startPoint x: 987, startPoint y: 479, endPoint x: 999, endPoint y: 480, distance: 11.2
click at [999, 480] on div "לא יודע/ מעדיפה לא לענות" at bounding box center [767, 474] width 620 height 18
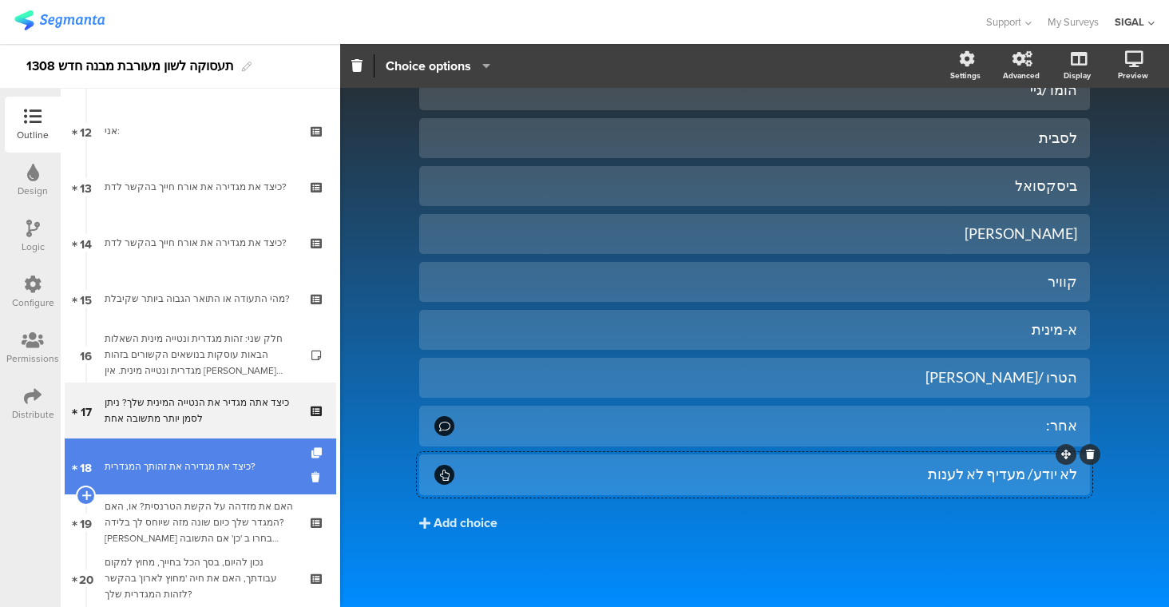
scroll to position [683, 0]
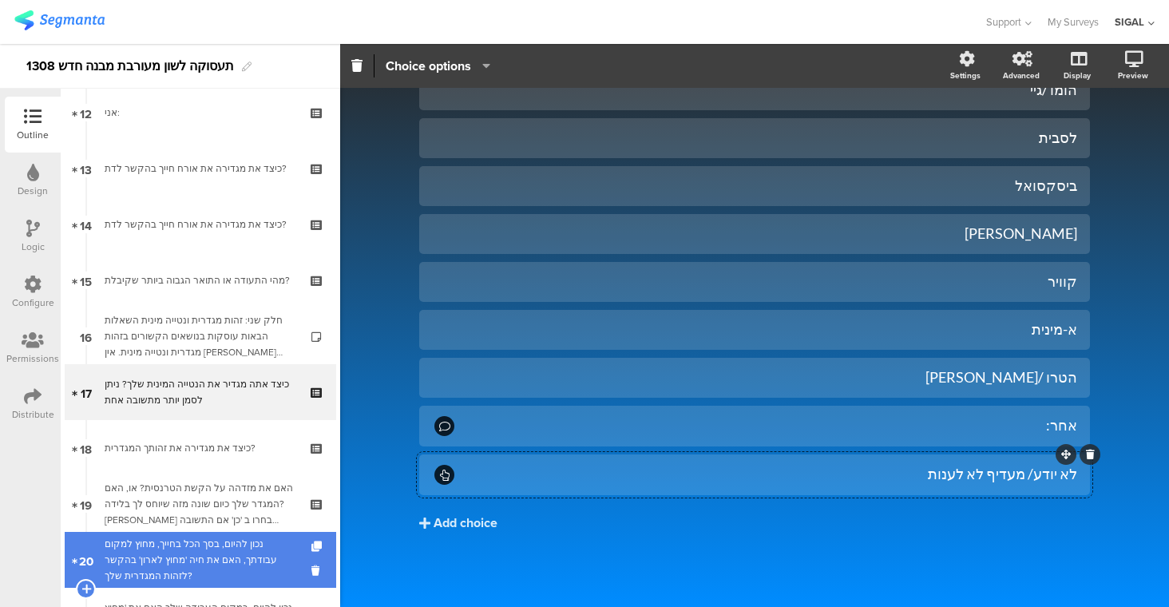
click at [246, 564] on div "נכון להיום, בסך הכל בחייך, מחוץ למקום עבודתך, האם את חיה 'מחוץ לארון' בהקשר לזה…" at bounding box center [200, 560] width 191 height 48
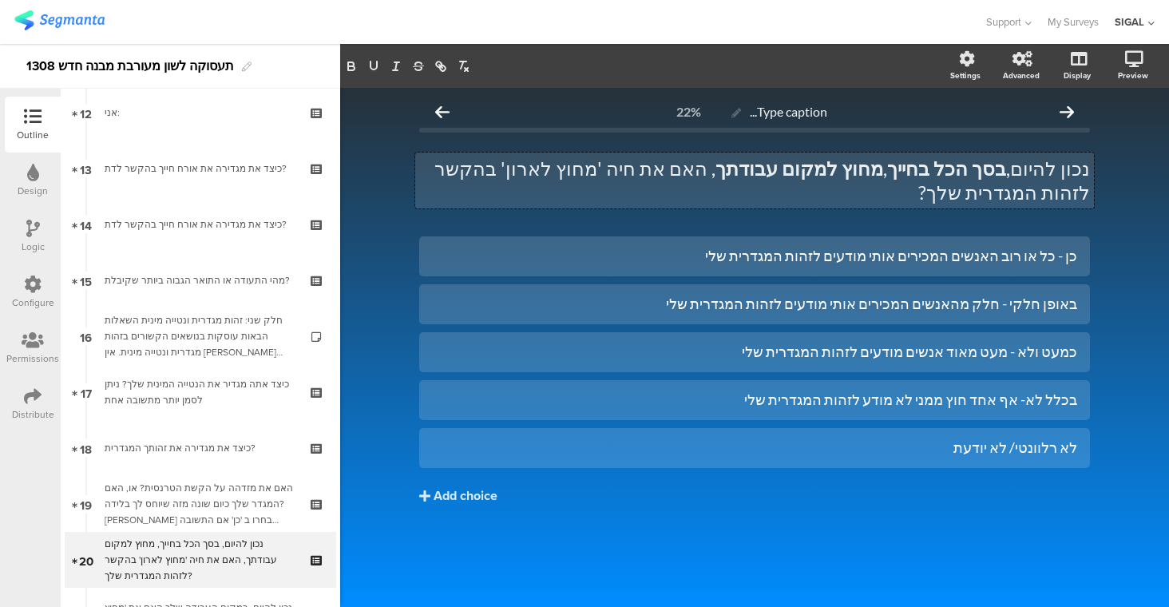
click at [712, 168] on div "נכון להיום, בסך הכל בחייך , מחוץ למקום עבודתך , האם את חיה 'מחוץ לארון' בהקשר ל…" at bounding box center [754, 180] width 679 height 56
click at [915, 450] on div "לא רלוונטי/ לא יודעת" at bounding box center [754, 447] width 645 height 18
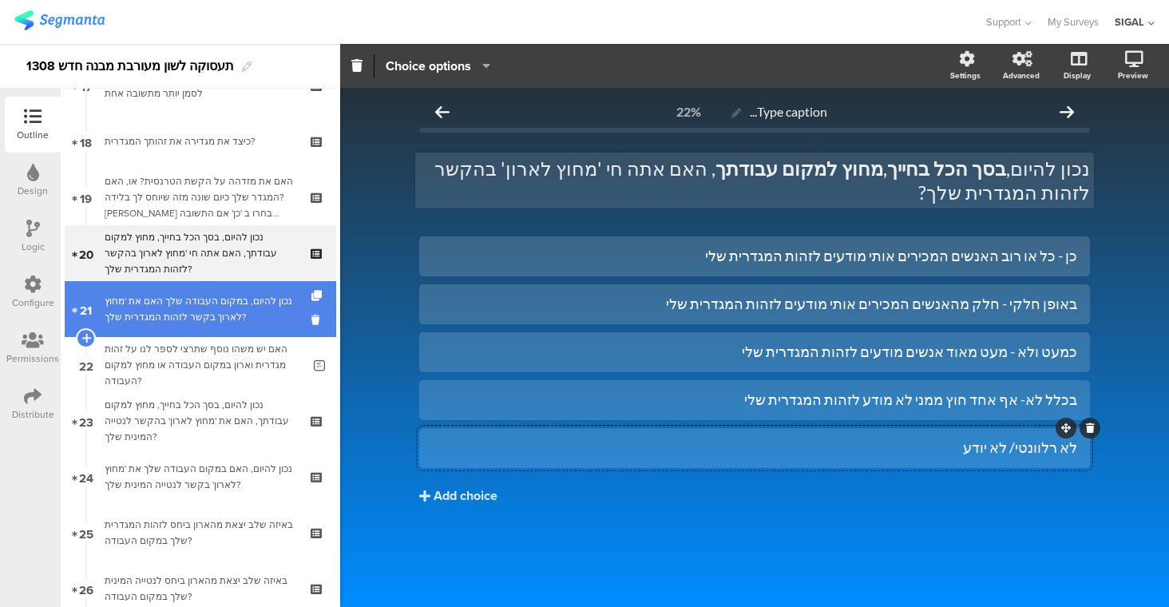
scroll to position [1067, 0]
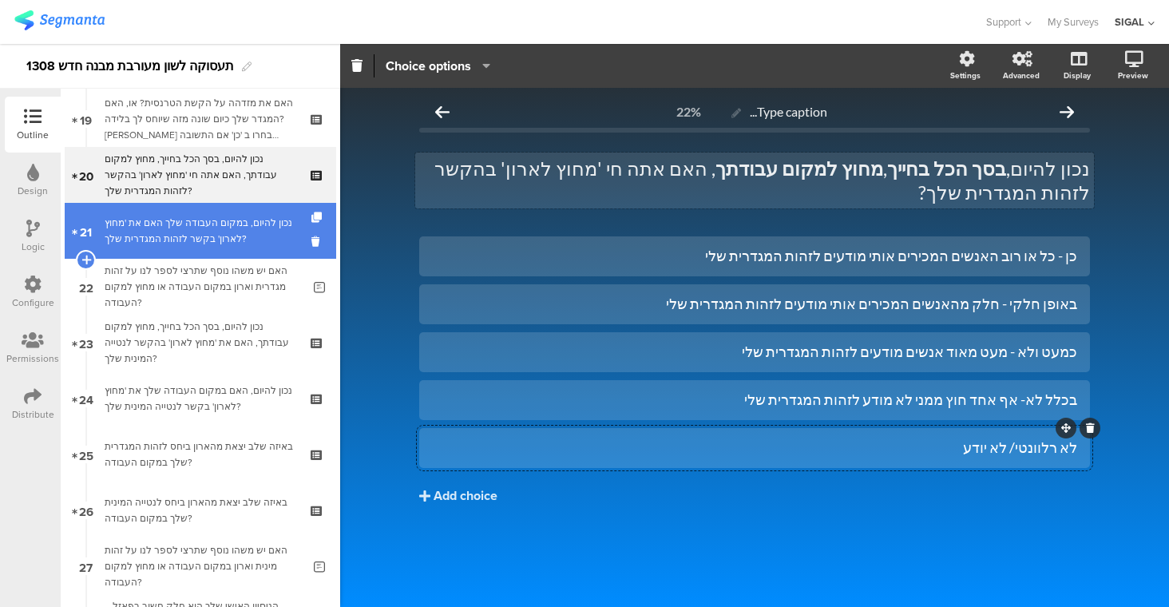
click at [189, 216] on div "נכון להיום, במקום העבודה שלך האם את 'מחוץ לארון' בקשר לזהות המגדרית שלך?" at bounding box center [200, 231] width 191 height 32
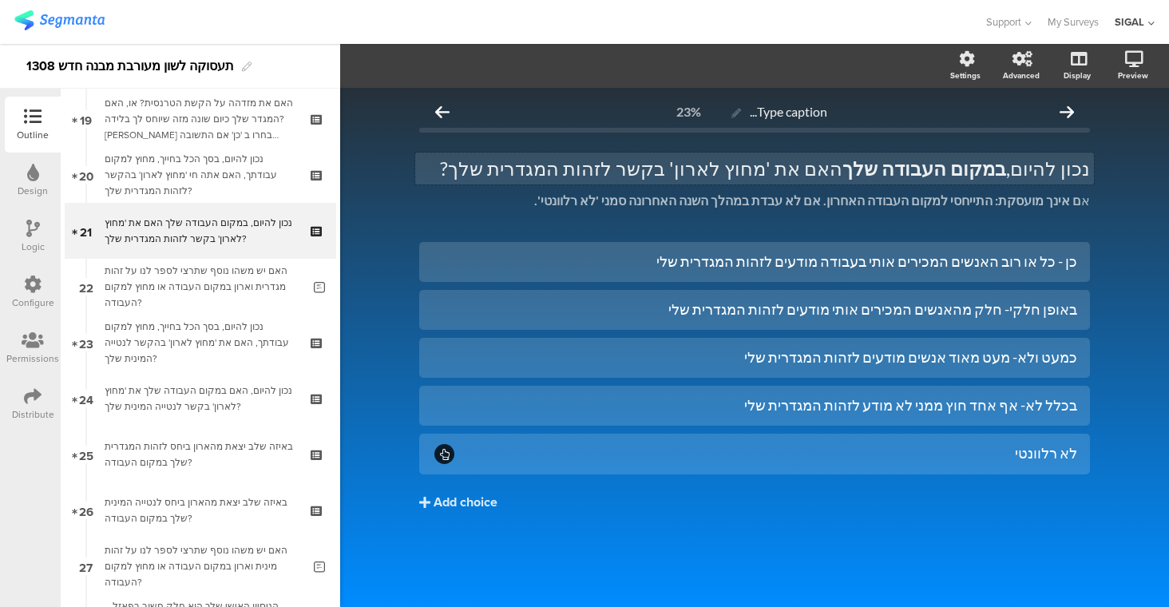
click at [831, 168] on div "נכון להיום, במקום העבודה שלך האם את 'מחוץ לארון' בקשר לזהות המגדרית שלך? נכון ל…" at bounding box center [754, 168] width 679 height 32
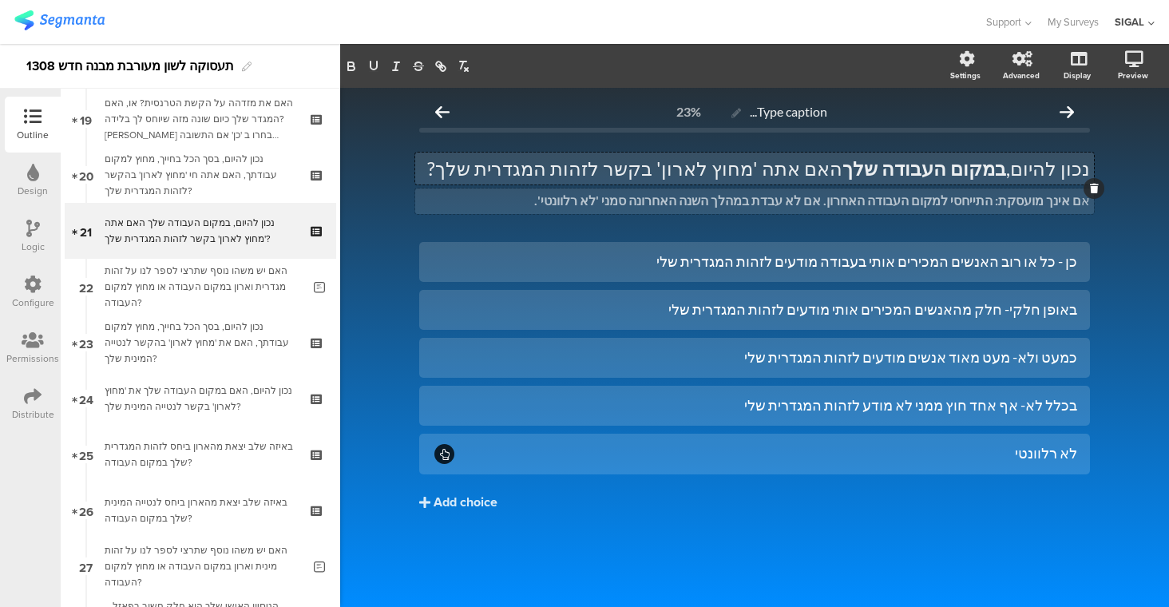
click at [1056, 202] on div "א ם אינך מועסקת: התייחסי למקום העבודה האחרון. אם לא עבדת במהלך השנה האחרונה סמנ…" at bounding box center [754, 201] width 679 height 26
click at [1020, 203] on strong "ם אינך מועסקת: התייחסי למקום העבודה האחרון. אם לא עבדת במהלך השנה האחרונה סמני …" at bounding box center [807, 199] width 547 height 15
click at [979, 203] on strong "ם אינך מועסק: התייחסי למקום העבודה האחרון. אם לא עבדת במהלך השנה האחרונה סמני '…" at bounding box center [812, 199] width 538 height 15
click at [693, 202] on strong "ם אינך מועסק: התייחס למקום העבודה האחרון. אם לא עבדת במהלך השנה האחרונה סמני 'ל…" at bounding box center [813, 199] width 535 height 15
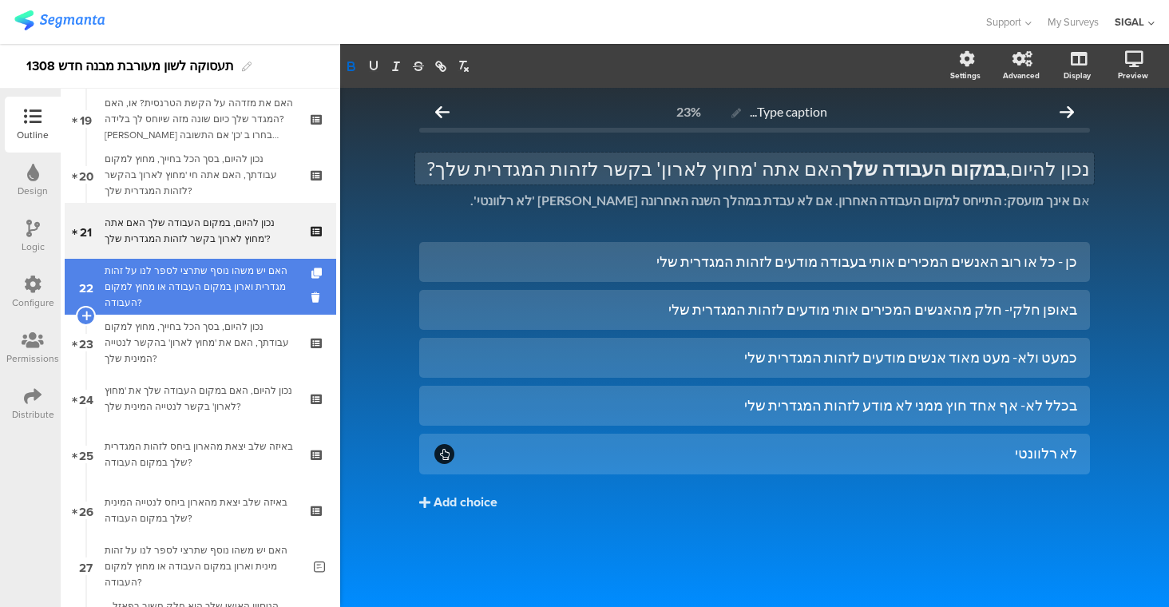
click at [203, 292] on div "האם יש משהו נוסף שתרצי לספר לנו על זהות מגדרית וארון במקום העבודה או מחוץ למקום…" at bounding box center [203, 287] width 197 height 48
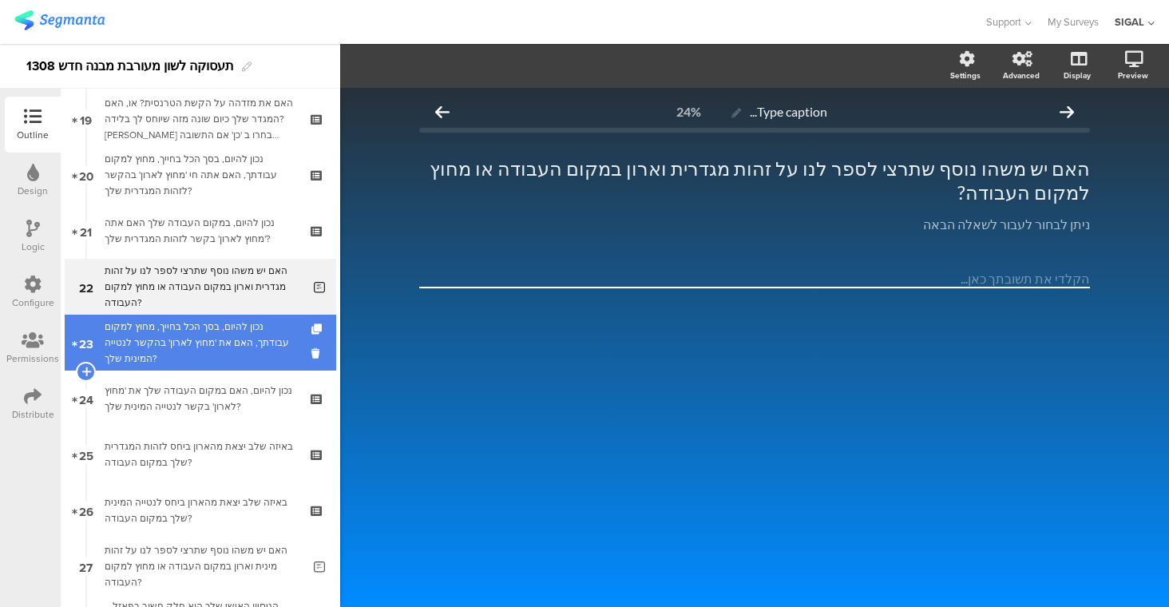
click at [217, 330] on div "נכון להיום, בסך הכל בחייך, מחוץ למקום עבודתך, האם את 'מחוץ לארון' בהקשר לנטייה …" at bounding box center [200, 343] width 191 height 48
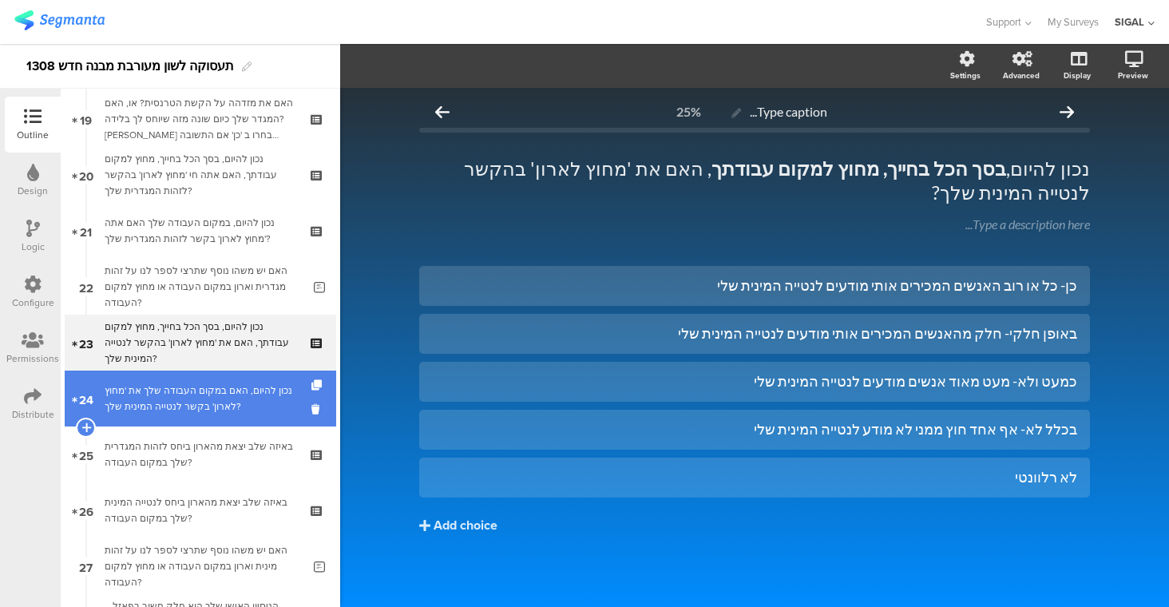
click at [249, 394] on div "נכון להיום, האם במקום העבודה שלך את 'מחוץ לארון' בקשר לנטייה המינית שלך?" at bounding box center [200, 398] width 191 height 32
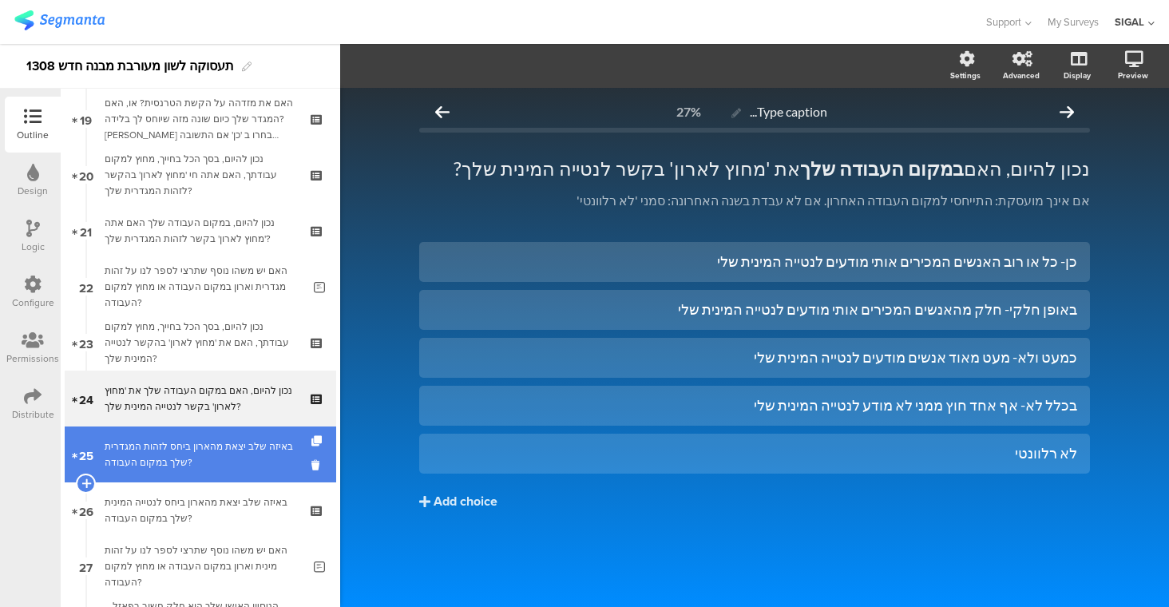
click at [230, 442] on div "באיזה שלב יצאת מהארון ביחס לזהות המגדרית שלך במקום העבודה?" at bounding box center [200, 454] width 191 height 32
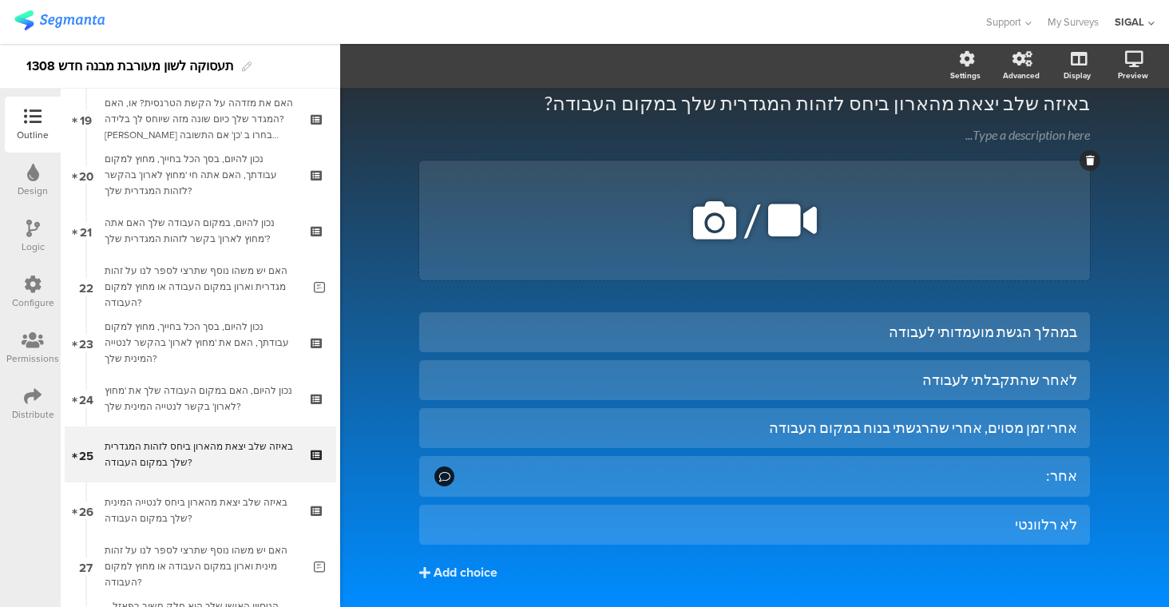
scroll to position [115, 0]
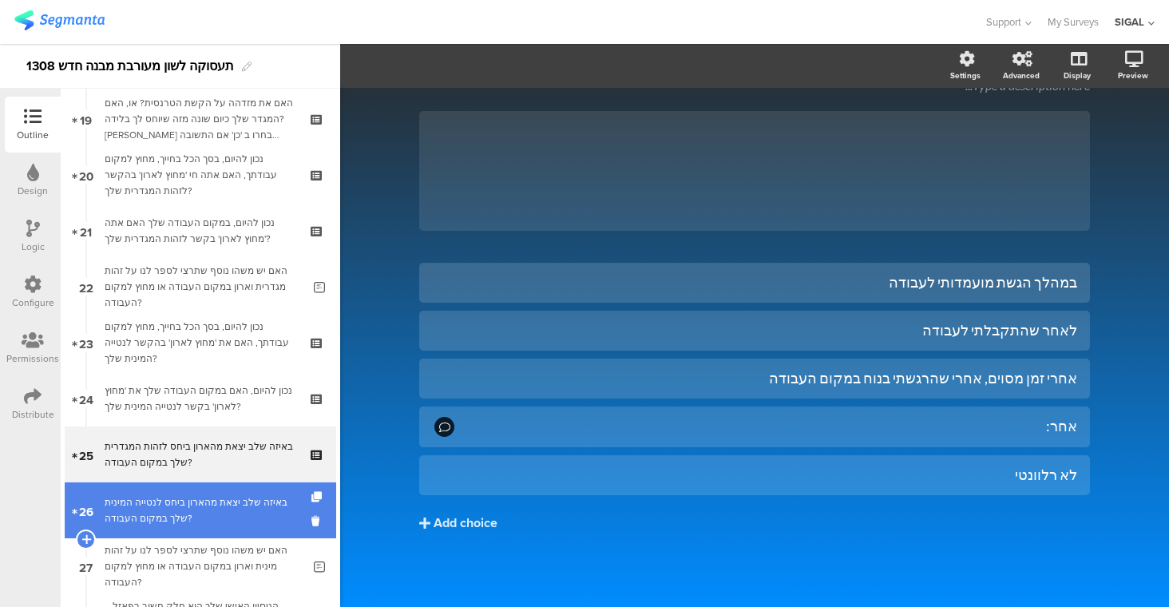
click at [202, 516] on div "באיזה שלב יצאת מהארון ביחס לנטייה המינית שלך במקום העבודה?" at bounding box center [200, 510] width 191 height 32
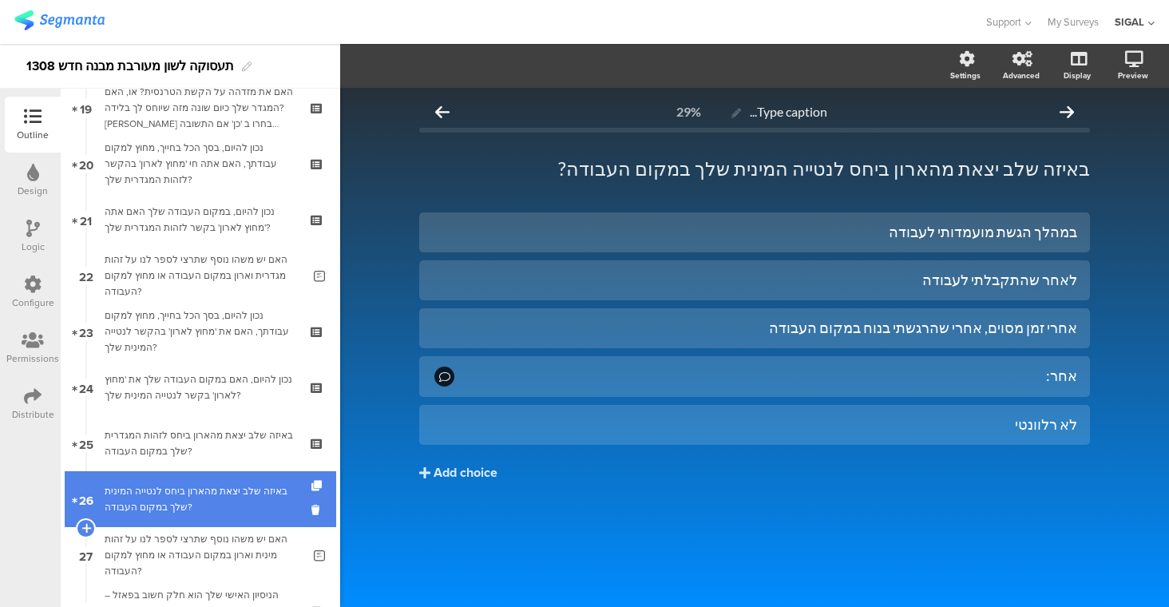
scroll to position [1035, 0]
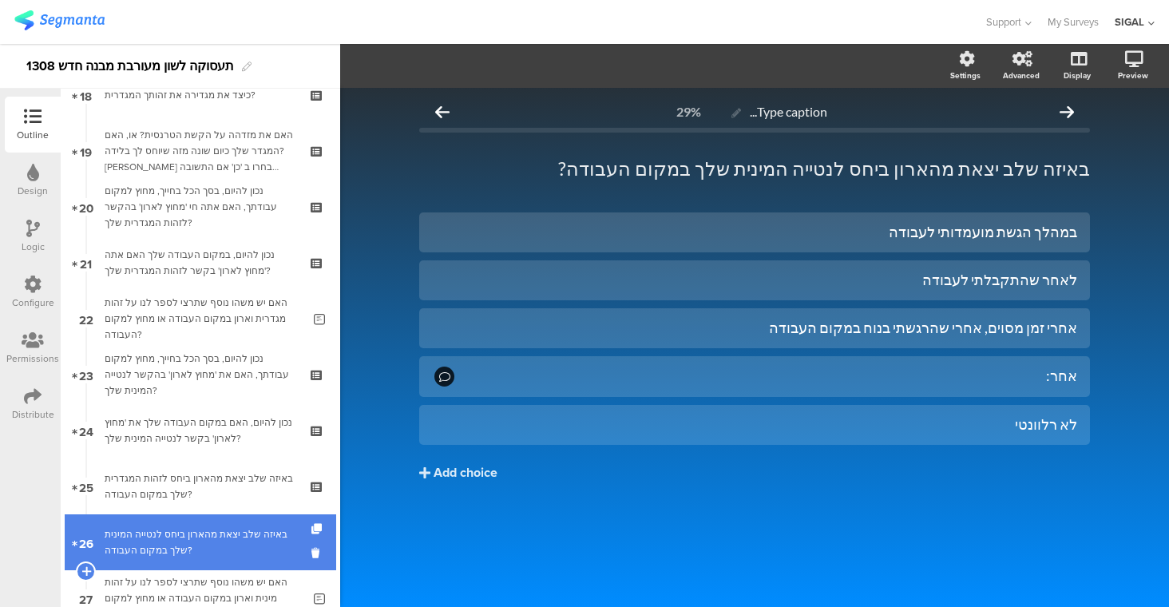
click at [247, 548] on div "באיזה שלב יצאת מהארון ביחס לנטייה המינית שלך במקום העבודה?" at bounding box center [200, 542] width 191 height 32
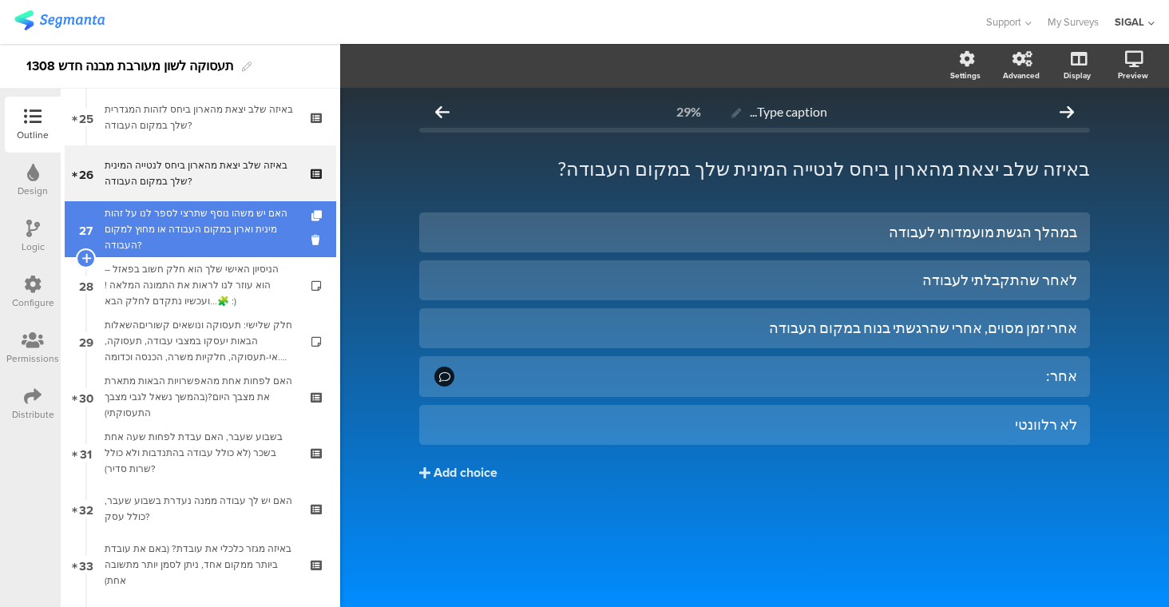
scroll to position [1405, 0]
click at [194, 216] on div "האם יש משהו נוסף שתרצי לספר לנו על זהות מינית וארון במקום העבודה או מחוץ למקום …" at bounding box center [203, 228] width 197 height 48
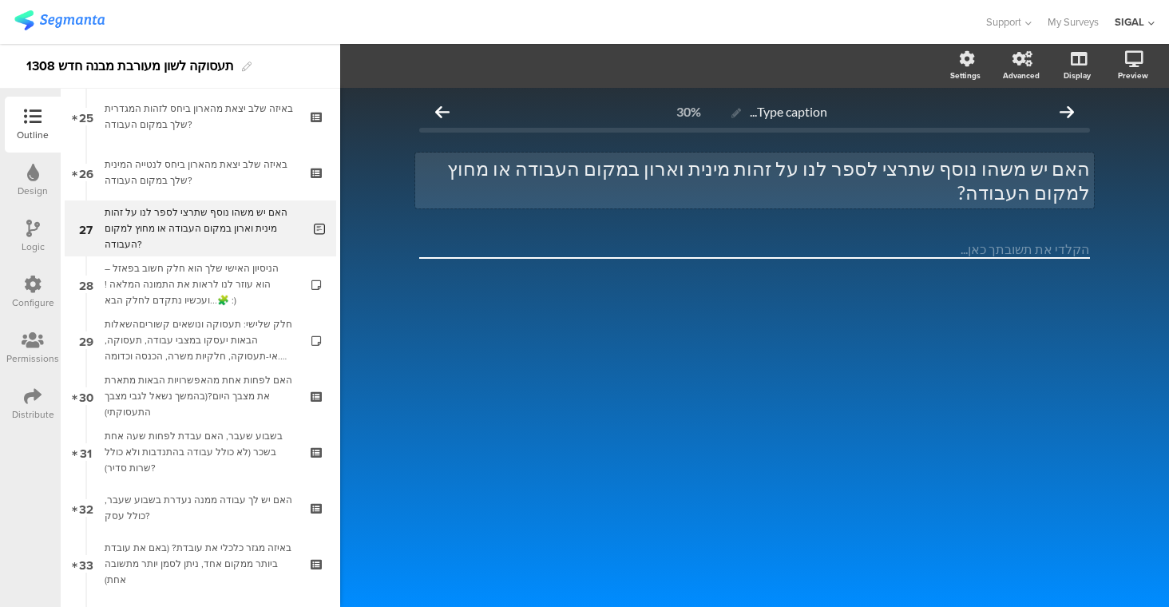
click at [925, 172] on div "האם יש משהו נוסף שתרצי לספר לנו על זהות מינית וארון במקום העבודה או מחוץ למקום …" at bounding box center [754, 180] width 679 height 56
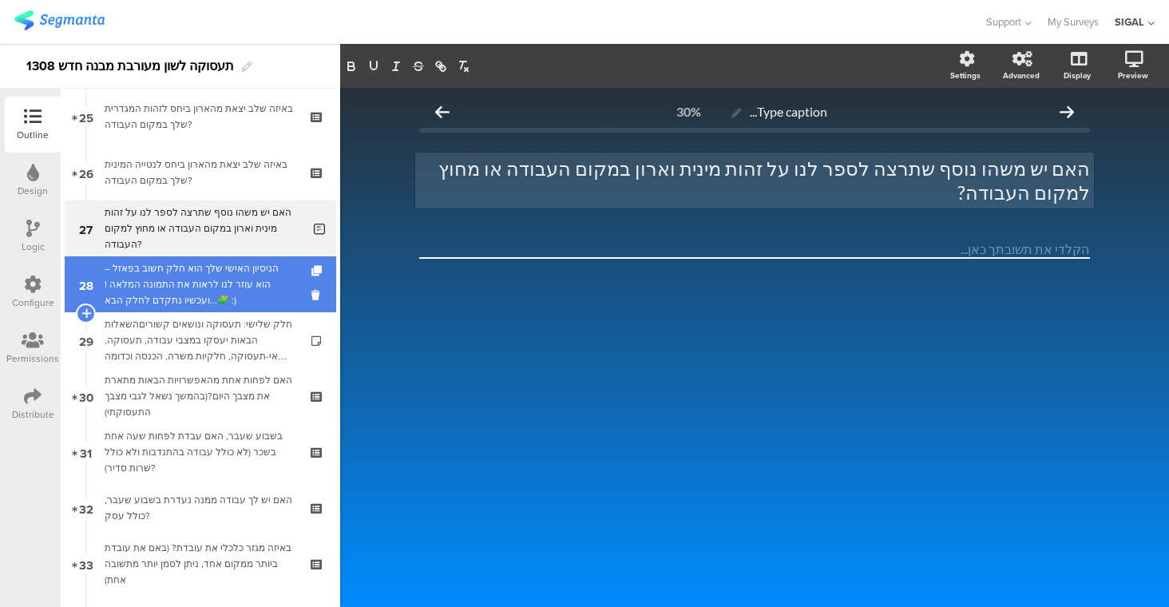
click at [255, 284] on div "הניסיון האישי שלך הוא חלק חשוב בפאזל – הוא עוזר לנו לראות את התמונה המלאה ! 🧩..…" at bounding box center [200, 284] width 191 height 48
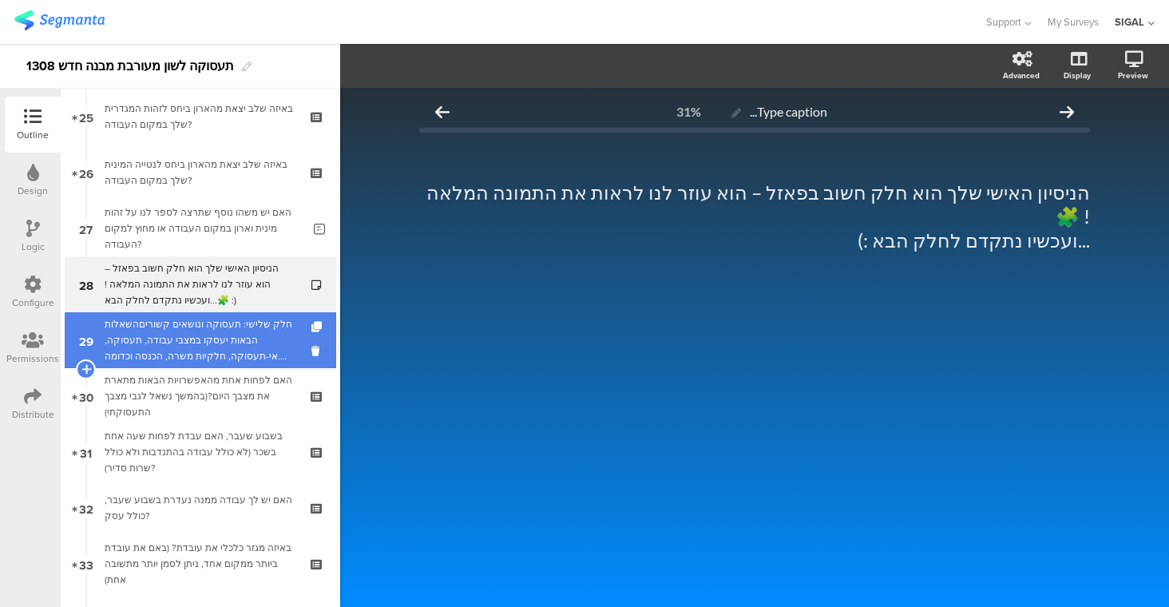
click at [184, 340] on div "חלק שלישי: תעסוקה ונושאים קשוריםהשאלות הבאות יעסקו במצבי עבודה, תעסוקה, אי-תעסו…" at bounding box center [200, 340] width 191 height 48
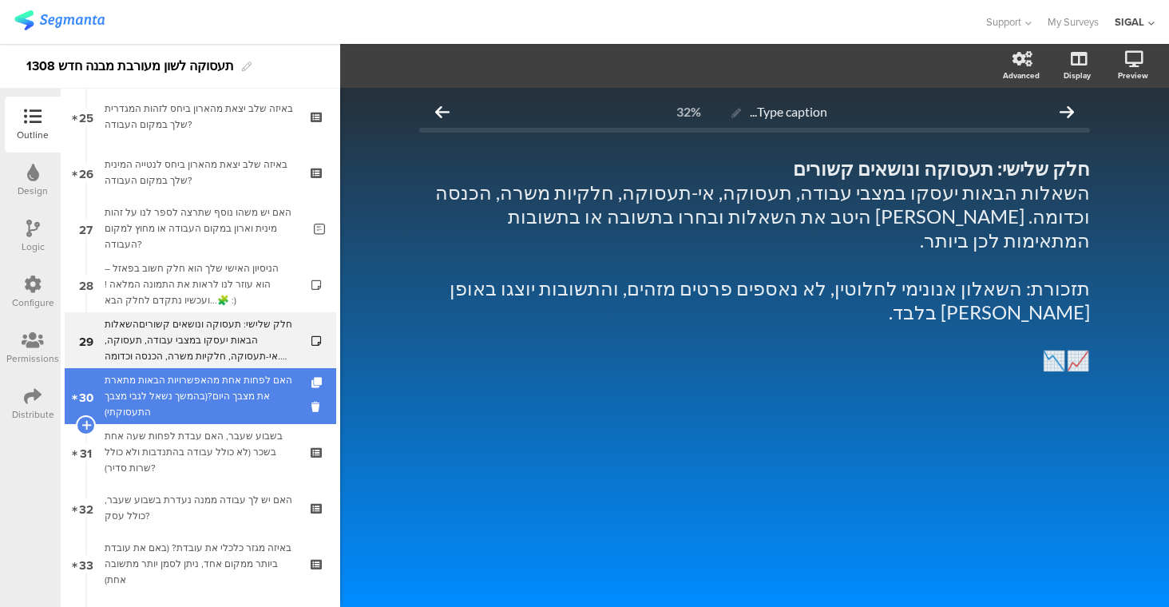
click at [231, 378] on div "האם לפחות אחת מהאפשרויות הבאות מתארת את מצבך היום?(בהמשך נשאל לגבי מצבך התעסוקת…" at bounding box center [200, 396] width 191 height 48
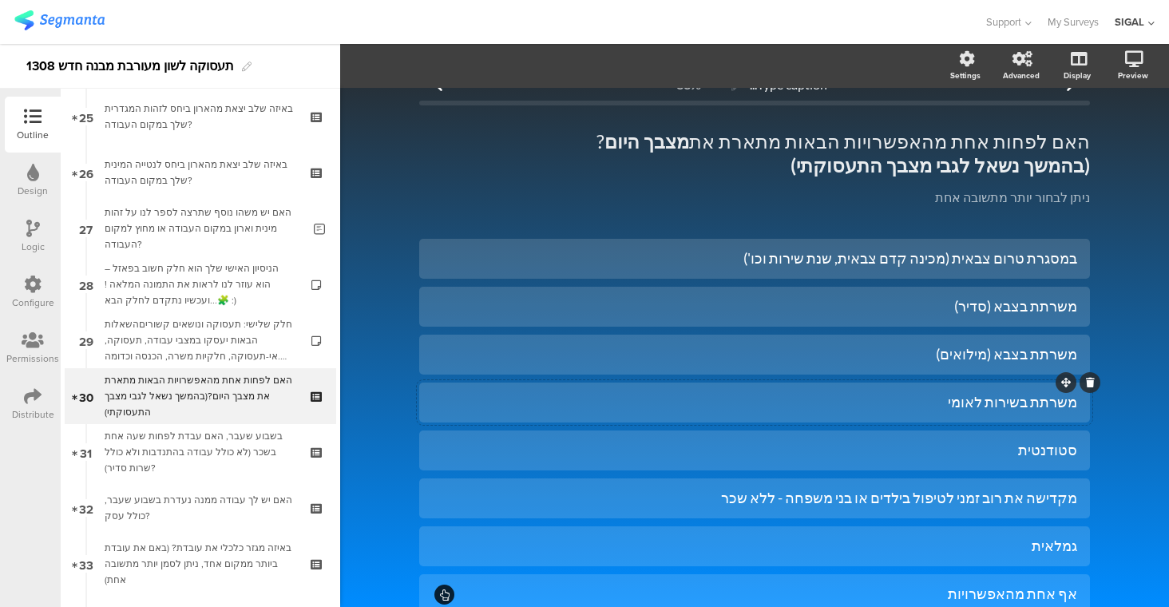
scroll to position [29, 0]
click at [1038, 303] on div "משרתת בצבא (סדיר)" at bounding box center [754, 304] width 645 height 18
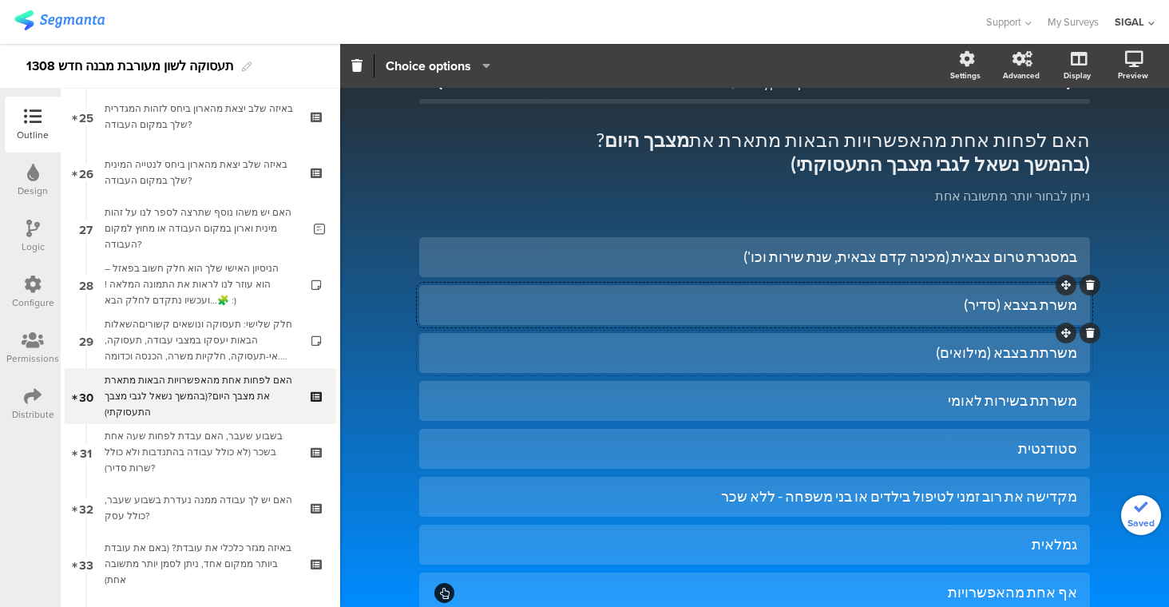
click at [1039, 354] on div "משרתת בצבא (מילואים)" at bounding box center [754, 352] width 645 height 18
click at [1039, 402] on div "משרתת בשירות לאומי" at bounding box center [754, 400] width 645 height 18
click at [1008, 455] on div "סטודנטית" at bounding box center [754, 448] width 645 height 18
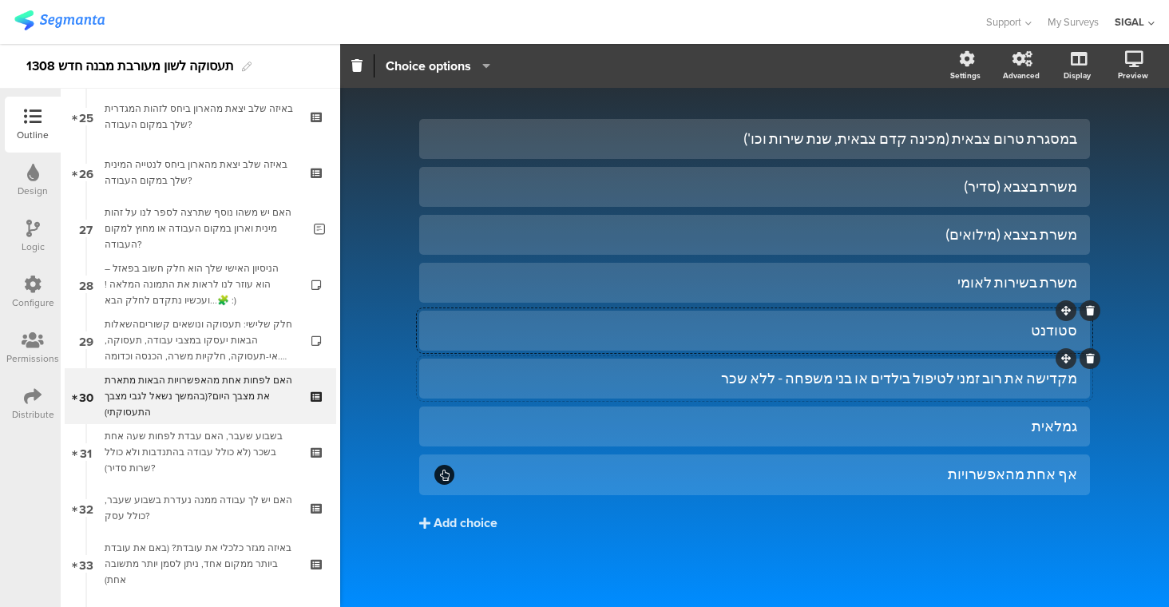
click at [1031, 382] on div "מקדישה את רוב זמני לטיפול בילדים או בני משפחה - ללא שכר" at bounding box center [754, 378] width 645 height 18
click at [1033, 425] on div "גמלאית" at bounding box center [754, 426] width 645 height 18
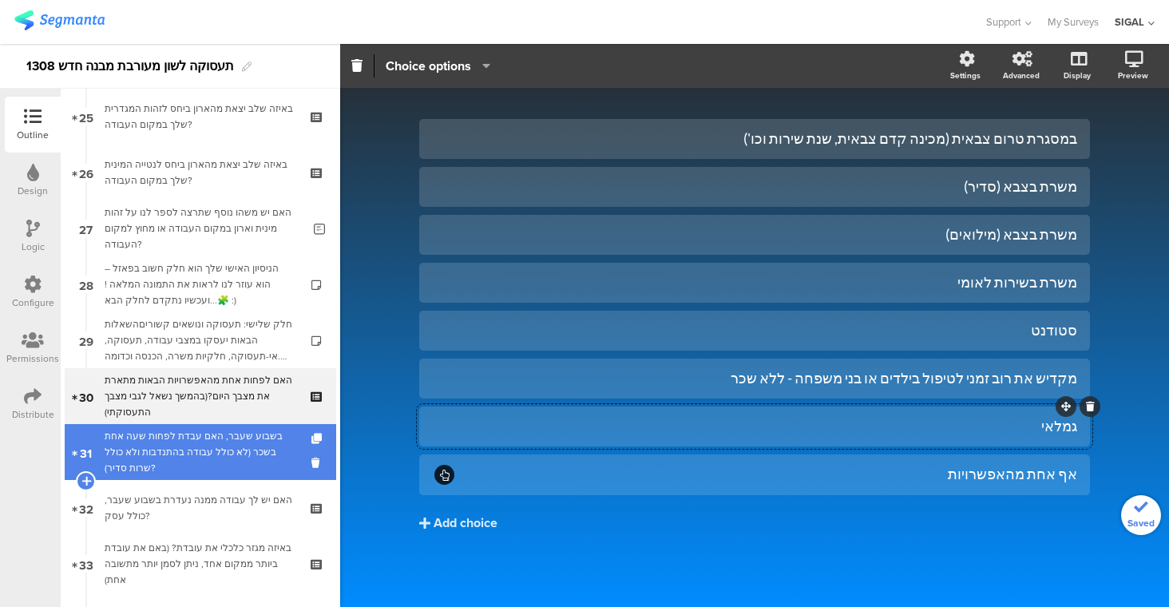
click at [231, 449] on div "בשבוע שעבר, האם עבדת לפחות שעה אחת בשכר (לא כולל עבודה בהתנדבות ולא כולל שרות ס…" at bounding box center [200, 452] width 191 height 48
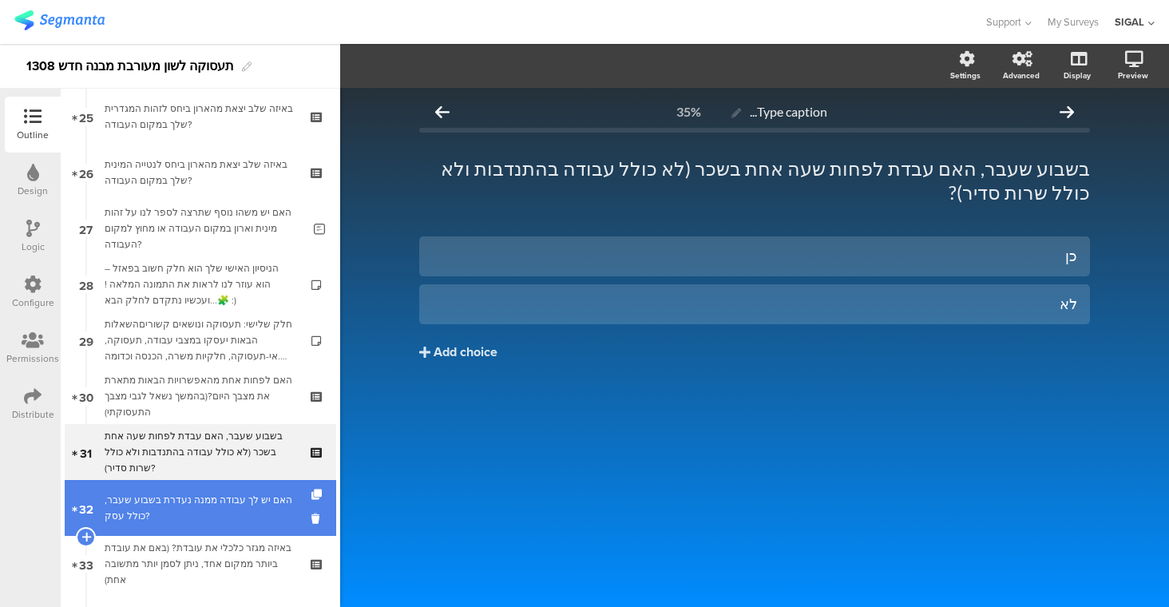
click at [236, 498] on div "האם יש לך עבודה ממנה נעדרת בשבוע שעבר, כולל עסק?" at bounding box center [200, 508] width 191 height 32
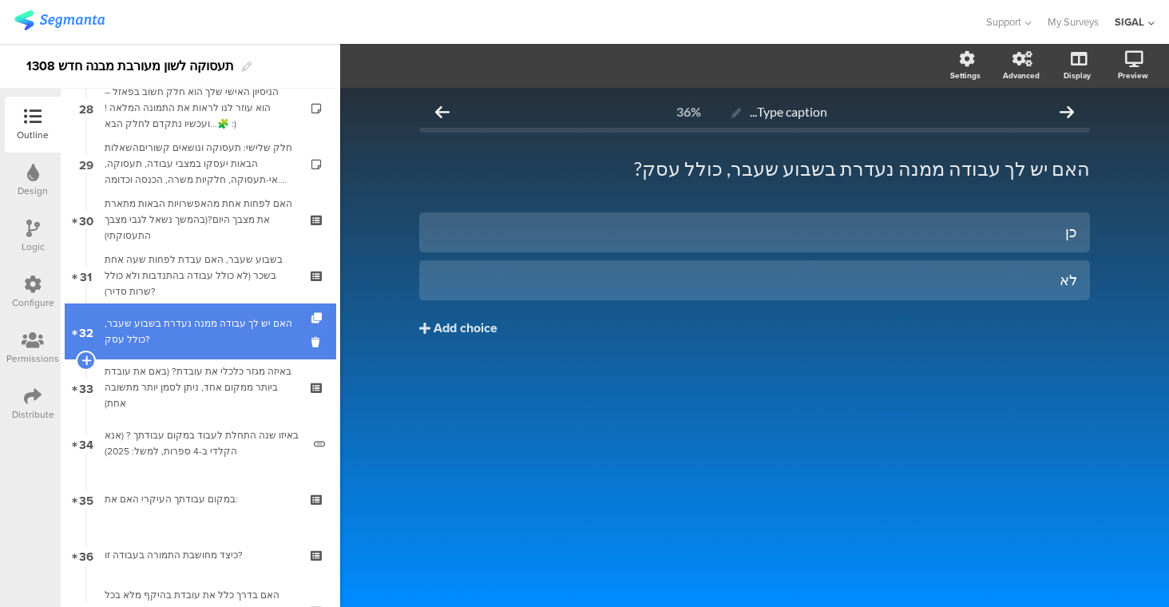
scroll to position [1586, 0]
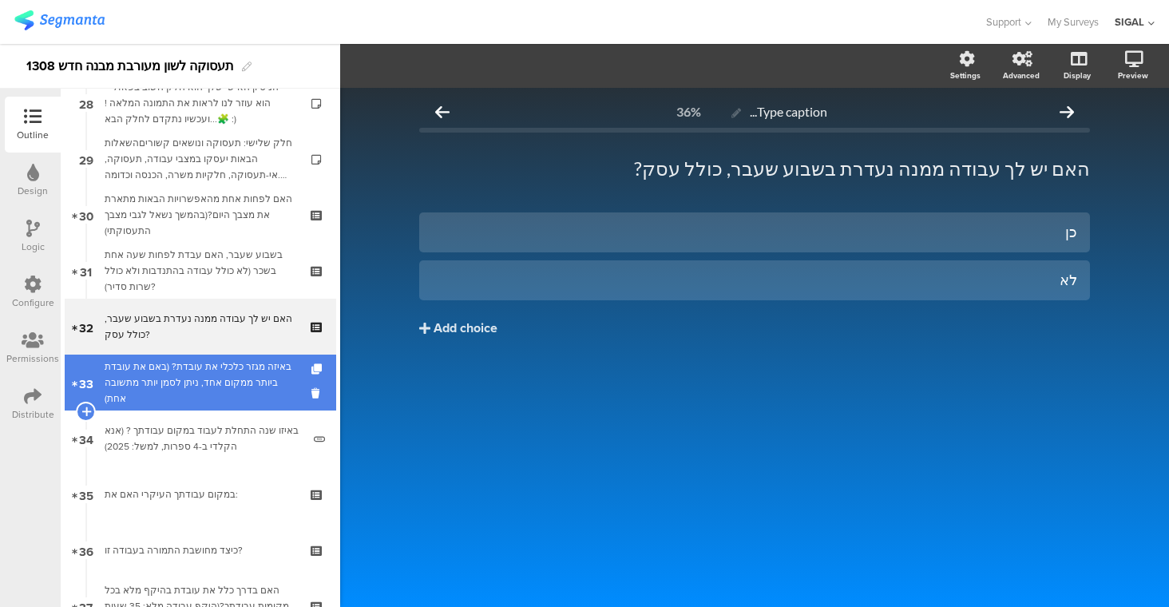
click at [224, 377] on div "באיזה מגזר כלכלי את עובדת? (באם את עובדת ביותר ממקום אחד, ניתן לסמן יותר מתשובה…" at bounding box center [200, 382] width 191 height 48
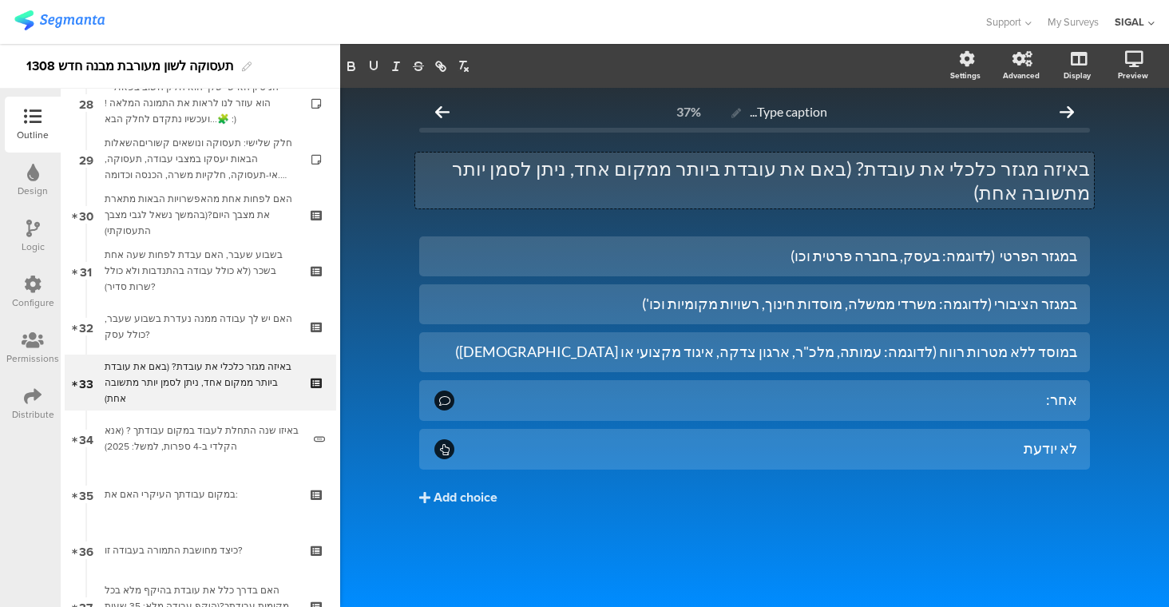
click at [952, 161] on div "באיזה מגזר כלכלי את עובדת? (באם את עובדת ביותר ממקום אחד, ניתן לסמן יותר מתשובה…" at bounding box center [754, 180] width 679 height 56
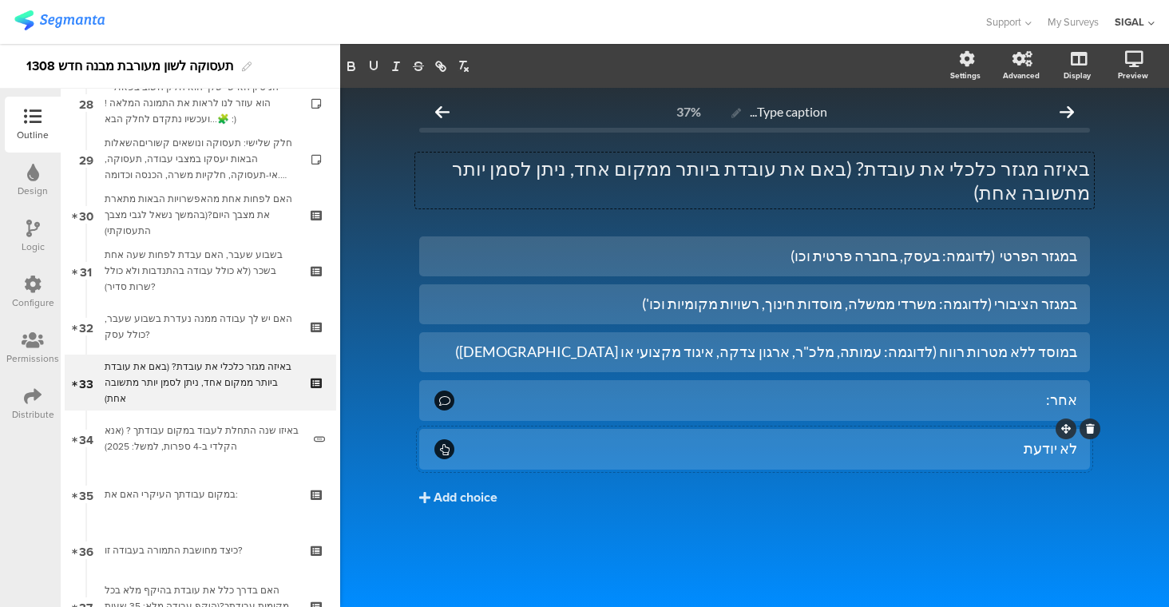
click at [1028, 439] on div "לא יודעת" at bounding box center [767, 448] width 620 height 18
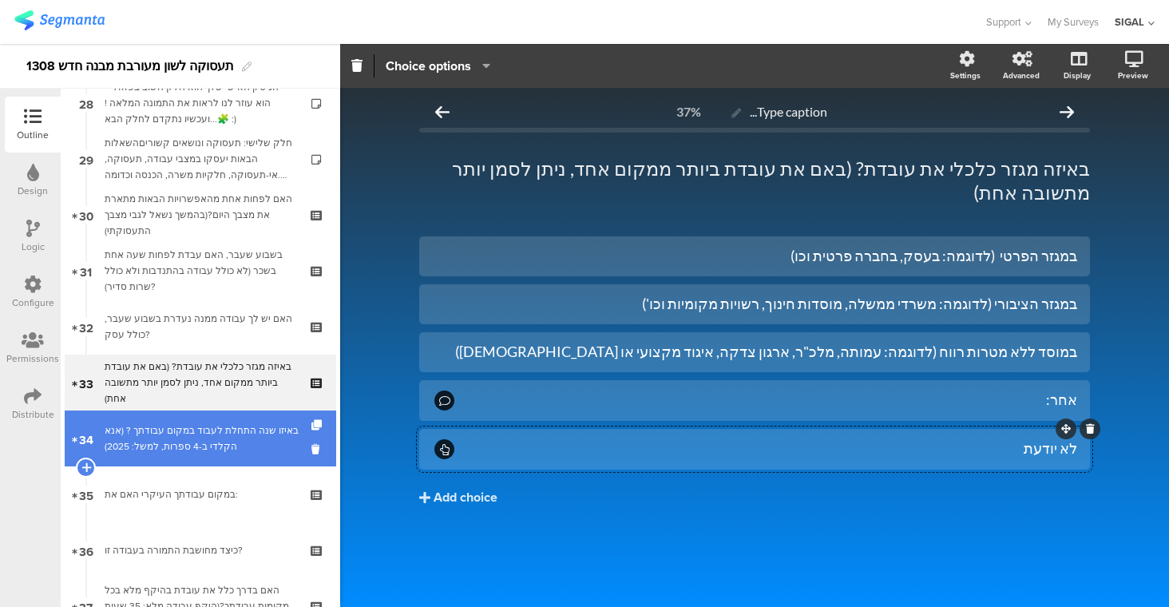
click at [204, 449] on div "באיזו שנה התחלת לעבוד במקום עבודתך ? (אנא הקלדי ב-4 ספרות, למשל: 2025)" at bounding box center [203, 438] width 197 height 32
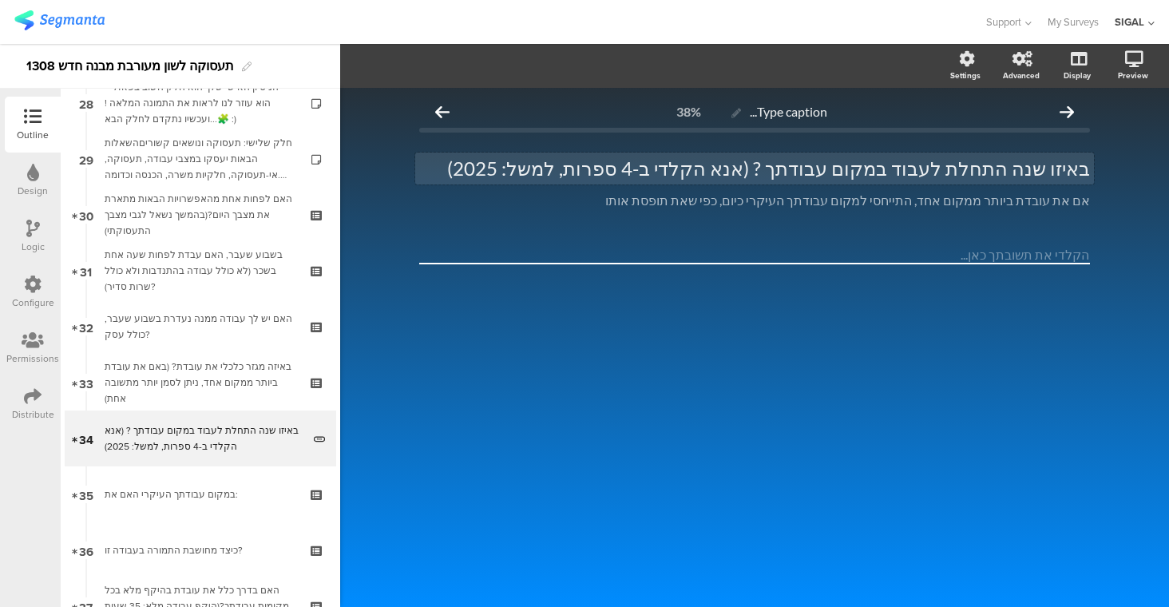
click at [745, 162] on div "באיזו שנה התחלת לעבוד במקום עבודתך ? (אנא הקלדי ב-4 ספרות, למשל: 2025) באיזו שנ…" at bounding box center [754, 168] width 679 height 32
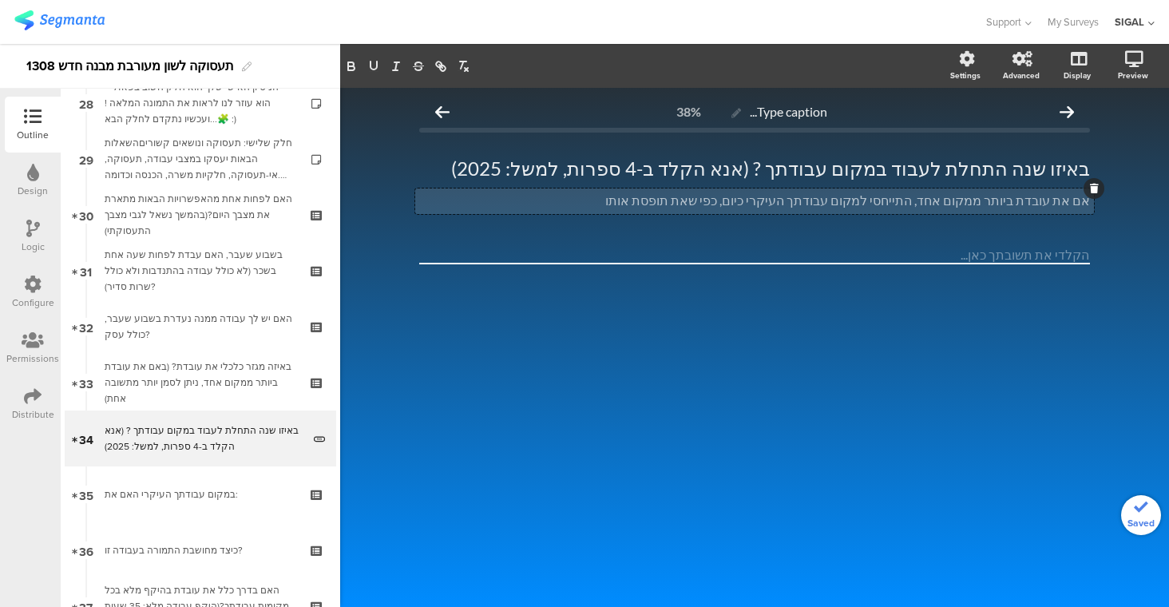
click at [1058, 199] on div "אם את עובדת ביותר ממקום אחד, התייחסי למקום עבודתך העיקרי כיום, כפי שאת תופסת או…" at bounding box center [754, 201] width 679 height 26
click at [776, 207] on p "אם אתה עובד ביותר ממקום אחד, התייחסי למקום עבודתך העיקרי כיום, כפי שאת תופסת או…" at bounding box center [754, 200] width 671 height 16
click at [755, 197] on p "אם אתה עובד ביותר ממקום אחד, התייחסי למקום עבודתך העיקרי כיום, כפי שאת תופסת או…" at bounding box center [754, 200] width 671 height 16
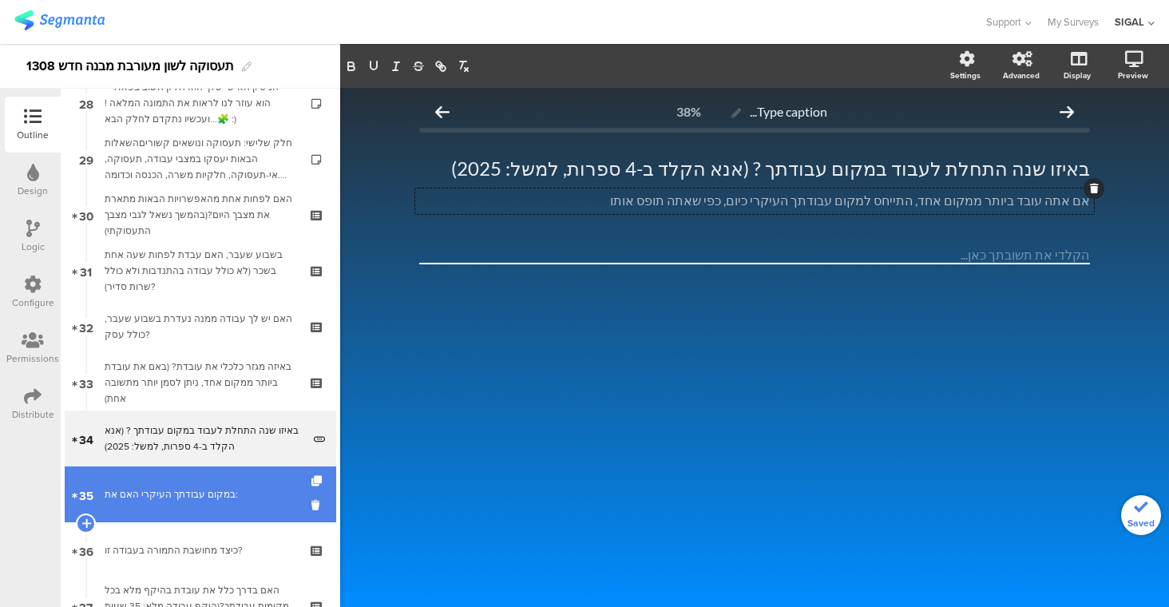
click at [184, 491] on div "במקום עבודתך העיקרי האם את:" at bounding box center [200, 494] width 191 height 16
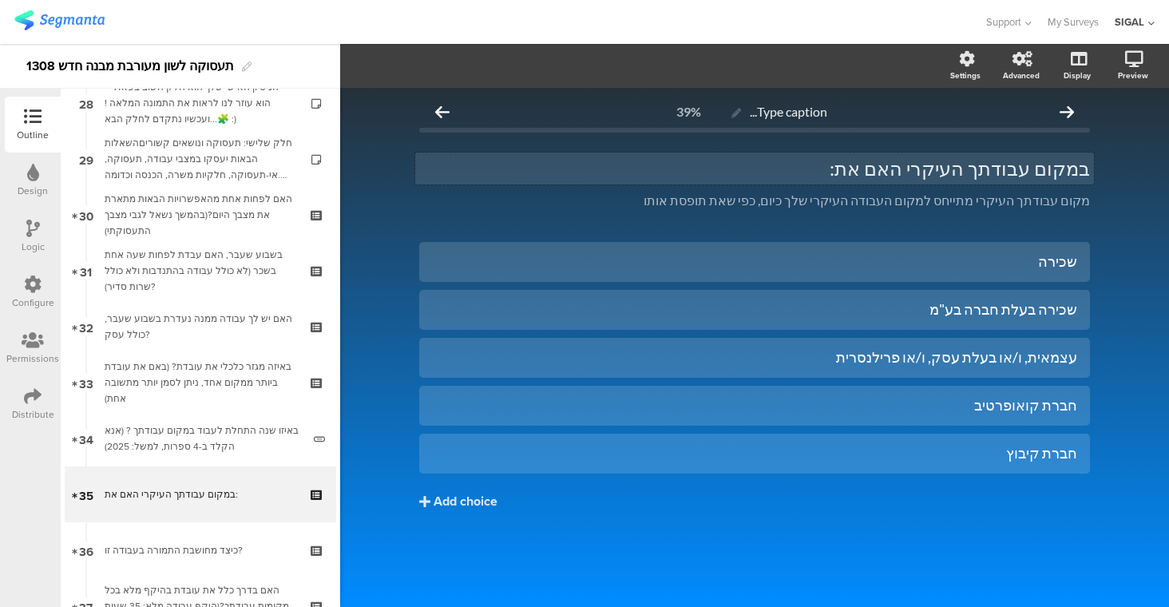
click at [892, 176] on div "במקום עבודתך העיקרי האם את: במקום עבודתך העיקרי האם את:" at bounding box center [754, 168] width 679 height 32
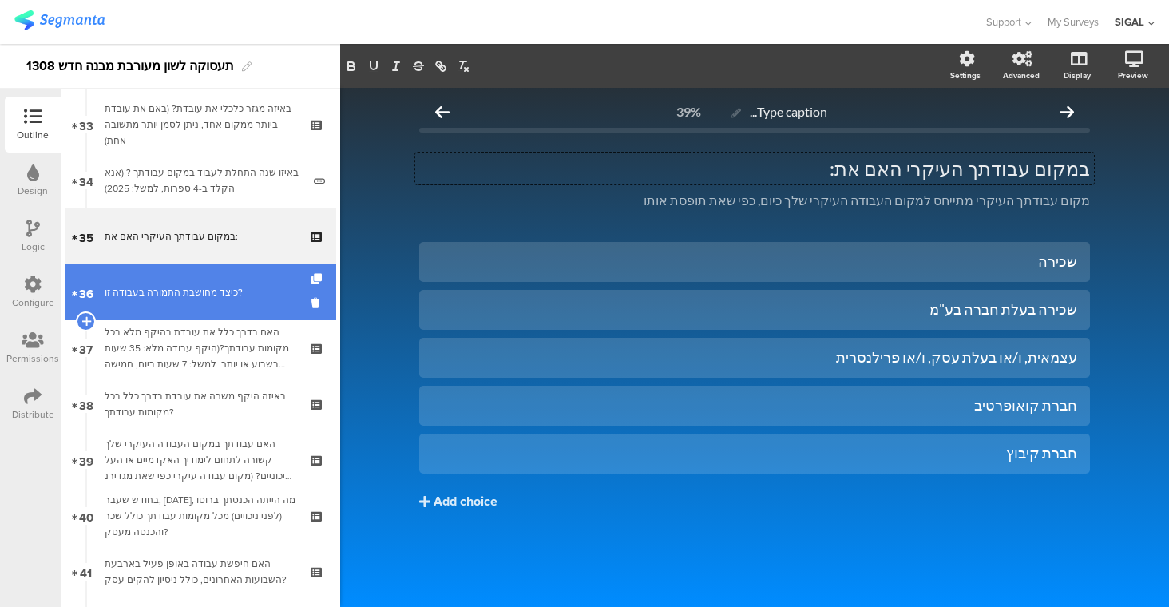
scroll to position [1859, 0]
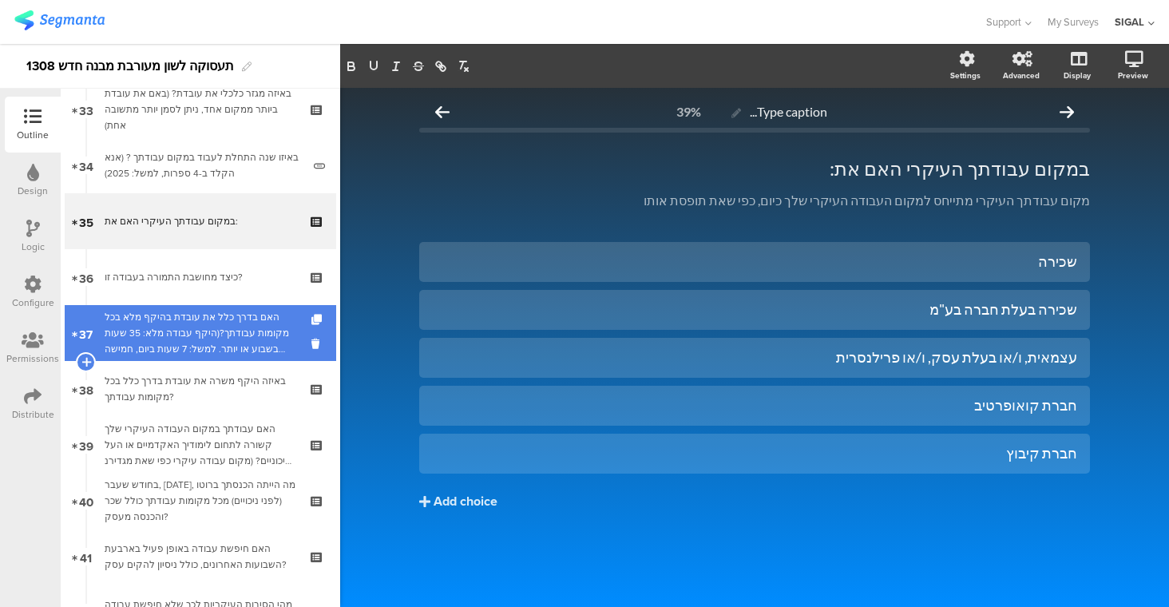
click at [224, 313] on div "האם בדרך כלל את עובדת בהיקף מלא בכל מקומות עבודתך?(היקף עבודה מלא: 35 שעות בשבו…" at bounding box center [200, 333] width 191 height 48
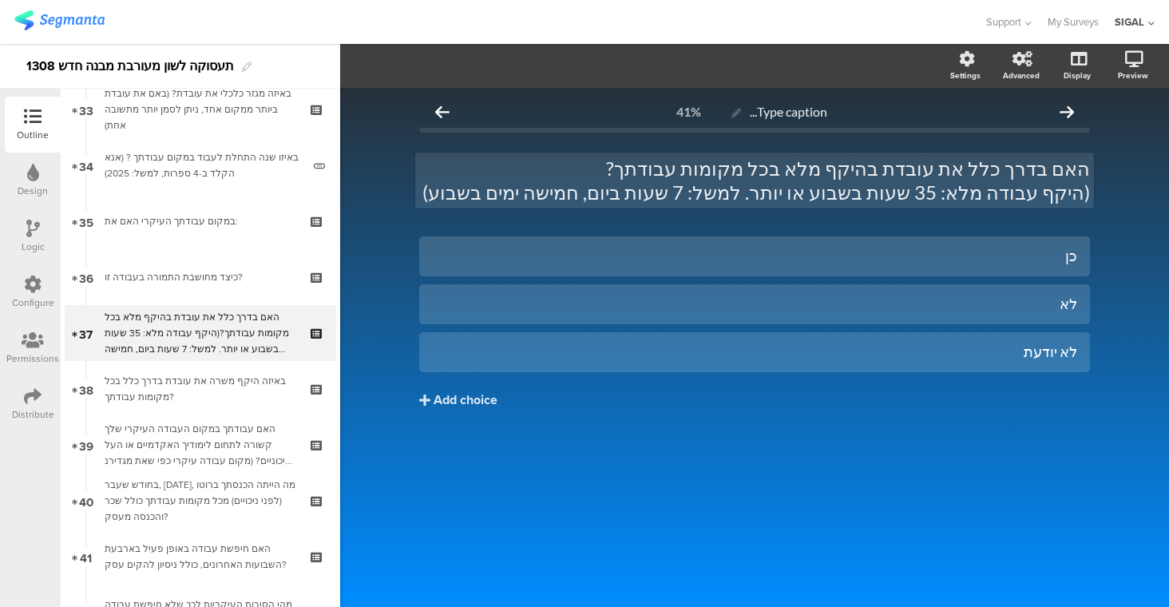
click at [977, 170] on div "האם בדרך כלל את עובדת בהיקף מלא בכל מקומות עבודתך? (היקף עבודה מלא: 35 שעות בשב…" at bounding box center [754, 180] width 679 height 56
click at [917, 168] on p "האם בדרך כלל אתה עובדת בהיקף מלא בכל מקומות עבודתך?" at bounding box center [754, 168] width 671 height 24
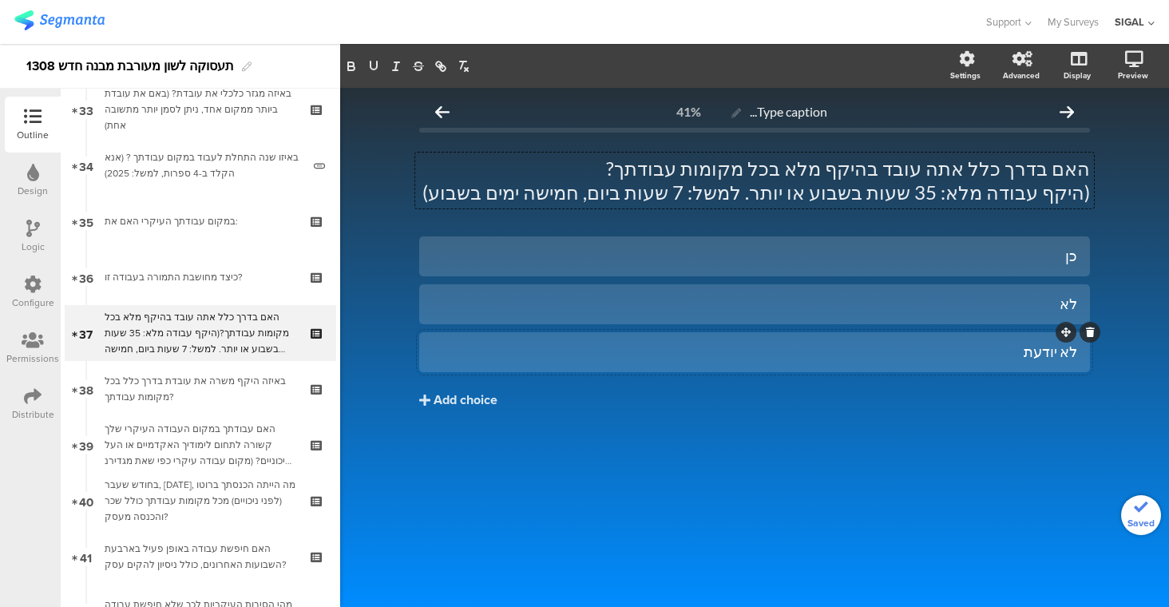
click at [1001, 341] on div "לא יודעת" at bounding box center [754, 351] width 645 height 26
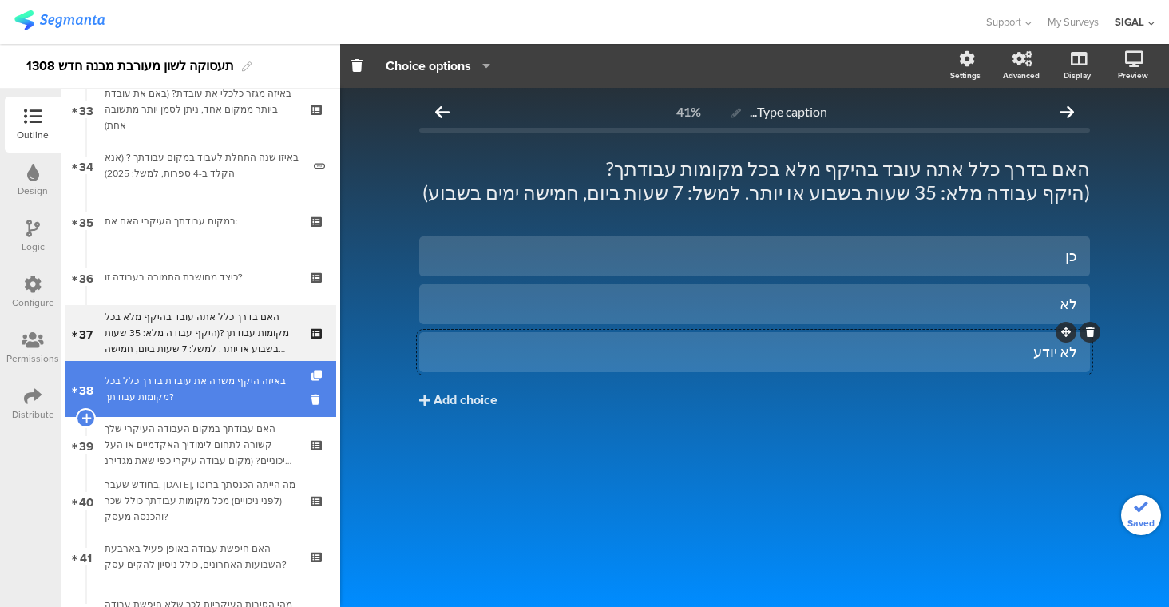
click at [164, 376] on div "באיזה היקף משרה את עובדת בדרך כלל בכל מקומות עבודתך?" at bounding box center [200, 389] width 191 height 32
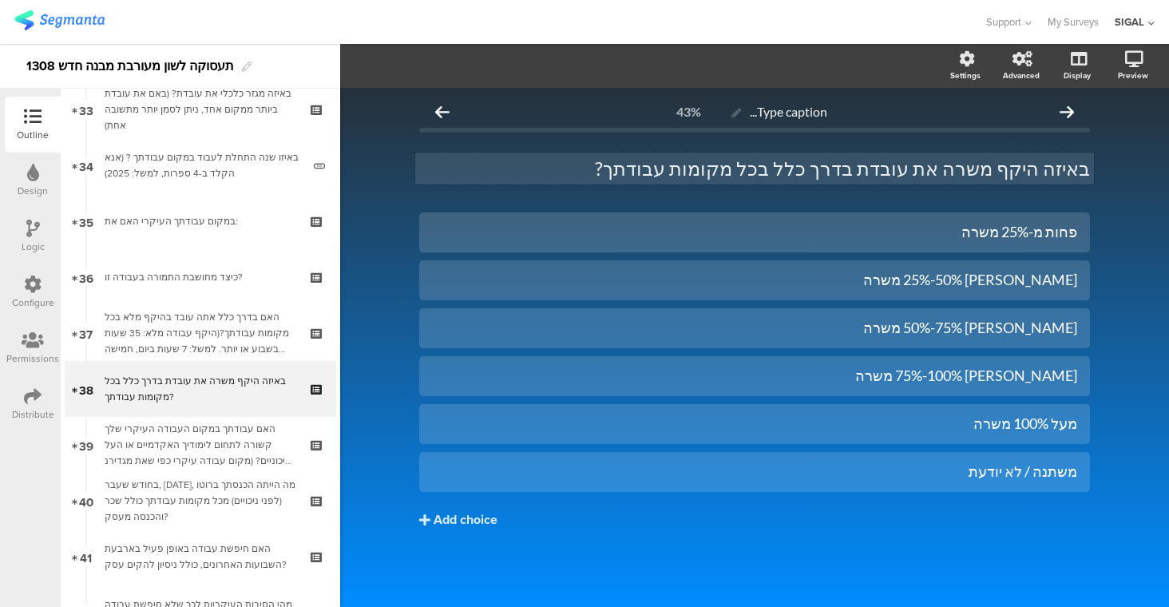
click at [950, 168] on div "באיזה היקף משרה את עובדת בדרך כלל בכל מקומות עבודתך? באיזה היקף משרה את עובדת ב…" at bounding box center [754, 168] width 679 height 32
click at [904, 168] on p "באיזה היקף משרה אתה עובדת בדרך כלל בכל מקומות עבודתך?" at bounding box center [754, 168] width 671 height 24
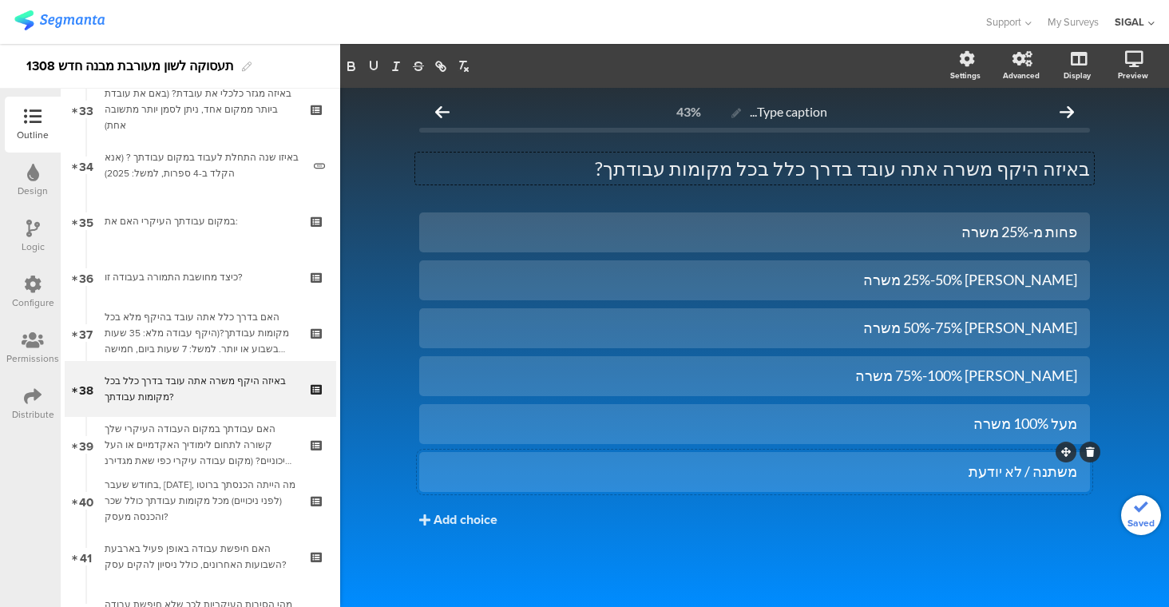
click at [982, 469] on div "משתנה / לא יודעת" at bounding box center [754, 471] width 645 height 18
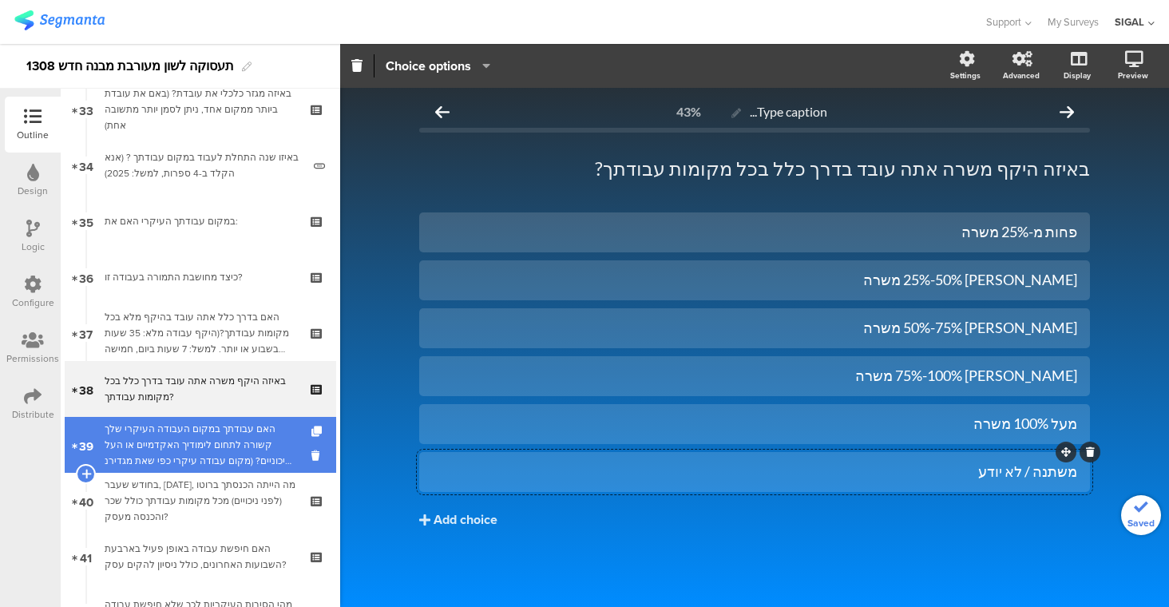
click at [164, 447] on div "האם עבודתך במקום העבודה העיקרי שלך קשורה לתחום לימודיך האקדמיים או העל תיכוניים…" at bounding box center [200, 445] width 191 height 48
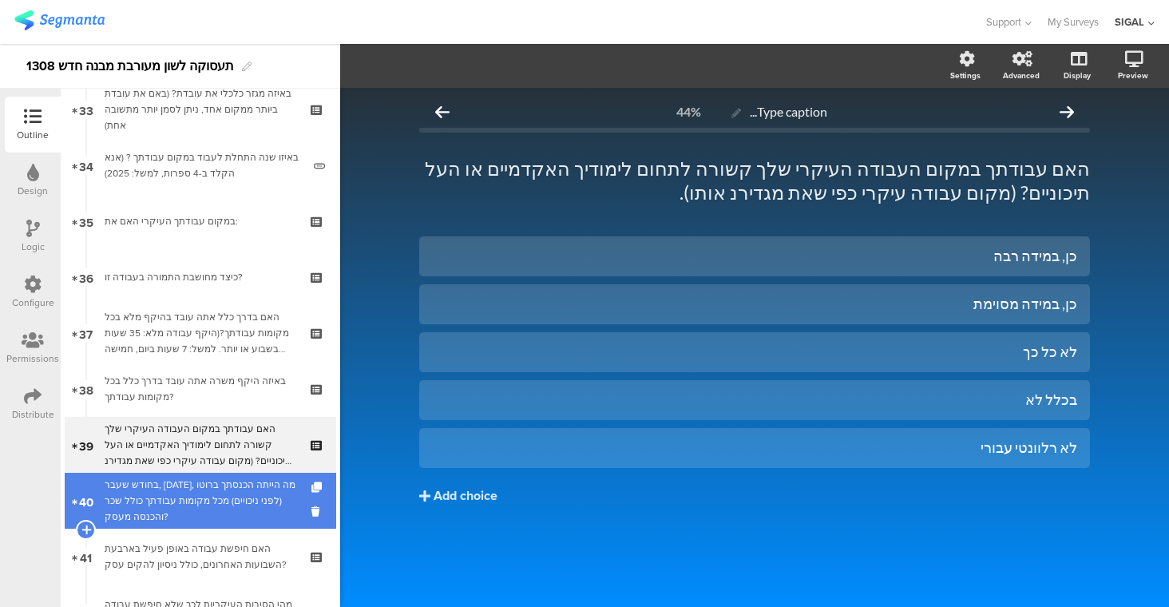
click at [205, 505] on div "בחודש שעבר, [DATE], מה הייתה הכנסתך ברוטו (לפני ניכויים) מכל מקומות עבודתך כולל…" at bounding box center [200, 501] width 191 height 48
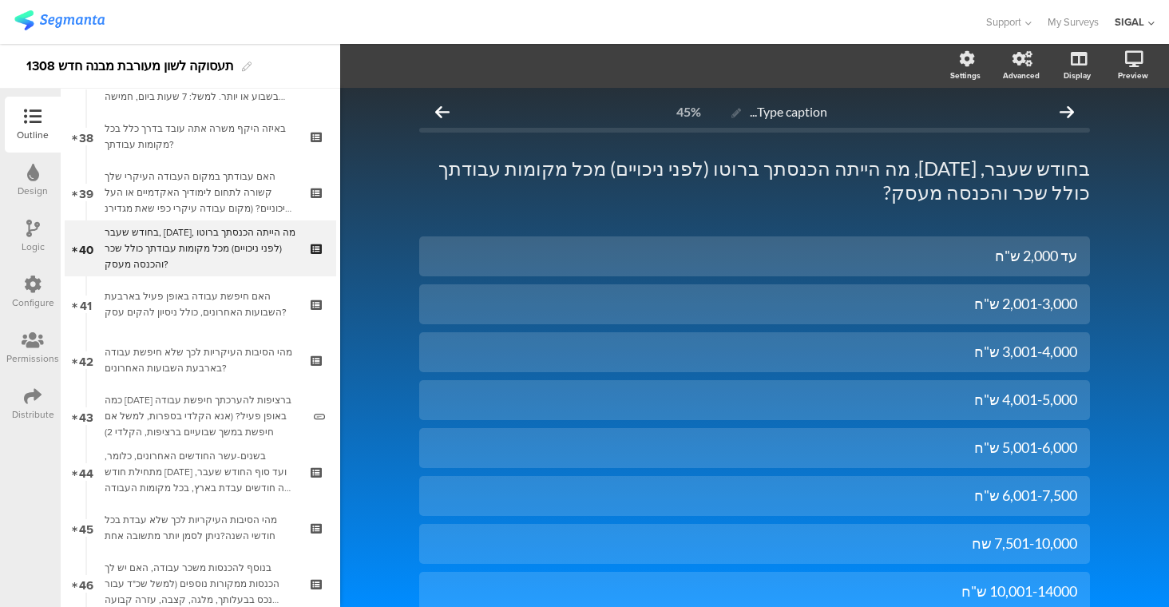
scroll to position [260, 0]
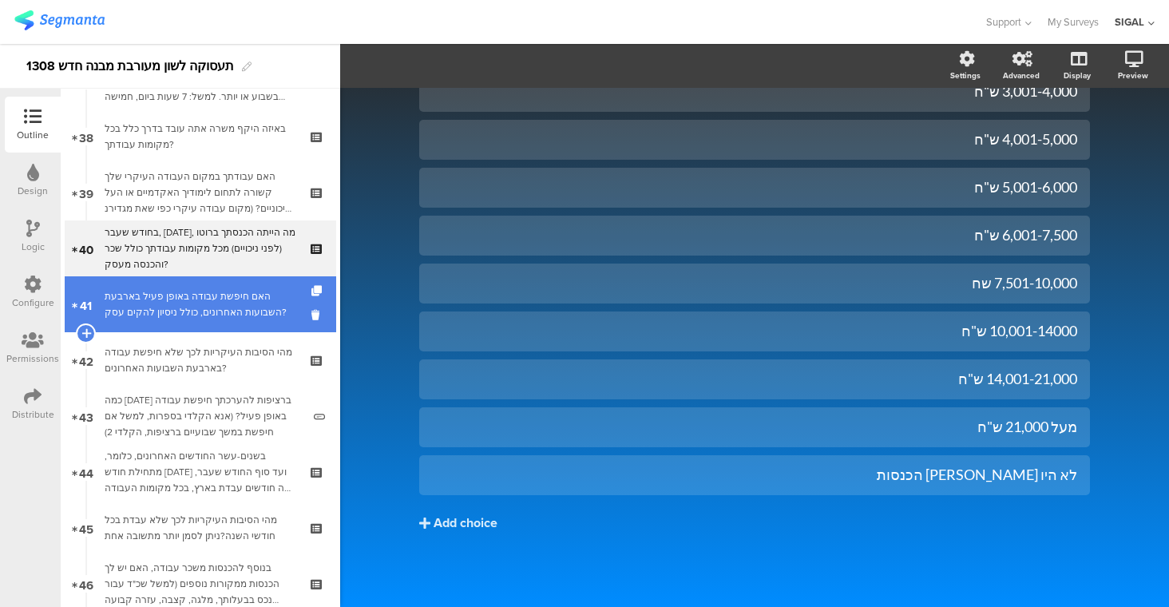
click at [192, 294] on div "האם חיפשת עבודה באופן פעיל בארבעת השבועות האחרונים, כולל ניסיון להקים עסק?" at bounding box center [200, 304] width 191 height 32
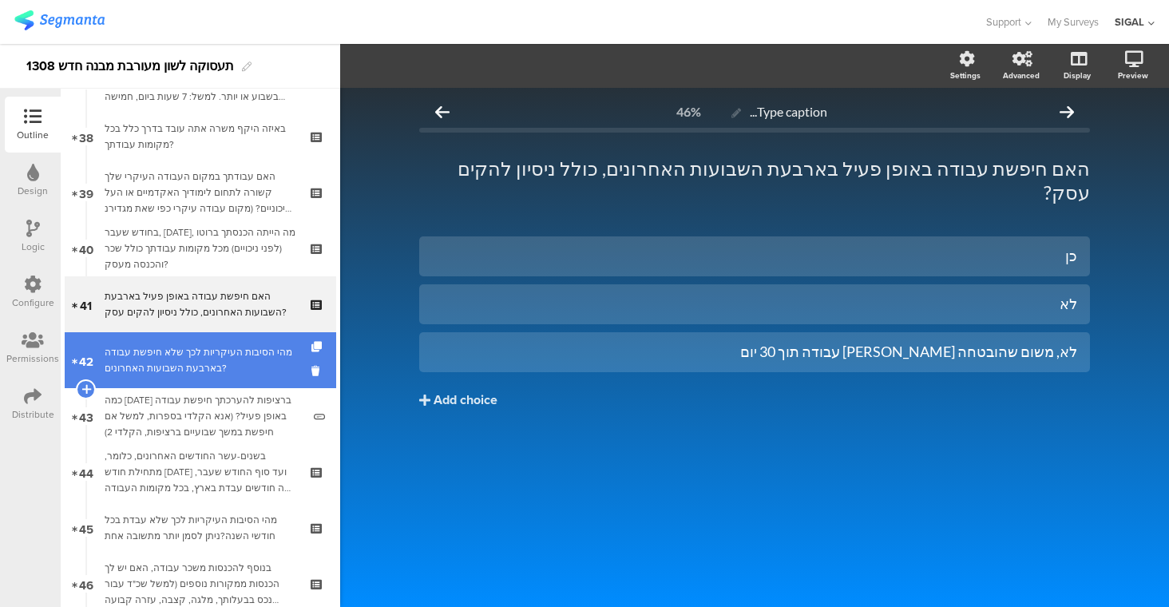
click at [245, 378] on link "42 מהי הסיבות העיקריות לכך שלא חיפשת עבודה בארבעת השבועות האחרונים?" at bounding box center [200, 360] width 271 height 56
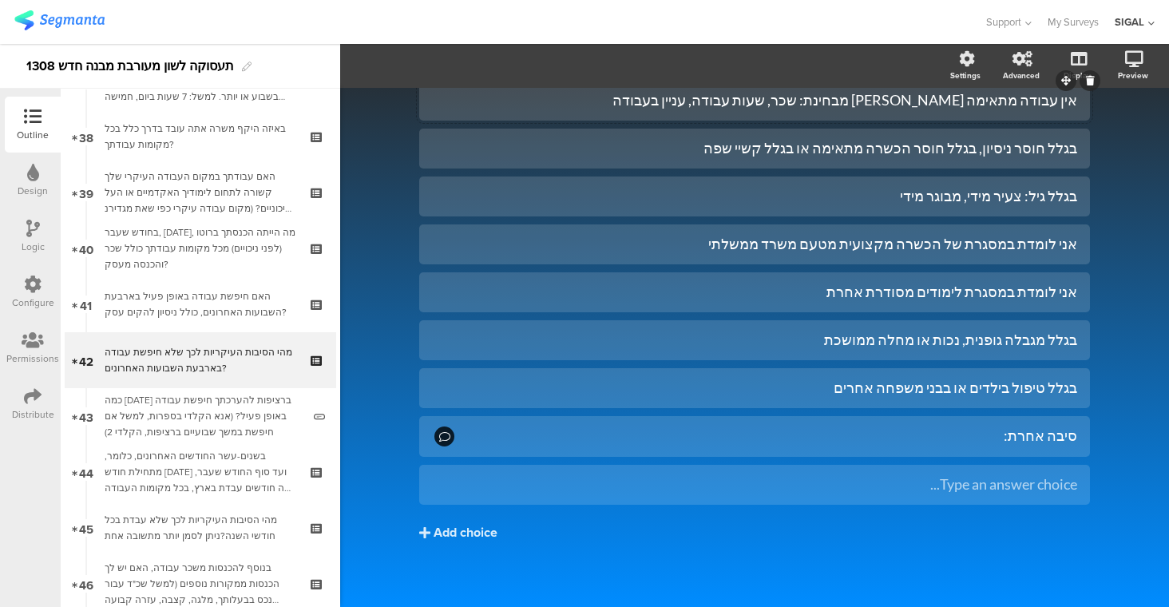
scroll to position [276, 0]
click at [1025, 295] on div "אני לומדת במסגרת לימודים מסודרת אחרת" at bounding box center [754, 291] width 645 height 18
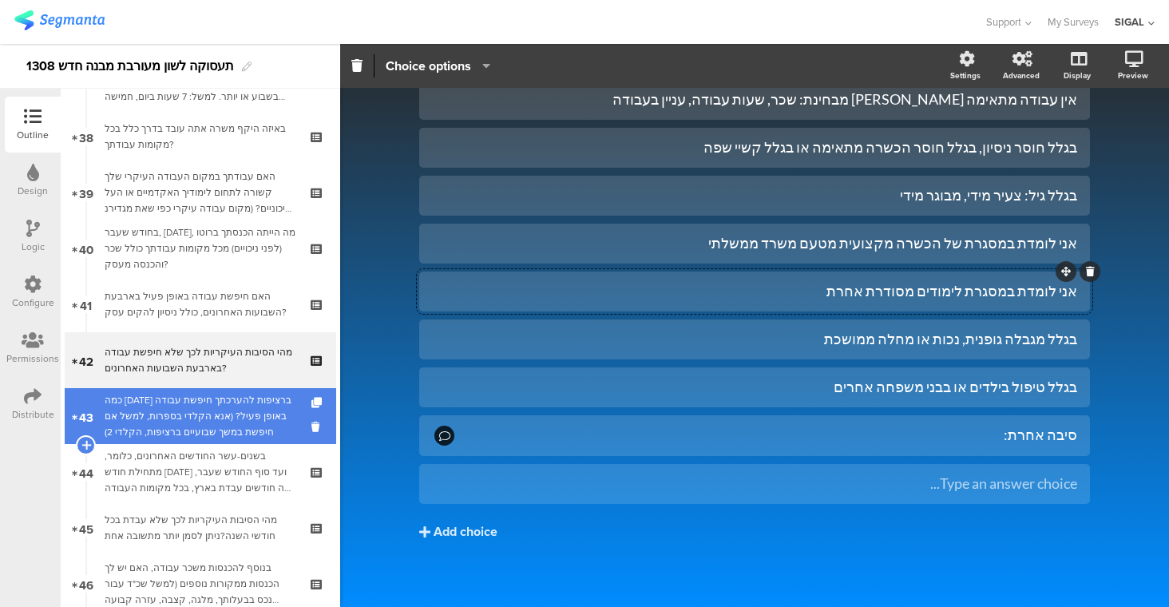
click at [183, 404] on div "כמה [DATE] ברציפות להערכתך חיפשת עבודה באופן פעיל? (אנא הקלדי בספרות, למשל אם ח…" at bounding box center [203, 416] width 197 height 48
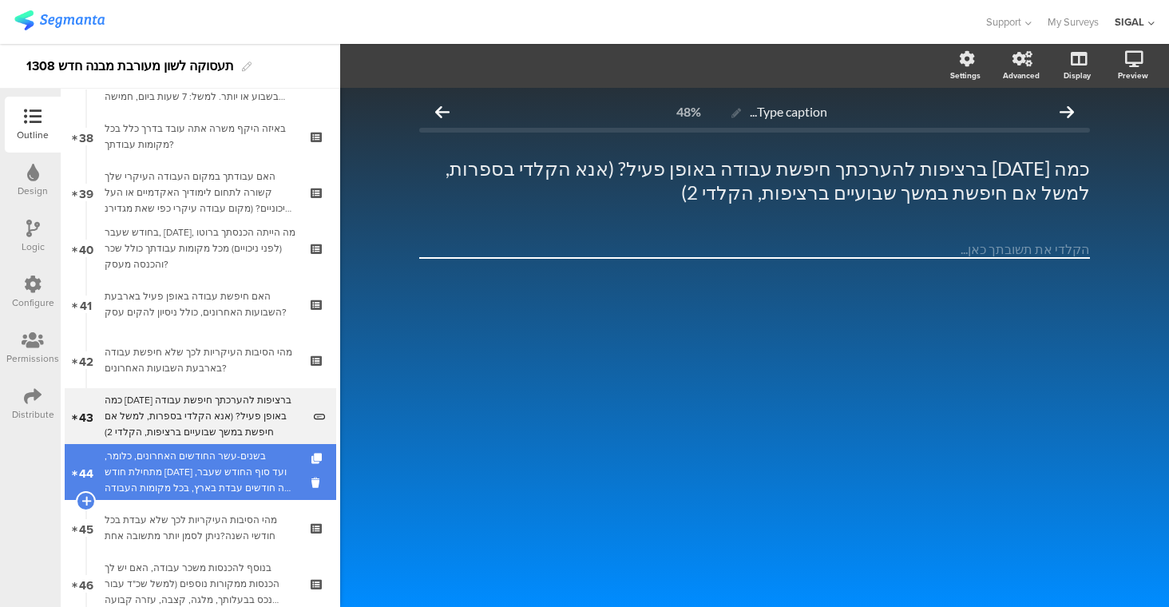
click at [239, 485] on div "בשנים-עשר החודשים האחרונים, כלומר, מתחילת חודש [DATE] ועד סוף החודש שעבר, כמה ח…" at bounding box center [200, 472] width 191 height 48
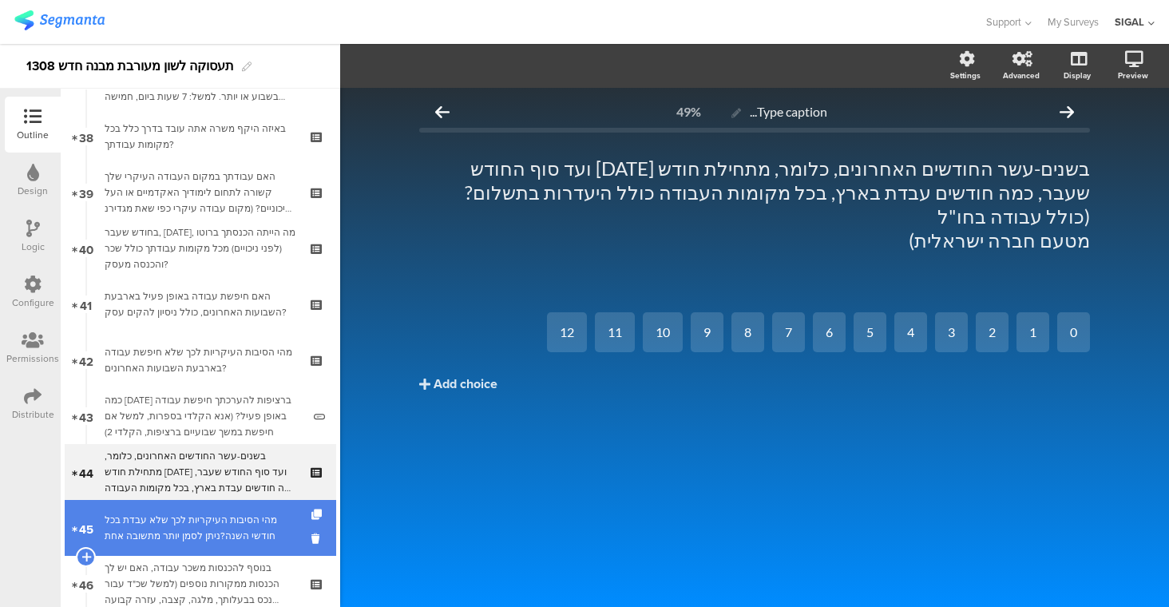
click at [219, 540] on div "מהי הסיבות העיקריות לכך שלא עבדת בכל חודשי השנה?ניתן לסמן יותר מתשובה אחת" at bounding box center [200, 528] width 191 height 32
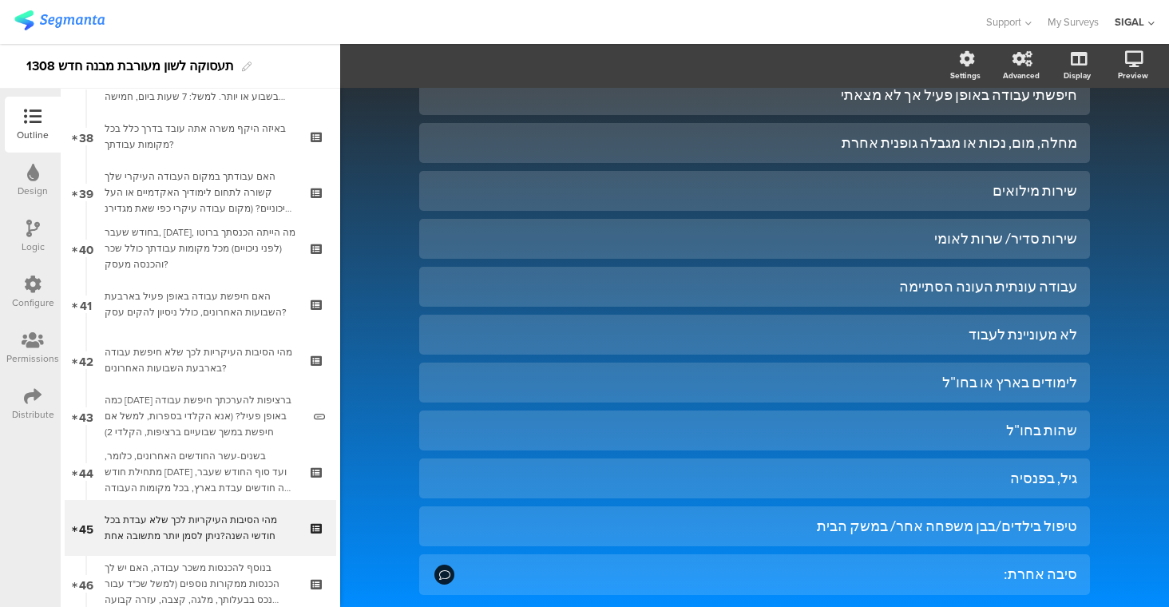
scroll to position [141, 0]
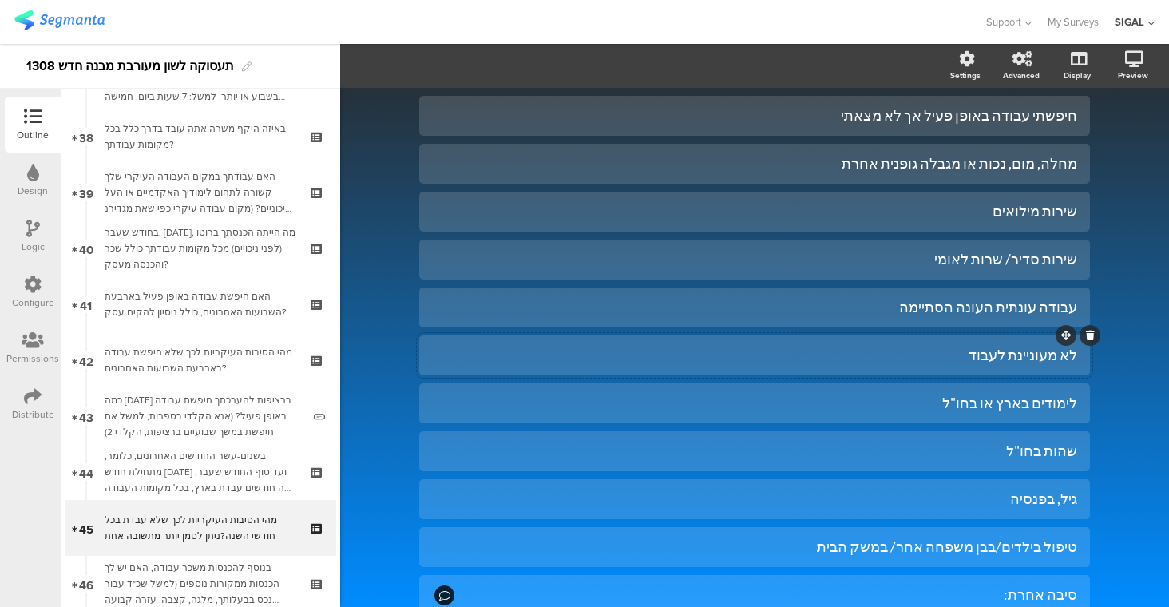
click at [1019, 360] on div "לא מעוניינת לעבוד" at bounding box center [754, 355] width 645 height 18
click at [1011, 405] on div "לימודים בארץ או בחו"ל" at bounding box center [754, 403] width 645 height 18
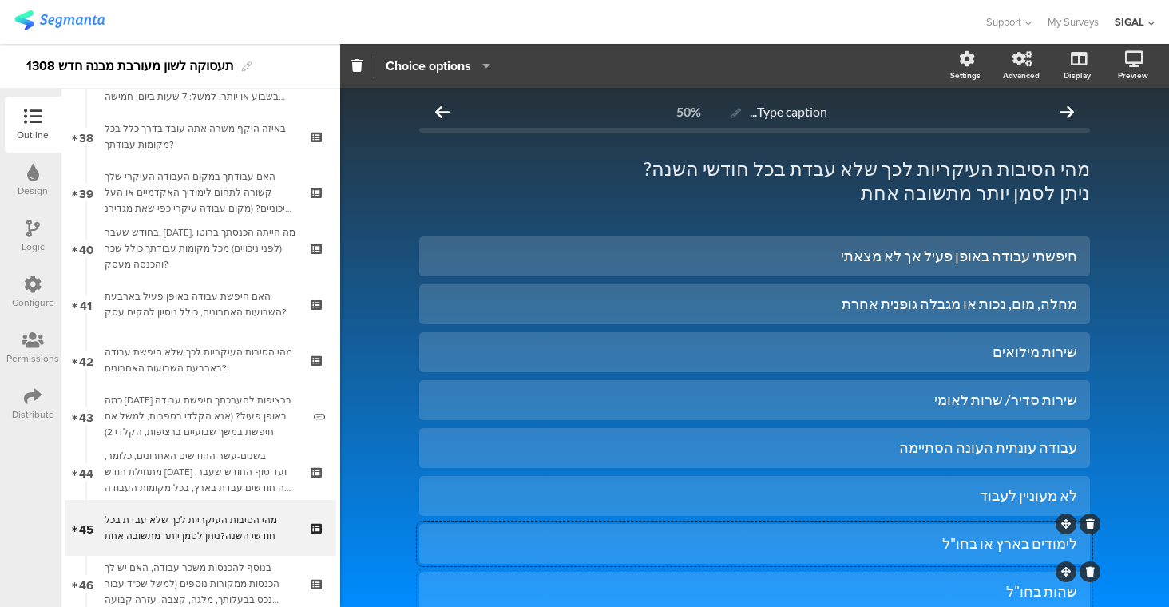
scroll to position [261, 0]
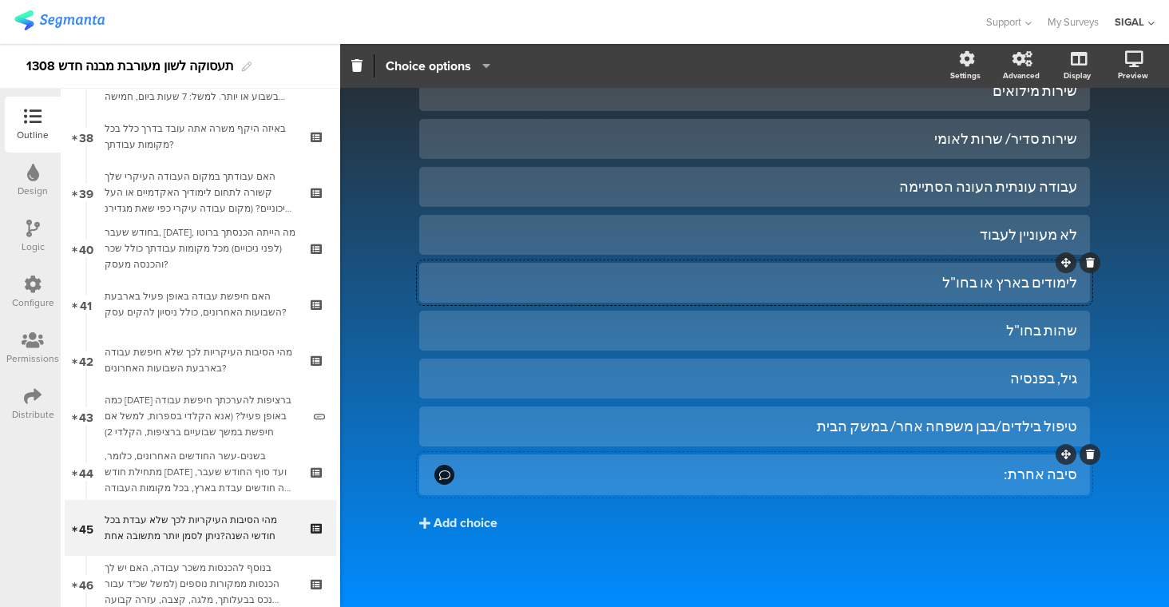
click at [983, 472] on div "סיבה אחרת:" at bounding box center [767, 474] width 620 height 18
click at [451, 63] on span "Choice options" at bounding box center [428, 66] width 85 height 18
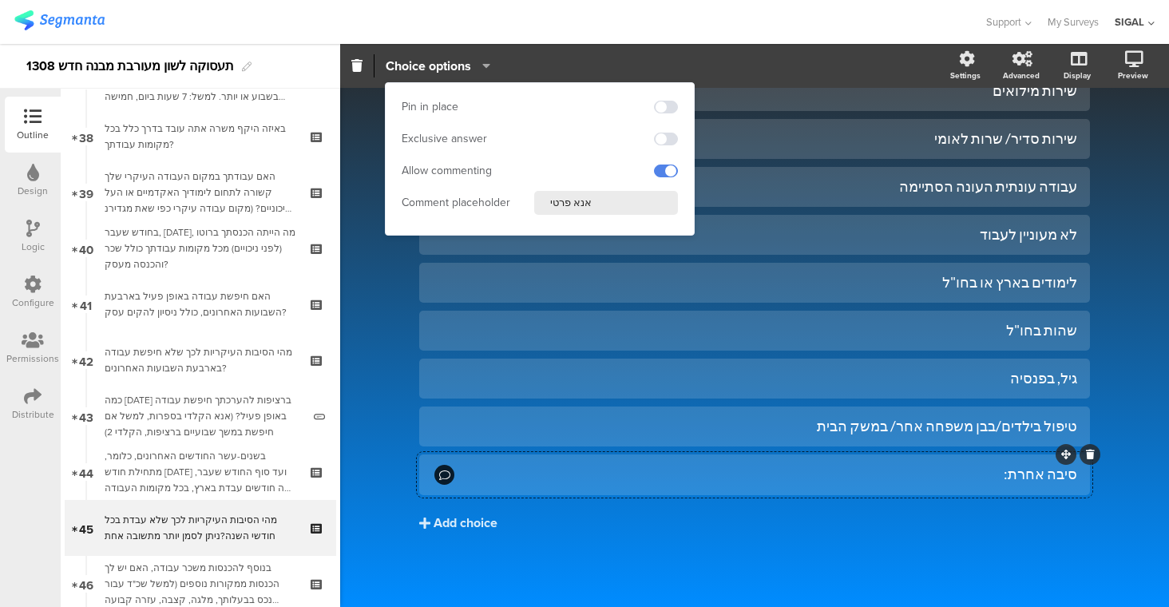
click at [546, 204] on input "אנא פרטי" at bounding box center [606, 203] width 144 height 24
type input "אנא פרטי"
click at [1138, 128] on div "Type caption... 50% מהי הסיבות העיקריות לכך שלא עבדת בכל חודשי השנה? ניתן לסמן …" at bounding box center [754, 217] width 829 height 780
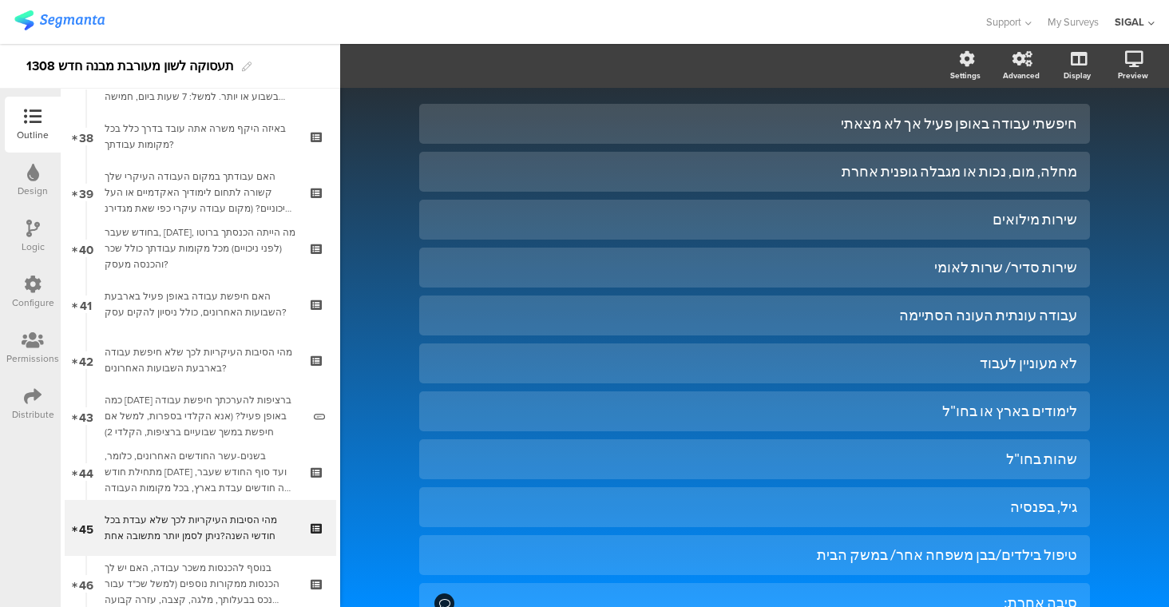
scroll to position [131, 0]
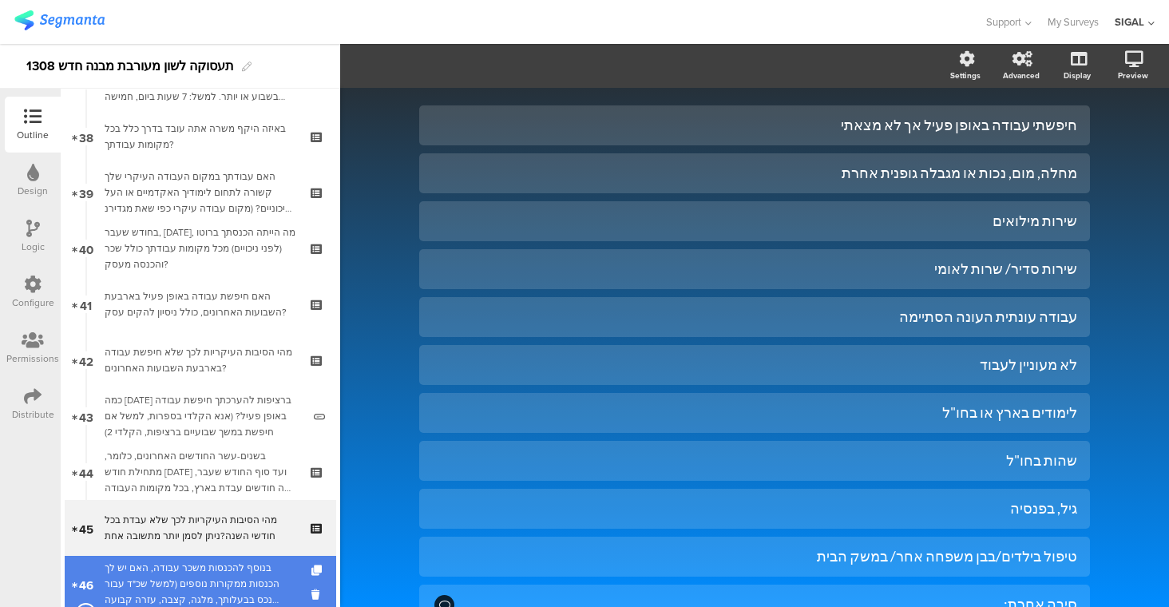
click at [251, 564] on div "בנוסף להכנסות משכר עבודה, האם יש לך הכנסות ממקורות נוספים (למשל שכ"ד עבור נכס ב…" at bounding box center [200, 584] width 191 height 48
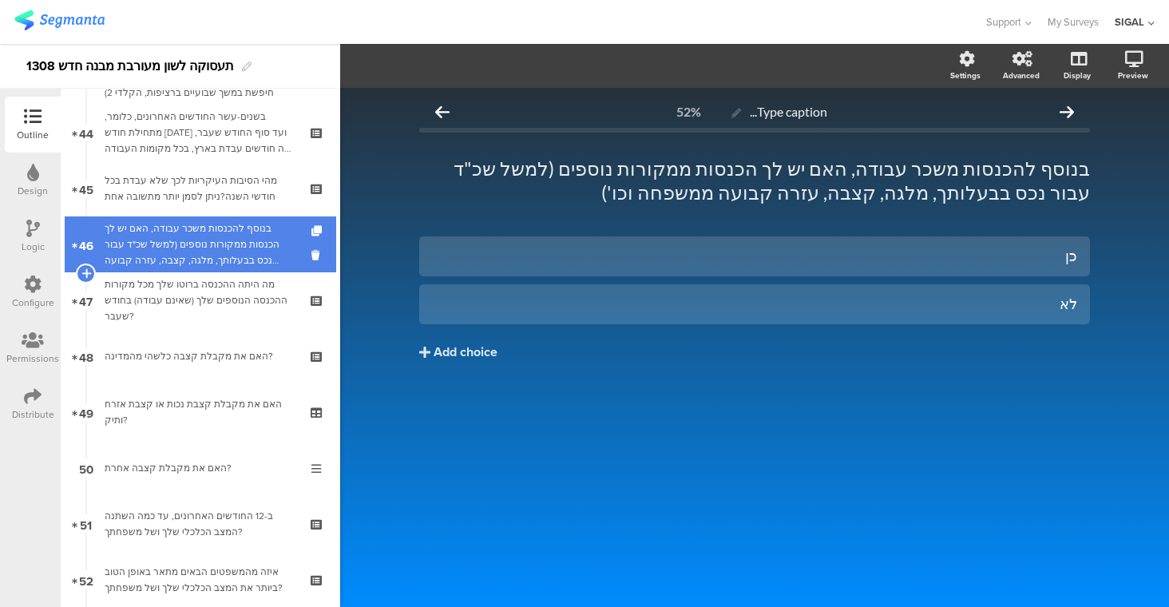
scroll to position [2454, 0]
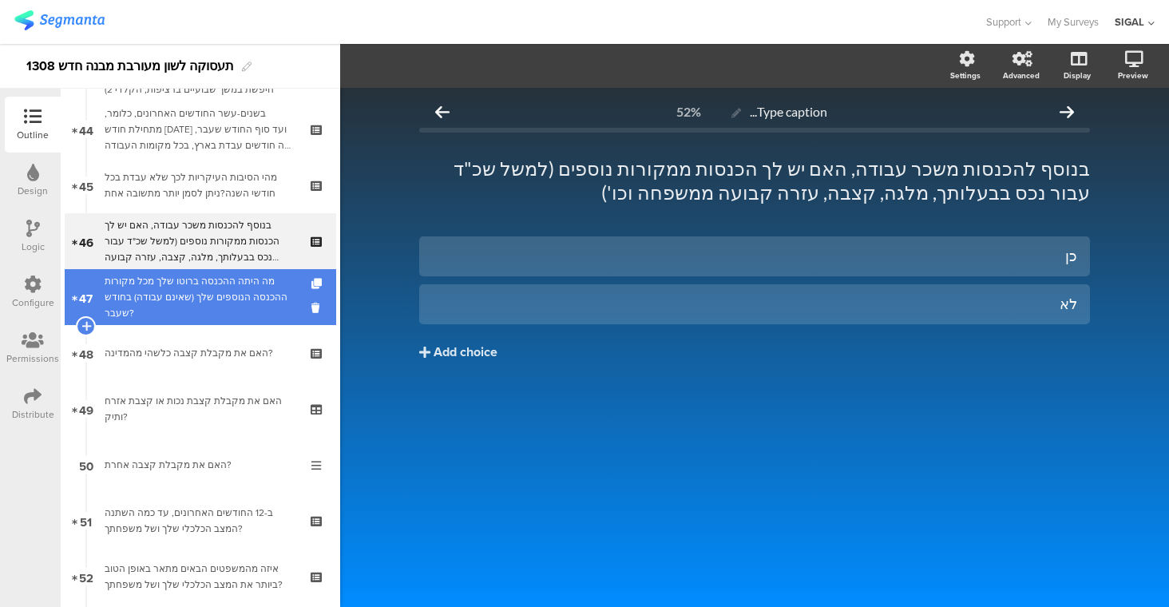
click at [271, 283] on div "מה היתה ההכנסה ברוטו שלך מכל מקורות ההכנסה הנוספים שלך (שאינם עבודה) בחודש שעבר?" at bounding box center [200, 297] width 191 height 48
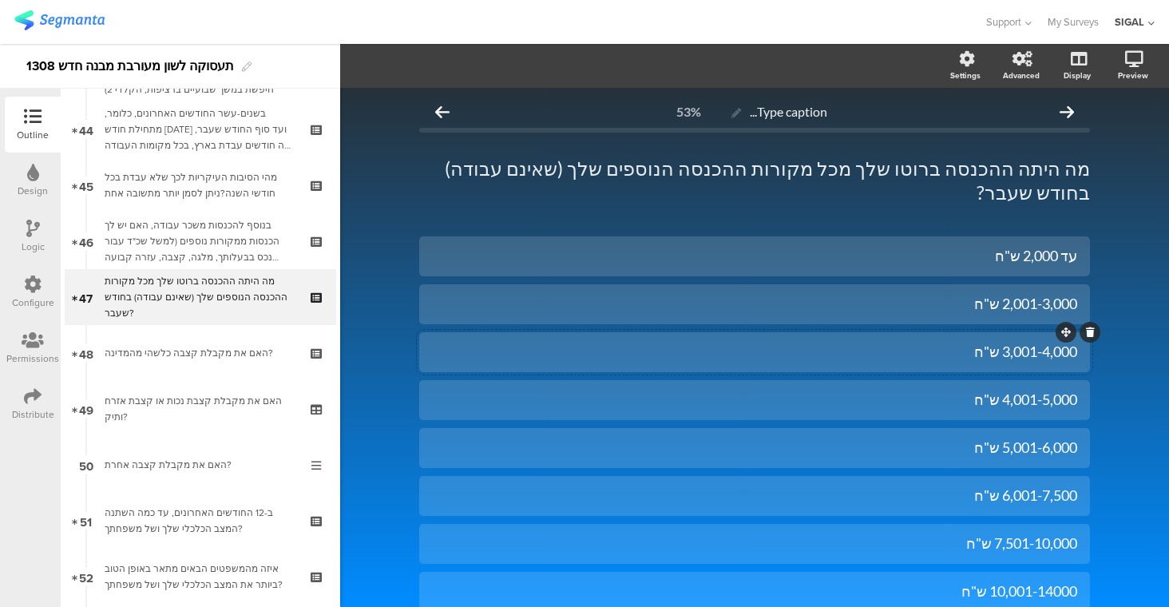
scroll to position [236, 0]
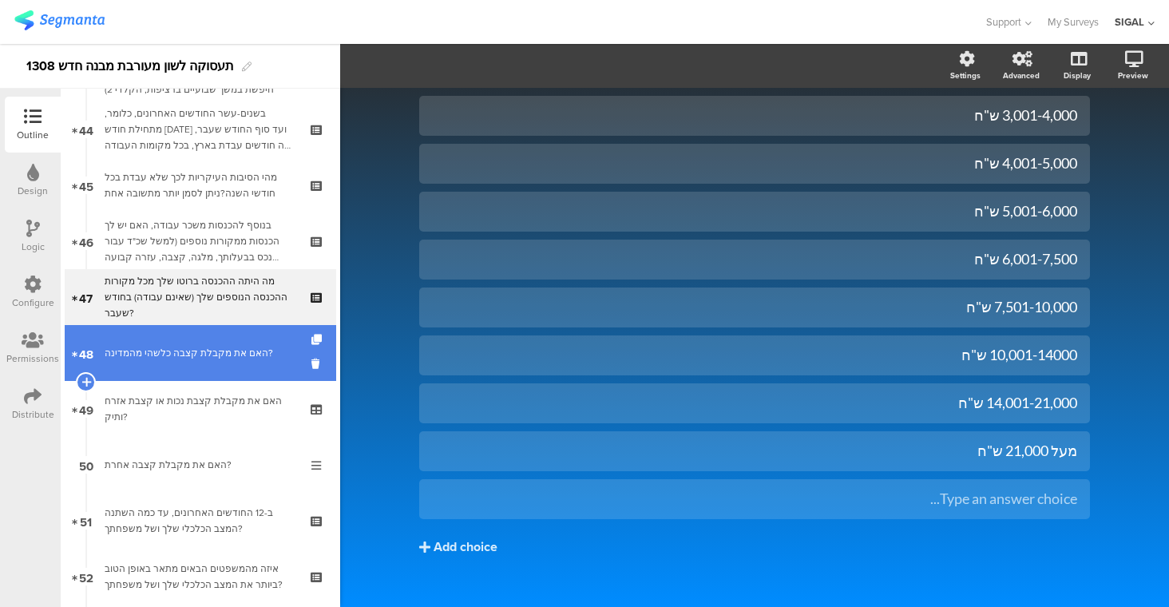
click at [210, 362] on link "48 האם את מקבלת קצבה כלשהי מהמדינה?" at bounding box center [200, 353] width 271 height 56
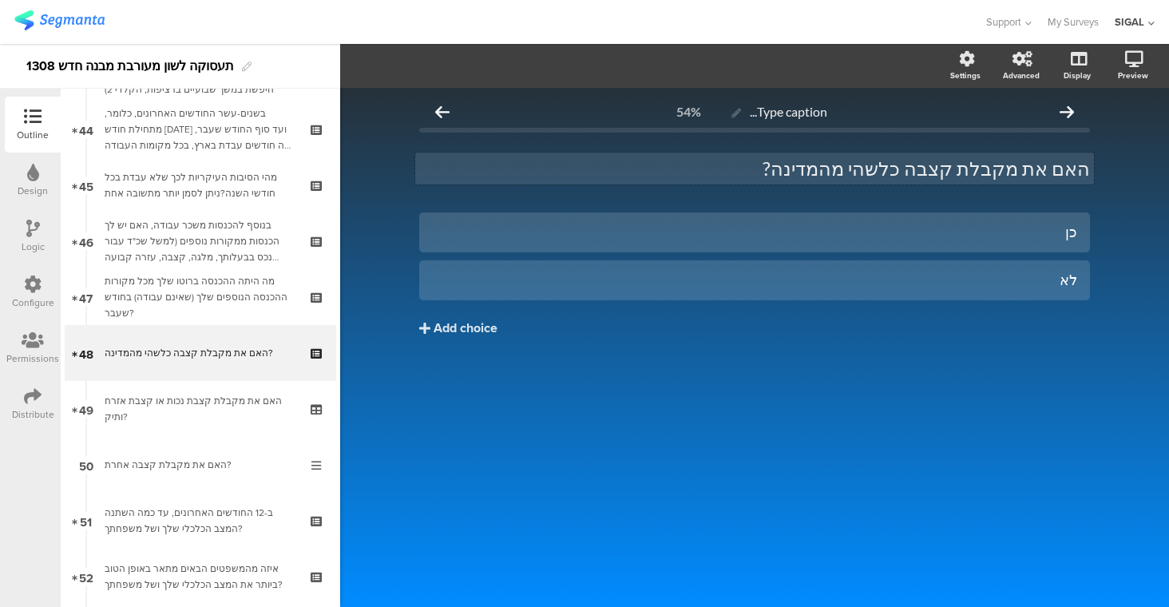
click at [1043, 169] on div "האם את מקבלת קצבה כלשהי מהמדינה? האם את מקבלת קצבה כלשהי מהמדינה?" at bounding box center [754, 168] width 679 height 32
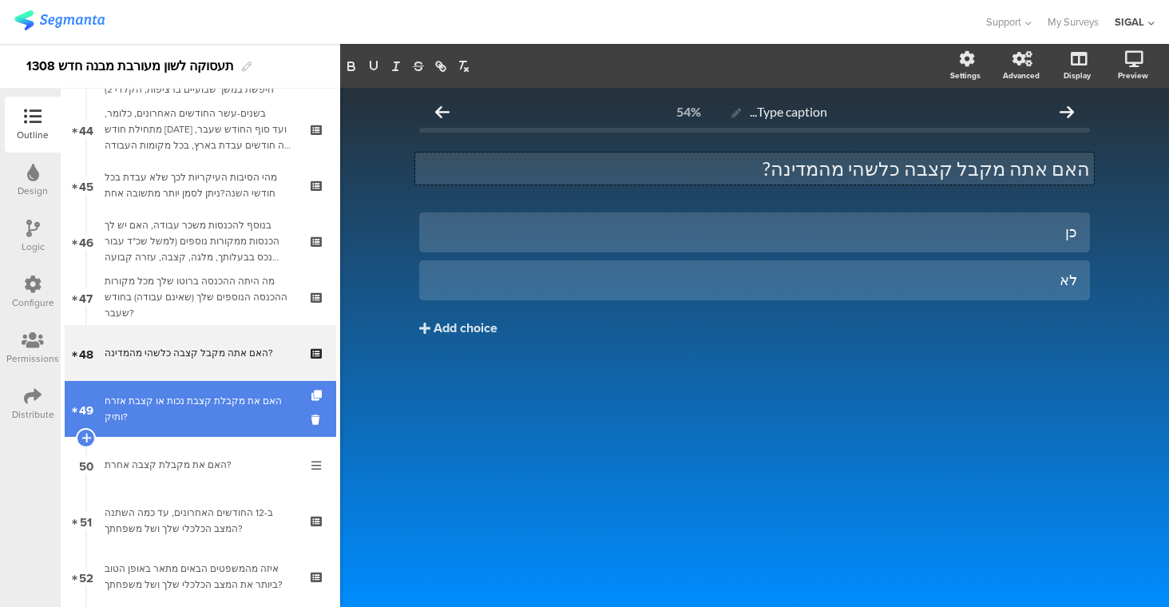
click at [226, 406] on div "האם את מקבלת קצבת נכות או קצבת אזרח ותיק?" at bounding box center [200, 409] width 191 height 32
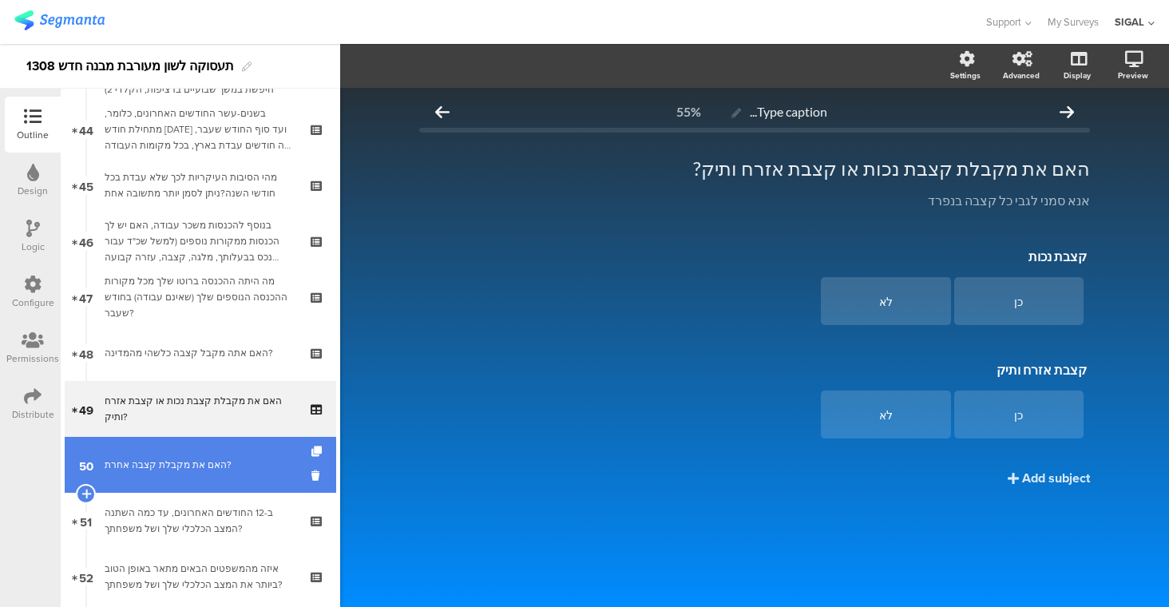
click at [221, 452] on link "50 האם את מקבלת קצבה אחרת?" at bounding box center [200, 465] width 271 height 56
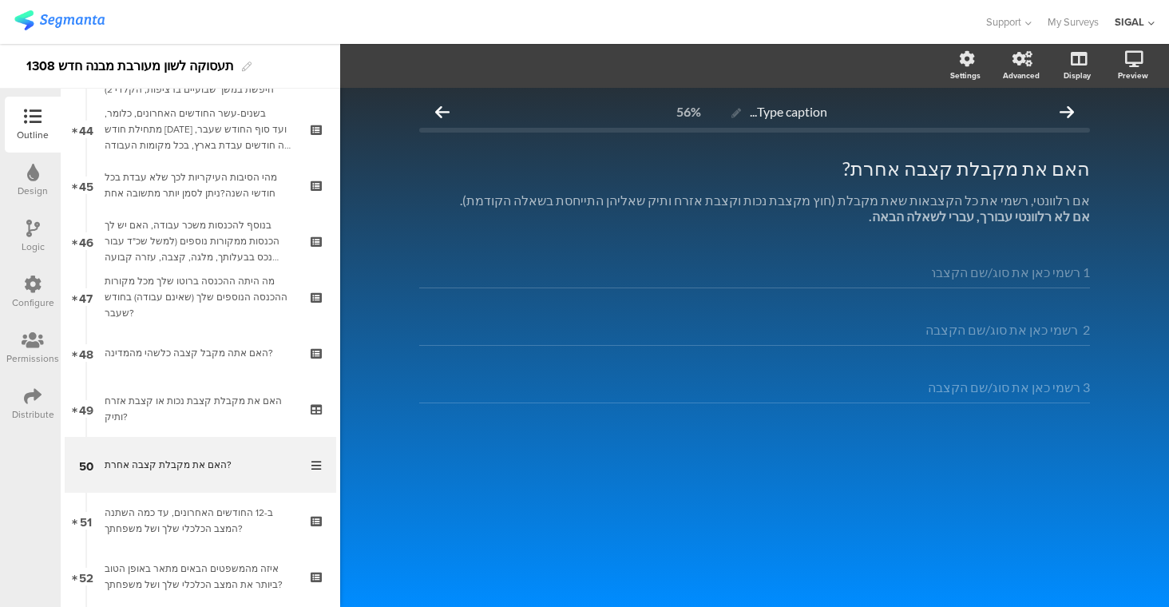
click at [1056, 276] on input "1 רשמי כאן את סוג/שם הקצבה*" at bounding box center [1011, 271] width 158 height 15
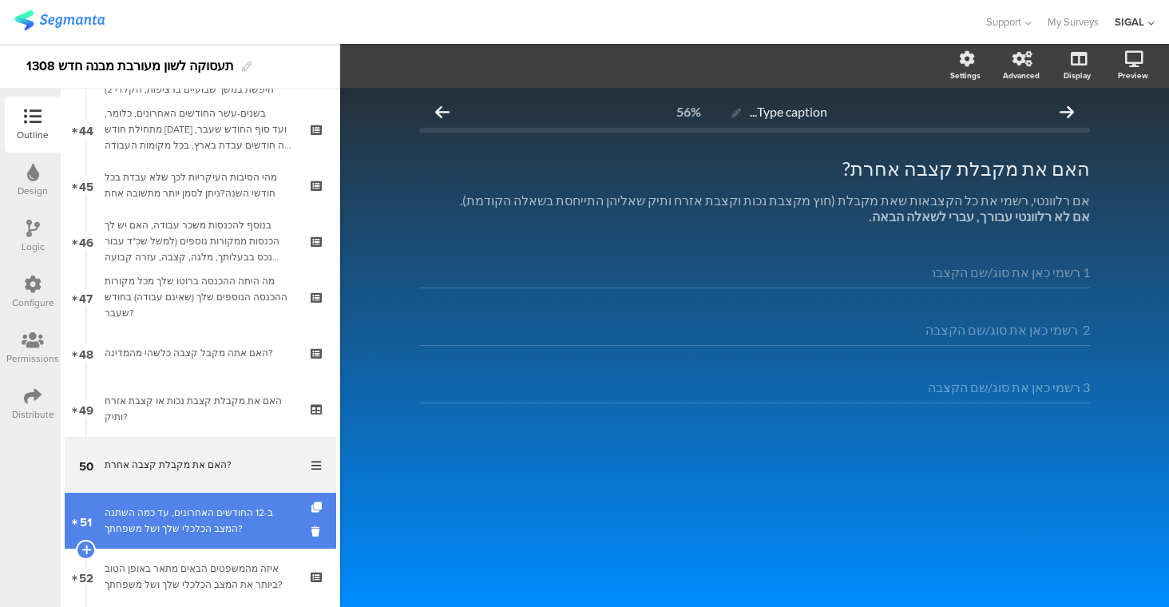
click at [208, 537] on link "51 ב-12 החודשים האחרונים, עד כמה השתנה המצב הכלכלי שלך ושל משפחתך?" at bounding box center [200, 521] width 271 height 56
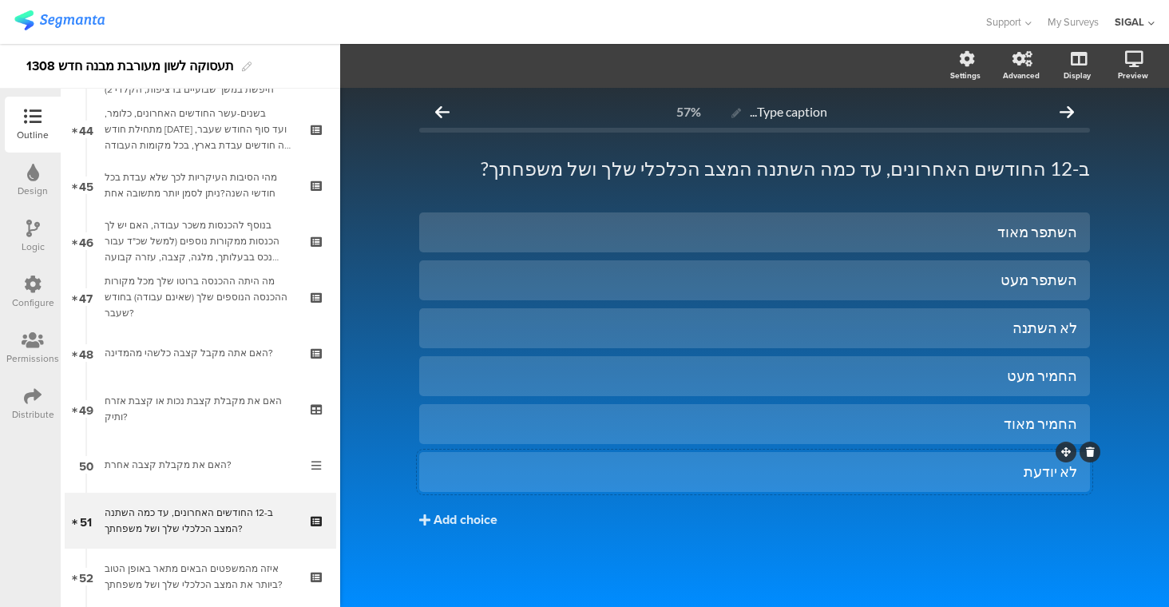
click at [890, 475] on div "לא יודעת" at bounding box center [754, 471] width 645 height 18
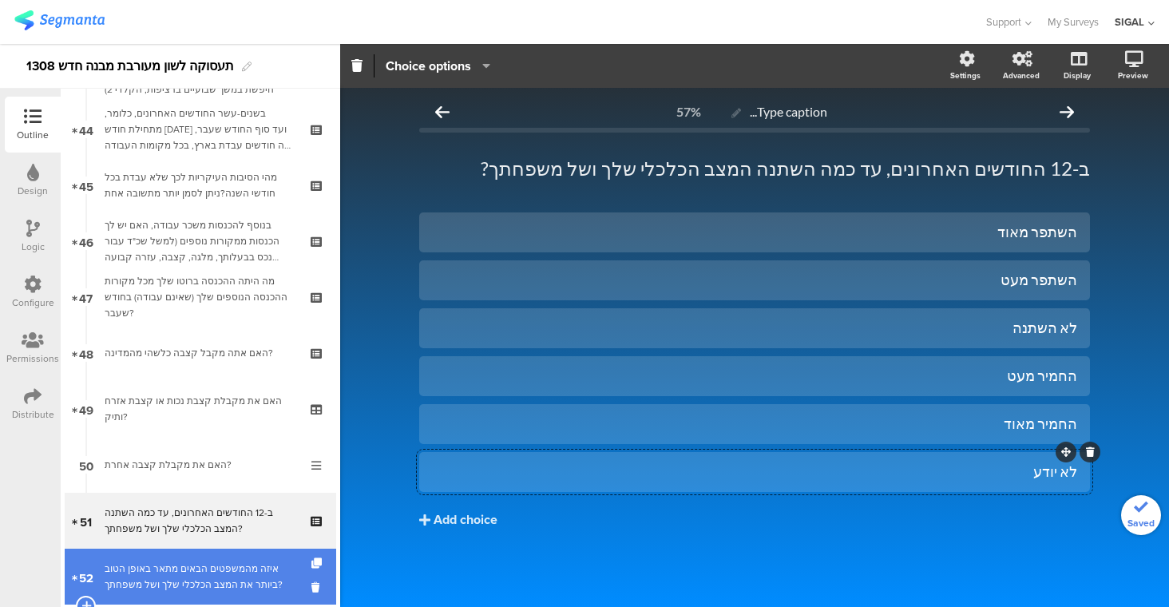
click at [244, 563] on div "איזה מהמשפטים הבאים מתאר באופן הטוב ביותר את המצב הכלכלי שלך ושל משפחתך?" at bounding box center [200, 576] width 191 height 32
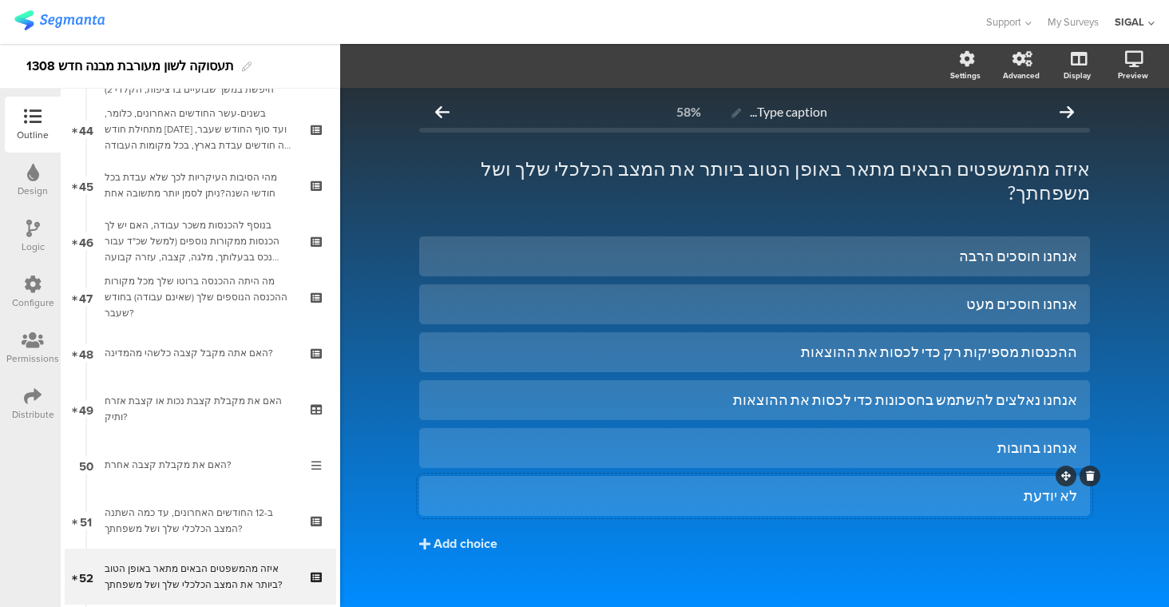
click at [995, 486] on div "לא יודעת" at bounding box center [754, 495] width 645 height 18
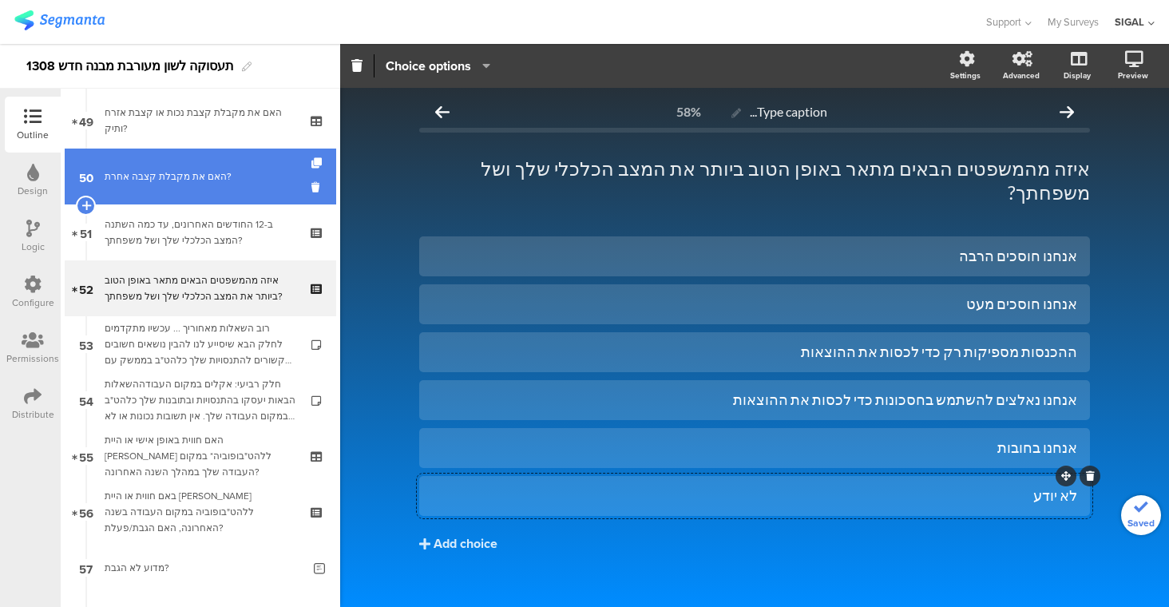
scroll to position [2749, 0]
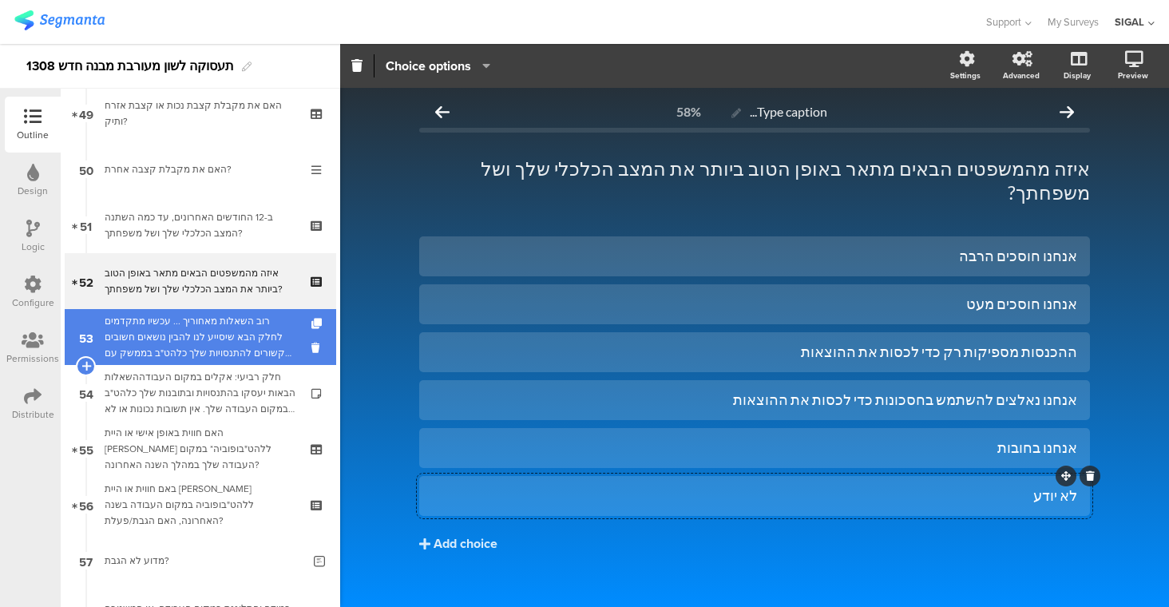
click at [195, 358] on div "רוב השאלות מאחוריך ... עכשיו מתקדמים לחלק הבא שיסייע לנו להבין נושאים חשובים הק…" at bounding box center [200, 337] width 191 height 48
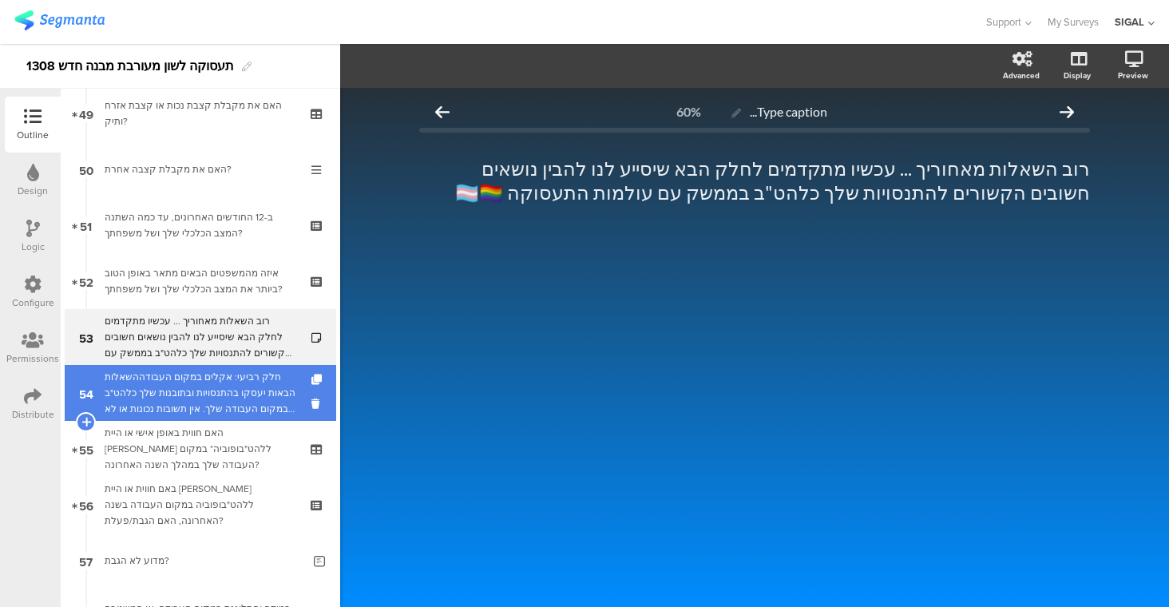
click at [214, 375] on div "חלק רביעי: אקלים במקום העבודההשאלות הבאות יעסקו בהתנסויות ובתובנות שלך כלהט"ב ב…" at bounding box center [200, 393] width 191 height 48
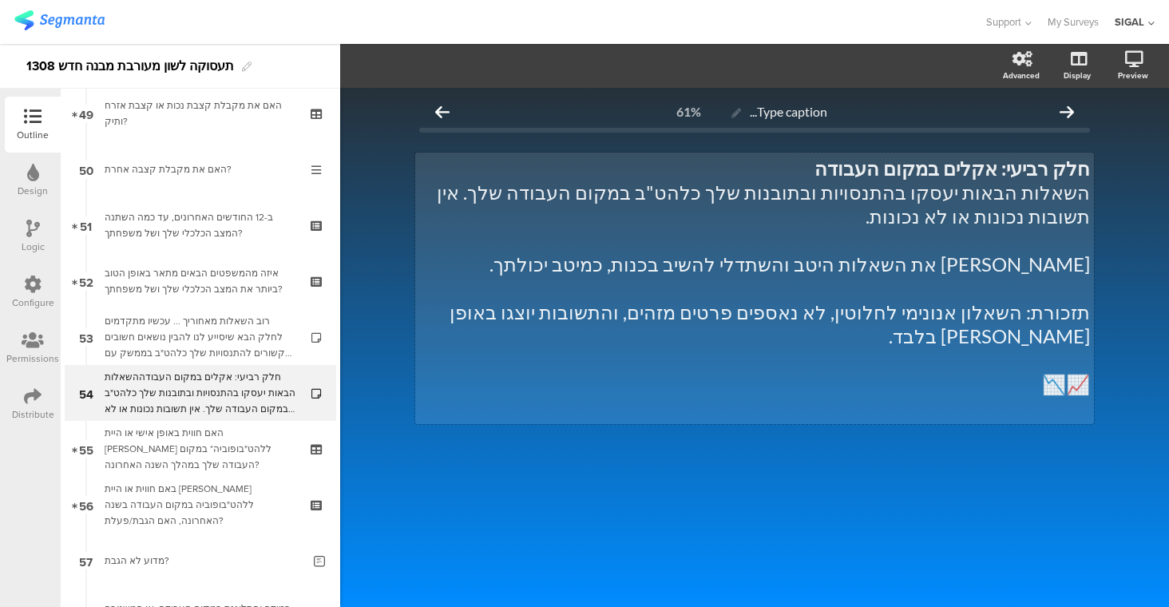
click at [1054, 266] on div "חלק רביעי: אקלים במקום העבודה השאלות הבאות יעסקו בהתנסויות ובתובנות שלך כלהט"ב …" at bounding box center [754, 287] width 679 height 271
click at [889, 256] on p "קרא את השאלות היטב והשתדלי להשיב בכנות, כמיטב יכולתך." at bounding box center [754, 264] width 671 height 24
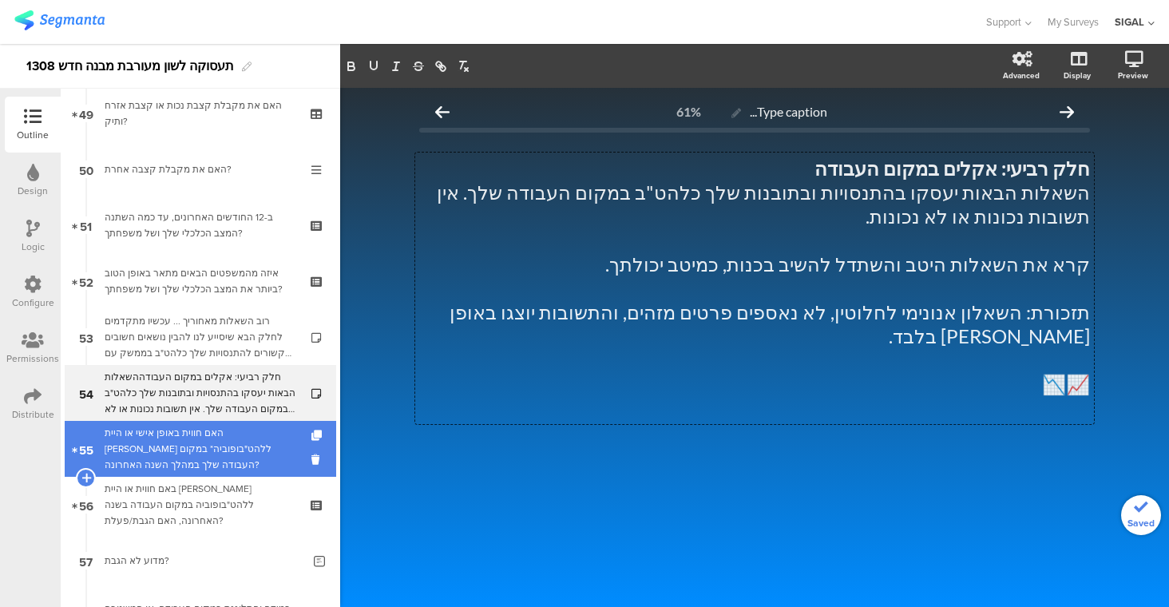
click at [170, 445] on div "האם חווית באופן אישי או היית עדה ללהט"בופוביה* במקום העבודה שלך במהלך השנה האחר…" at bounding box center [200, 449] width 191 height 48
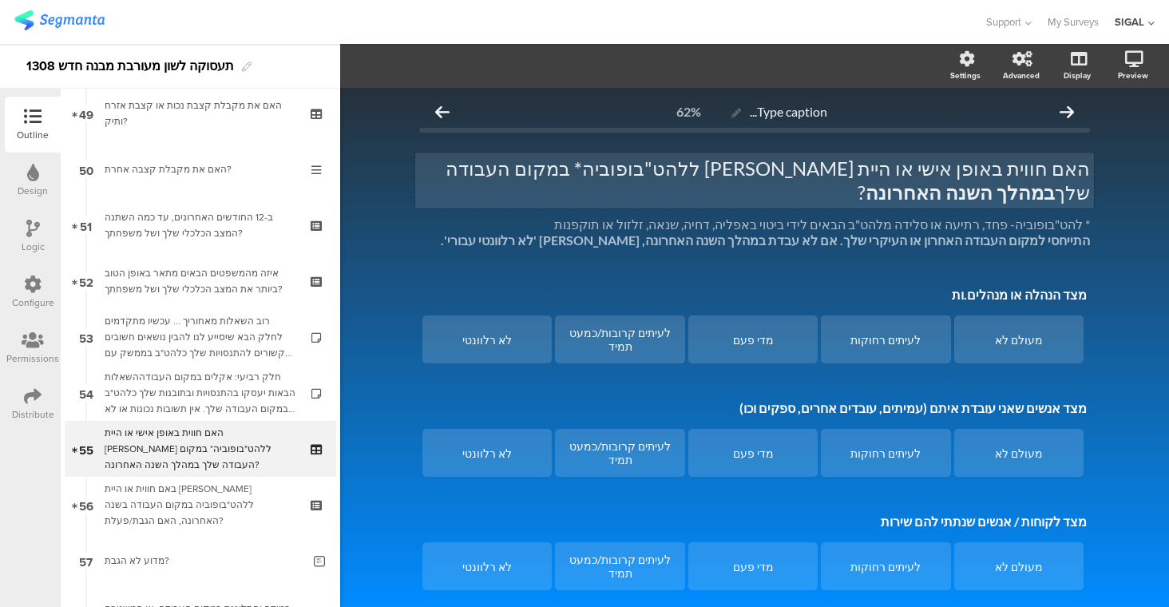
click at [870, 172] on div "האם חווית באופן אישי או היית עדה ללהט"בופוביה* במקום העבודה שלך במהלך השנה האחר…" at bounding box center [754, 180] width 679 height 56
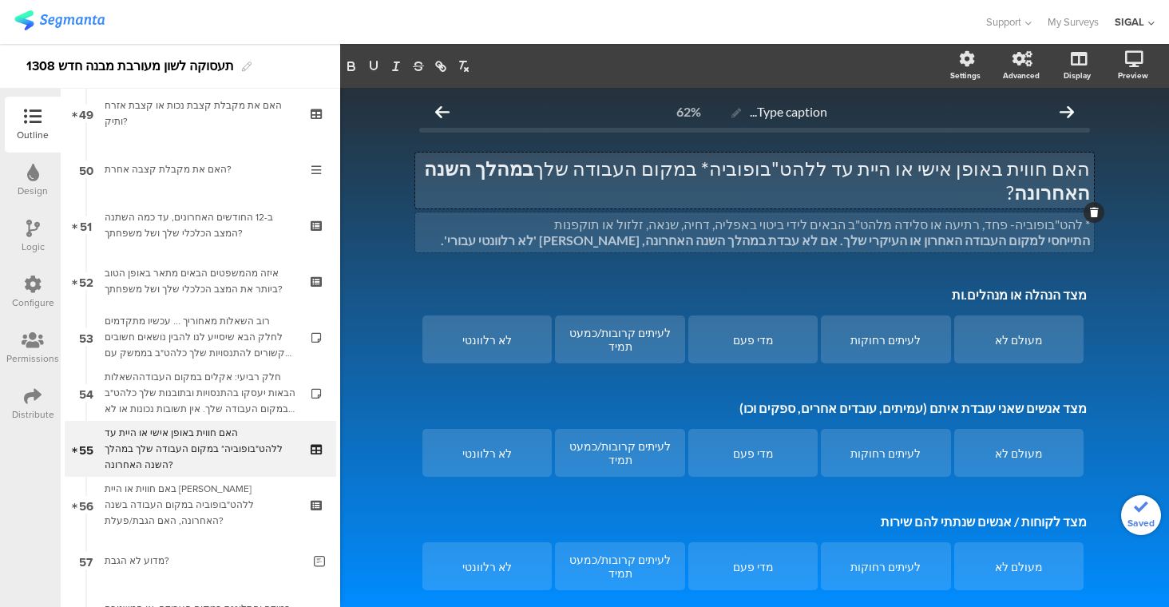
click at [1047, 214] on div "* להט"בופוביה- פחד, רתיעה או סלידה מלהט"ב הבאים לידי ביטוי באפליה, דחיה, שנאה, …" at bounding box center [754, 232] width 679 height 40
click at [667, 232] on strong "התייחס למקום העבודה האחרון או העיקרי שלך. אם לא עבדת במהלך השנה האחרונה, אנא סמ…" at bounding box center [767, 239] width 646 height 15
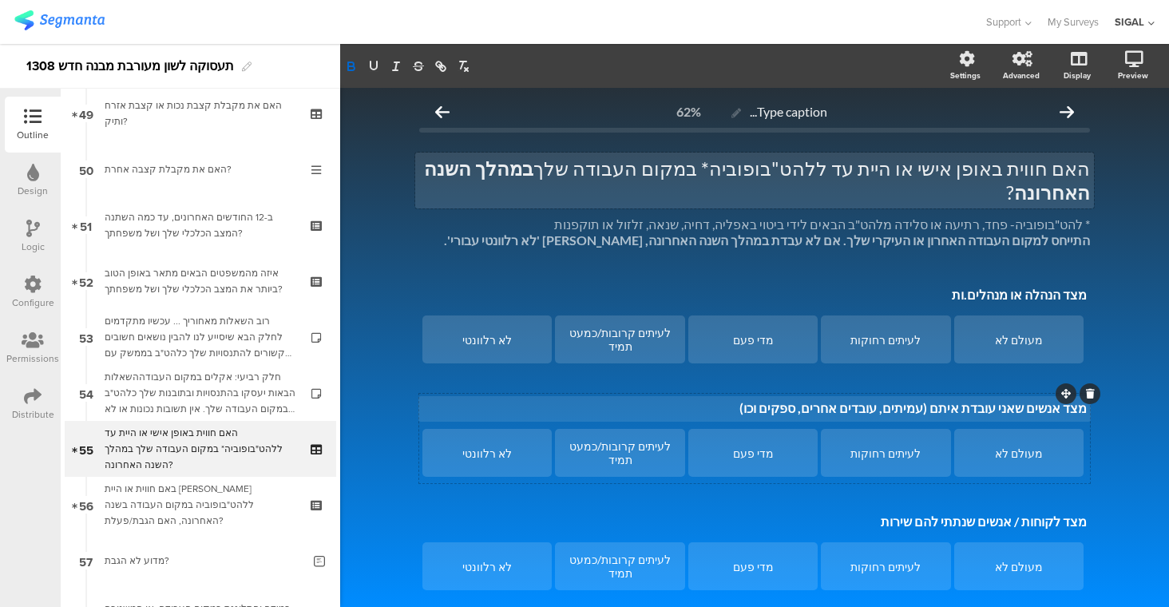
click at [969, 396] on div "מצד אנשים שאני עובדת איתם (עמיתים, עובדים אחרים, ספקים וכו) מצד אנשים שאני עובד…" at bounding box center [754, 409] width 672 height 26
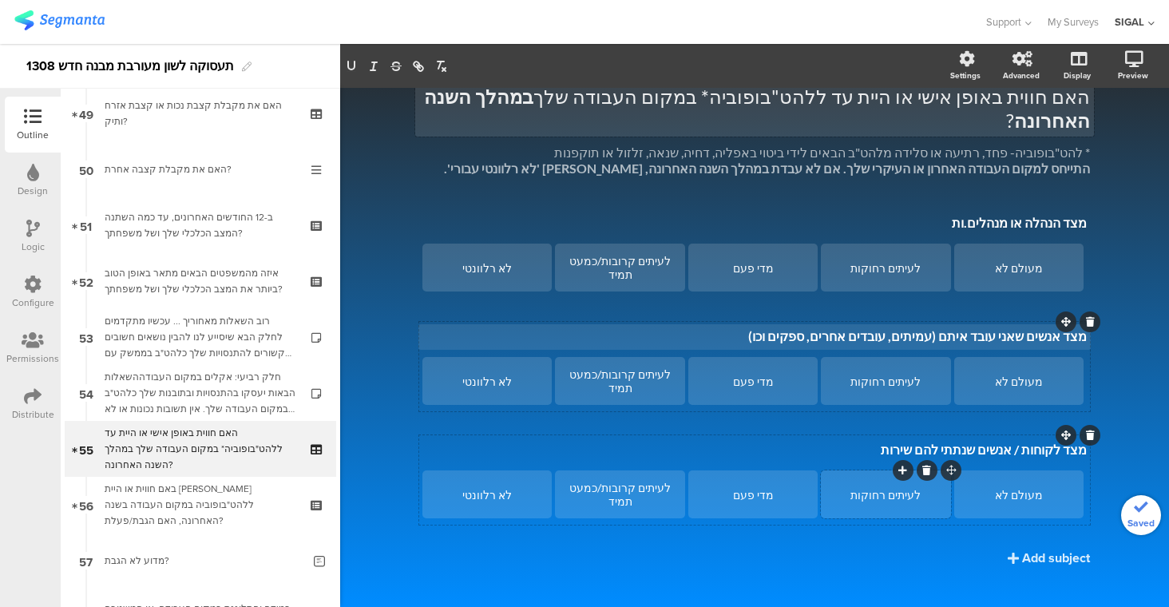
scroll to position [72, 0]
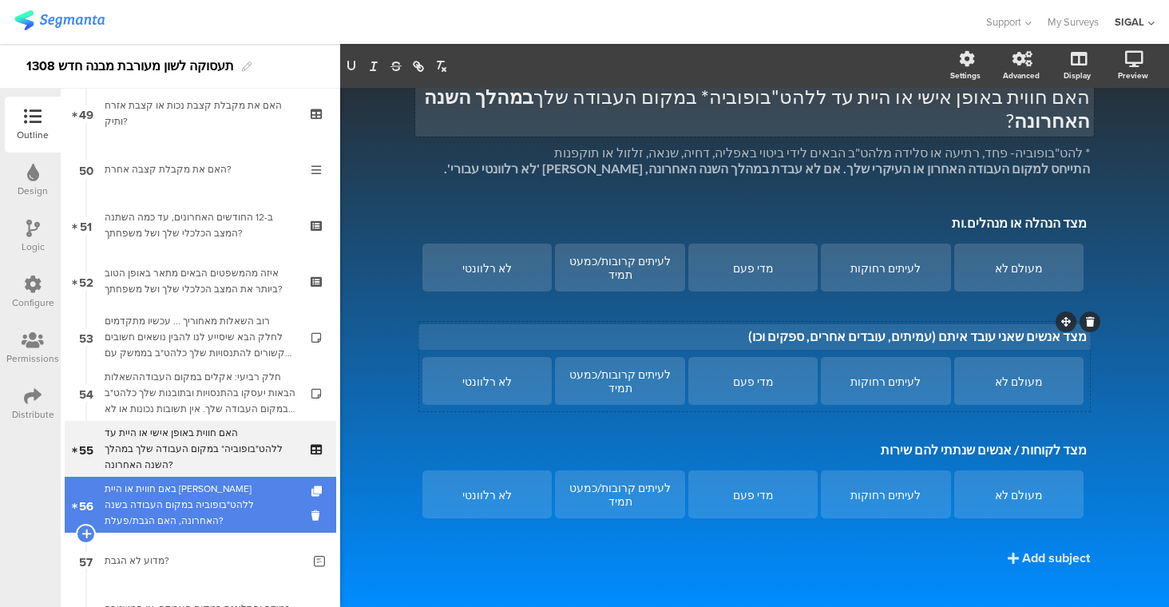
click at [200, 512] on div "באם חווית או היית [PERSON_NAME] ללהט"בופוביה במקום העבודה בשנה האחרונה, האם הגב…" at bounding box center [200, 505] width 191 height 48
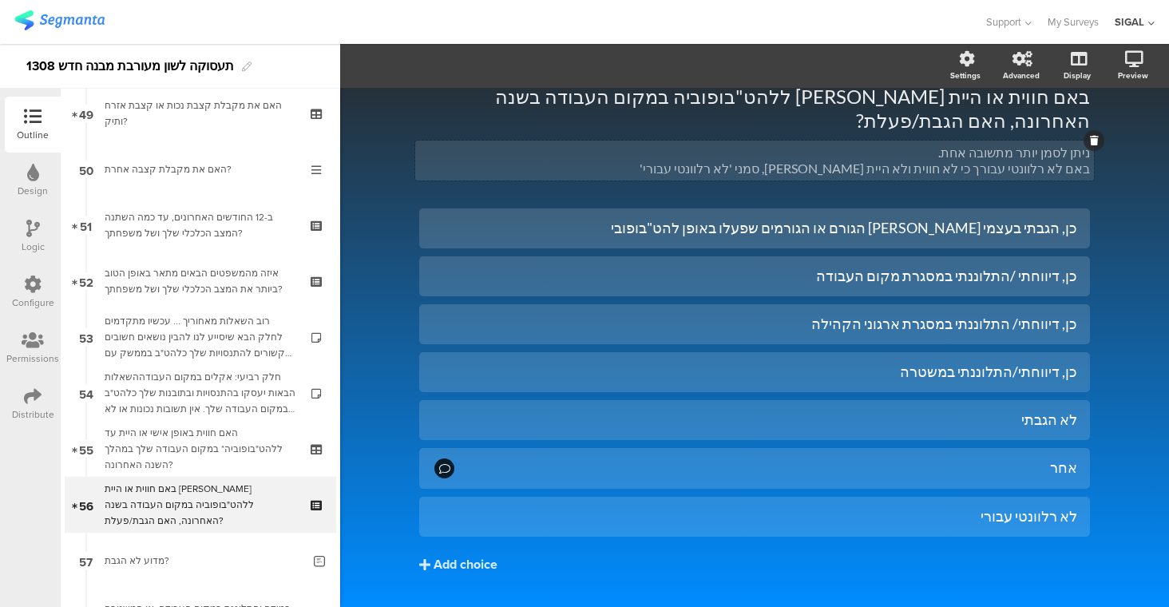
click at [881, 143] on span "באם חווית או היית עדה ללהט"בופוביה במקום העבודה בשנה האחרונה, האם הגבת/פעלת? בא…" at bounding box center [754, 131] width 671 height 92
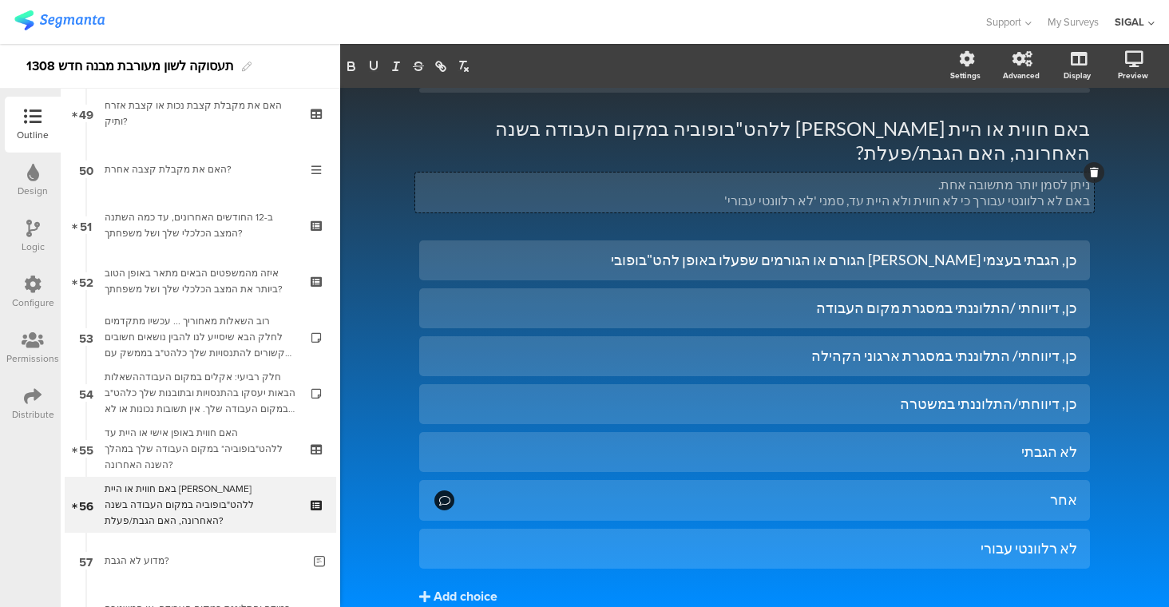
click at [860, 192] on p "באם לא רלוונטי עבורך כי לא חווית ולא היית עד, סמני 'לא רלוונטי עבורי'" at bounding box center [754, 200] width 671 height 16
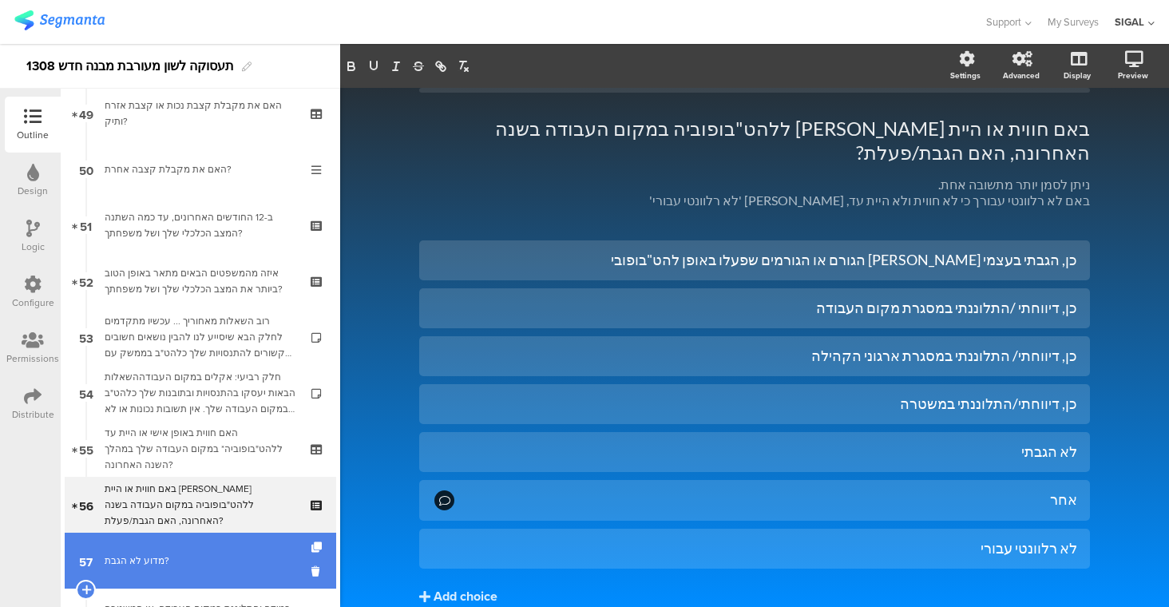
click at [246, 564] on div "מדוע לא הגבת?" at bounding box center [203, 560] width 197 height 16
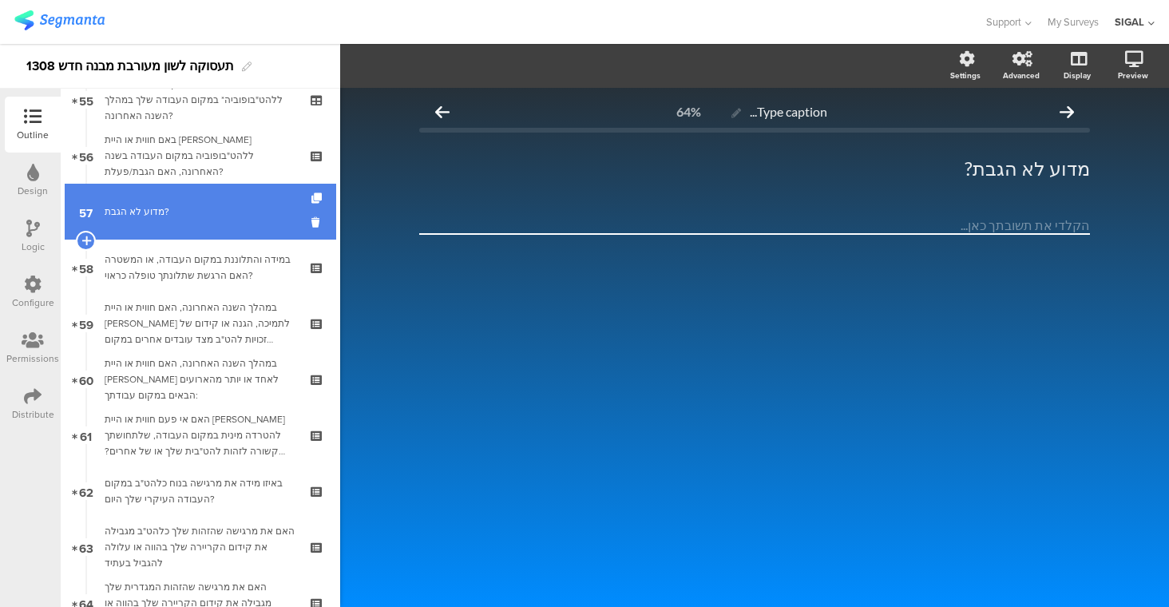
scroll to position [3166, 0]
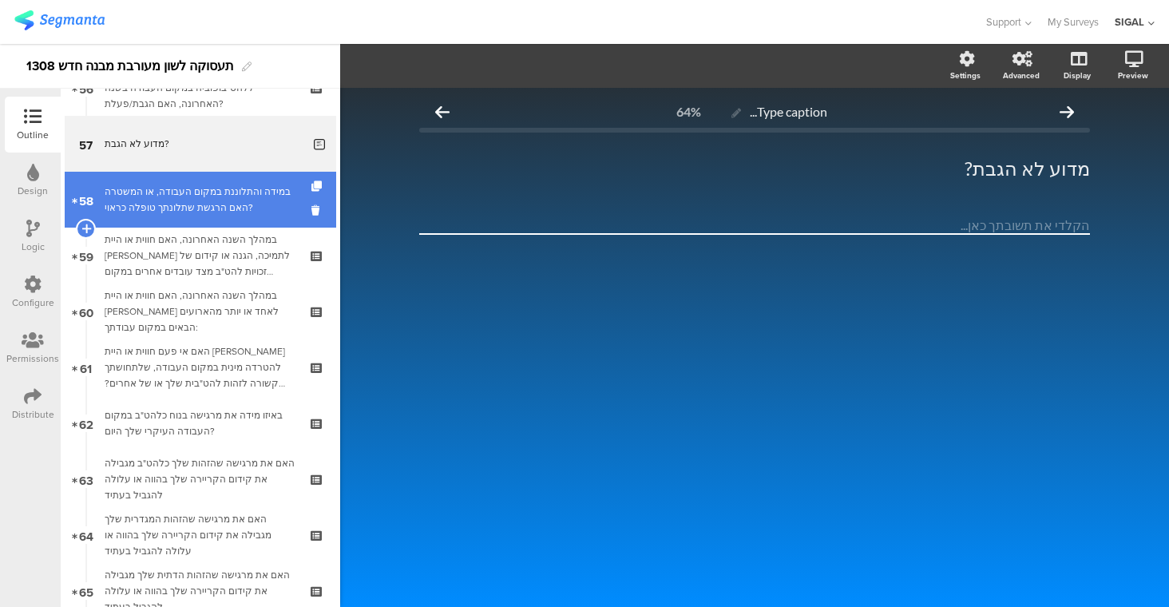
click at [212, 199] on div "במידה והתלוננת במקום העבודה, או המשטרה האם הרגשת שתלונתך טופלה כראוי?" at bounding box center [200, 200] width 191 height 32
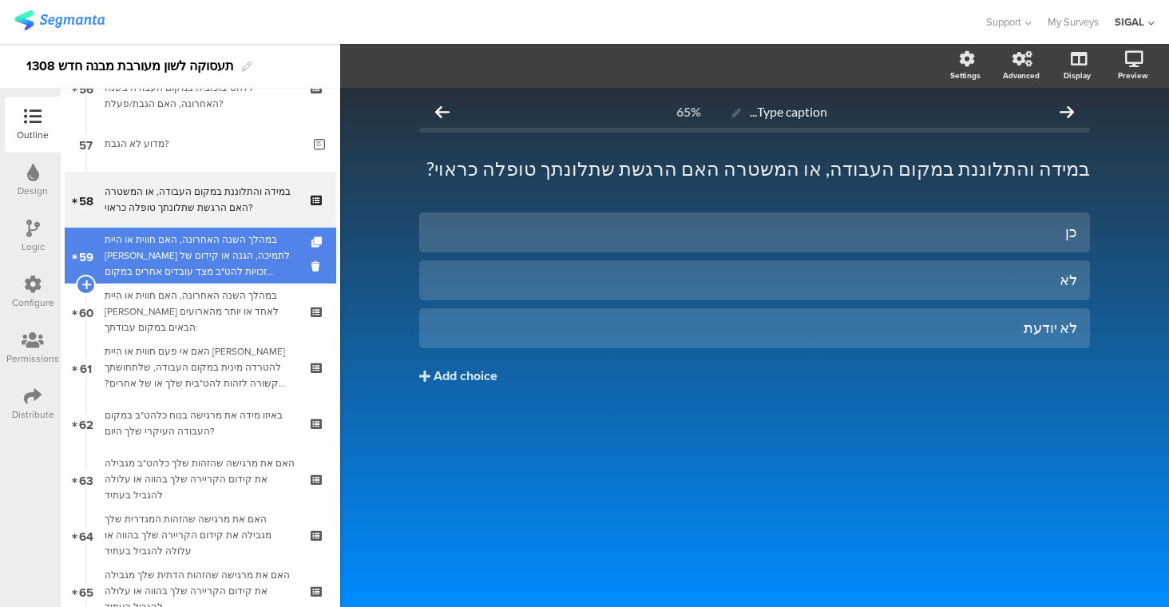
click at [204, 249] on div "במהלך השנה האחרונה, האם חווית או היית [PERSON_NAME] לתמיכה, הגנה או קידום של זכ…" at bounding box center [200, 256] width 191 height 48
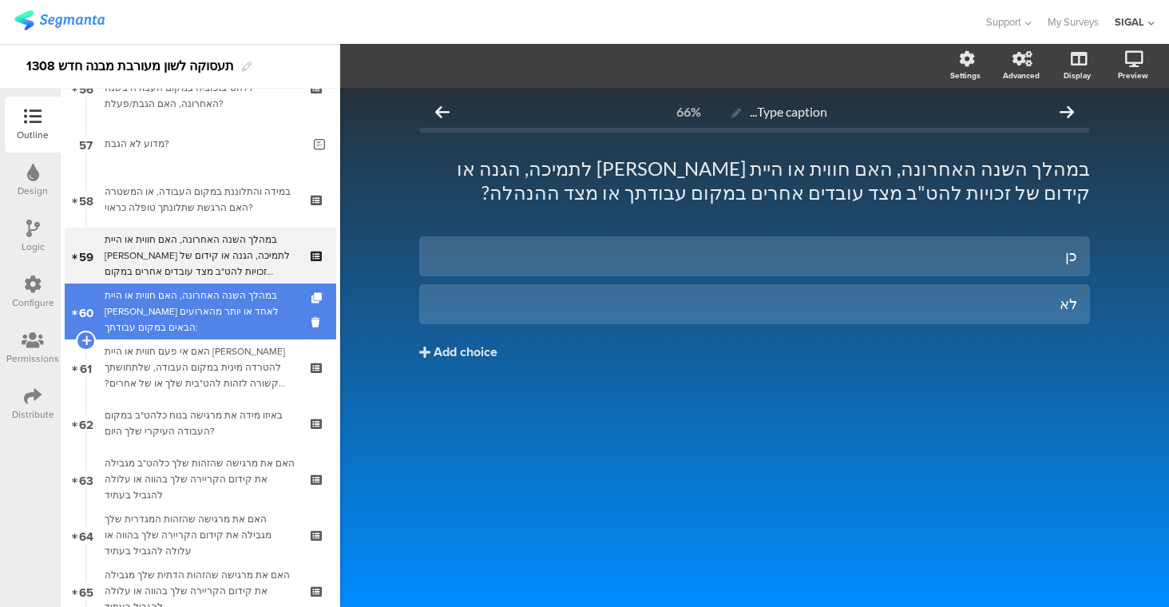
click at [249, 319] on div "במהלך השנה האחרונה, האם חווית או היית עדה לאחד או יותר מהארועים הבאים במקום עבו…" at bounding box center [200, 311] width 191 height 48
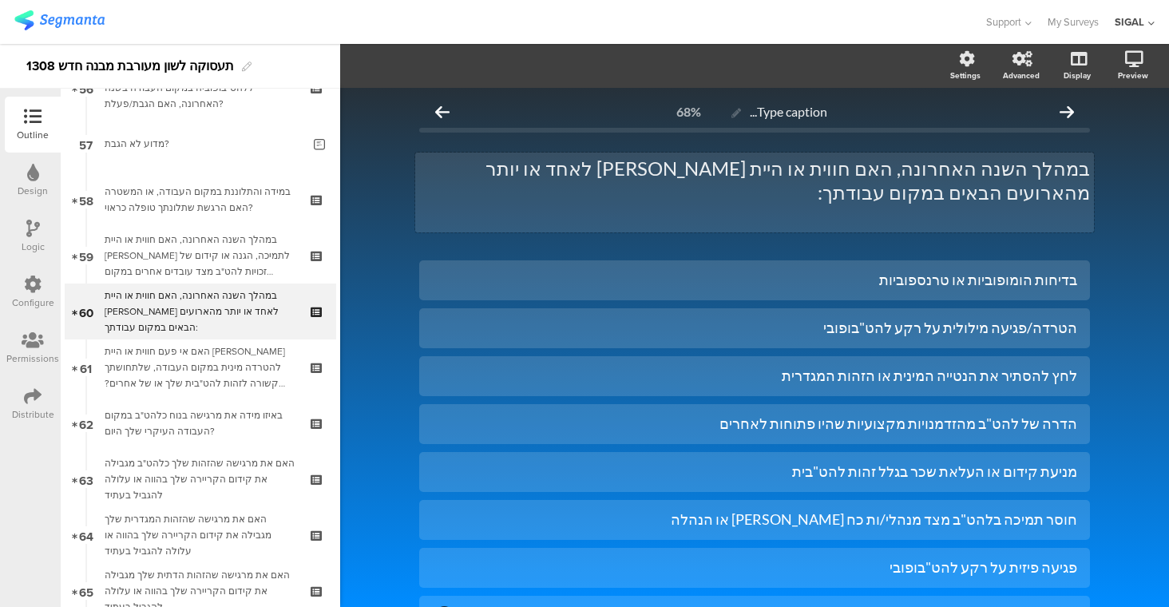
click at [782, 168] on div "במהלך השנה האחרונה, האם חווית או היית עדה לאחד או יותר מהארועים הבאים במקום עבו…" at bounding box center [754, 192] width 679 height 80
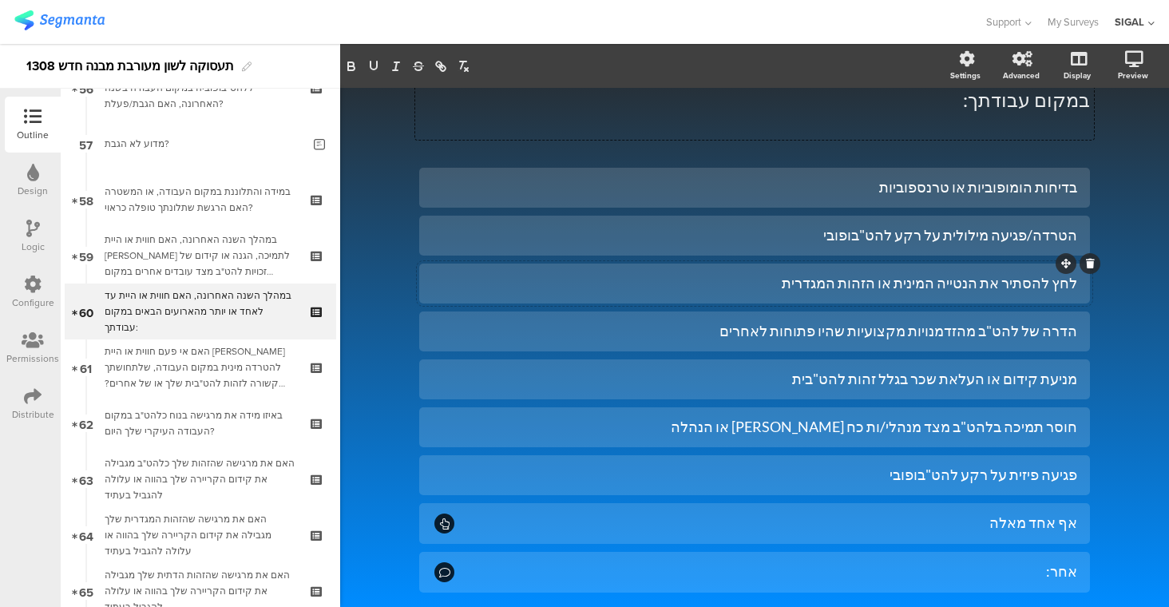
scroll to position [166, 0]
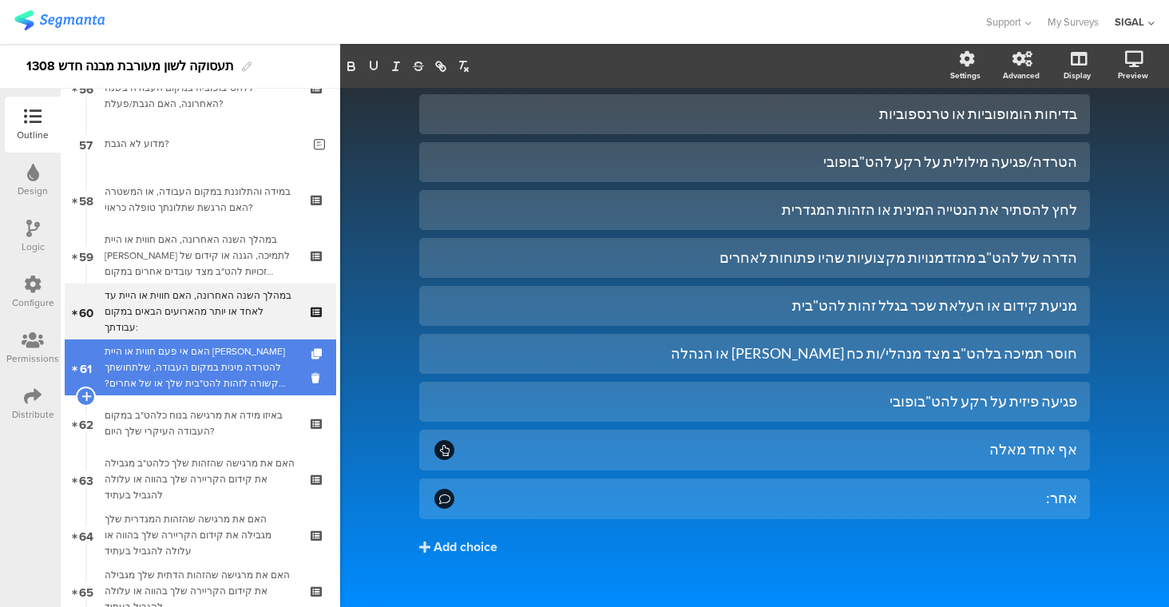
click at [213, 388] on div "האם אי פעם חווית או היית עדה להטרדה מינית במקום העבודה, שלתחושתך קשורה לזהות לה…" at bounding box center [200, 367] width 191 height 48
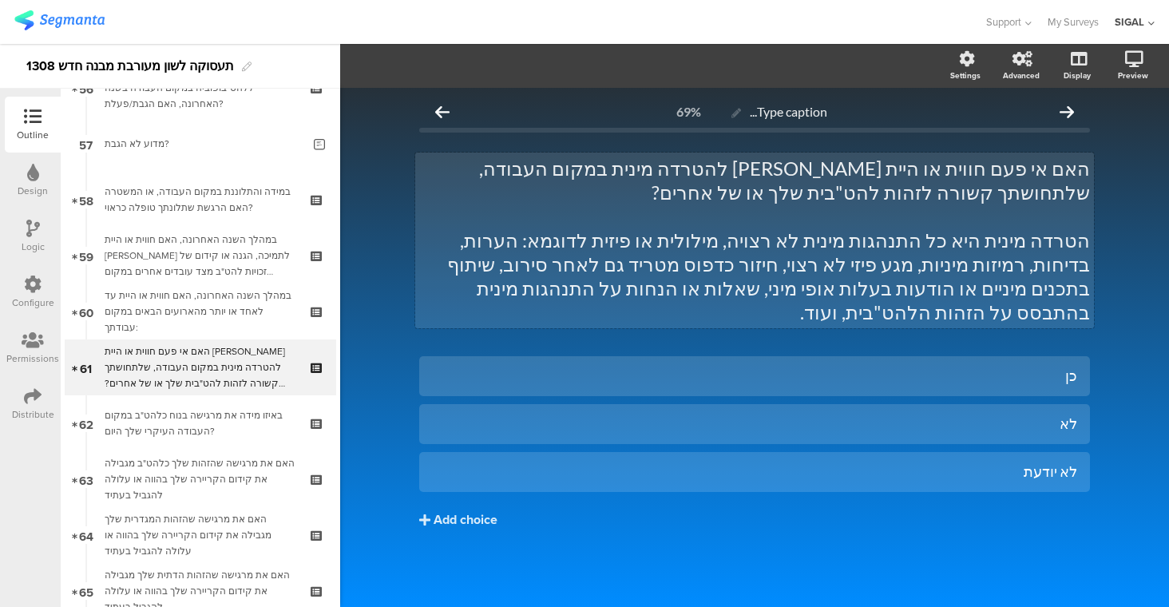
click at [899, 168] on div "האם אי פעם חווית או היית עדה להטרדה מינית במקום העבודה, שלתחושתך קשורה לזהות לה…" at bounding box center [754, 240] width 679 height 176
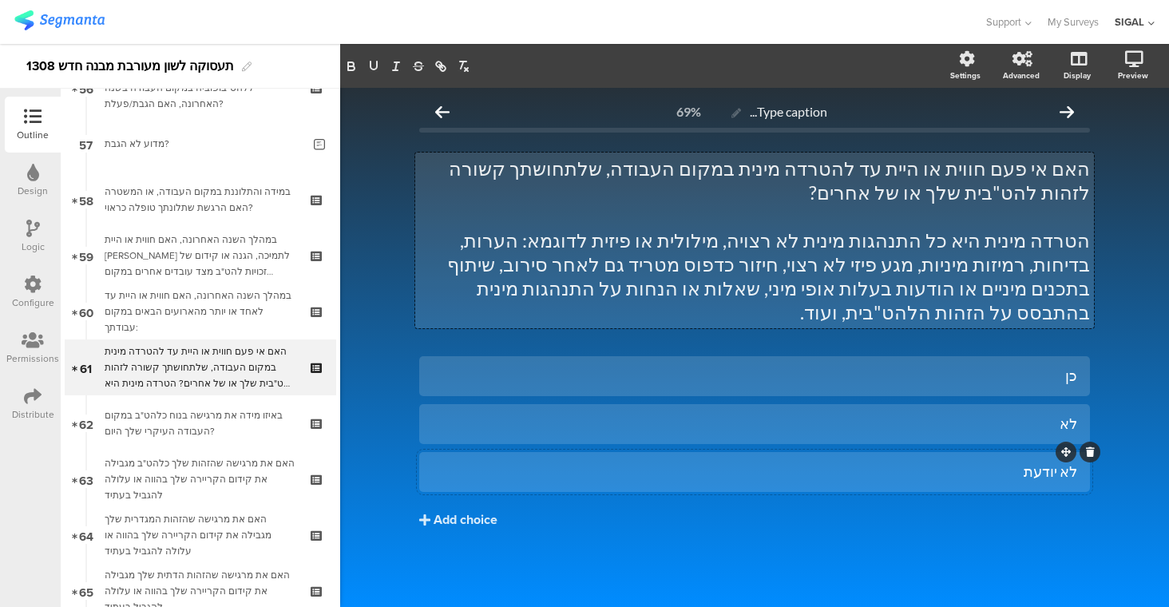
click at [1022, 462] on div "לא יודעת" at bounding box center [754, 471] width 645 height 18
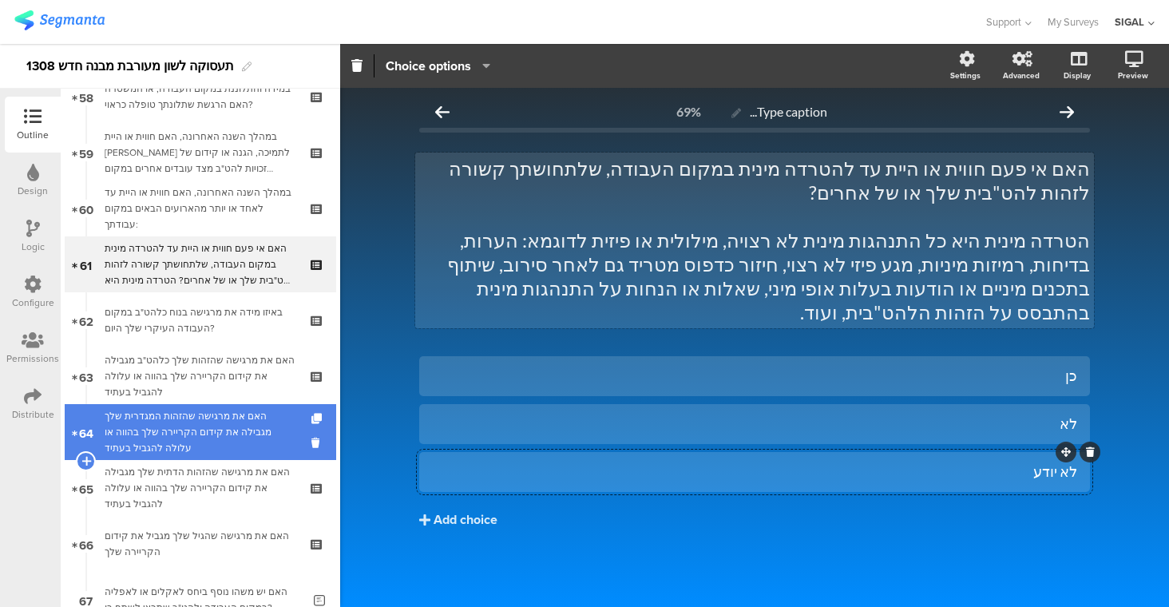
scroll to position [3270, 0]
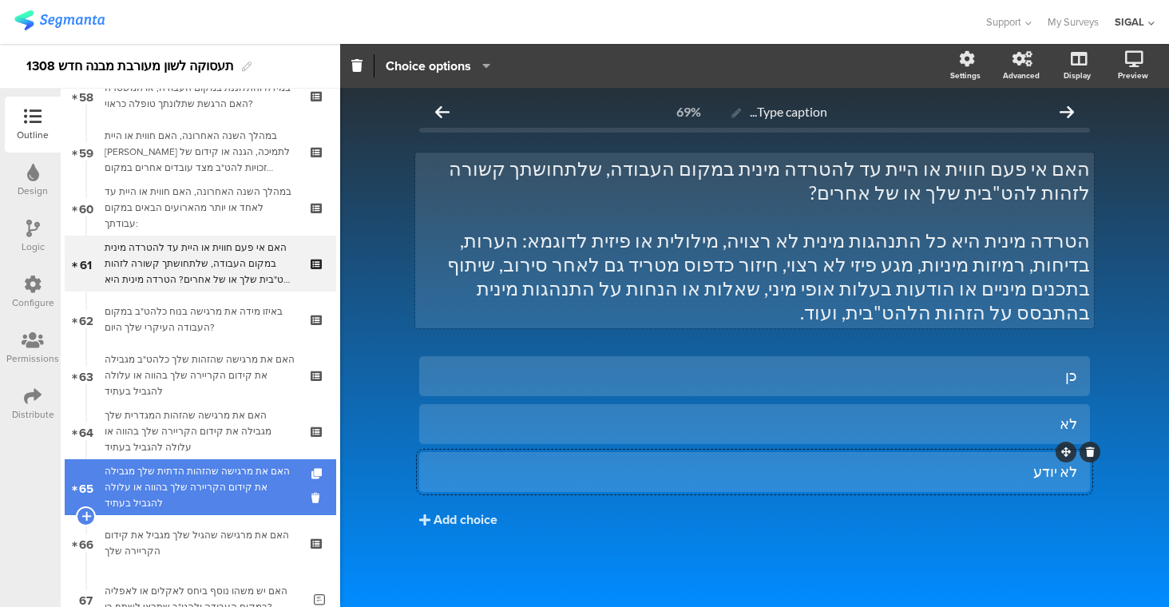
click at [229, 493] on div "האם את מרגישה שהזהות הדתית שלך מגבילה את קידום הקריירה שלך בהווה או עלולה להגבי…" at bounding box center [200, 487] width 191 height 48
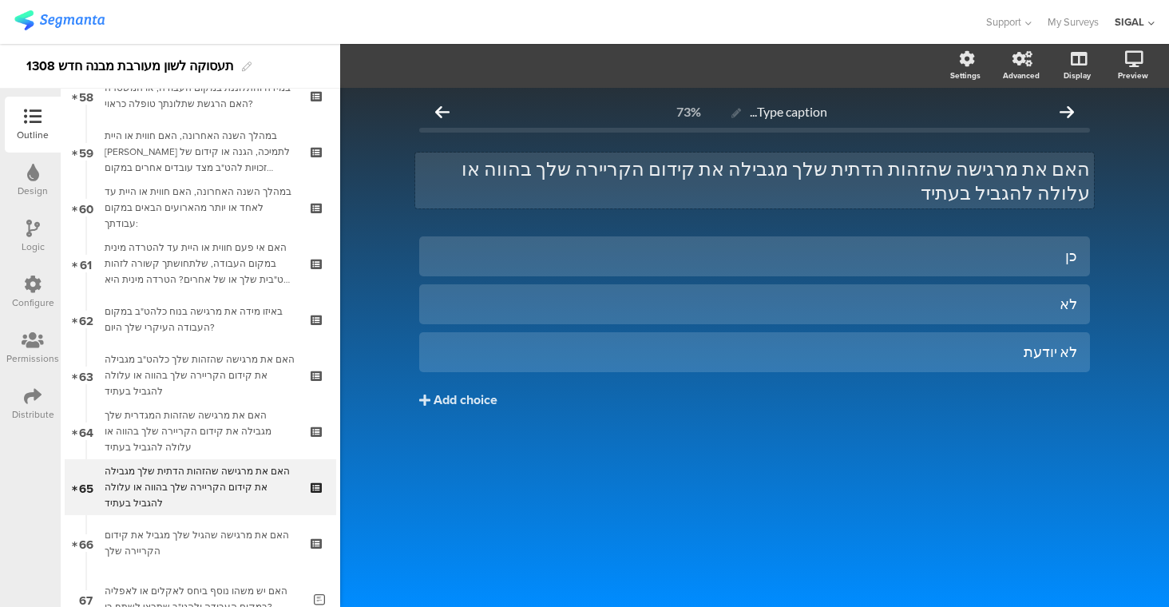
click at [1042, 168] on div "האם את מרגישה שהזהות הדתית שלך מגבילה את קידום הקריירה שלך בהווה או עלולה להגבי…" at bounding box center [754, 180] width 679 height 56
click at [981, 171] on p "האם אתה מרגישה שהזהות הדתית שלך מגבילה את קידום הקריירה שלך בהווה או עלולה להגב…" at bounding box center [754, 180] width 671 height 48
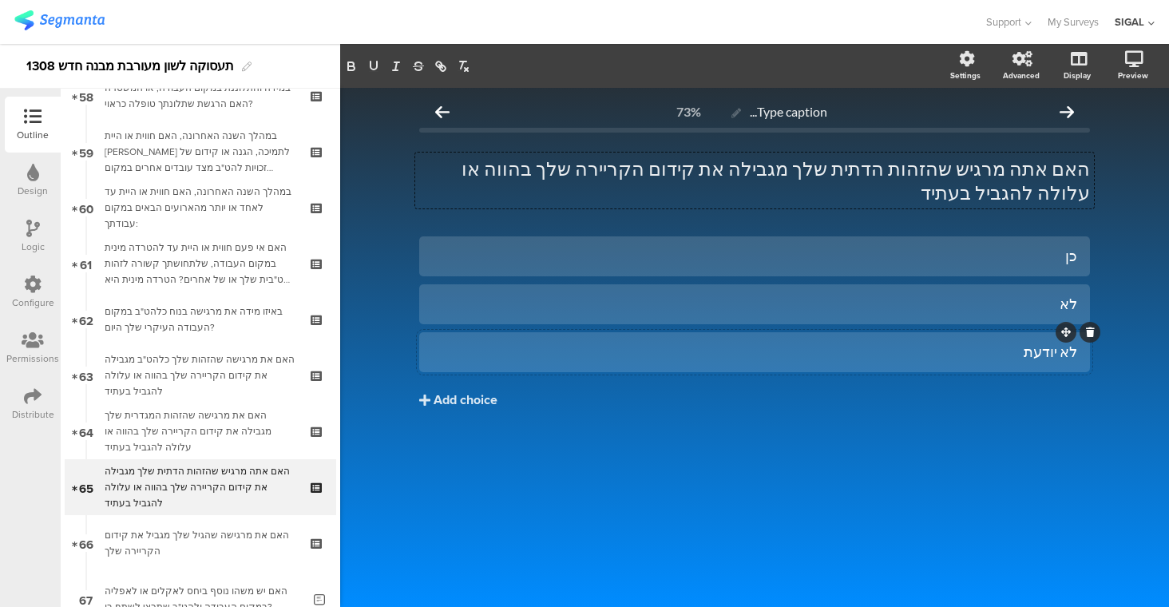
click at [940, 342] on div "לא יודעת" at bounding box center [754, 351] width 645 height 18
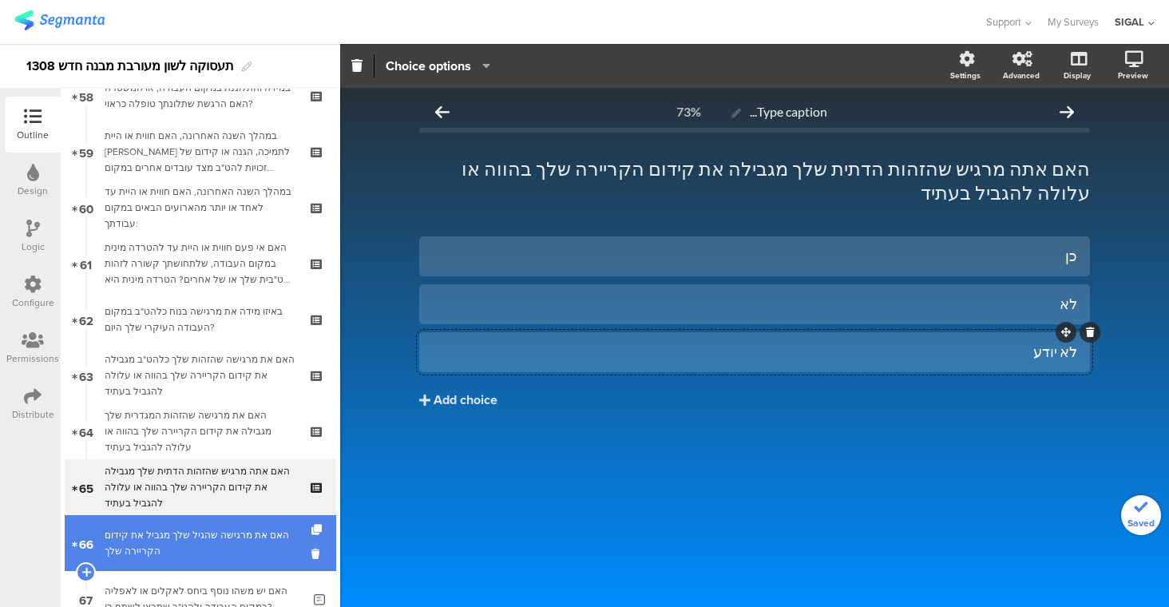
click at [250, 543] on div "האם את מרגישה שהגיל שלך מגביל את קידום הקריירה שלך" at bounding box center [200, 543] width 191 height 32
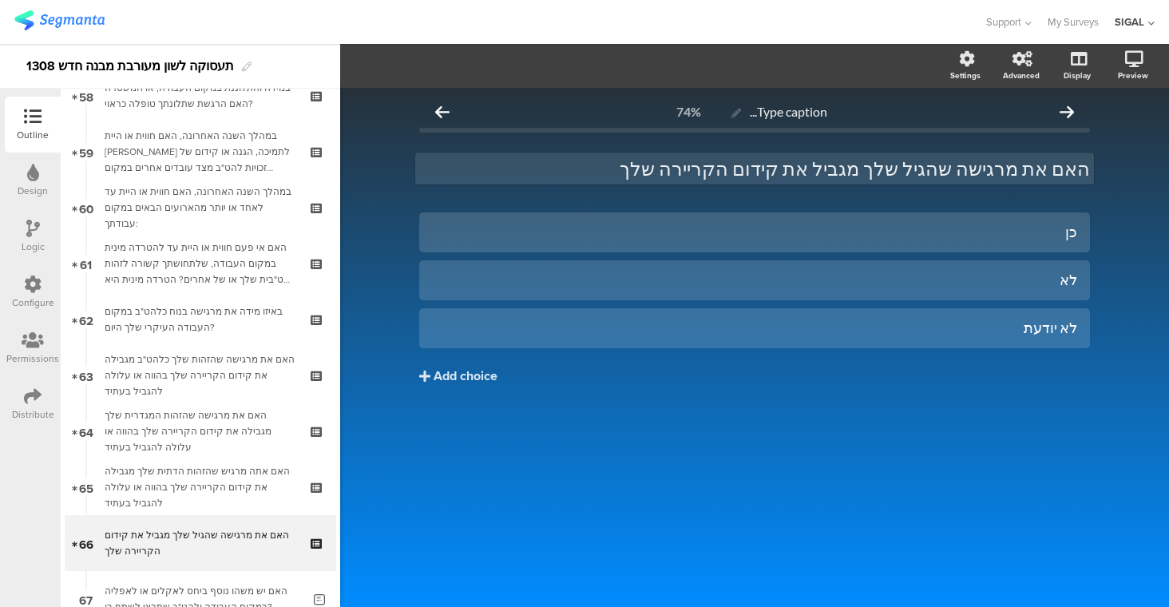
click at [1036, 164] on div "האם את מרגישה שהגיל שלך מגביל את קידום הקריירה שלך האם את מרגישה שהגיל שלך מגבי…" at bounding box center [754, 168] width 679 height 32
click at [984, 175] on p "האם אתה מרגישה שהגיל שלך מגביל את קידום הקריירה שלך" at bounding box center [754, 168] width 671 height 24
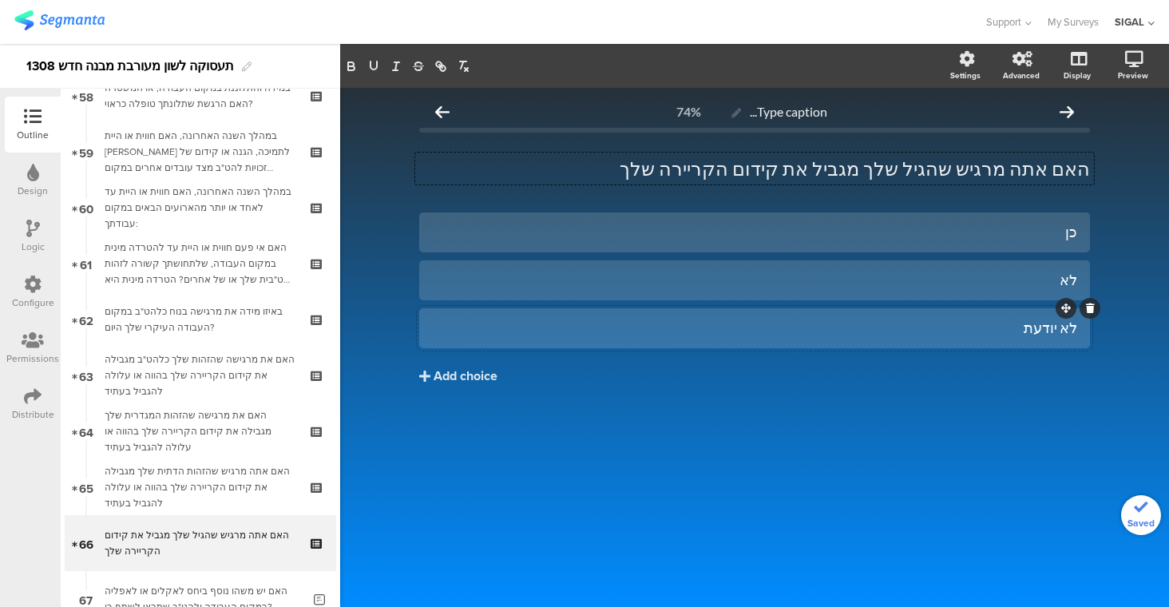
click at [1023, 323] on div "לא יודעת" at bounding box center [754, 328] width 645 height 18
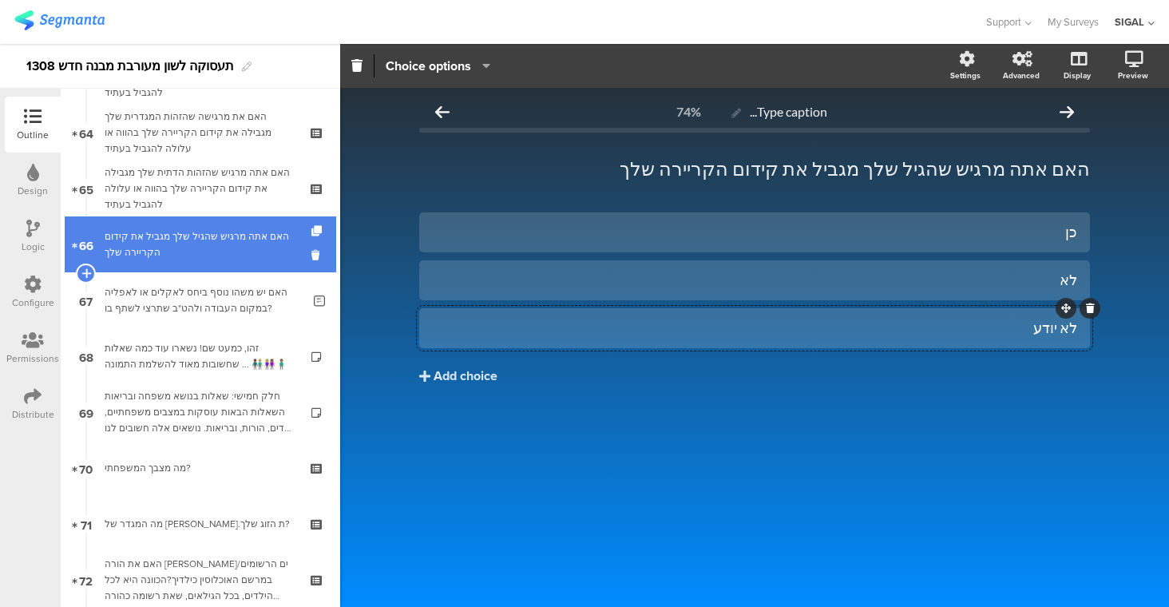
scroll to position [3576, 0]
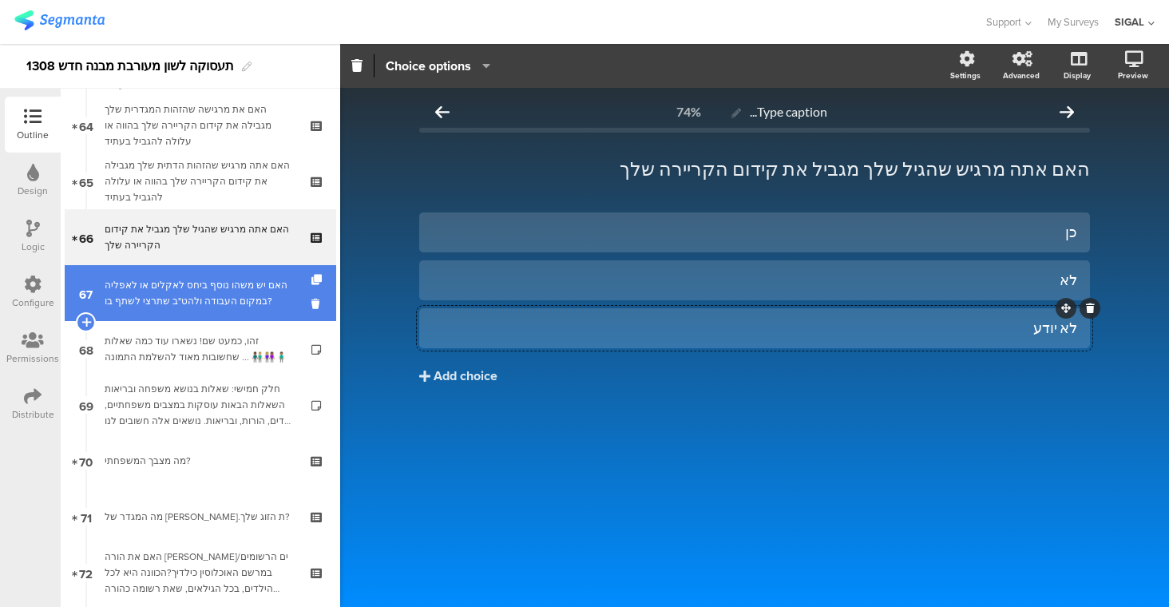
click at [154, 301] on div "האם יש משהו נוסף ביחס לאקלים או לאפליה במקום העבודה ולהט"ב שתרצי לשתף בו?" at bounding box center [203, 293] width 197 height 32
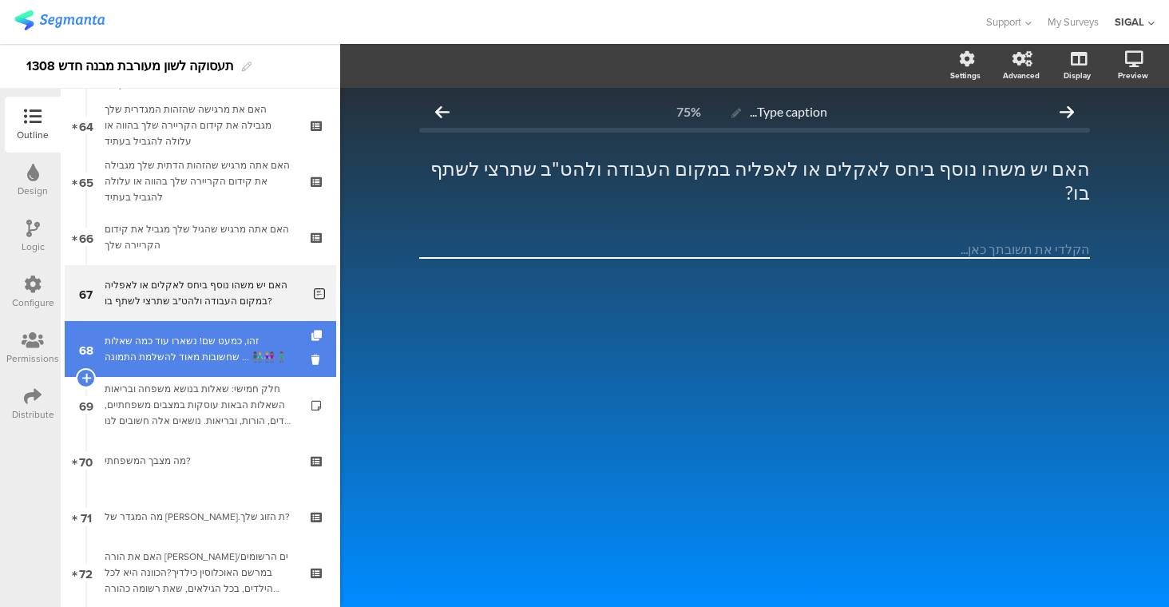
click at [180, 337] on div "זהו, כמעט שם! נשארו עוד כמה שאלות שחשובות מאוד להשלמת התמונה ... 👨🏾‍🤝‍👨🏼👩🏼‍🤝‍👩🏽…" at bounding box center [200, 349] width 191 height 32
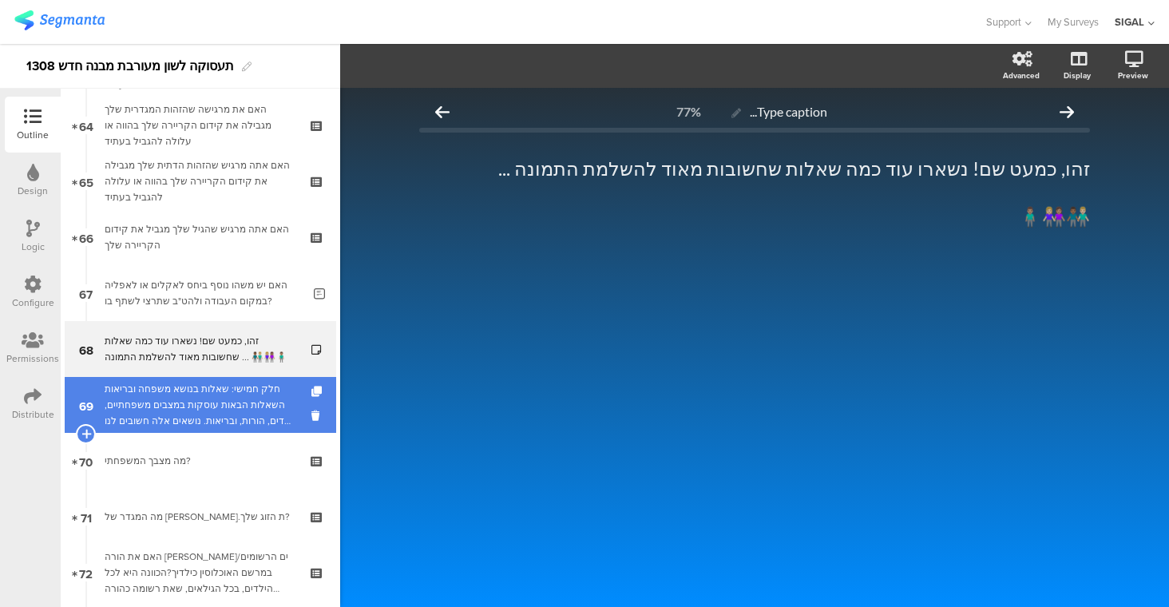
click at [215, 404] on div "חלק חמישי: שאלות בנושא משפחה ובריאות השאלות הבאות עוסקות במצבים משפחתיים, ילדים…" at bounding box center [200, 405] width 191 height 48
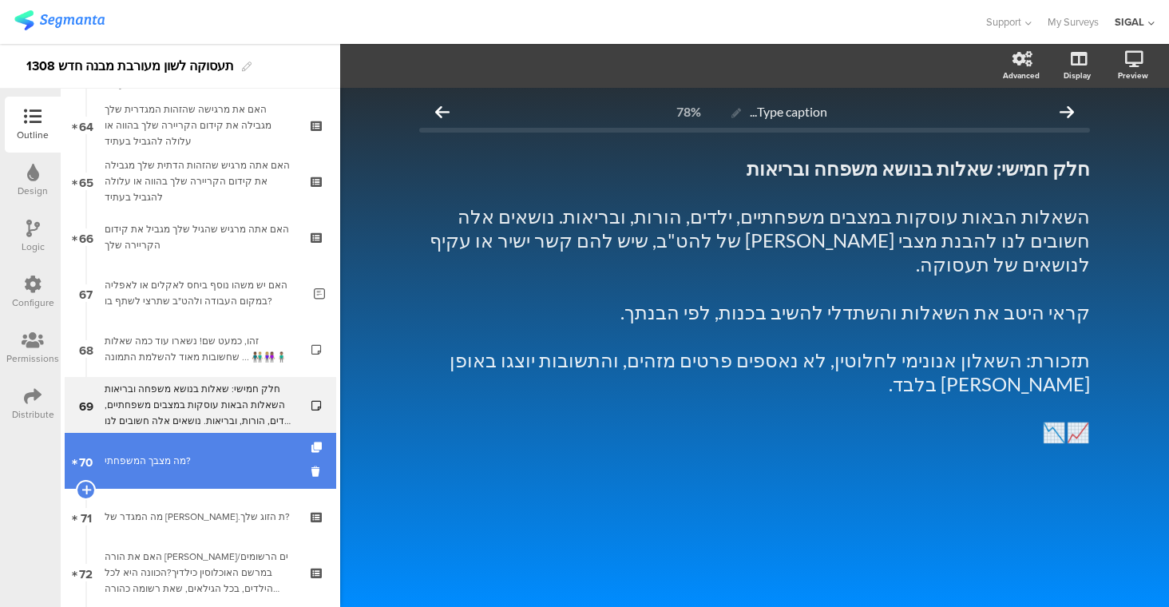
click at [220, 459] on div "מה מצבך המשפחתי?" at bounding box center [200, 461] width 191 height 16
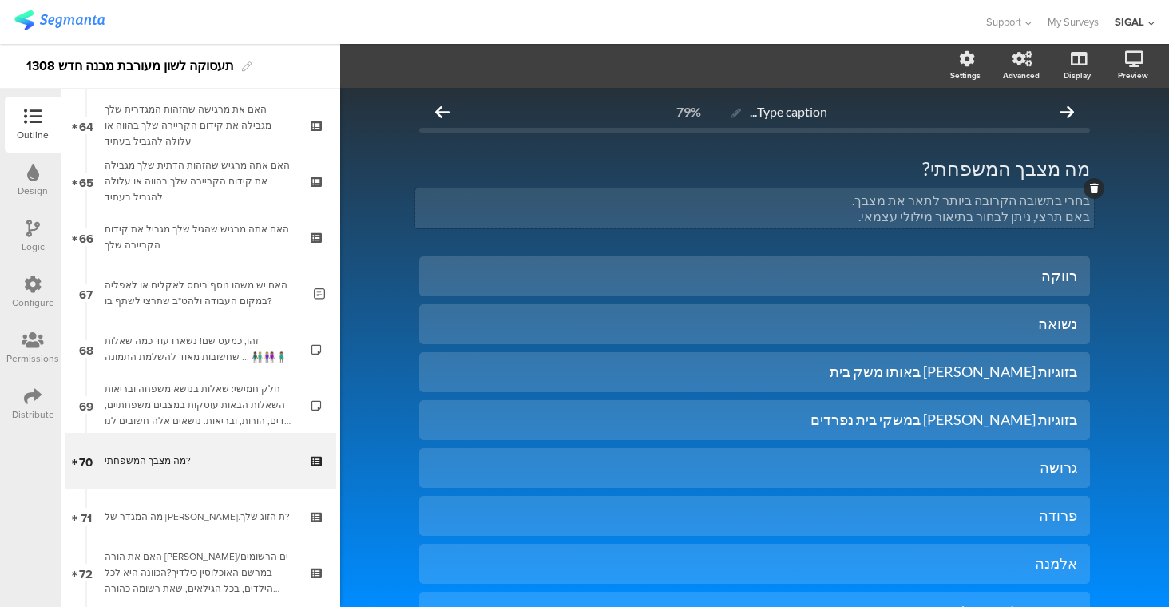
click at [1060, 197] on div "בחרי בתשובה הקרובה ביותר לתאר את מצבך. באם תרצי, ניתן לבחור בתיאור מילולי עצמאי…" at bounding box center [754, 208] width 679 height 40
click at [1039, 216] on p "באם תרצי, ניתן לבחור בתיאור מילולי עצמאי." at bounding box center [754, 216] width 671 height 16
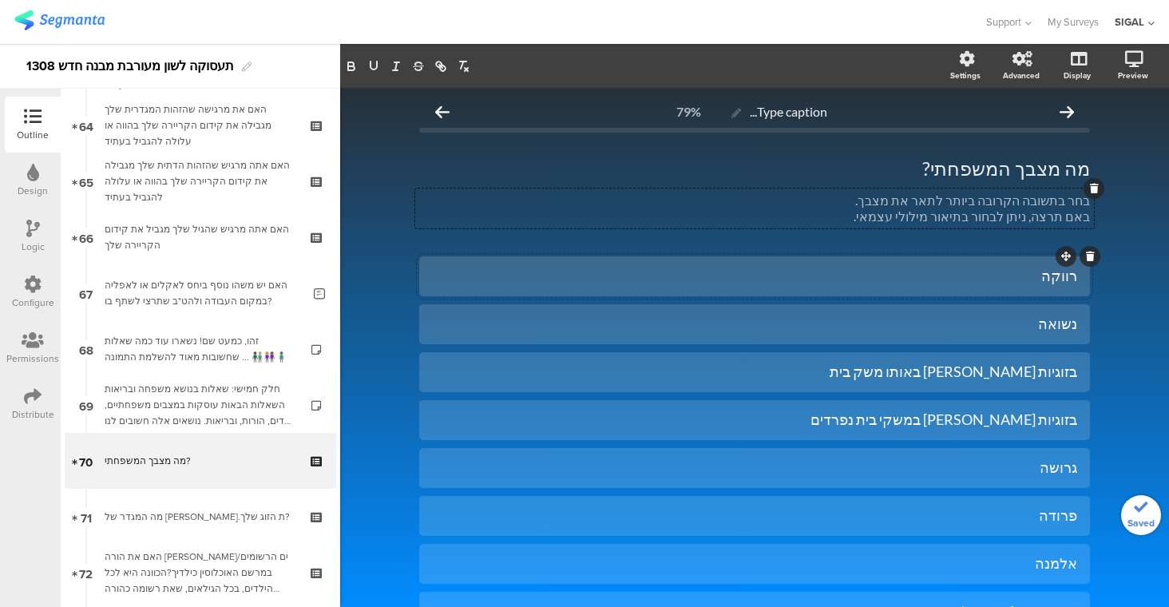
click at [937, 264] on div "רווקה" at bounding box center [754, 276] width 645 height 26
click at [992, 335] on div "נשואה" at bounding box center [754, 324] width 645 height 26
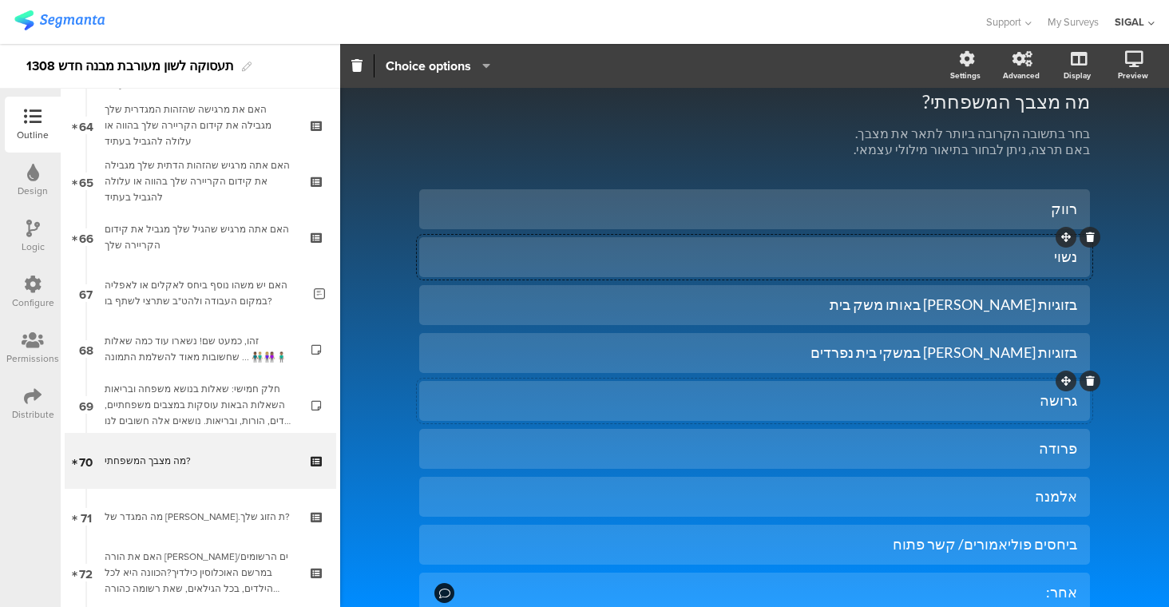
scroll to position [65, 0]
click at [952, 387] on div at bounding box center [754, 402] width 671 height 40
click at [956, 396] on div "גרושה" at bounding box center [754, 402] width 645 height 18
click at [973, 452] on div "פרודה" at bounding box center [754, 450] width 645 height 18
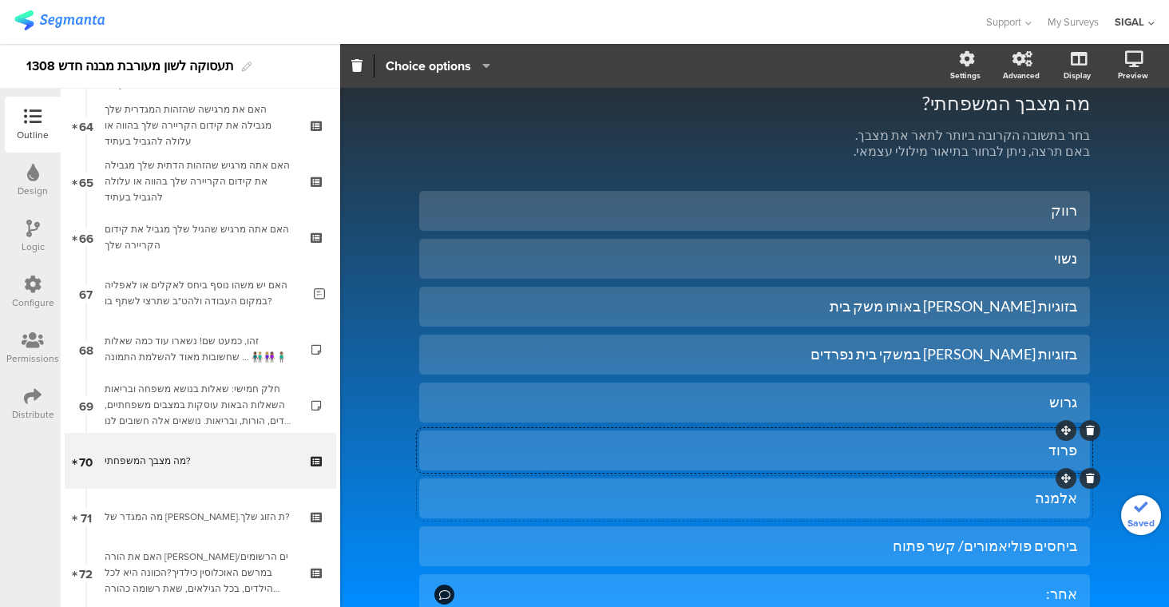
click at [993, 493] on div "אלמנה" at bounding box center [754, 498] width 645 height 18
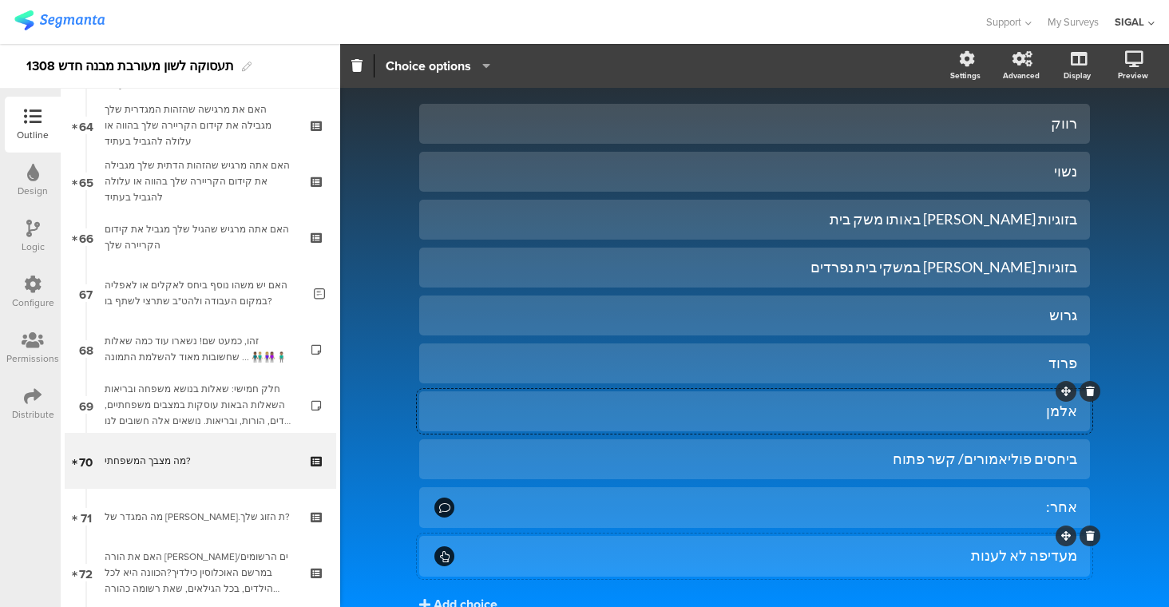
click at [982, 563] on div "מעדיפה לא לענות" at bounding box center [767, 555] width 620 height 18
click at [1035, 558] on div "מעדיפה לא לענות" at bounding box center [767, 555] width 620 height 18
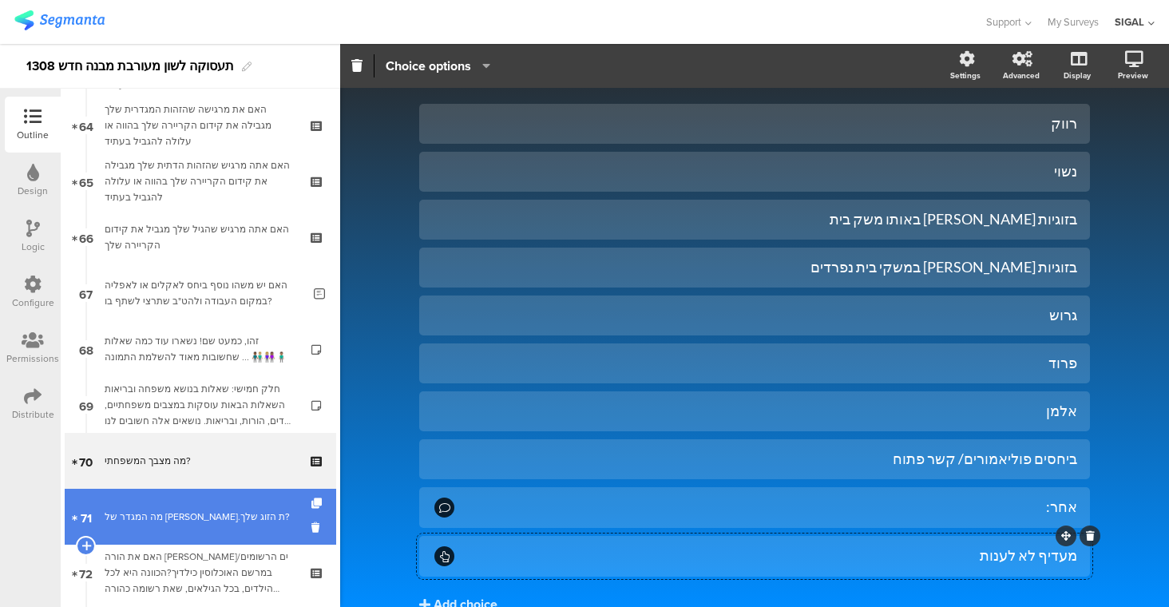
click at [219, 497] on link "71 מה המגדר של בן.ת הזוג שלך?" at bounding box center [200, 517] width 271 height 56
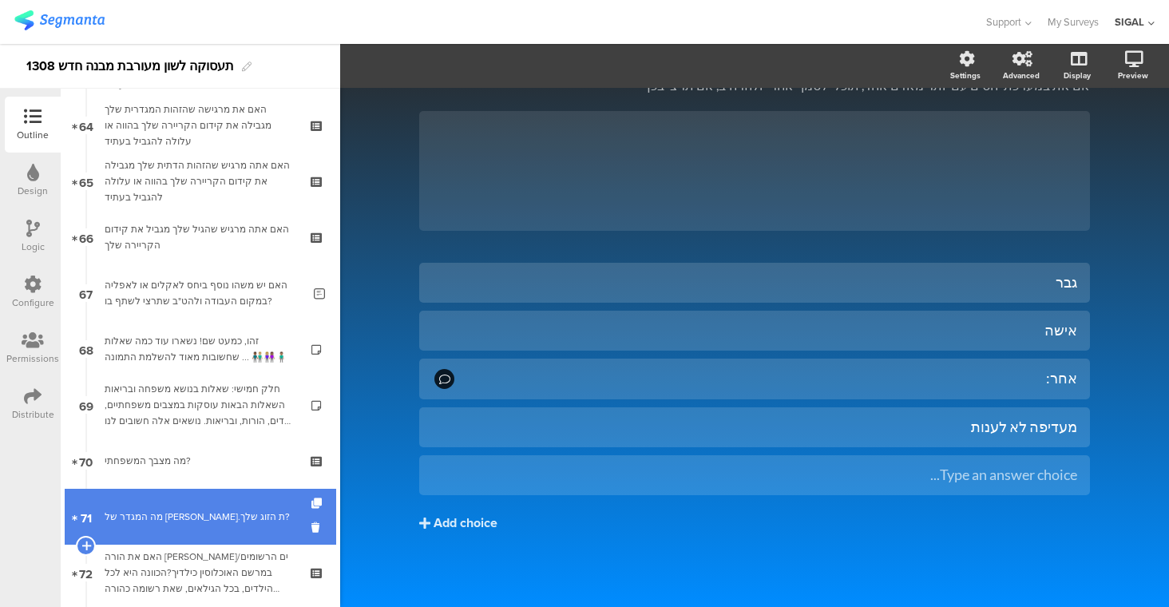
scroll to position [115, 0]
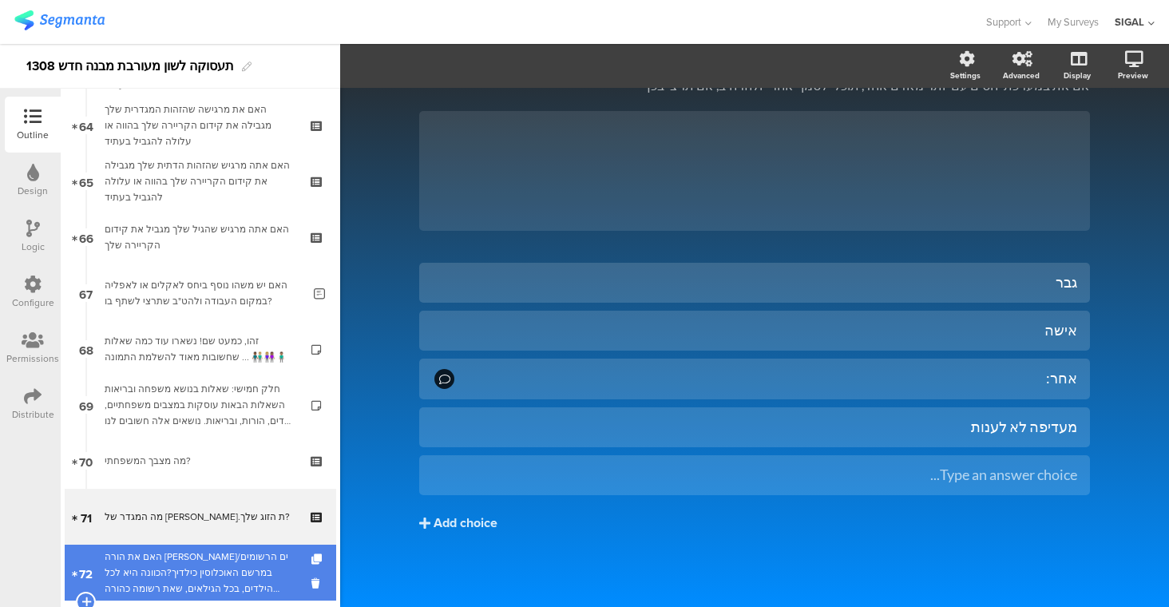
click at [235, 560] on div "האם את הורה לילד/ים הרשומים במרשם האוכלוסין כילדיך?הכוונה היא לכל הילדים, בכל ה…" at bounding box center [200, 572] width 191 height 48
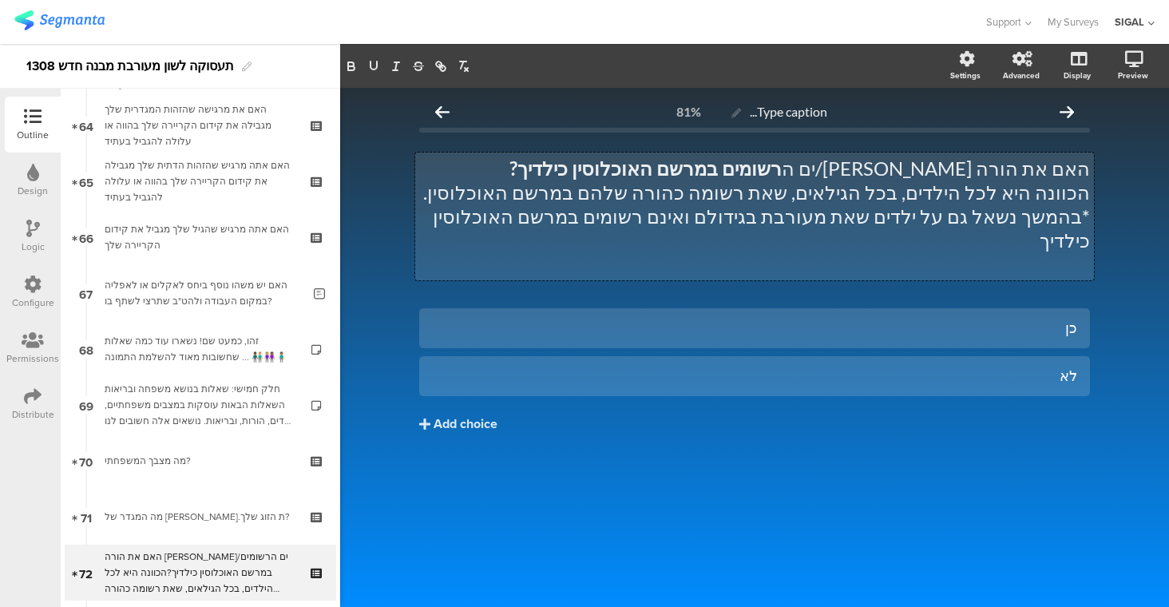
click at [1035, 174] on div "האם את הורה לילד/ים ה רשומים במרשם האוכלוסין כילדיך? הכוונה היא לכל הילדים, בכל…" at bounding box center [754, 216] width 679 height 128
click at [812, 195] on p "הכוונה היא לכל הילדים, בכל הגילאים, שאת רשומה כהורה שלהם במרשם האוכלוסין." at bounding box center [754, 192] width 671 height 24
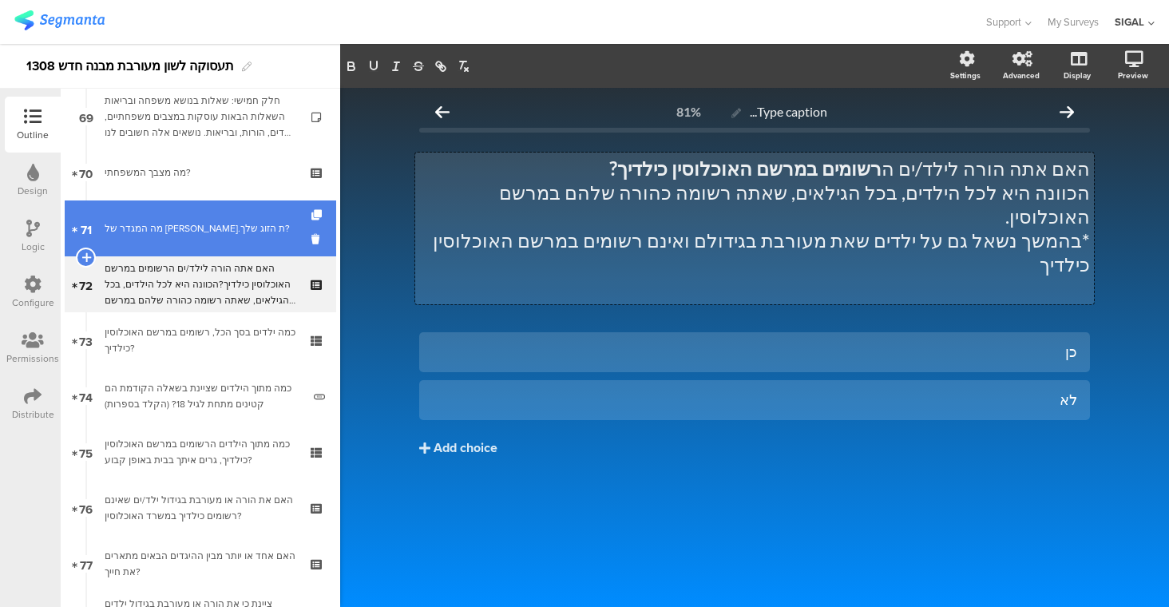
scroll to position [3865, 0]
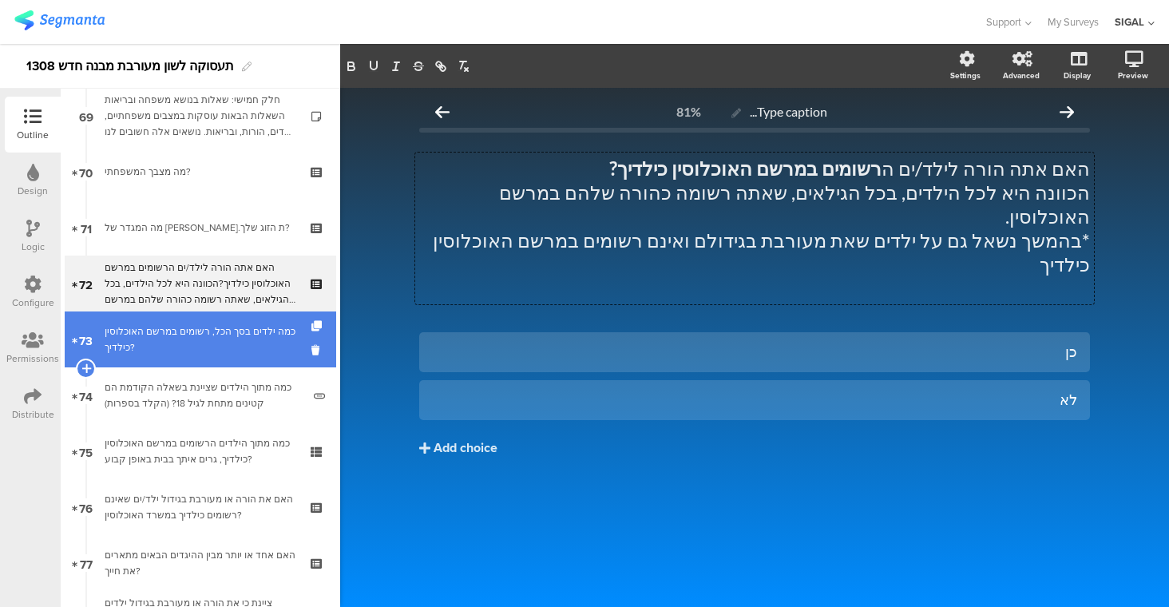
click at [183, 330] on div "כמה ילדים בסך הכל, רשומים במרשם האוכלוסין כילדיך?" at bounding box center [200, 339] width 191 height 32
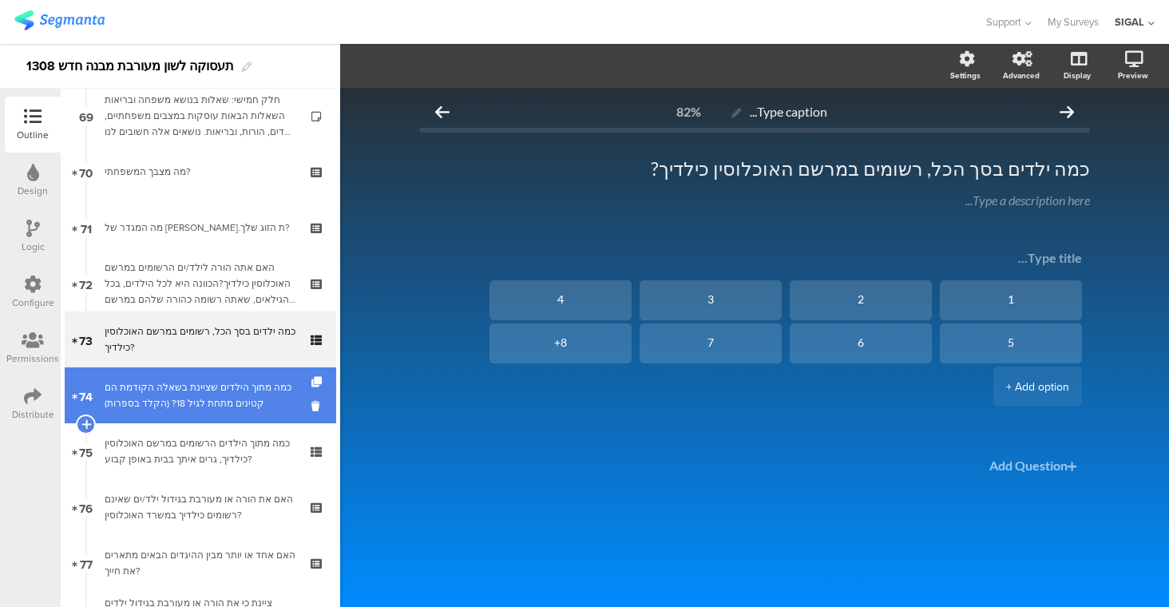
click at [203, 383] on div "כמה מתוך הילדים שציינת בשאלה הקודמת הם קטינים מתחת לגיל 18? (הקלד בספרות)" at bounding box center [203, 395] width 197 height 32
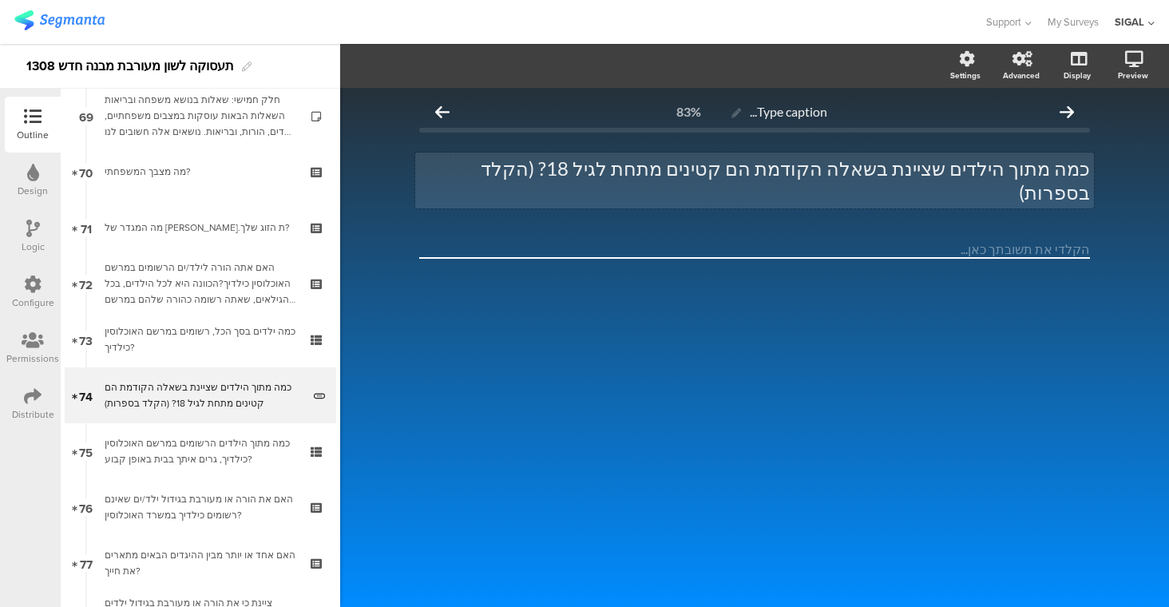
click at [606, 165] on div "כמה מתוך הילדים שציינת בשאלה הקודמת הם קטינים מתחת לגיל 18? (הקלד בספרות) כמה מ…" at bounding box center [754, 180] width 679 height 56
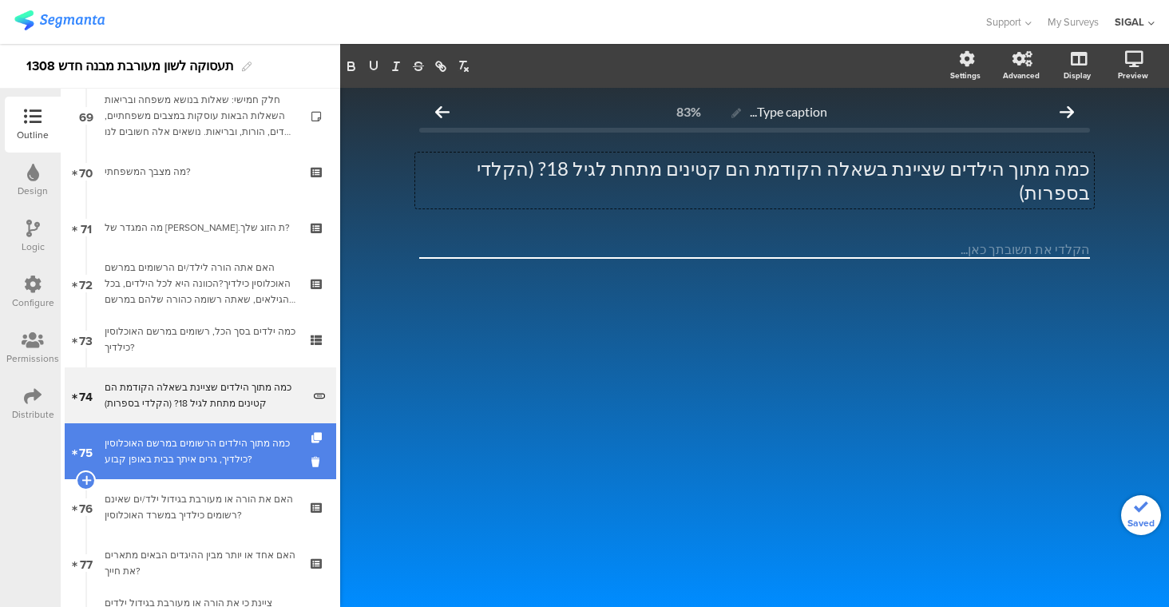
click at [258, 448] on div "כמה מתוך הילדים הרשומים במרשם האוכלוסין כילדיך, גרים איתך בבית באופן קבוע?" at bounding box center [200, 451] width 191 height 32
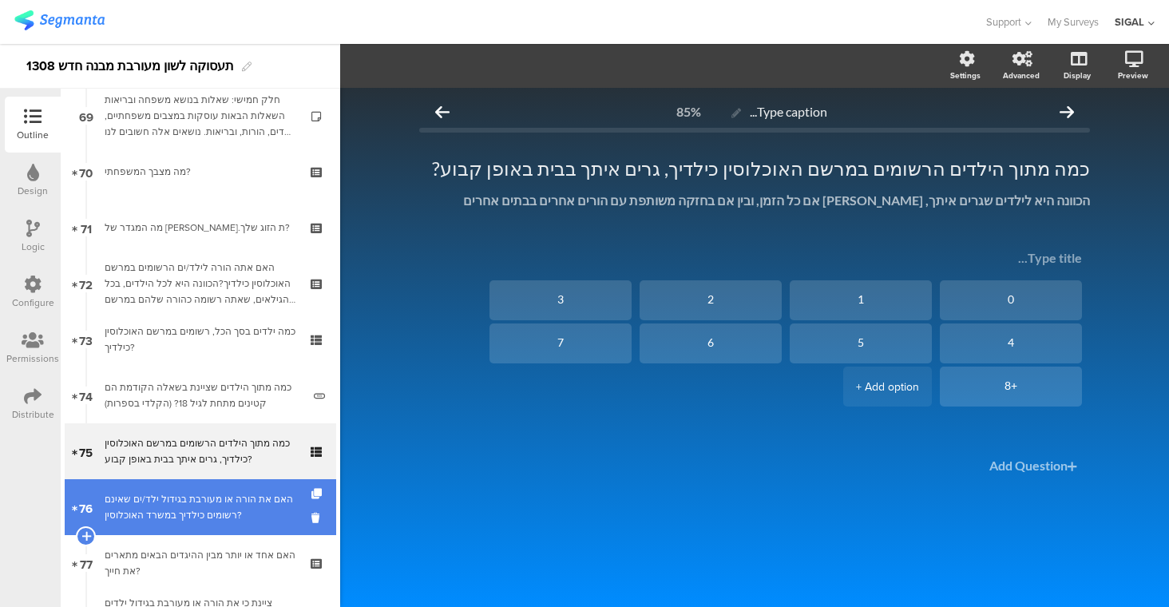
click at [228, 524] on link "76 האם את הורה או מעורבת בגידול ילד/ים שאינם רשומים כילדיך במשרד האוכלוסין?" at bounding box center [200, 507] width 271 height 56
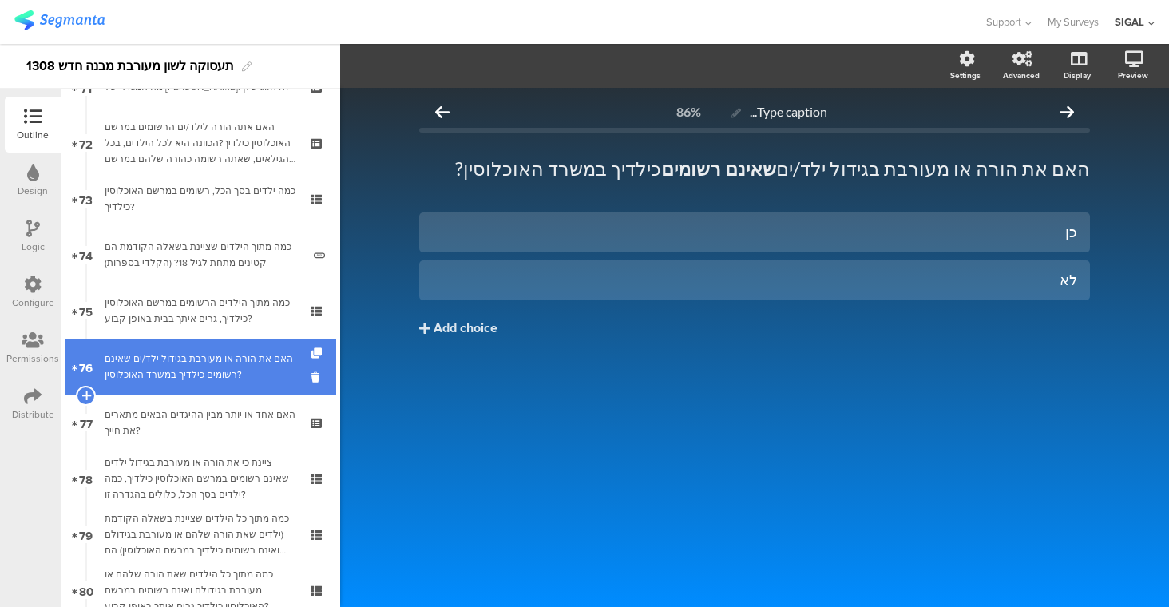
scroll to position [4016, 0]
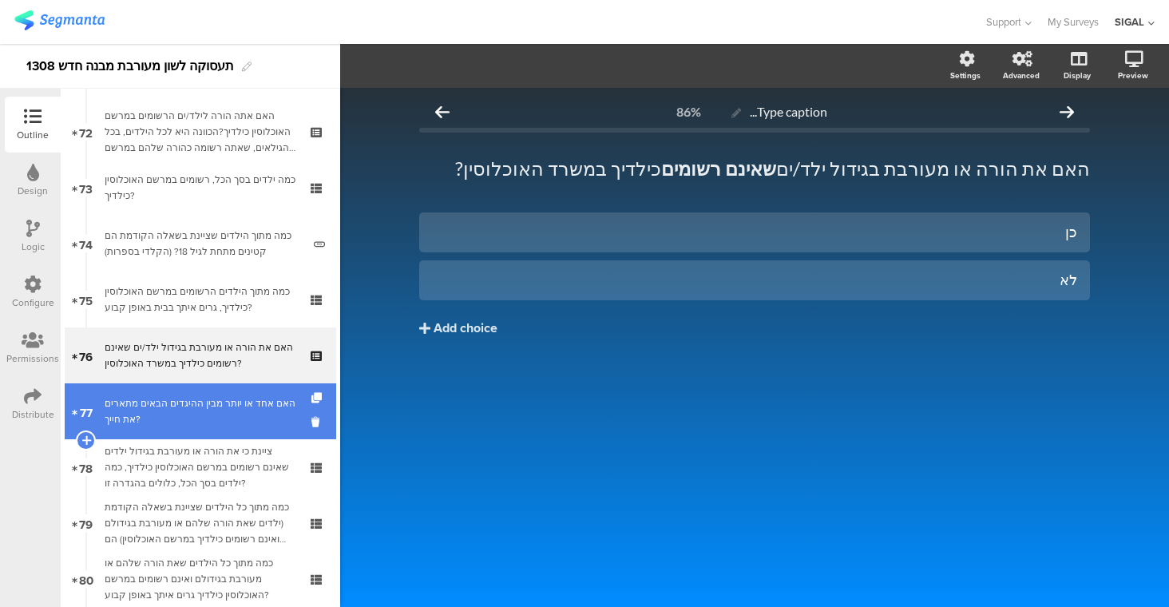
click at [150, 415] on div "האם אחד או יותר מבין ההיגדים הבאים מתארים את חייך?" at bounding box center [200, 411] width 191 height 32
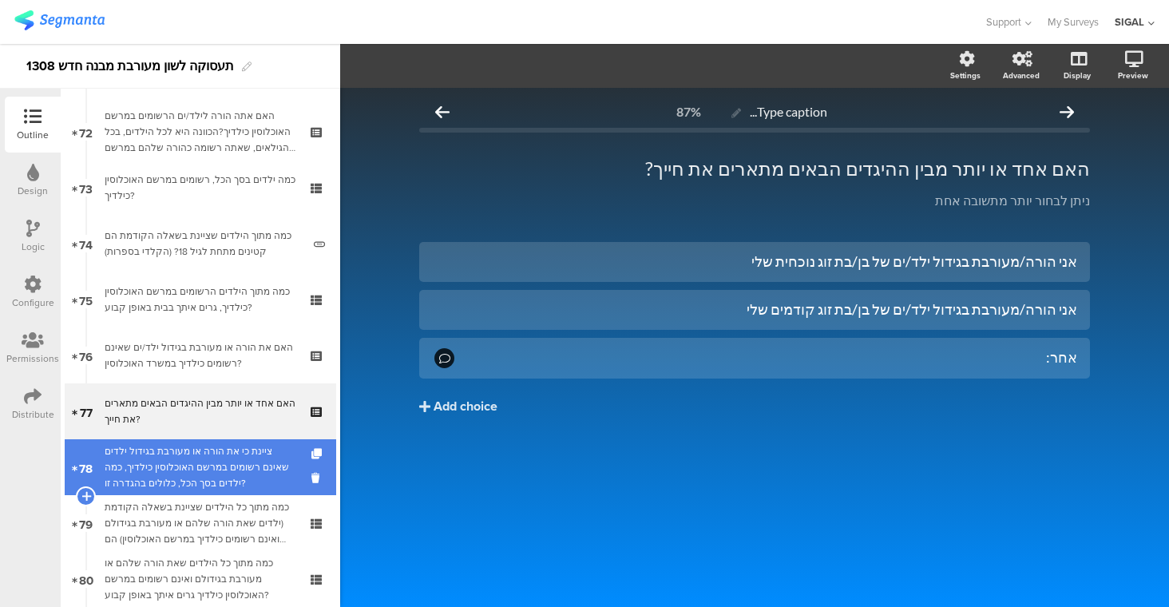
click at [169, 455] on div "ציינת כי את הורה או מעורבת בגידול ילדים שאינם רשומים במרשם האוכלוסין כילדיך, כמ…" at bounding box center [200, 467] width 191 height 48
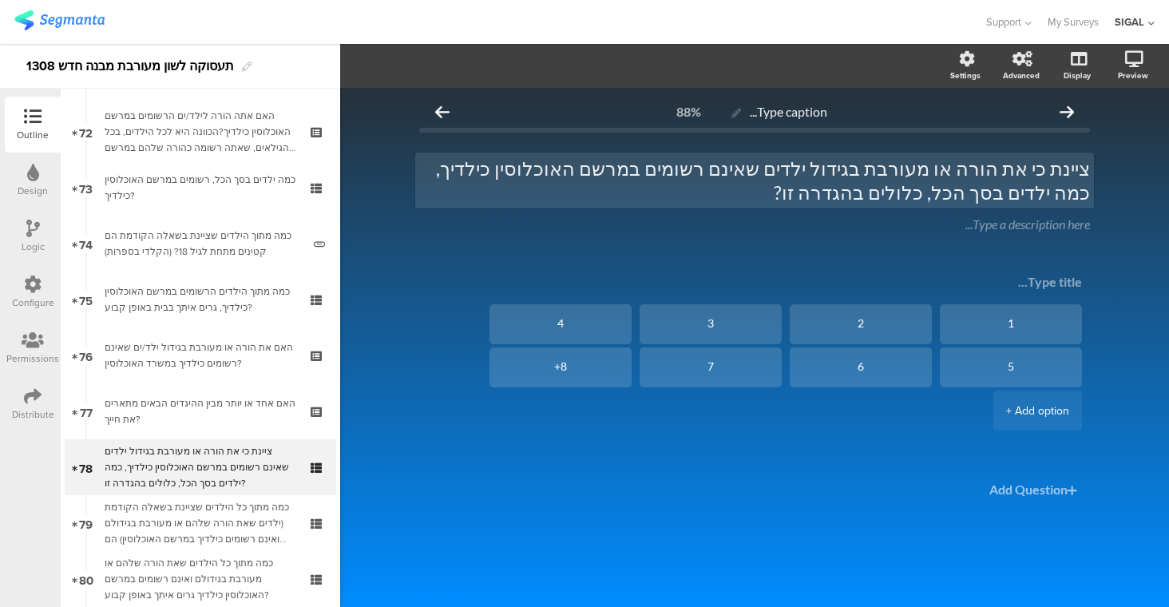
click at [918, 167] on div "ציינת כי את הורה או מעורבת בגידול ילדים שאינם רשומים במרשם האוכלוסין כילדיך, כמ…" at bounding box center [754, 180] width 679 height 56
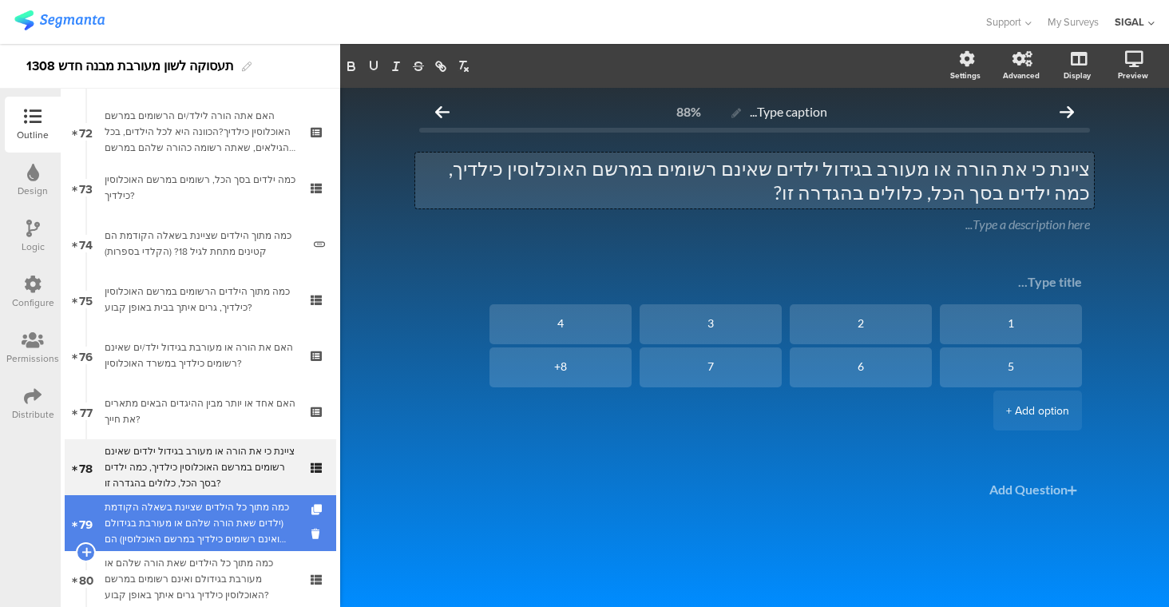
click at [197, 516] on div "כמה מתוך כל הילדים שציינת בשאלה הקודמת (ילדים שאת הורה שלהם או מעורבת בגידולם ו…" at bounding box center [200, 523] width 191 height 48
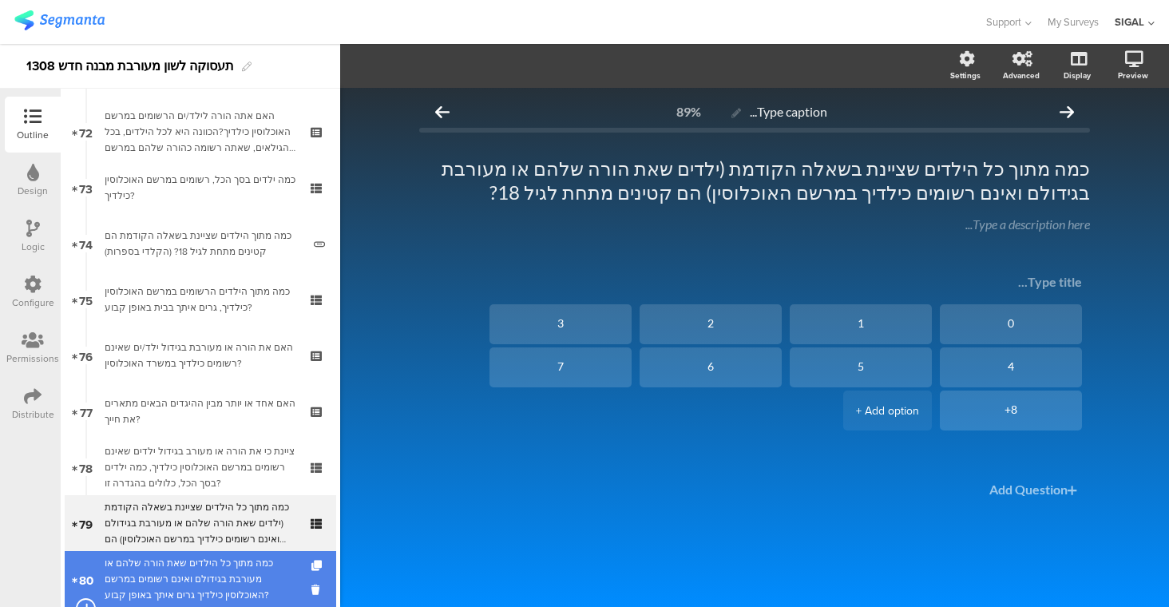
click at [243, 562] on div "כמה מתוך כל הילדים שאת הורה שלהם או מעורבת בגידולם ואינם רשומים במרשם האוכלוסין…" at bounding box center [200, 579] width 191 height 48
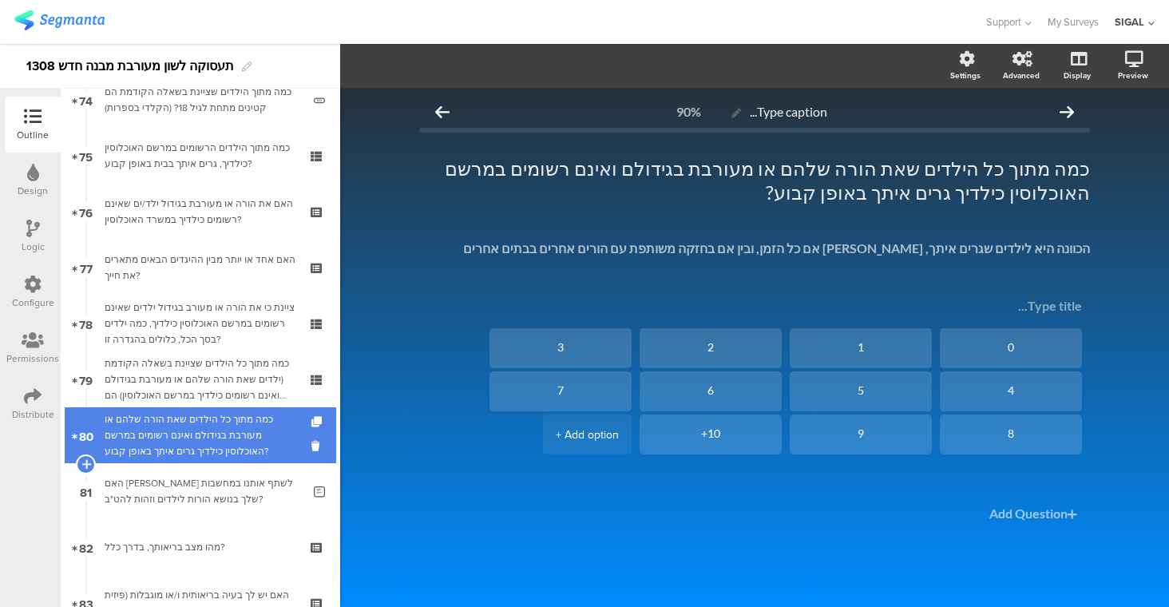
scroll to position [4197, 0]
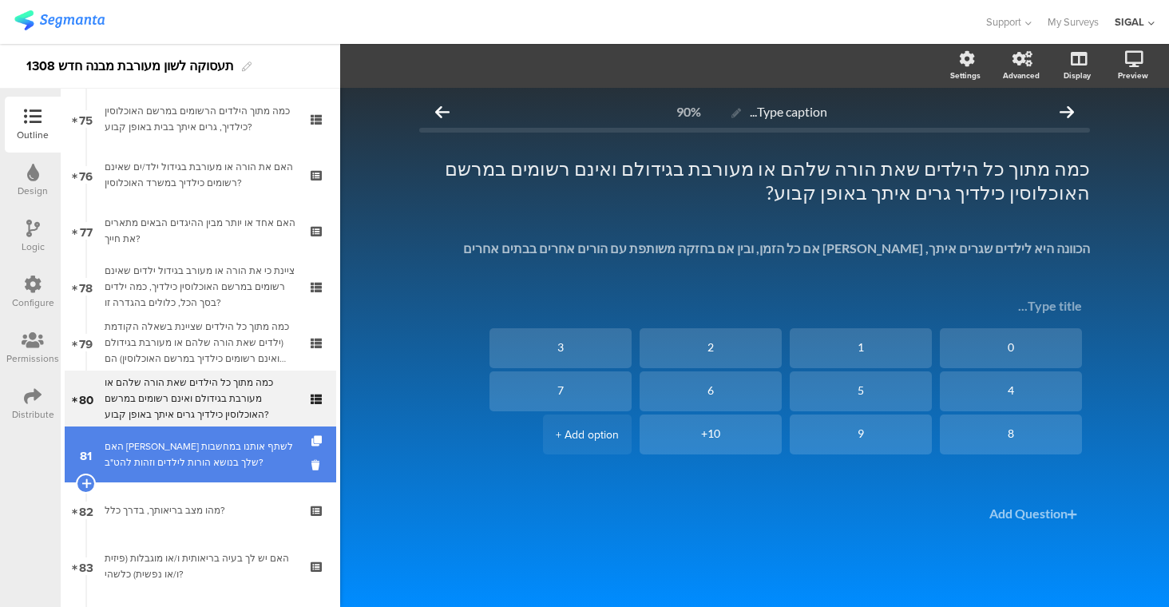
click at [196, 473] on link "81 האם תרצי לשתף אותנו במחשבות שלך בנושא הורות לילדים וזהות להט"ב?" at bounding box center [200, 454] width 271 height 56
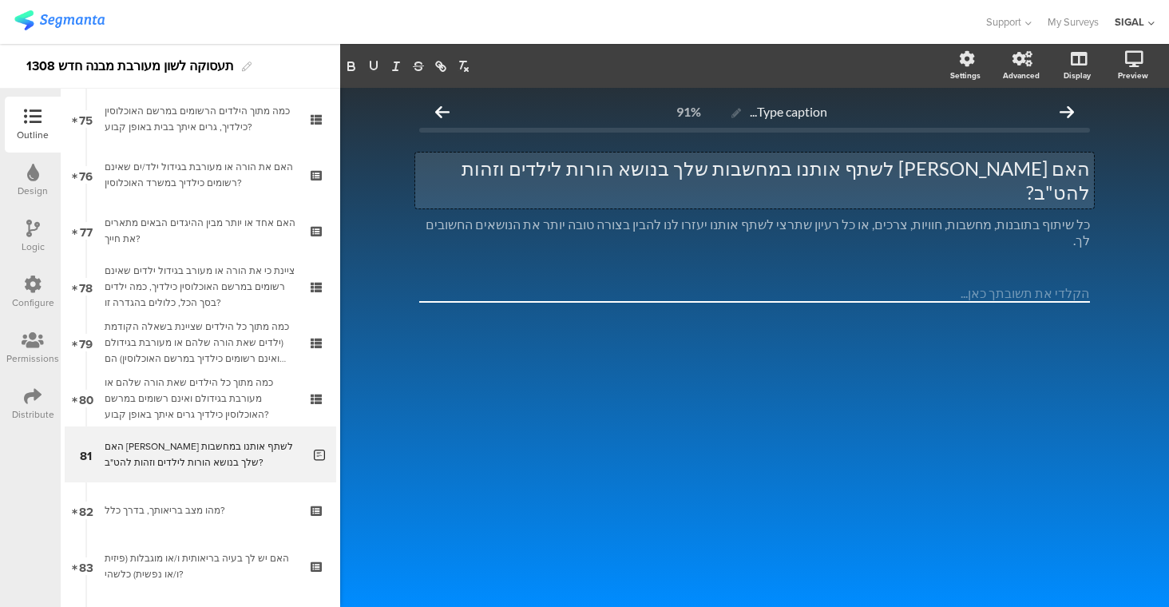
click at [1022, 172] on div "האם תרצי לשתף אותנו במחשבות שלך בנושא הורות לילדים וזהות להט"ב? האם תרצי לשתף א…" at bounding box center [754, 180] width 679 height 56
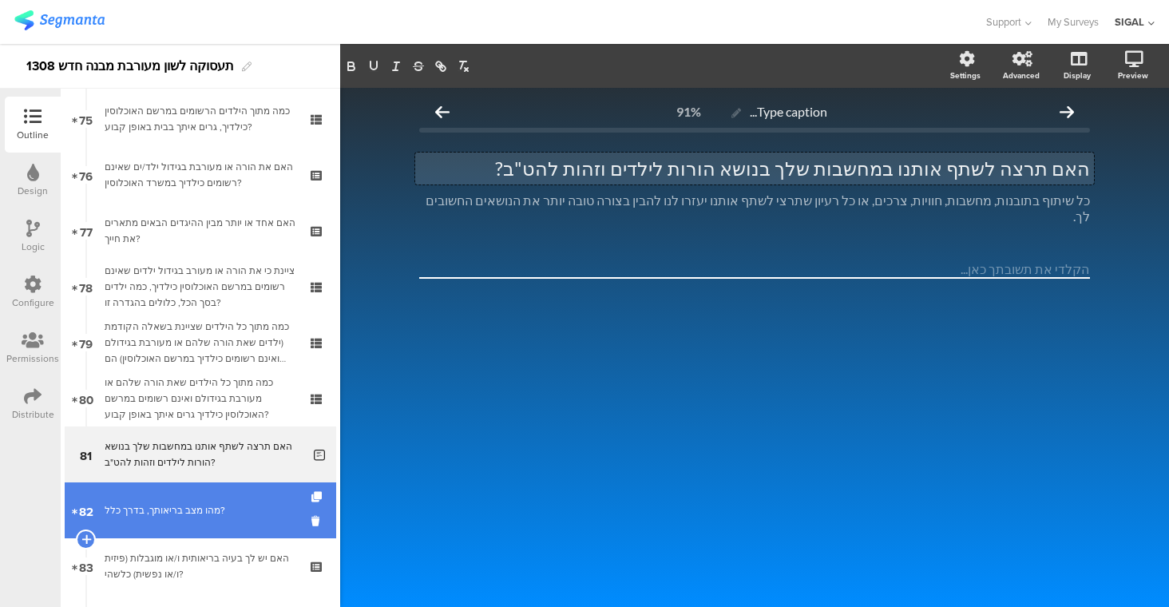
click at [182, 504] on div "מהו מצב בריאותך, בדרך כלל?" at bounding box center [200, 510] width 191 height 16
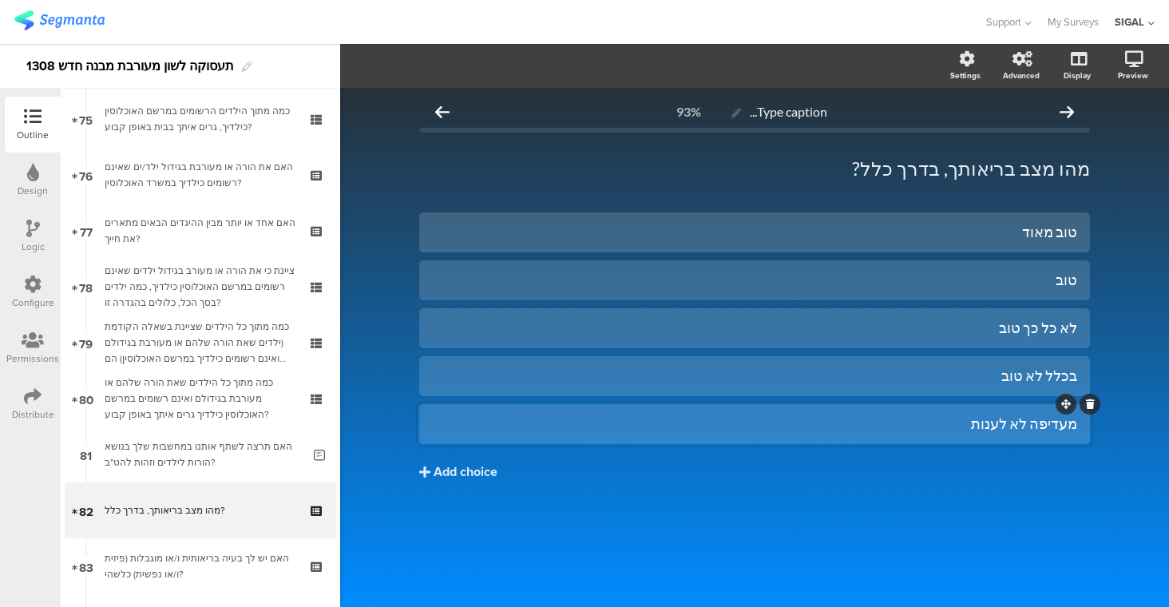
click at [1043, 427] on div "מעדיפה לא לענות" at bounding box center [754, 423] width 645 height 18
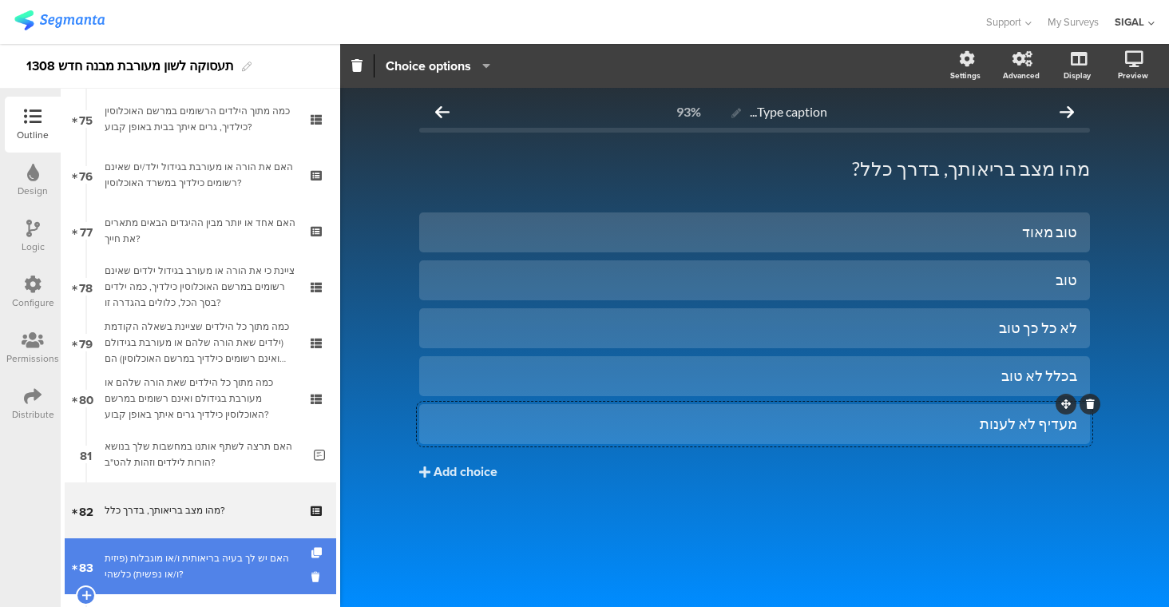
click at [225, 585] on link "83 האם יש לך בעיה בריאותית ו/או מוגבלות (פיזית ו/או נפשית) כלשהי?" at bounding box center [200, 566] width 271 height 56
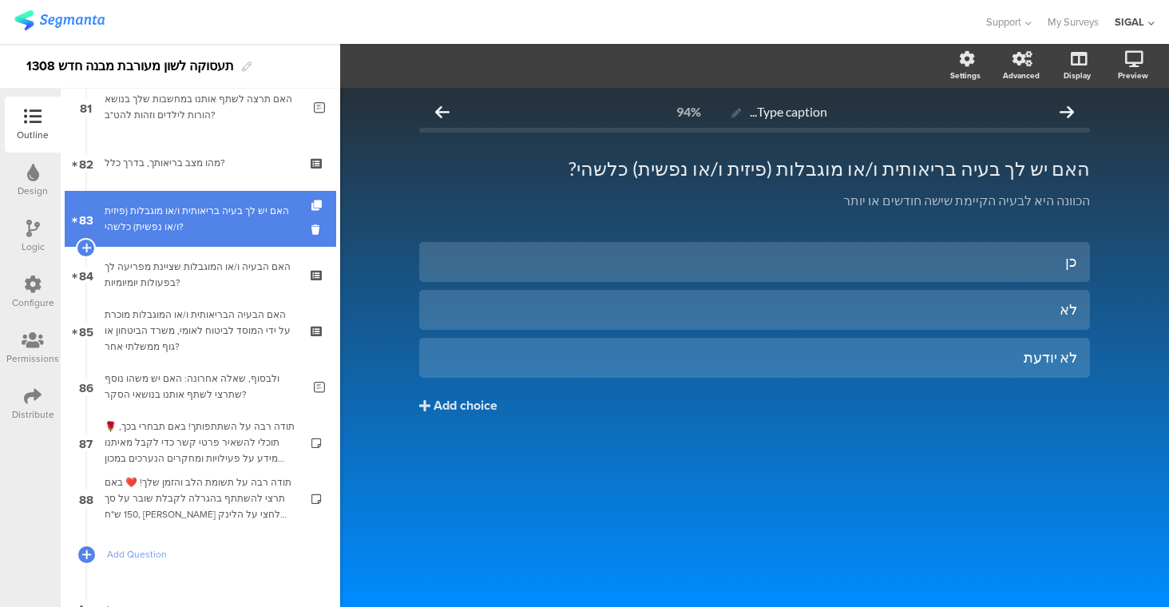
scroll to position [4546, 0]
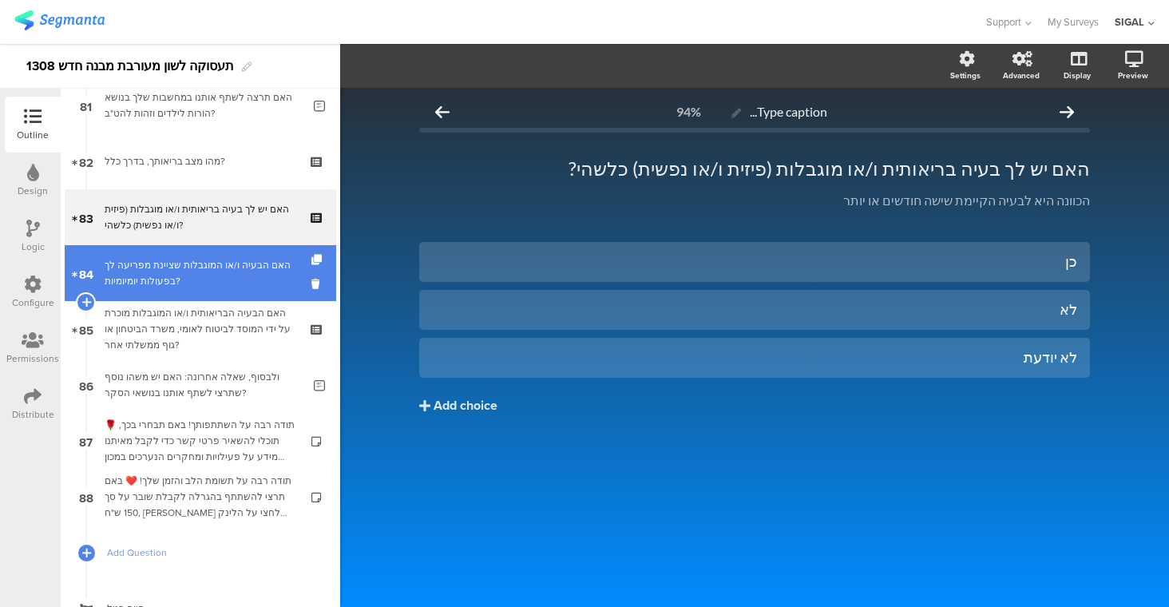
click at [119, 259] on div "האם הבעיה ו/או המוגבלות שציינת מפריעה לך בפעולות יומיומיות?" at bounding box center [200, 273] width 191 height 32
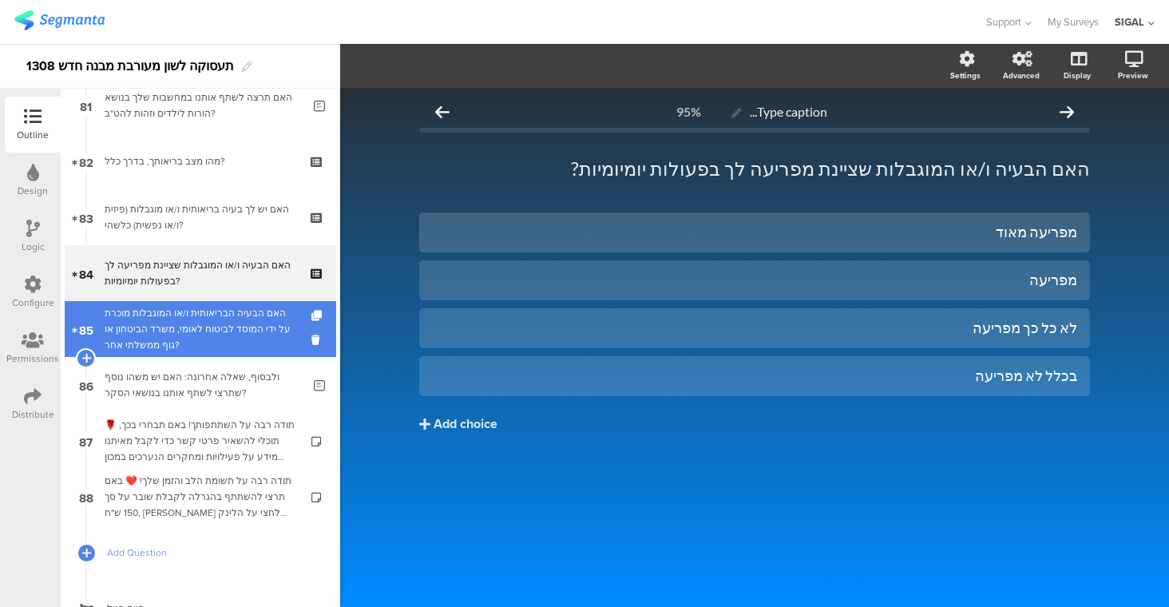
click at [161, 332] on div "האם הבעיה הבריאותית ו/או המוגבלות מוכרת על ידי המוסד לביטוח לאומי, משרד הביטחון…" at bounding box center [200, 329] width 191 height 48
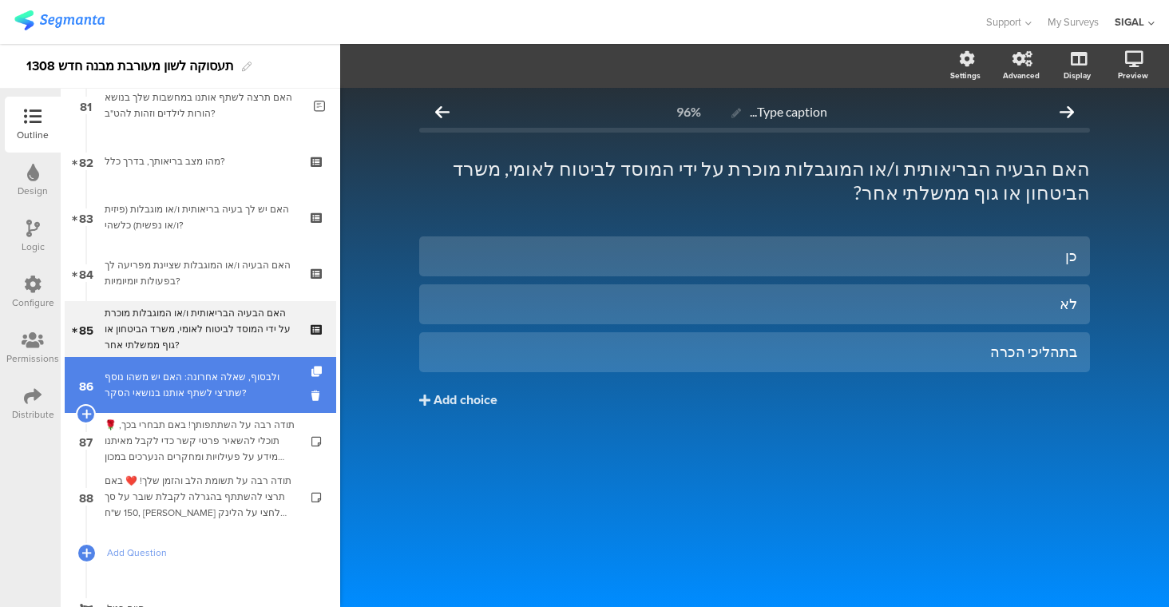
click at [196, 390] on div "ולבסוף, שאלה אחרונה: האם יש משהו נוסף שתרצי לשתף אותנו בנושאי הסקר?" at bounding box center [203, 385] width 197 height 32
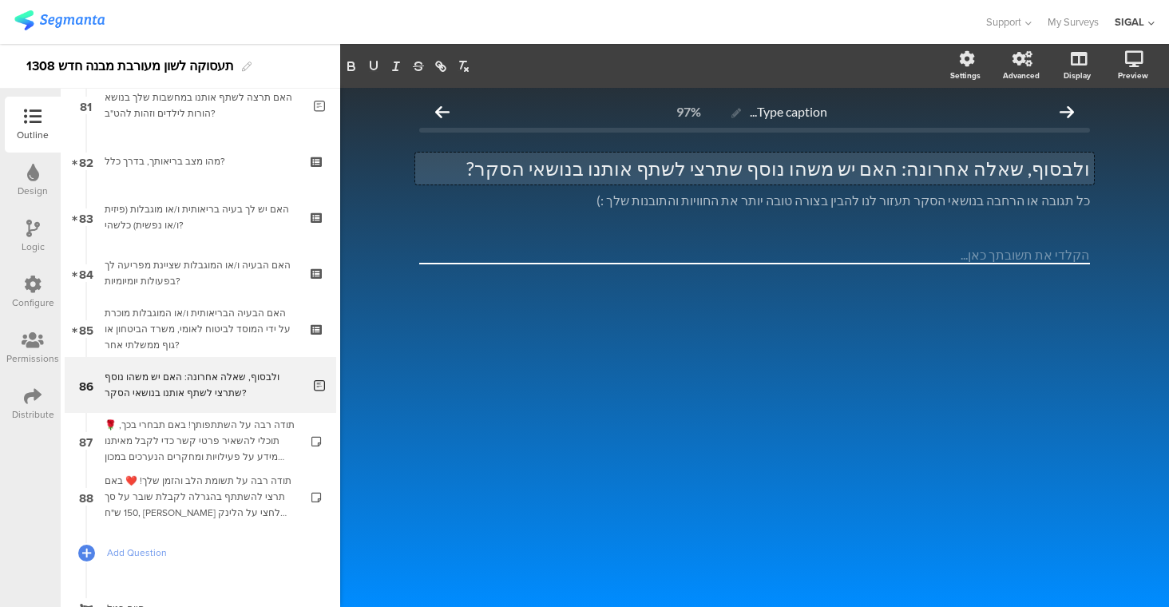
click at [779, 170] on div "ולבסוף, שאלה אחרונה: האם יש משהו נוסף שתרצי לשתף אותנו בנושאי הסקר? ולבסוף, שאל…" at bounding box center [754, 168] width 679 height 32
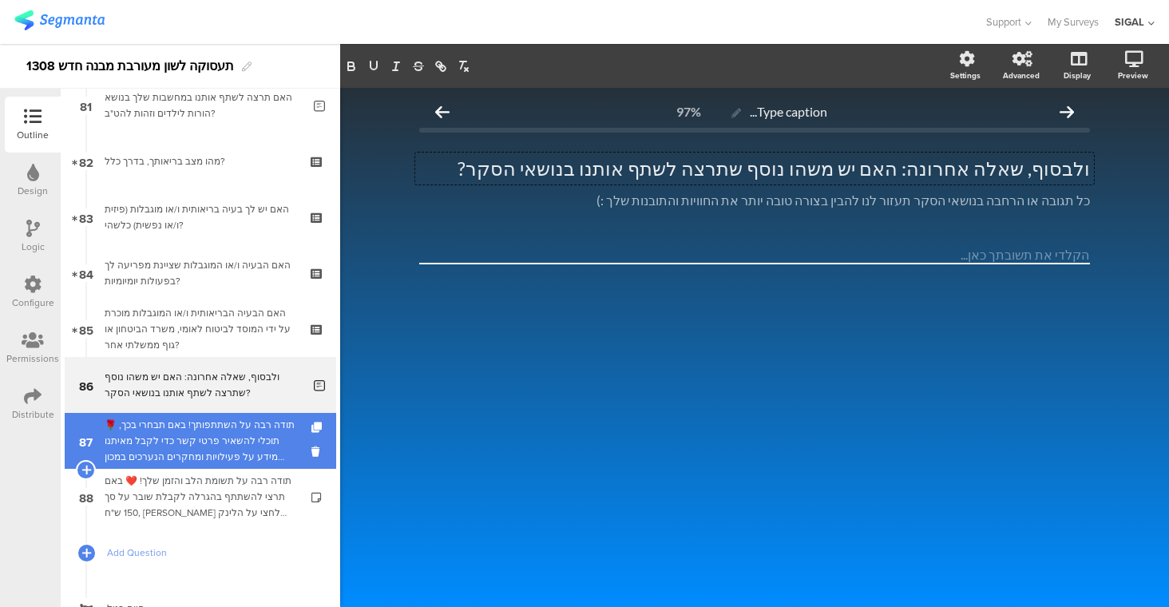
click at [175, 461] on div "🌹 תודה רבה על השתתפותך! באם תבחרי בכך, תוכלי להשאיר פרטי קשר כדי לקבל מאיתנו מי…" at bounding box center [200, 441] width 191 height 48
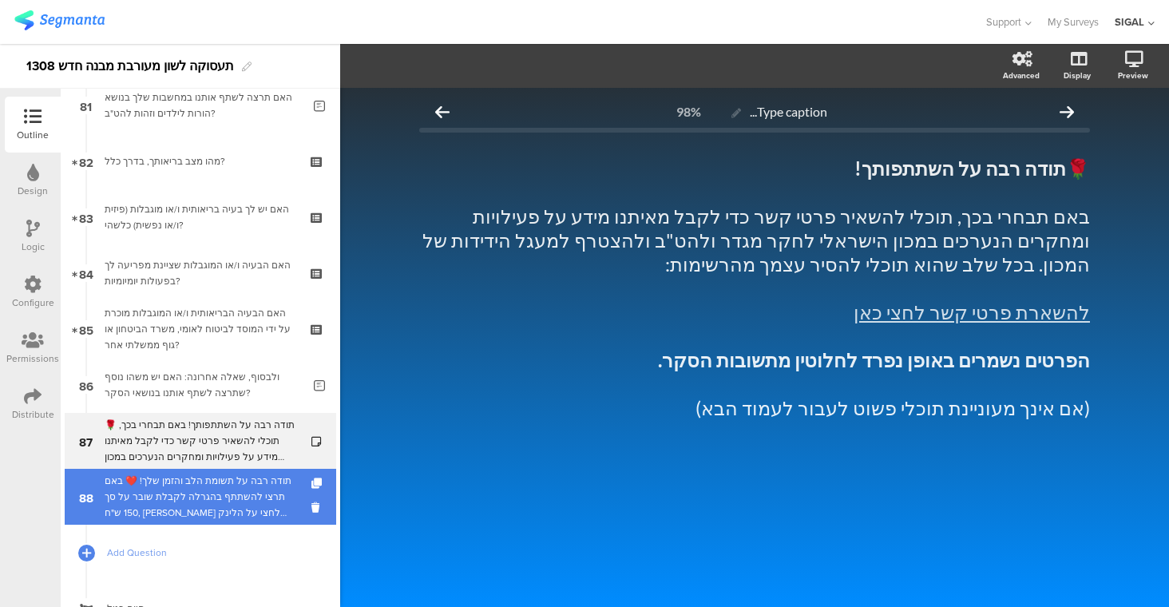
click at [218, 496] on div "תודה רבה על תשומת הלב והזמן שלך! ❤️ באם תרצי להשתתף בהגרלה לקבלת שובר על סך 150…" at bounding box center [200, 497] width 191 height 48
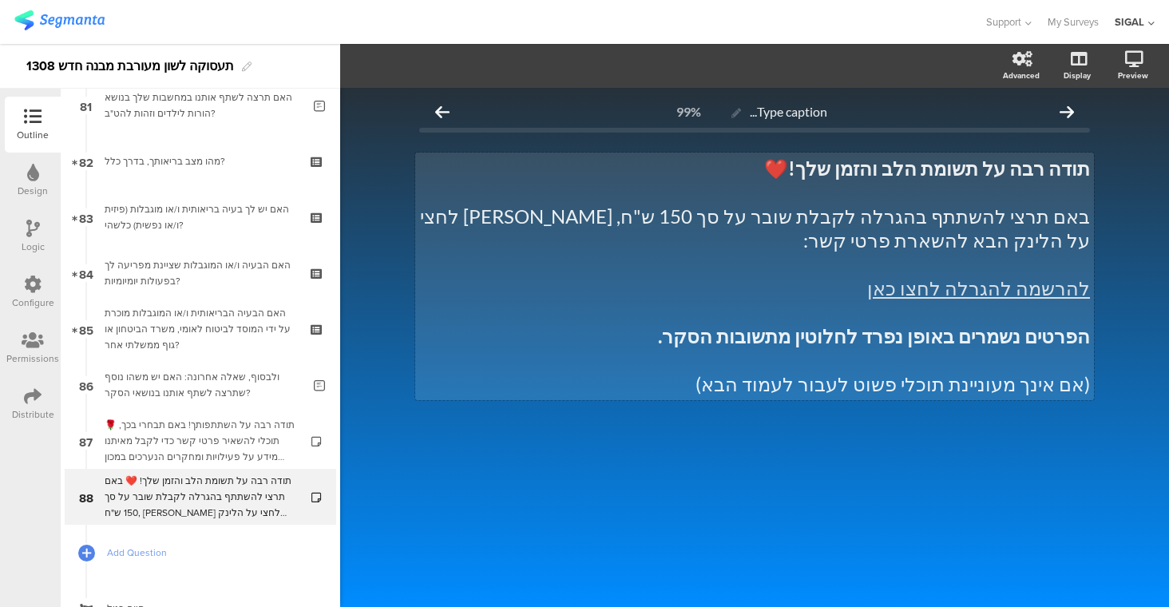
click at [1032, 212] on div "תודה רבה על תשומת הלב והזמן שלך! ❤️ באם תרצי להשתתף בהגרלה לקבלת שובר על סך 150…" at bounding box center [754, 275] width 679 height 247
click at [646, 220] on p "באם תרצה להשתתף בהגרלה לקבלת שובר על סך 150 ש"ח, אנא לחצי על הלינק הבא להשארת פ…" at bounding box center [754, 228] width 671 height 48
click at [1059, 430] on div at bounding box center [754, 456] width 671 height 56
click at [968, 354] on div "תודה רבה על תשומת הלב והזמן שלך! ❤️ באם תרצה להשתתף בהגרלה לקבלת שובר על סך 150…" at bounding box center [754, 275] width 679 height 247
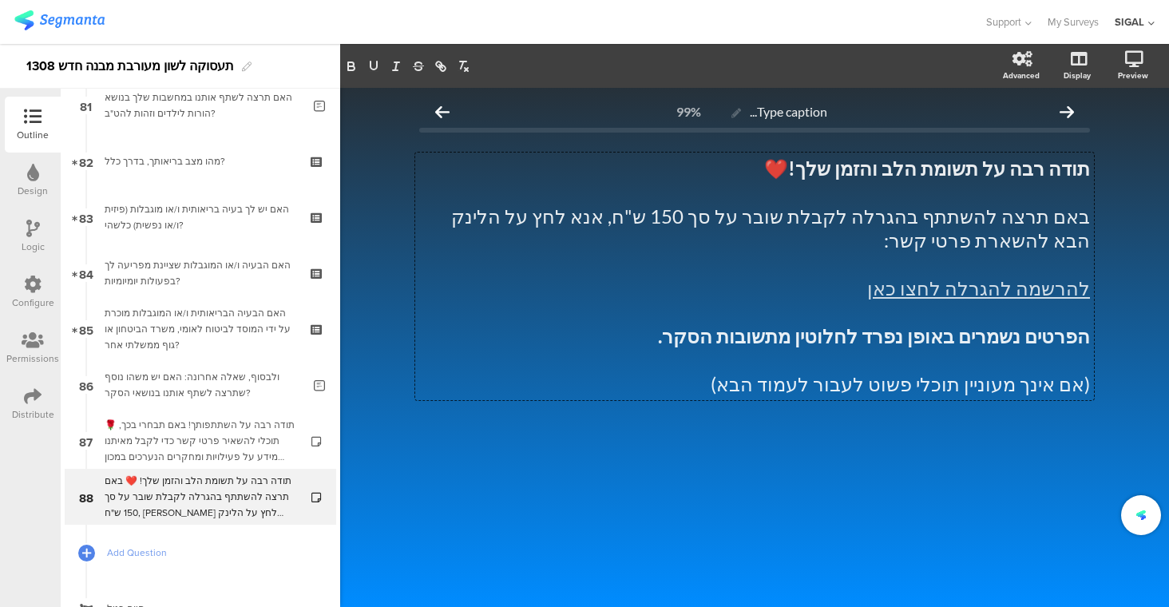
click at [1030, 481] on div "Type caption... 99% תודה רבה על תשומת הלב והזמן שלך! ❤️ באם תרצה להשתתף בהגרלה …" at bounding box center [754, 347] width 829 height 519
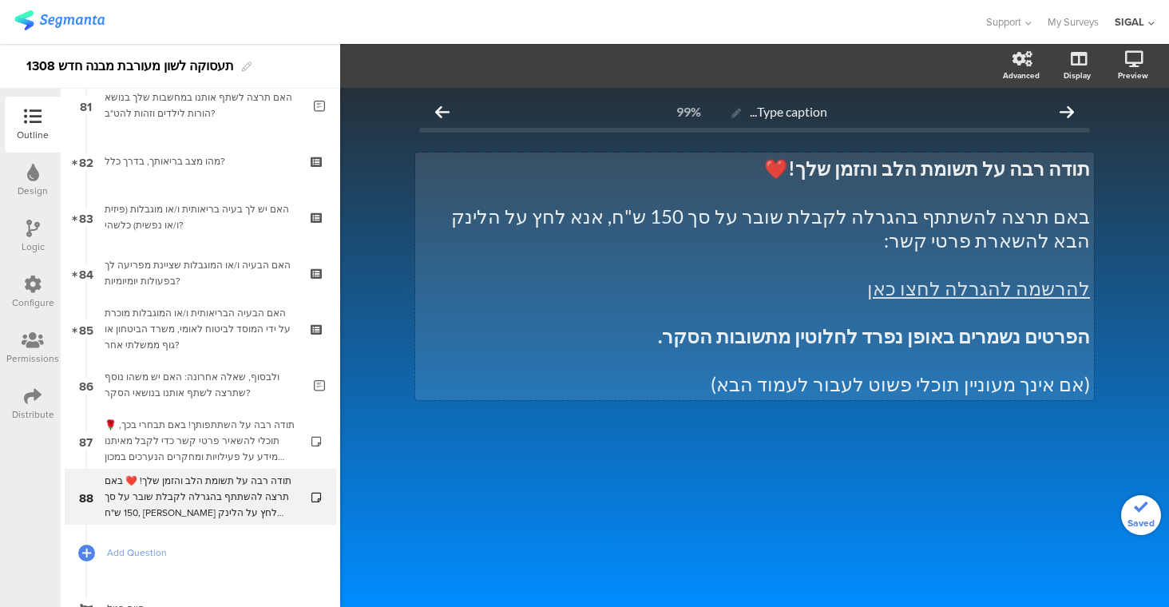
click at [948, 372] on p "(אם אינך מעוניין תוכלי פשוט לעבור לעמוד הבא)" at bounding box center [754, 384] width 671 height 24
click at [1005, 460] on div "Type caption... 99% תודה רבה על תשומת הלב והזמן שלך! ❤️ באם תרצה להשתתף בהגרלה …" at bounding box center [754, 290] width 703 height 404
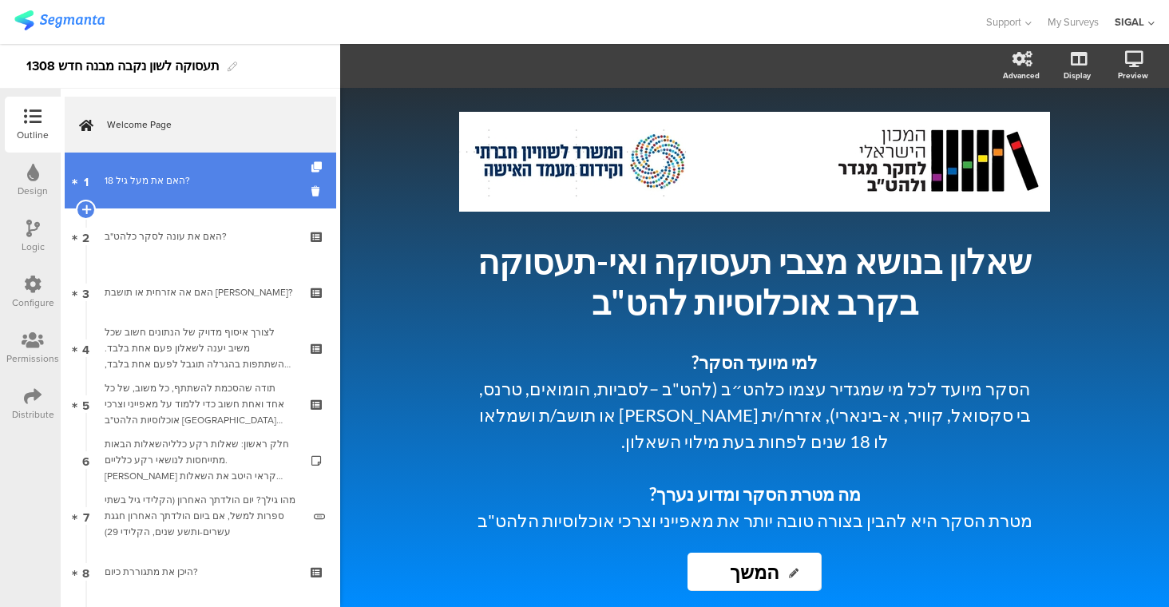
click at [176, 179] on div "האם את מעל גיל 18?" at bounding box center [200, 180] width 191 height 16
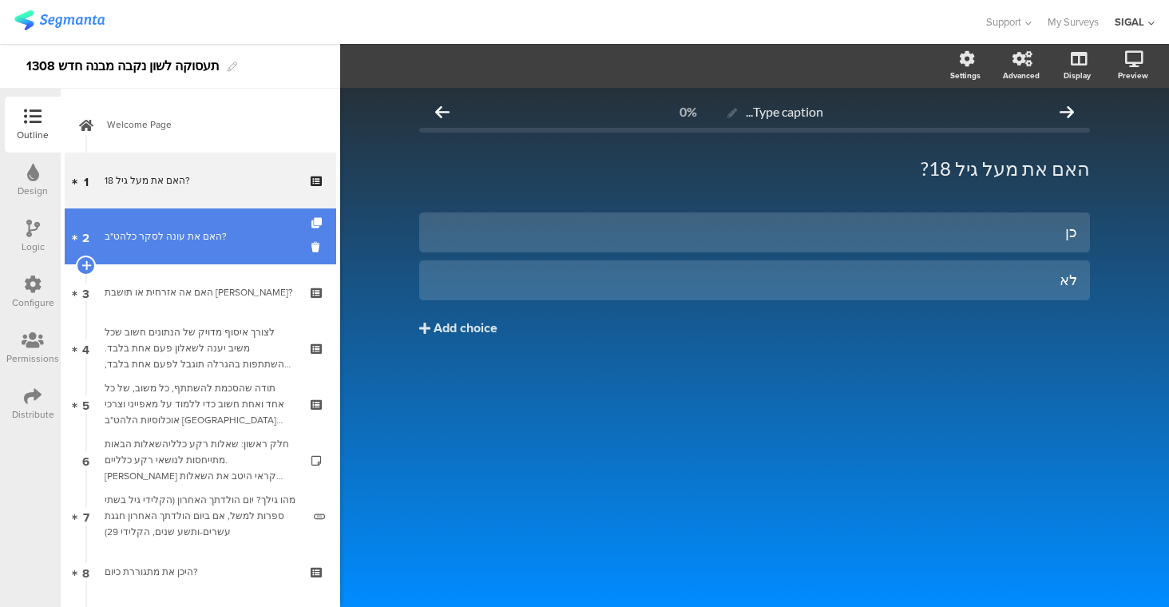
click at [181, 248] on link "2 האם את עונה לסקר כלהט"ב?" at bounding box center [200, 236] width 271 height 56
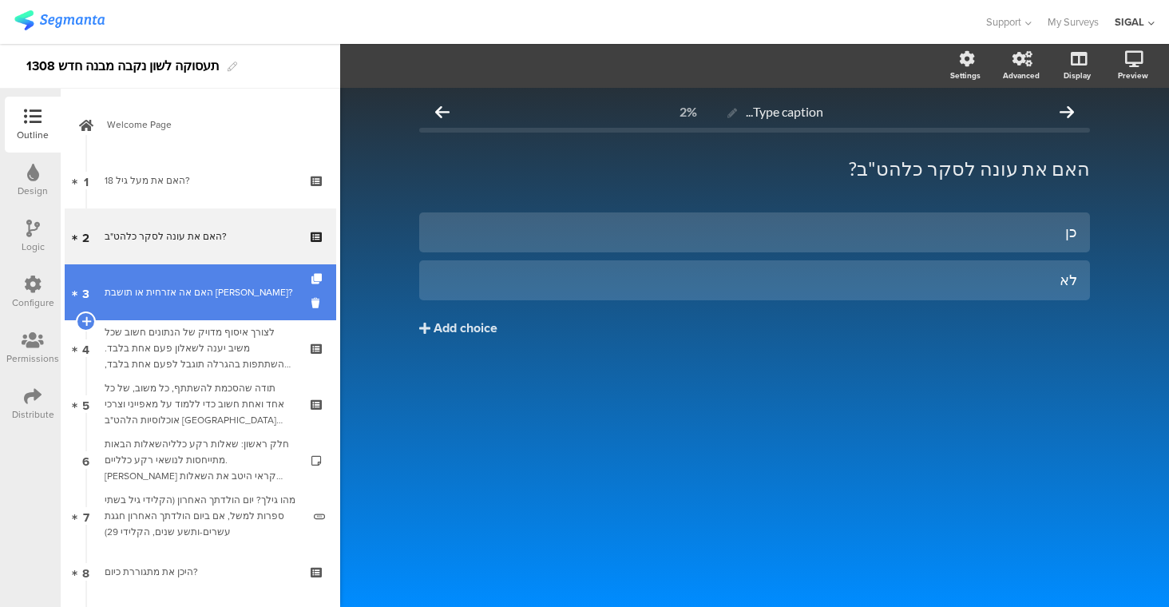
click at [193, 285] on div "האם אה אזרחית או תושבת [PERSON_NAME]?" at bounding box center [200, 292] width 191 height 16
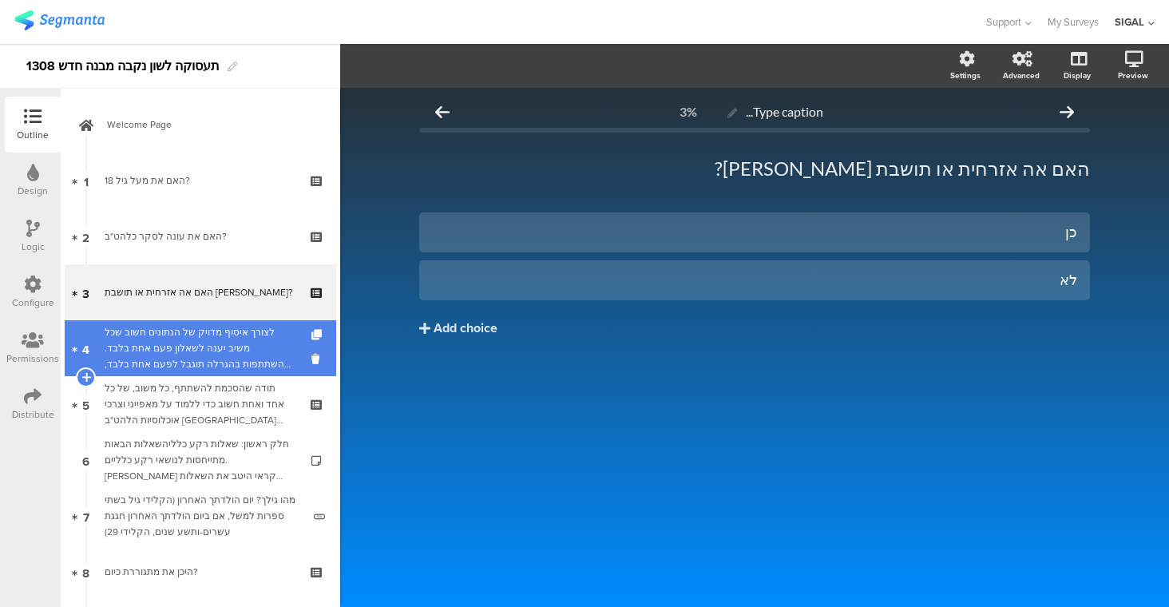
click at [198, 323] on link "4 לצורך איסוף מדויק של הנתונים חשוב שכל משיב יענה לשאלון פעם אחת בלבד. ההשתתפות…" at bounding box center [200, 348] width 271 height 56
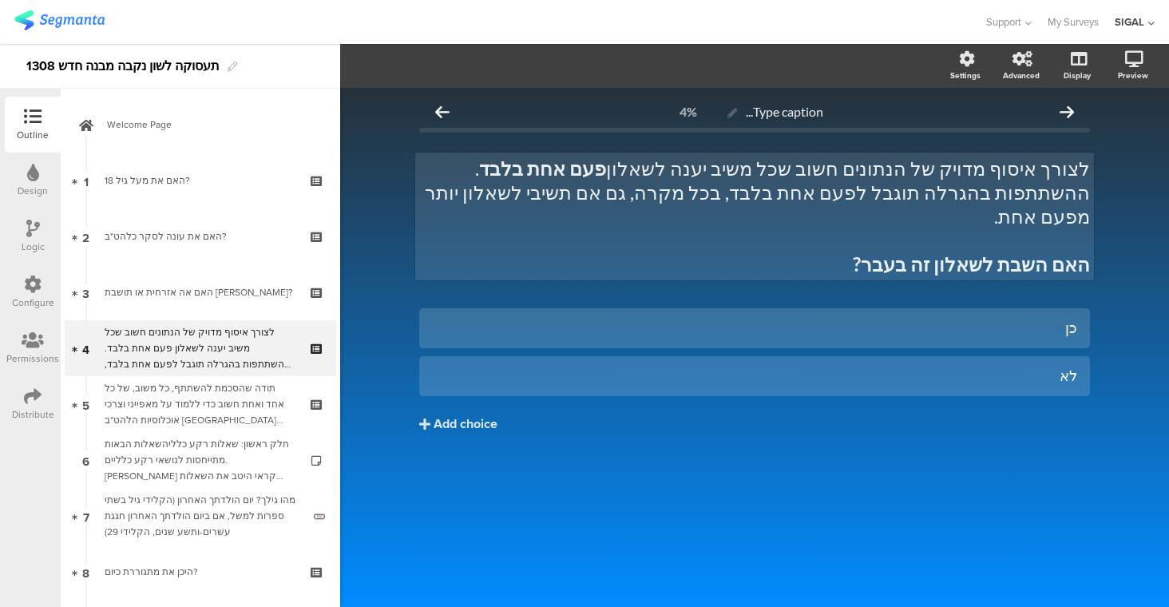
click at [790, 171] on p "לצורך איסוף מדויק של הנתונים חשוב שכל משיב יענה לשאלון פעם אחת בלבד . ההשתתפות …" at bounding box center [754, 192] width 671 height 72
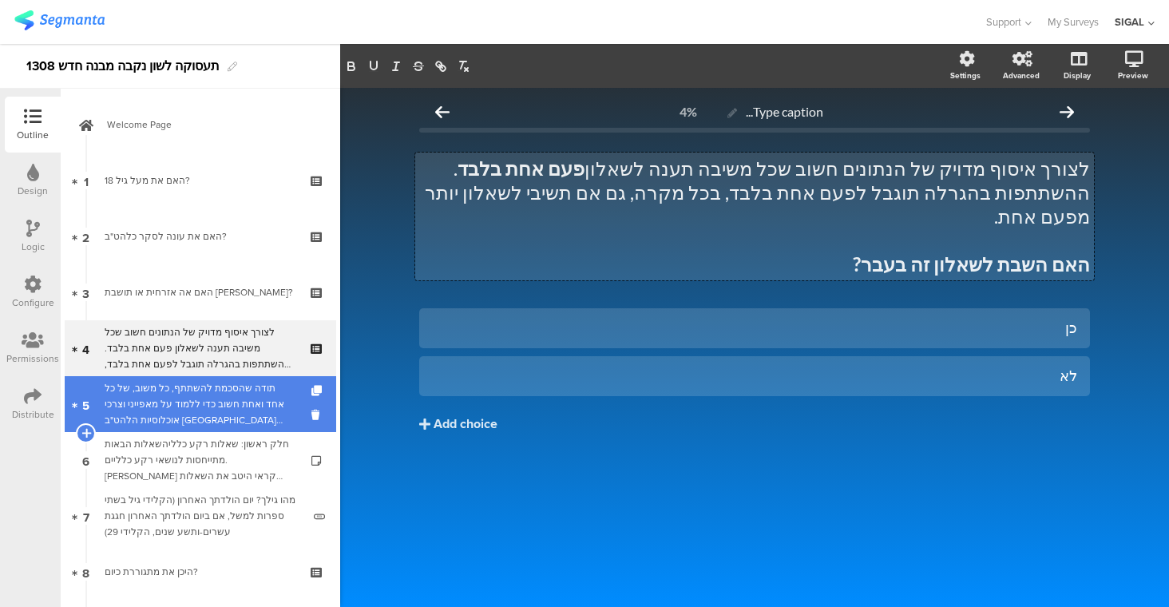
click at [204, 398] on div "תודה שהסכמת להשתתף, כל משוב, של כל אחד ואחת חשוב כדי ללמוד על מאפייני וצרכי אוכ…" at bounding box center [200, 404] width 191 height 48
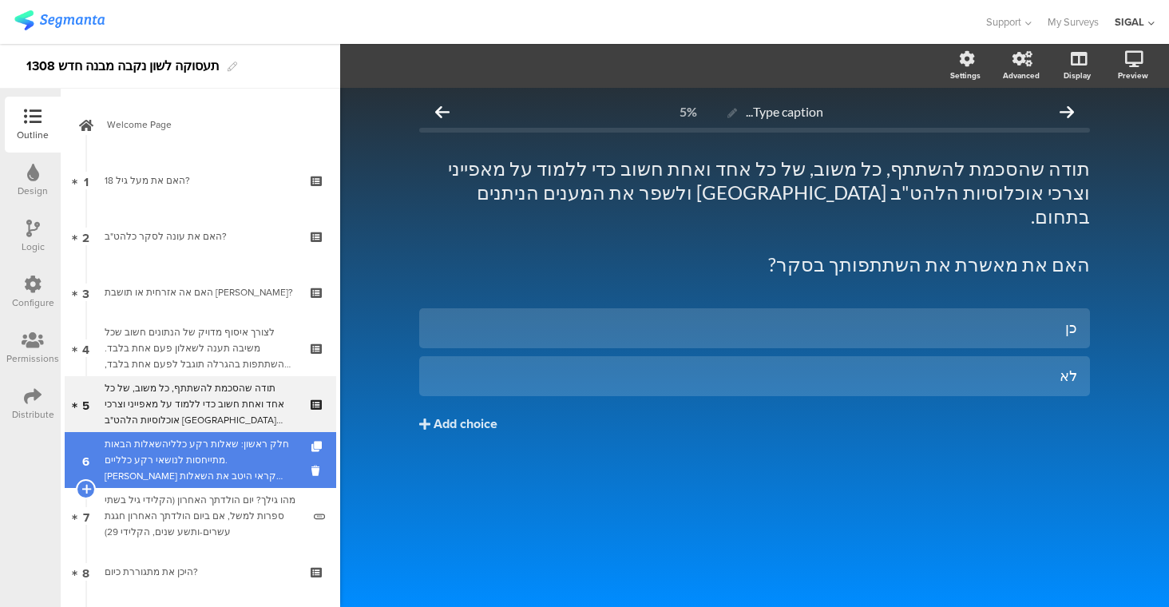
click at [200, 445] on div "חלק ראשון: שאלות רקע כלליהשאלות הבאות מתייחסות לנושאי רקע כלליים. [PERSON_NAME]…" at bounding box center [200, 460] width 191 height 48
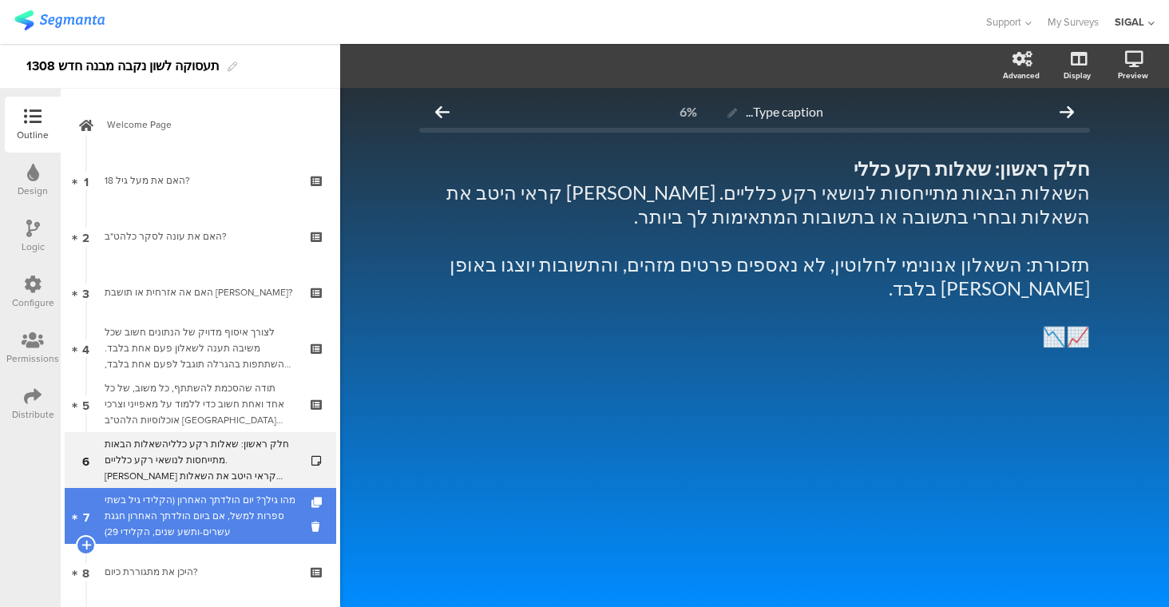
click at [206, 518] on div "מהו גילך? יום הולדתך האחרון (הקלידי גיל בשתי ספרות למשל, אם ביום הולדתך האחרון …" at bounding box center [203, 516] width 197 height 48
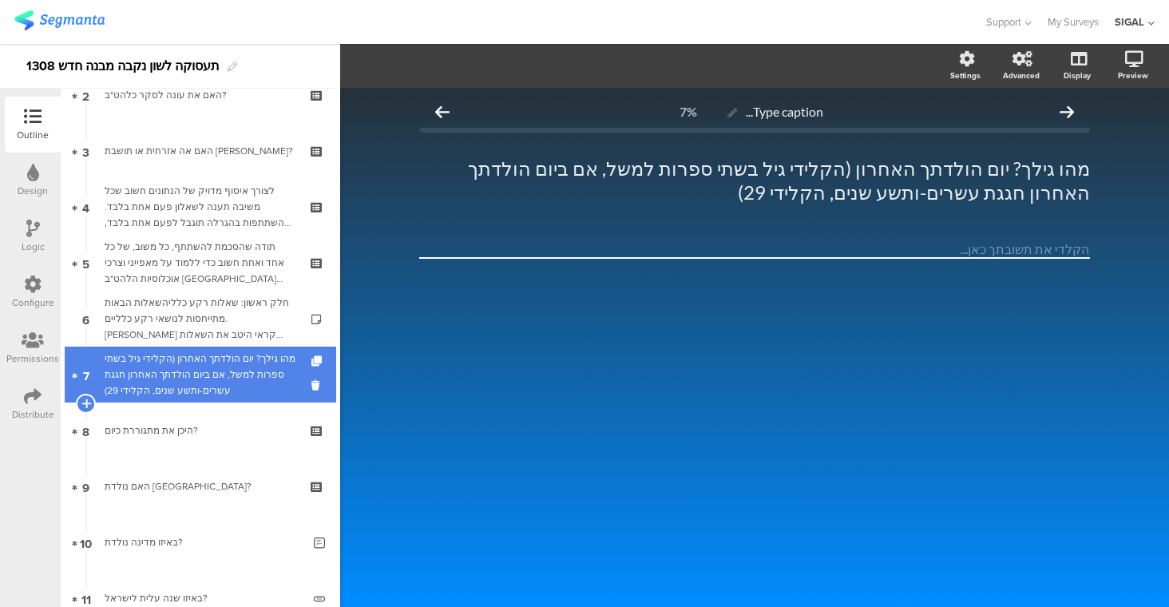
scroll to position [143, 0]
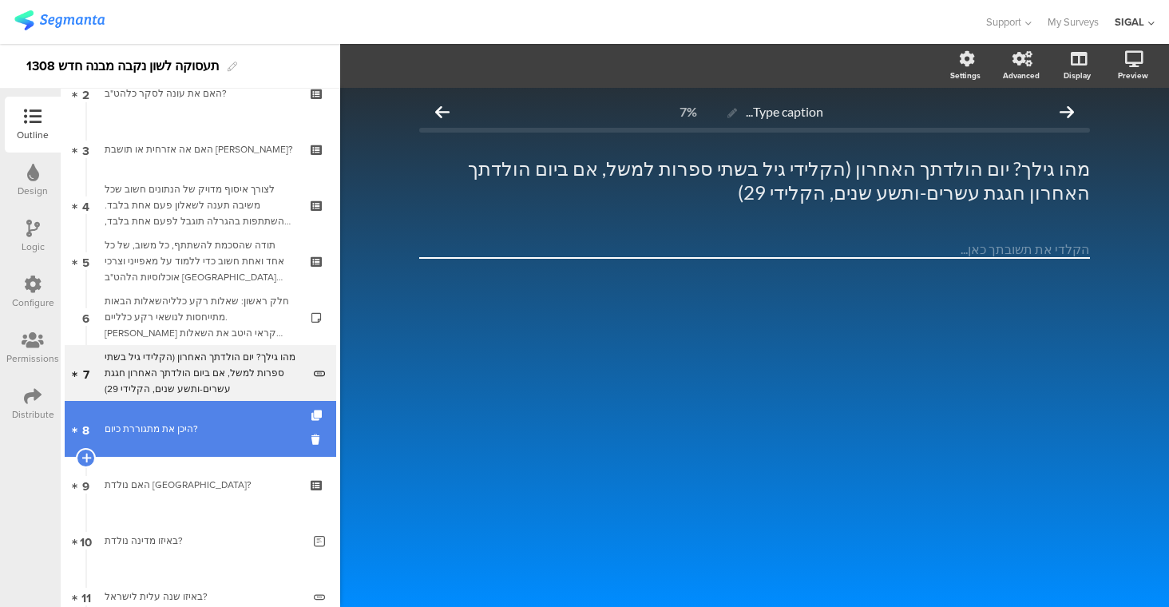
click at [216, 440] on link "8 היכן את מתגוררת כיום?" at bounding box center [200, 429] width 271 height 56
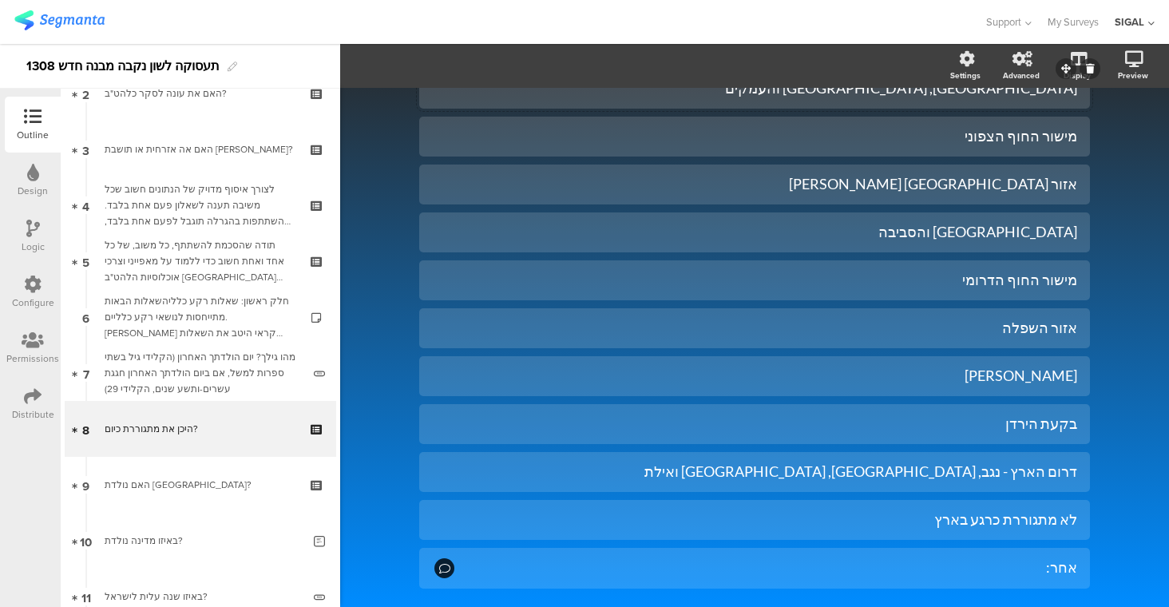
scroll to position [365, 0]
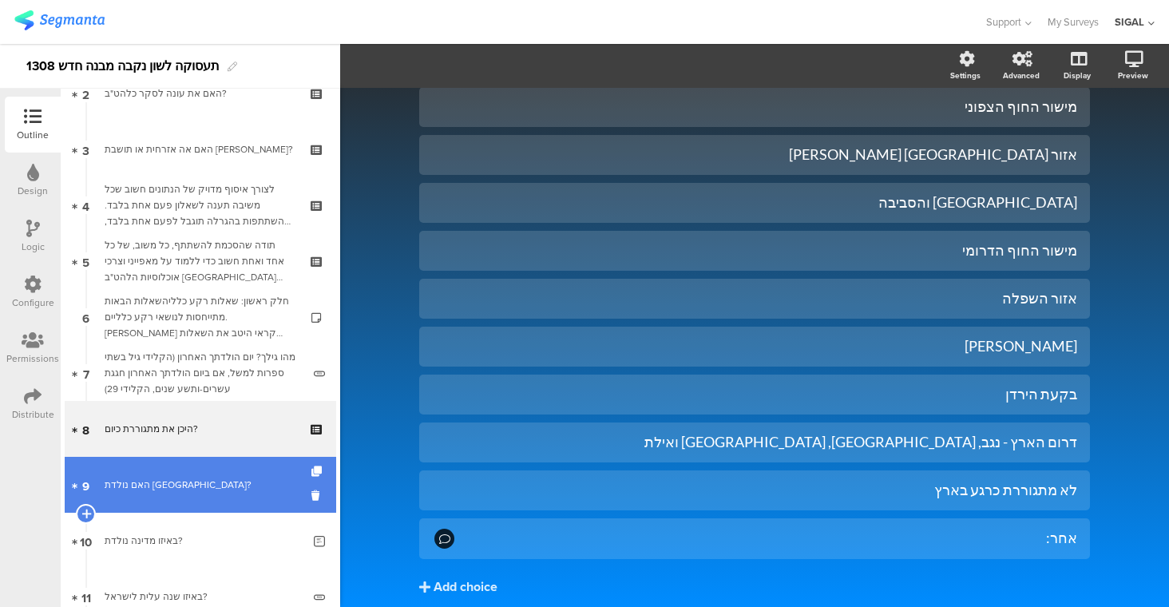
click at [210, 481] on div "האם נולדת [GEOGRAPHIC_DATA]?" at bounding box center [200, 485] width 191 height 16
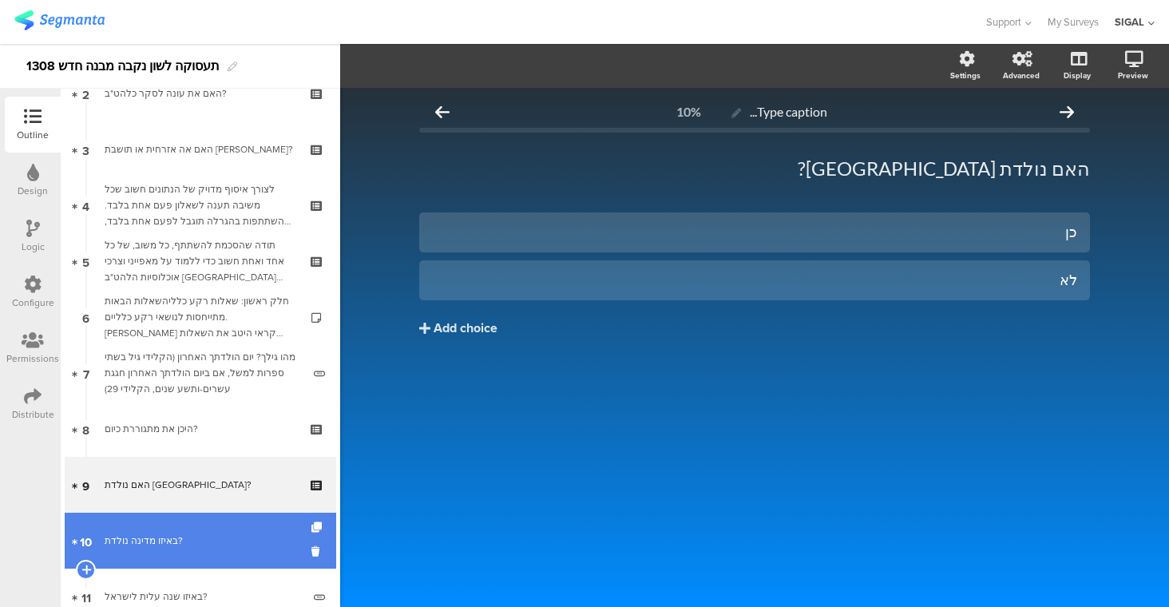
click at [212, 530] on link "10 [PERSON_NAME] נולדת?" at bounding box center [200, 541] width 271 height 56
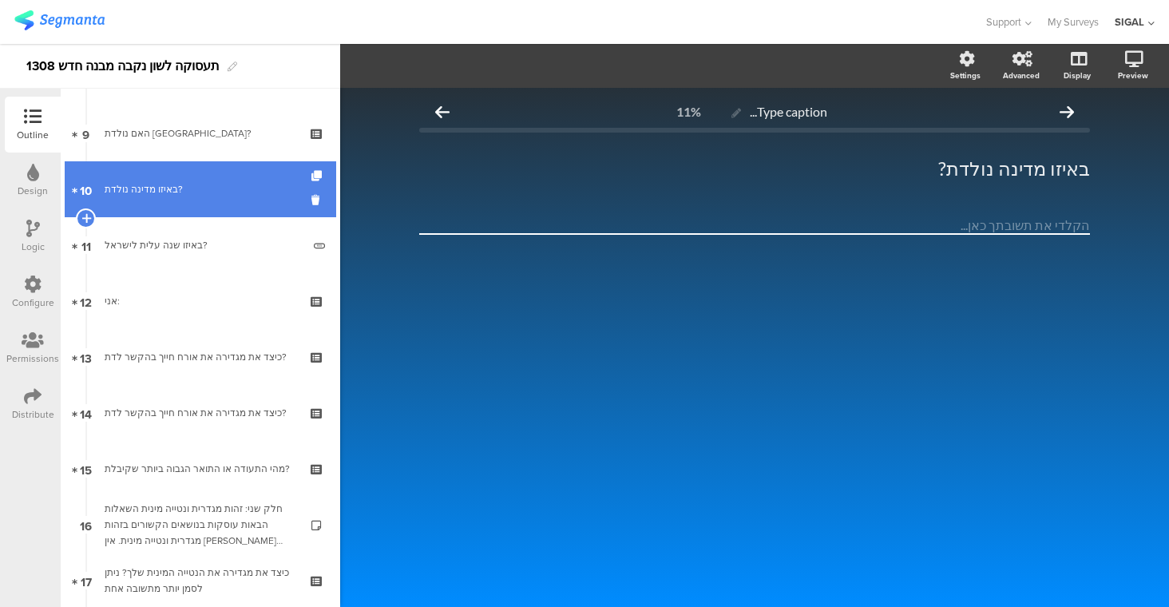
scroll to position [495, 0]
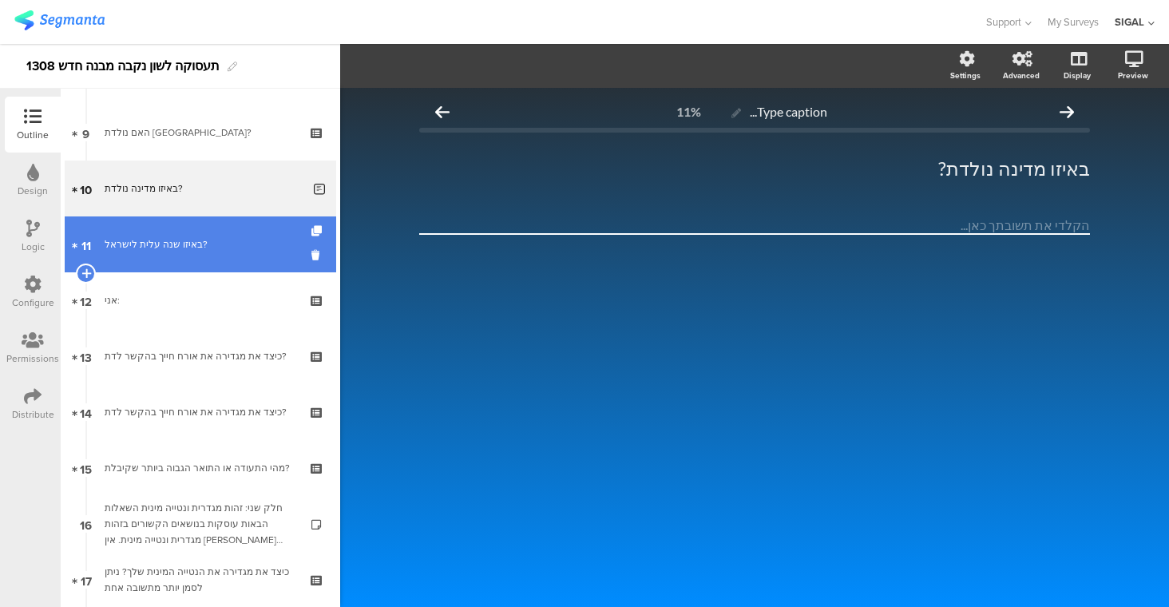
click at [166, 239] on div "באיזו שנה עלית לישראל?" at bounding box center [203, 244] width 197 height 16
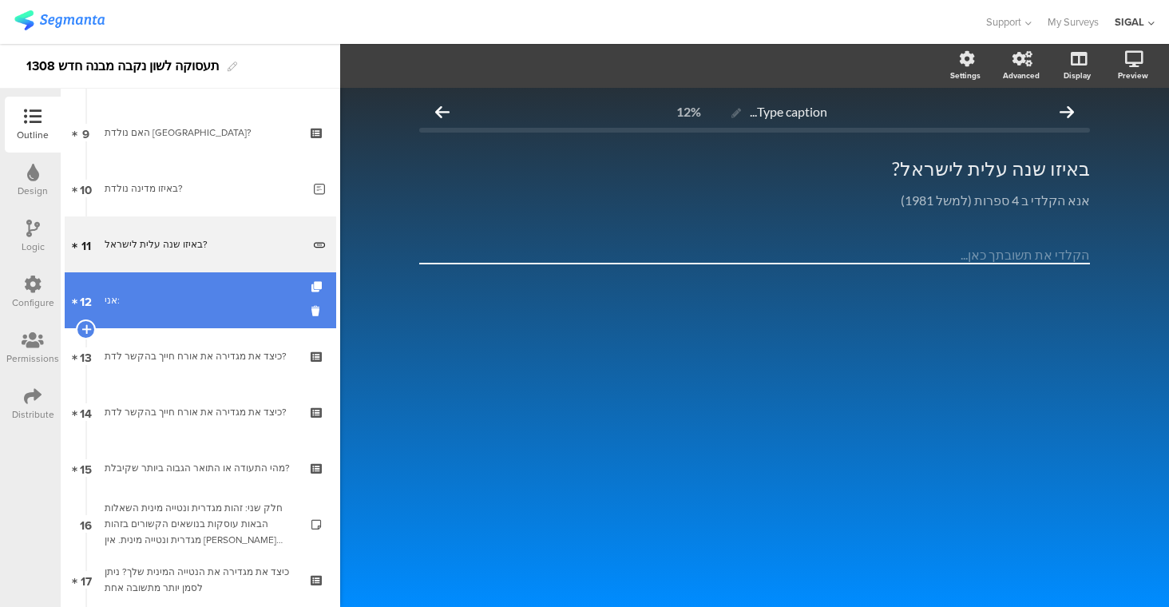
click at [174, 293] on div "אני:" at bounding box center [200, 300] width 191 height 16
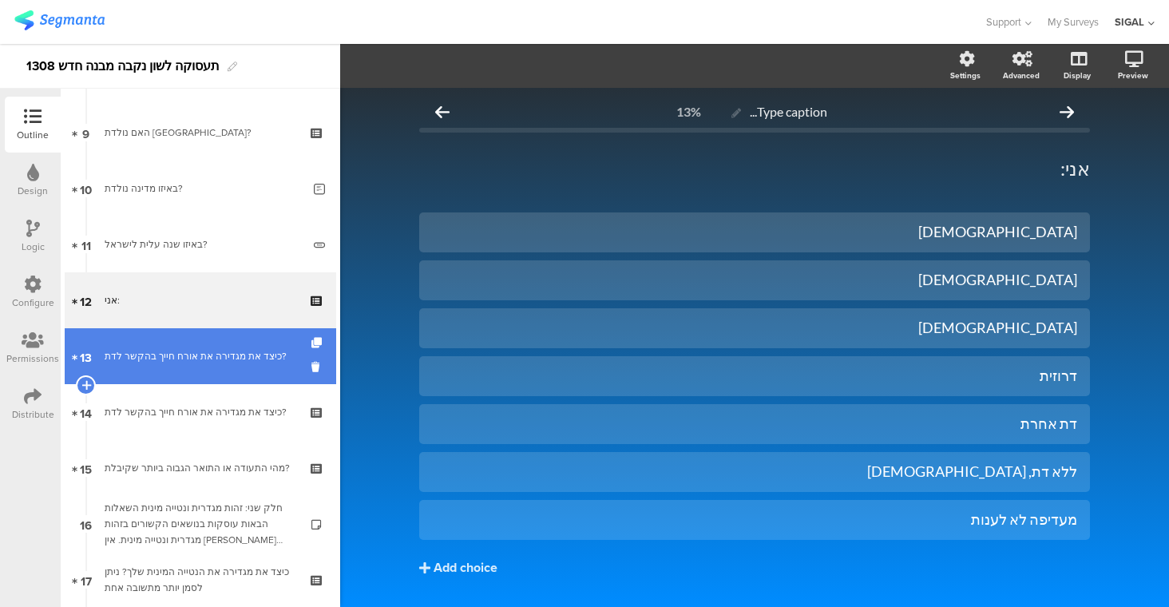
click at [188, 354] on div "כיצד את מגדירה את אורח חייך בהקשר לדת?" at bounding box center [200, 356] width 191 height 16
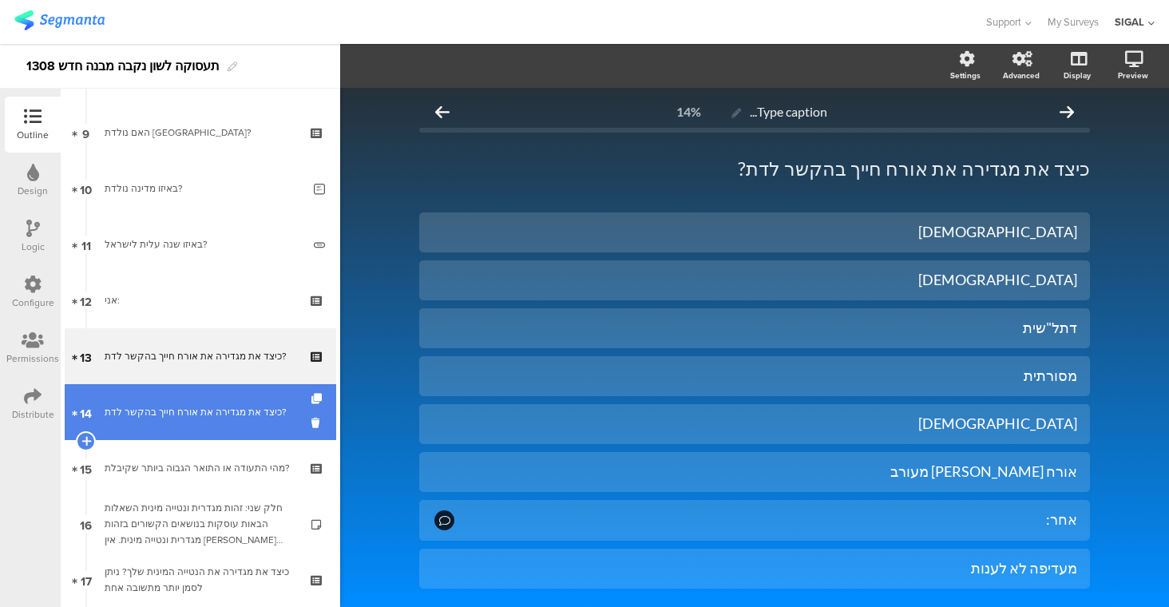
click at [198, 416] on div "כיצד את מגדירה את אורח חייך בהקשר לדת?" at bounding box center [200, 412] width 191 height 16
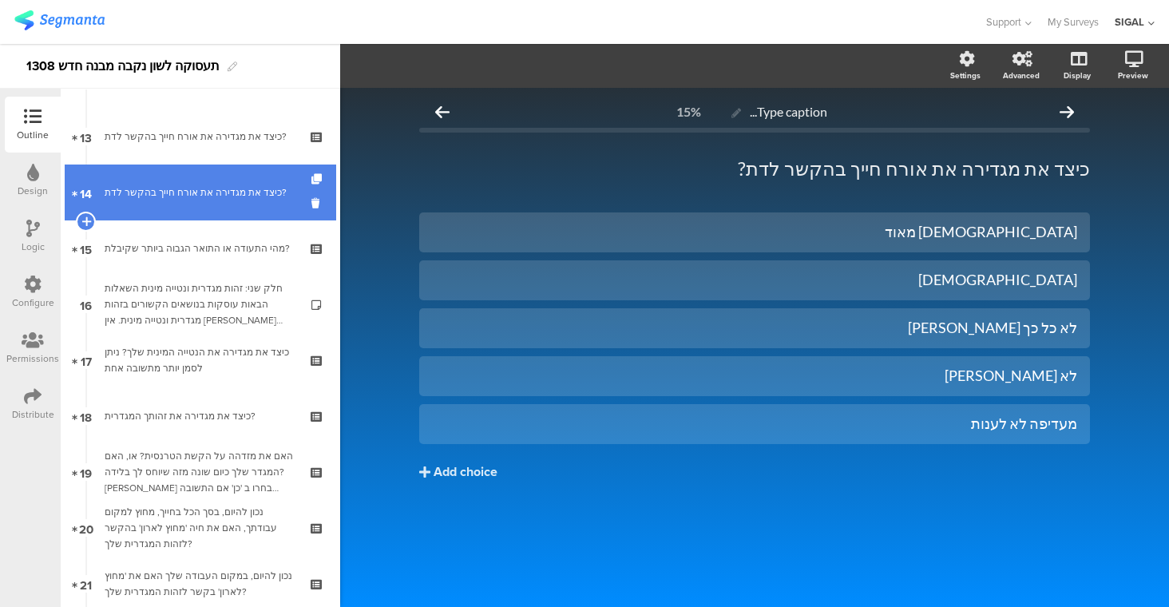
scroll to position [718, 0]
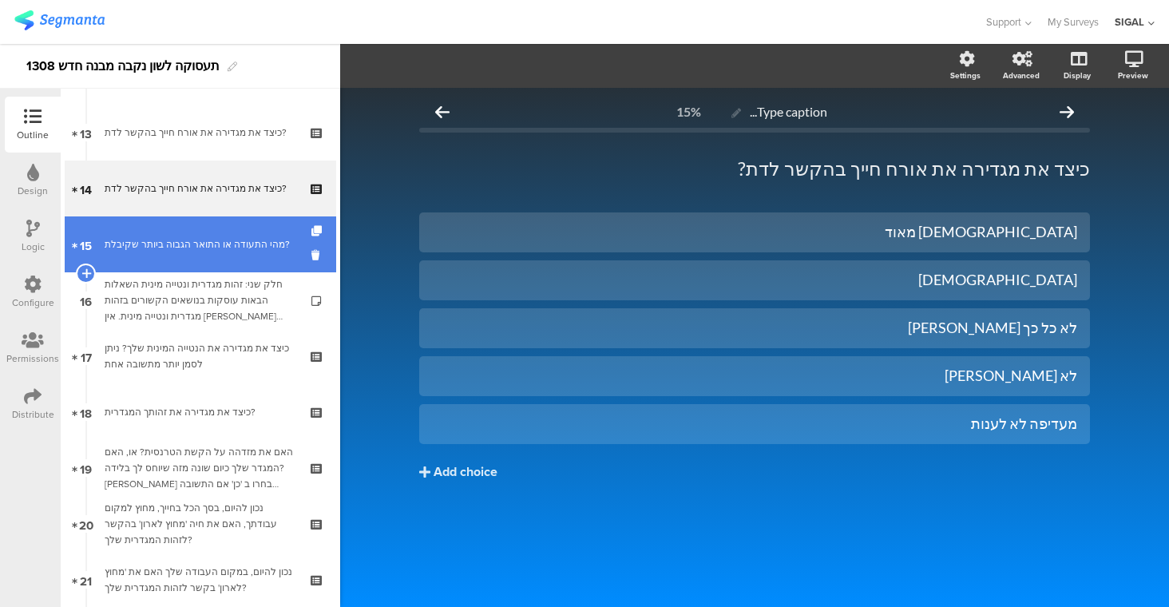
click at [220, 259] on link "15 מהי התעודה או התואר הגבוה ביותר שקיבלת?" at bounding box center [200, 244] width 271 height 56
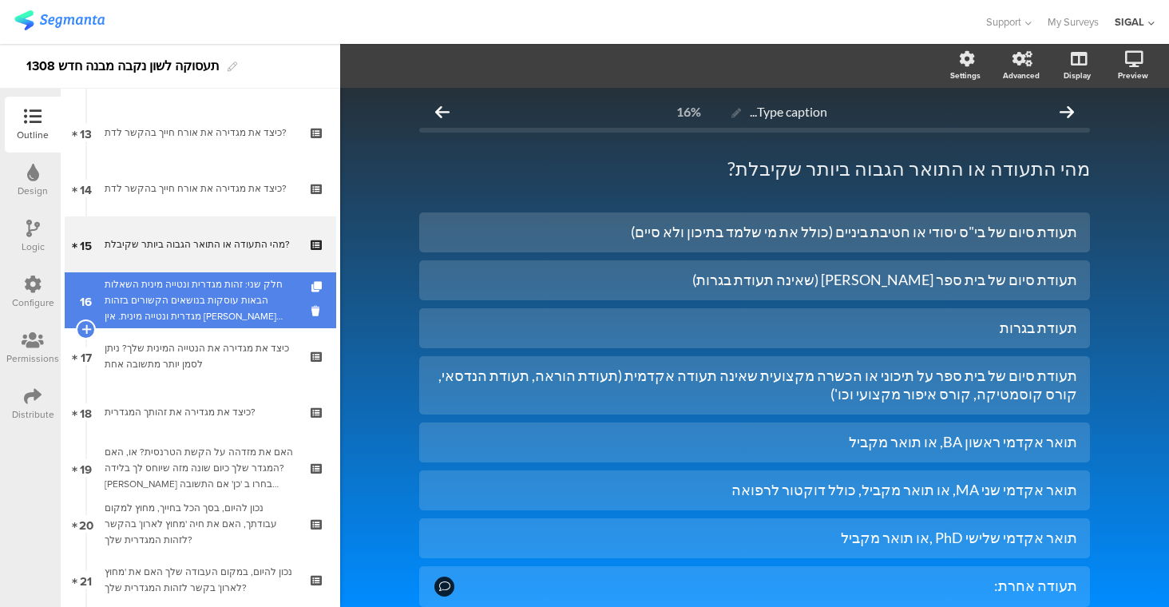
click at [221, 327] on link "16 חלק שני: זהות מגדרית ונטייה מינית השאלות הבאות עוסקות בנושאים הקשורים בזהות …" at bounding box center [200, 300] width 271 height 56
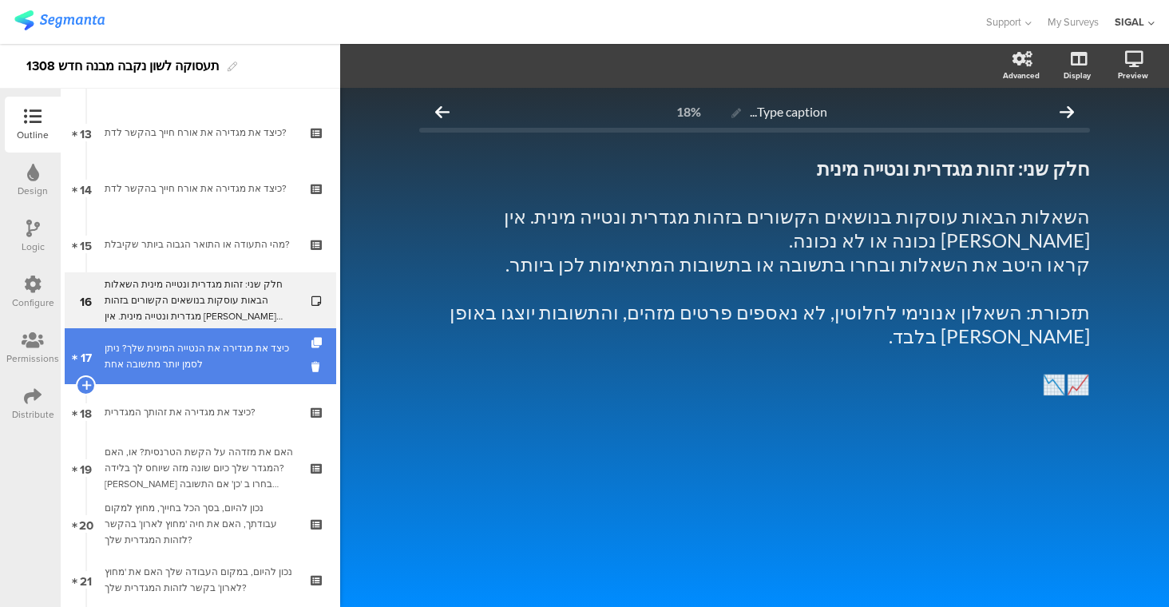
click at [244, 341] on div "כיצד את מגדירה את הנטייה המינית שלך? ניתן לסמן יותר מתשובה אחת" at bounding box center [200, 356] width 191 height 32
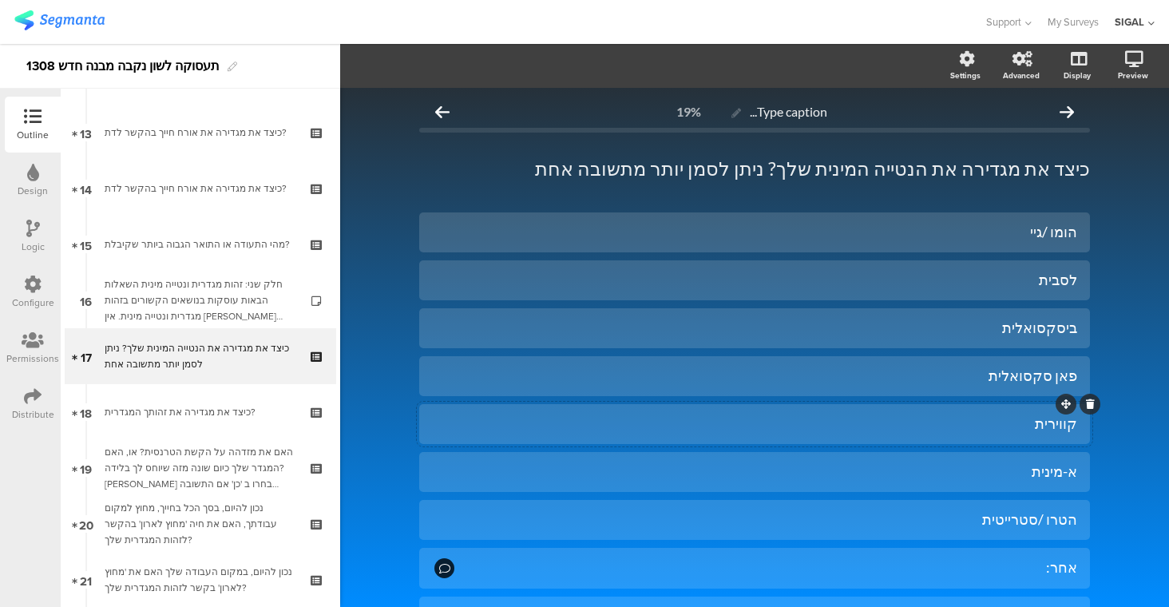
scroll to position [142, 0]
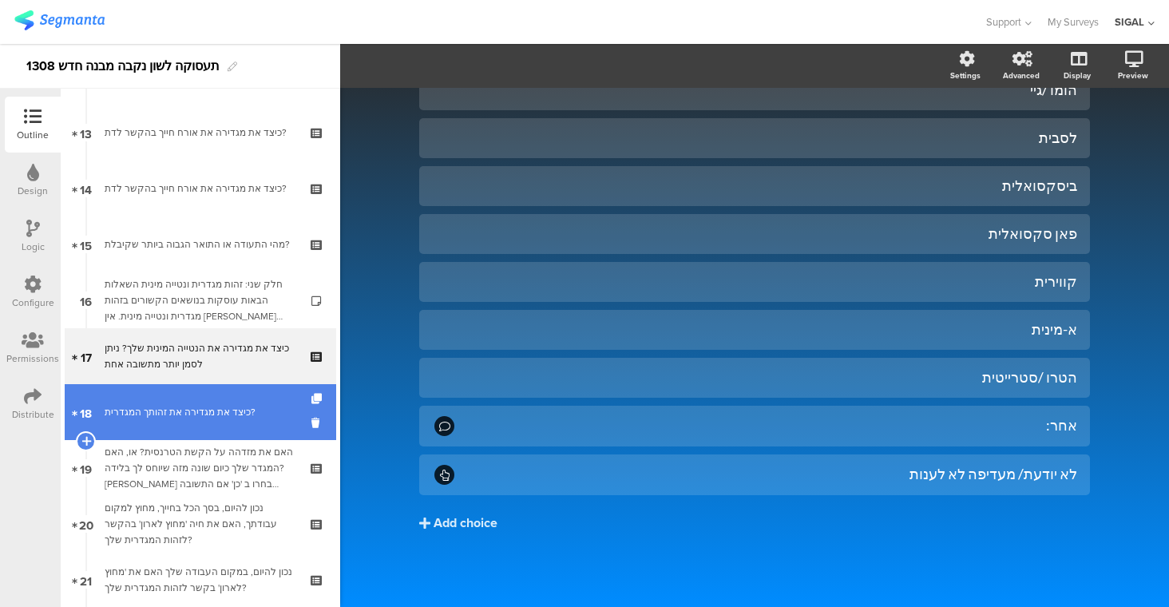
click at [226, 425] on link "18 כיצד את מגדירה את זהותך המגדרית?" at bounding box center [200, 412] width 271 height 56
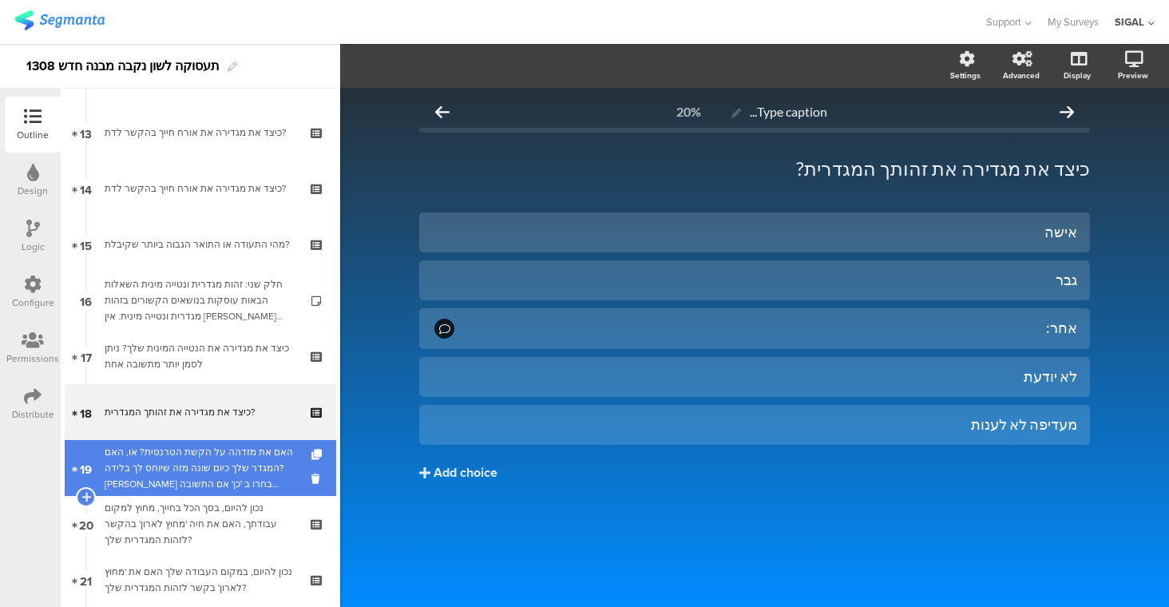
click at [226, 473] on div "האם את מזדהה על הקשת הטרנסית? או, האם המגדר שלך כיום שונה מזה שיוחס לך בלידה?[P…" at bounding box center [200, 468] width 191 height 48
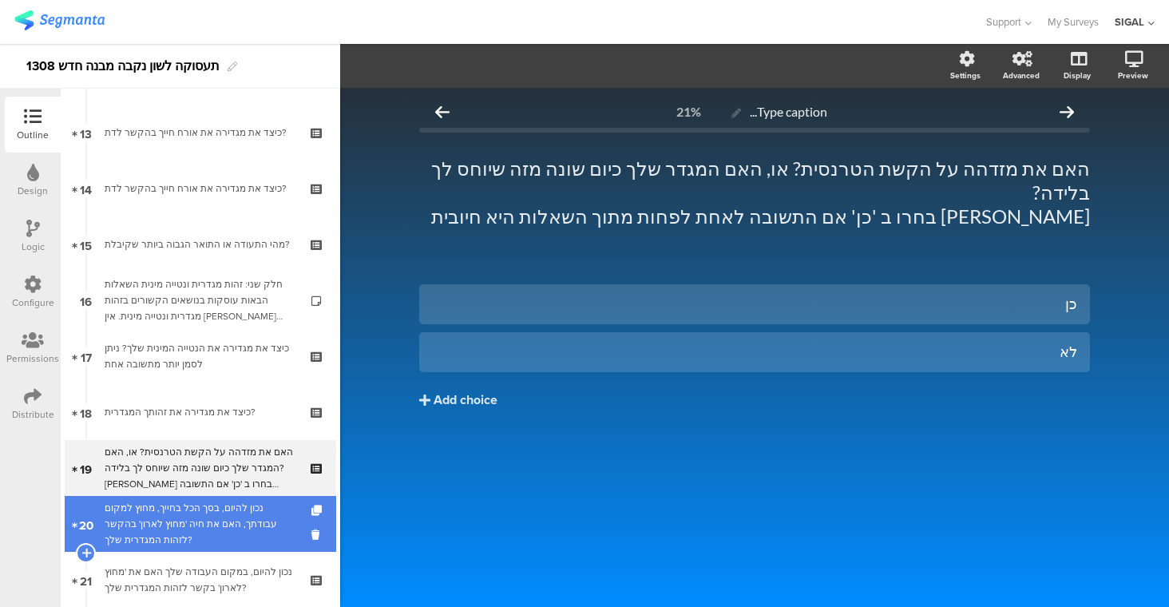
click at [235, 516] on div "נכון להיום, בסך הכל בחייך, מחוץ למקום עבודתך, האם את חיה 'מחוץ לארון' בהקשר לזה…" at bounding box center [200, 524] width 191 height 48
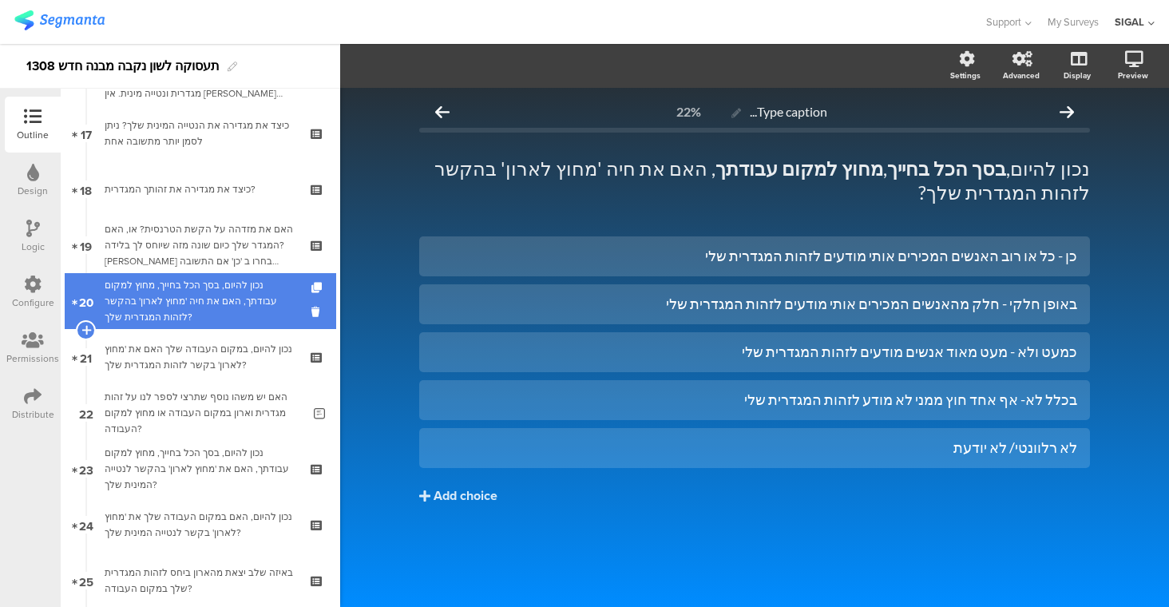
scroll to position [991, 0]
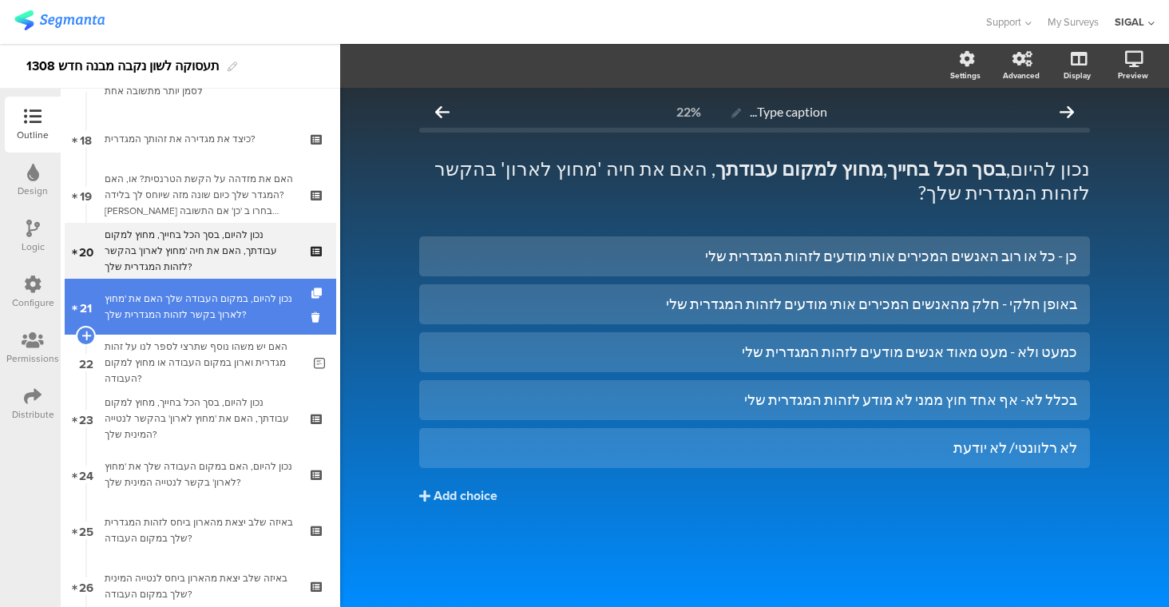
click at [218, 291] on div "נכון להיום, במקום העבודה שלך האם את 'מחוץ לארון' בקשר לזהות המגדרית שלך?" at bounding box center [200, 307] width 191 height 32
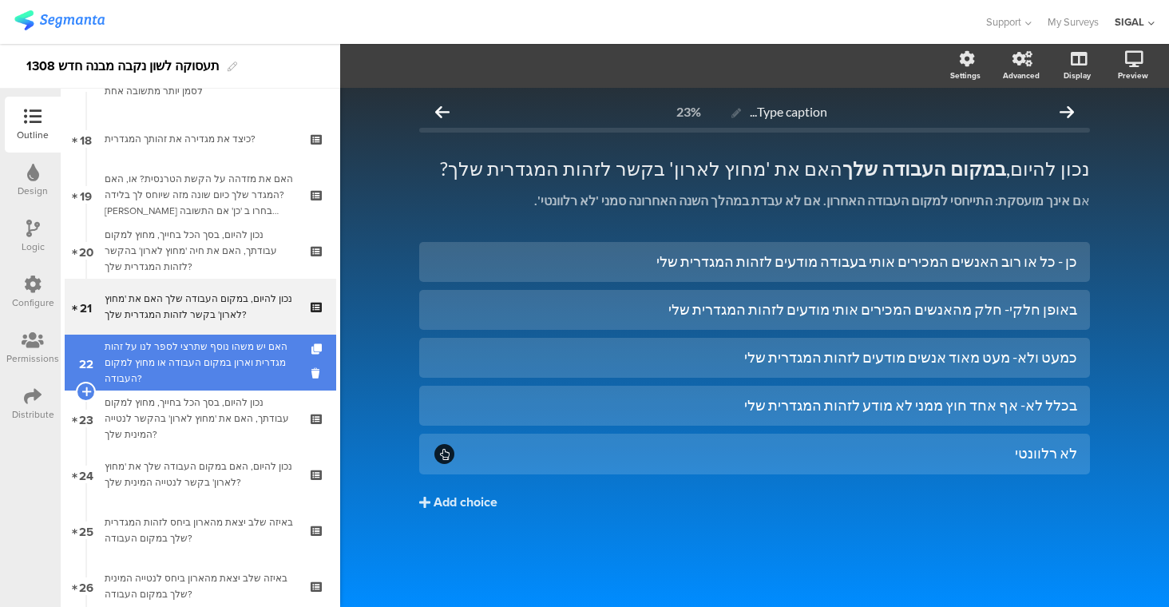
click at [192, 358] on div "האם יש משהו נוסף שתרצי לספר לנו על זהות מגדרית וארון במקום העבודה או מחוץ למקום…" at bounding box center [203, 362] width 197 height 48
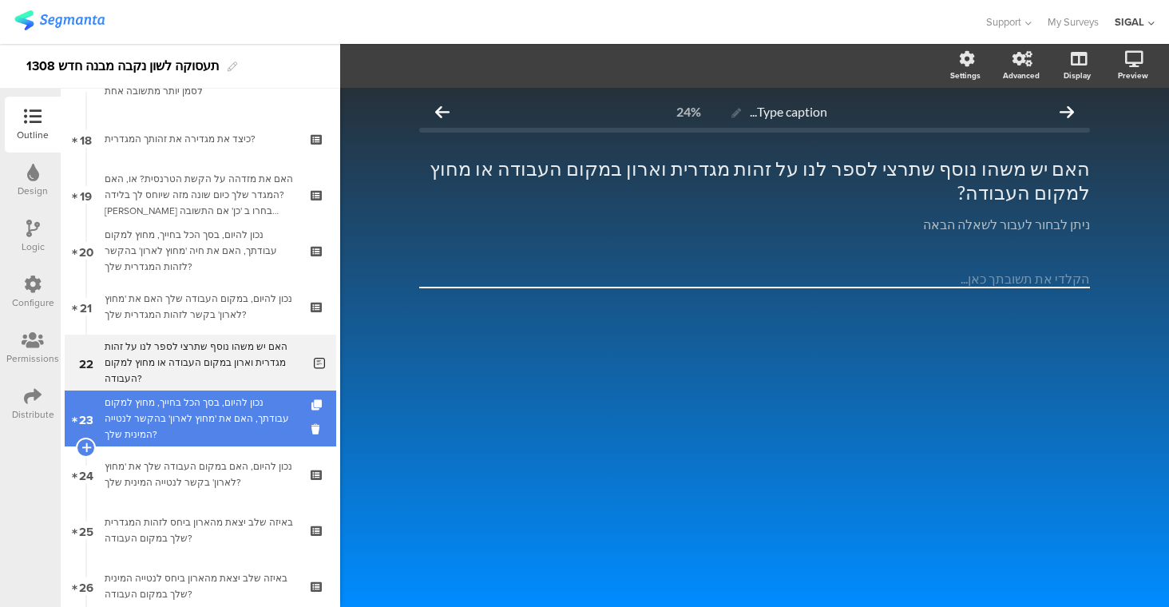
click at [211, 410] on div "נכון להיום, בסך הכל בחייך, מחוץ למקום עבודתך, האם את 'מחוץ לארון' בהקשר לנטייה …" at bounding box center [200, 418] width 191 height 48
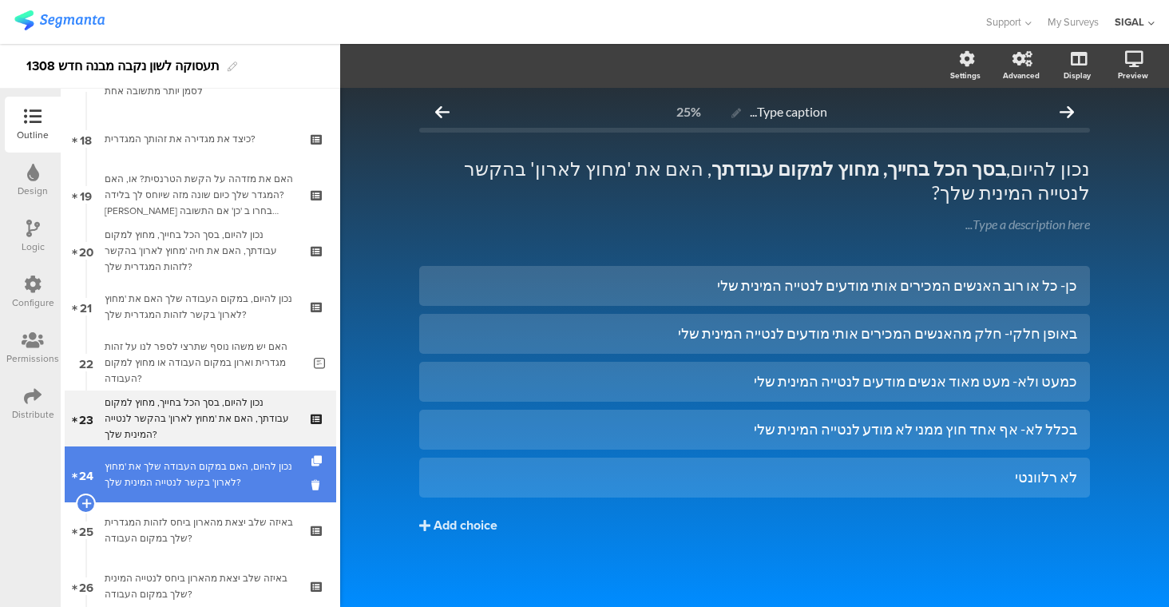
click at [222, 477] on div "נכון להיום, האם במקום העבודה שלך את 'מחוץ לארון' בקשר לנטייה המינית שלך?" at bounding box center [200, 474] width 191 height 32
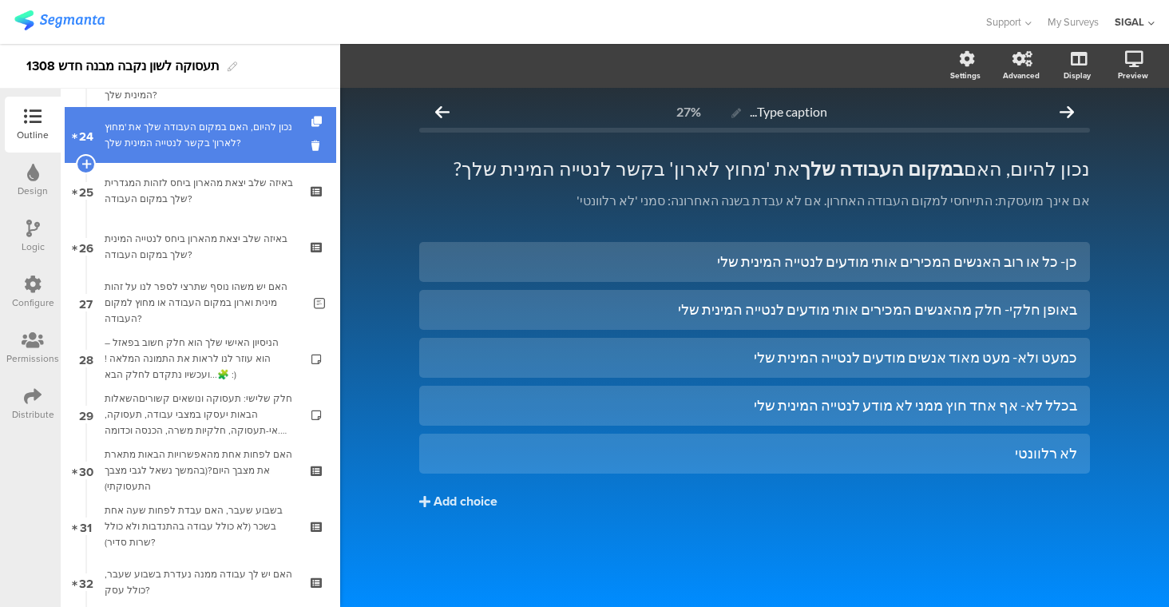
scroll to position [1351, 0]
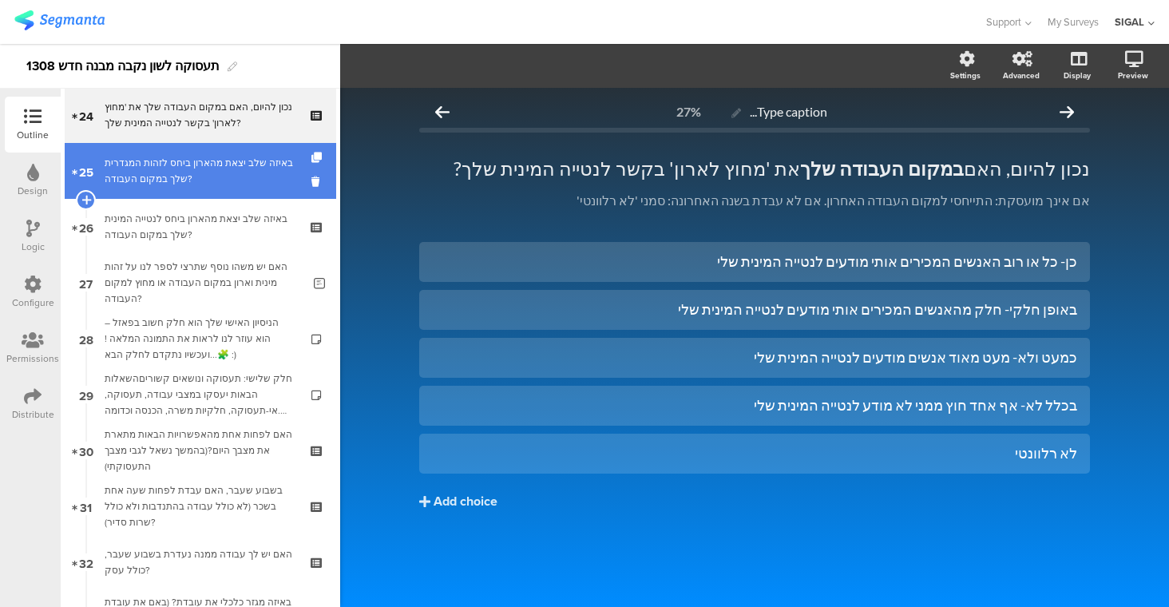
click at [216, 155] on div "באיזה שלב יצאת מהארון ביחס לזהות המגדרית שלך במקום העבודה?" at bounding box center [200, 171] width 191 height 32
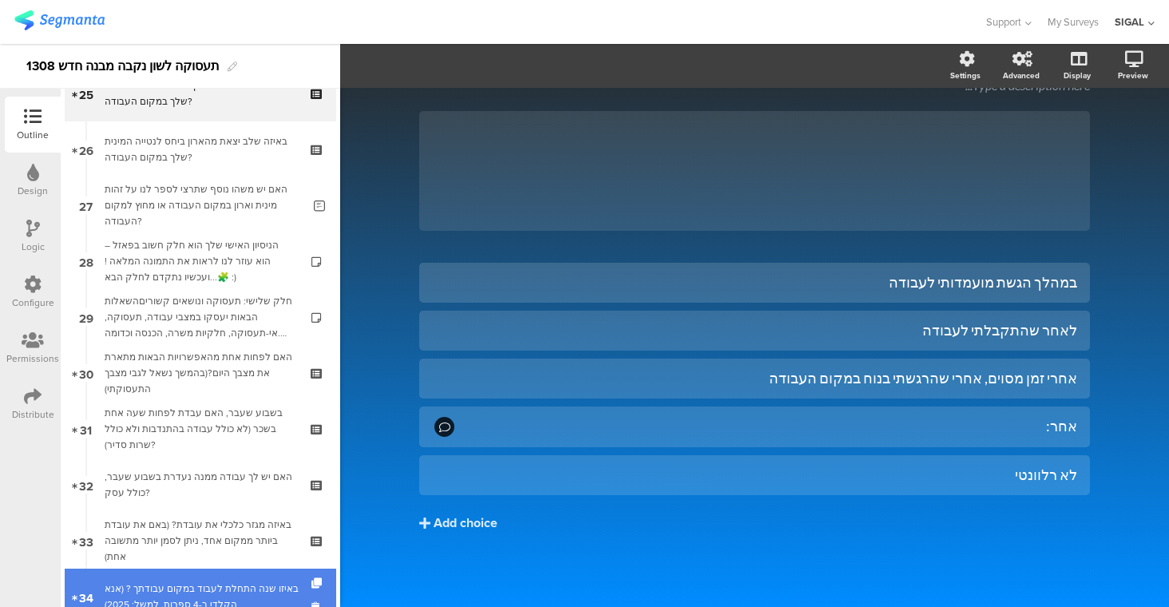
scroll to position [1400, 0]
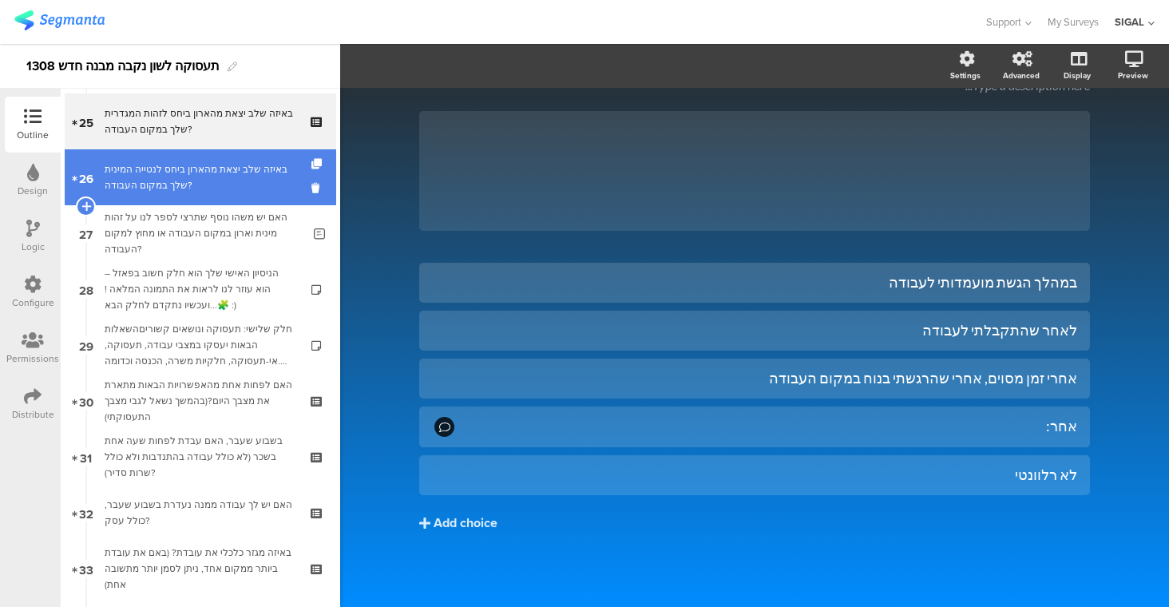
click at [180, 160] on link "26 באיזה שלב יצאת מהארון ביחס לנטייה המינית שלך במקום העבודה?" at bounding box center [200, 177] width 271 height 56
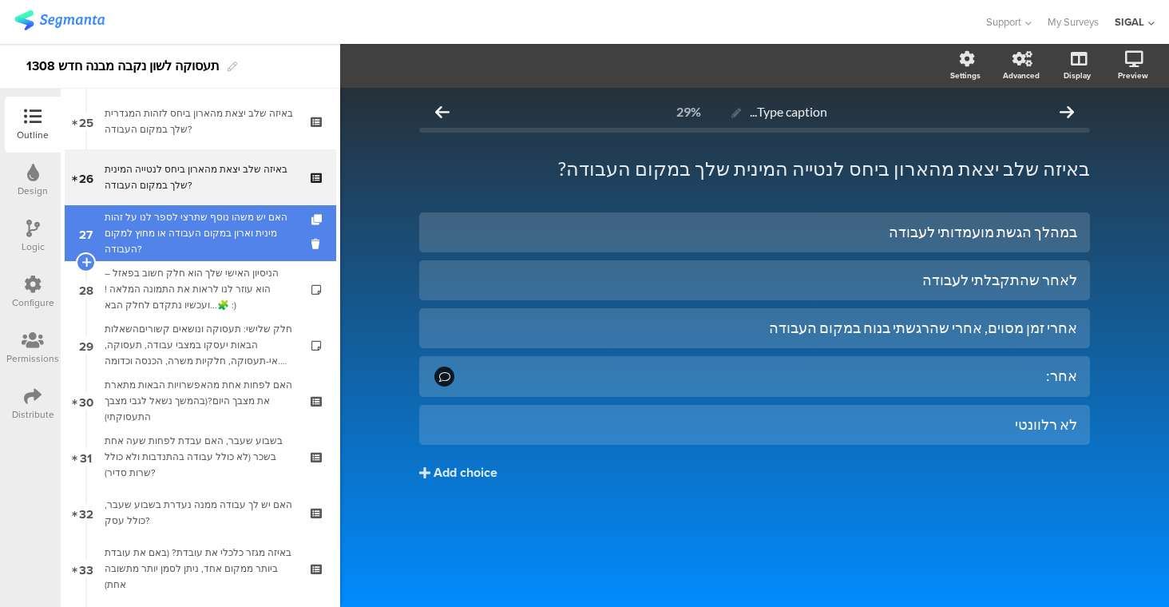
click at [178, 251] on div "האם יש משהו נוסף שתרצי לספר לנו על זהות מינית וארון במקום העבודה או מחוץ למקום …" at bounding box center [203, 233] width 197 height 48
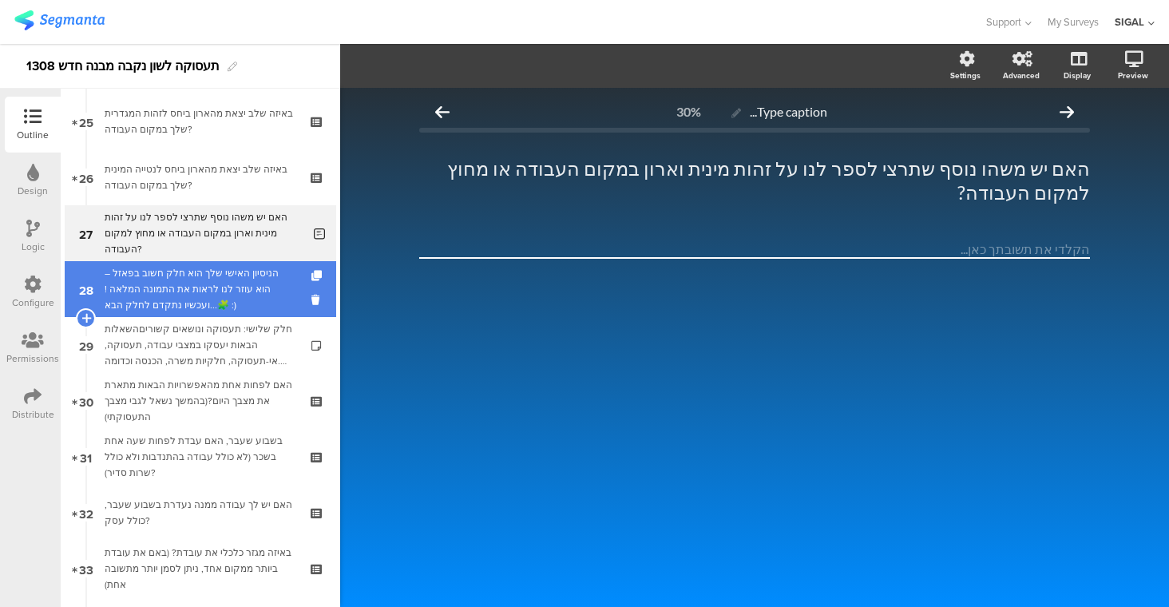
click at [192, 289] on div "הניסיון האישי שלך הוא חלק חשוב בפאזל – הוא עוזר לנו לראות את התמונה המלאה ! 🧩..…" at bounding box center [200, 289] width 191 height 48
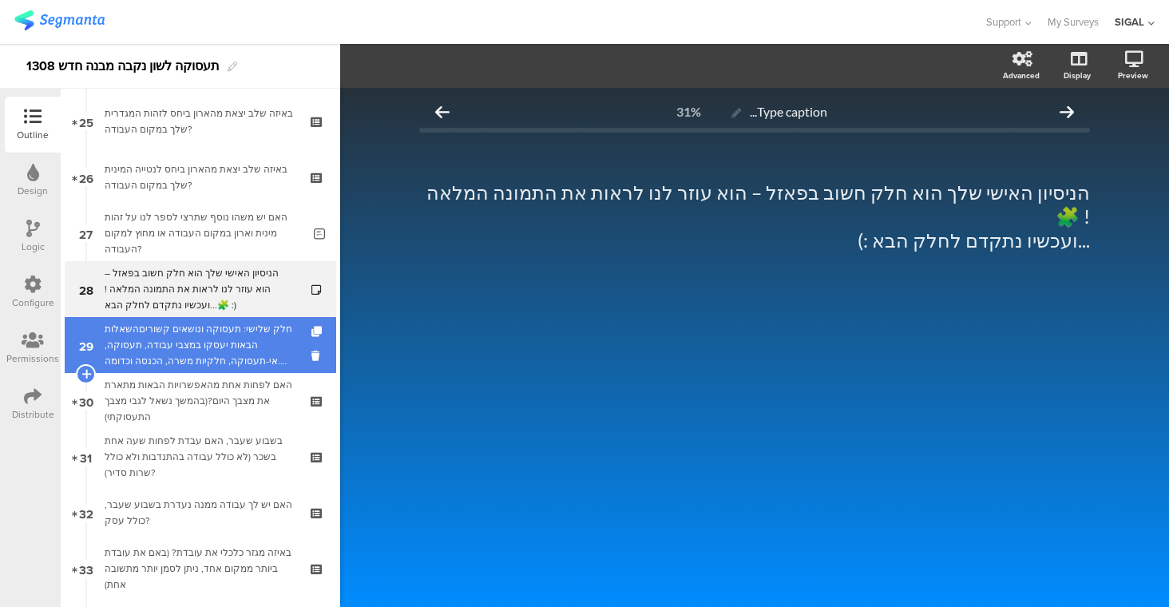
click at [206, 363] on div "חלק שלישי: תעסוקה ונושאים קשוריםהשאלות הבאות יעסקו במצבי עבודה, תעסוקה, אי-תעסו…" at bounding box center [200, 345] width 191 height 48
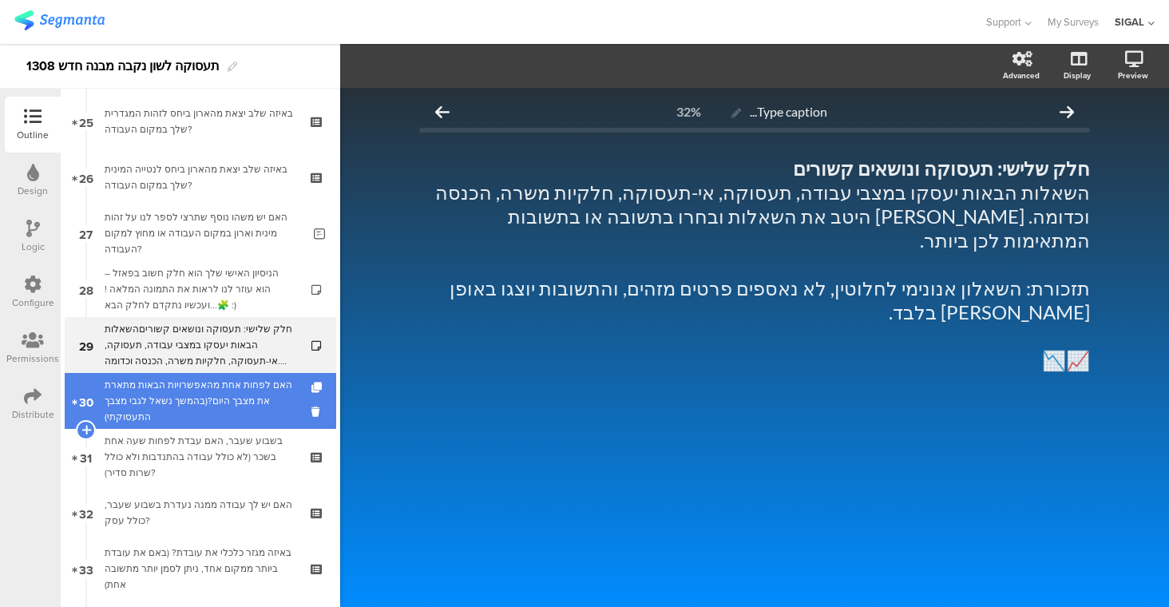
click at [215, 394] on div "האם לפחות אחת מהאפשרויות הבאות מתארת את מצבך היום?(בהמשך נשאל לגבי מצבך התעסוקת…" at bounding box center [200, 401] width 191 height 48
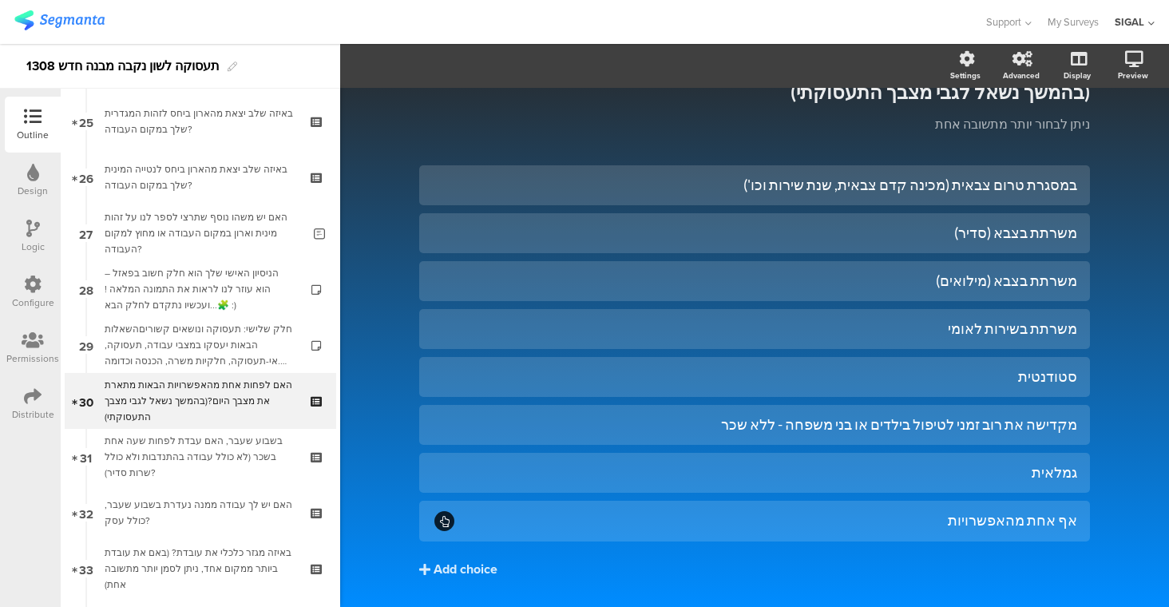
scroll to position [147, 0]
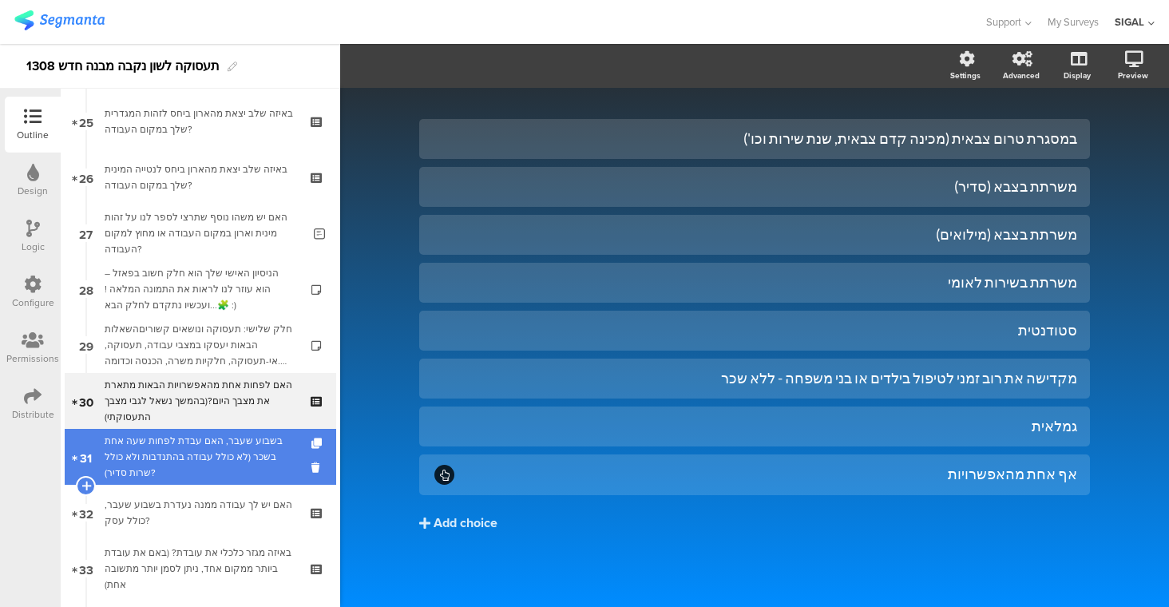
click at [243, 453] on div "בשבוע שעבר, האם עבדת לפחות שעה אחת בשכר (לא כולל עבודה בהתנדבות ולא כולל שרות ס…" at bounding box center [200, 457] width 191 height 48
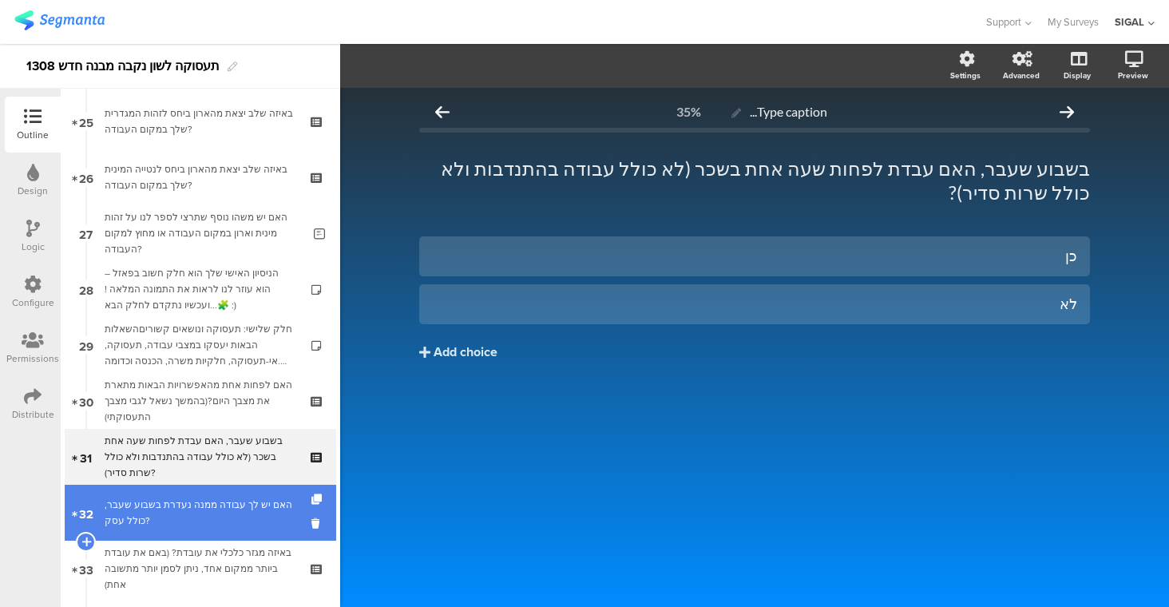
click at [249, 513] on div "האם יש לך עבודה ממנה נעדרת בשבוע שעבר, כולל עסק?" at bounding box center [200, 513] width 191 height 32
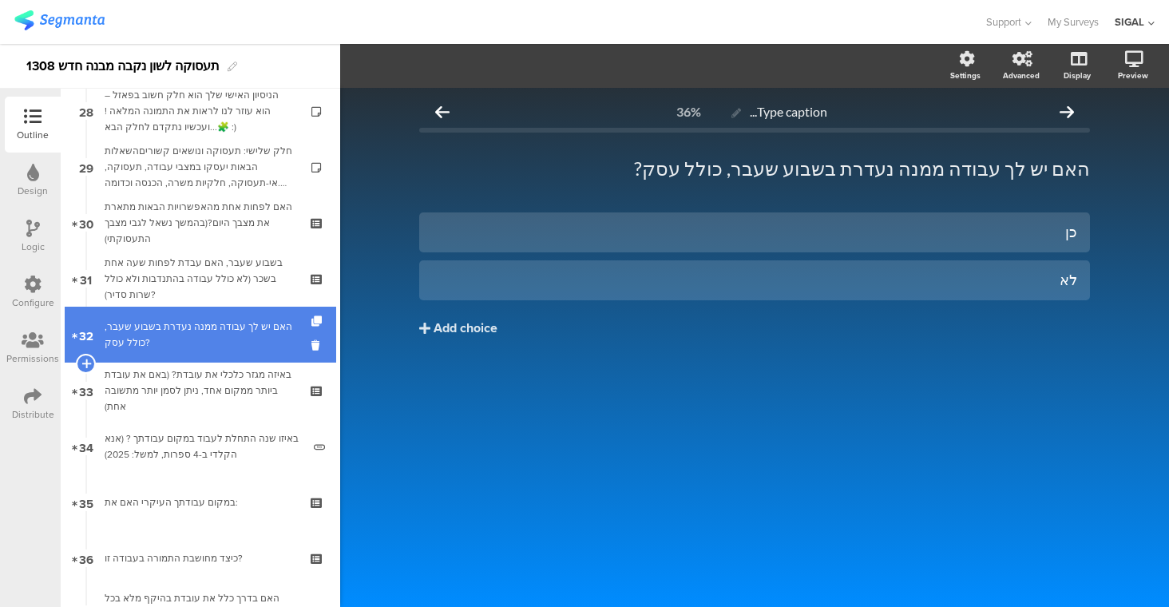
scroll to position [1581, 0]
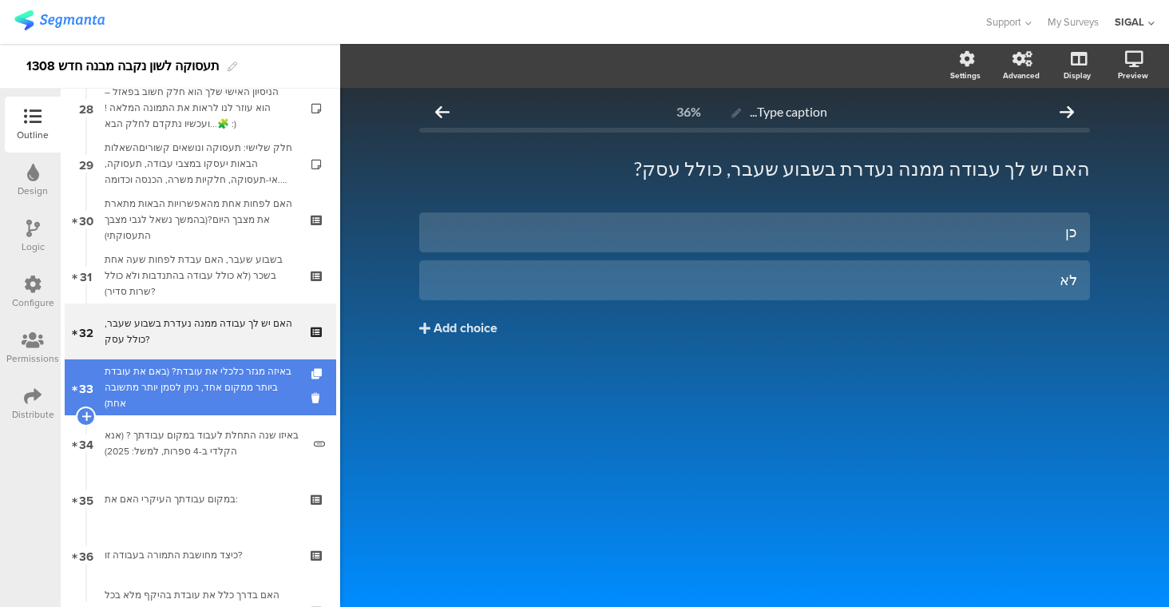
click at [178, 409] on div "באיזה מגזר כלכלי את עובדת? (באם את עובדת ביותר ממקום אחד, ניתן לסמן יותר מתשובה…" at bounding box center [200, 387] width 191 height 48
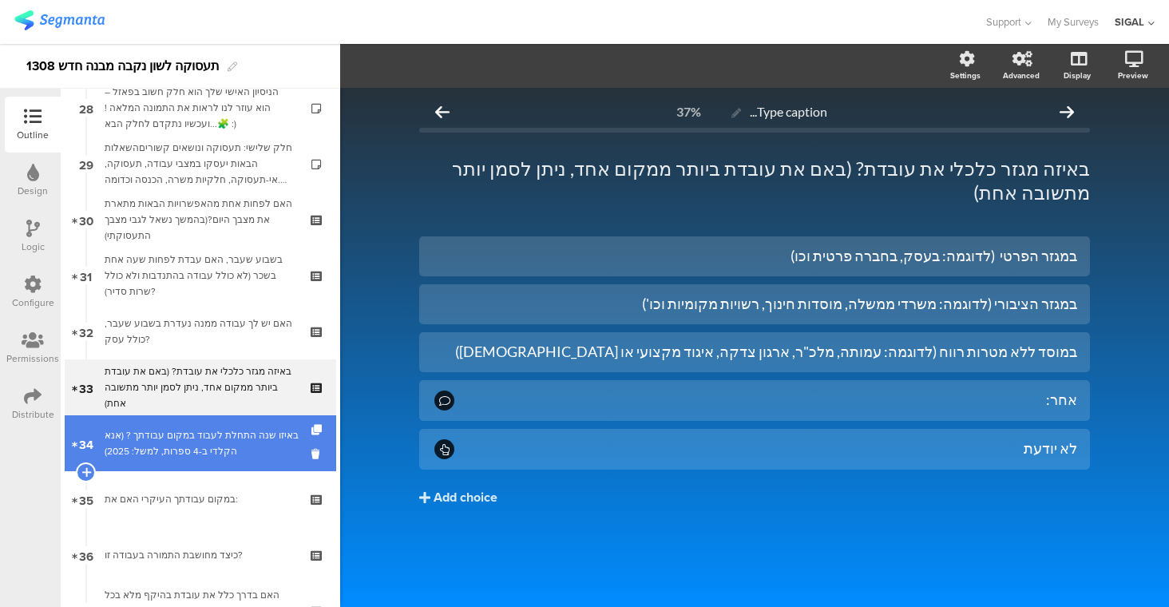
click at [209, 445] on div "באיזו שנה התחלת לעבוד במקום עבודתך ? (אנא הקלדי ב-4 ספרות, למשל: 2025)" at bounding box center [203, 443] width 197 height 32
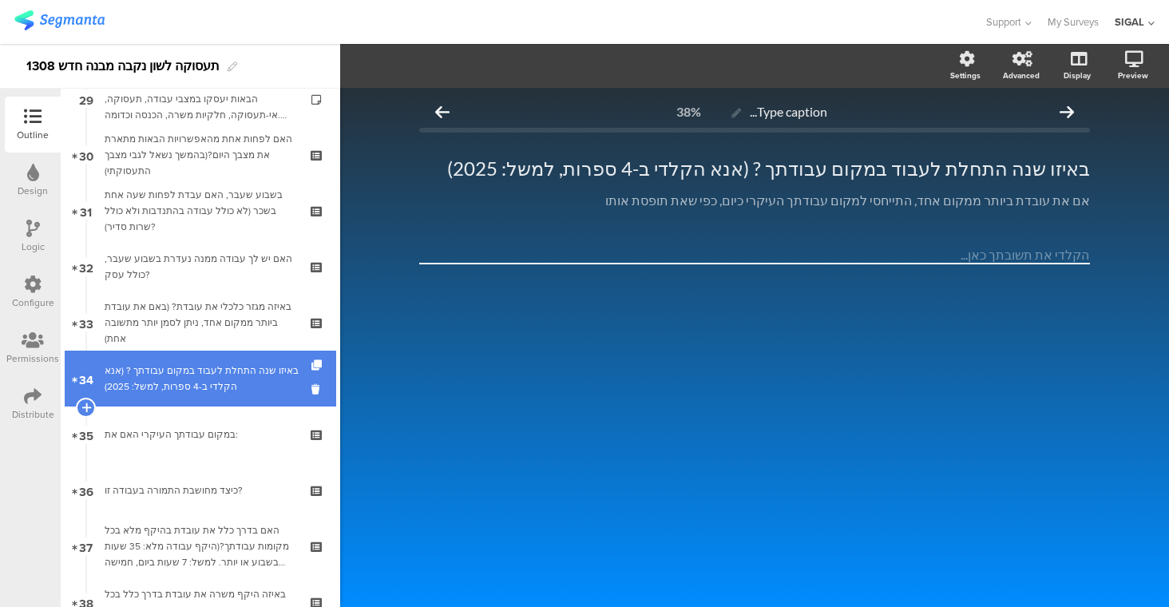
scroll to position [1648, 0]
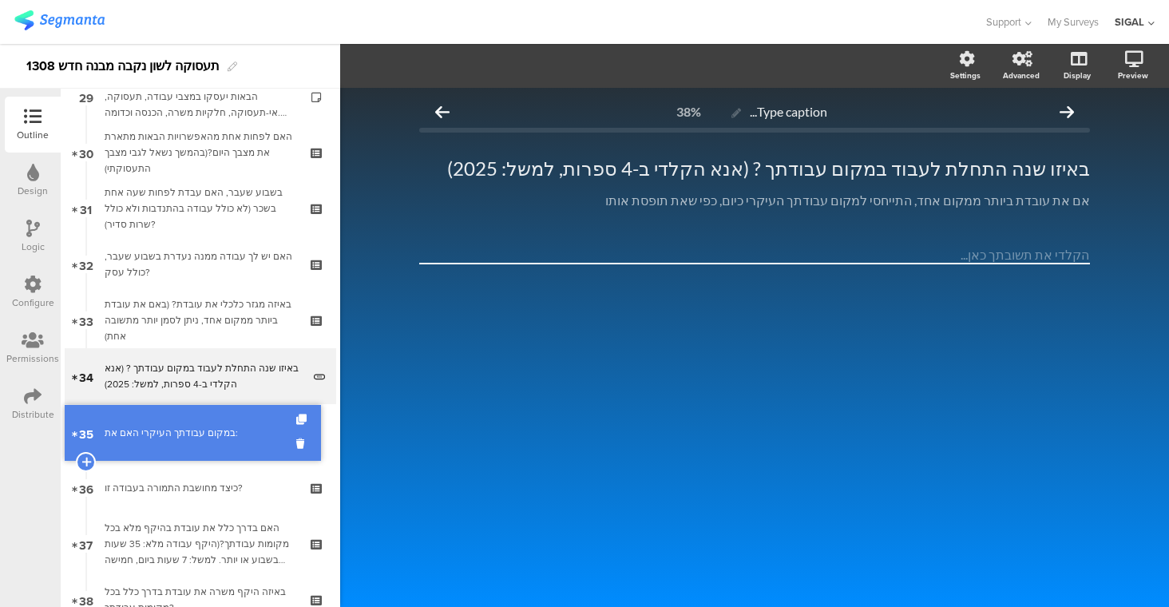
drag, startPoint x: 239, startPoint y: 445, endPoint x: 164, endPoint y: 441, distance: 75.1
click at [188, 426] on div "במקום עבודתך העיקרי האם את:" at bounding box center [200, 432] width 191 height 16
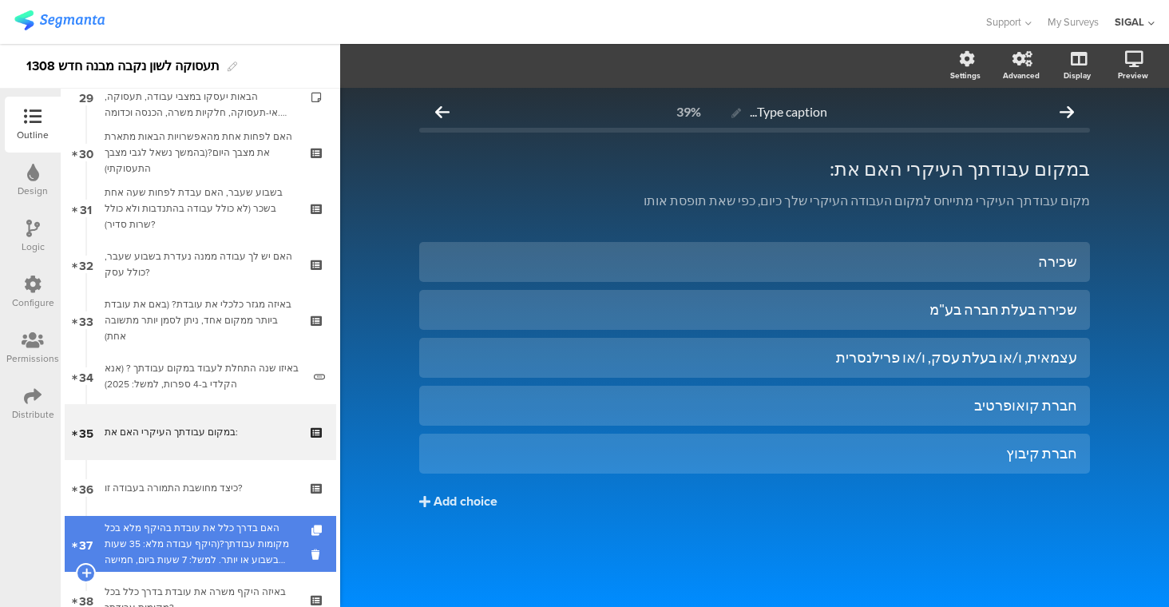
click at [228, 544] on div "האם בדרך כלל את עובדת בהיקף מלא בכל מקומות עבודתך?(היקף עבודה מלא: 35 שעות בשבו…" at bounding box center [200, 544] width 191 height 48
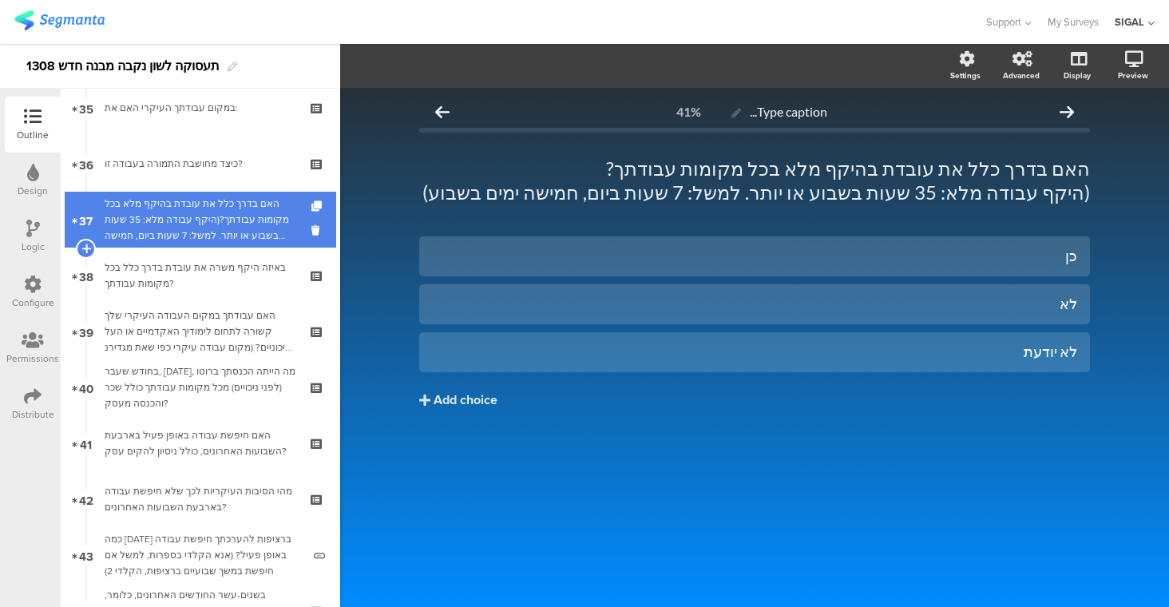
scroll to position [1973, 0]
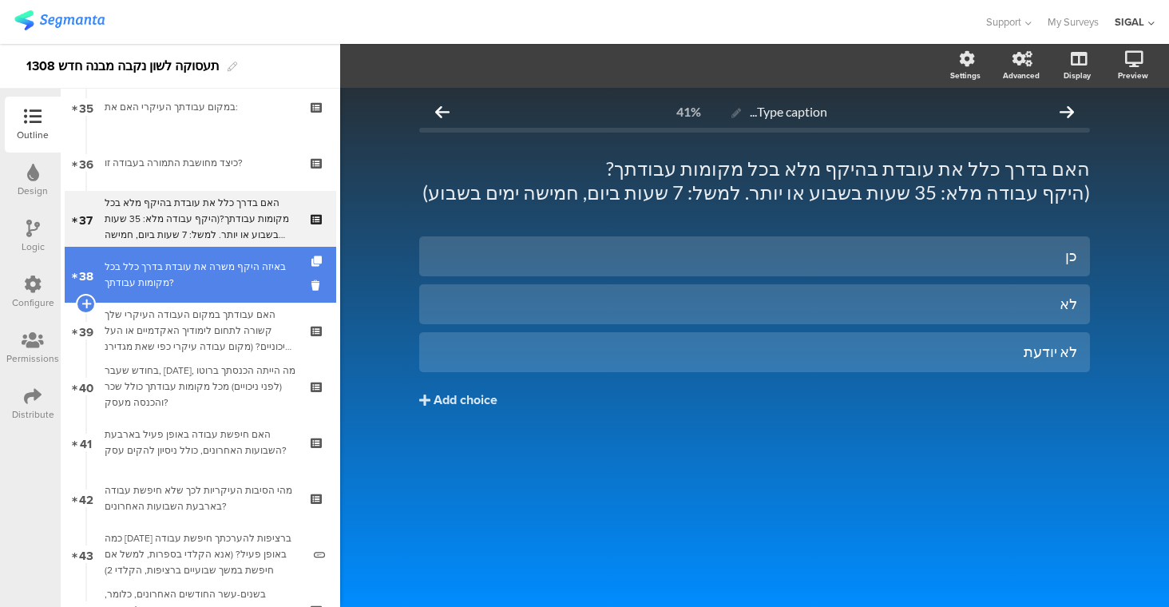
click at [179, 263] on div "באיזה היקף משרה את עובדת בדרך כלל בכל מקומות עבודתך?" at bounding box center [200, 275] width 191 height 32
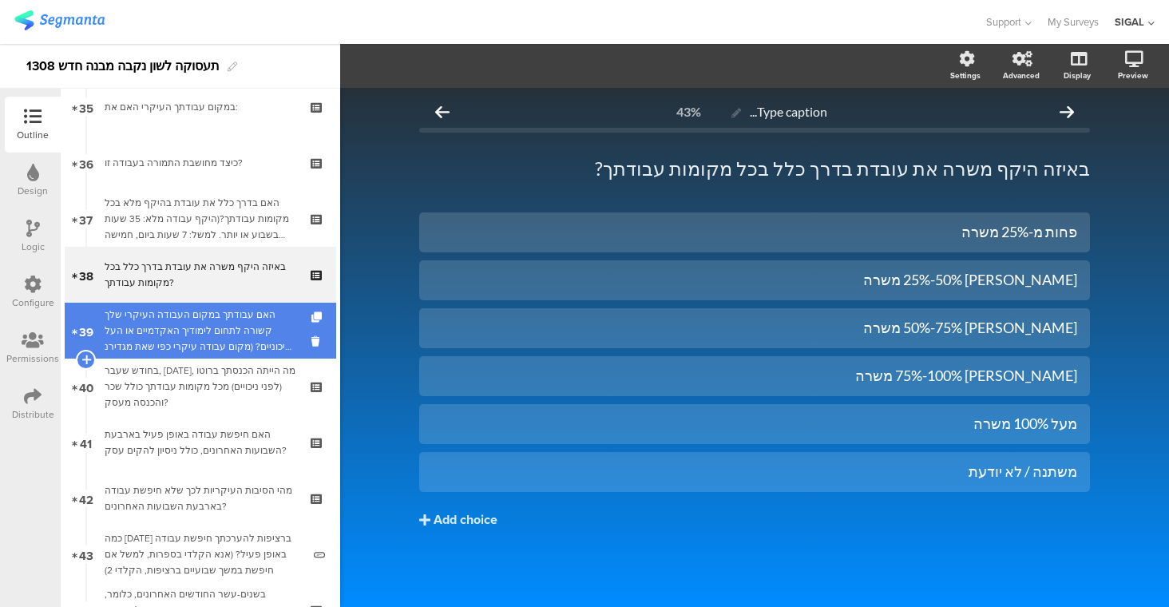
click at [196, 326] on div "האם עבודתך במקום העבודה העיקרי שלך קשורה לתחום לימודיך האקדמיים או העל תיכוניים…" at bounding box center [200, 331] width 191 height 48
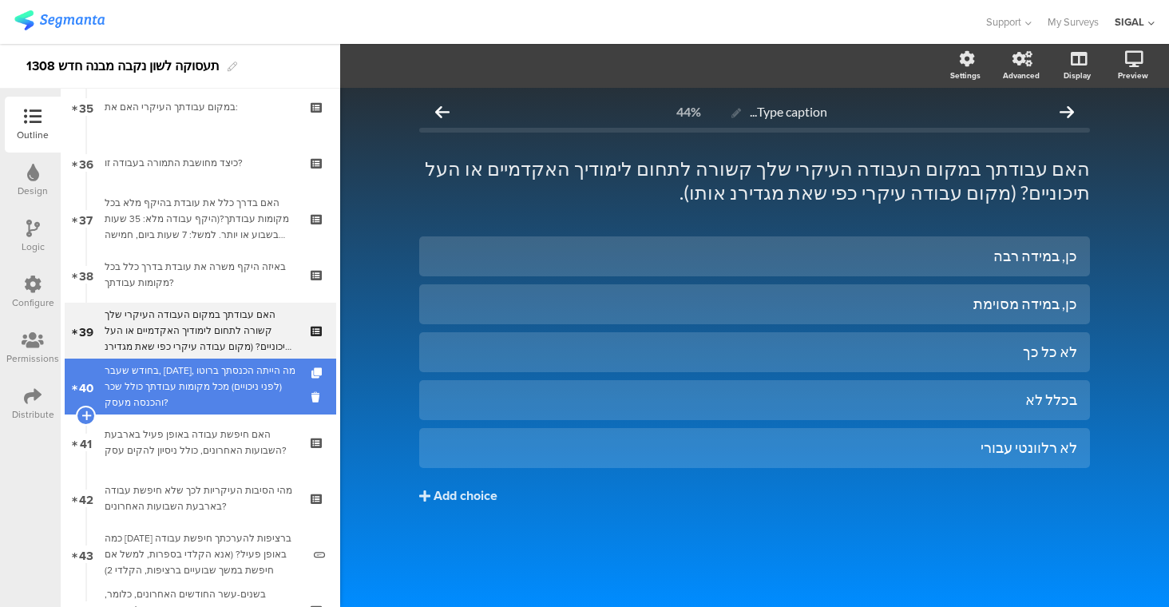
click at [215, 391] on div "בחודש שעבר, [DATE], מה הייתה הכנסתך ברוטו (לפני ניכויים) מכל מקומות עבודתך כולל…" at bounding box center [200, 386] width 191 height 48
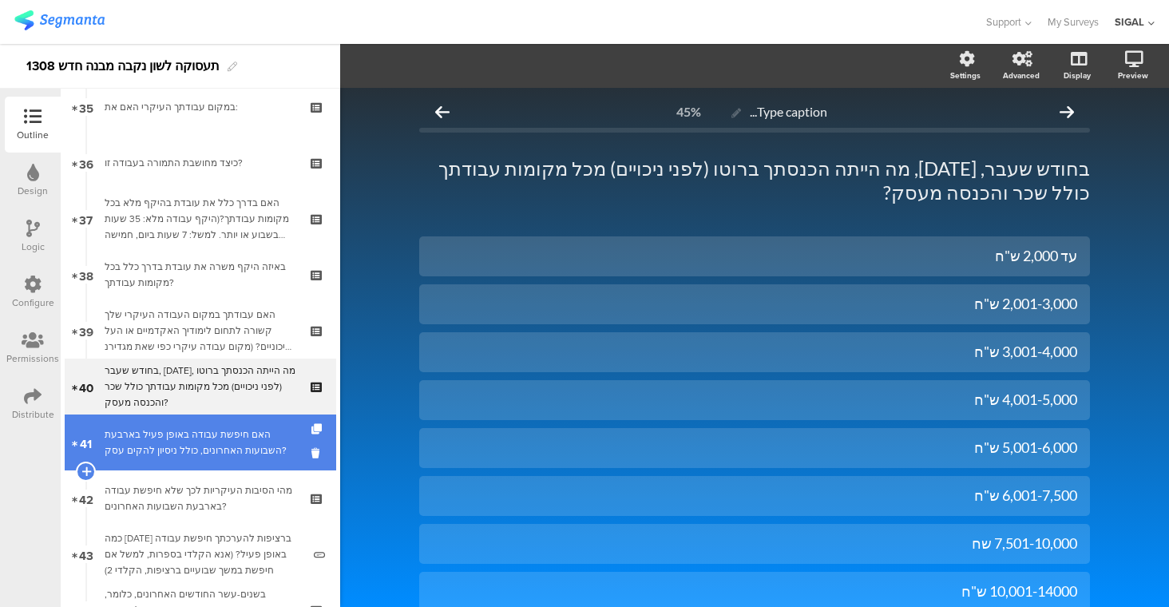
click at [220, 448] on div "האם חיפשת עבודה באופן פעיל בארבעת השבועות האחרונים, כולל ניסיון להקים עסק?" at bounding box center [200, 442] width 191 height 32
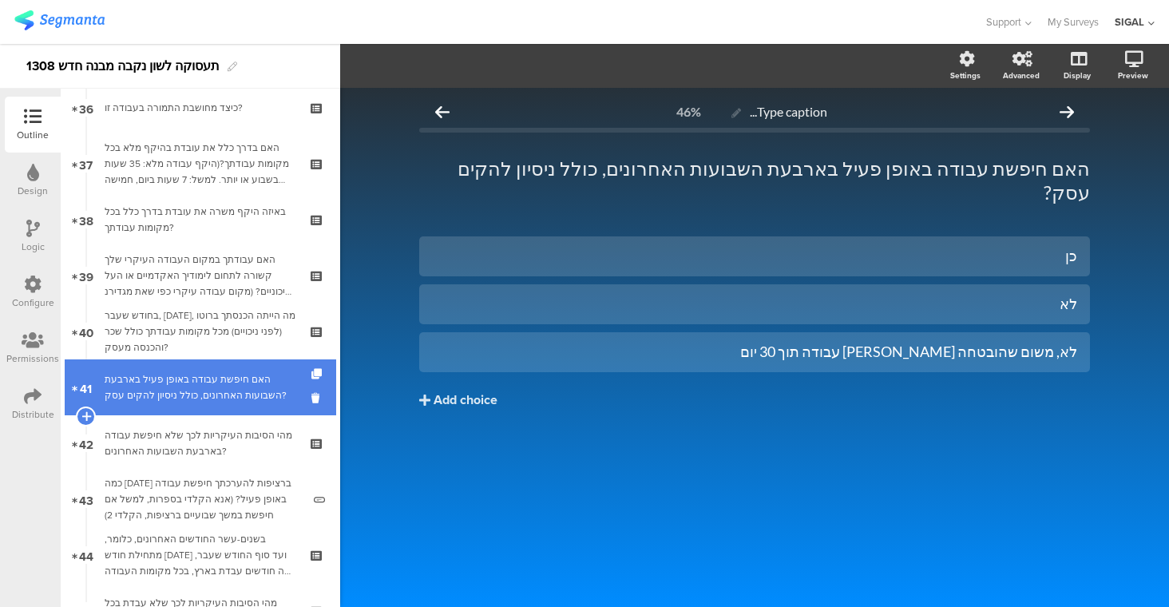
scroll to position [2029, 0]
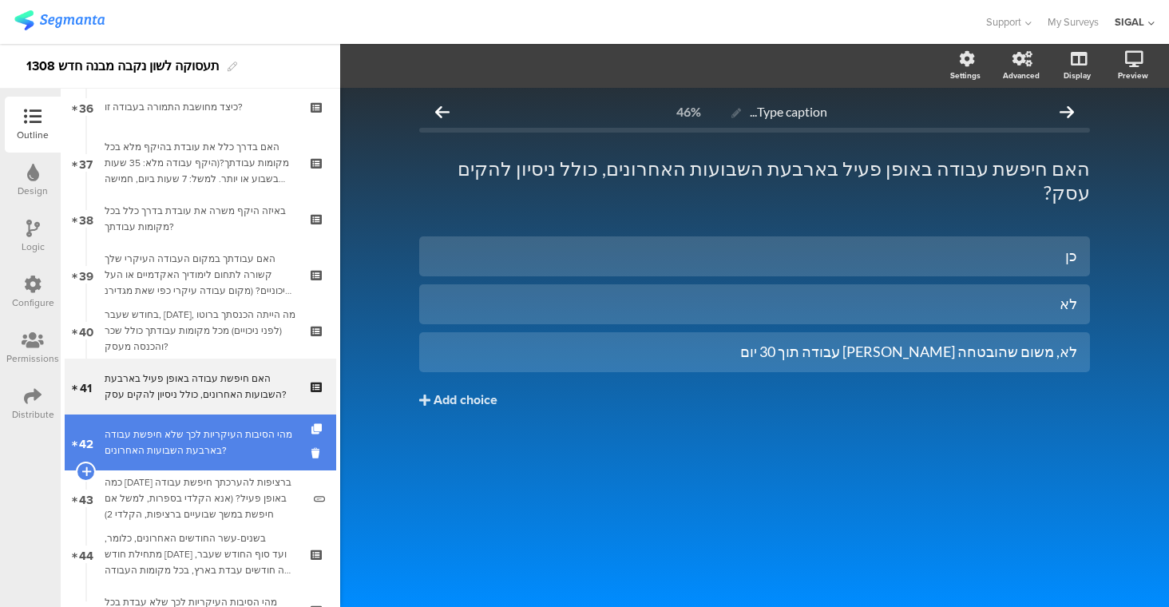
drag, startPoint x: 220, startPoint y: 448, endPoint x: 165, endPoint y: 420, distance: 61.8
click at [168, 434] on div "מהי הסיבות העיקריות לכך שלא חיפשת עבודה בארבעת השבועות האחרונים?" at bounding box center [200, 442] width 191 height 32
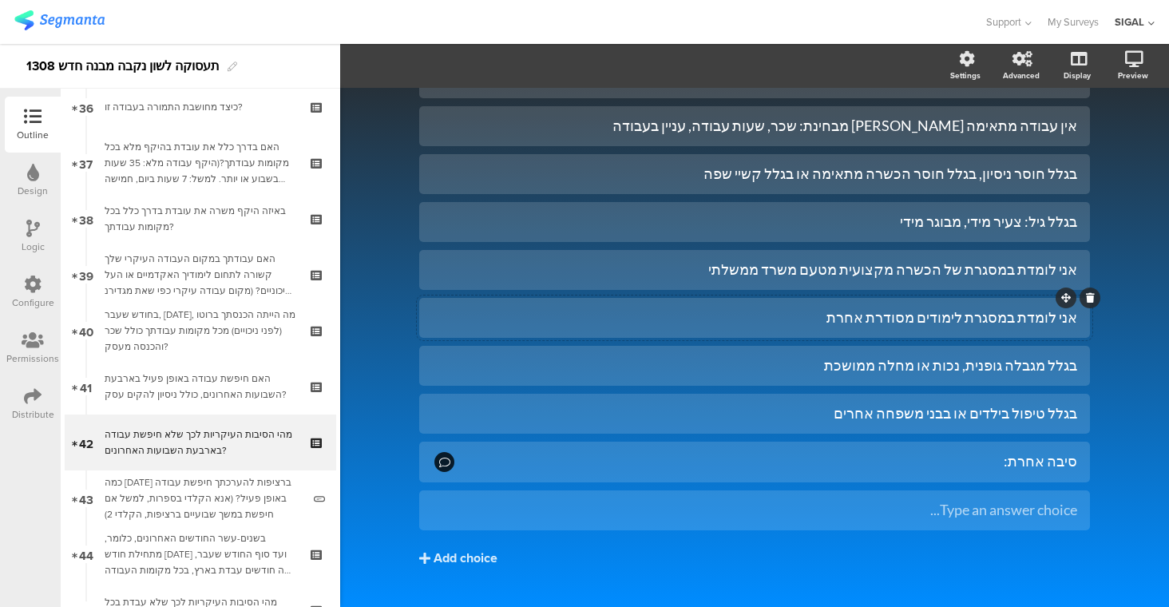
scroll to position [249, 0]
click at [1089, 492] on div at bounding box center [1089, 491] width 21 height 21
click at [1086, 493] on icon at bounding box center [1090, 491] width 9 height 10
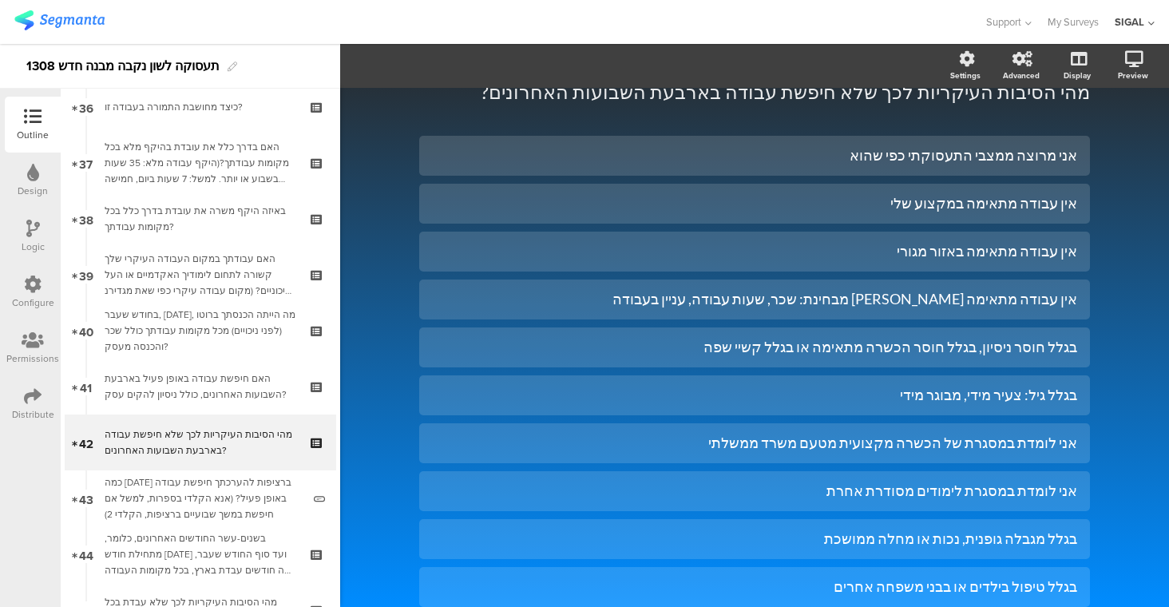
scroll to position [237, 0]
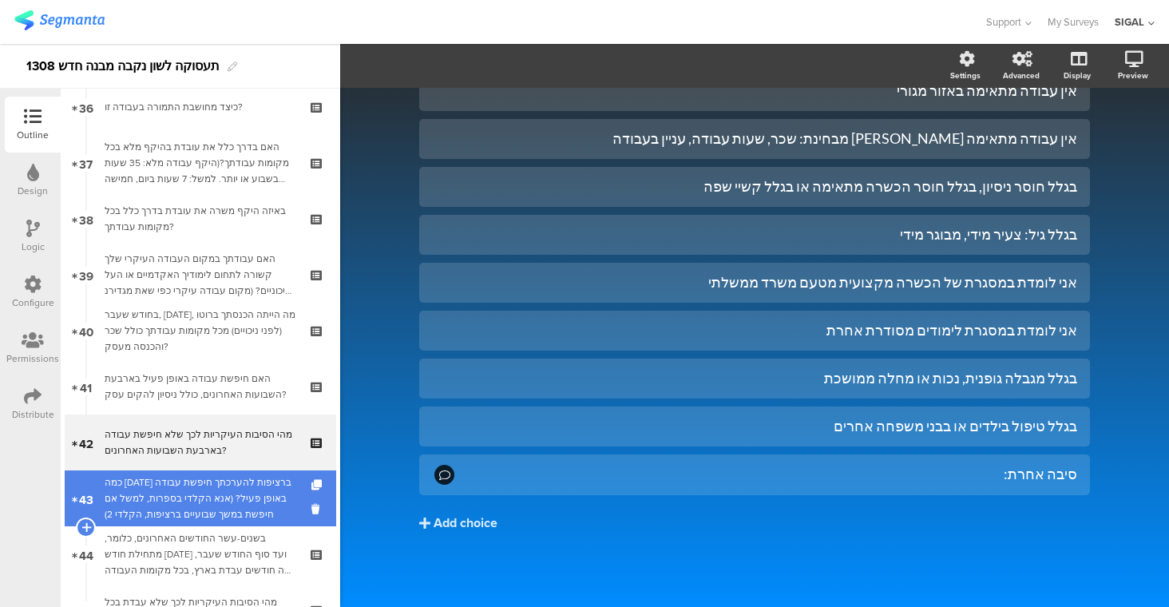
click at [259, 502] on div "כמה [DATE] ברציפות להערכתך חיפשת עבודה באופן פעיל? (אנא הקלדי בספרות, למשל אם ח…" at bounding box center [203, 498] width 197 height 48
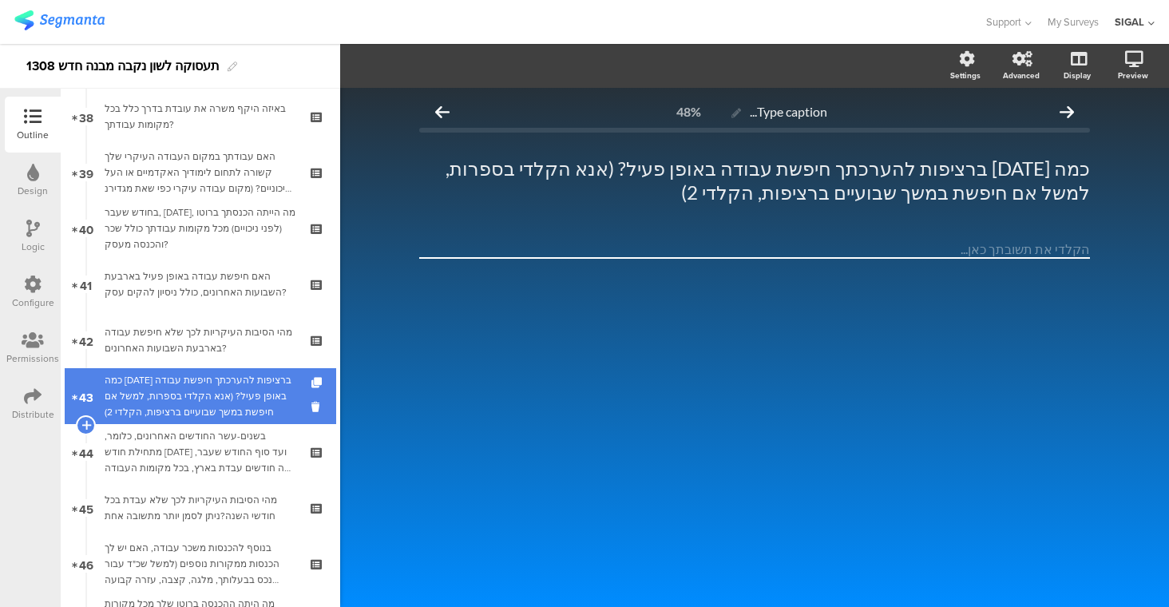
scroll to position [2199, 0]
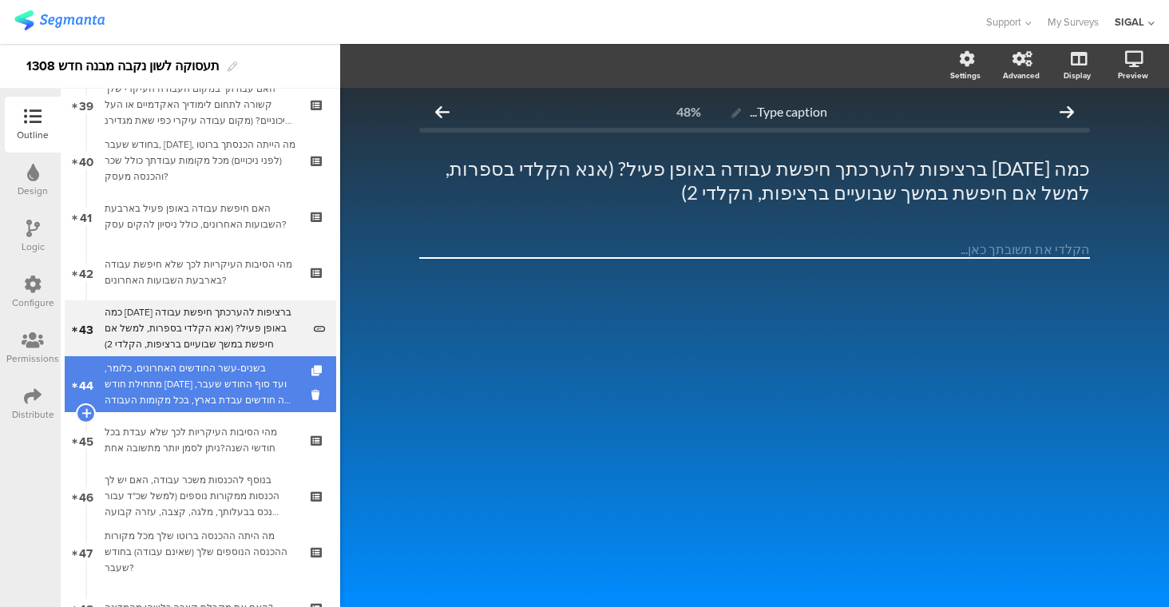
click at [227, 394] on div "בשנים-עשר החודשים האחרונים, כלומר, מתחילת חודש [DATE] ועד סוף החודש שעבר, כמה ח…" at bounding box center [200, 384] width 191 height 48
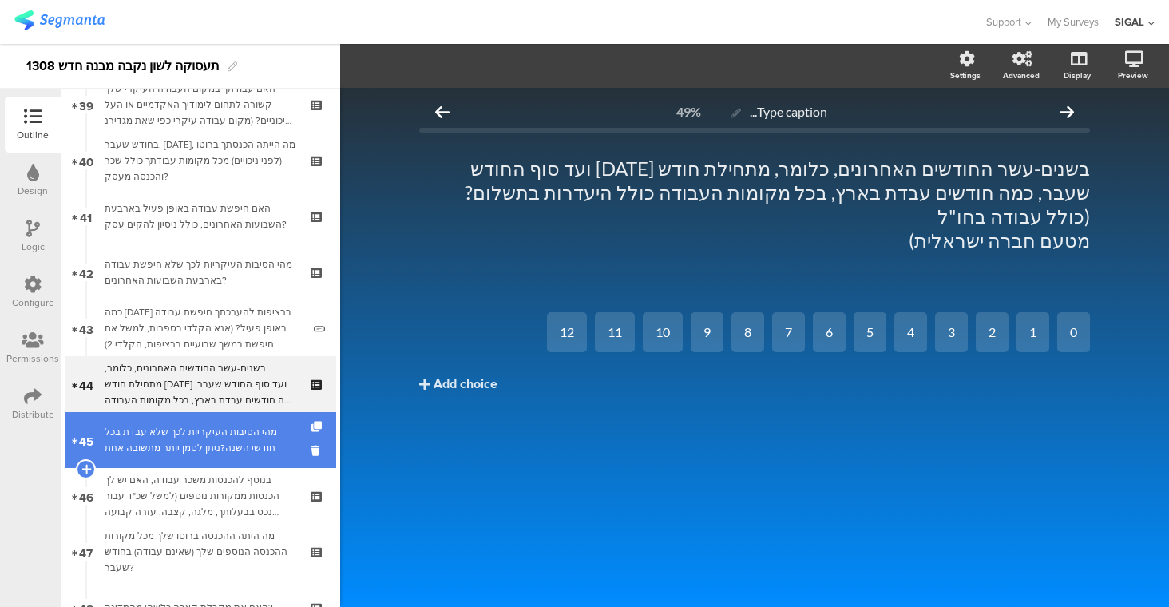
click at [233, 441] on div "מהי הסיבות העיקריות לכך שלא עבדת בכל חודשי השנה?ניתן לסמן יותר מתשובה אחת" at bounding box center [200, 440] width 191 height 32
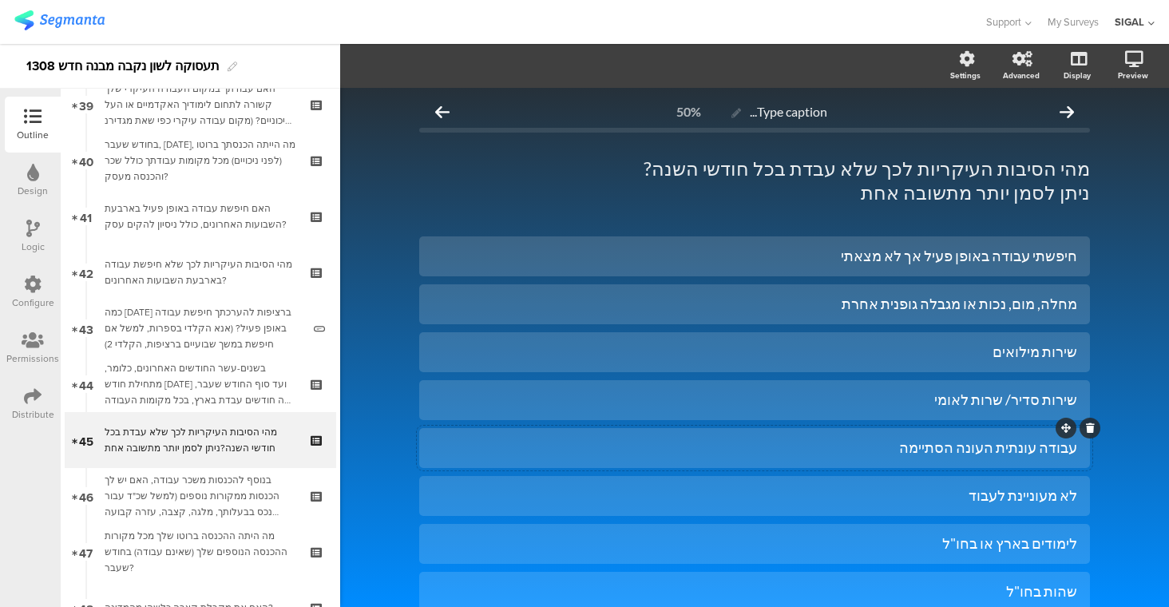
scroll to position [261, 0]
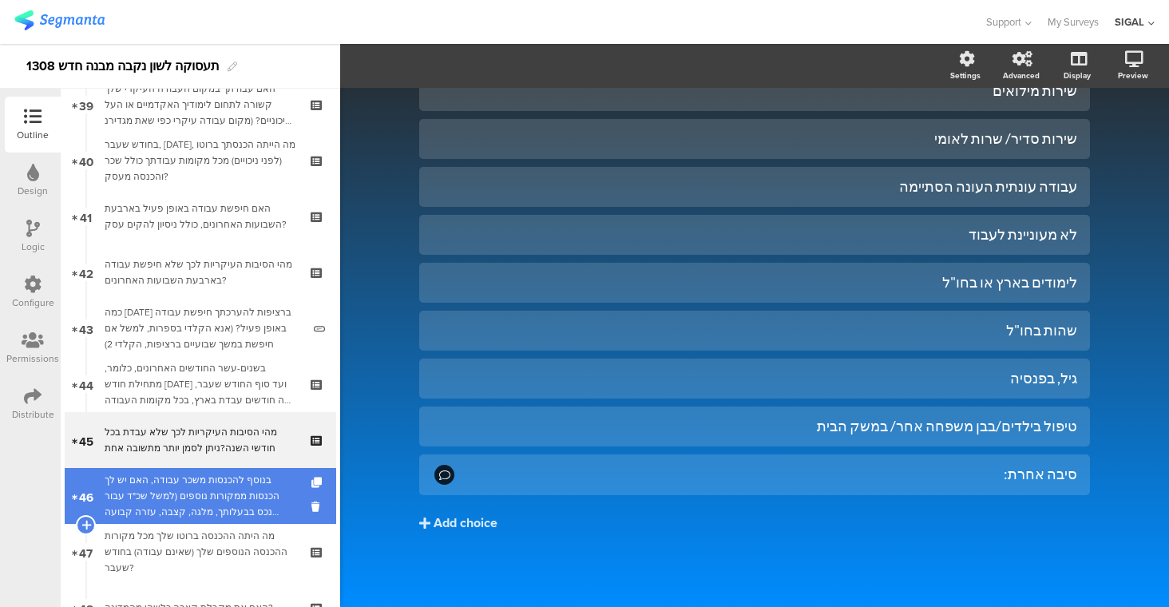
click at [252, 493] on div "בנוסף להכנסות משכר עבודה, האם יש לך הכנסות ממקורות נוספים (למשל שכ"ד עבור נכס ב…" at bounding box center [200, 496] width 191 height 48
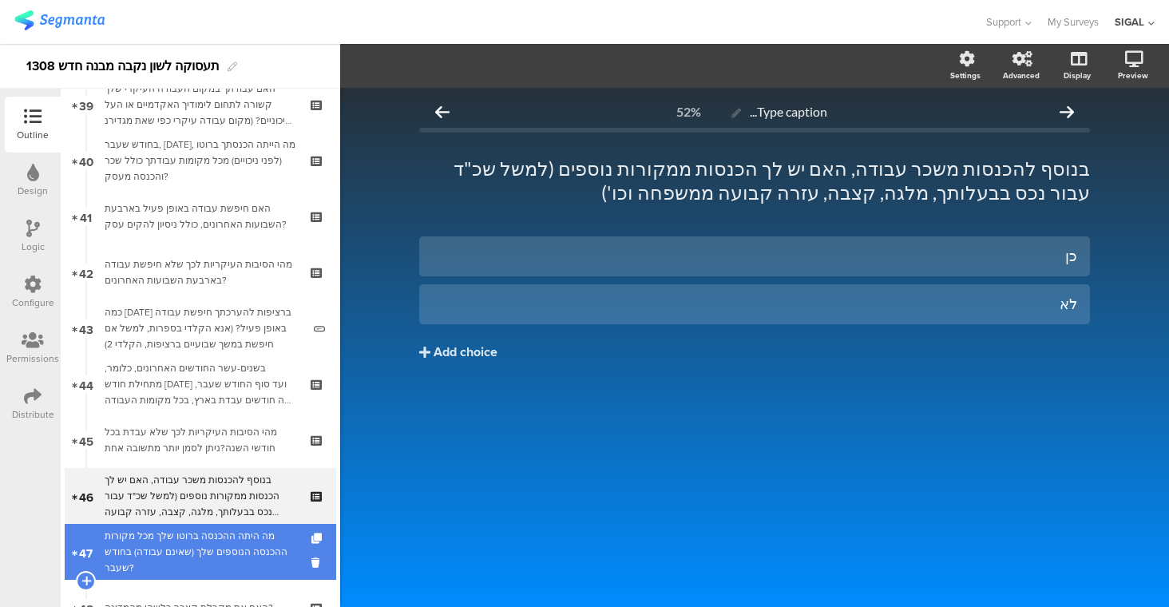
click at [199, 566] on div "מה היתה ההכנסה ברוטו שלך מכל מקורות ההכנסה הנוספים שלך (שאינם עבודה) בחודש שעבר?" at bounding box center [200, 552] width 191 height 48
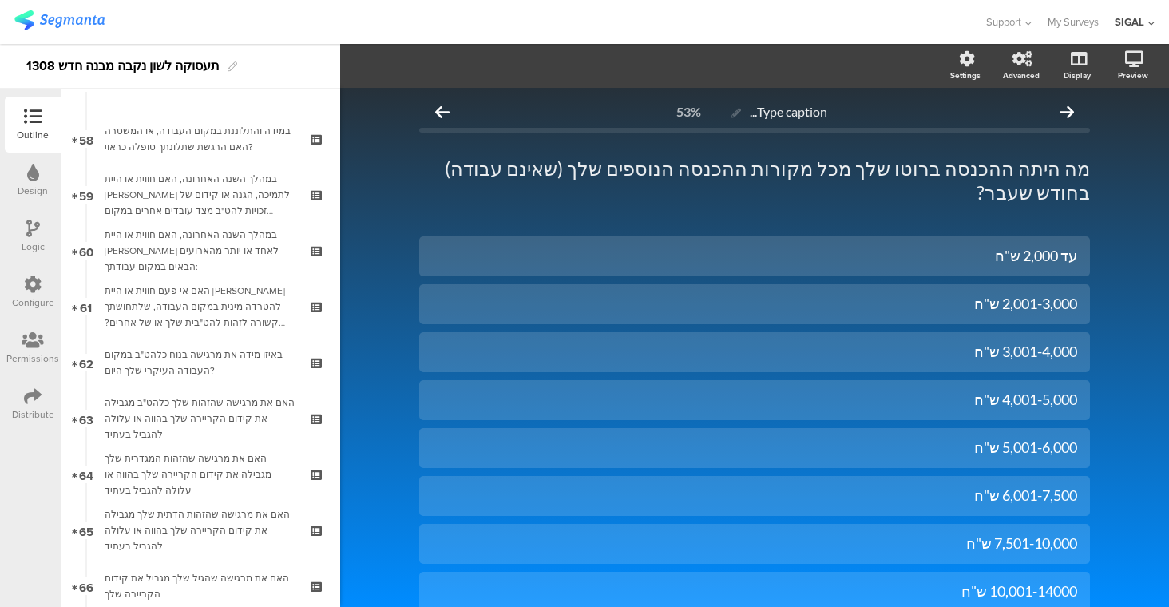
scroll to position [3315, 0]
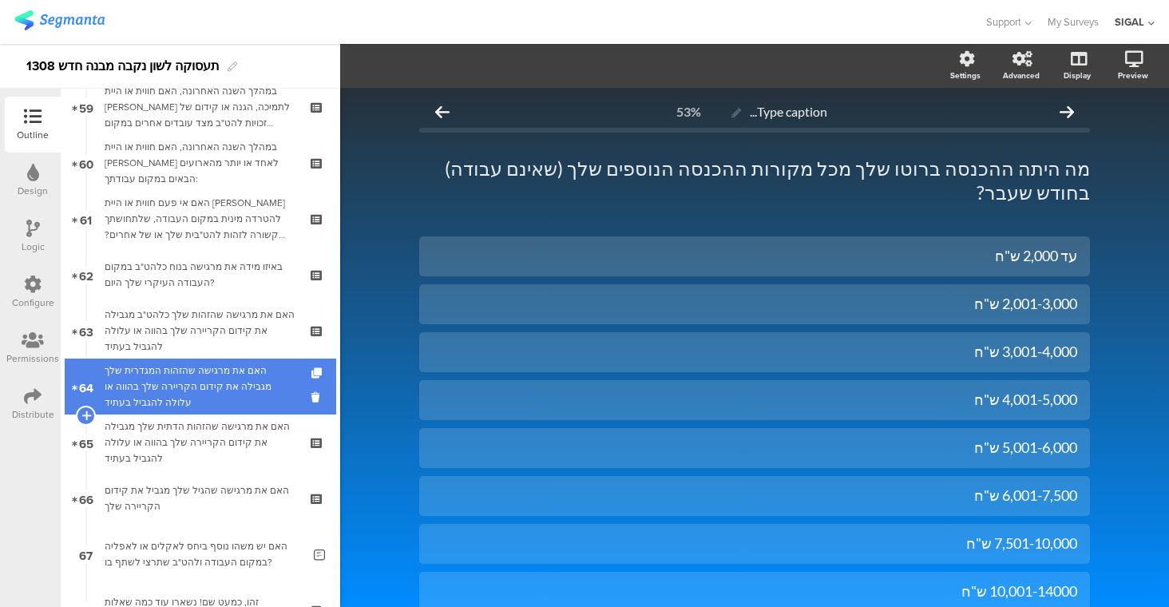
click at [200, 382] on div "האם את מרגישה שהזהות המגדרית שלך מגבילה את קידום הקריירה שלך בהווה או עלולה להג…" at bounding box center [200, 386] width 191 height 48
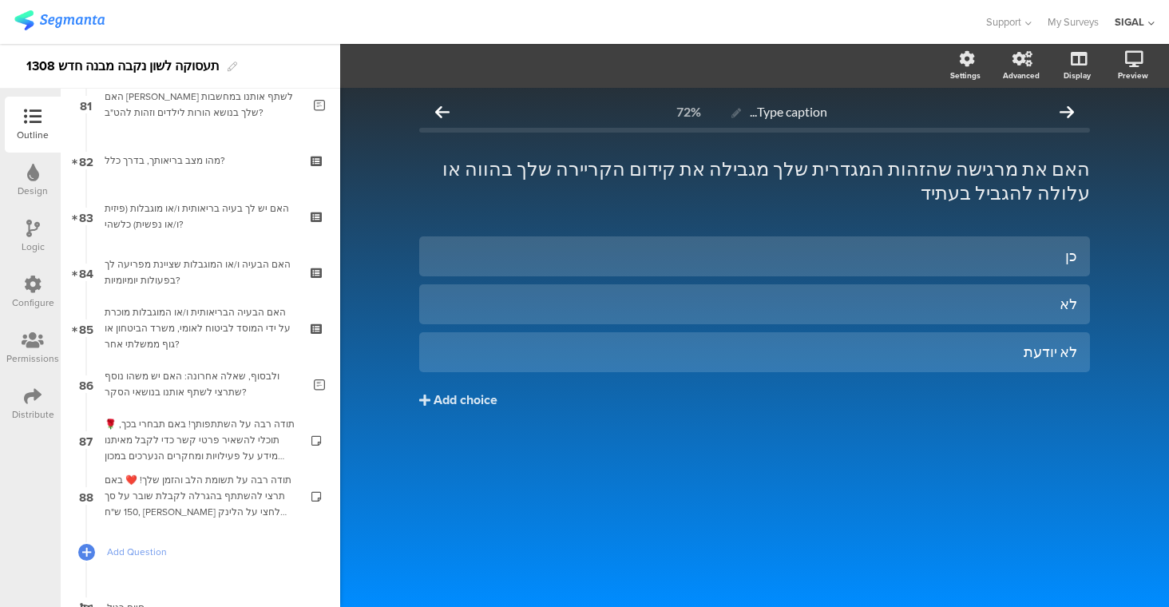
scroll to position [4553, 0]
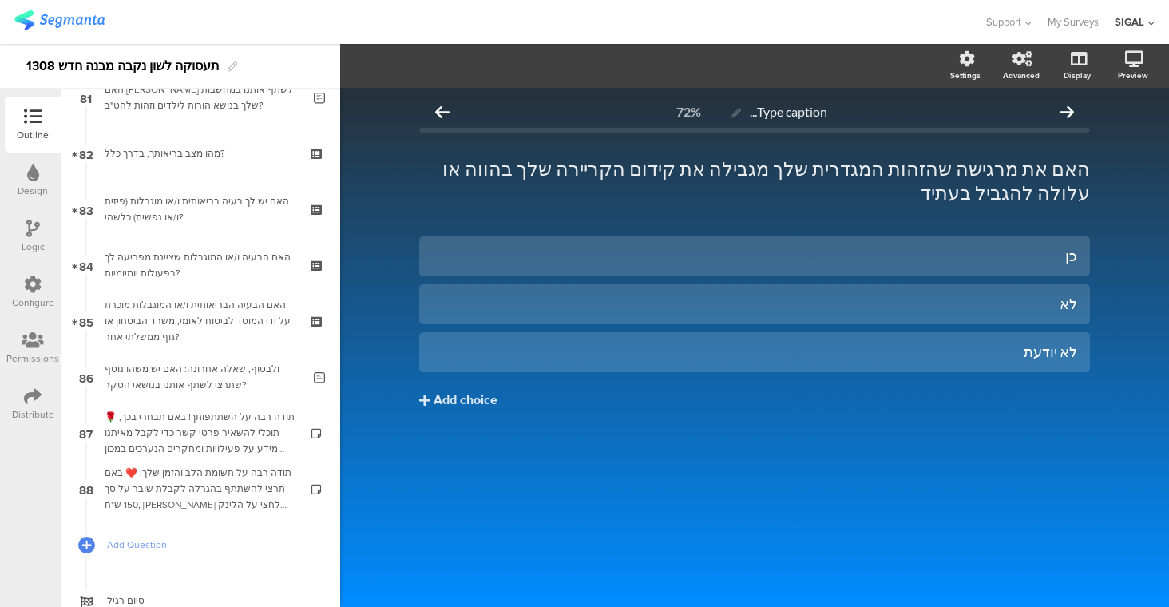
click at [514, 436] on div "כן לא לא יודעת Add choice" at bounding box center [754, 355] width 671 height 239
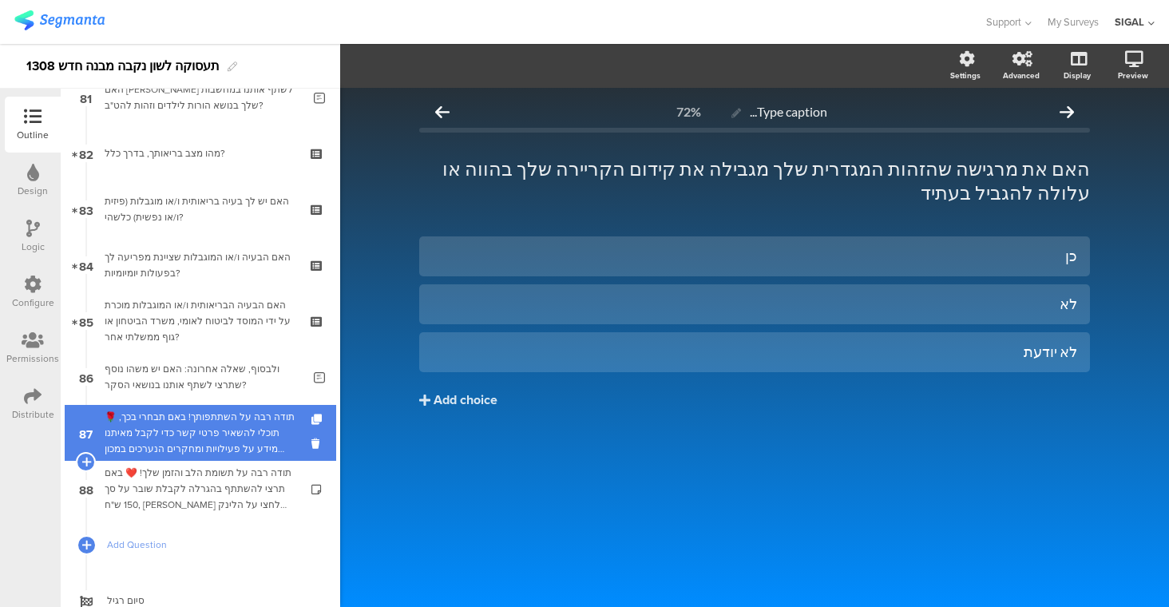
click at [175, 431] on div "🌹 תודה רבה על השתתפותך! באם תבחרי בכך, תוכלי להשאיר פרטי קשר כדי לקבל מאיתנו מי…" at bounding box center [200, 433] width 191 height 48
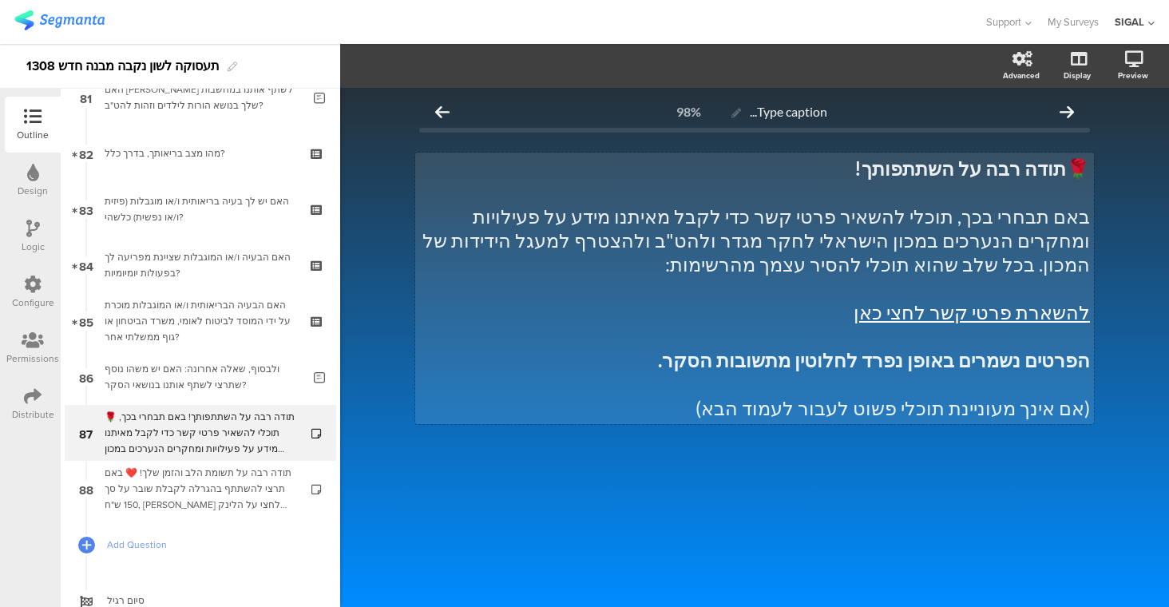
click at [964, 318] on link "להשארת פרטי קשר לחצי כאן" at bounding box center [971, 311] width 236 height 23
click at [952, 314] on link "להשארת פרטי קשר לחצי כאן" at bounding box center [971, 311] width 236 height 23
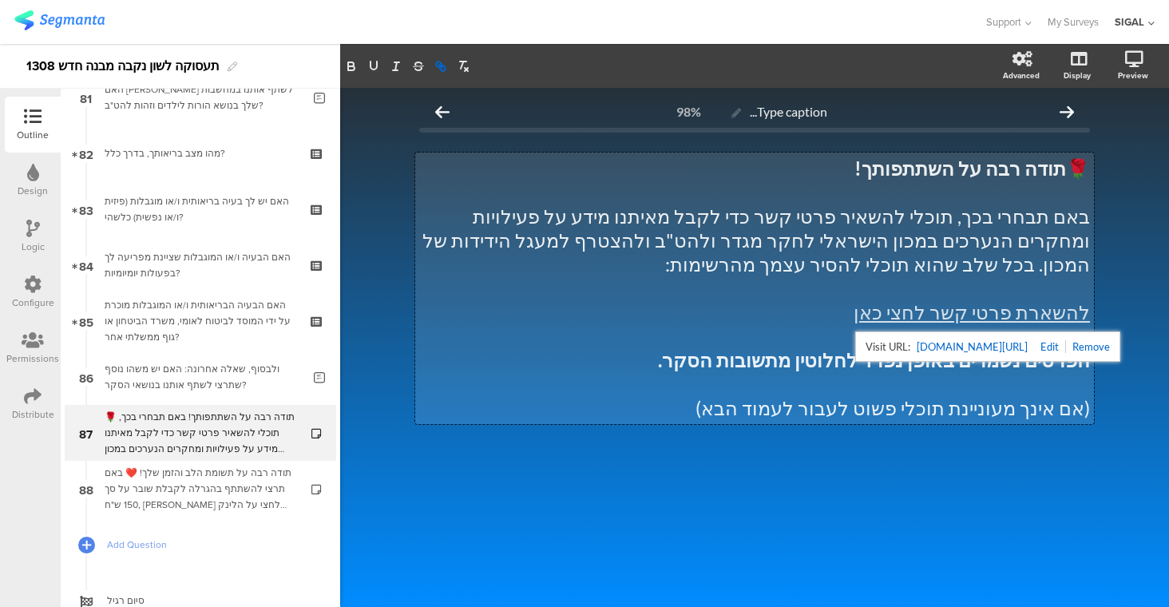
click at [1004, 349] on link "https://docs.google.com/forms/d/e/1FAIpQLSd5zurR2-s55OPxD2fB3gxj_k8ziSq2_JzqydO…" at bounding box center [971, 346] width 111 height 21
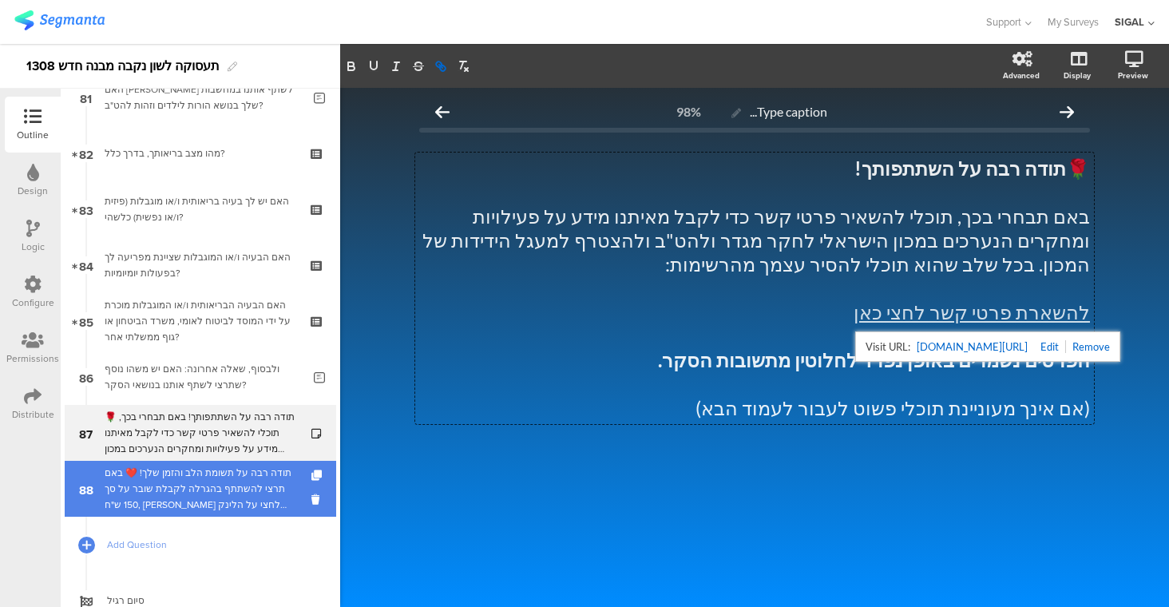
click at [230, 483] on div "תודה רבה על תשומת הלב והזמן שלך! ❤️ באם תרצי להשתתף בהגרלה לקבלת שובר על סך 150…" at bounding box center [200, 489] width 191 height 48
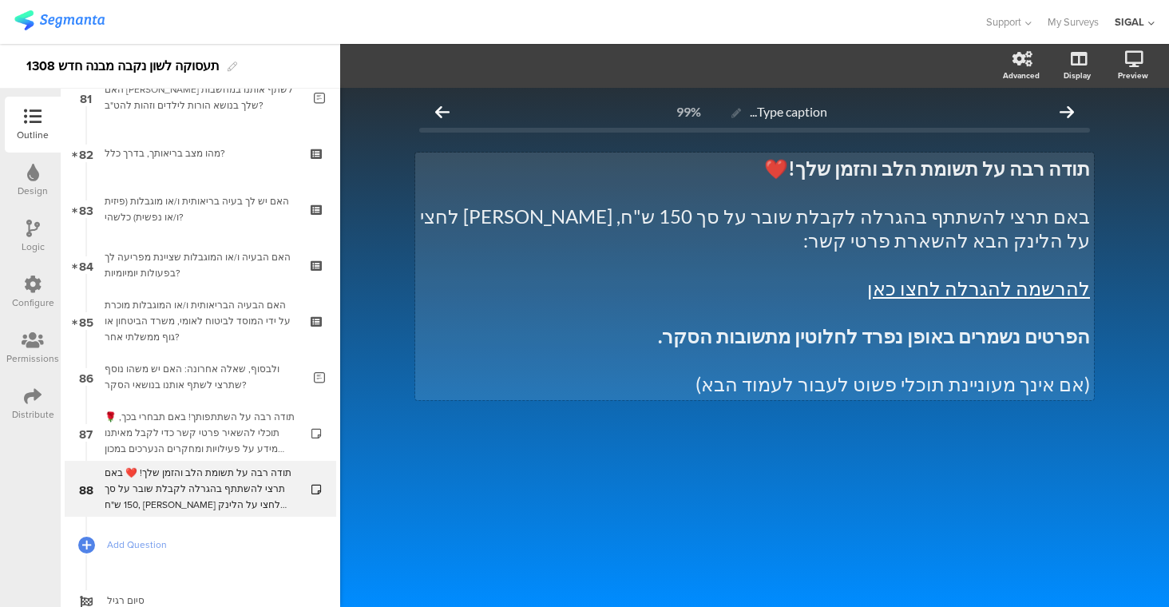
click at [940, 267] on div "תודה רבה על תשומת הלב והזמן שלך! ❤️ באם תרצי להשתתף בהגרלה לקבלת שובר על סך 150…" at bounding box center [754, 275] width 679 height 247
click at [940, 276] on link "להרשמה להגרלה לחצו כאן" at bounding box center [978, 287] width 223 height 23
click at [1007, 276] on link "להרשמה להגרלה לחצו כאן" at bounding box center [978, 287] width 223 height 23
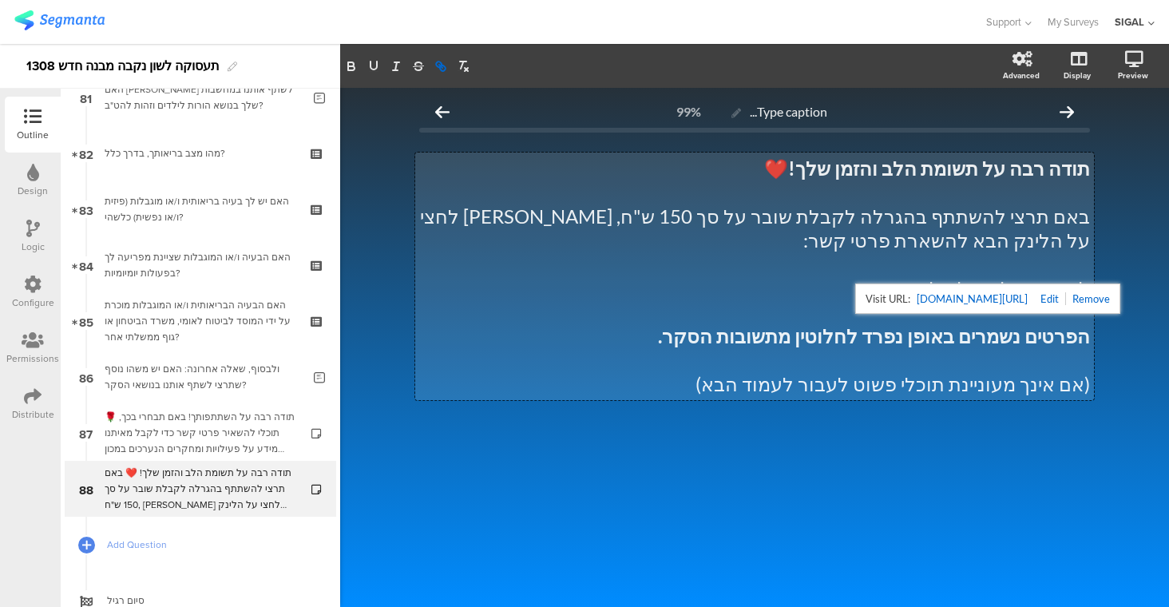
click at [1027, 299] on link "https://docs.google.com/forms/d/e/1FAIpQLSfrLF-fJ7BTKqTyrFqSiAFAUiUYGX9ygesH-2G…" at bounding box center [971, 298] width 111 height 21
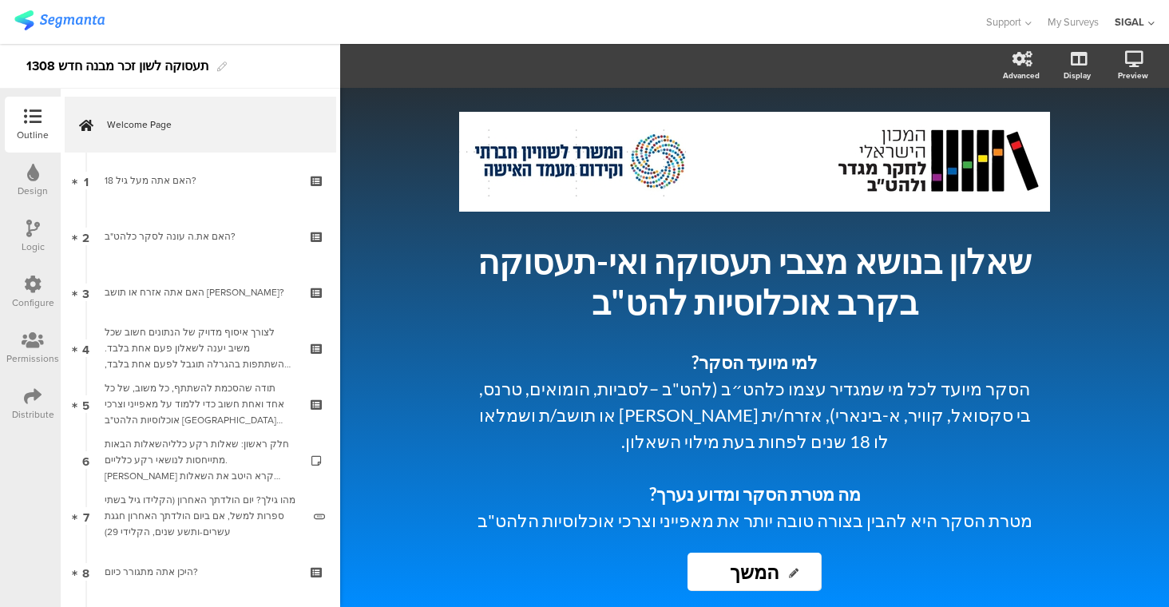
click at [41, 398] on icon at bounding box center [33, 396] width 18 height 18
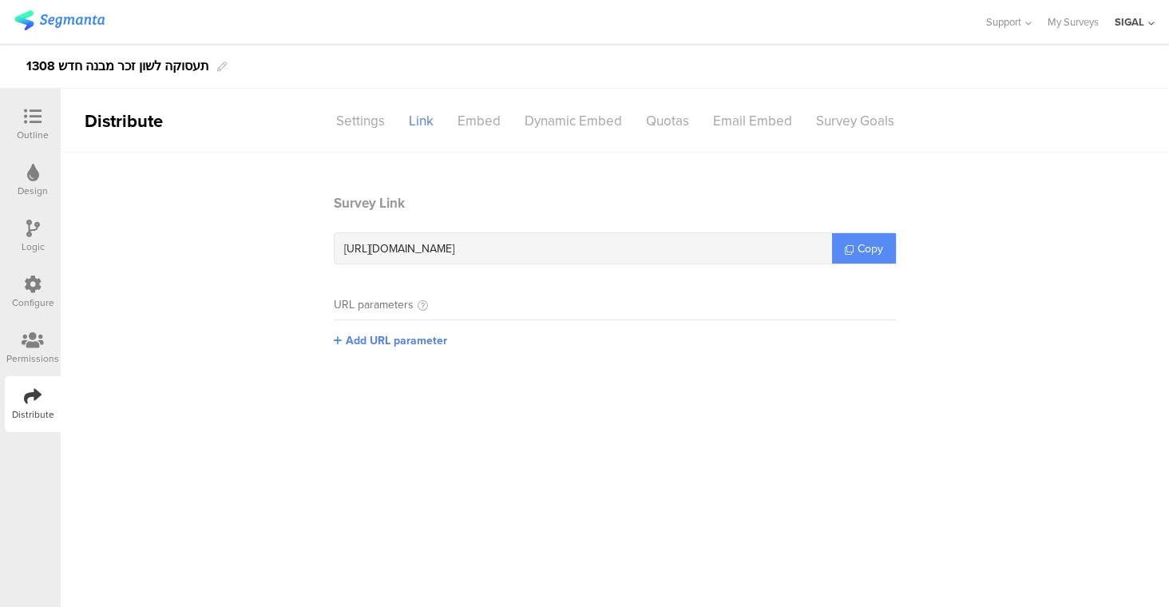
click at [860, 242] on span "Copy" at bounding box center [870, 248] width 26 height 17
click at [879, 249] on span "Copy" at bounding box center [870, 248] width 26 height 17
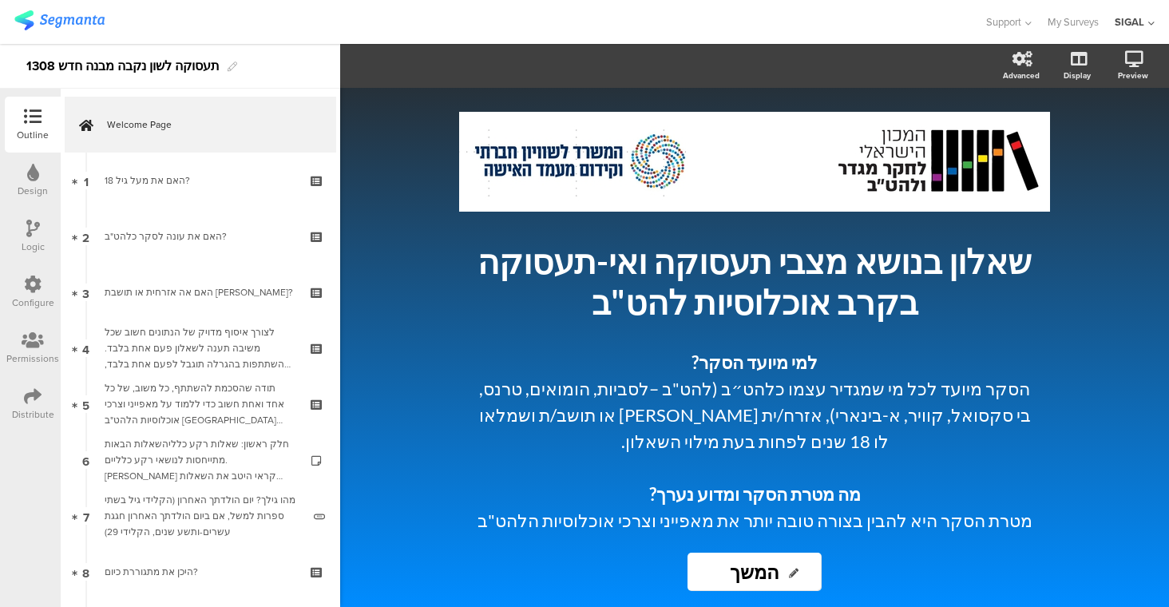
click at [31, 395] on icon at bounding box center [33, 396] width 18 height 18
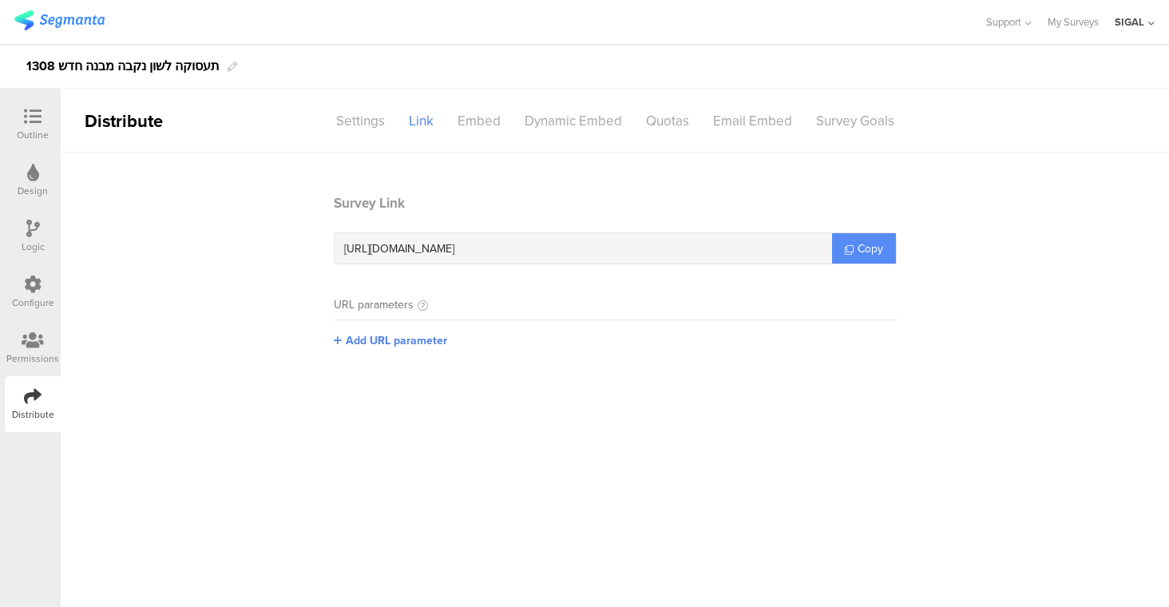
click at [877, 244] on span "Copy" at bounding box center [870, 248] width 26 height 17
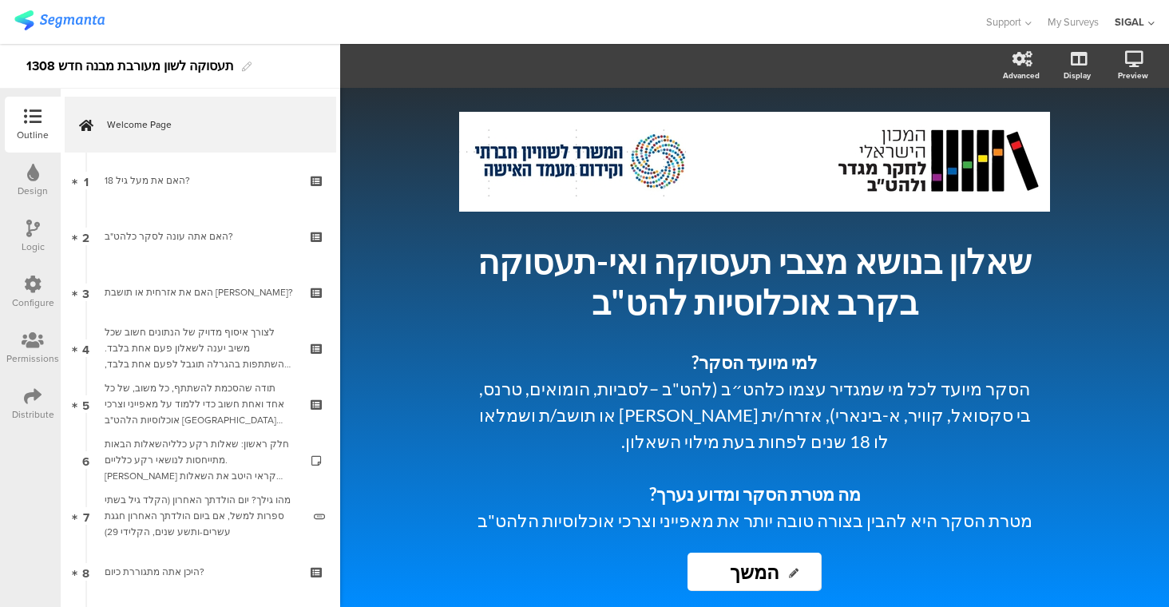
click at [35, 389] on icon at bounding box center [33, 396] width 18 height 18
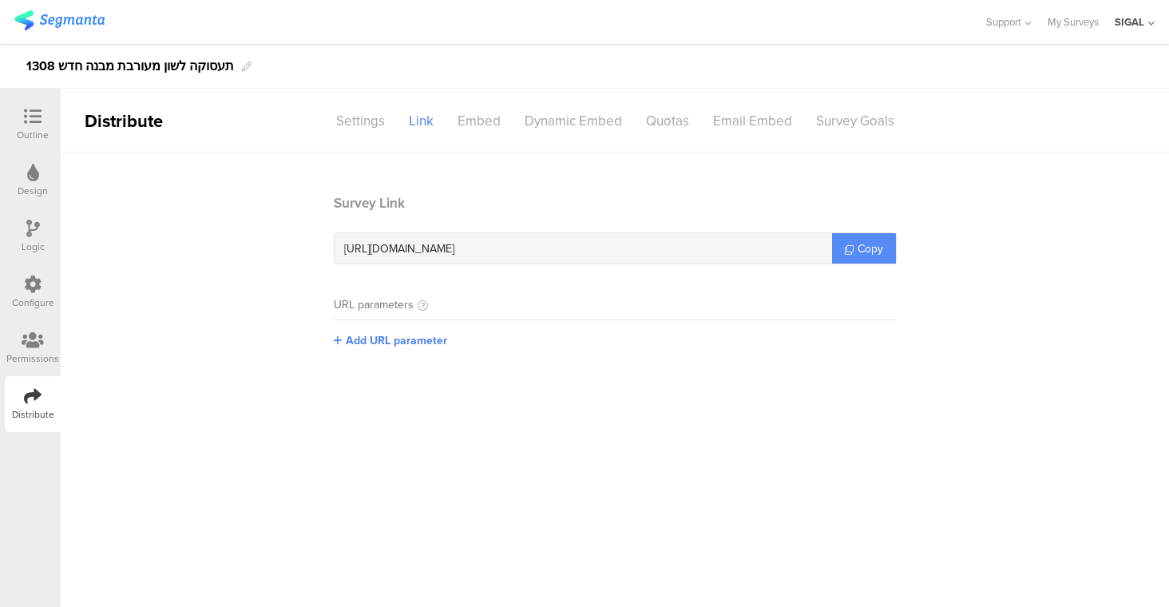
click at [874, 253] on span "Copy" at bounding box center [870, 248] width 26 height 17
